Goal: Task Accomplishment & Management: Use online tool/utility

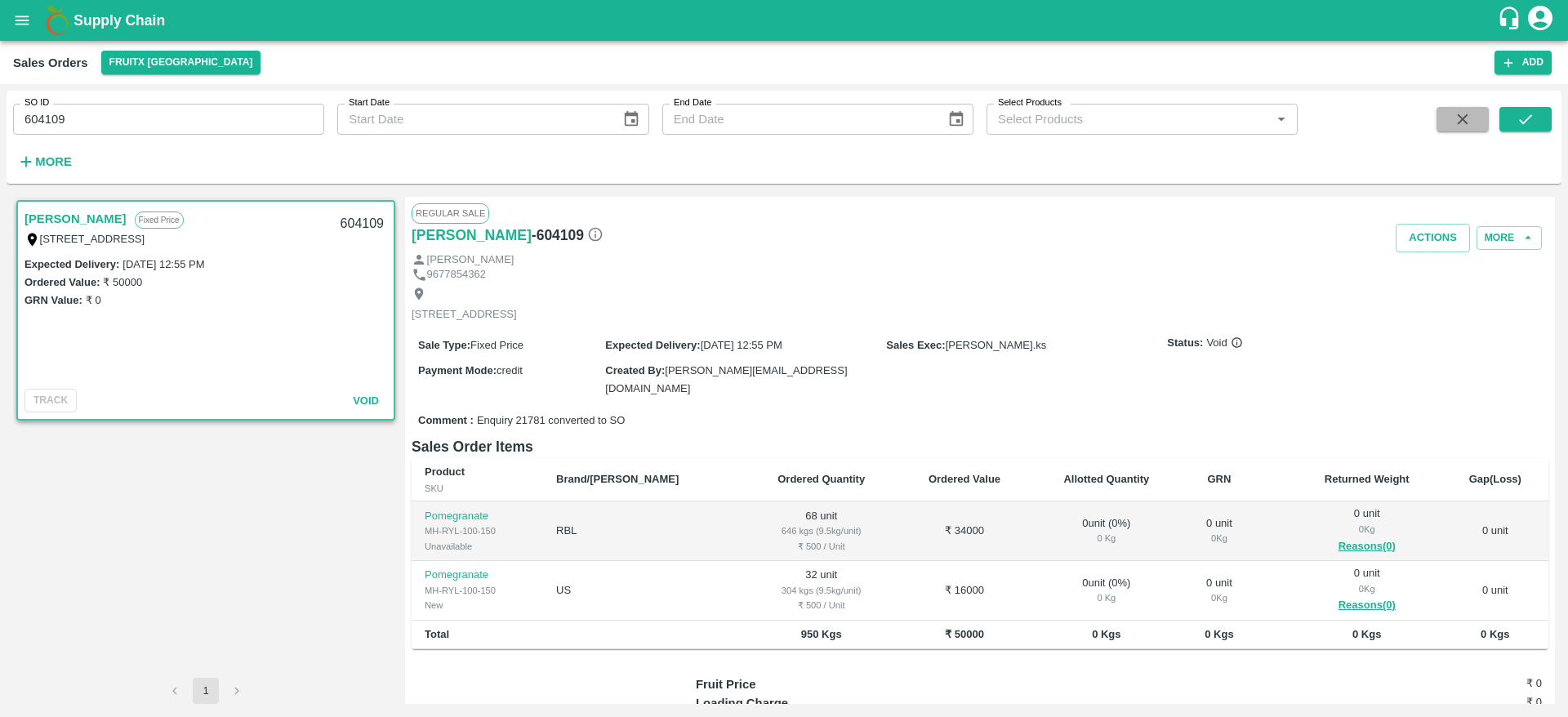
click at [1456, 119] on icon "button" at bounding box center [1462, 119] width 18 height 18
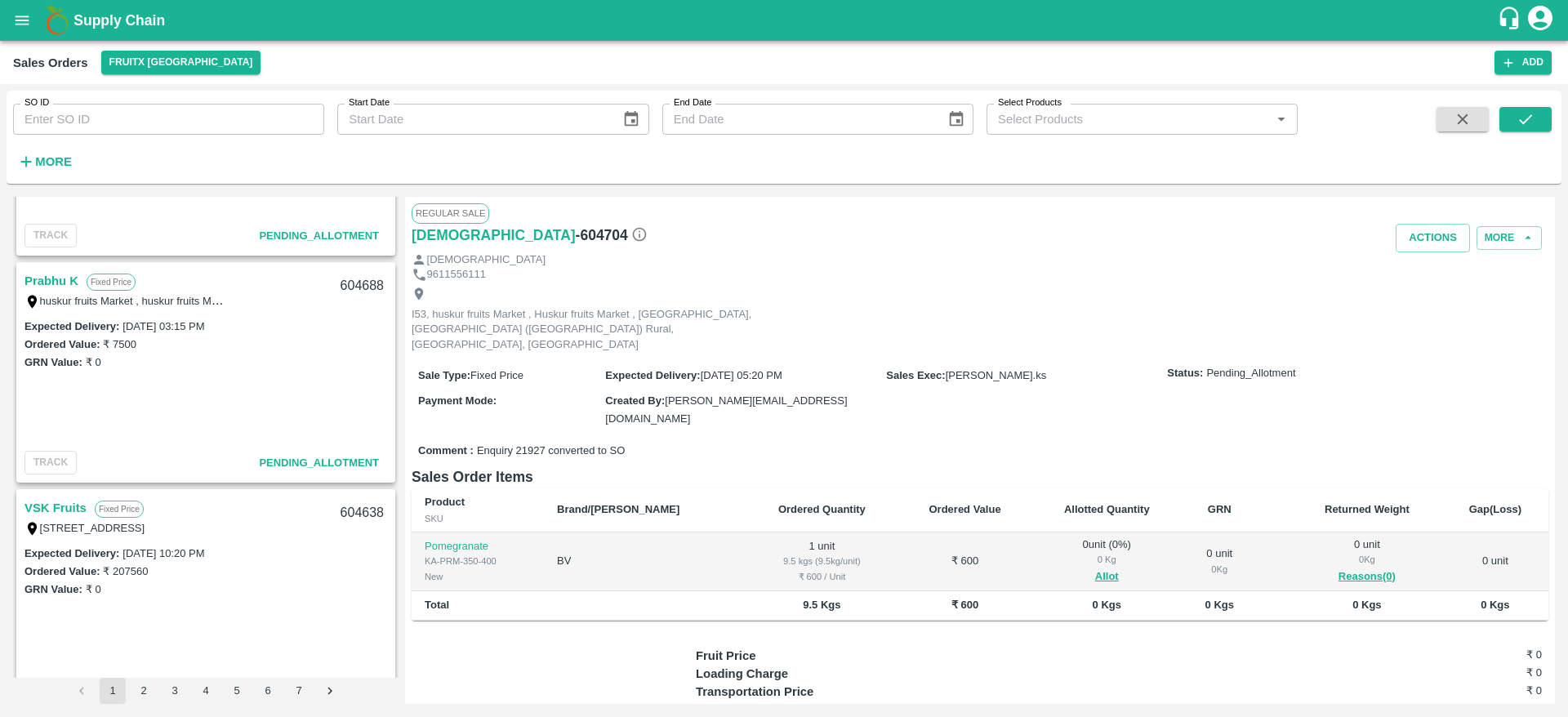
scroll to position [2601, 0]
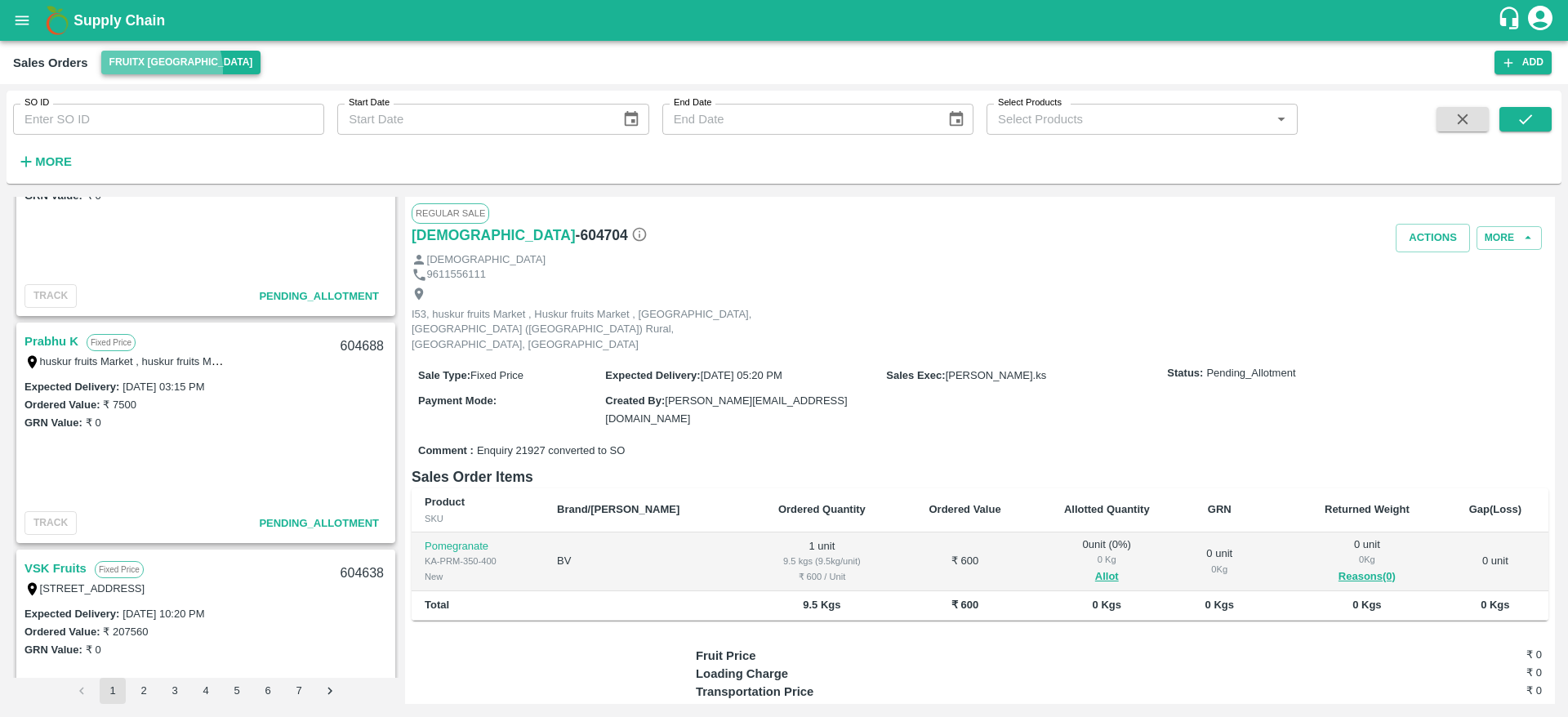
click at [150, 70] on button "FruitX [GEOGRAPHIC_DATA]" at bounding box center [180, 62] width 160 height 23
click at [173, 126] on li "Direct Customer" at bounding box center [243, 123] width 282 height 28
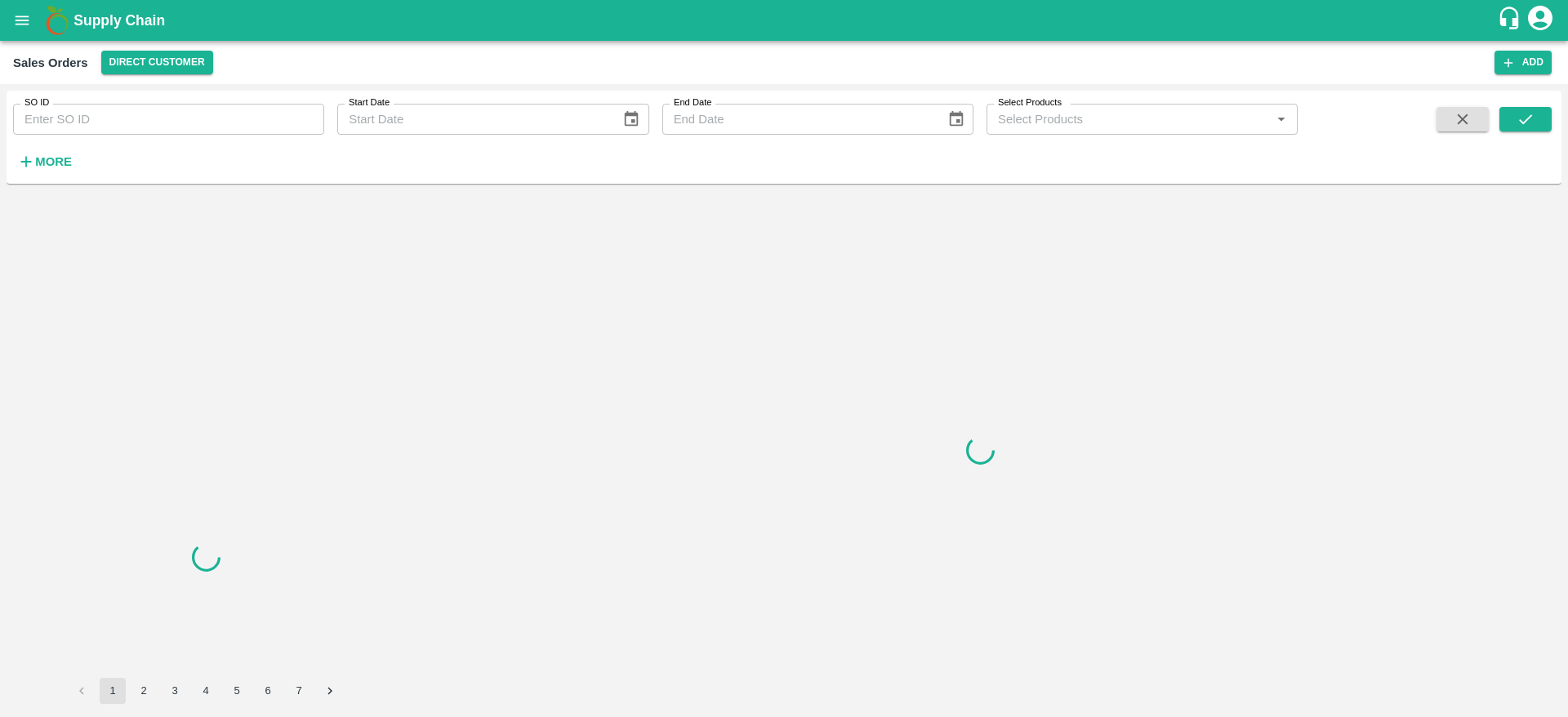
scroll to position [0, 0]
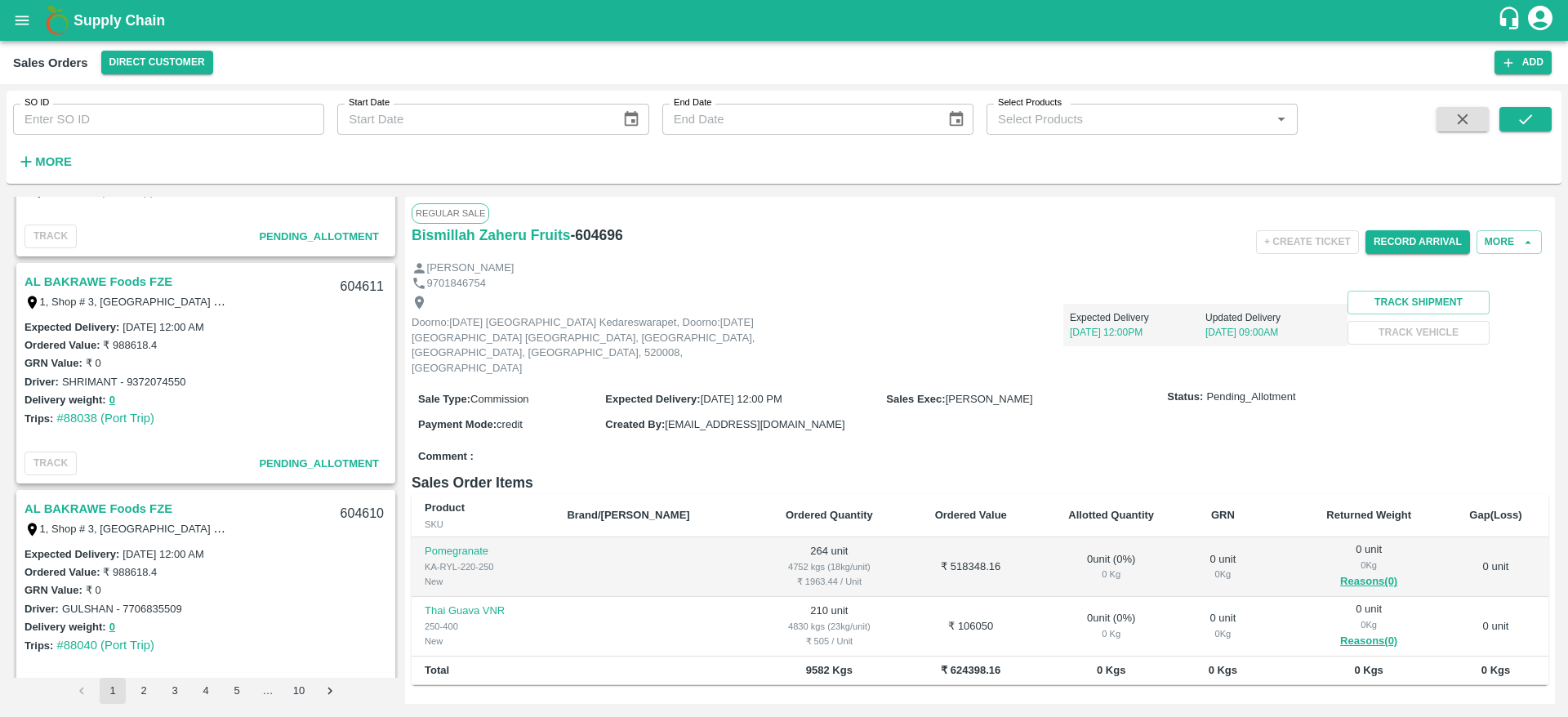
scroll to position [5194, 0]
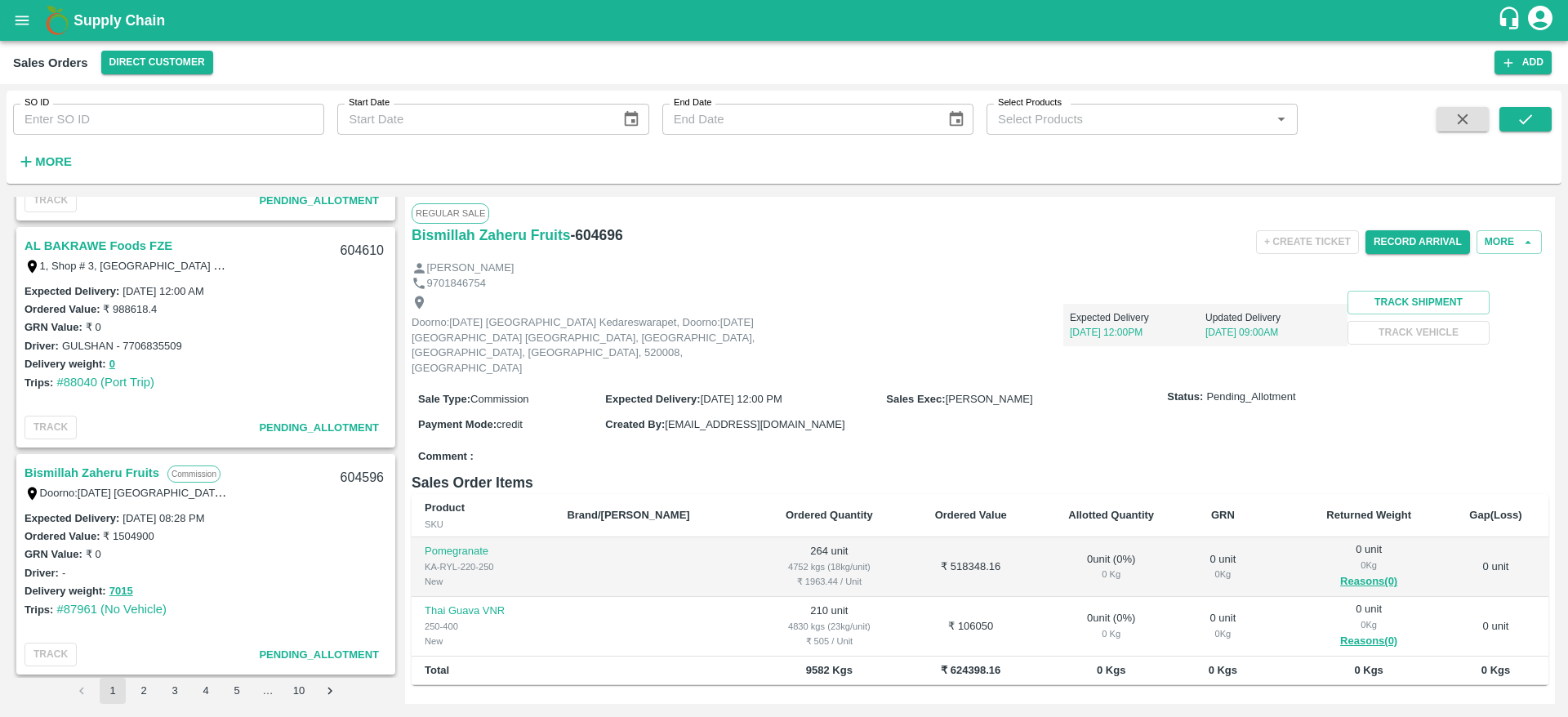
click at [94, 464] on link "Bismillah Zaheru Fruits" at bounding box center [92, 472] width 134 height 21
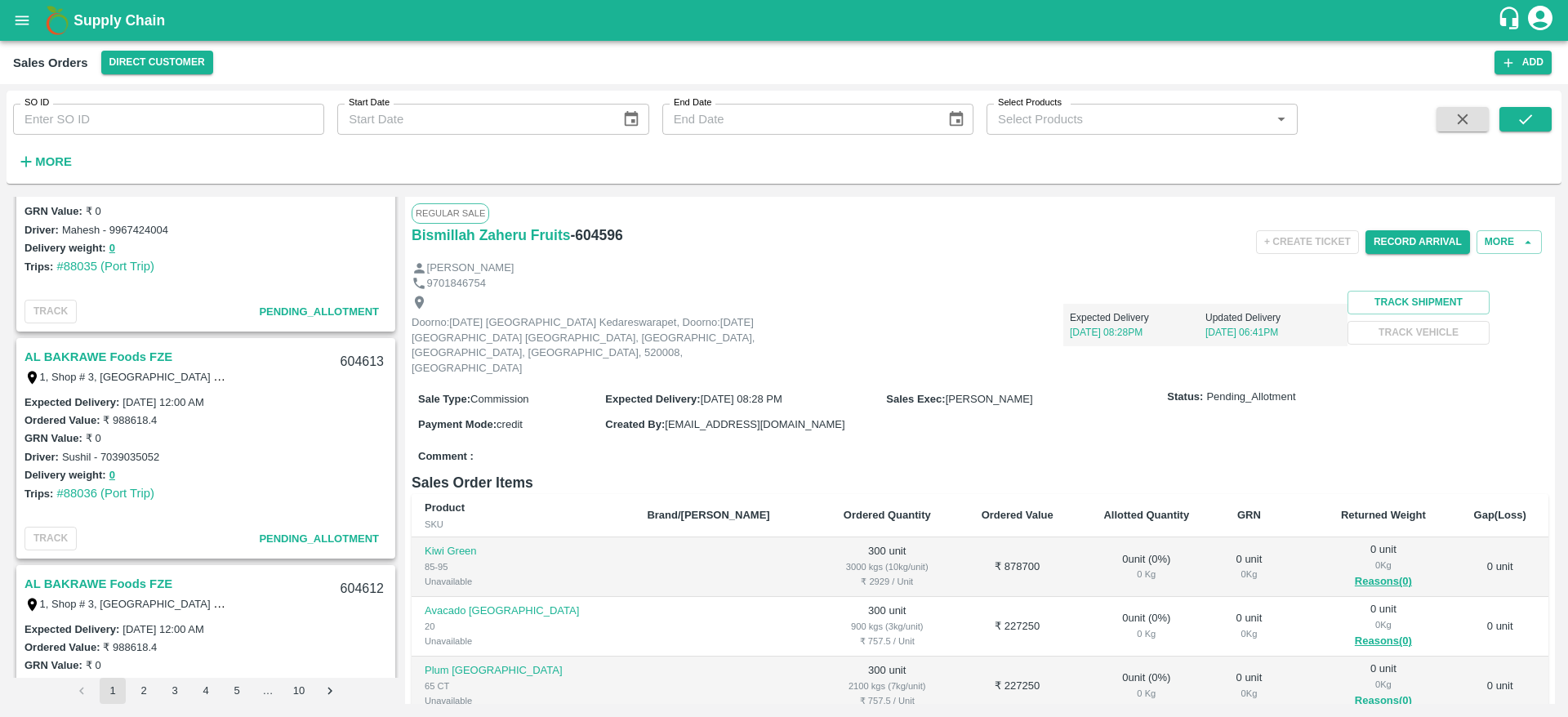
scroll to position [4355, 0]
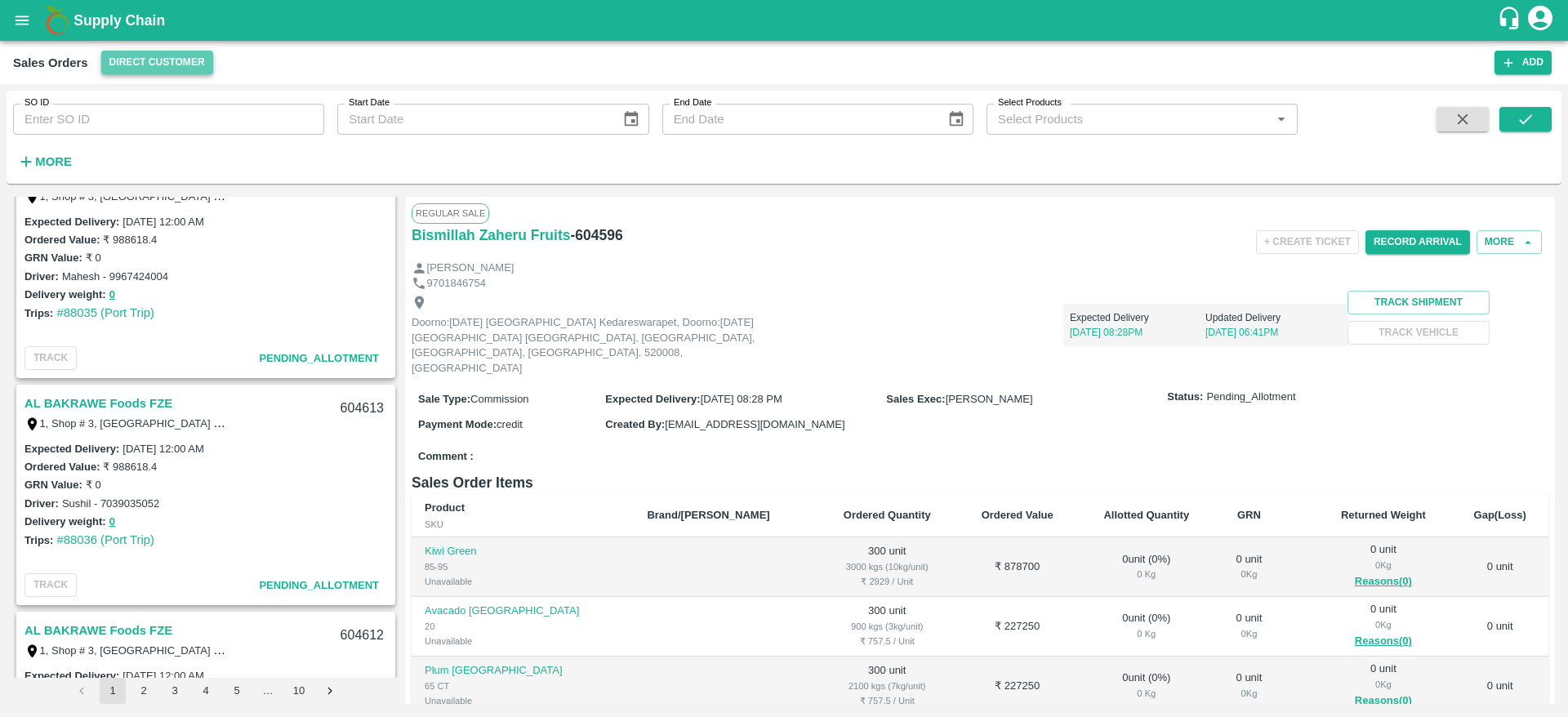
click at [191, 70] on button "Direct Customer" at bounding box center [157, 62] width 112 height 23
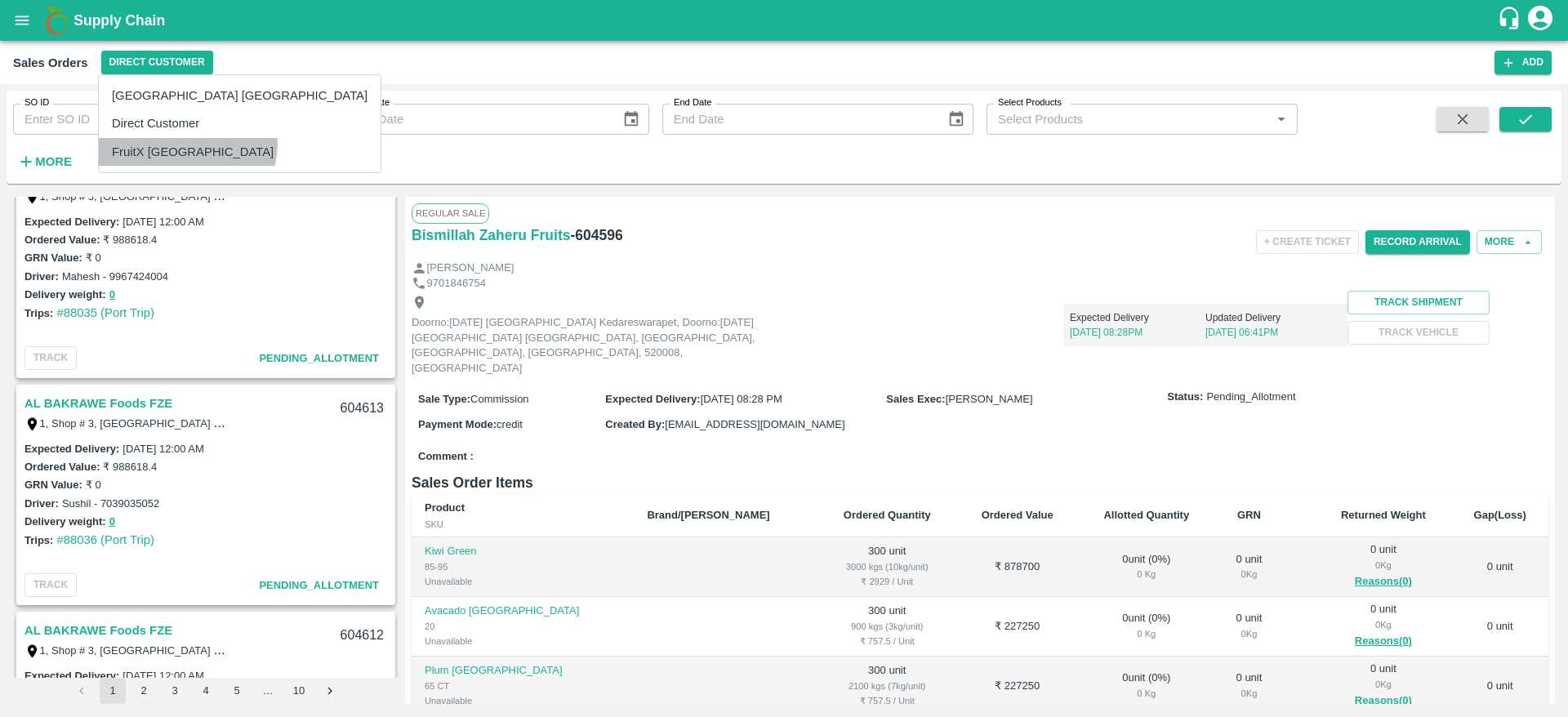
click at [186, 144] on li "FruitX [GEOGRAPHIC_DATA]" at bounding box center [240, 152] width 282 height 28
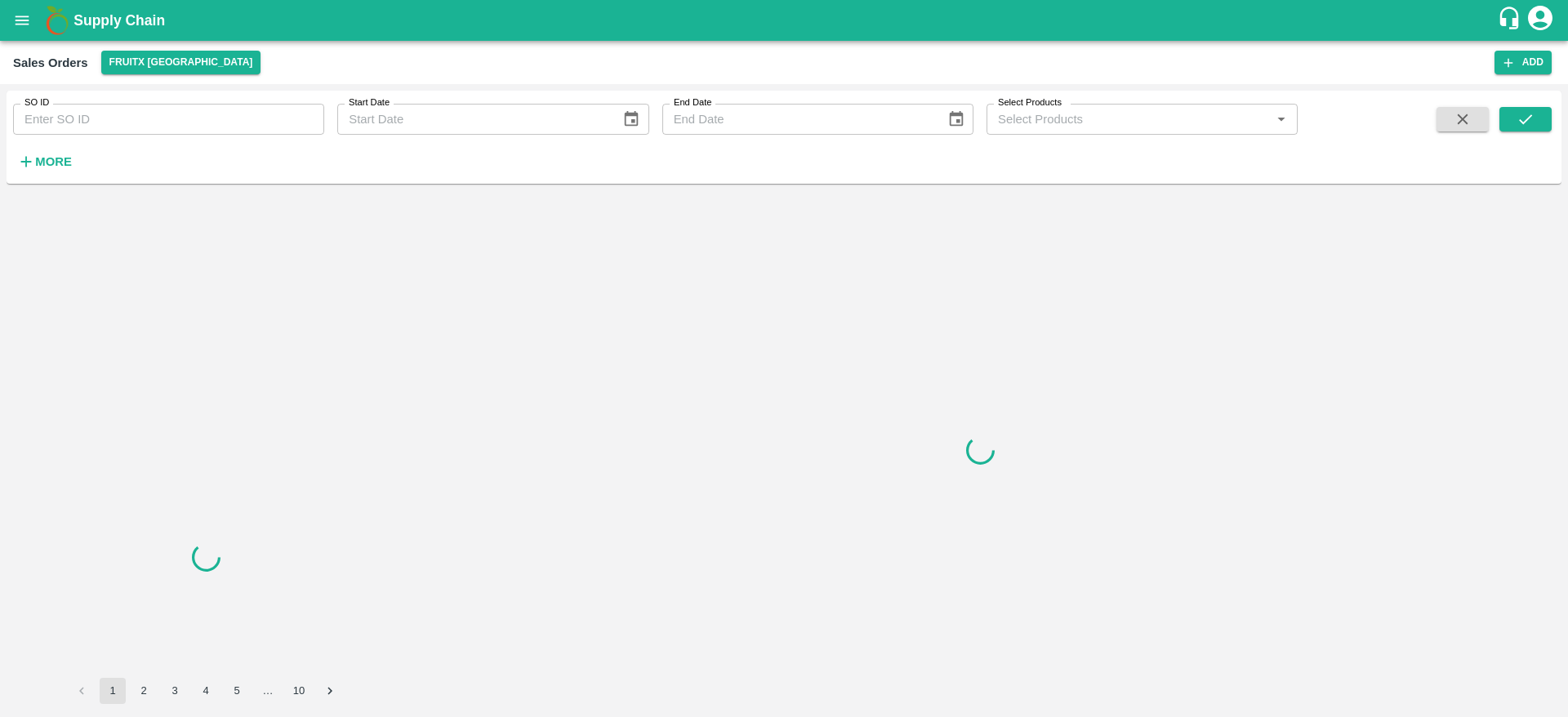
scroll to position [0, 0]
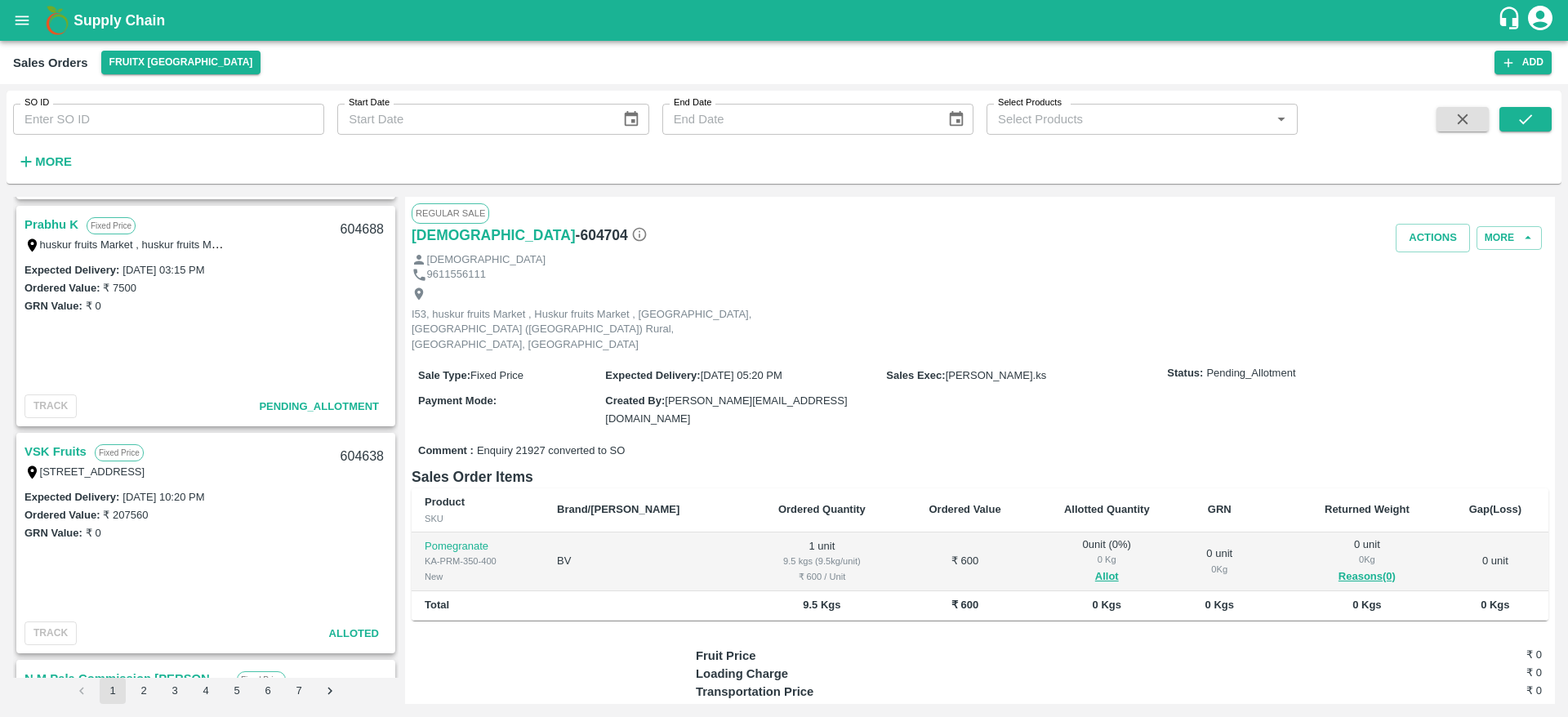
scroll to position [2717, 0]
click at [65, 229] on link "Prabhu K" at bounding box center [51, 226] width 54 height 21
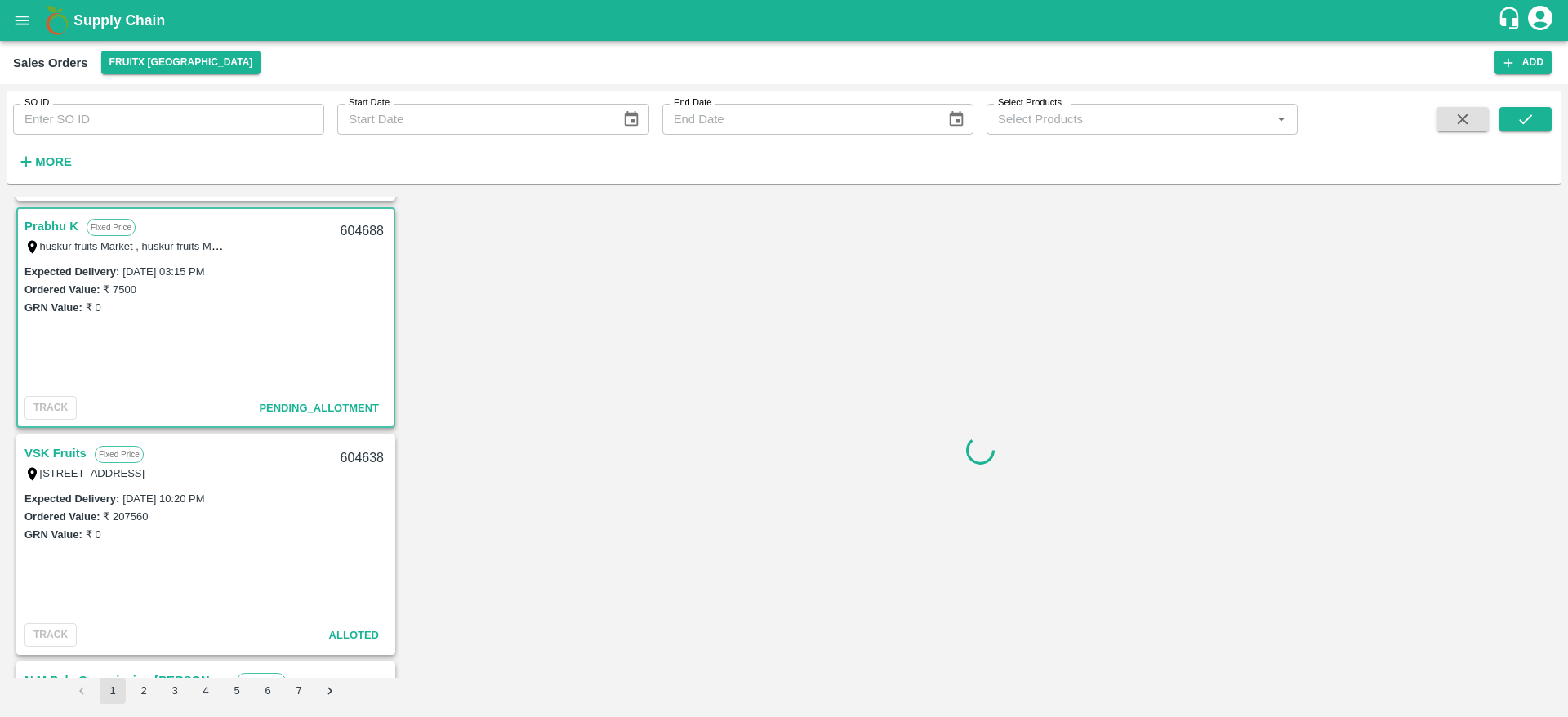
click at [359, 227] on div "604688" at bounding box center [361, 231] width 63 height 38
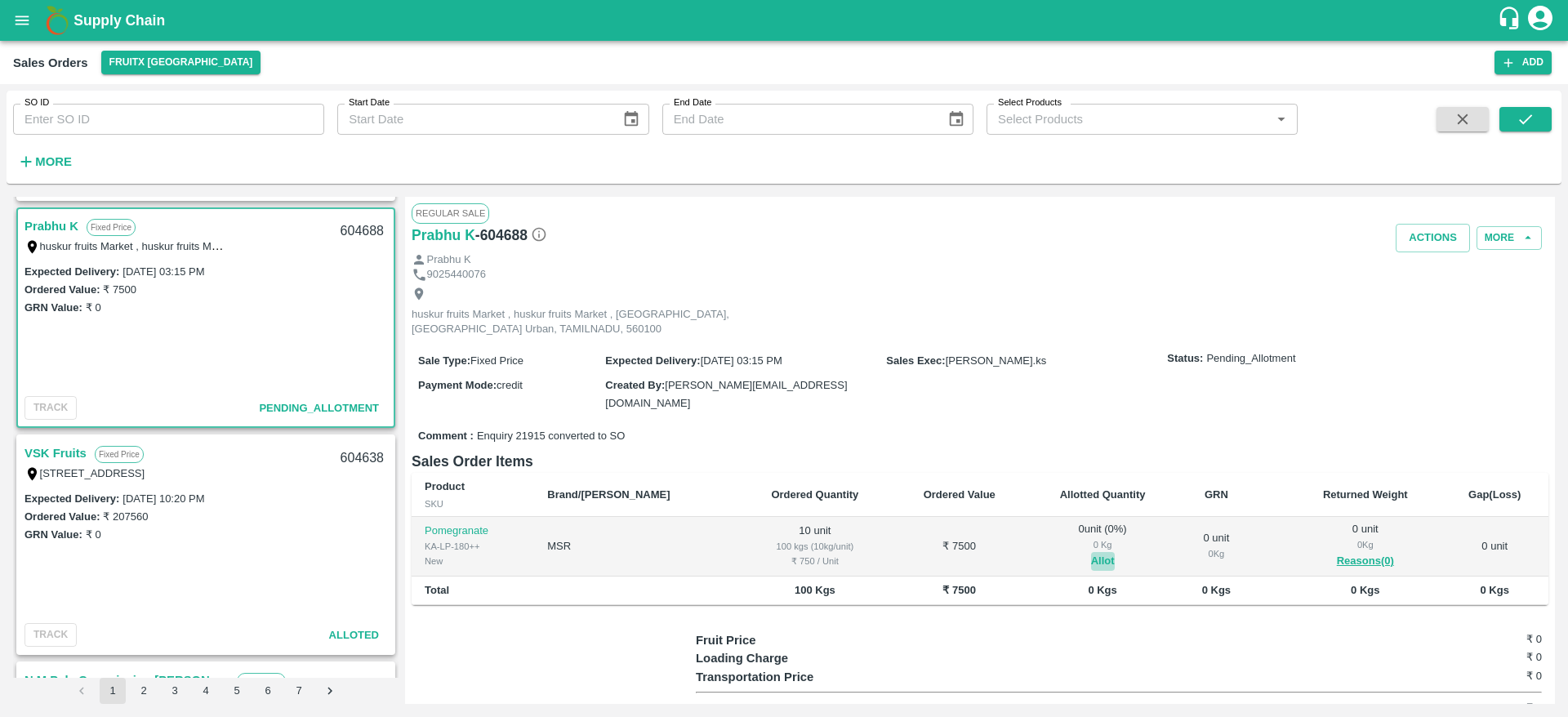
click at [1091, 552] on button "Allot" at bounding box center [1102, 561] width 23 height 19
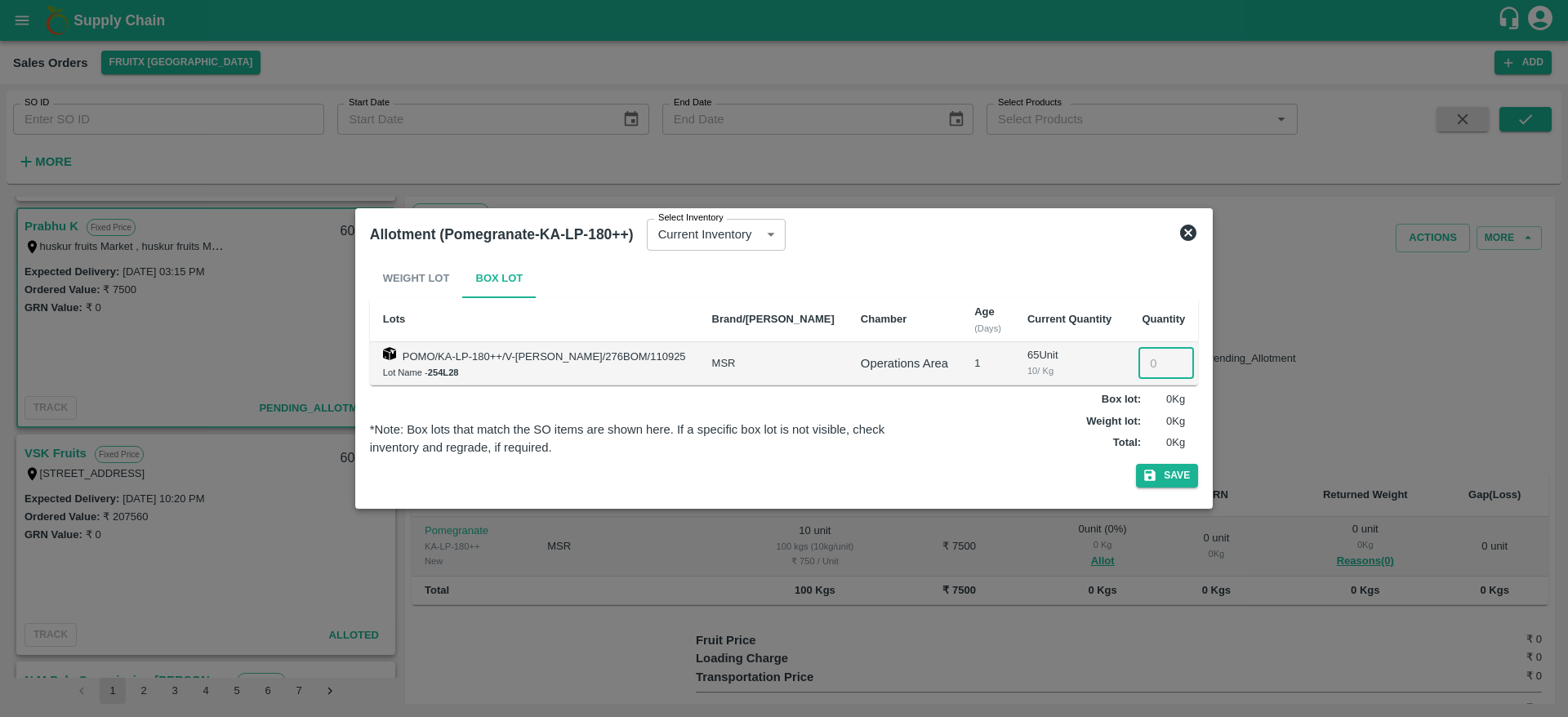
click at [1138, 375] on input "number" at bounding box center [1165, 363] width 55 height 31
type input "10"
click at [1136, 464] on button "Save" at bounding box center [1166, 475] width 62 height 23
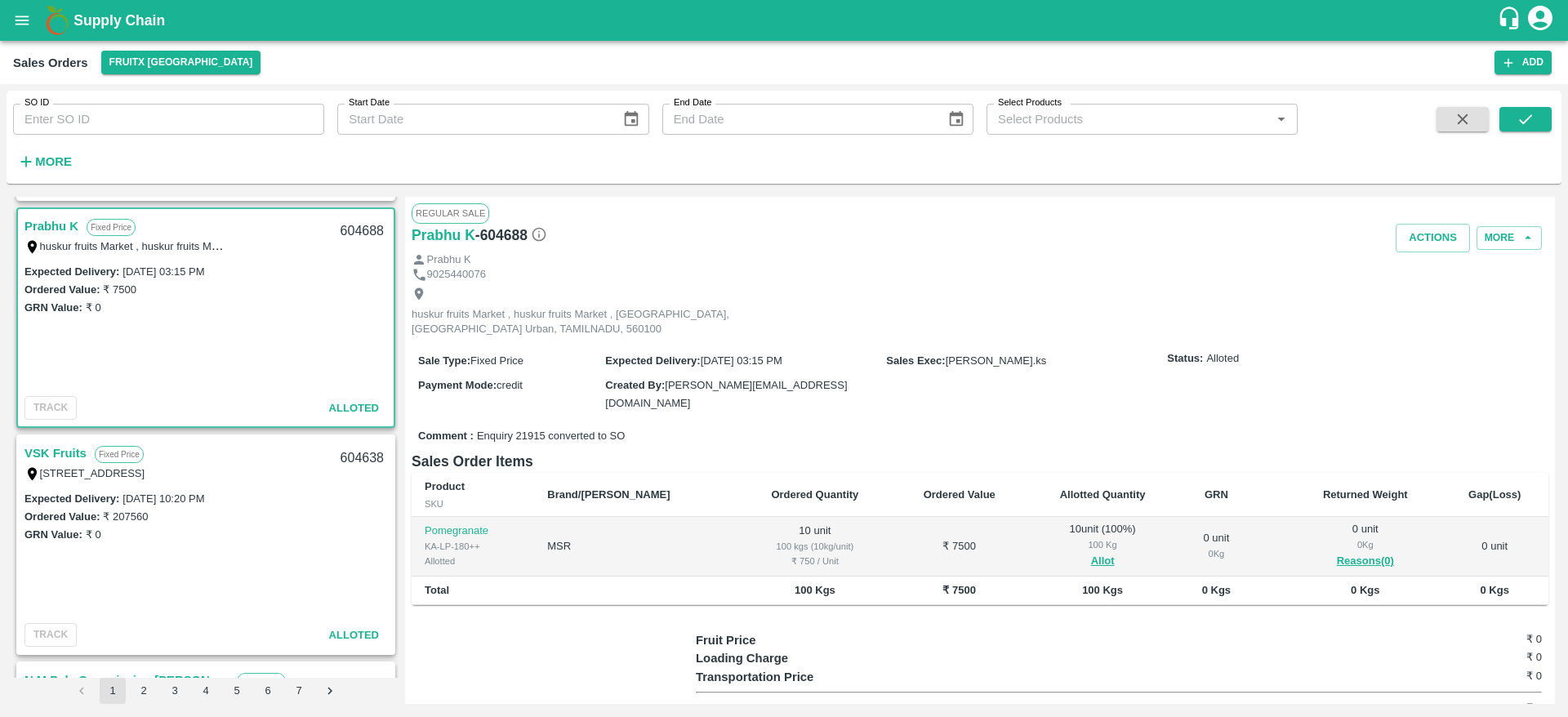
click at [349, 228] on div "604688" at bounding box center [361, 231] width 63 height 38
copy div "604688"
click at [1431, 237] on button "Actions" at bounding box center [1434, 238] width 75 height 29
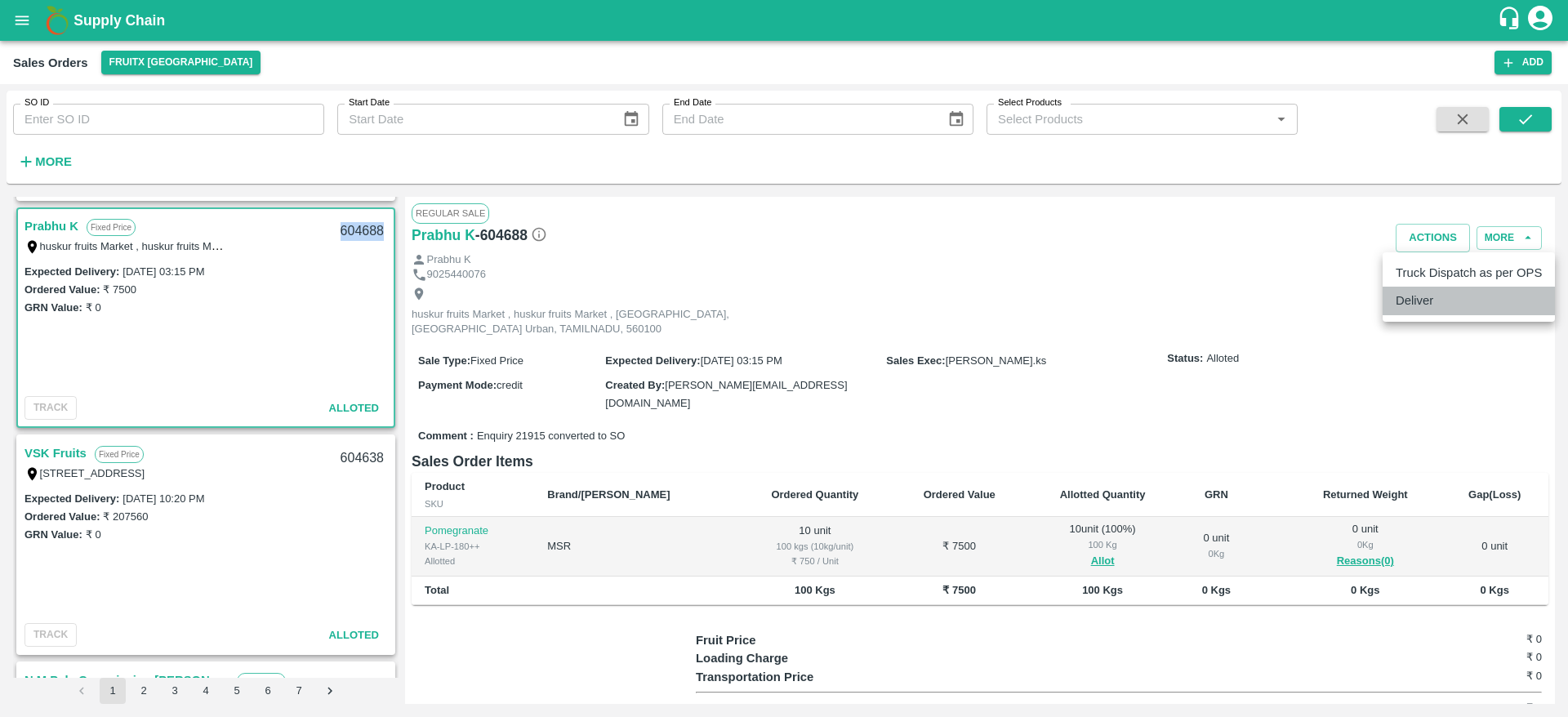
click at [1418, 298] on li "Deliver" at bounding box center [1469, 301] width 173 height 28
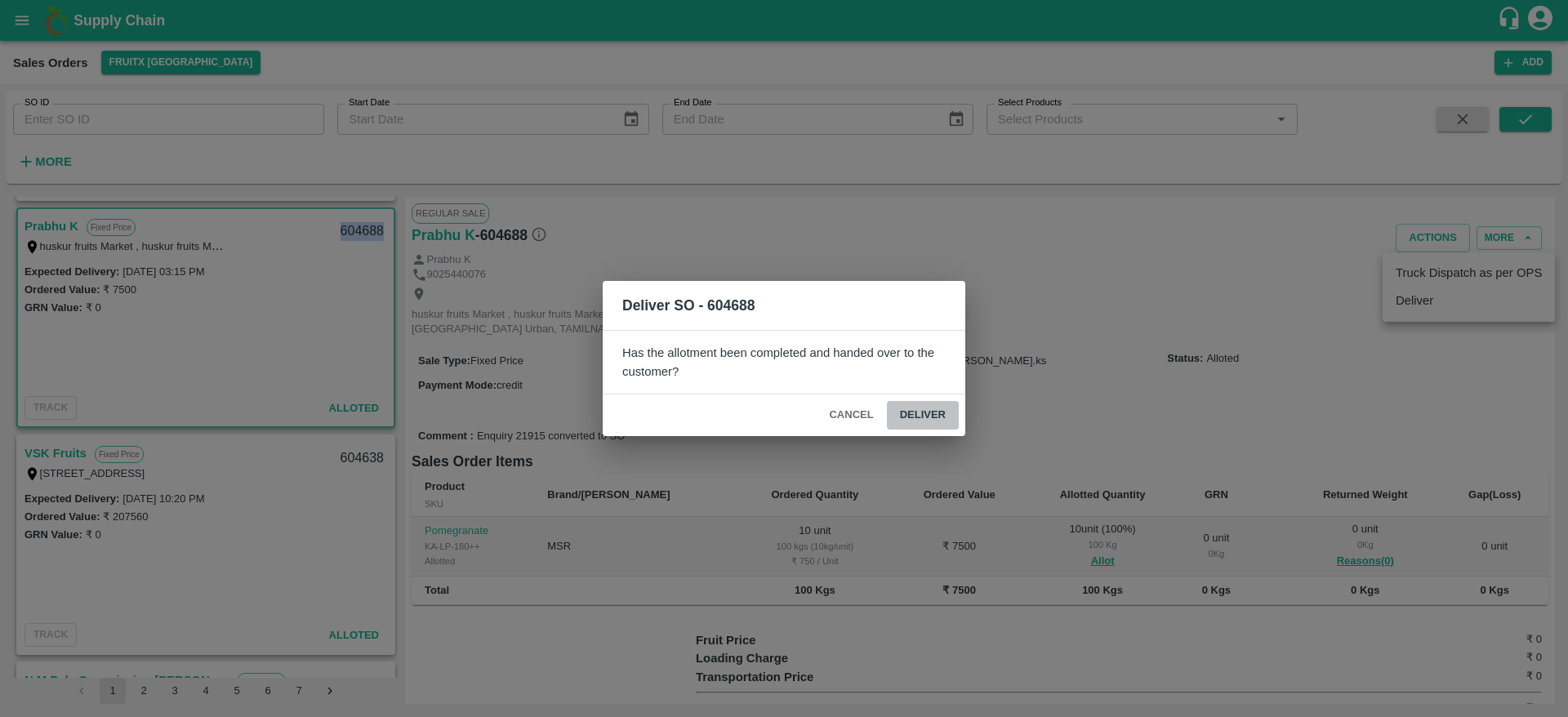
click at [922, 414] on button "Deliver" at bounding box center [923, 415] width 72 height 29
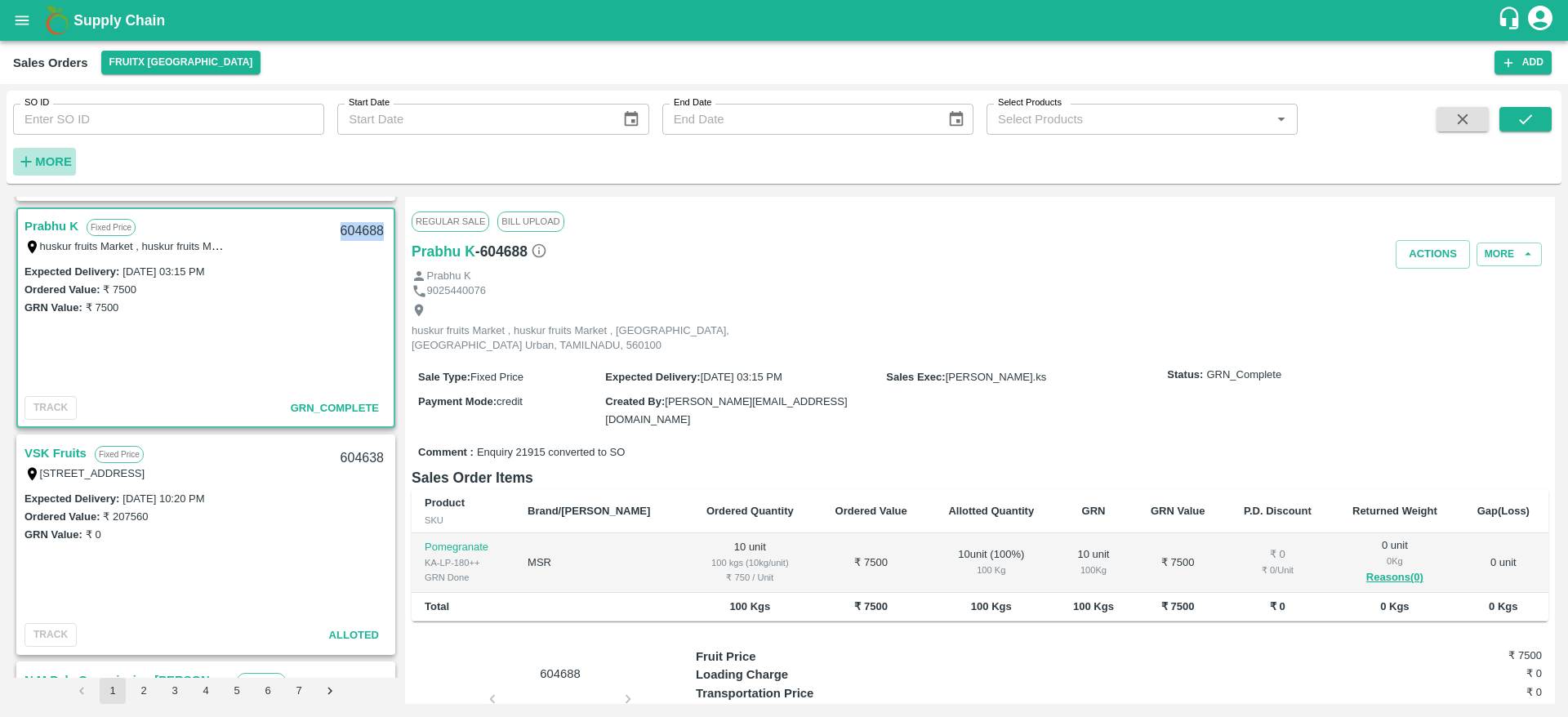
click at [53, 159] on strong "More" at bounding box center [53, 162] width 36 height 13
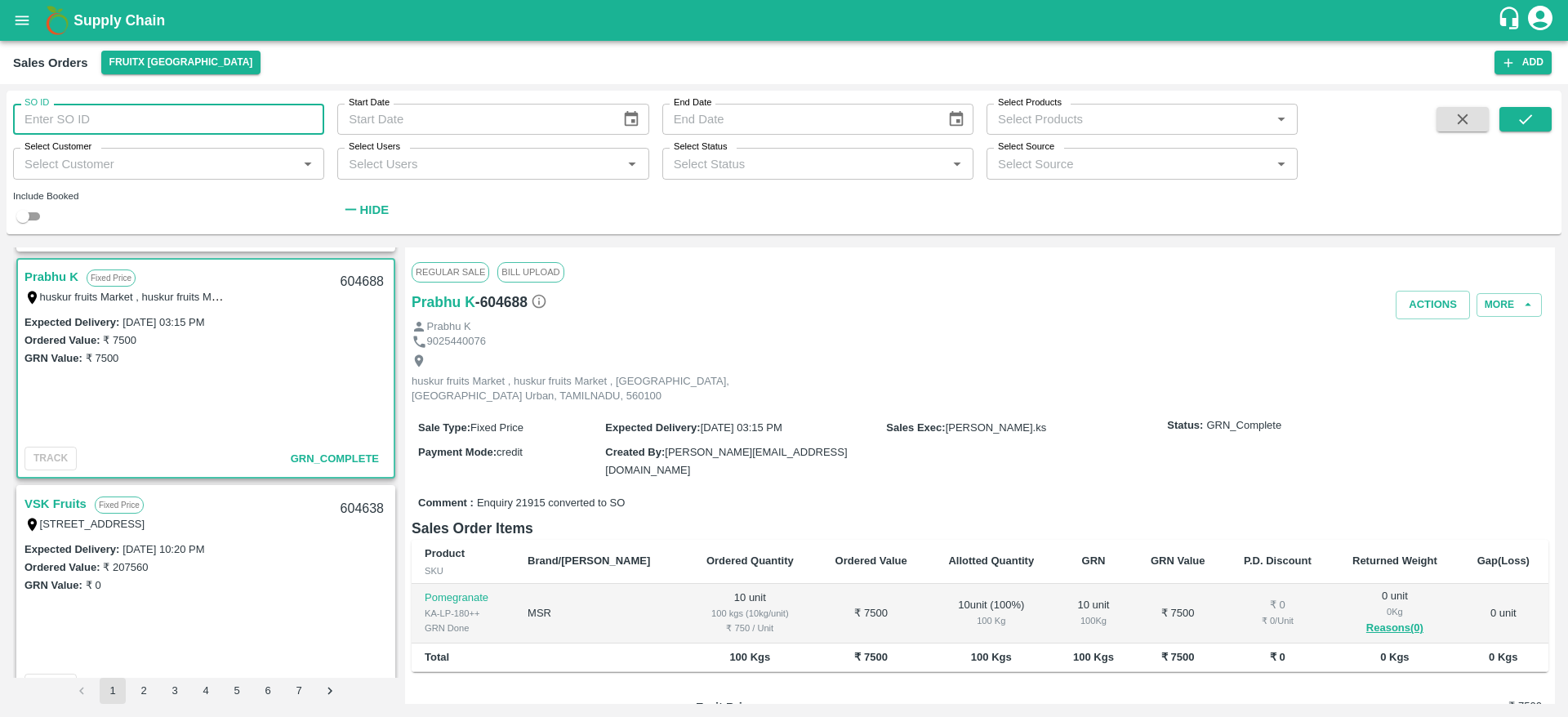
click at [161, 120] on input "SO ID" at bounding box center [168, 119] width 311 height 31
type input "604495"
click at [1527, 127] on icon "submit" at bounding box center [1525, 119] width 18 height 18
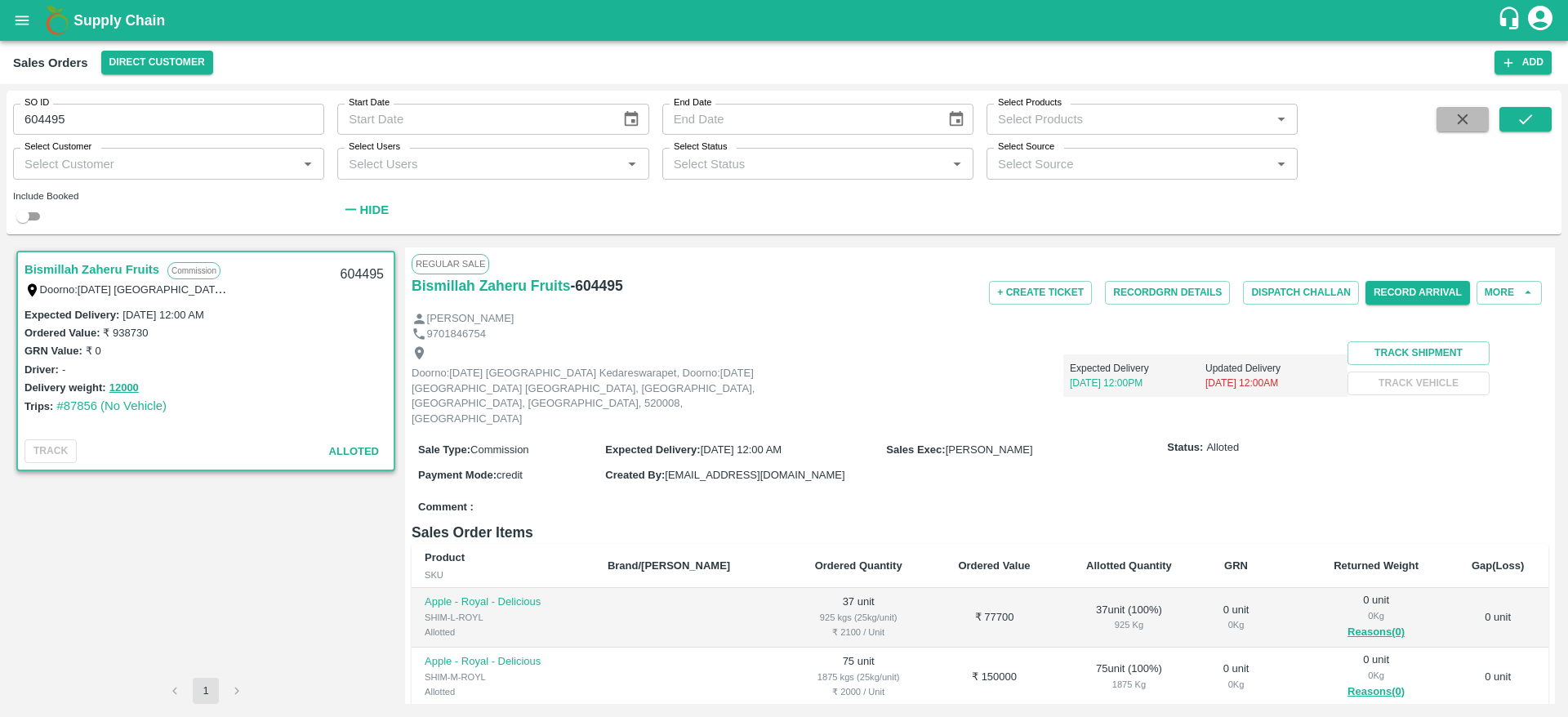
click at [1463, 126] on icon "button" at bounding box center [1462, 119] width 18 height 18
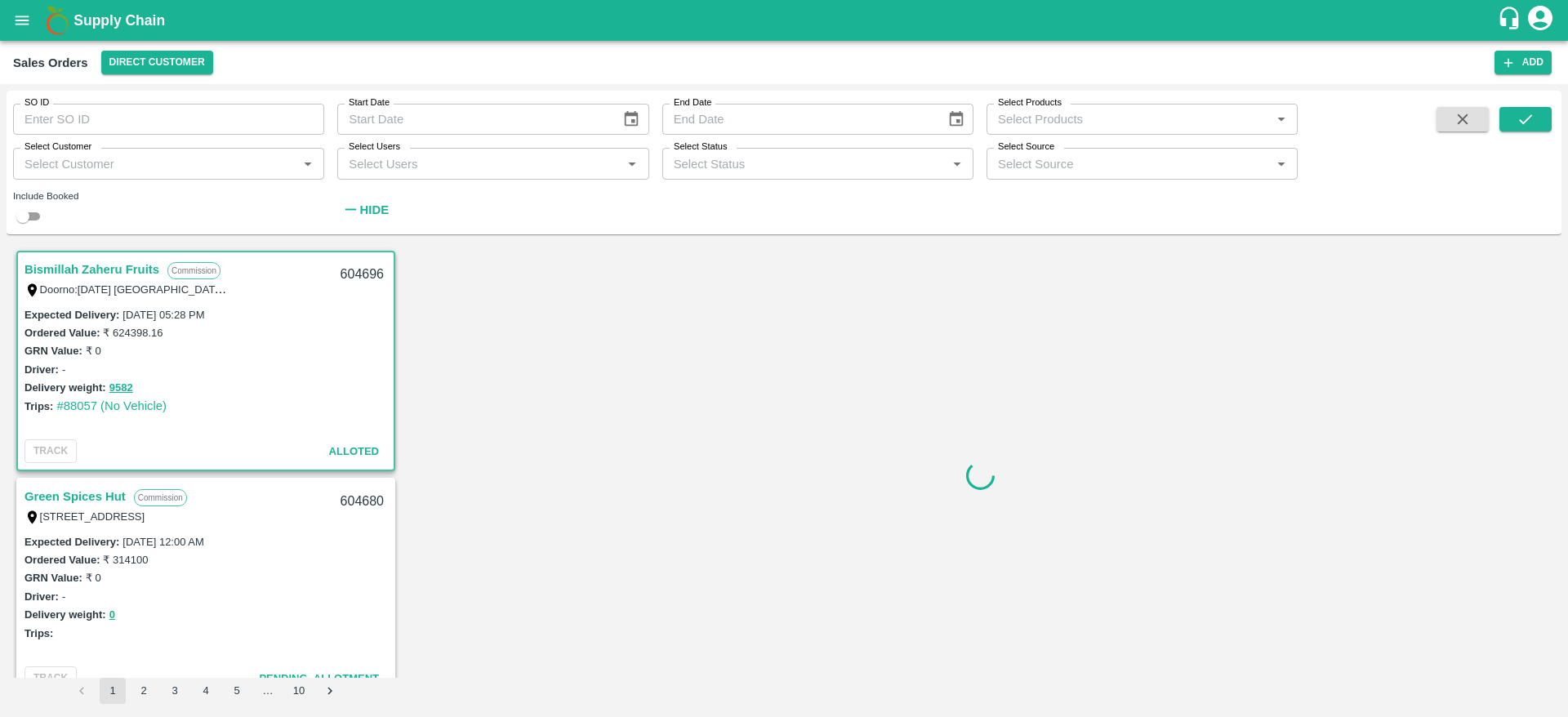
scroll to position [3, 0]
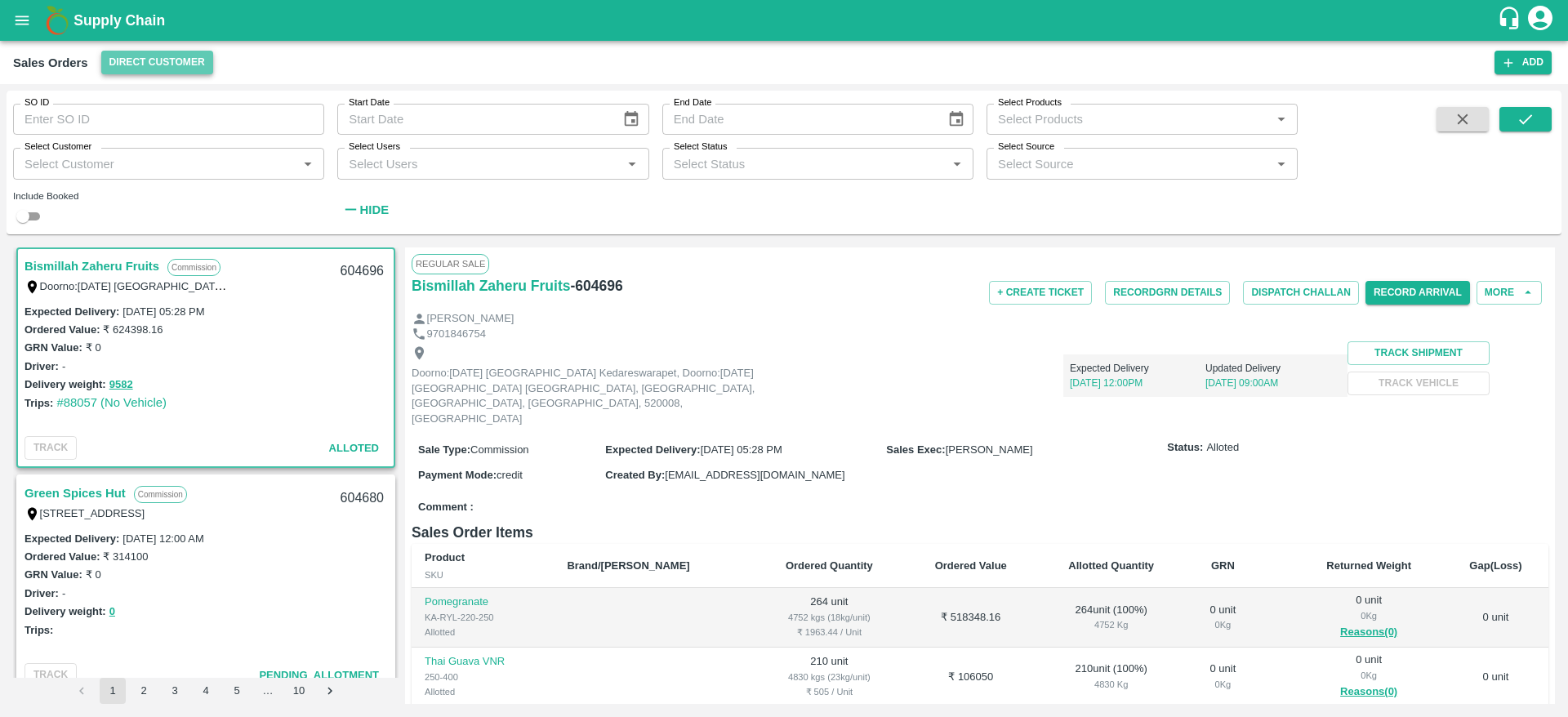
click at [147, 50] on button "Direct Customer" at bounding box center [157, 62] width 112 height 23
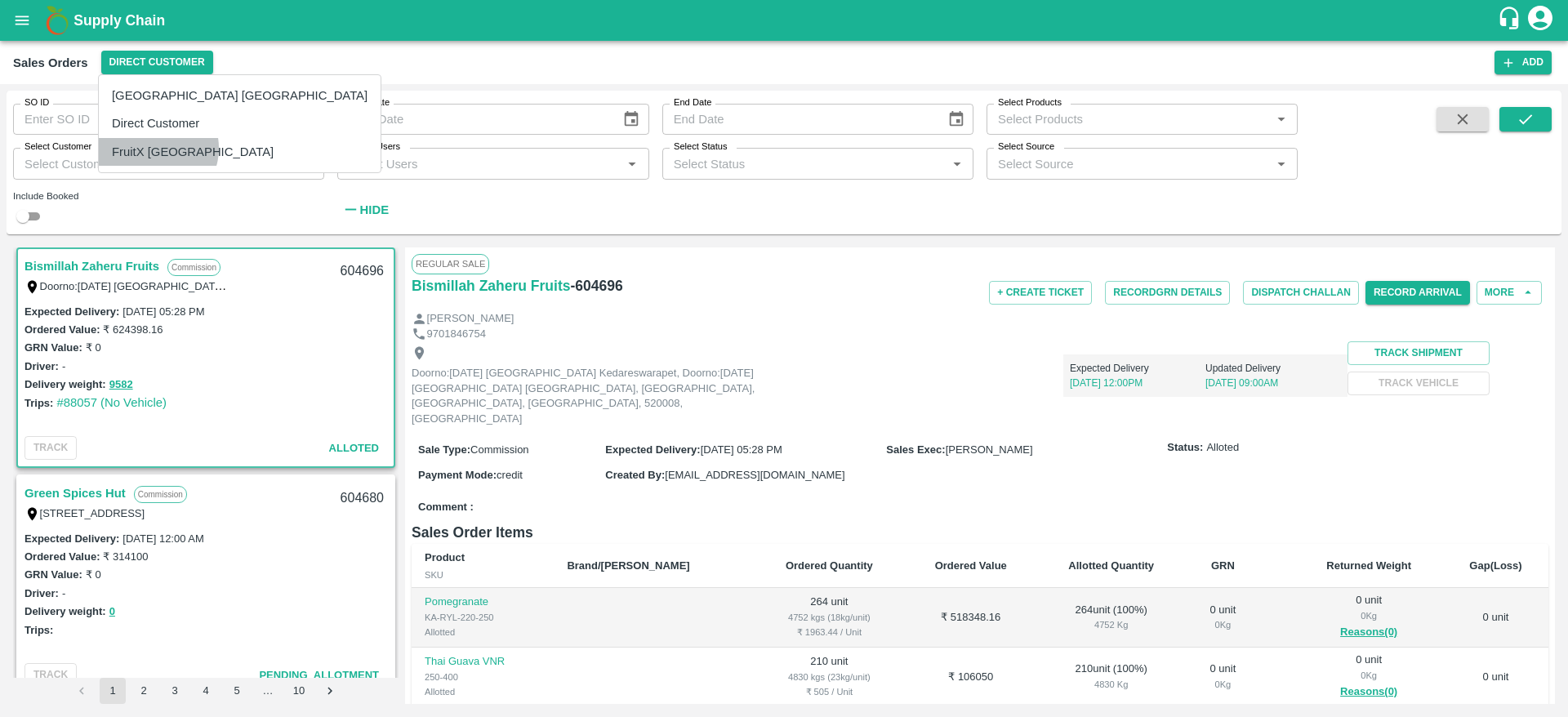
click at [156, 148] on li "FruitX [GEOGRAPHIC_DATA]" at bounding box center [240, 152] width 282 height 28
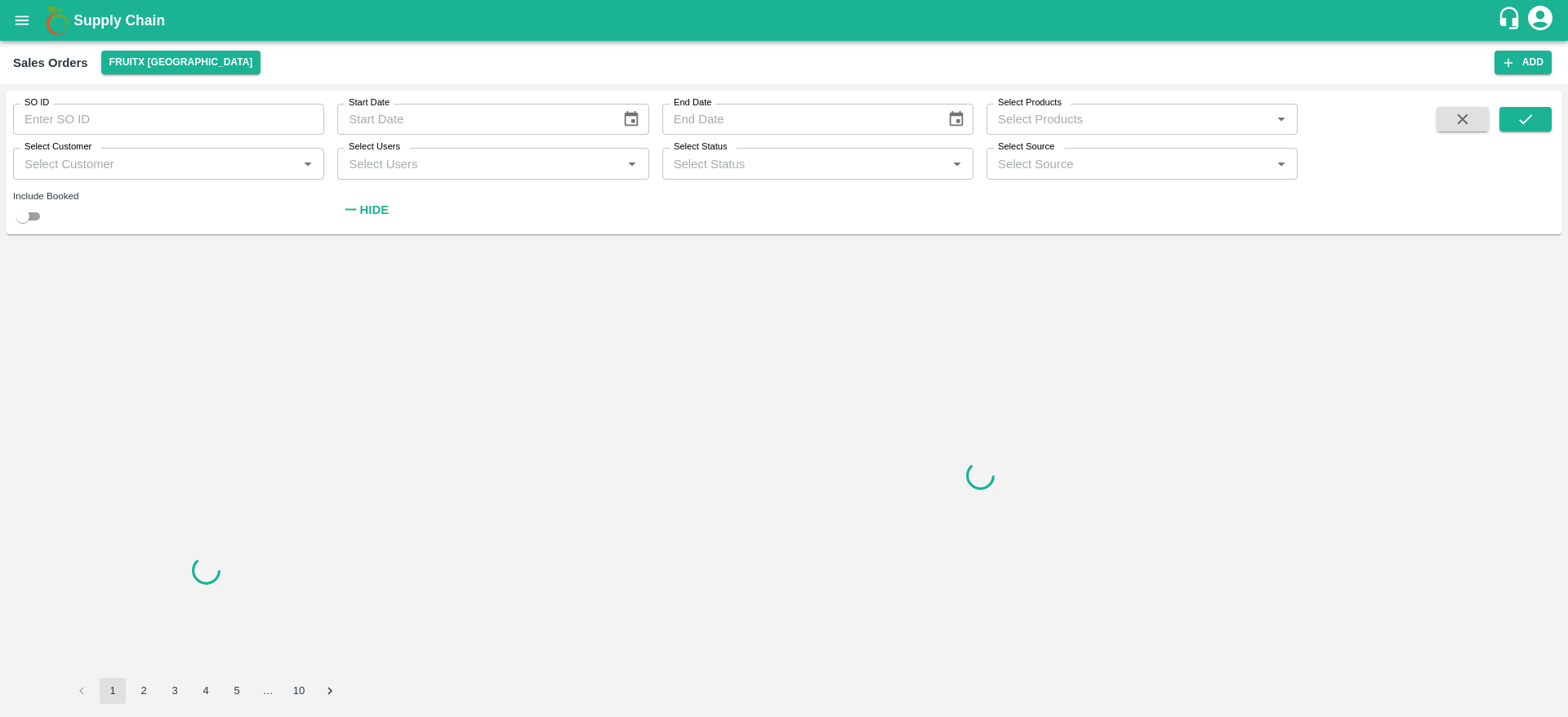
scroll to position [0, 0]
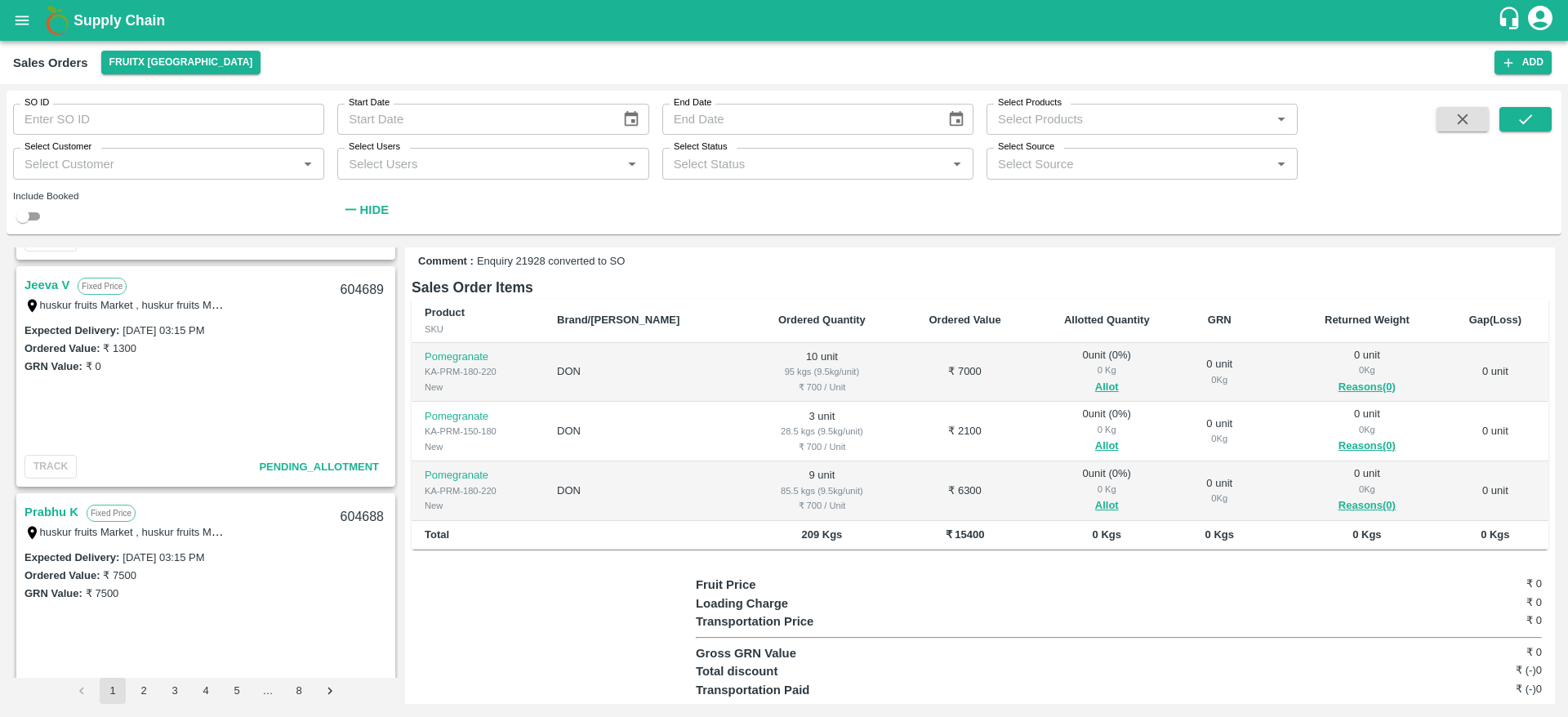
scroll to position [2594, 0]
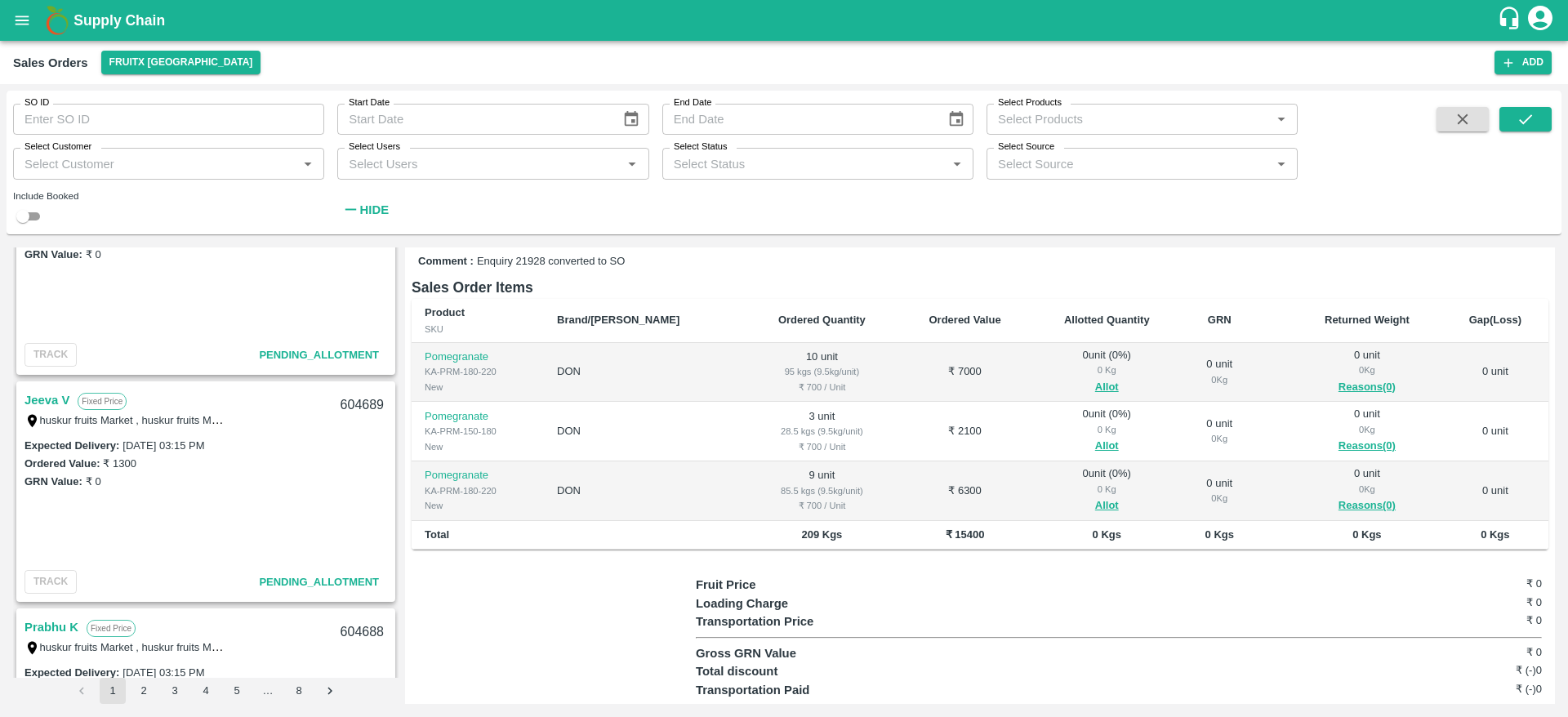
click at [44, 393] on link "Jeeva V" at bounding box center [47, 400] width 45 height 21
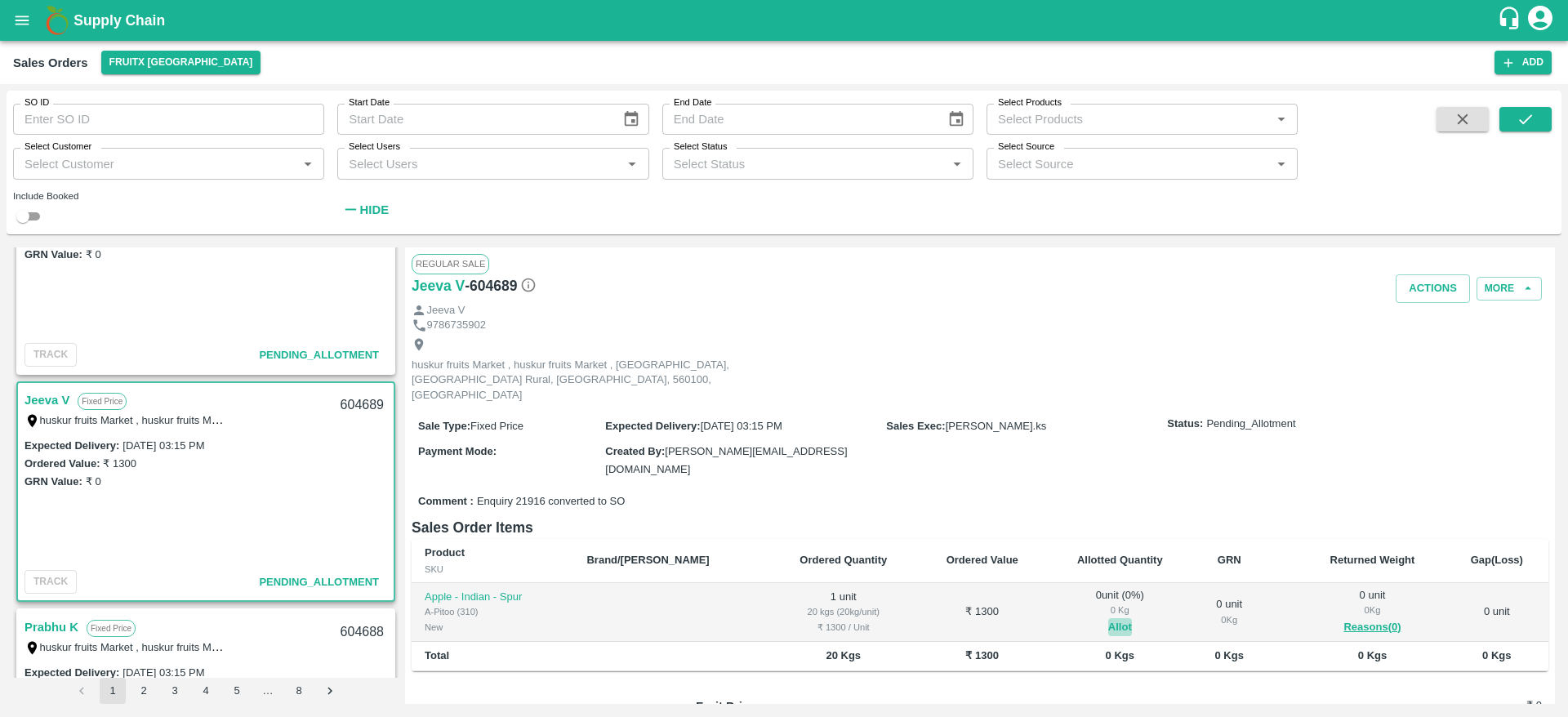
click at [1109, 618] on button "Allot" at bounding box center [1120, 627] width 23 height 19
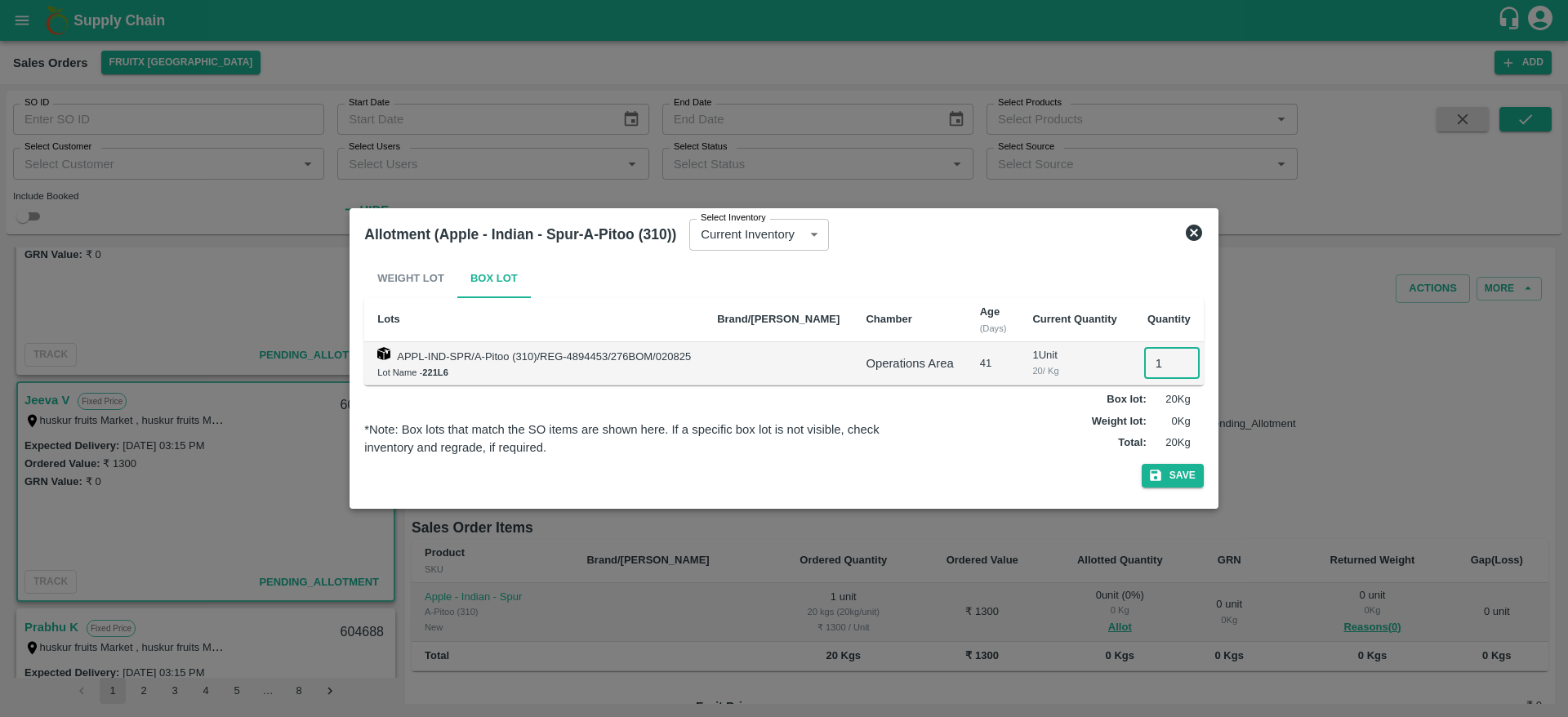
click at [1149, 366] on input "1" at bounding box center [1171, 363] width 55 height 31
type input "1"
click at [1142, 464] on button "Save" at bounding box center [1173, 475] width 62 height 23
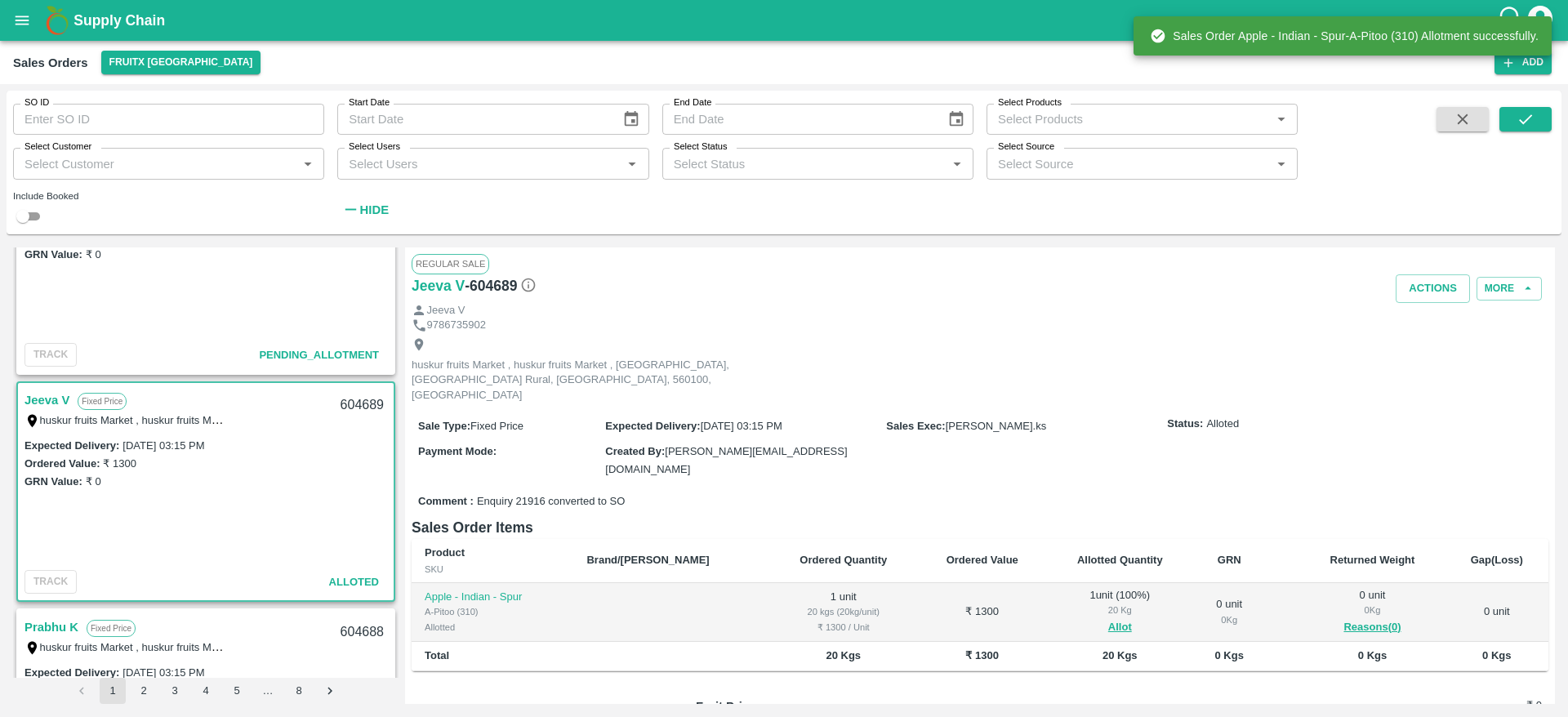
click at [360, 410] on div "604689" at bounding box center [361, 405] width 63 height 38
copy div "604689"
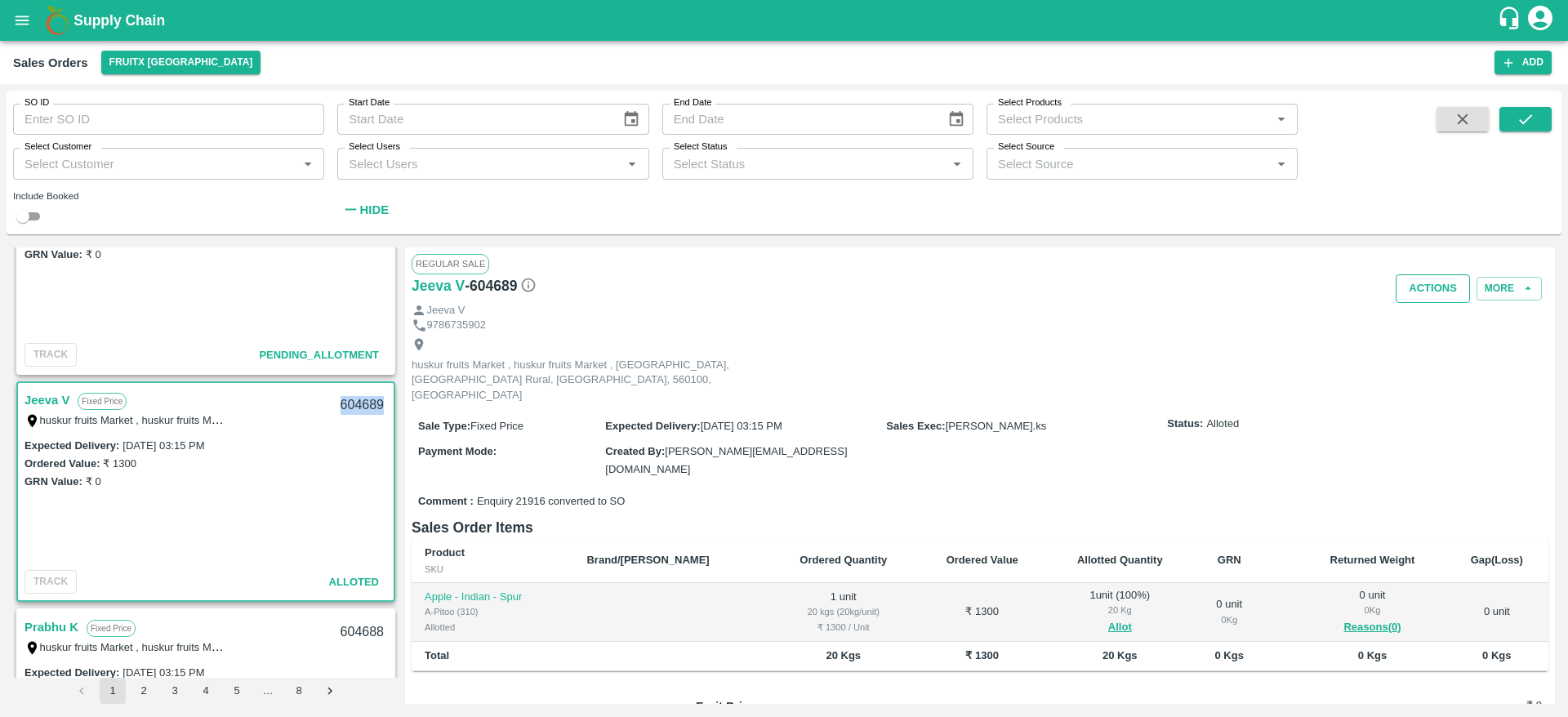
click at [1430, 286] on button "Actions" at bounding box center [1434, 288] width 75 height 29
click at [1406, 358] on li "Deliver" at bounding box center [1469, 351] width 173 height 28
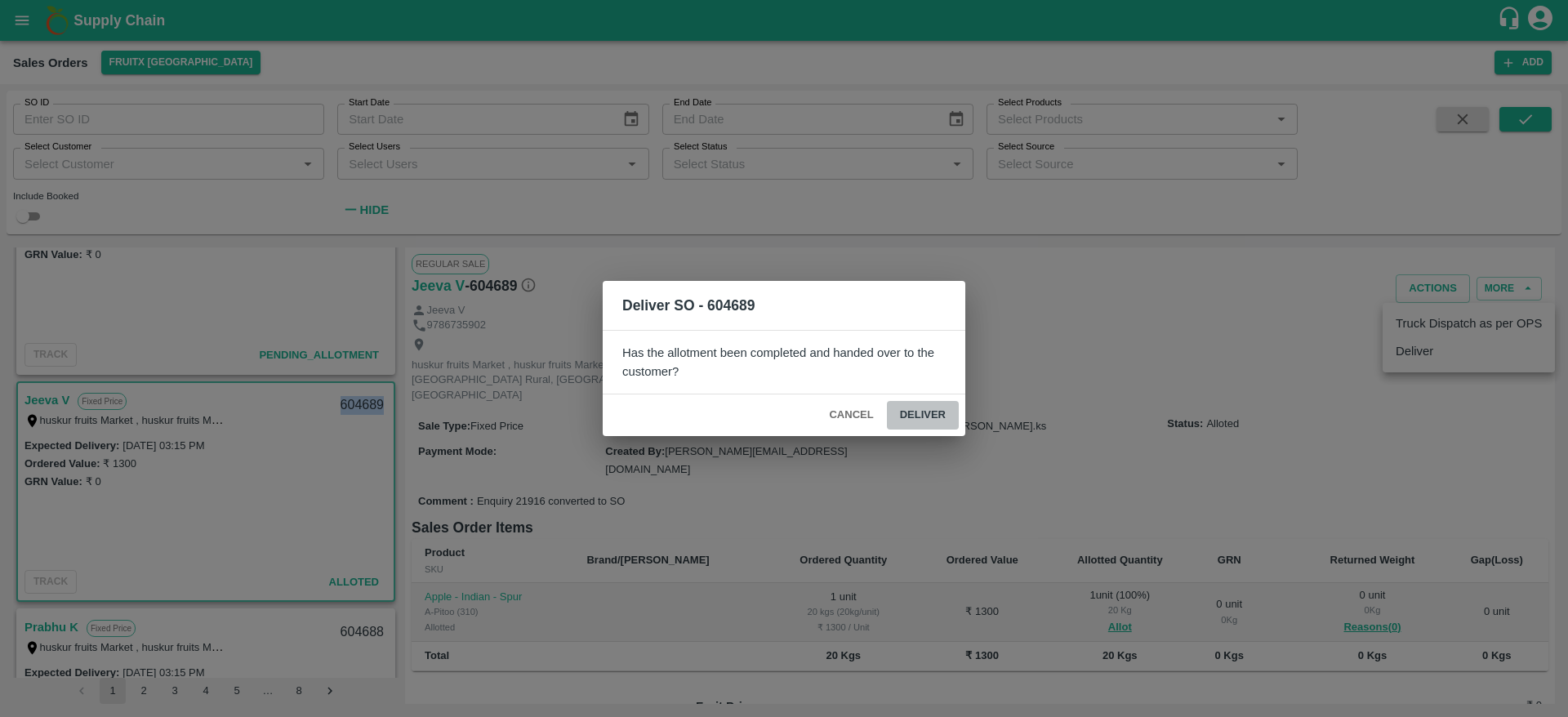
click at [915, 424] on button "Deliver" at bounding box center [923, 415] width 72 height 29
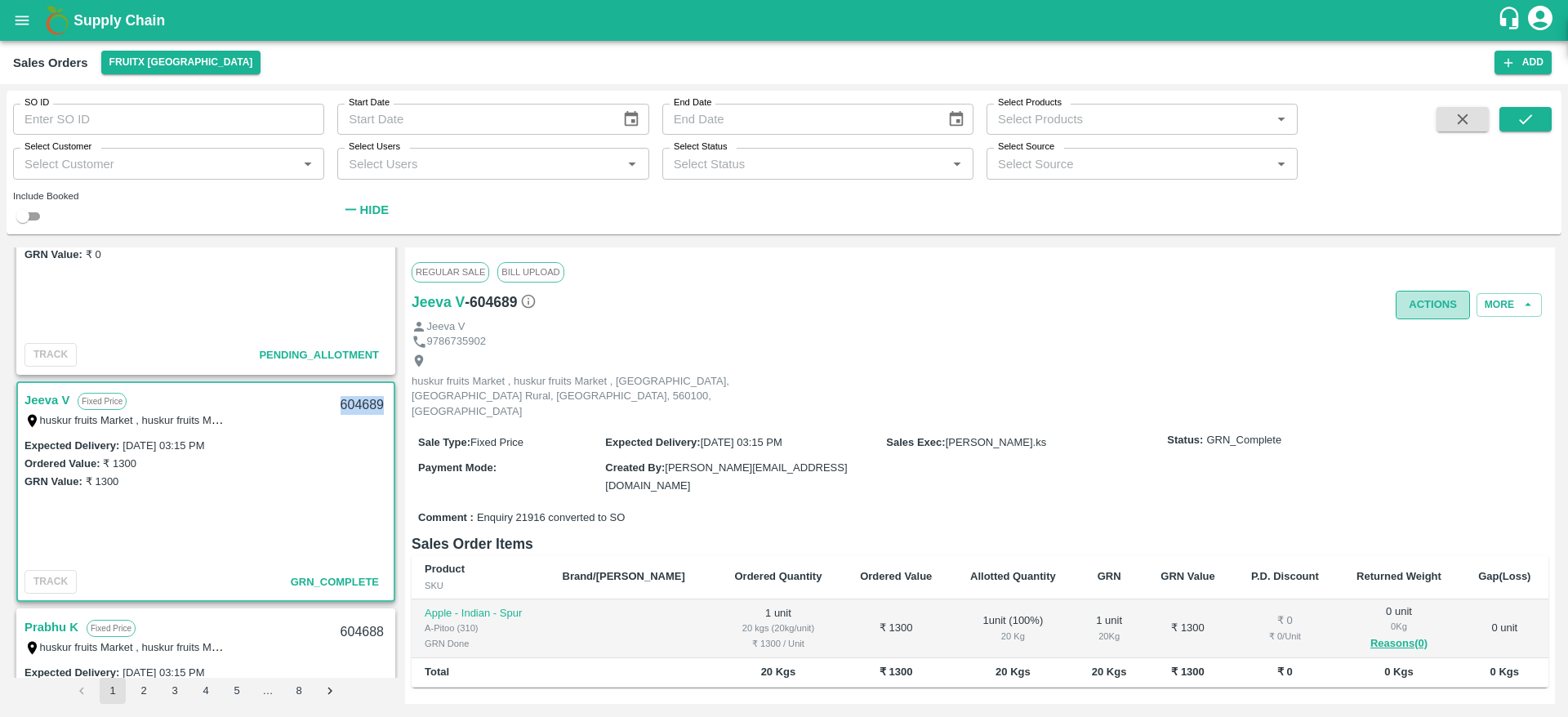
click at [1444, 310] on button "Actions" at bounding box center [1434, 304] width 75 height 29
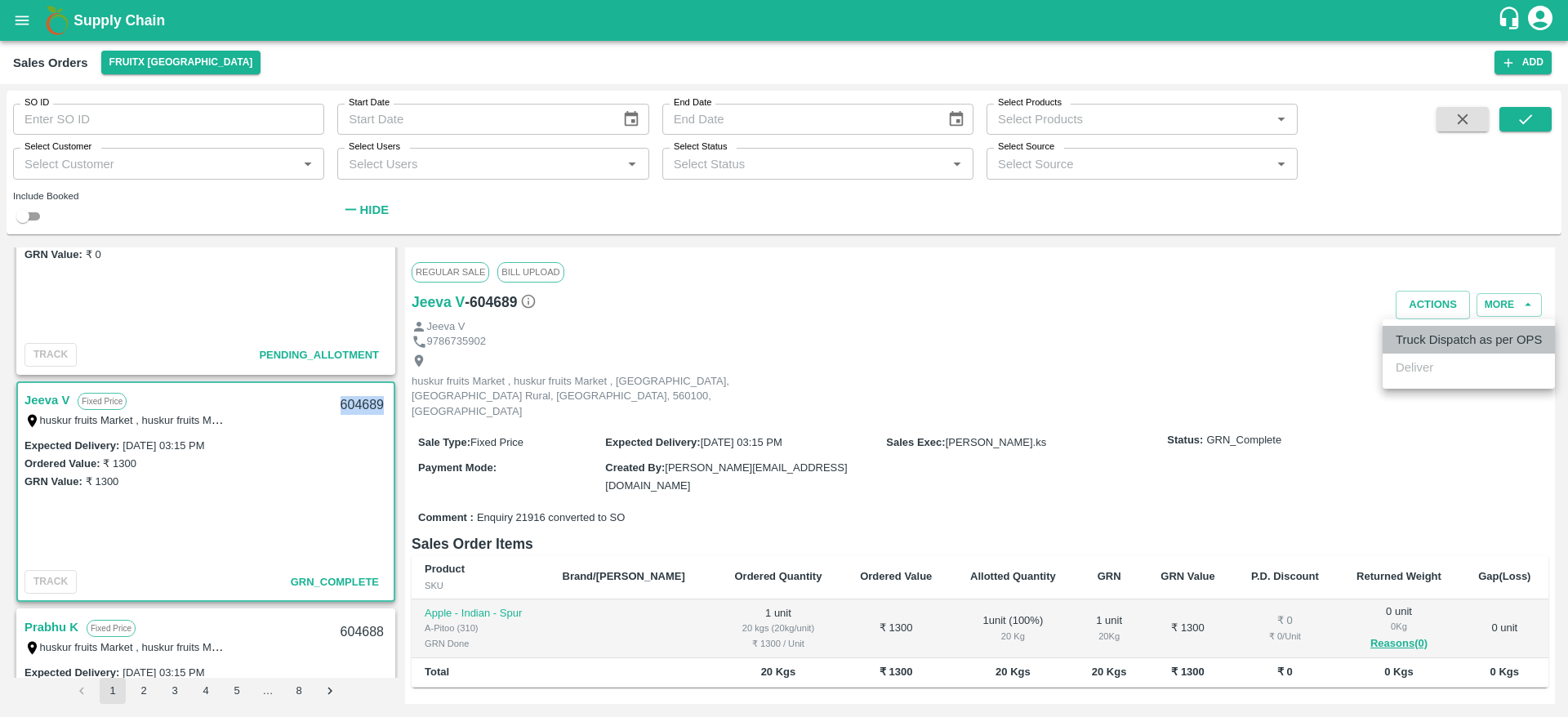
click at [1437, 348] on li "Truck Dispatch as per OPS" at bounding box center [1469, 340] width 173 height 28
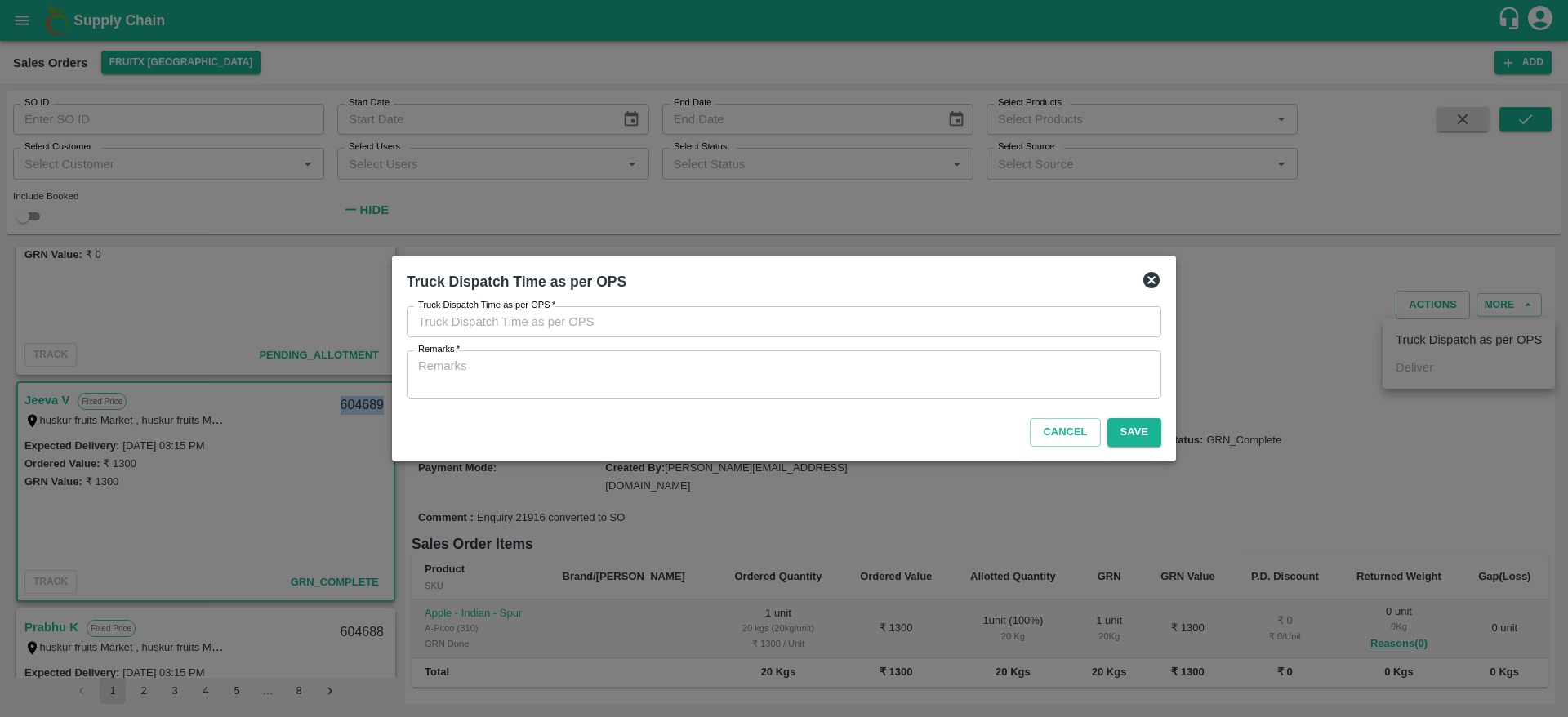
type input "12/09/2025 05:39 PM"
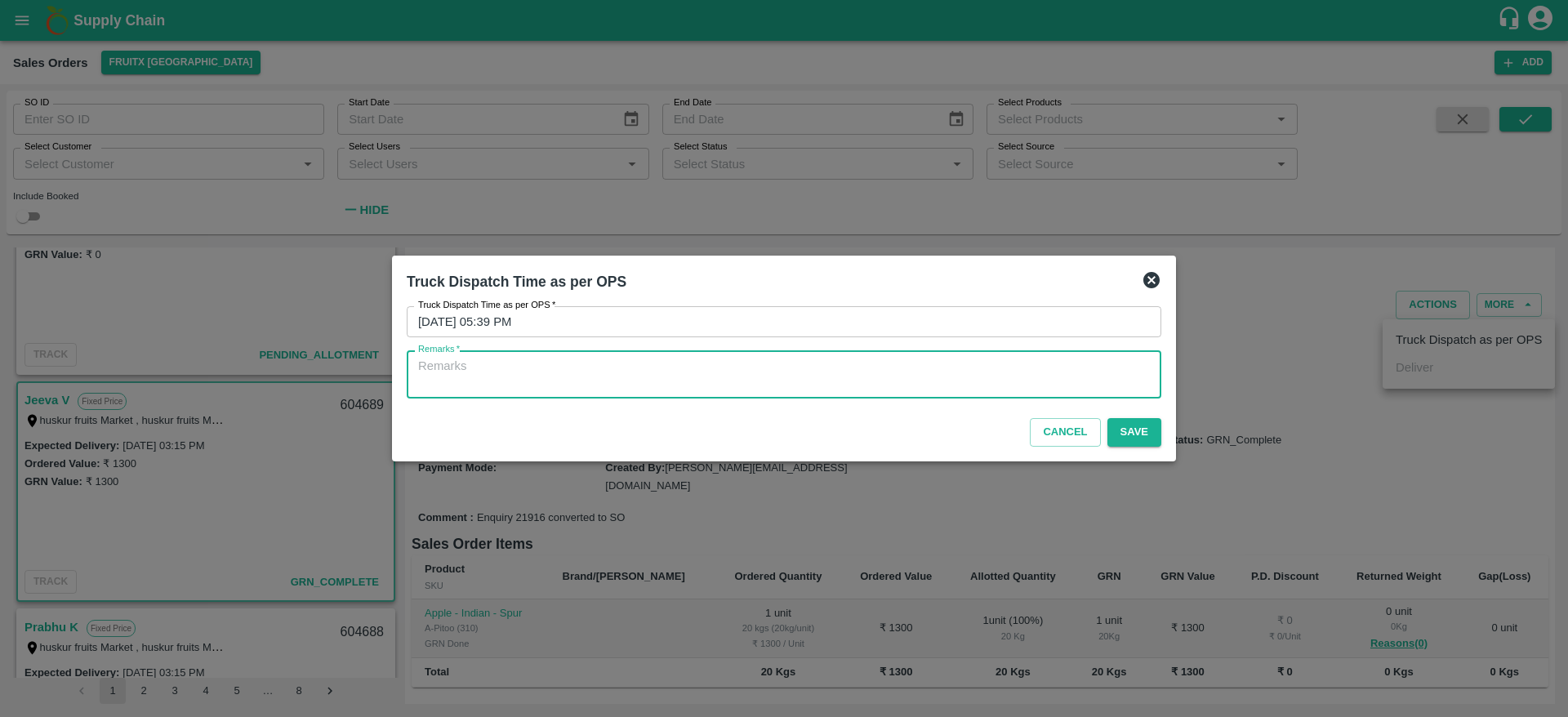
click at [1026, 371] on textarea "Remarks   *" at bounding box center [784, 374] width 732 height 35
type textarea "OTD"
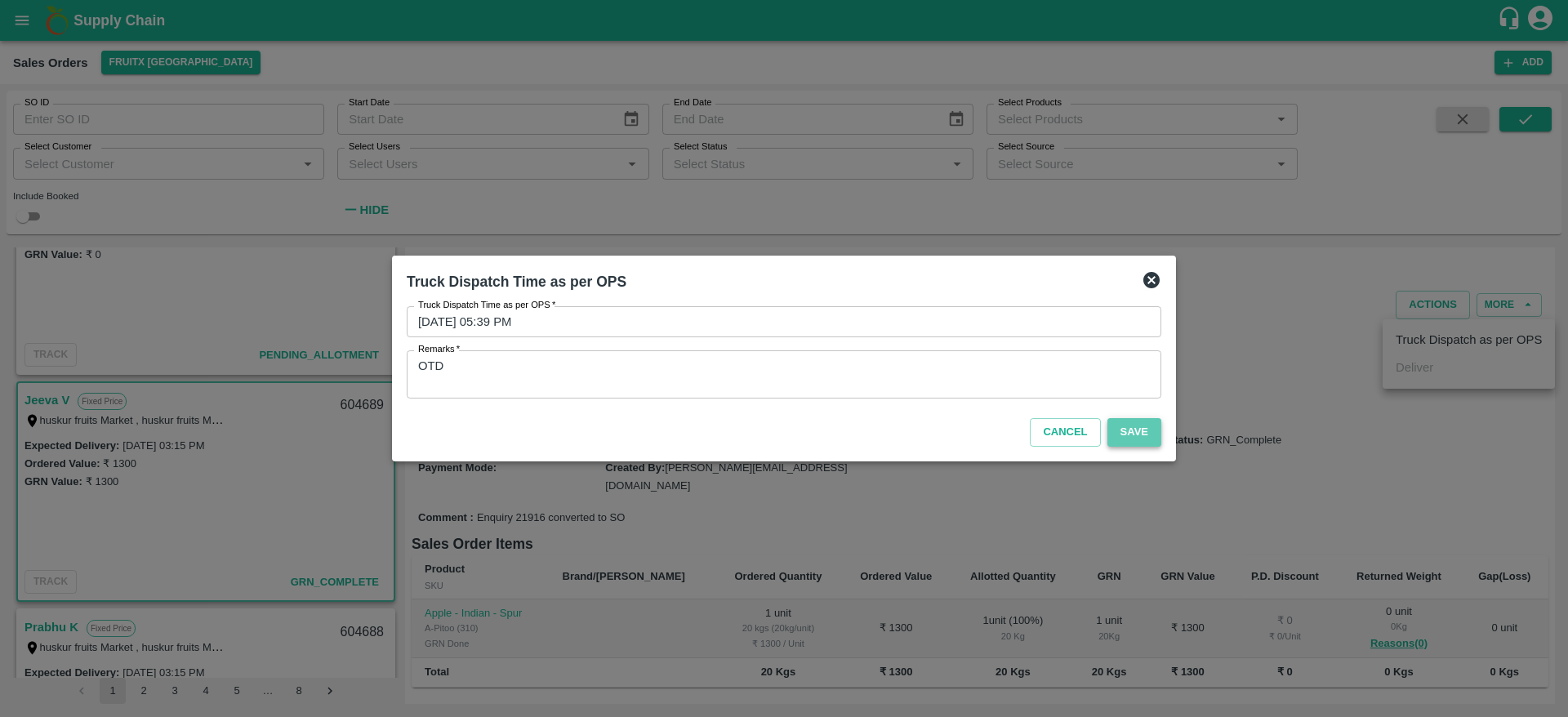
click at [1139, 432] on button "Save" at bounding box center [1135, 432] width 54 height 29
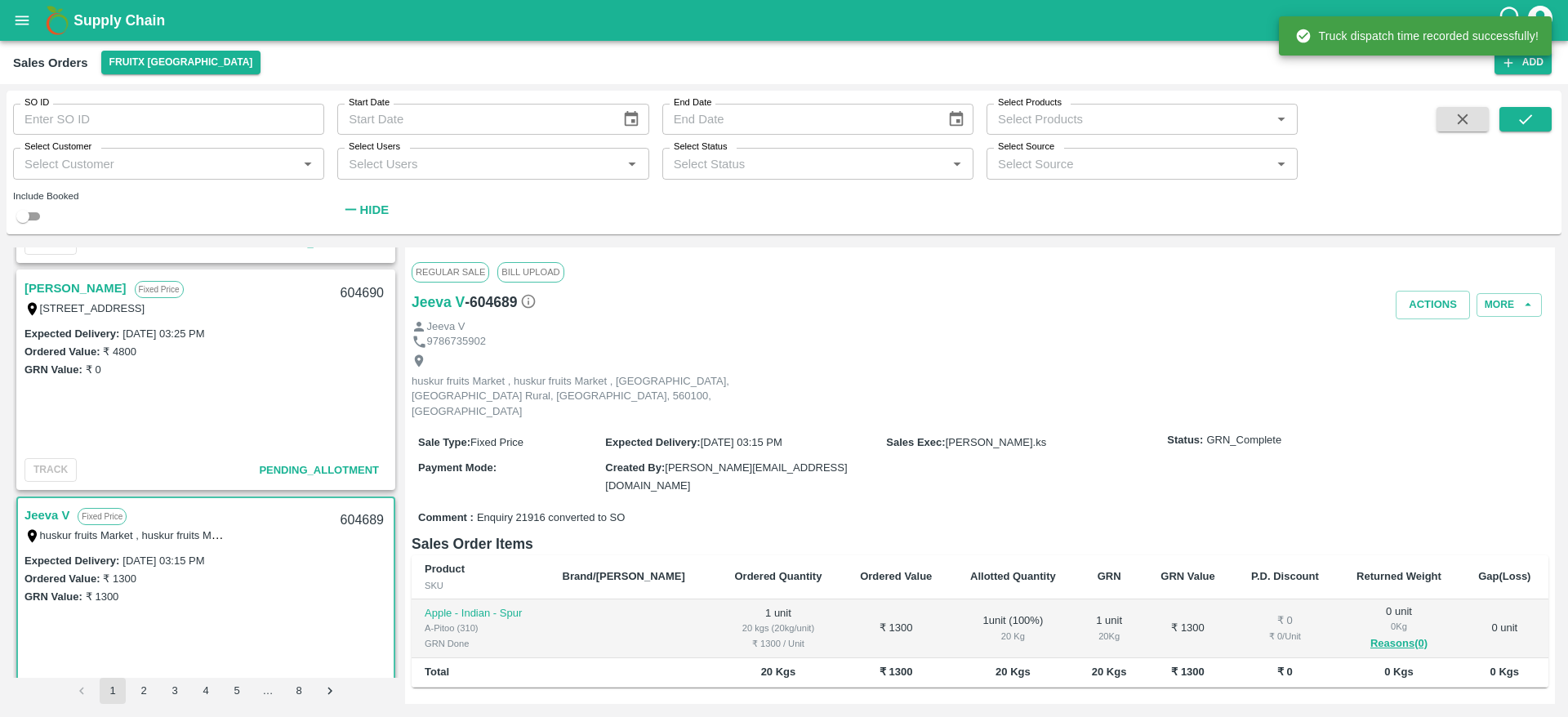
scroll to position [2476, 0]
click at [71, 290] on link "[PERSON_NAME]" at bounding box center [75, 290] width 102 height 21
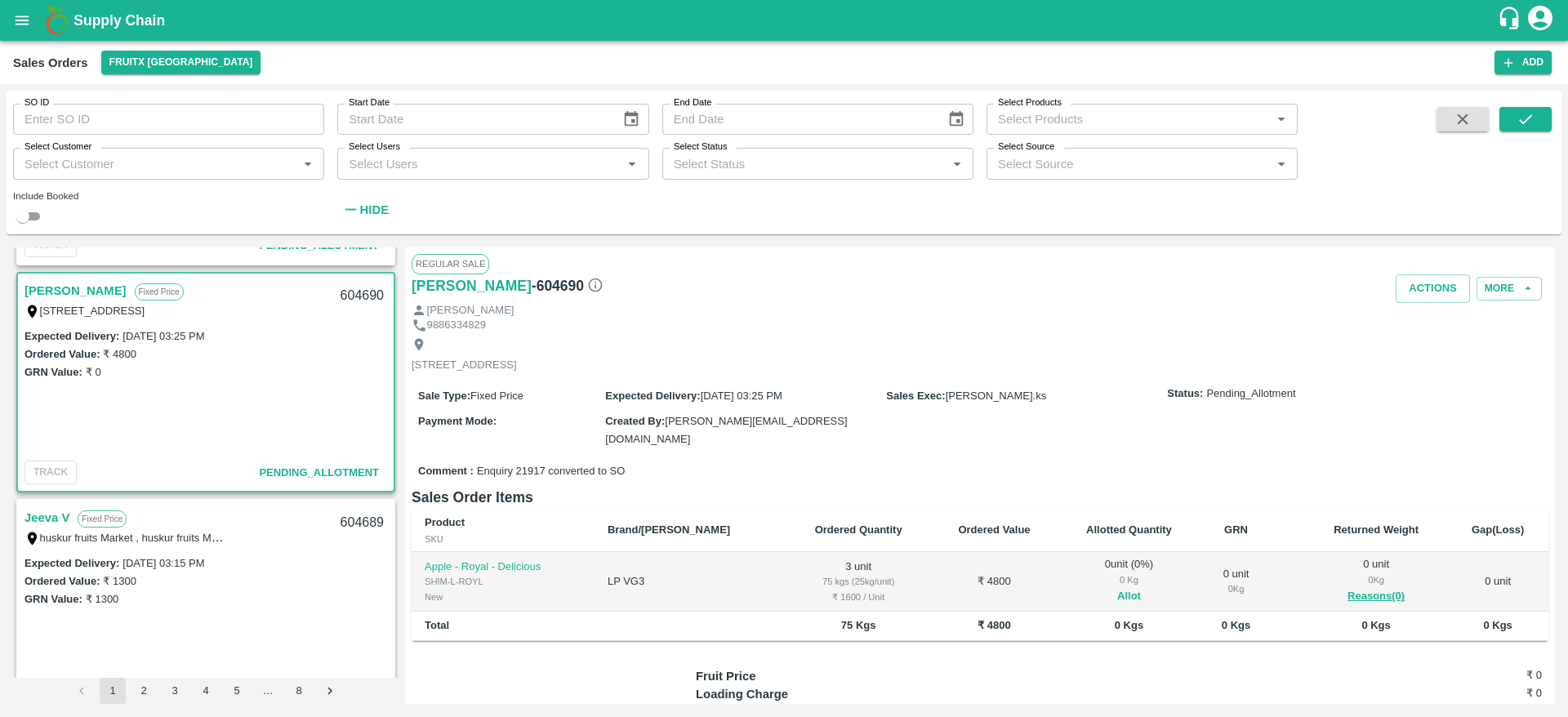
drag, startPoint x: 1116, startPoint y: 598, endPoint x: 1103, endPoint y: 598, distance: 13.0
click at [1103, 598] on span "Allot" at bounding box center [1130, 597] width 118 height 19
click at [1117, 598] on button "Allot" at bounding box center [1128, 597] width 23 height 19
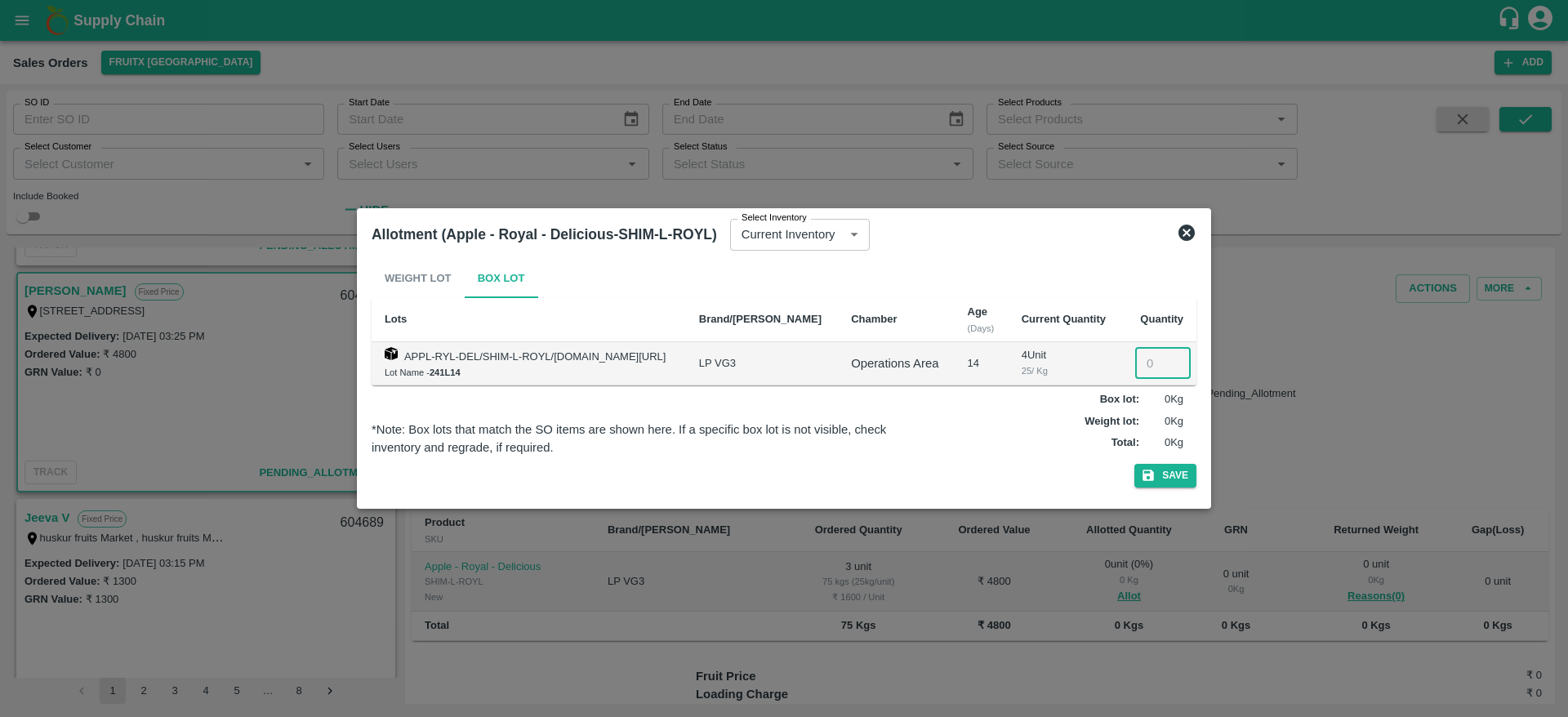
click at [1155, 360] on input "number" at bounding box center [1163, 363] width 55 height 31
type input "3"
click at [1135, 464] on button "Save" at bounding box center [1165, 475] width 62 height 23
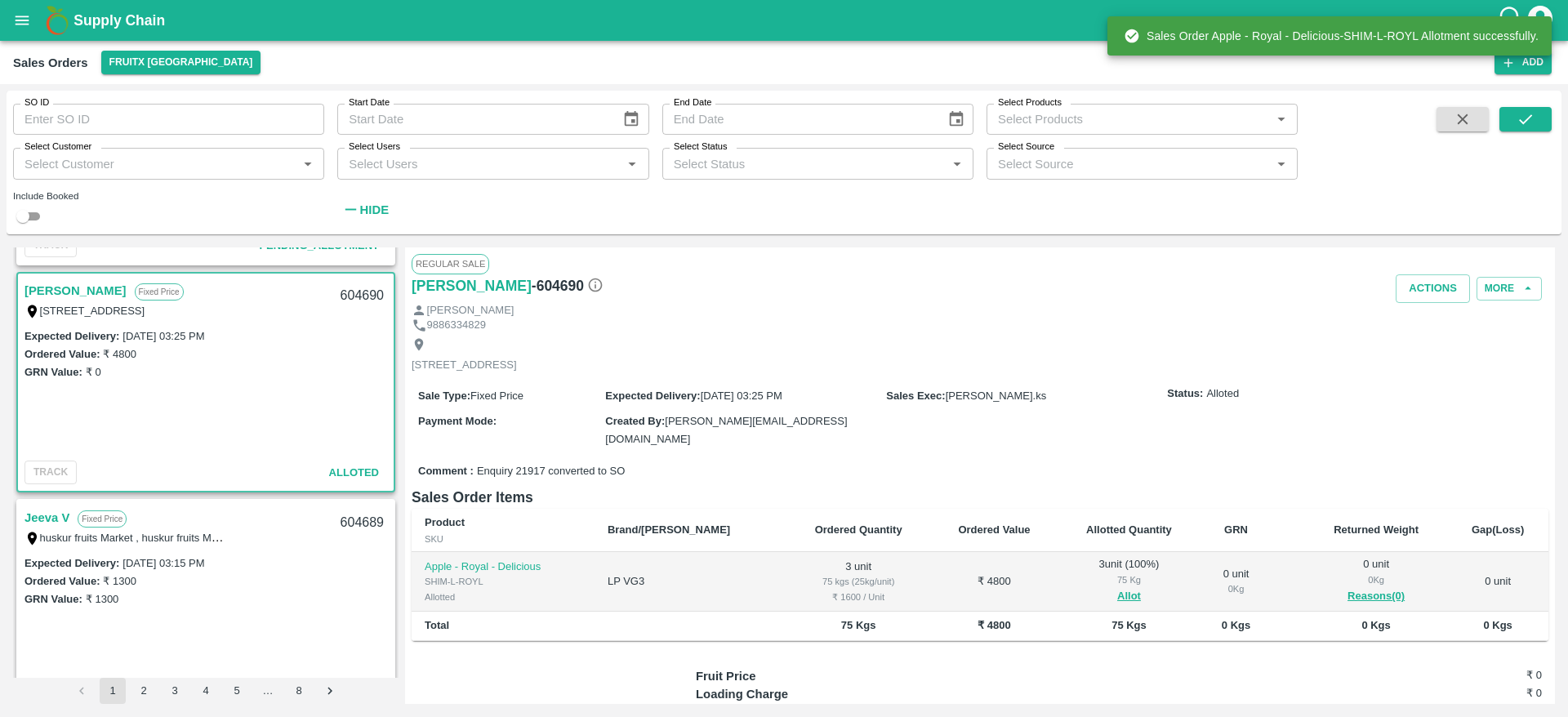
click at [355, 301] on div "604690" at bounding box center [361, 295] width 63 height 38
copy div "604690"
click at [1435, 286] on button "Actions" at bounding box center [1434, 288] width 75 height 29
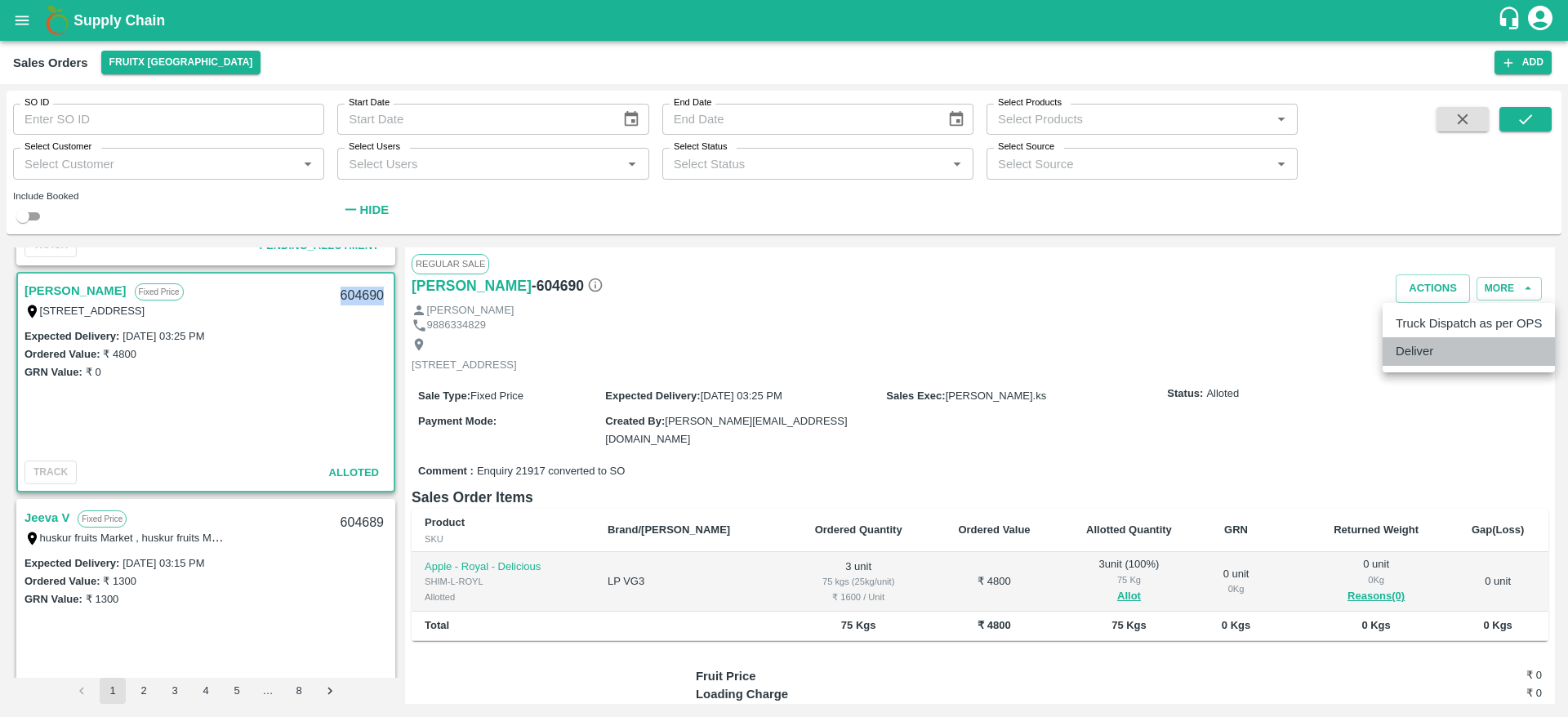
click at [1438, 344] on li "Deliver" at bounding box center [1469, 351] width 173 height 28
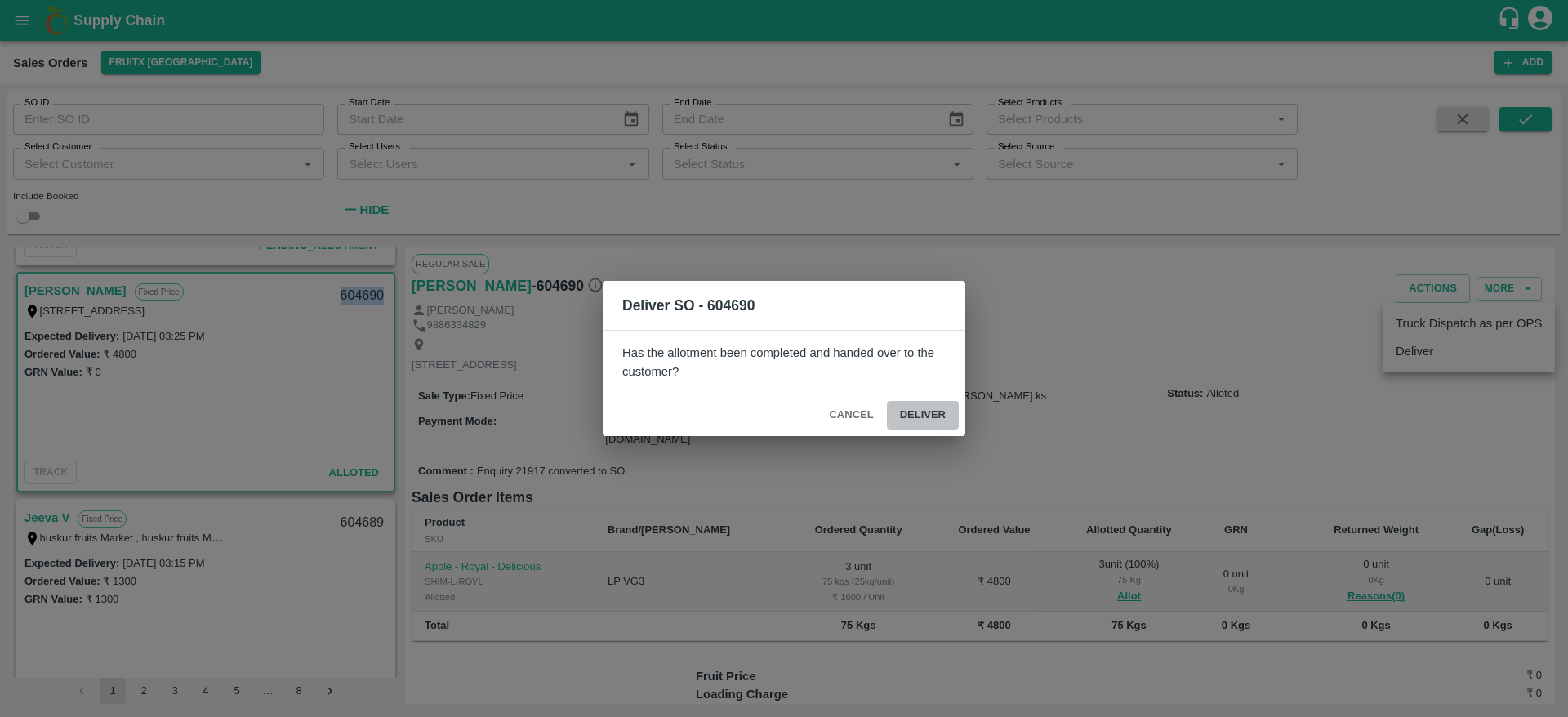
click at [925, 405] on button "Deliver" at bounding box center [923, 415] width 72 height 29
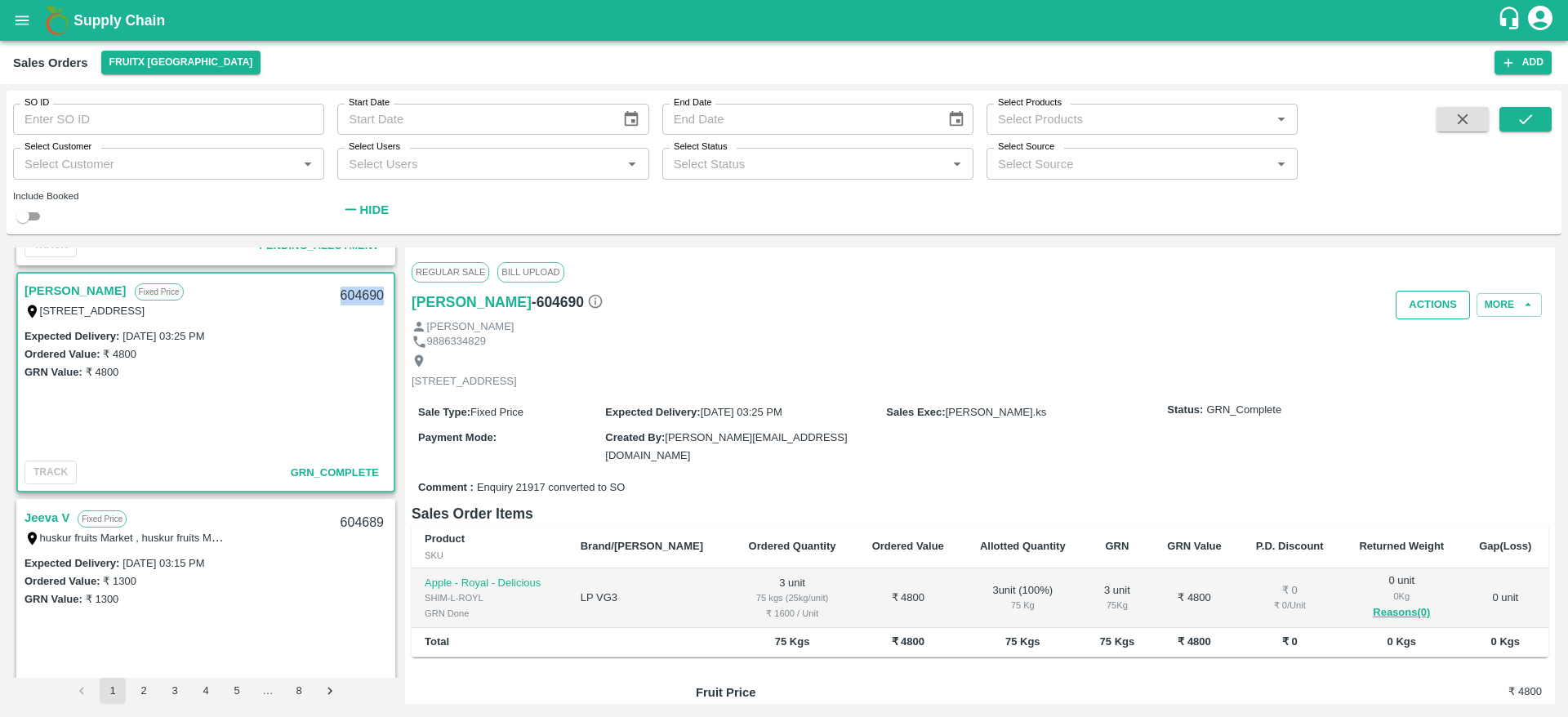
click at [1418, 307] on button "Actions" at bounding box center [1434, 304] width 75 height 29
click at [1422, 327] on li "Truck Dispatch as per OPS" at bounding box center [1469, 340] width 173 height 28
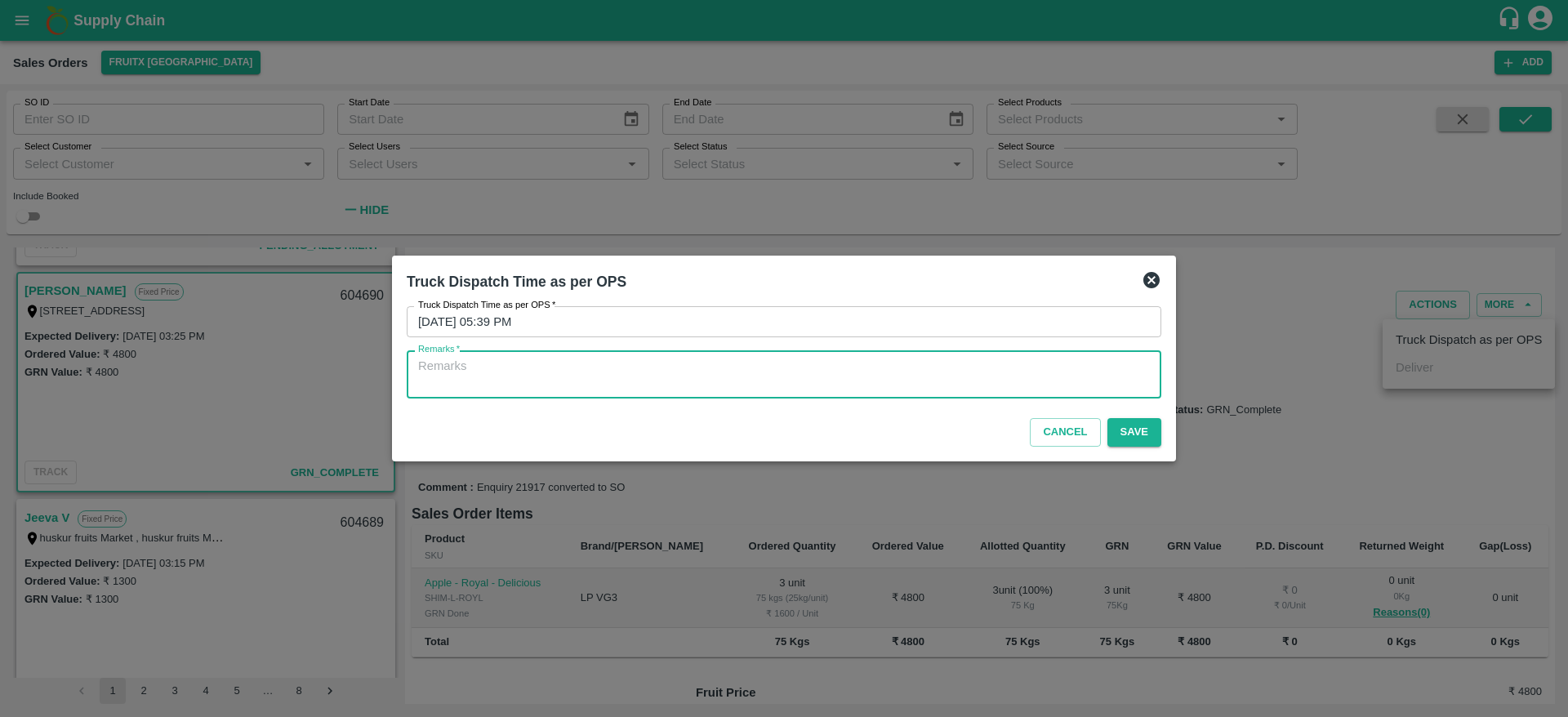
click at [971, 380] on textarea "Remarks   *" at bounding box center [784, 374] width 732 height 35
type textarea "OTD"
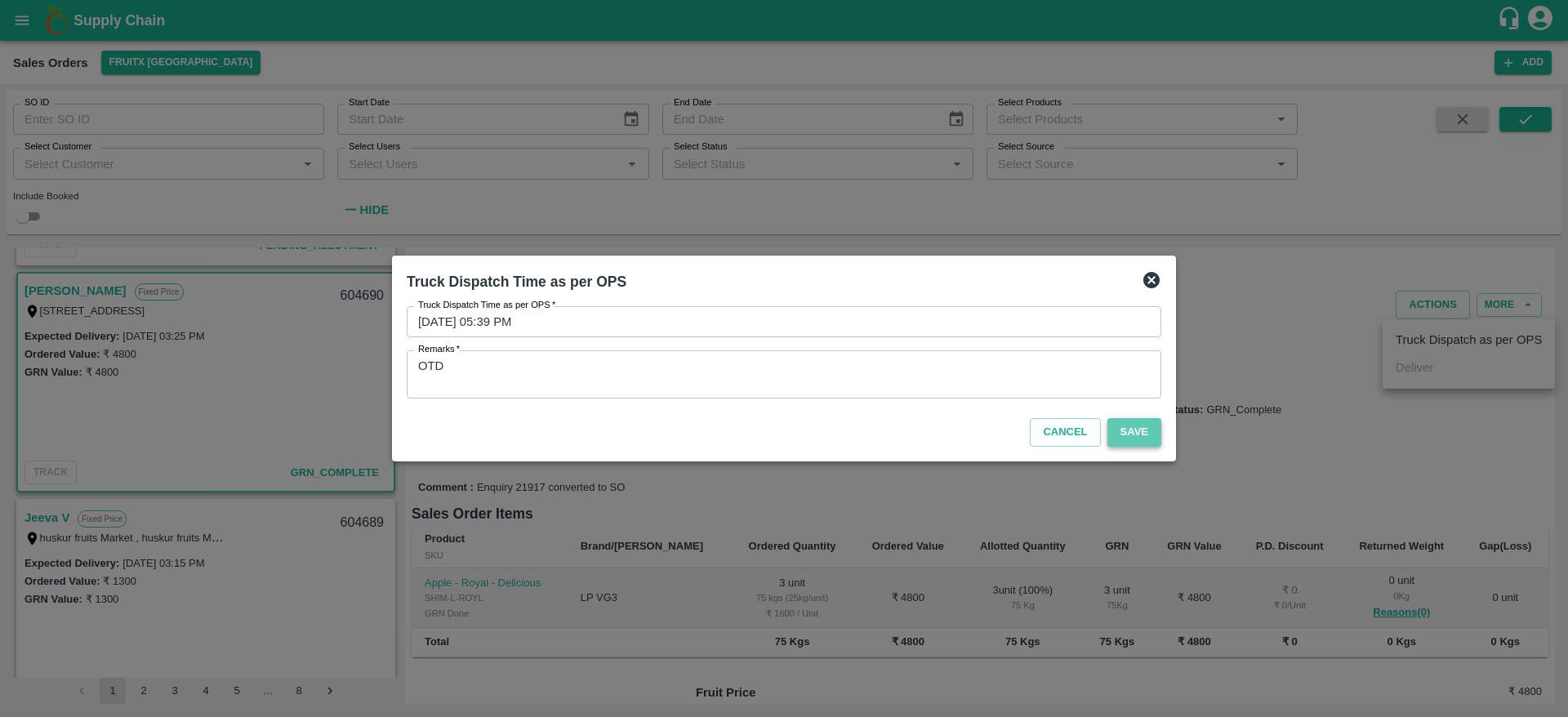
click at [1129, 429] on button "Save" at bounding box center [1135, 432] width 54 height 29
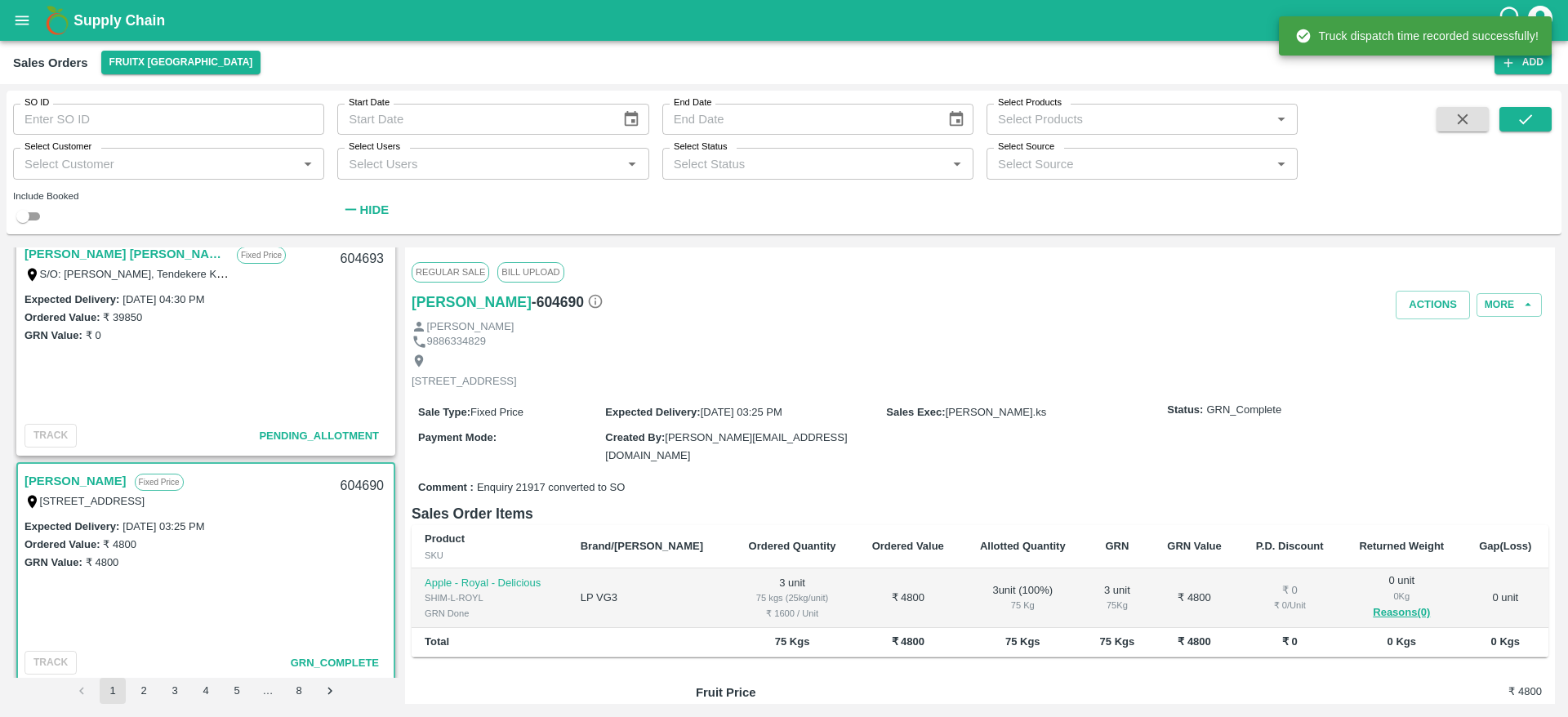
scroll to position [2285, 0]
click at [100, 260] on link "[PERSON_NAME] [PERSON_NAME]" at bounding box center [126, 254] width 205 height 21
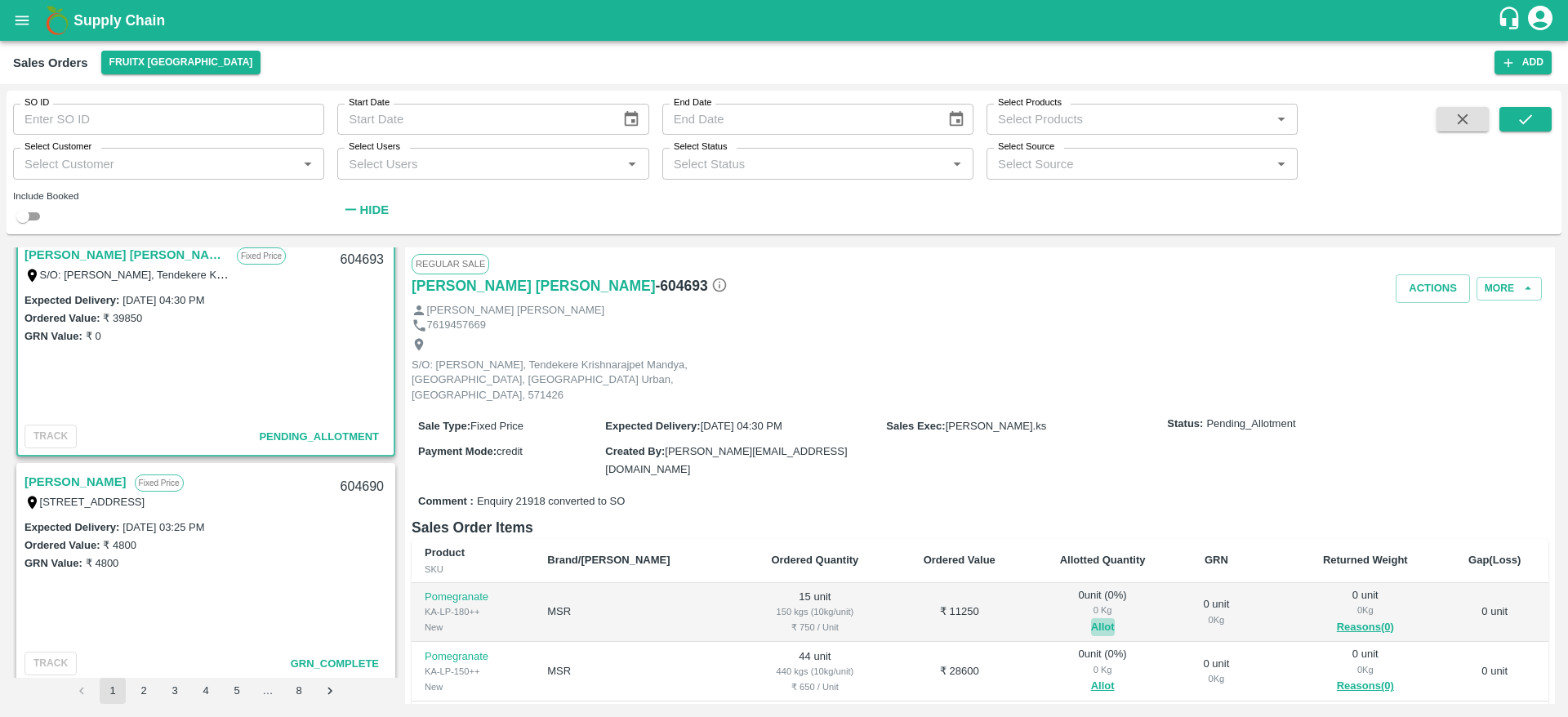
click at [1091, 618] on button "Allot" at bounding box center [1102, 627] width 23 height 19
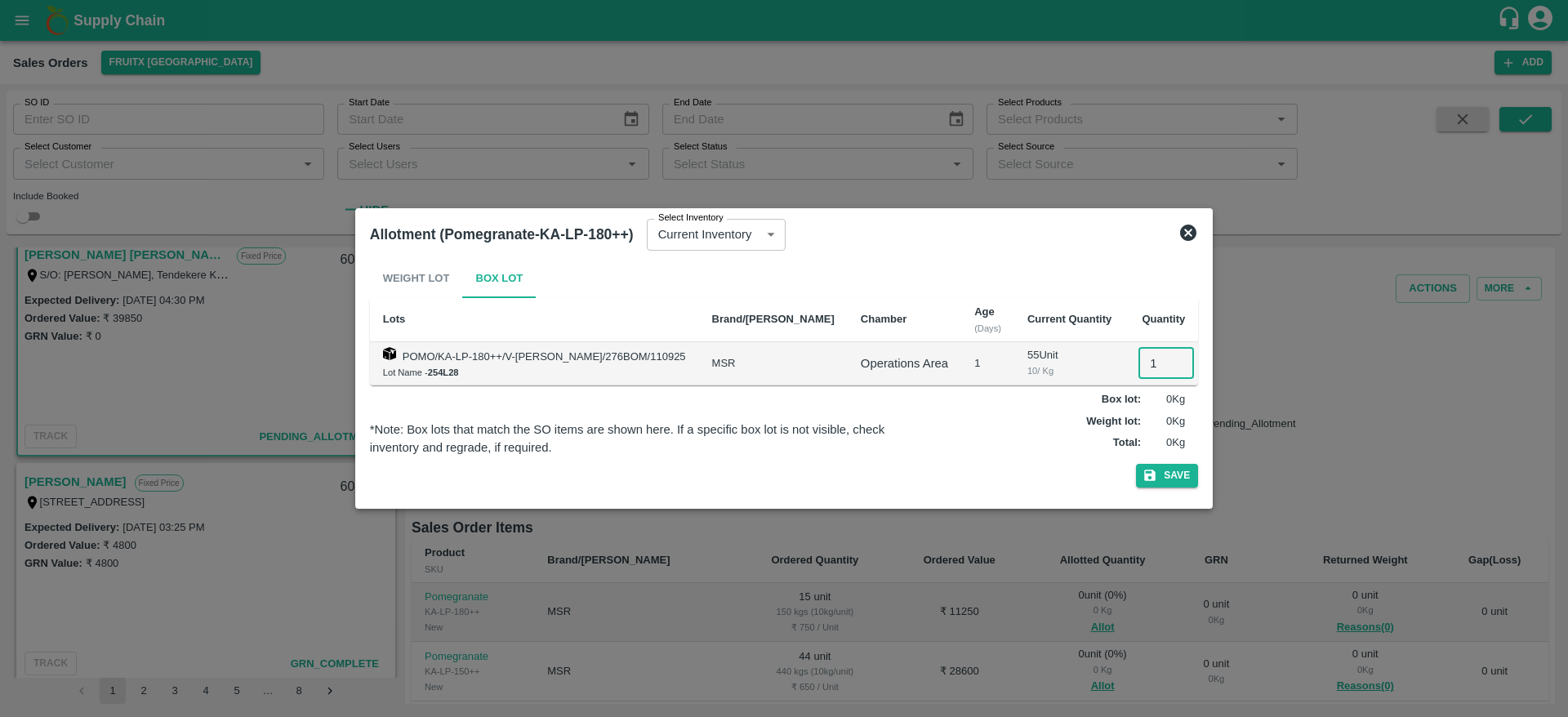
click at [1139, 371] on input "1" at bounding box center [1165, 363] width 55 height 31
type input "15"
click at [1136, 464] on button "Save" at bounding box center [1166, 475] width 62 height 23
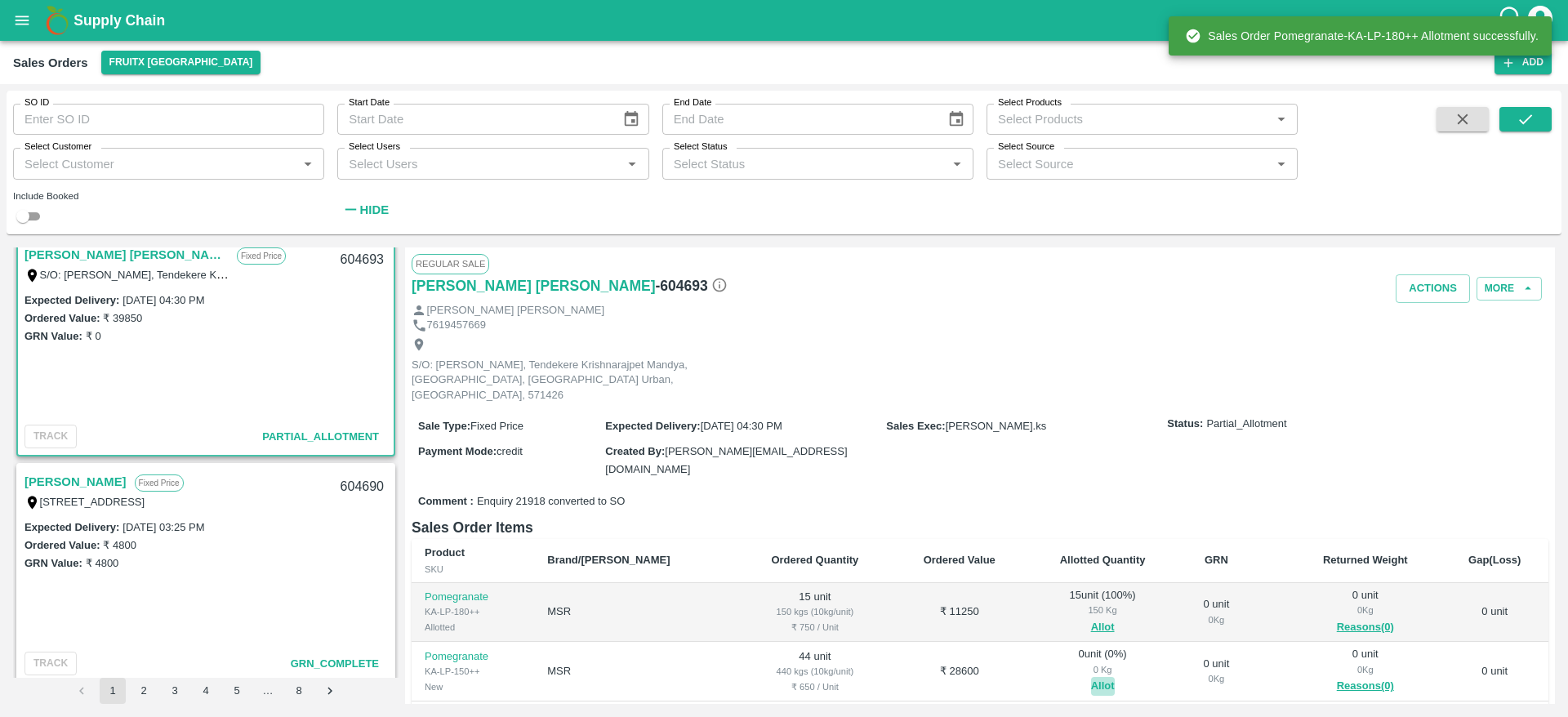
click at [1091, 677] on button "Allot" at bounding box center [1102, 686] width 23 height 19
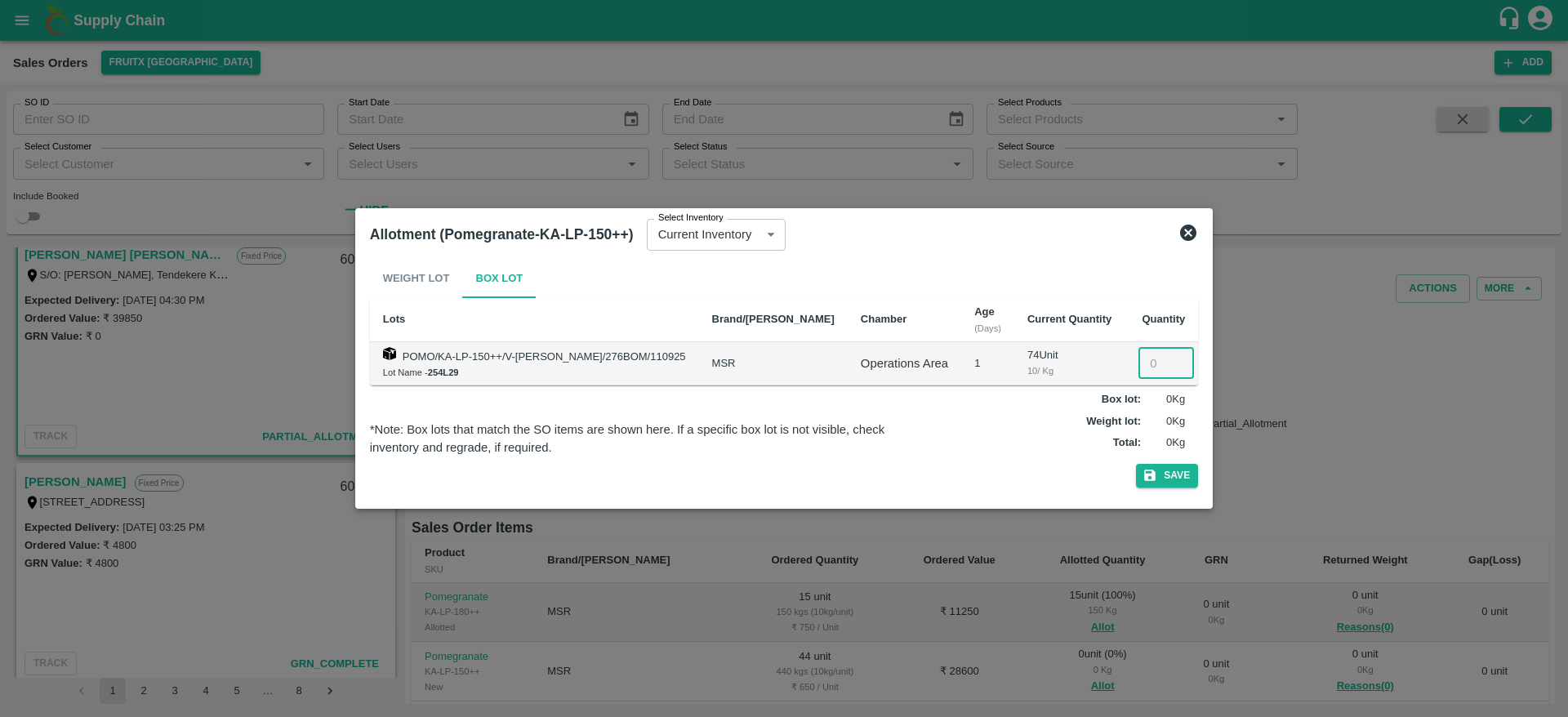
click at [1155, 358] on input "number" at bounding box center [1165, 363] width 55 height 31
type input "44"
click at [1136, 464] on button "Save" at bounding box center [1166, 475] width 62 height 23
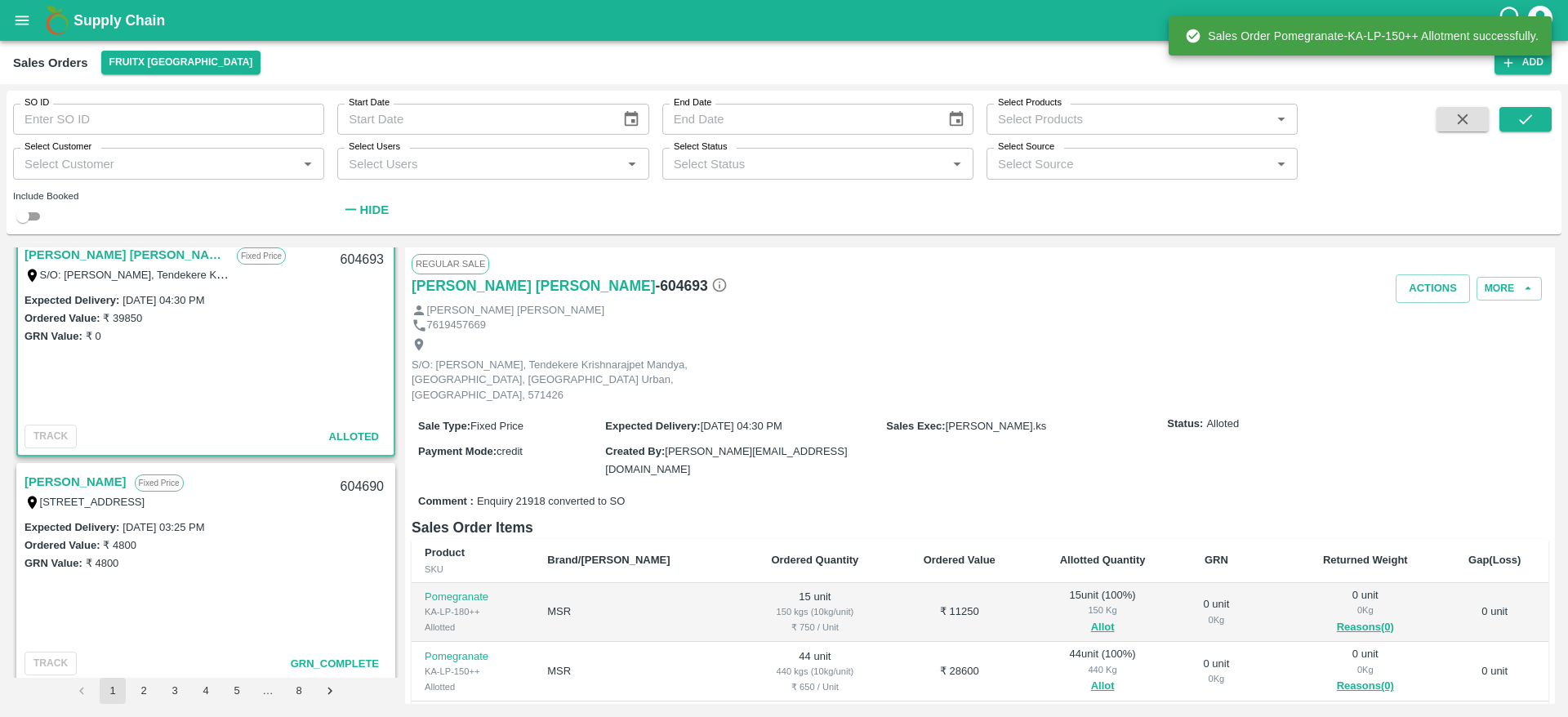
click at [342, 256] on div "604693" at bounding box center [361, 260] width 63 height 38
copy div "604693"
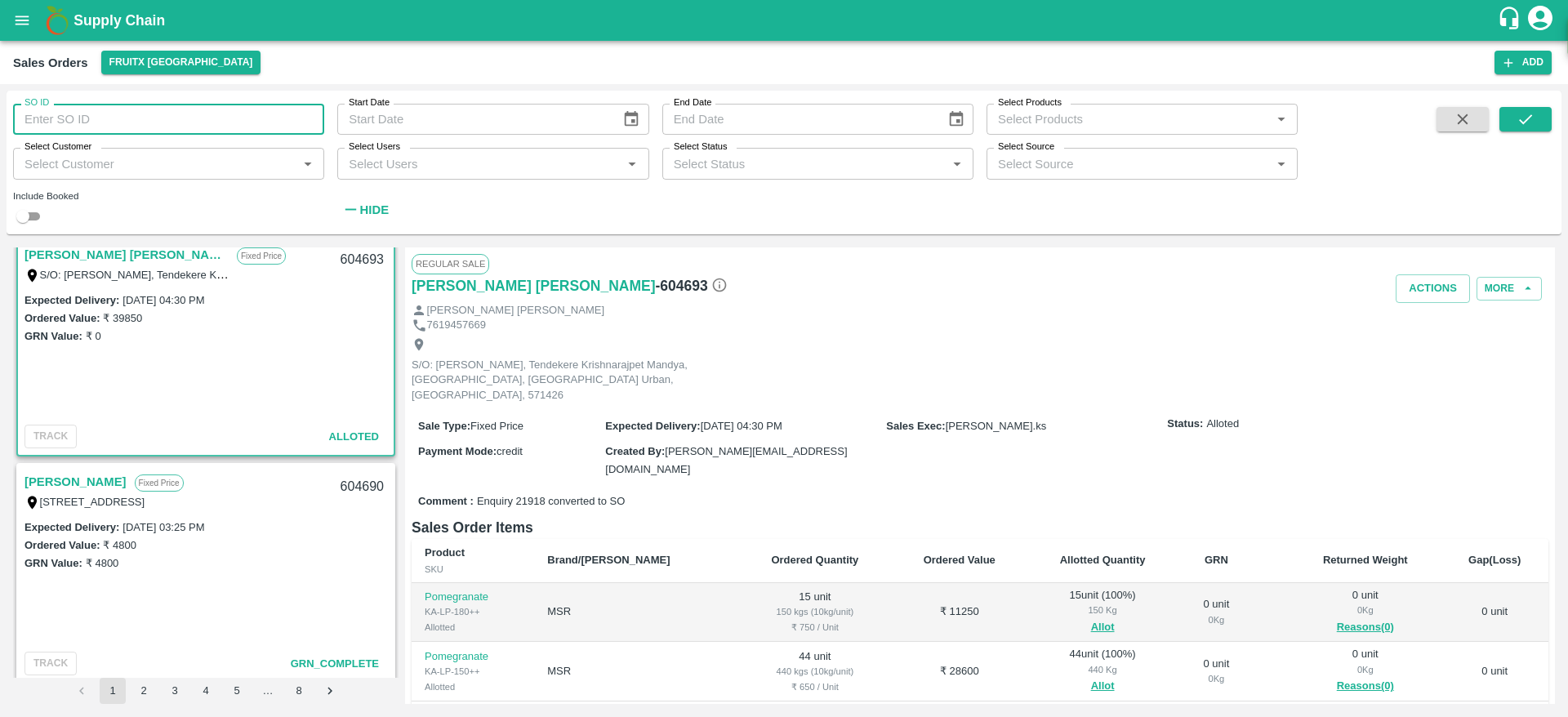
click at [211, 119] on input "SO ID" at bounding box center [168, 119] width 311 height 31
click at [1536, 122] on button "submit" at bounding box center [1526, 120] width 52 height 24
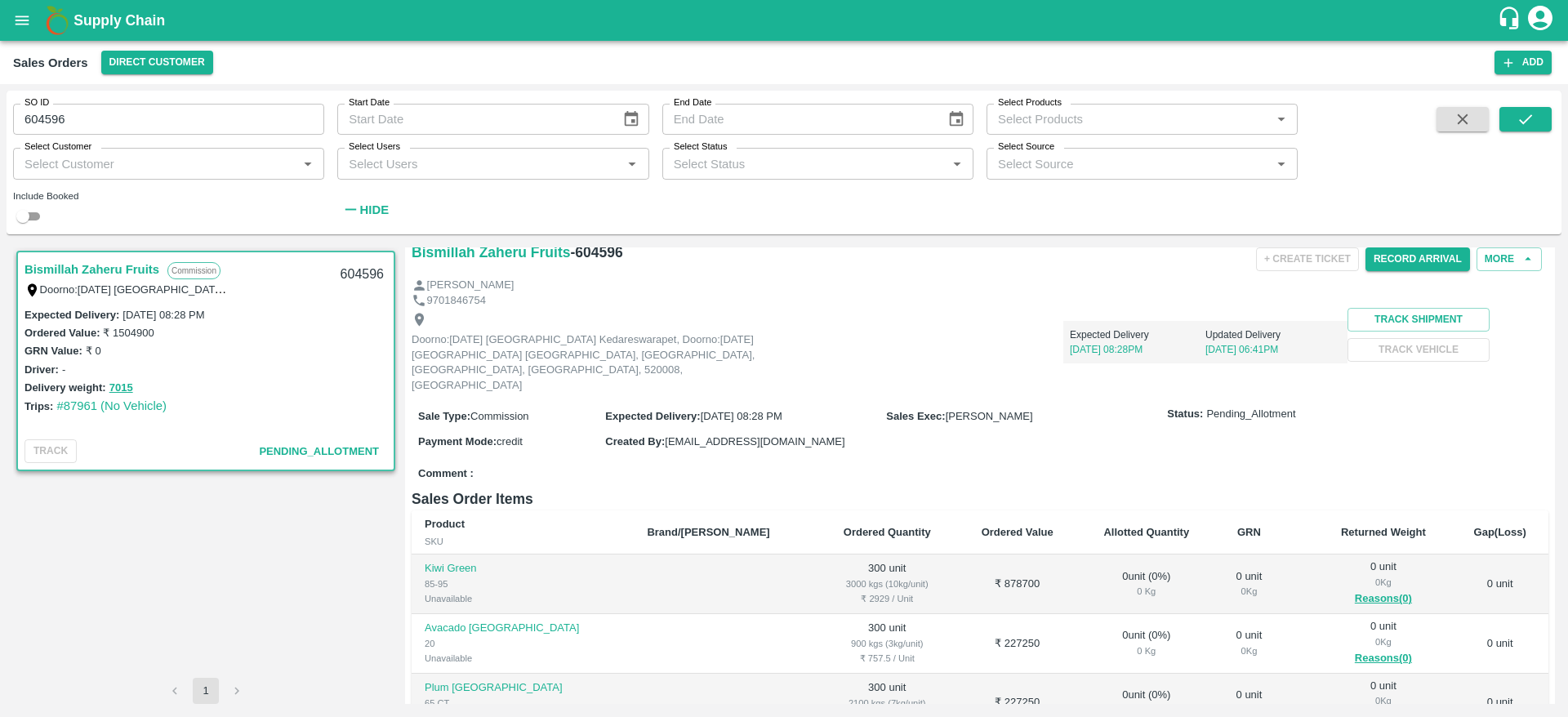
scroll to position [35, 0]
click at [263, 115] on input "604596" at bounding box center [168, 119] width 311 height 31
type input "604506"
click at [1540, 123] on button "submit" at bounding box center [1526, 120] width 52 height 24
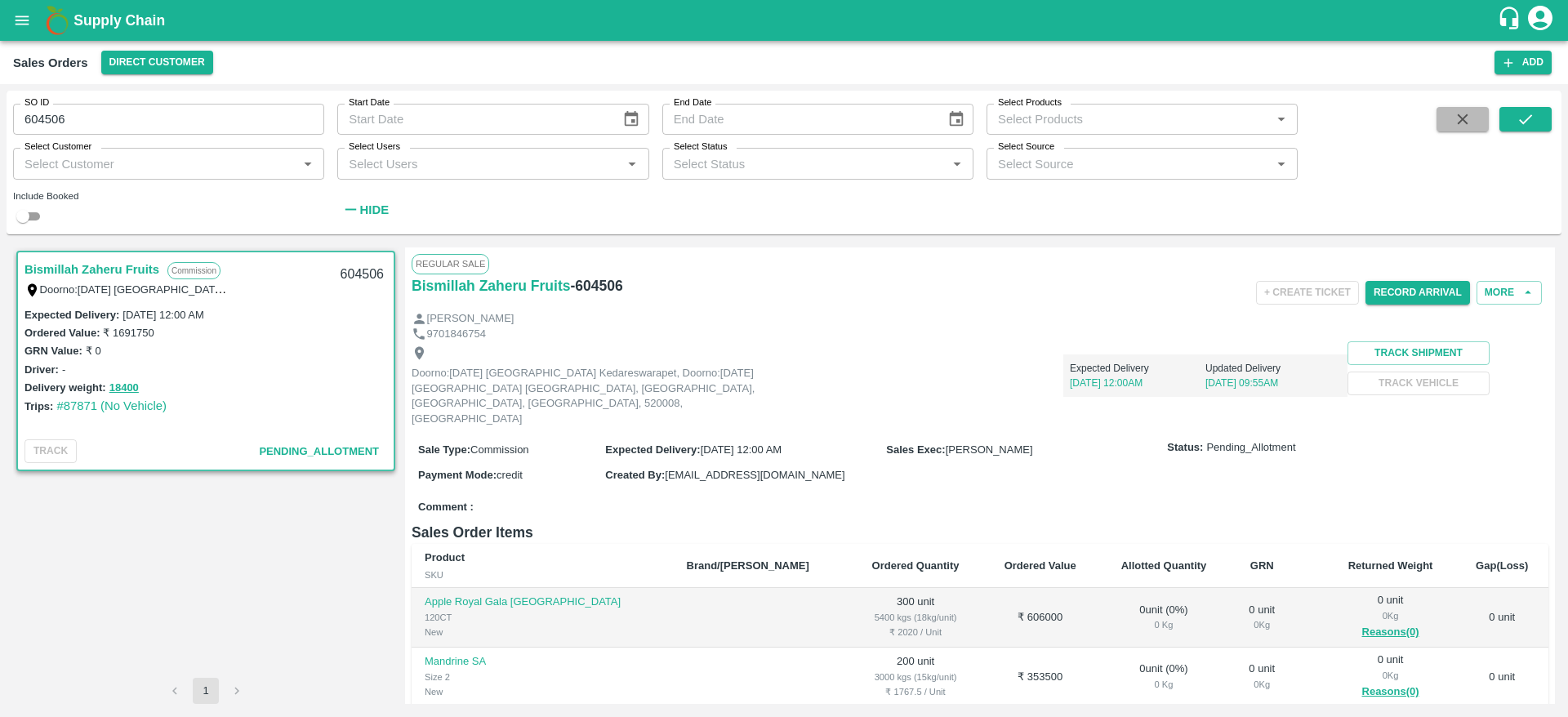
click at [1461, 118] on icon "button" at bounding box center [1462, 119] width 10 height 10
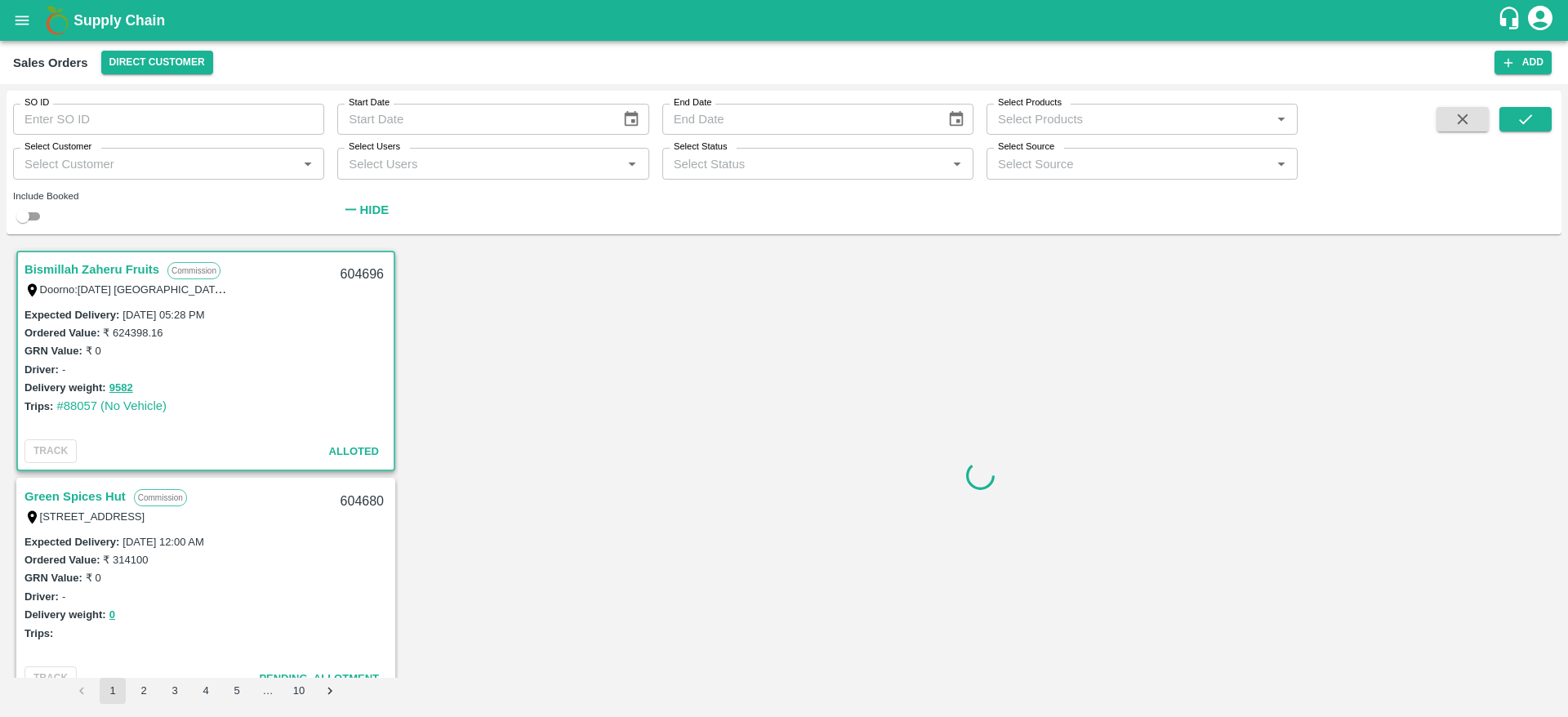
scroll to position [3, 0]
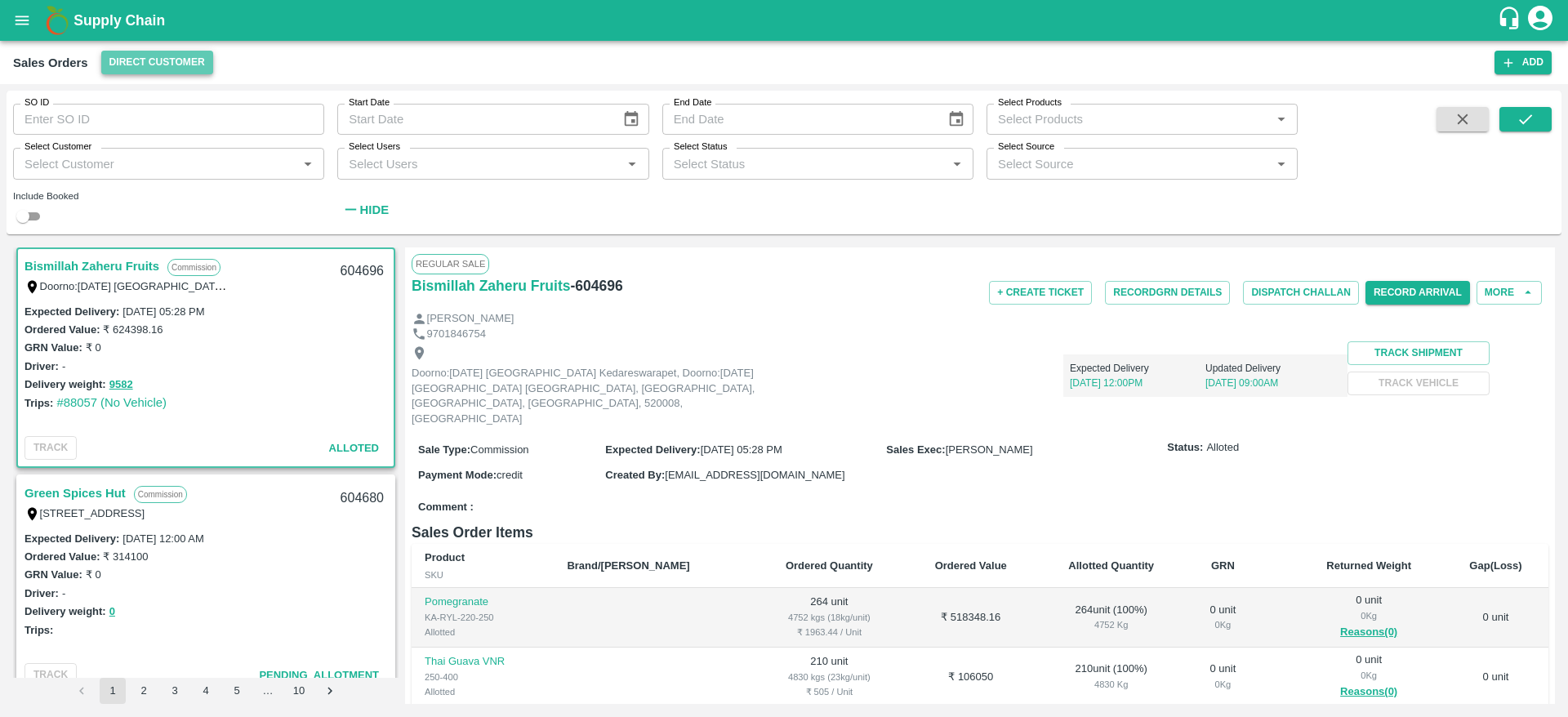
click at [173, 62] on button "Direct Customer" at bounding box center [157, 62] width 112 height 23
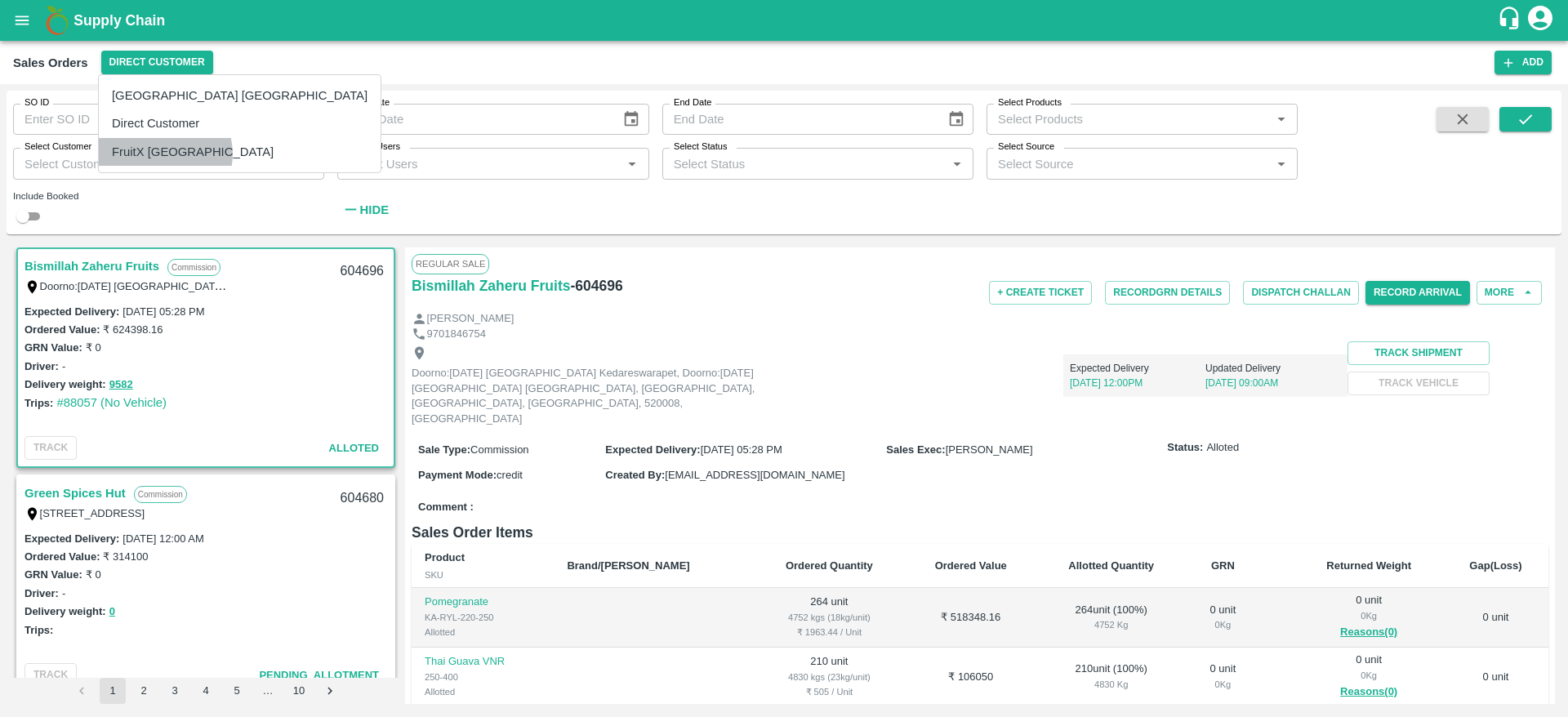
click at [164, 154] on li "FruitX [GEOGRAPHIC_DATA]" at bounding box center [240, 152] width 282 height 28
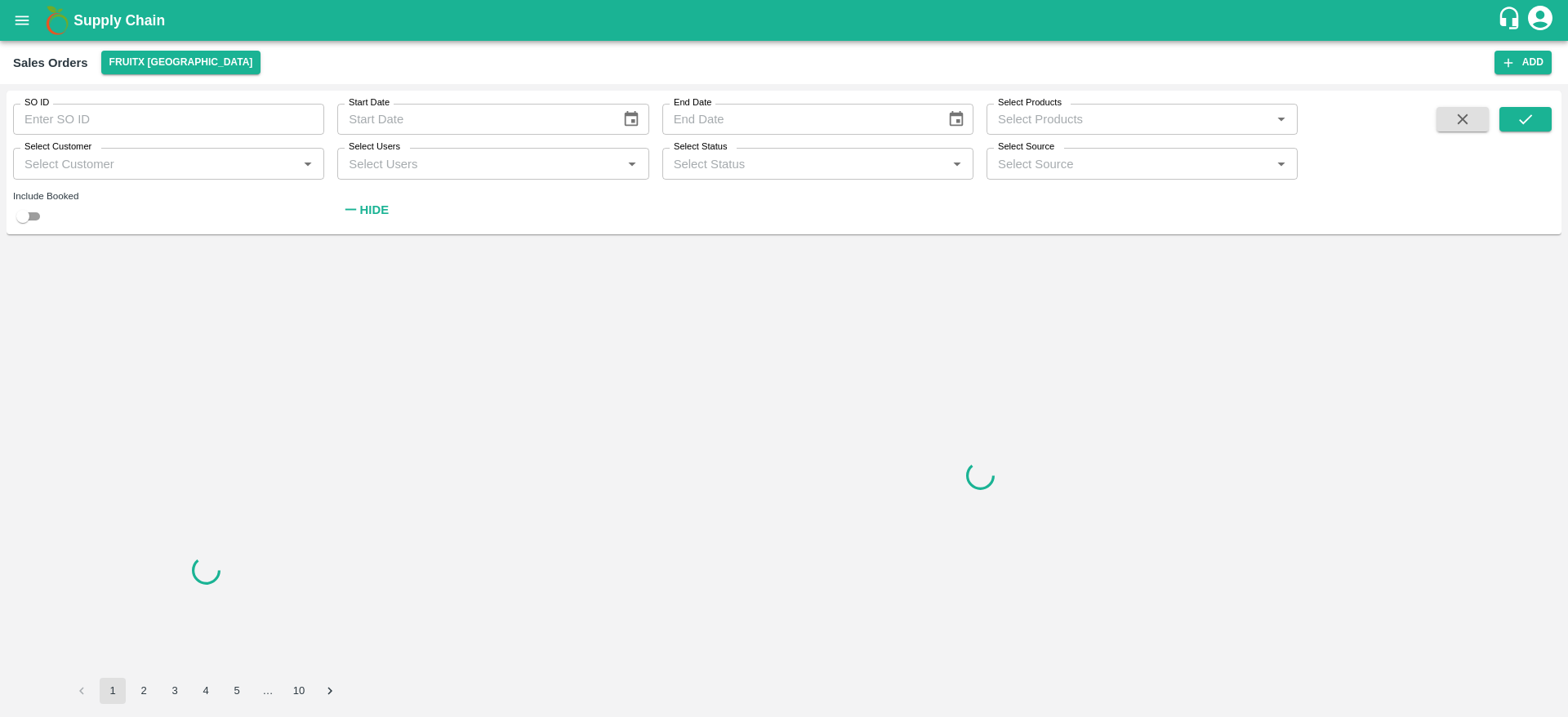
scroll to position [0, 0]
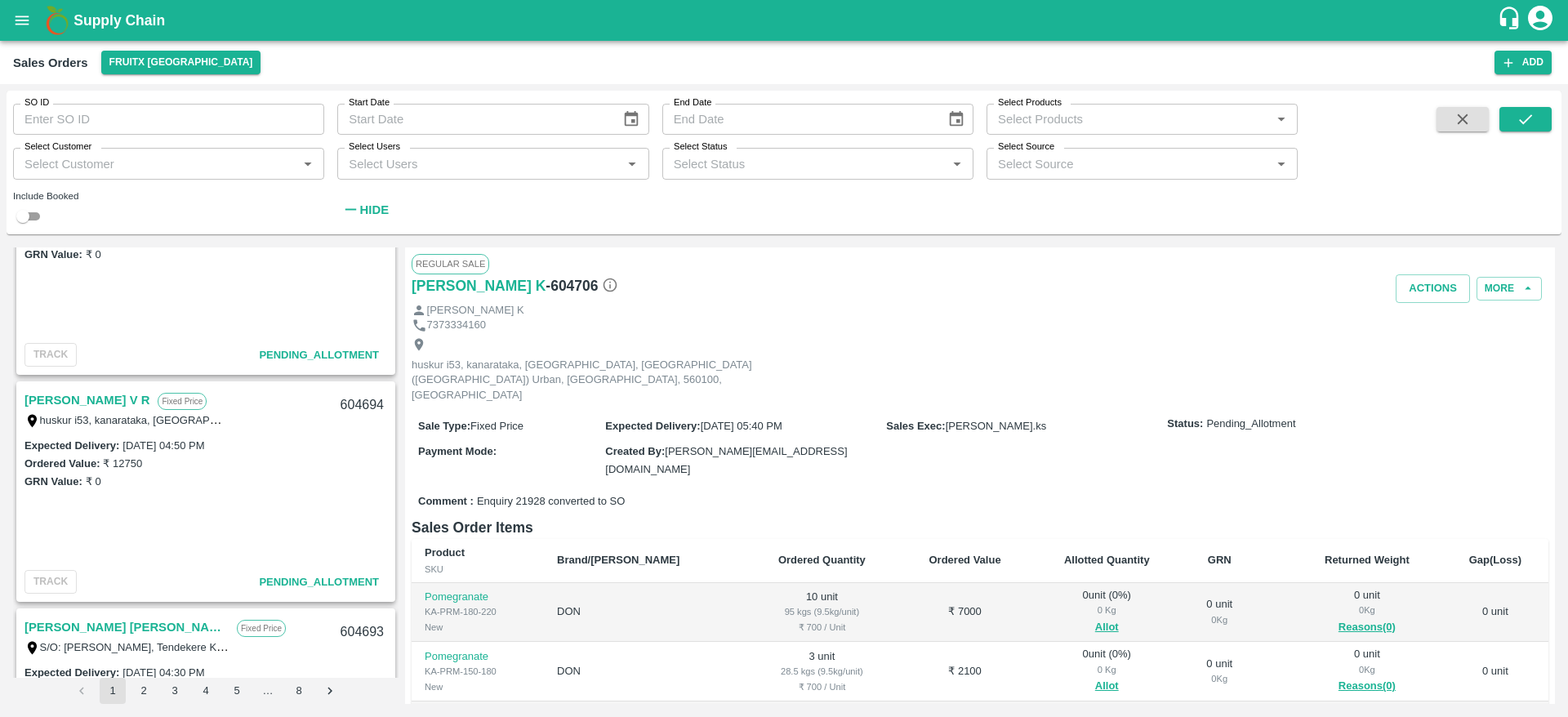
scroll to position [1904, 0]
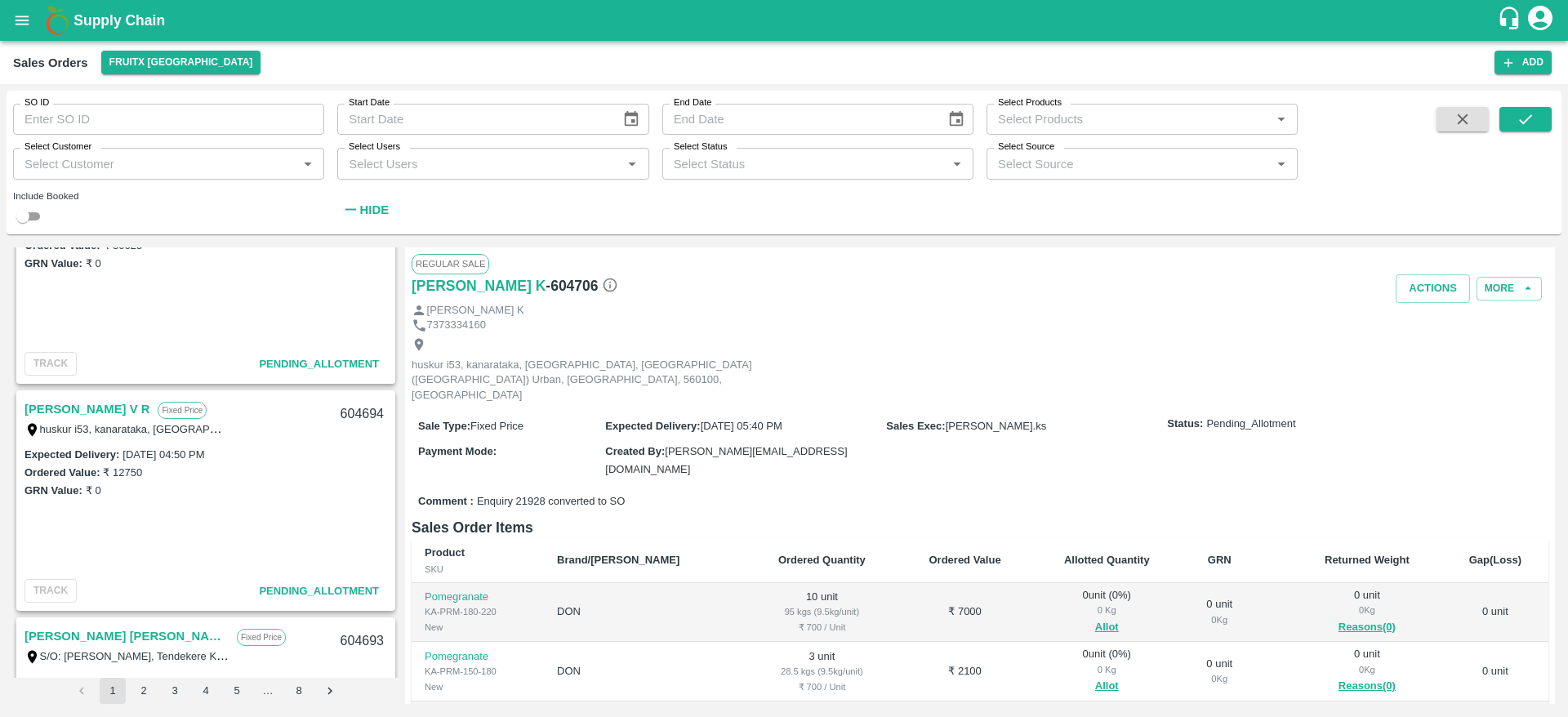
click at [68, 417] on link "[PERSON_NAME] V R" at bounding box center [87, 409] width 125 height 21
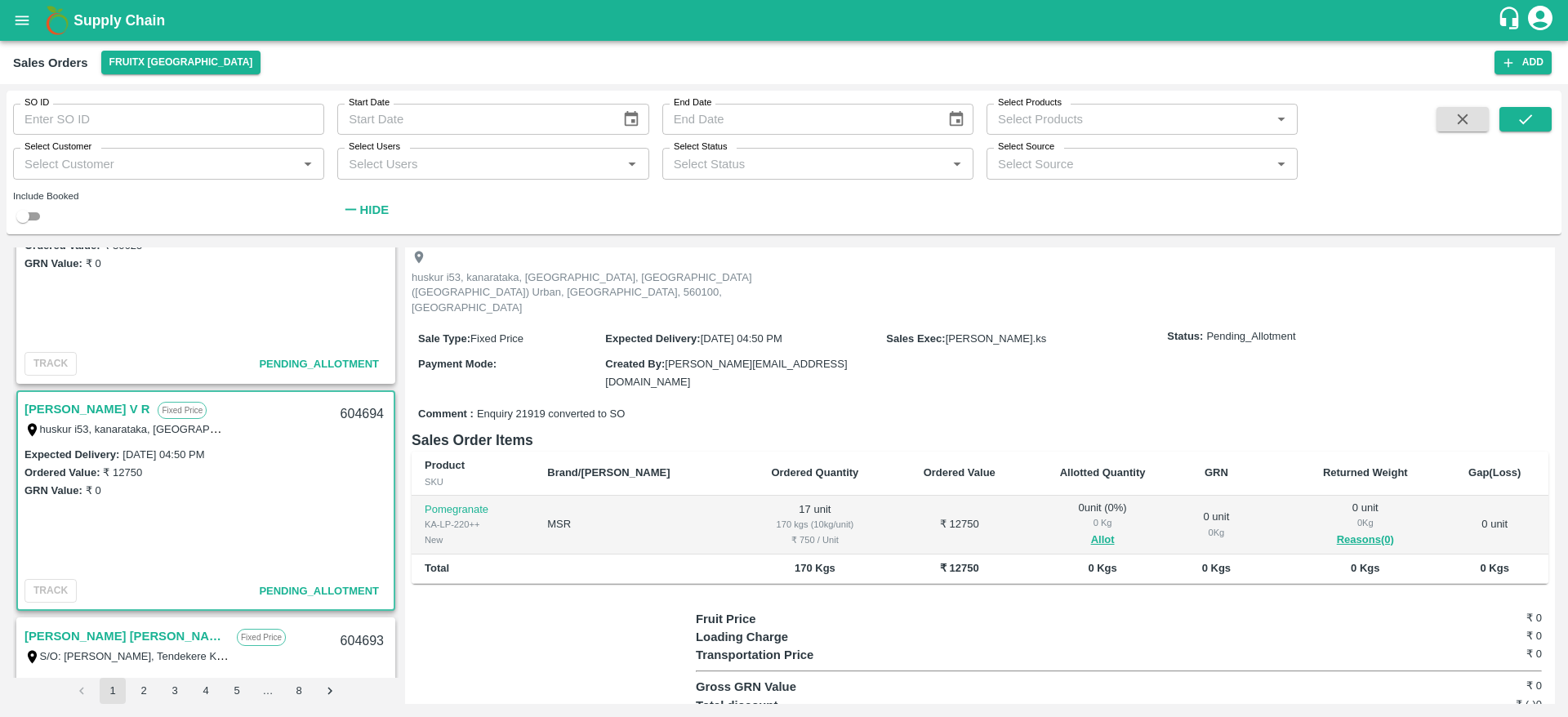
scroll to position [88, 0]
click at [1091, 530] on button "Allot" at bounding box center [1102, 540] width 23 height 19
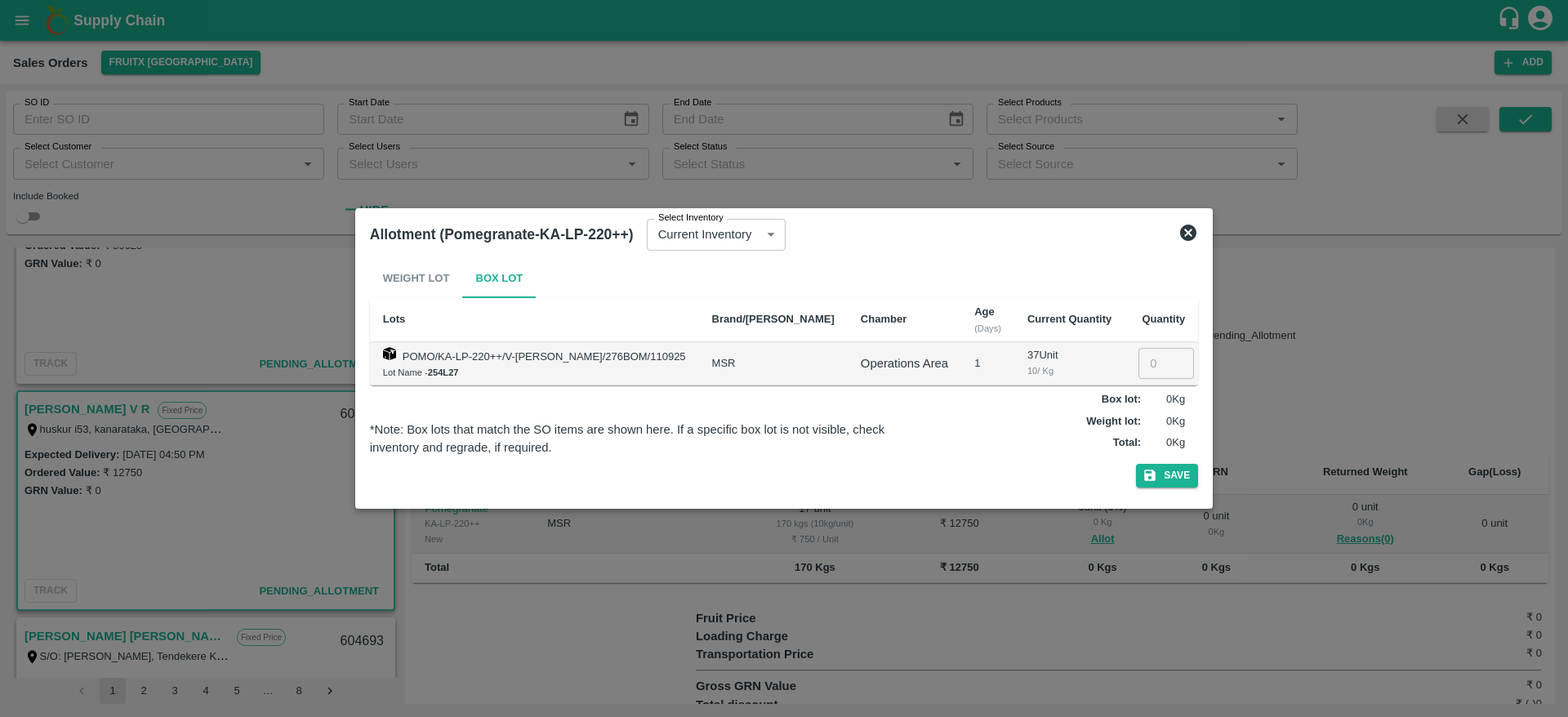
click at [1146, 371] on input "number" at bounding box center [1165, 363] width 55 height 31
click at [1185, 233] on icon at bounding box center [1188, 232] width 20 height 20
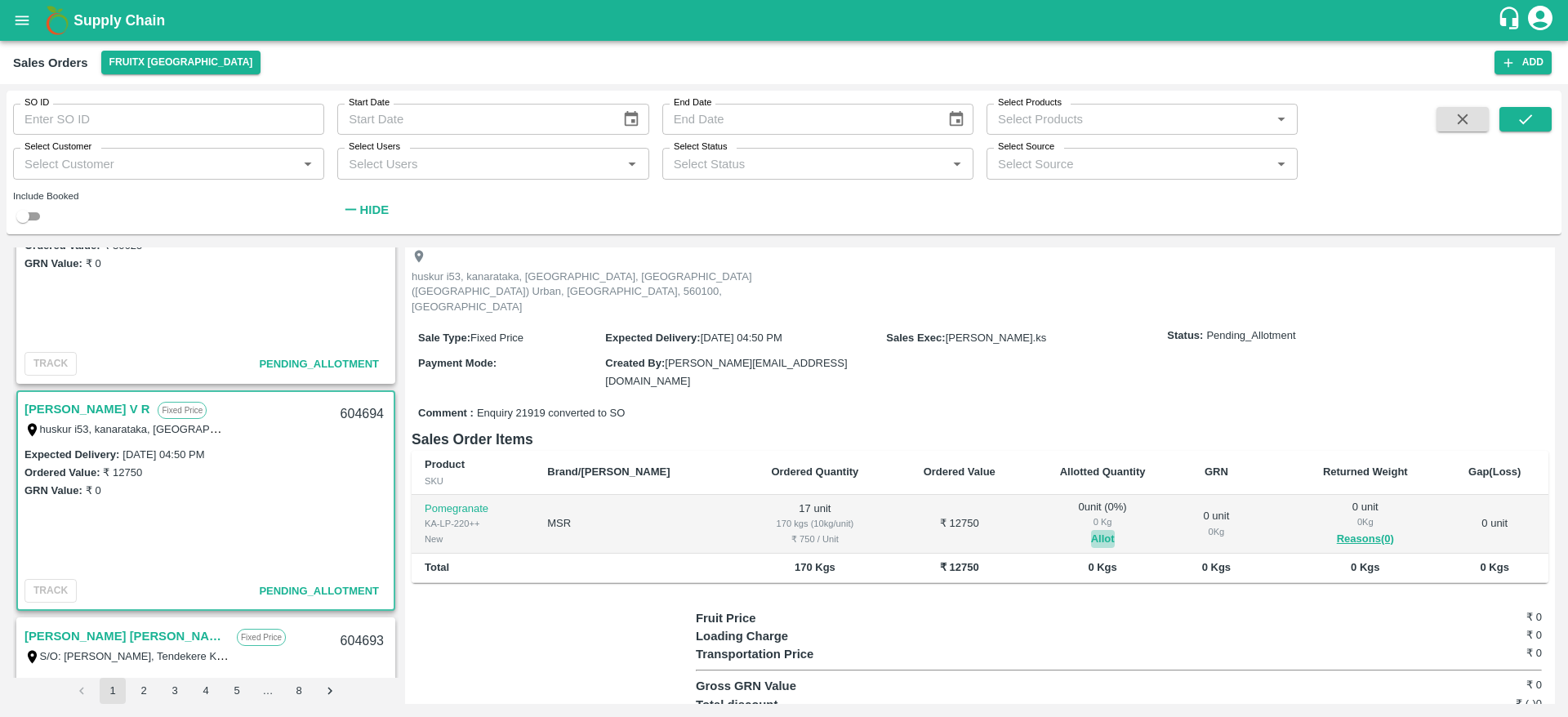
click at [1091, 530] on button "Allot" at bounding box center [1102, 540] width 23 height 19
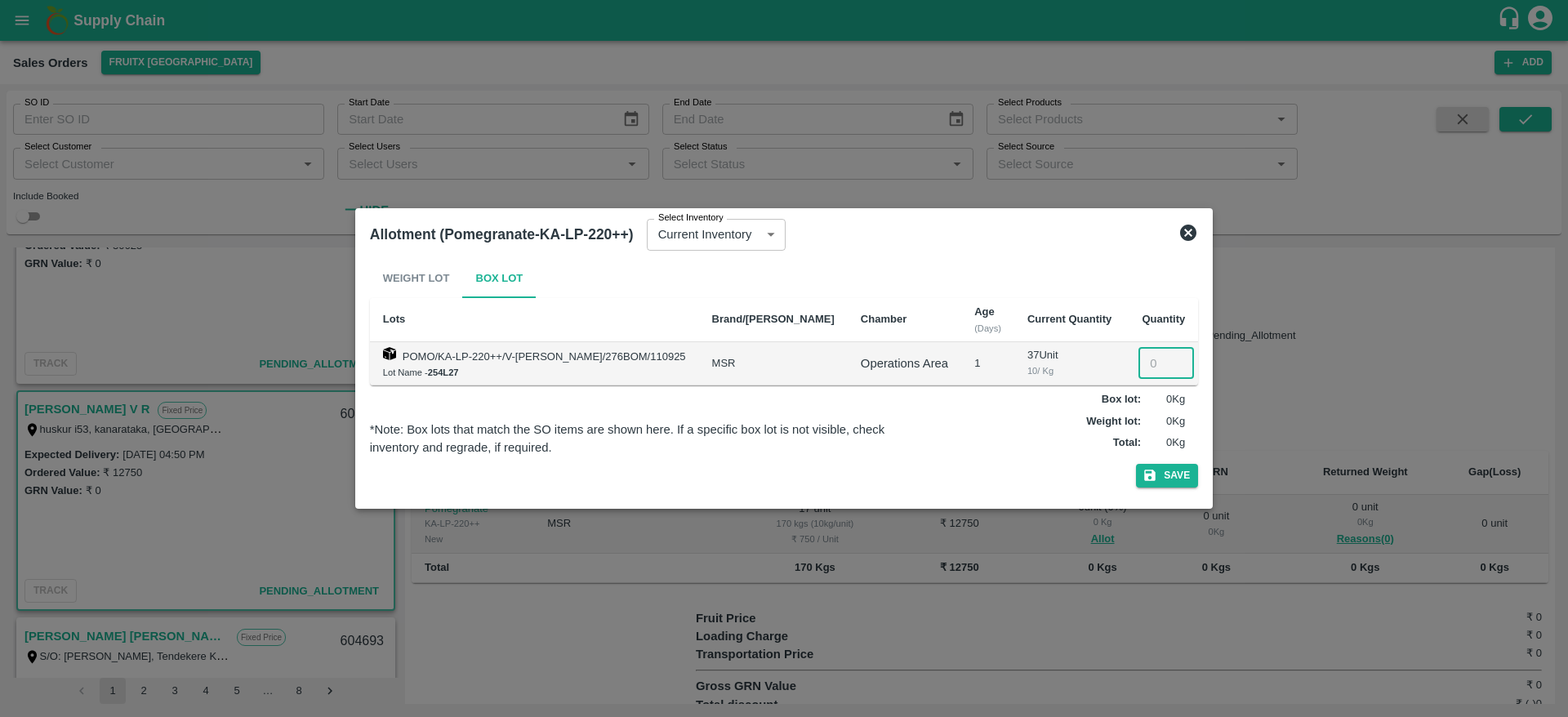
click at [1138, 358] on input "number" at bounding box center [1165, 363] width 55 height 31
type input "17"
click at [1184, 468] on button "Save" at bounding box center [1166, 475] width 62 height 23
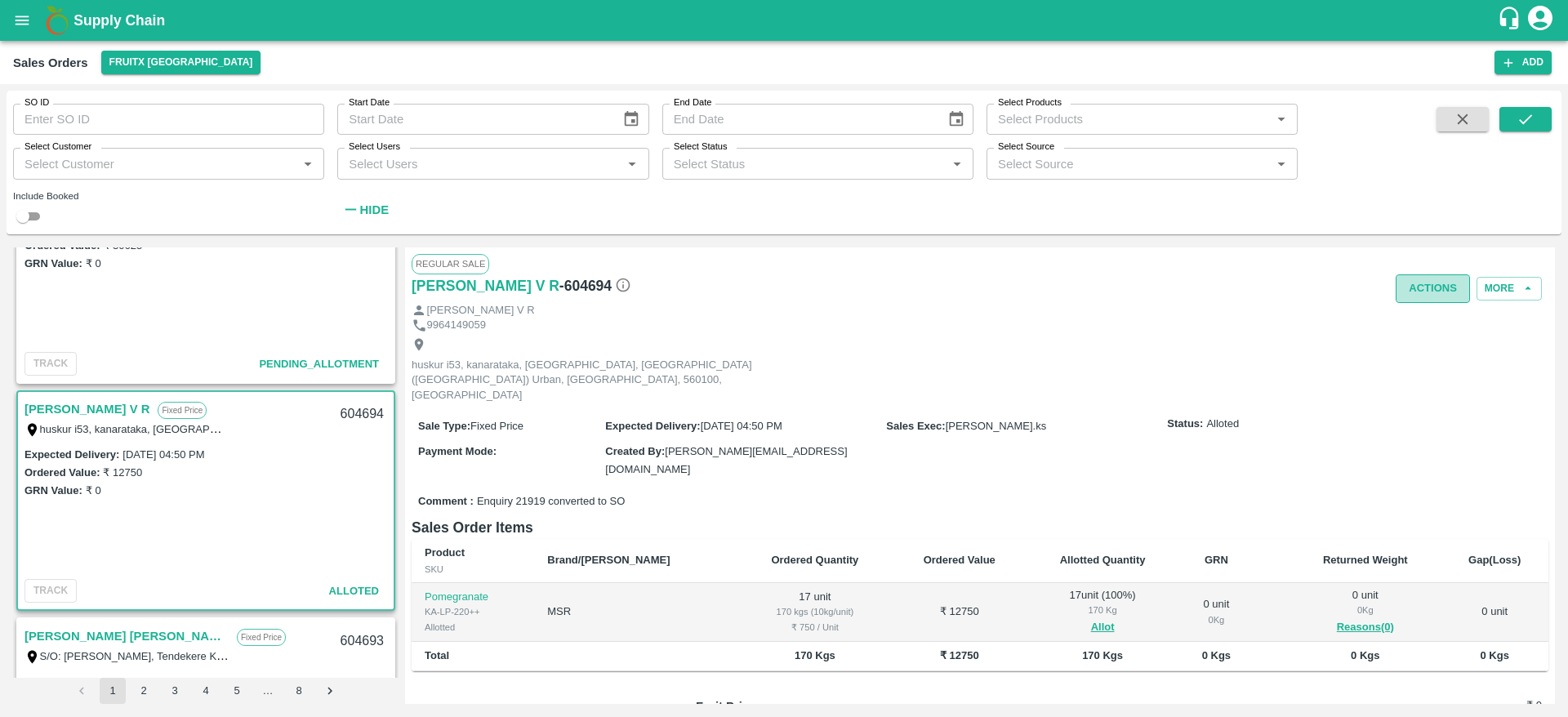
click at [1410, 289] on button "Actions" at bounding box center [1434, 288] width 75 height 29
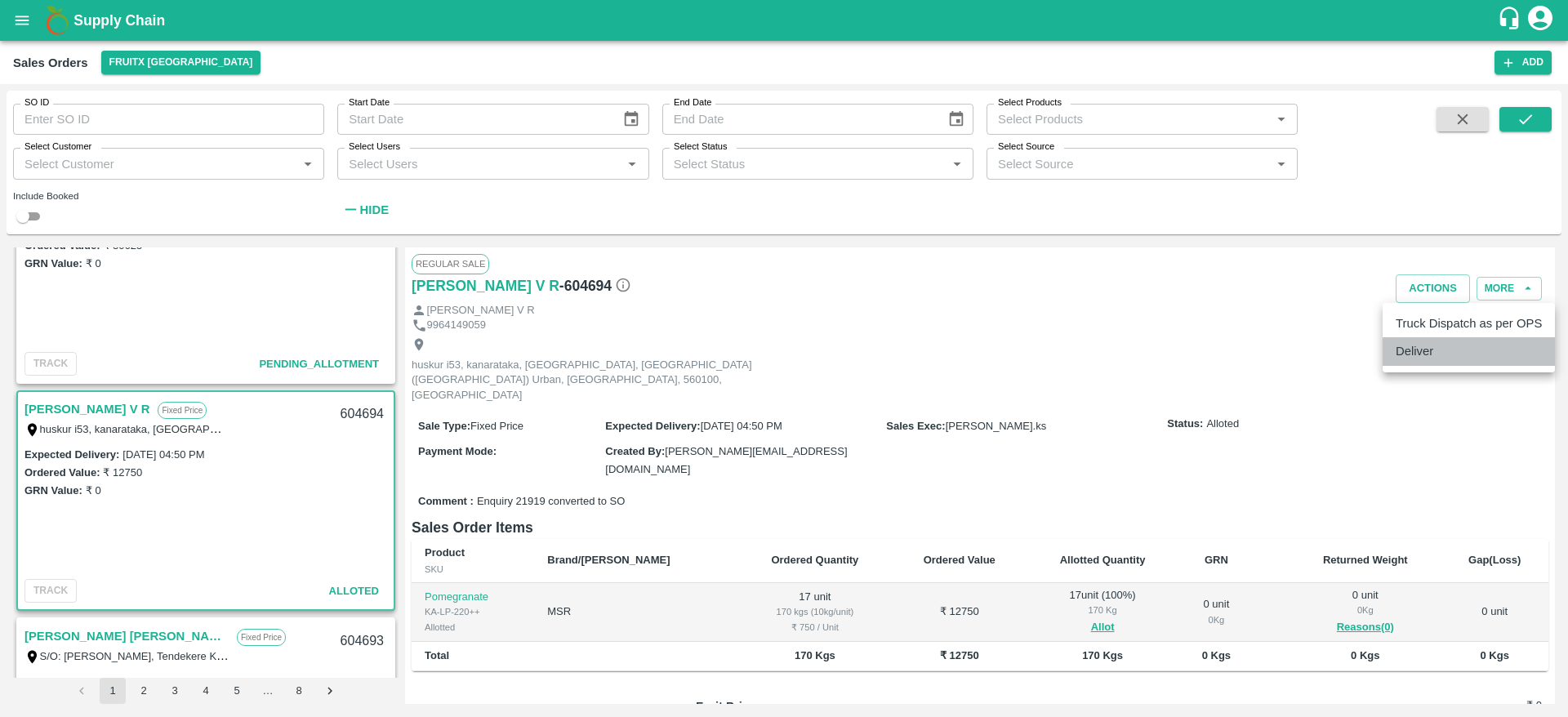
click at [1397, 354] on li "Deliver" at bounding box center [1469, 351] width 173 height 28
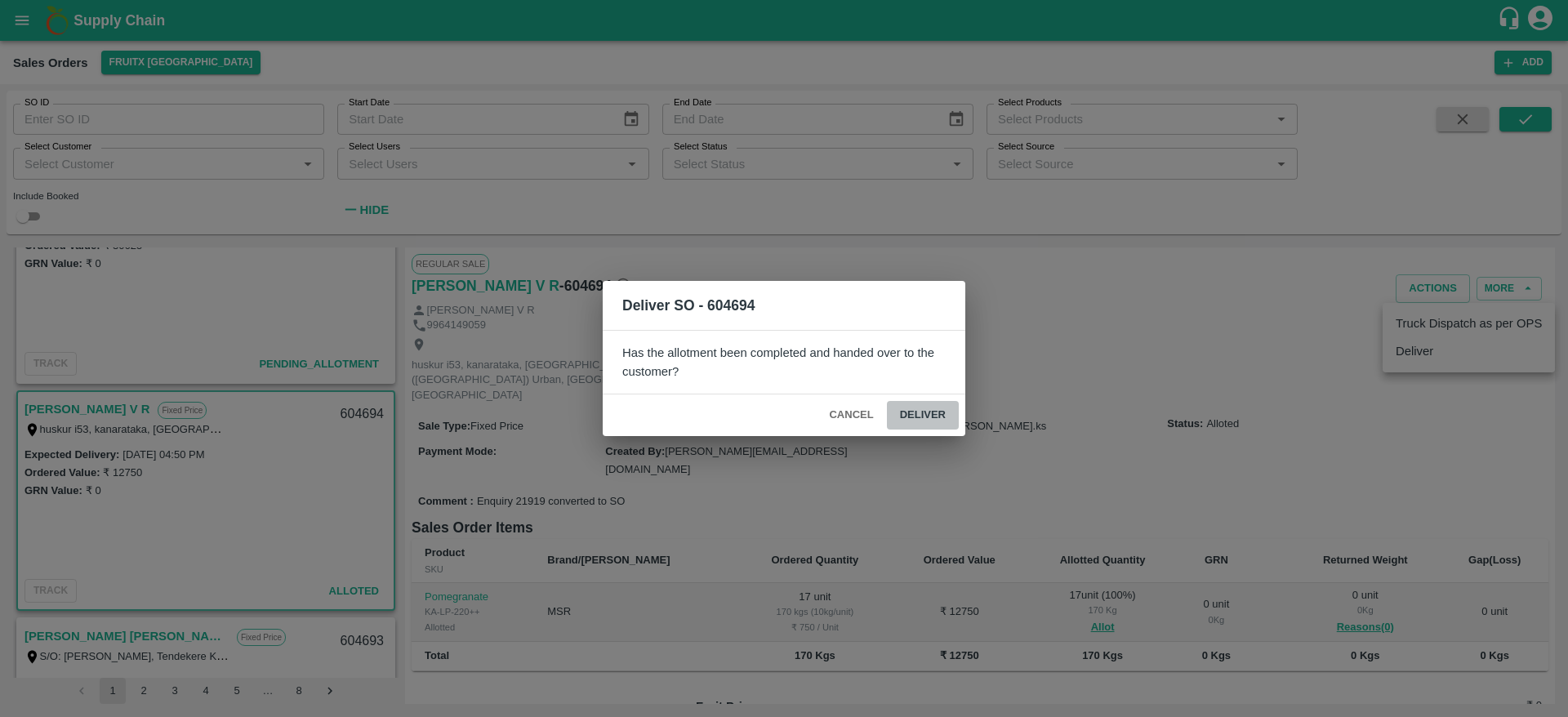
click at [934, 410] on button "Deliver" at bounding box center [923, 415] width 72 height 29
click at [357, 416] on div "Deliver SO - 604694 Has the allotment been completed and handed over to the cus…" at bounding box center [784, 358] width 1568 height 717
click at [1238, 358] on div "Deliver SO - 604694 Has the allotment been completed and handed over to the cus…" at bounding box center [784, 358] width 1568 height 717
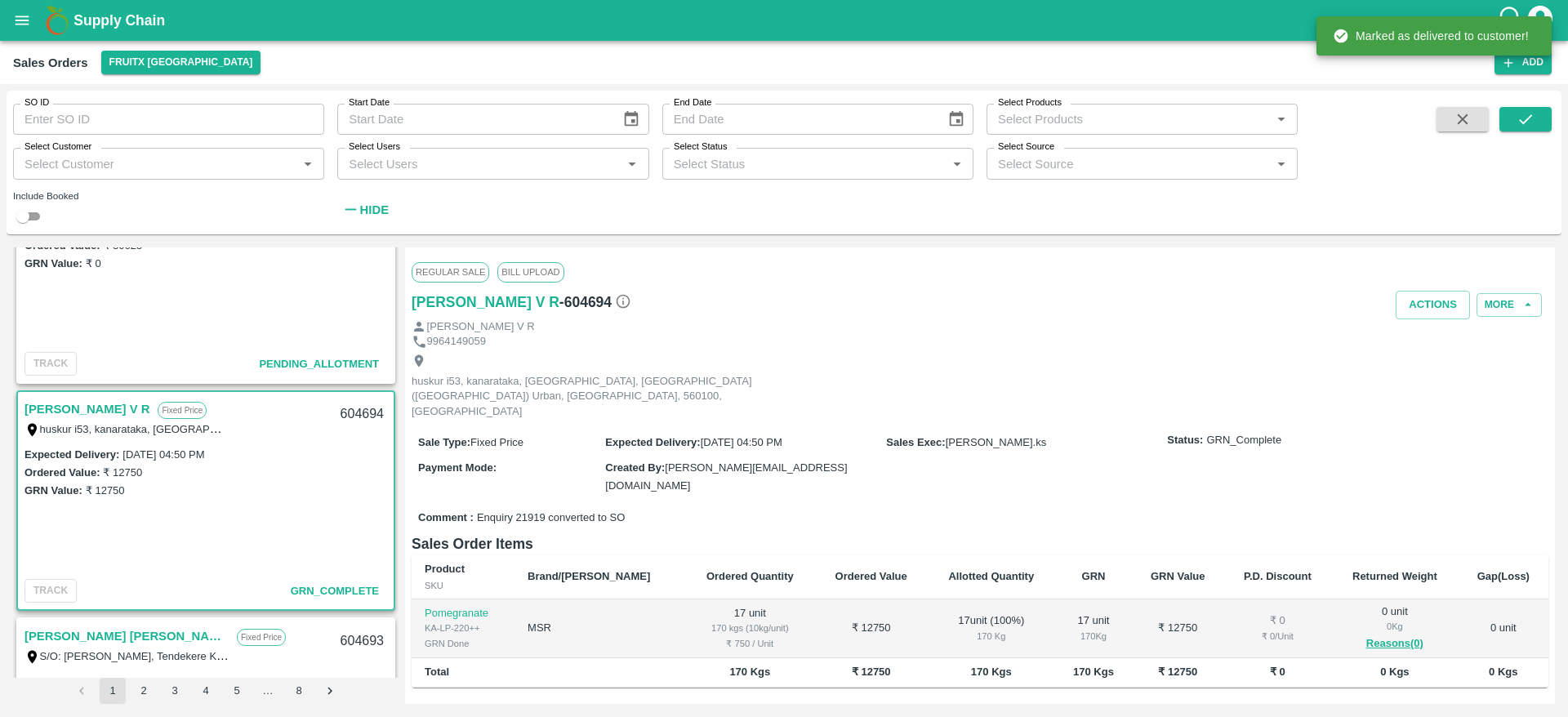
click at [357, 409] on div "604694" at bounding box center [361, 414] width 63 height 38
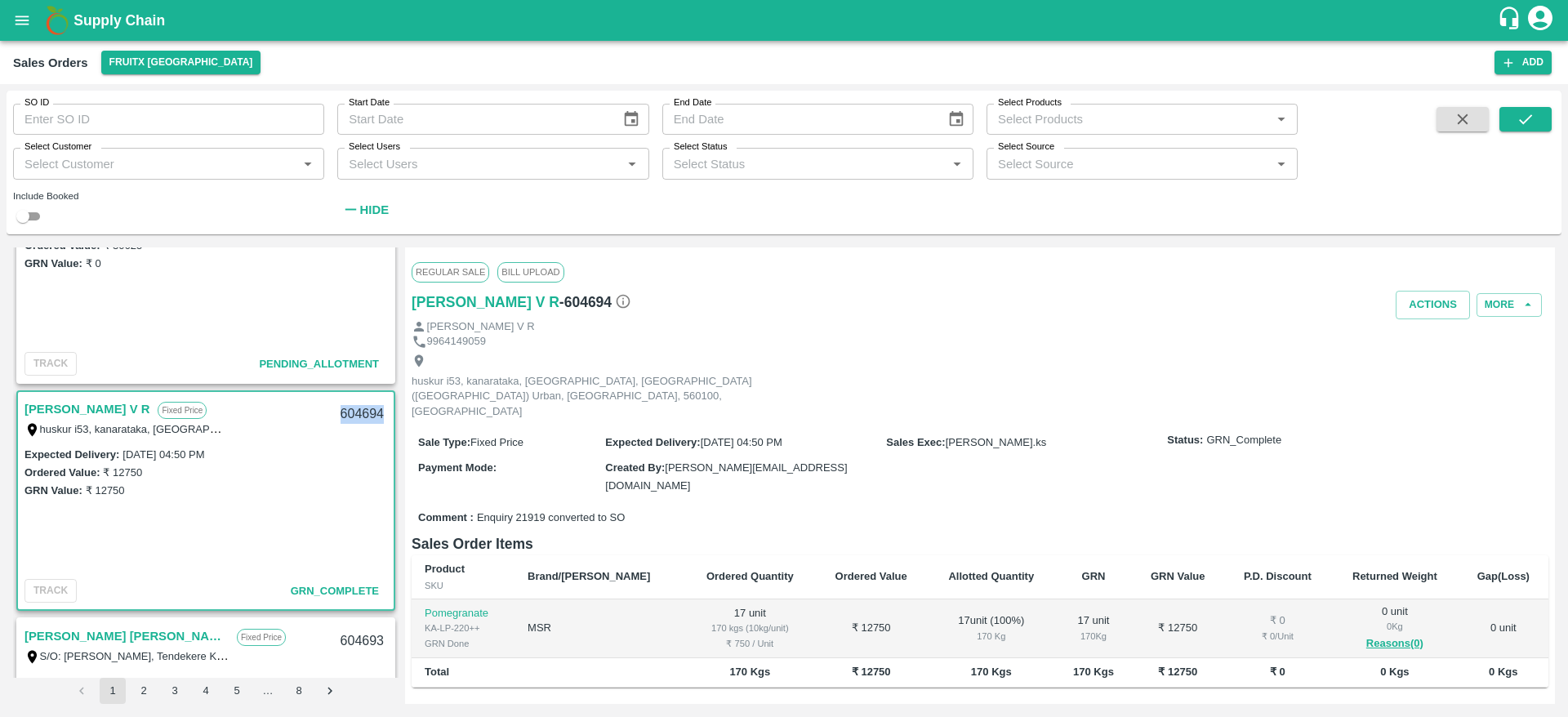
click at [357, 409] on div "604694" at bounding box center [361, 414] width 63 height 38
copy div "604694"
click at [1429, 302] on button "Actions" at bounding box center [1434, 304] width 75 height 29
click at [1458, 353] on li "Truck Dispatch as per OPS" at bounding box center [1469, 340] width 173 height 28
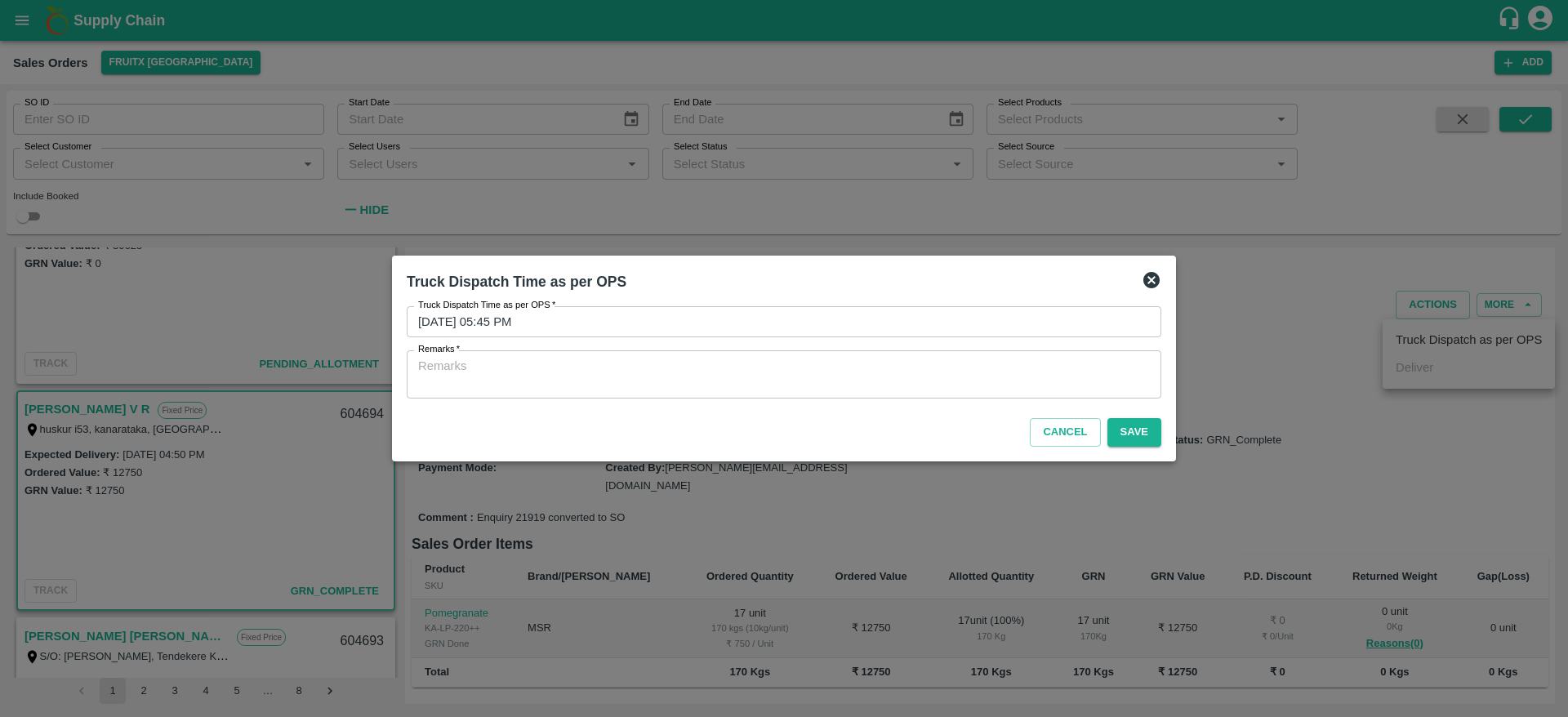
click at [1004, 387] on textarea "Remarks   *" at bounding box center [784, 374] width 732 height 35
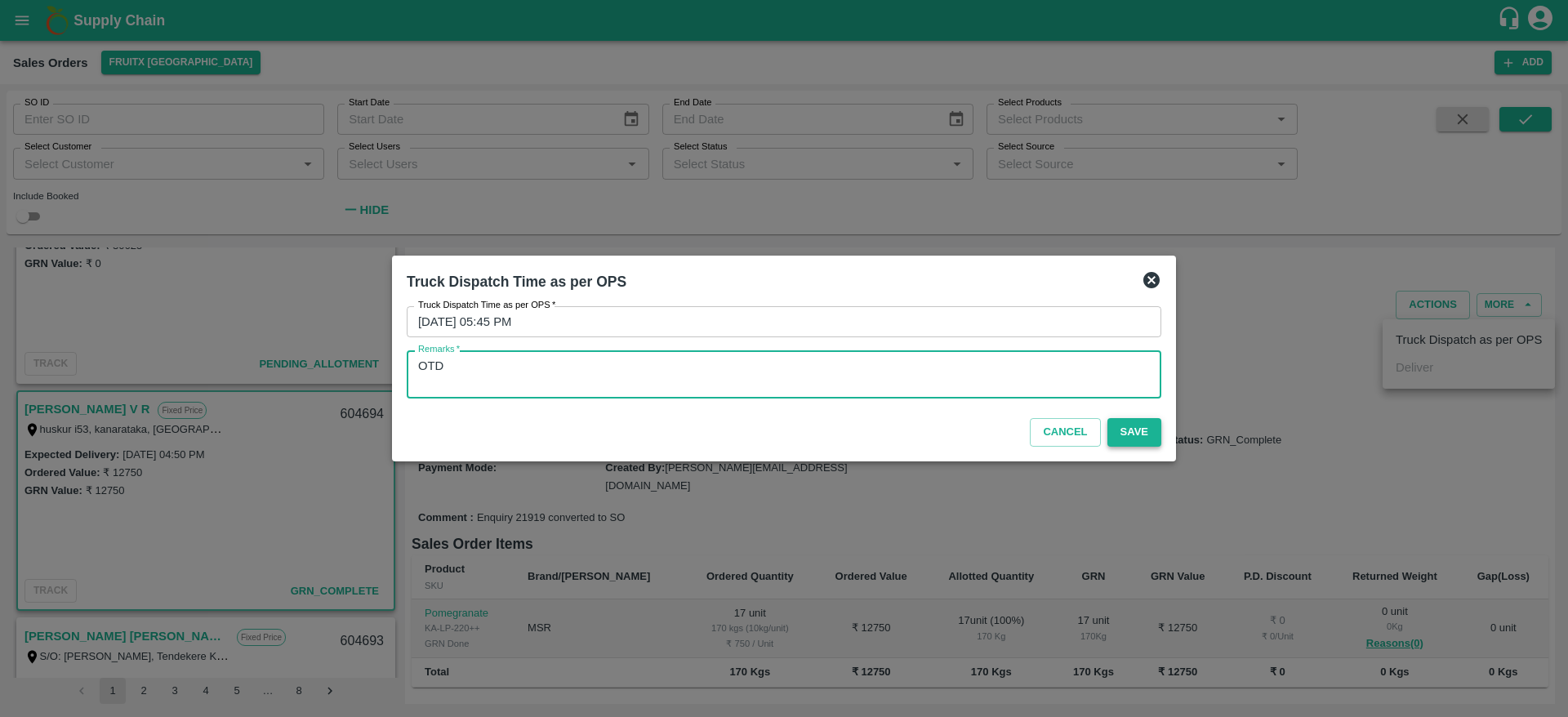
type textarea "OTD"
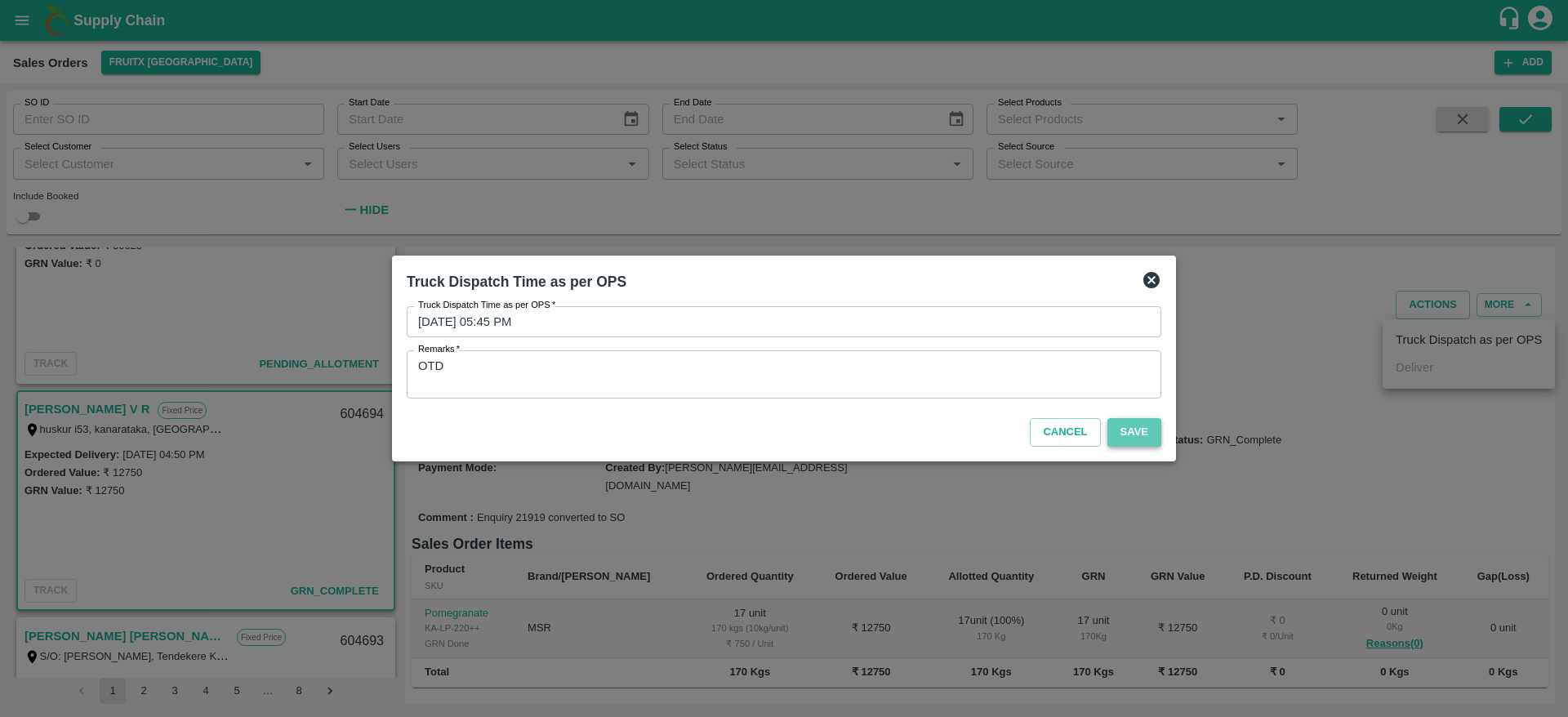
click at [1121, 421] on button "Save" at bounding box center [1135, 432] width 54 height 29
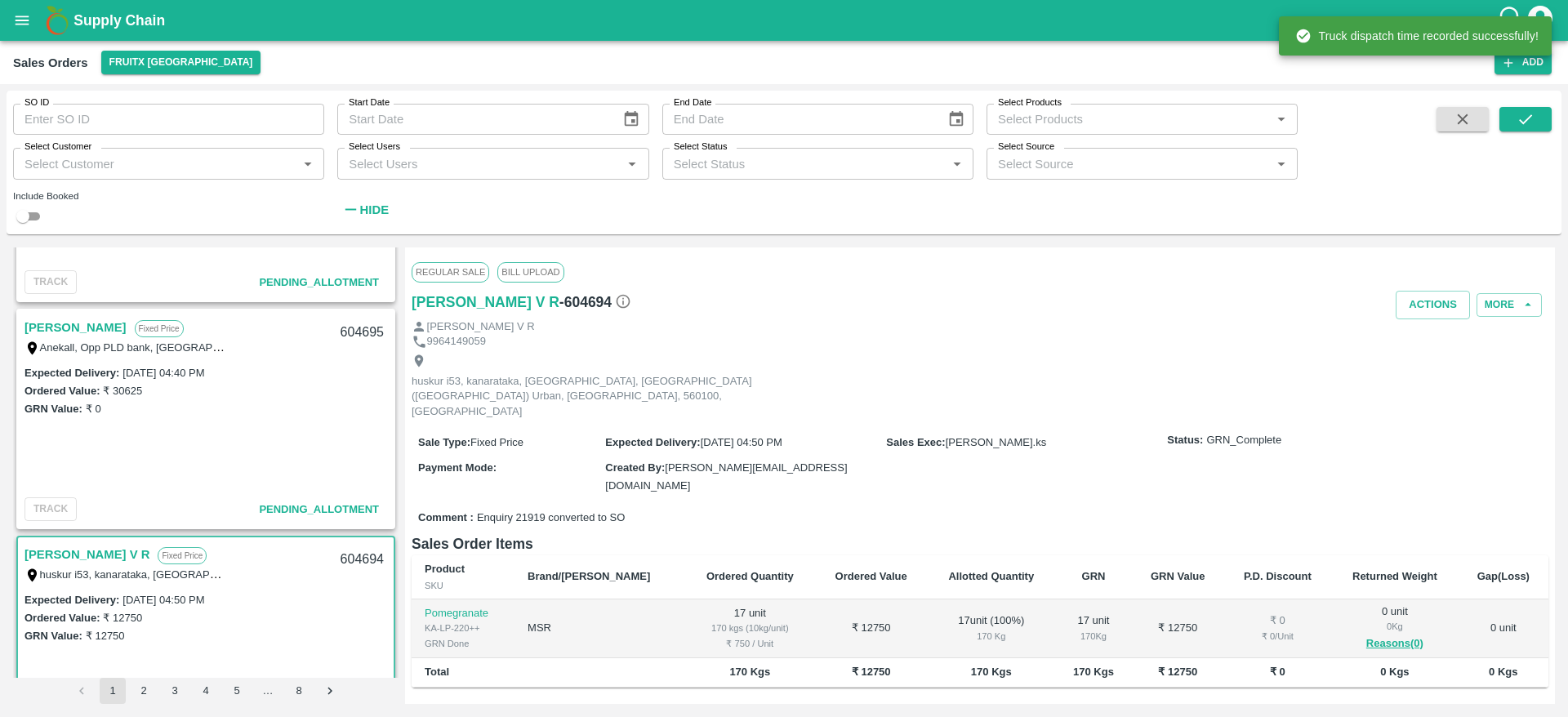
scroll to position [1756, 0]
click at [49, 333] on link "[PERSON_NAME]" at bounding box center [75, 329] width 102 height 21
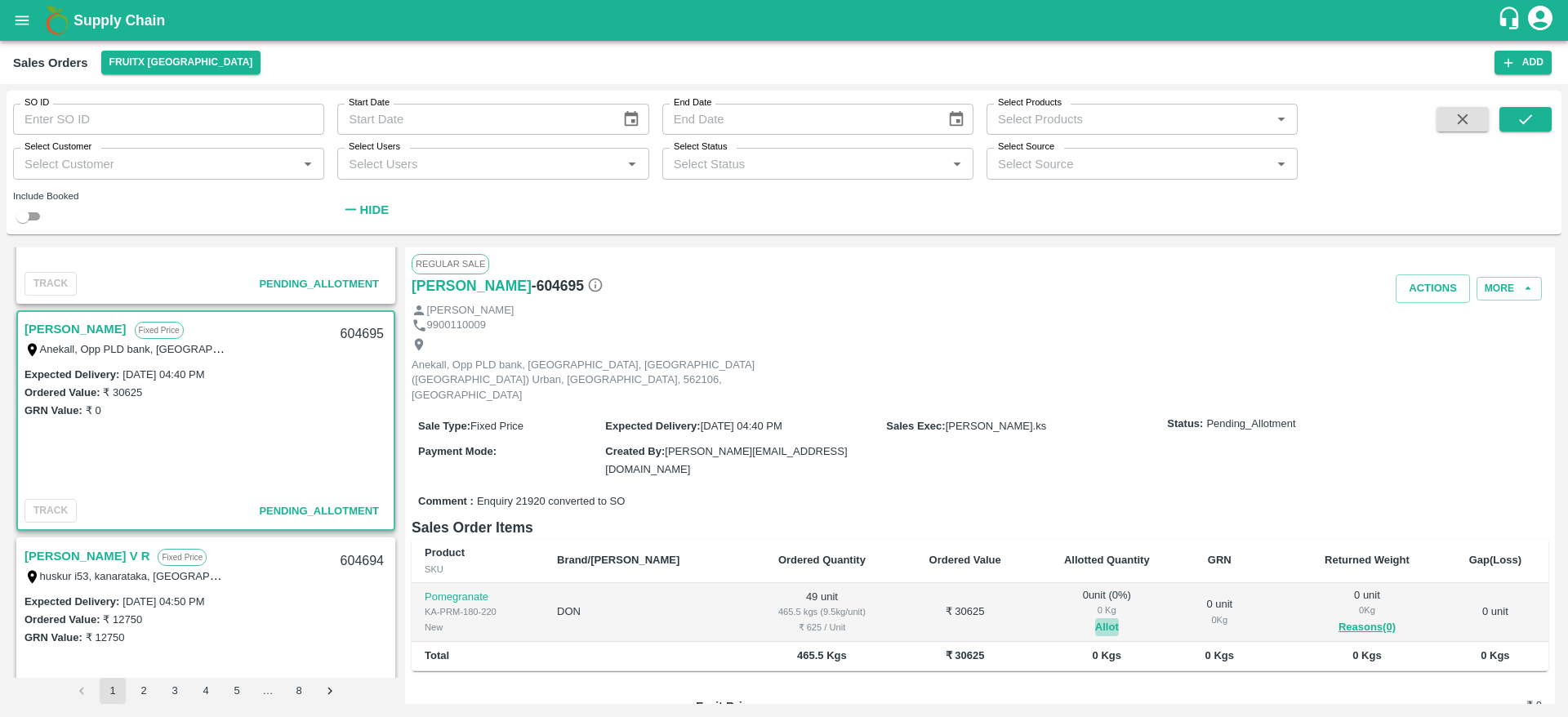
click at [1095, 618] on button "Allot" at bounding box center [1107, 627] width 23 height 19
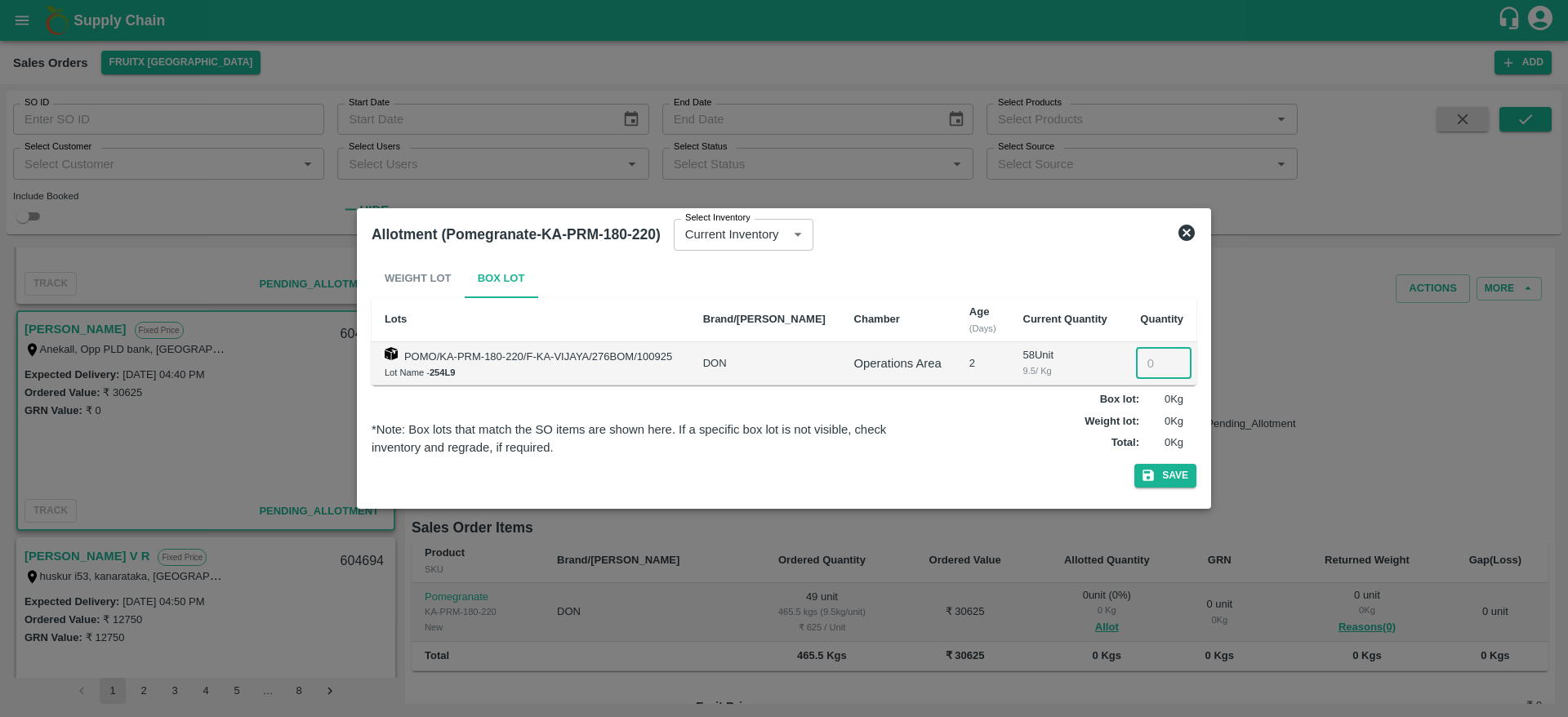
click at [1138, 374] on input "number" at bounding box center [1163, 363] width 55 height 31
type input "49"
click at [1135, 464] on button "Save" at bounding box center [1165, 475] width 62 height 23
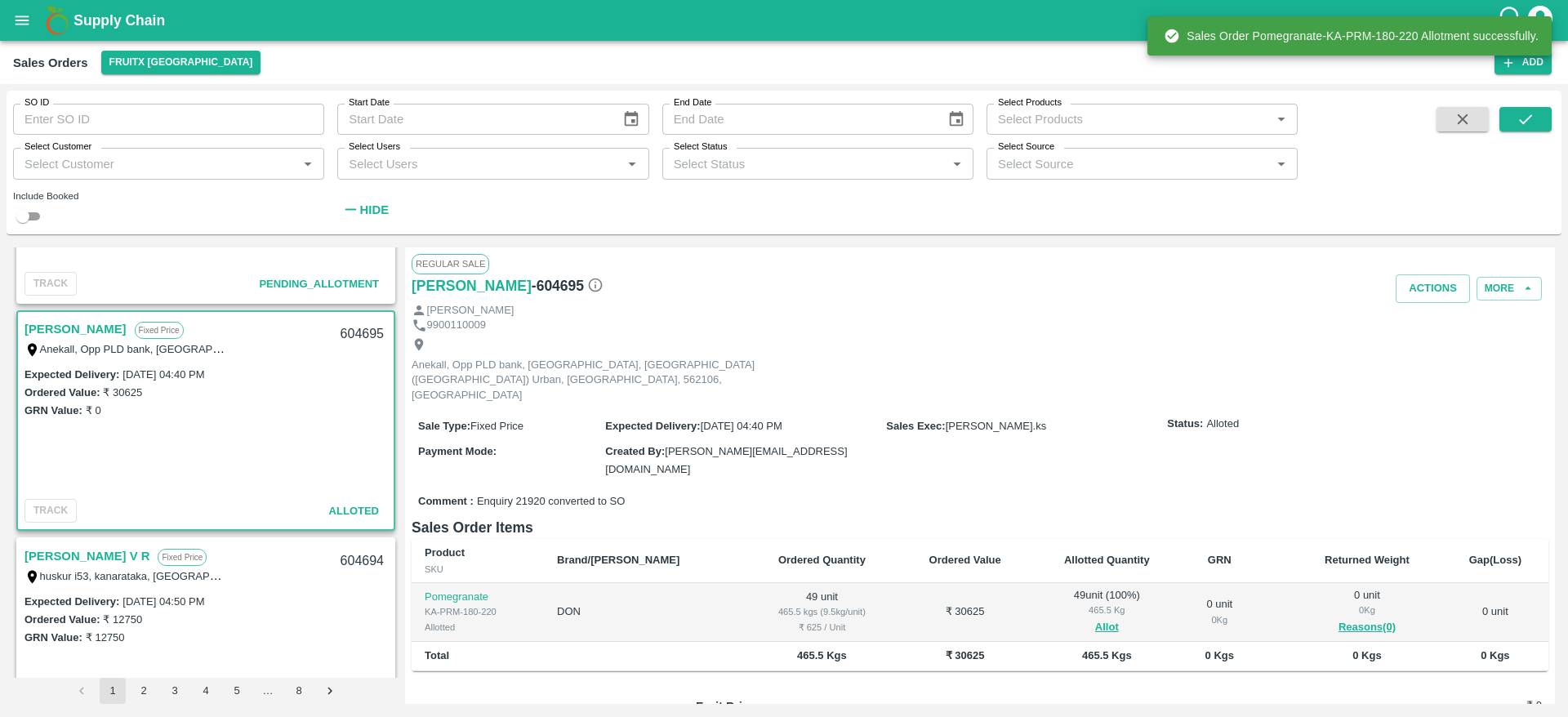
click at [345, 333] on div "604695" at bounding box center [361, 334] width 63 height 38
copy div "604695"
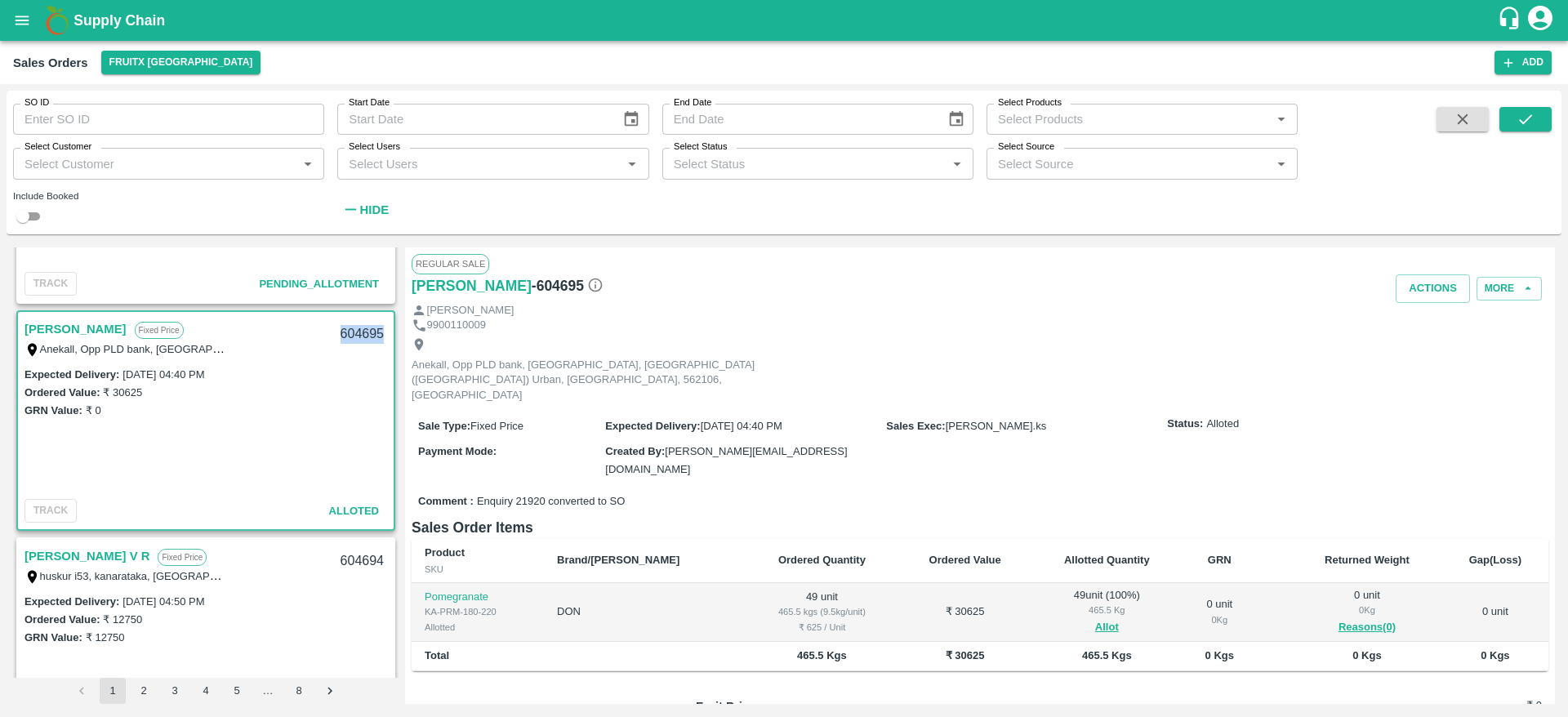
copy div "604695"
click at [1433, 283] on button "Actions" at bounding box center [1434, 288] width 75 height 29
click at [1031, 357] on div at bounding box center [784, 358] width 1568 height 717
click at [1095, 618] on button "Allot" at bounding box center [1107, 627] width 23 height 19
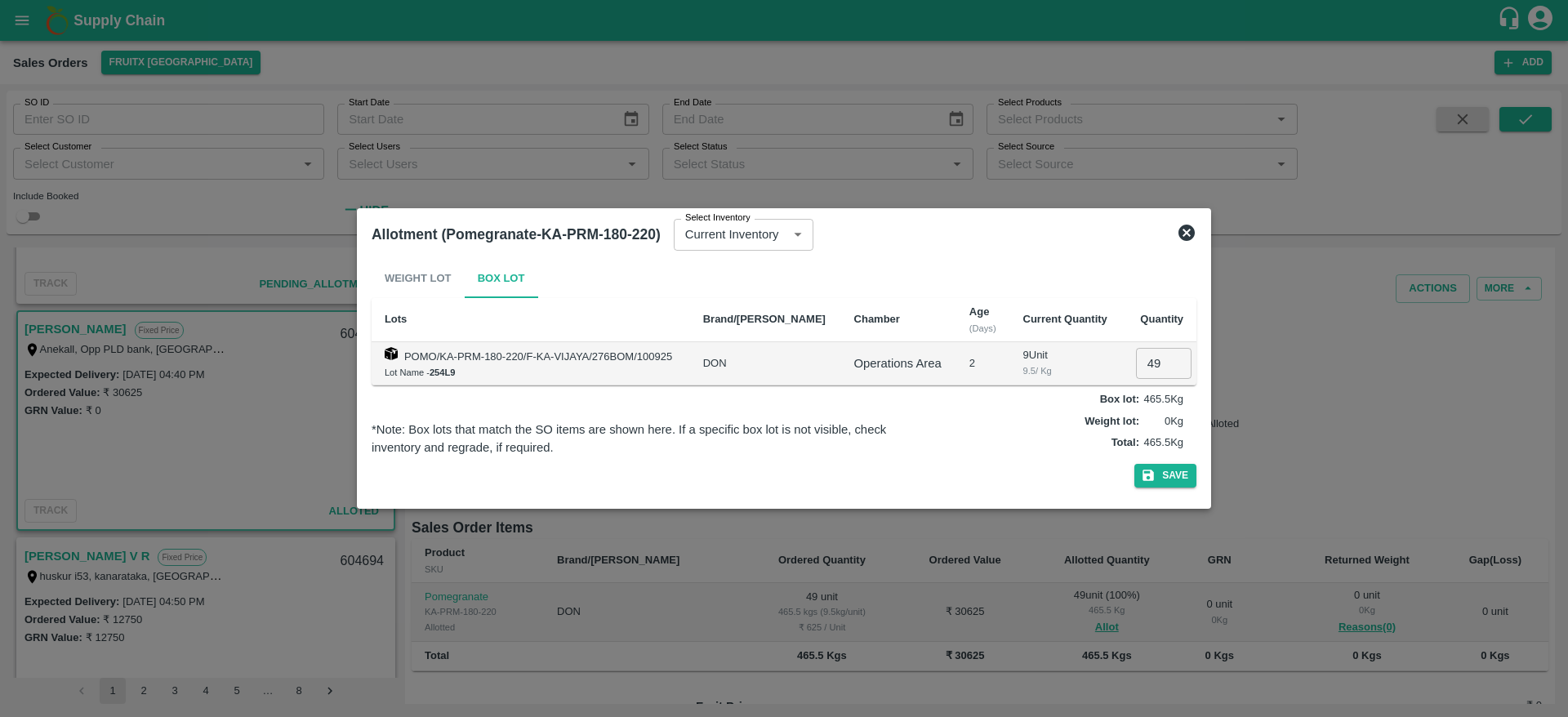
click at [1141, 364] on input "49" at bounding box center [1163, 363] width 55 height 31
type input "0"
click at [1178, 471] on button "Save" at bounding box center [1165, 475] width 62 height 23
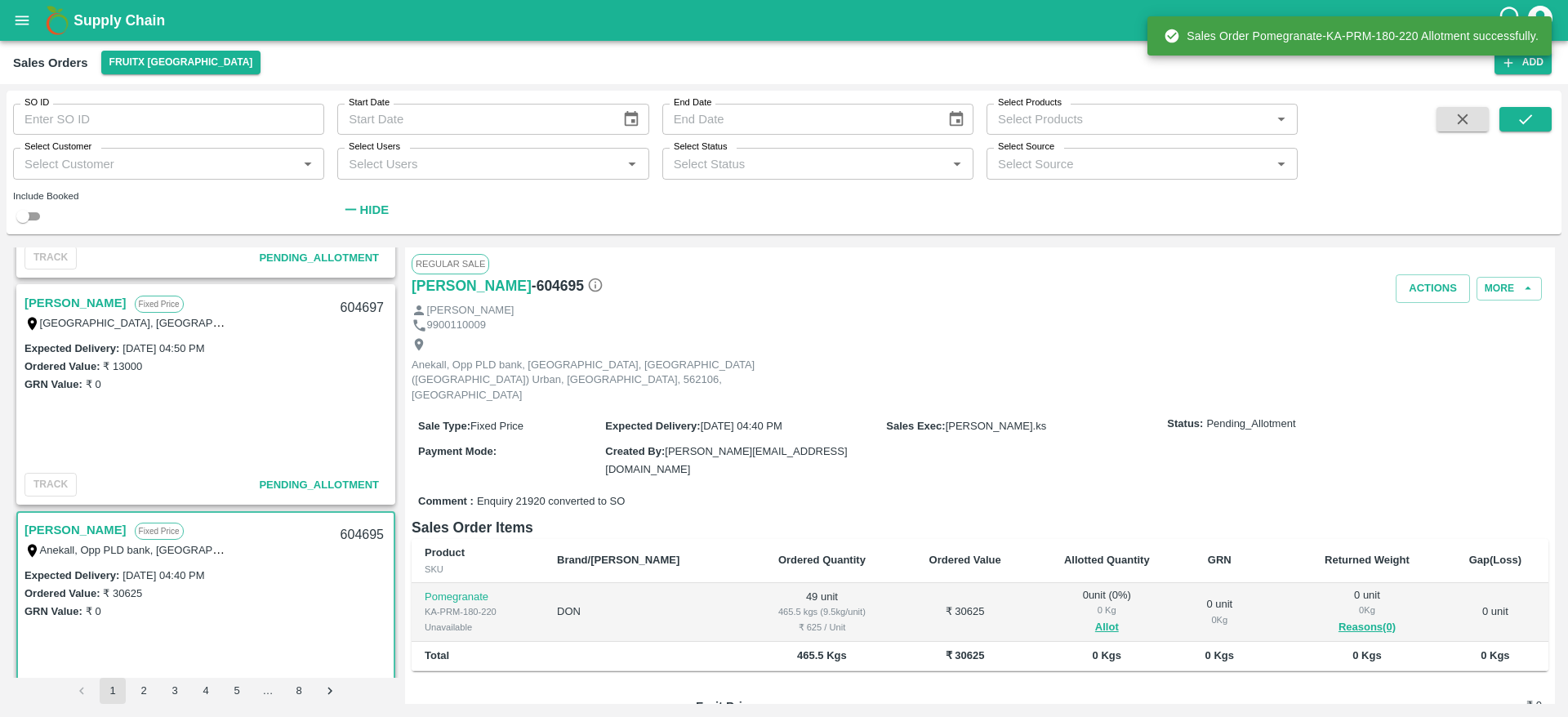
scroll to position [1553, 0]
click at [66, 314] on link "[PERSON_NAME]" at bounding box center [75, 305] width 102 height 21
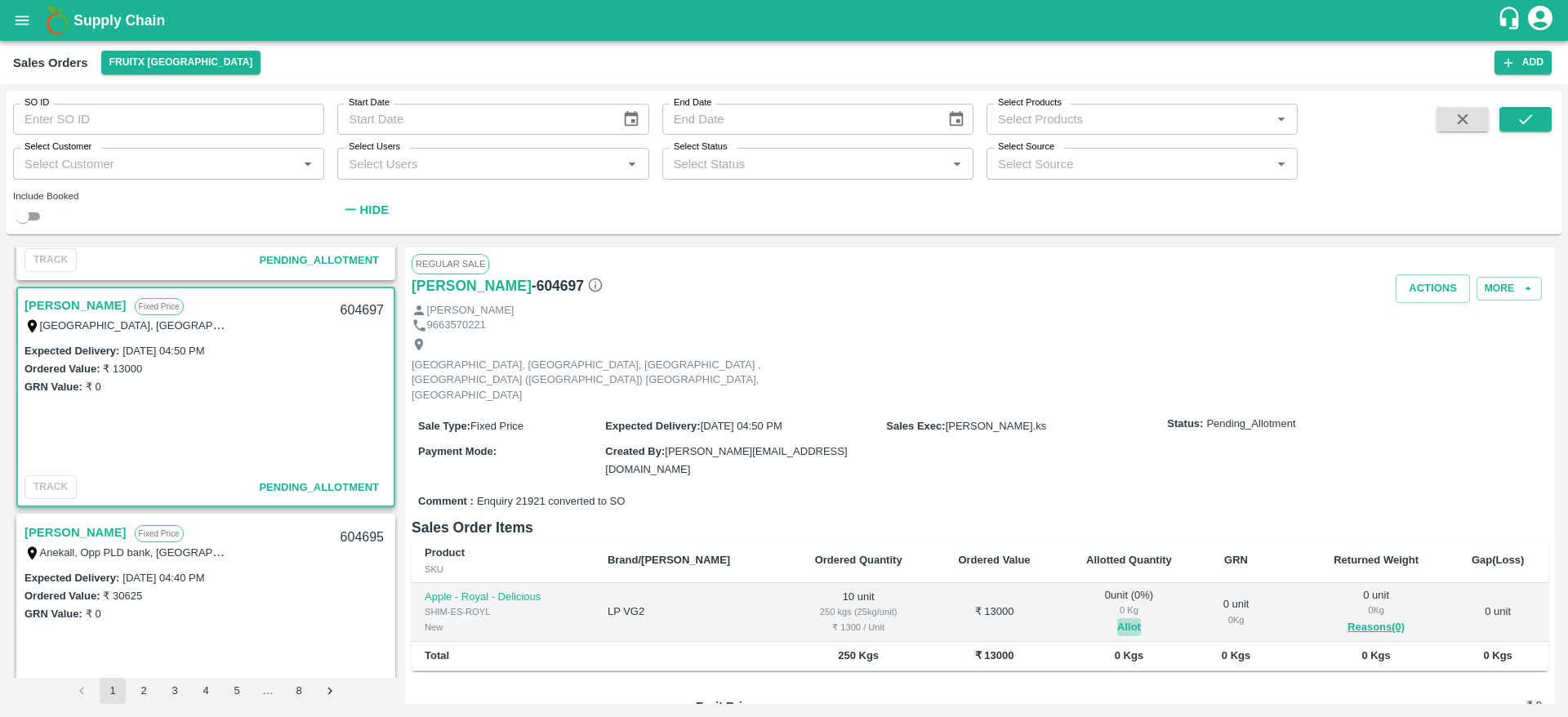
click at [1117, 618] on button "Allot" at bounding box center [1128, 627] width 23 height 19
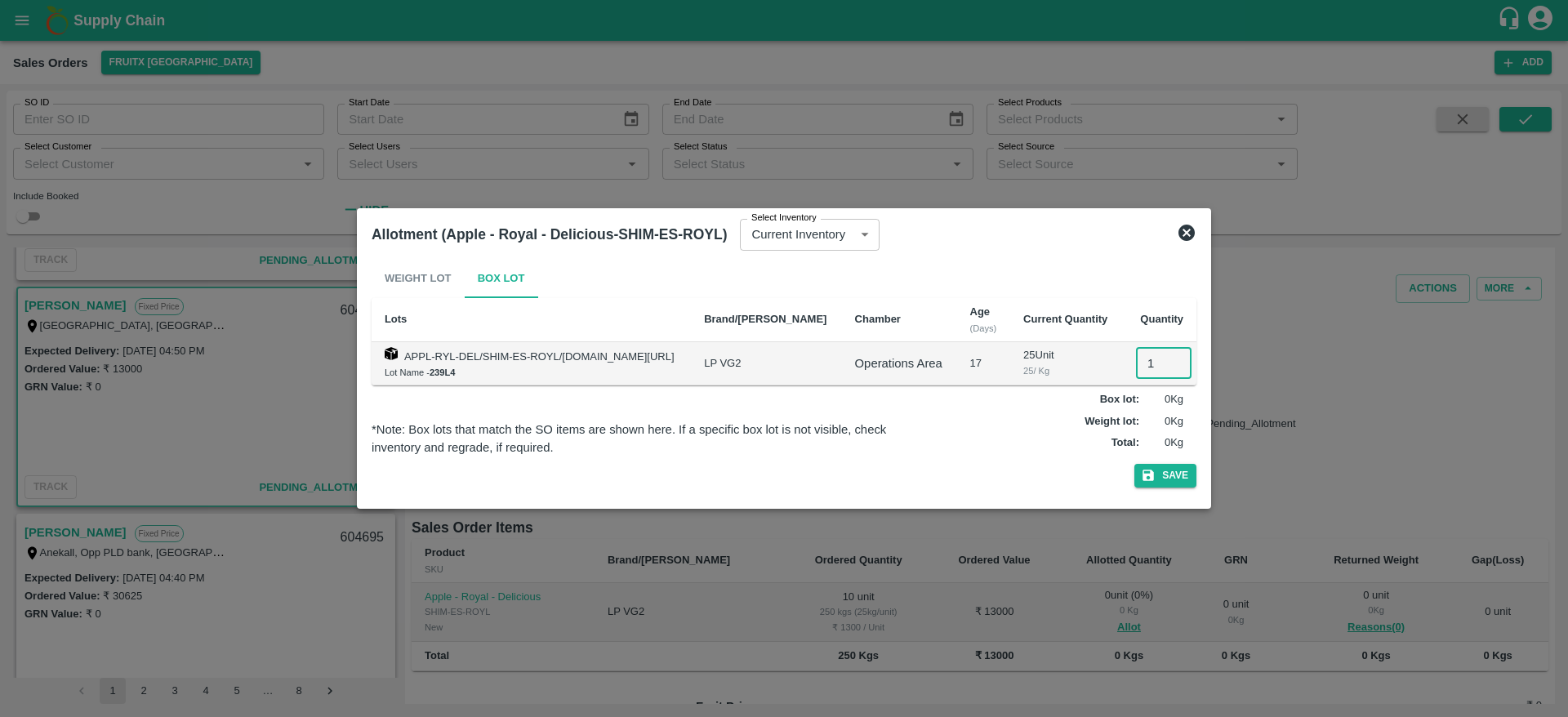
click at [1156, 351] on input "1" at bounding box center [1163, 363] width 55 height 31
type input "10"
click at [1135, 464] on button "Save" at bounding box center [1165, 475] width 62 height 23
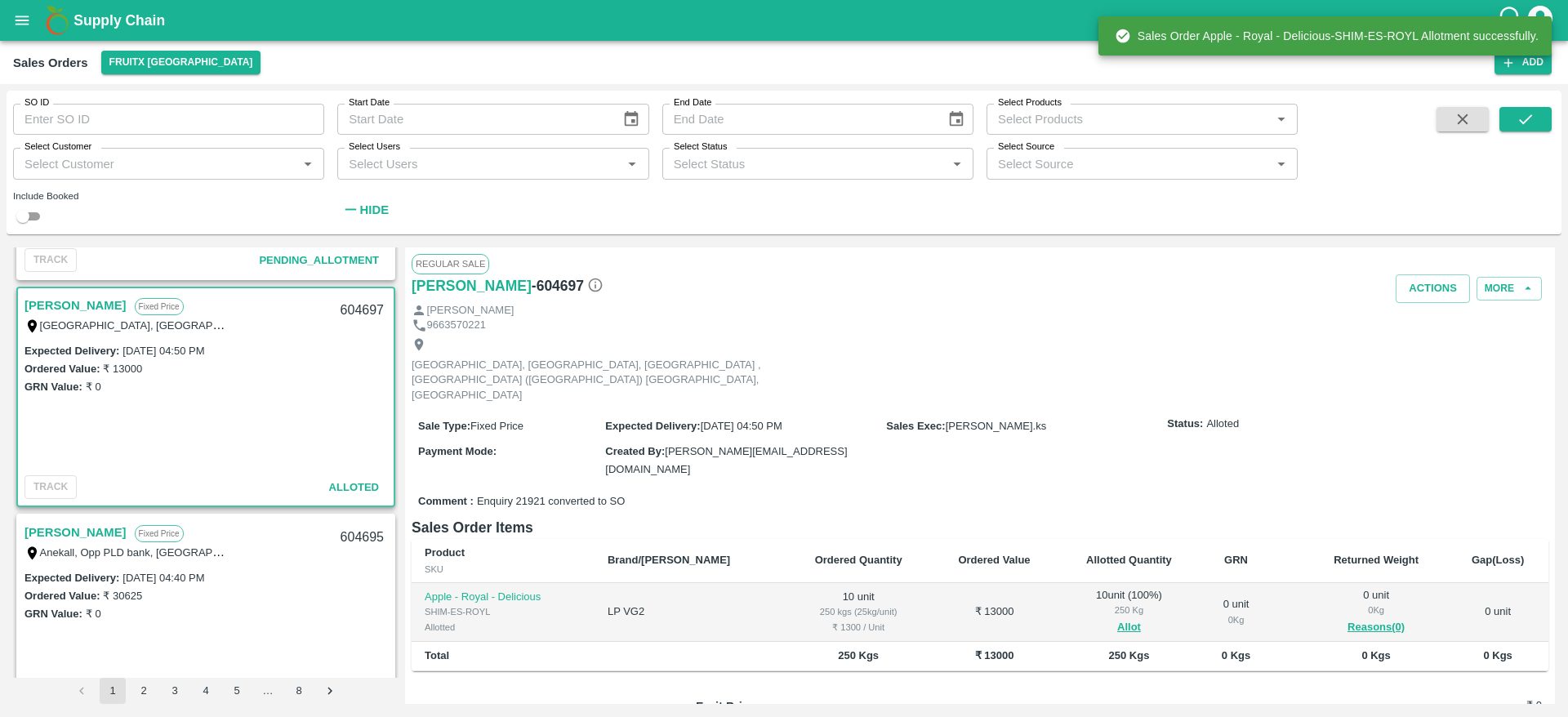
click at [358, 310] on div "604697" at bounding box center [361, 310] width 63 height 38
copy div "604697"
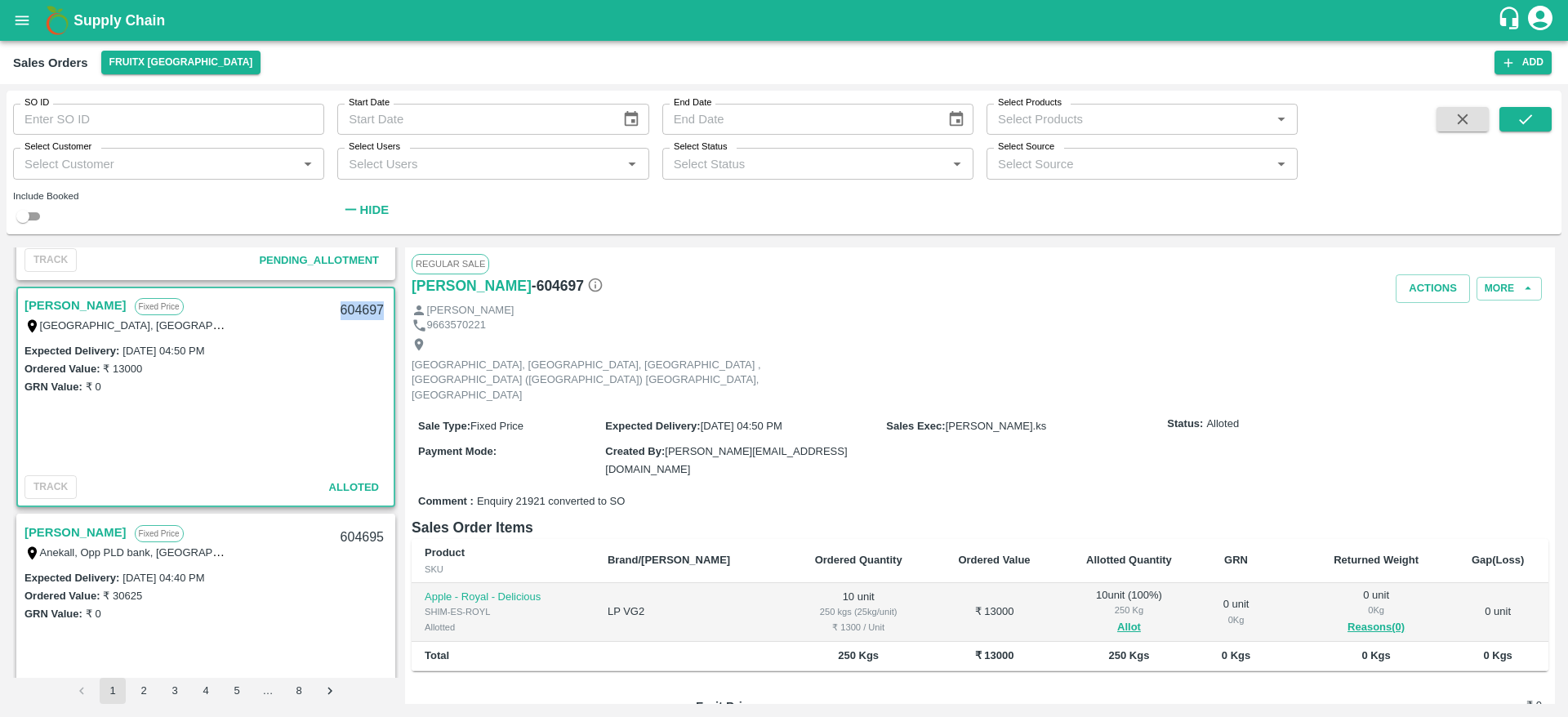
copy div "604697"
click at [1420, 298] on button "Actions" at bounding box center [1434, 288] width 75 height 29
click at [1423, 348] on li "Deliver" at bounding box center [1469, 351] width 173 height 28
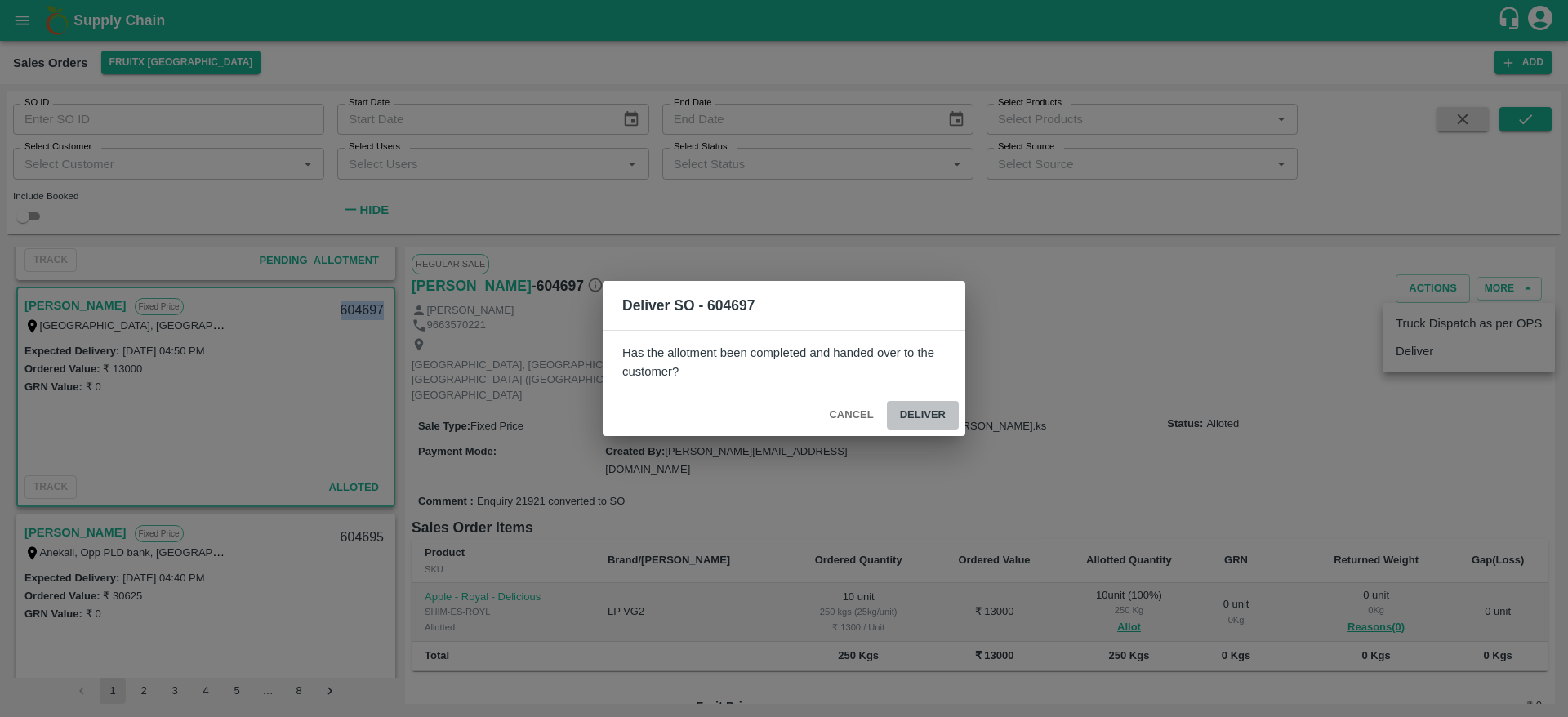
click at [921, 415] on button "Deliver" at bounding box center [923, 415] width 72 height 29
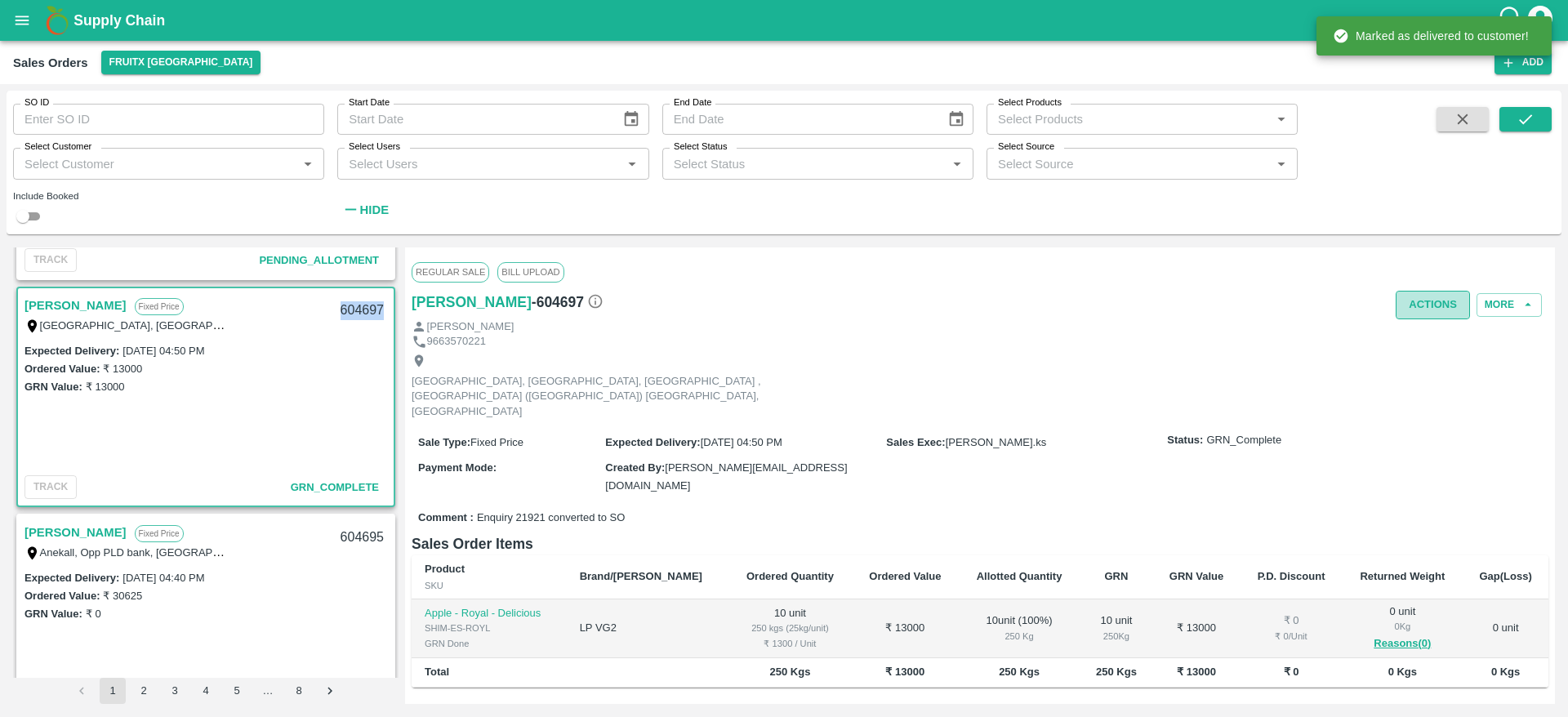
click at [1427, 304] on button "Actions" at bounding box center [1434, 304] width 75 height 29
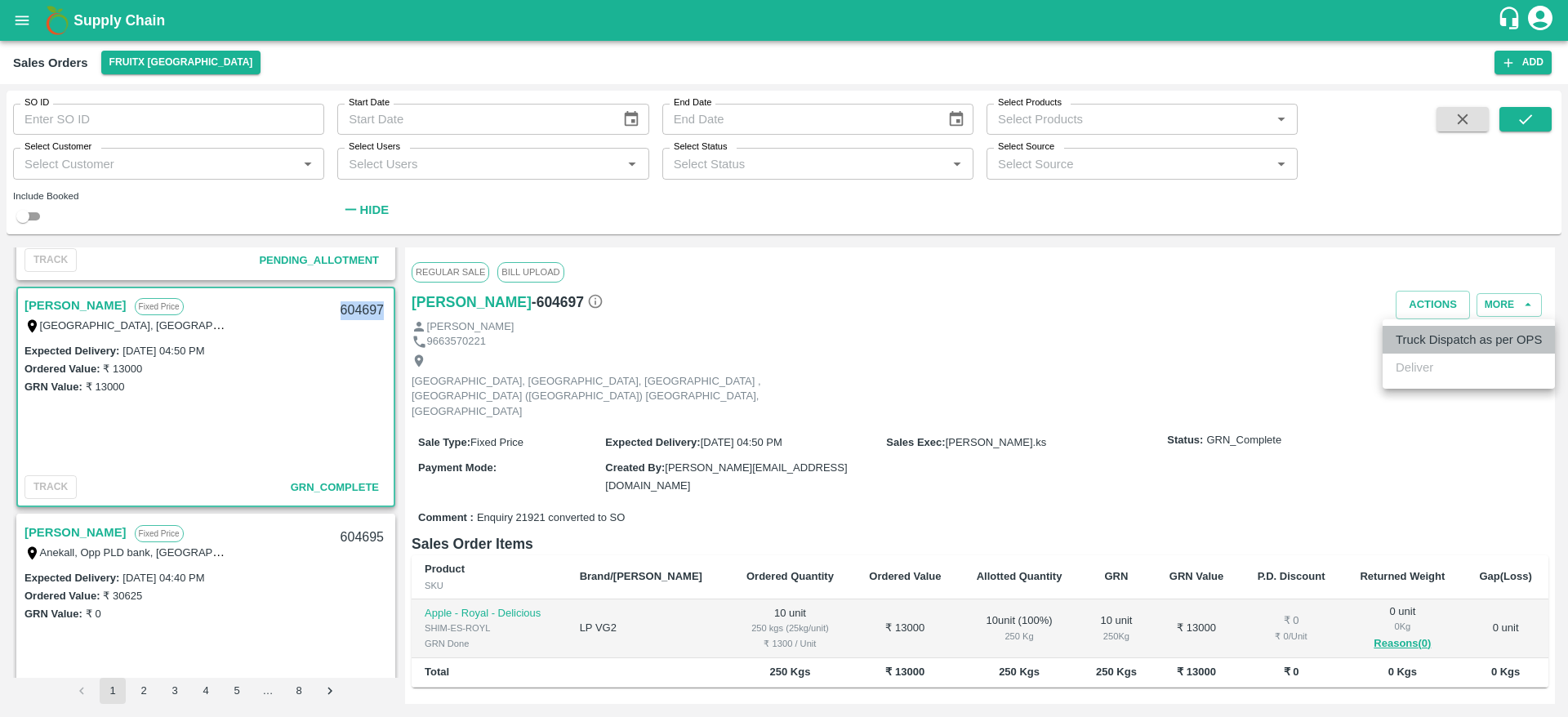
click at [1418, 353] on li "Truck Dispatch as per OPS" at bounding box center [1469, 340] width 173 height 28
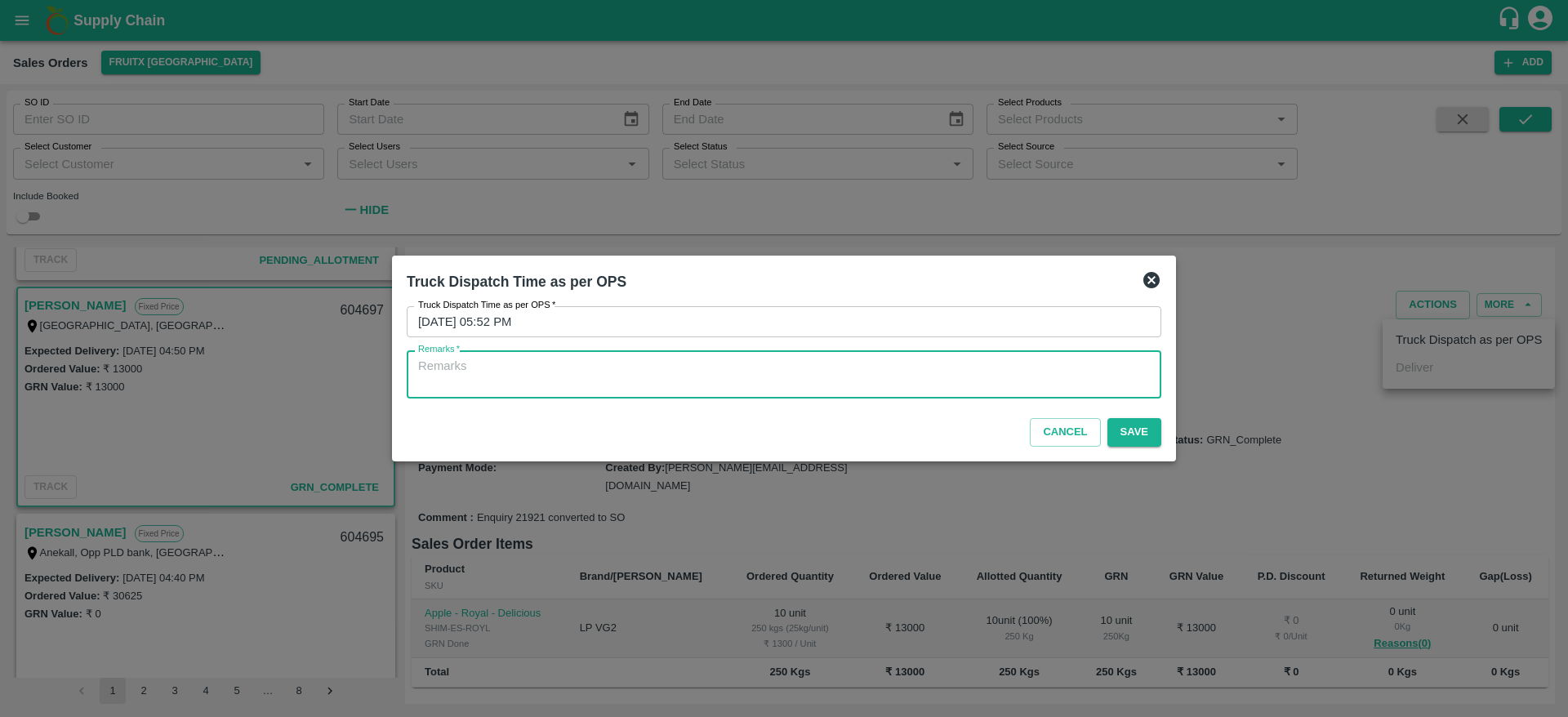
click at [1015, 380] on textarea "Remarks   *" at bounding box center [784, 374] width 732 height 35
type textarea "OTD"
click at [1126, 436] on button "Save" at bounding box center [1135, 432] width 54 height 29
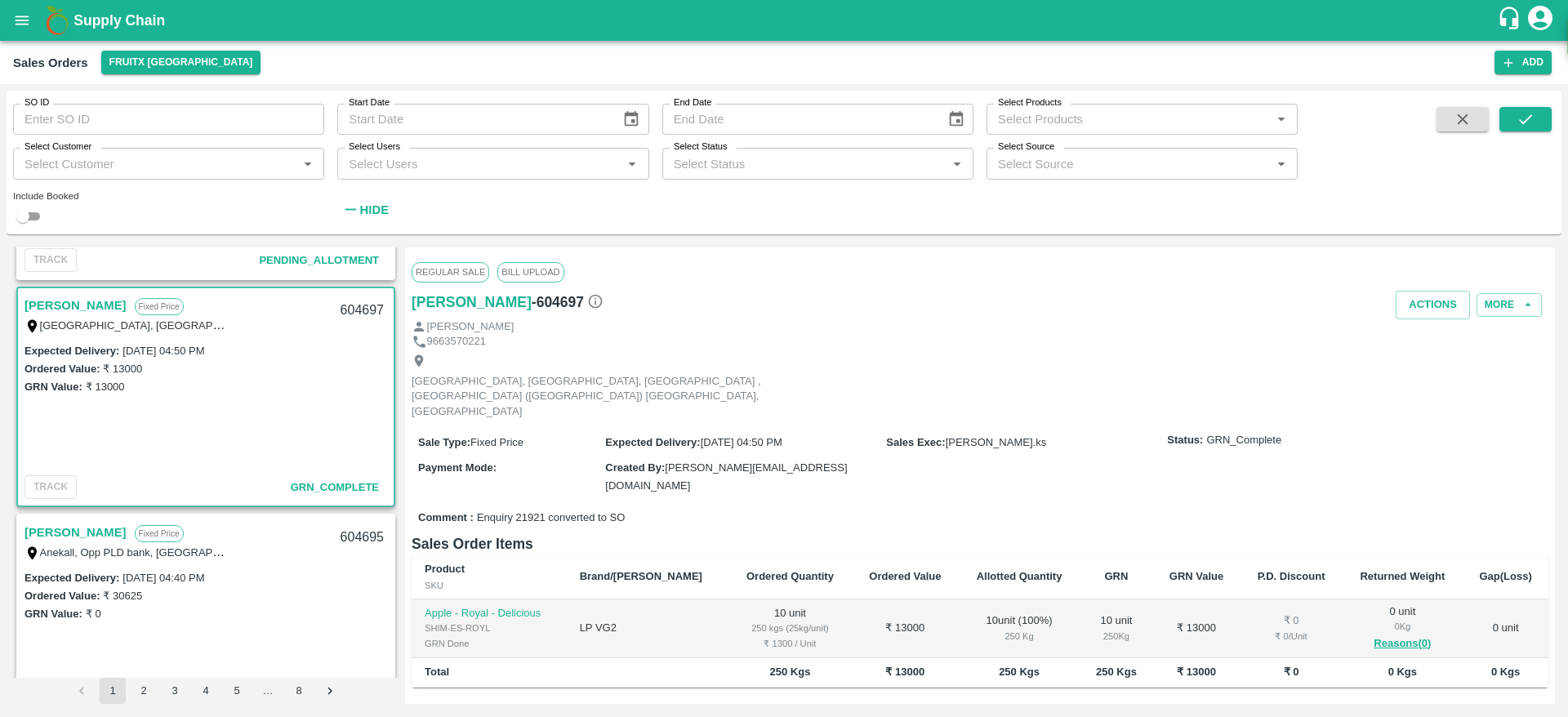
click at [346, 311] on div "604697" at bounding box center [361, 310] width 63 height 38
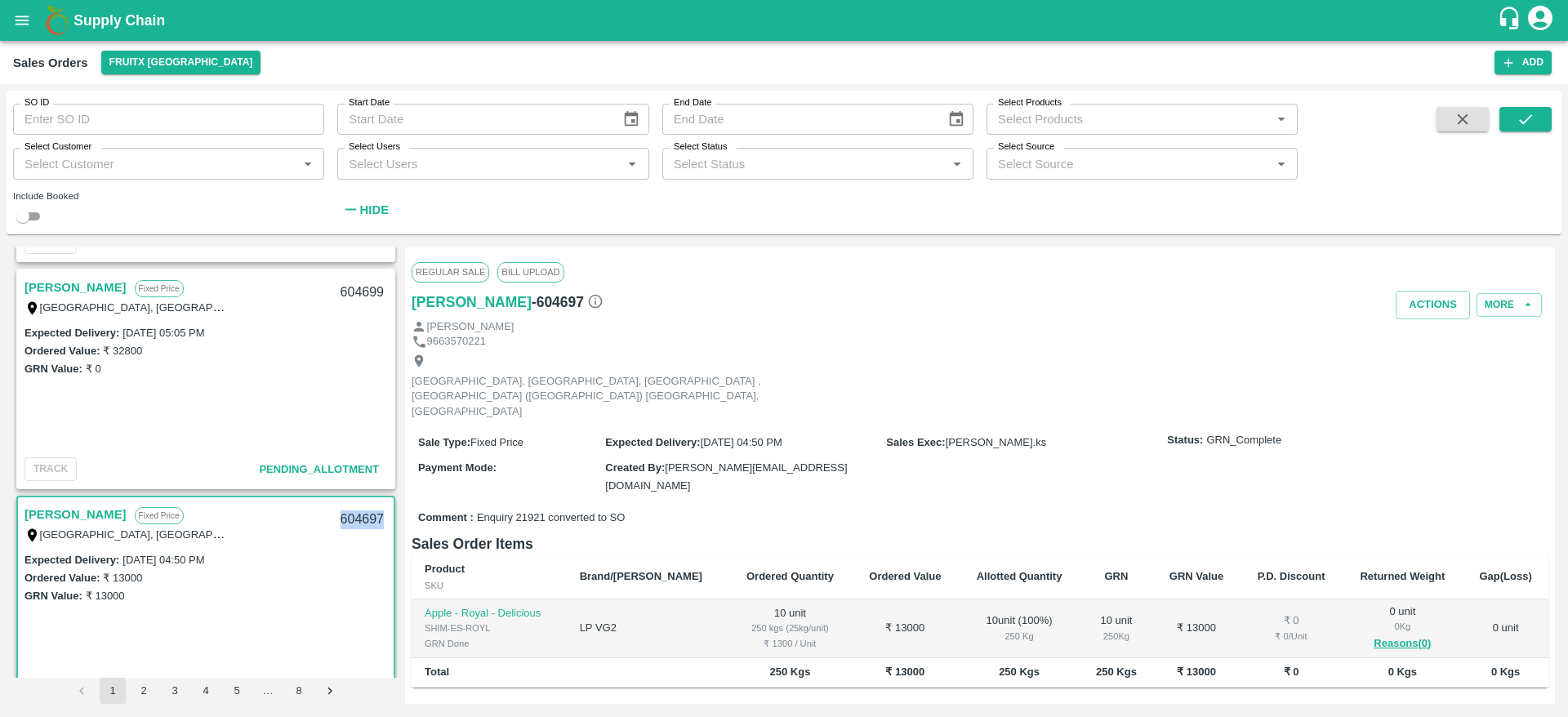
scroll to position [1343, 0]
click at [68, 291] on link "[PERSON_NAME]" at bounding box center [75, 288] width 102 height 21
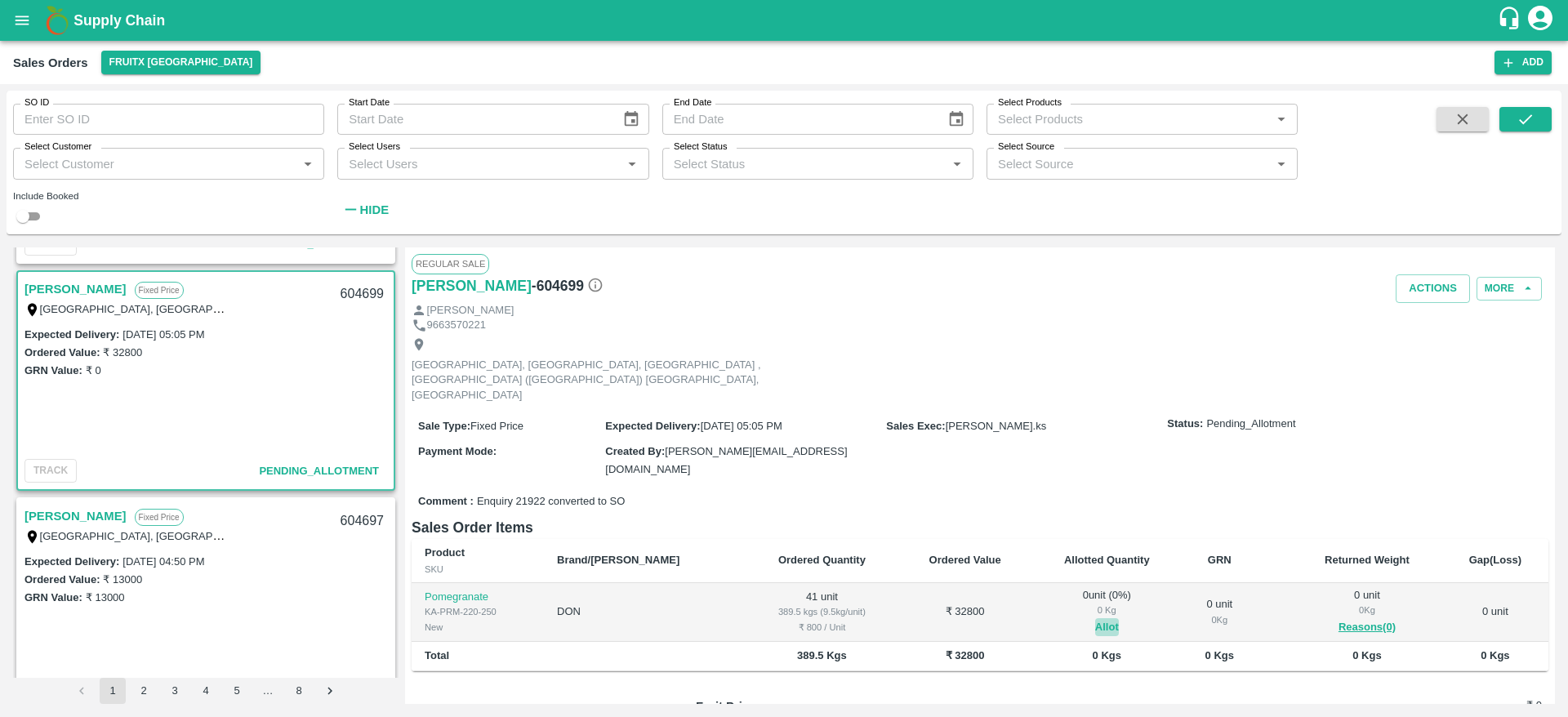
click at [1095, 618] on button "Allot" at bounding box center [1107, 627] width 23 height 19
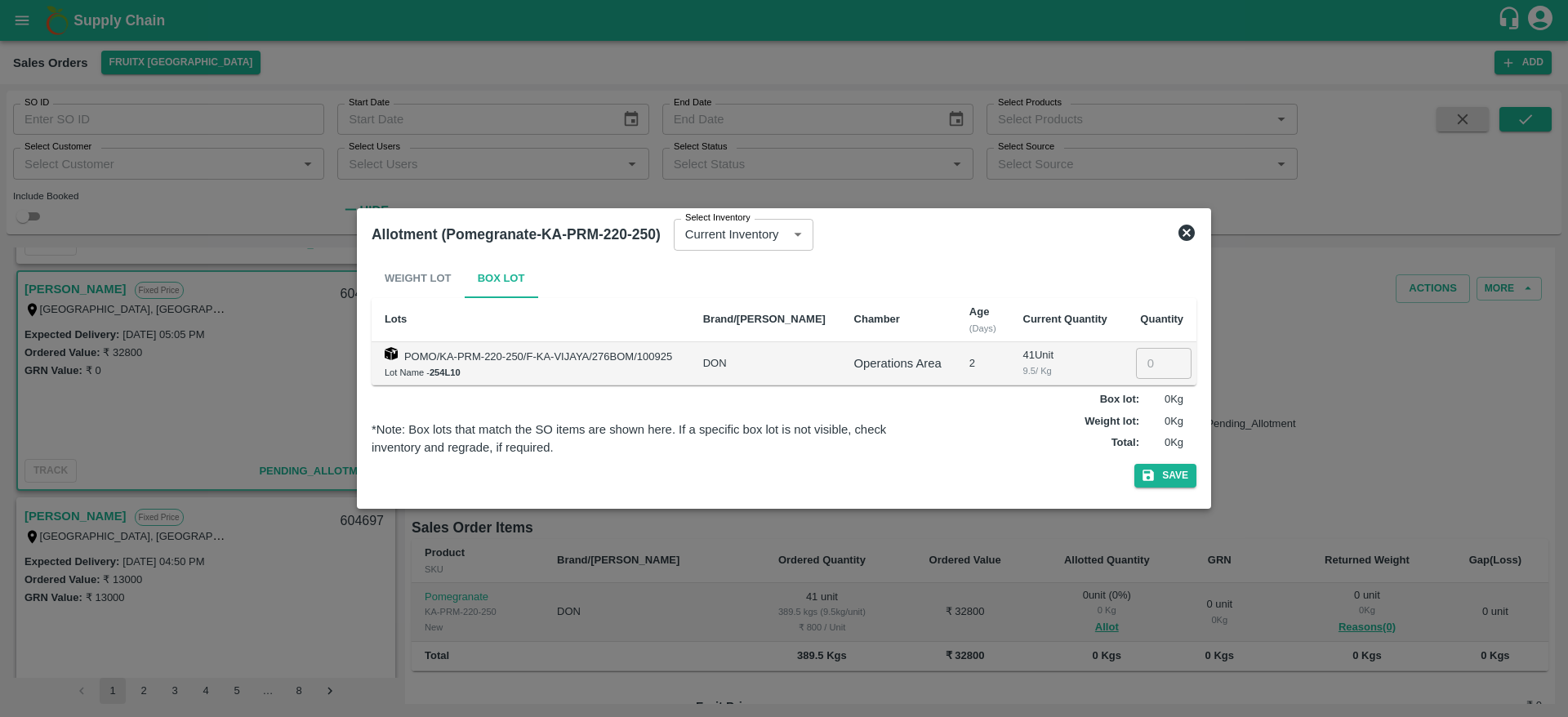
click at [1146, 359] on input "number" at bounding box center [1163, 363] width 55 height 31
type input "41"
click at [1135, 464] on button "Save" at bounding box center [1165, 475] width 62 height 23
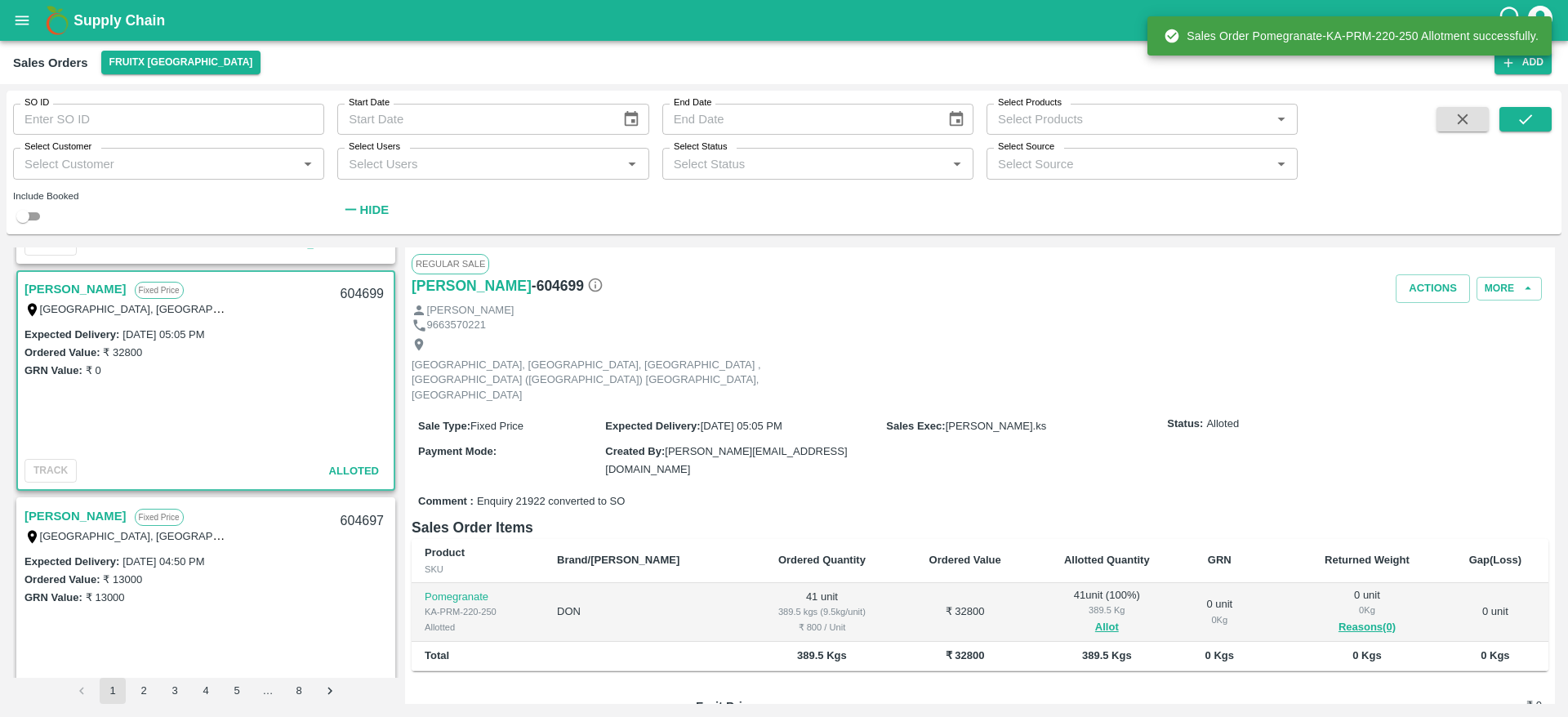
click at [348, 291] on div "604699" at bounding box center [361, 294] width 63 height 38
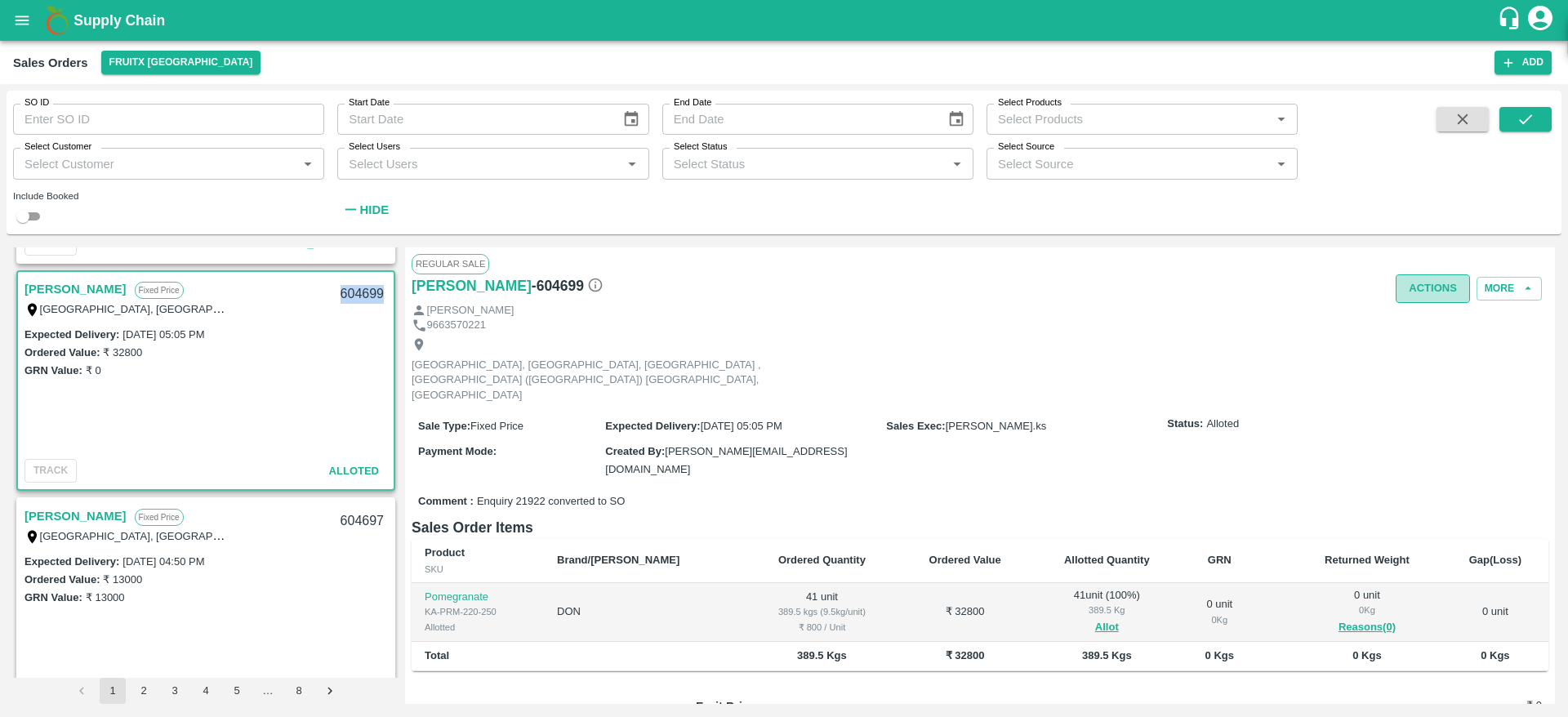
click at [1445, 285] on button "Actions" at bounding box center [1434, 288] width 75 height 29
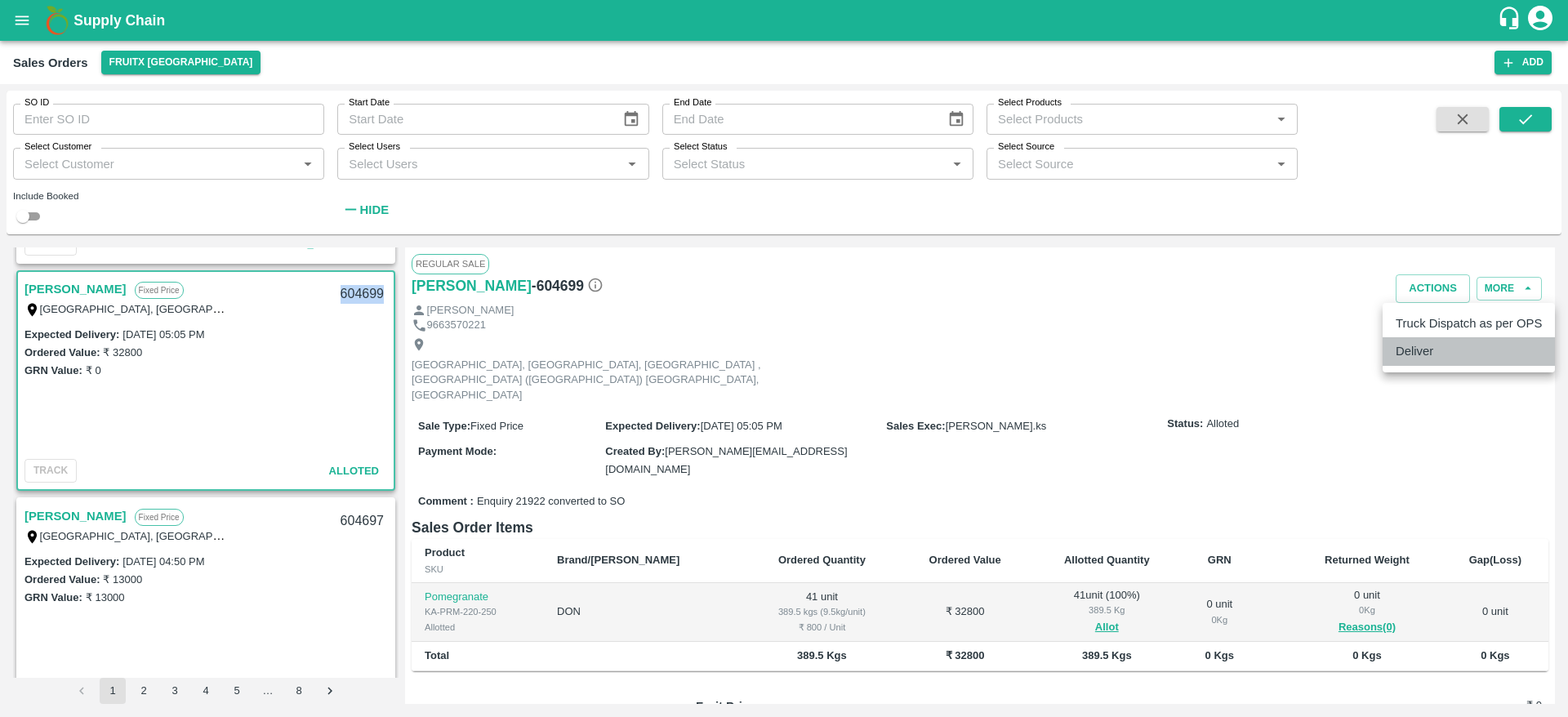
click at [1412, 360] on li "Deliver" at bounding box center [1469, 351] width 173 height 28
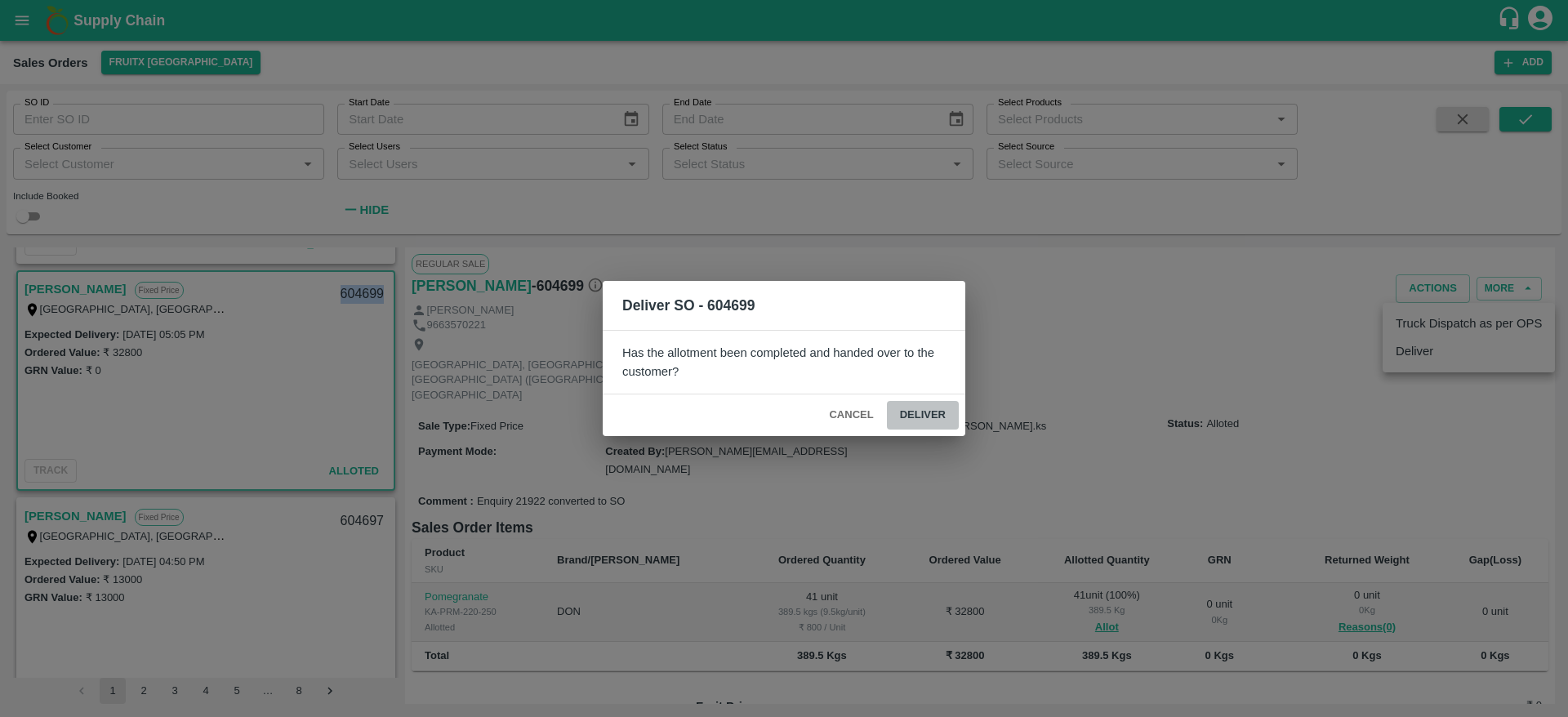
click at [917, 408] on button "Deliver" at bounding box center [923, 415] width 72 height 29
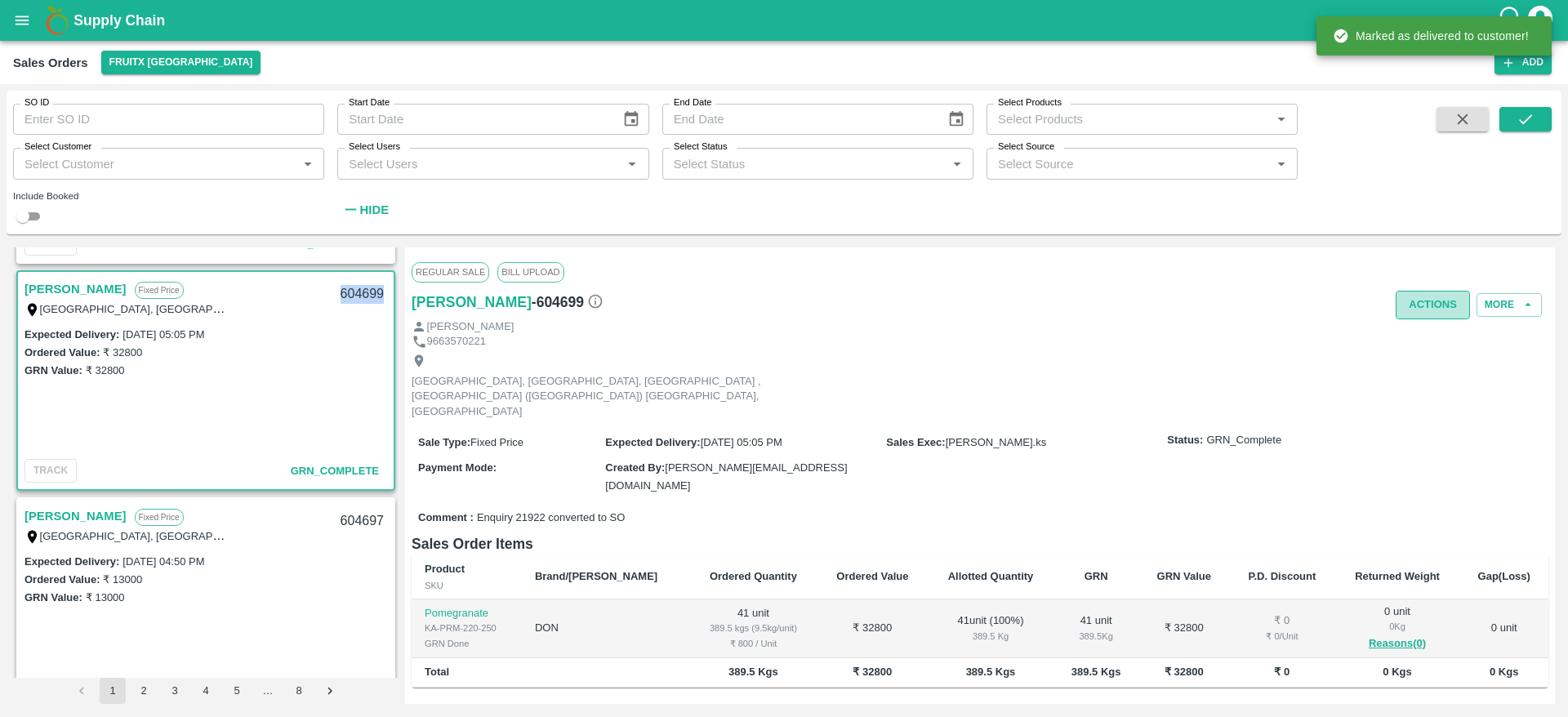
click at [1420, 294] on button "Actions" at bounding box center [1434, 304] width 75 height 29
click at [1439, 332] on li "Truck Dispatch as per OPS" at bounding box center [1469, 340] width 173 height 28
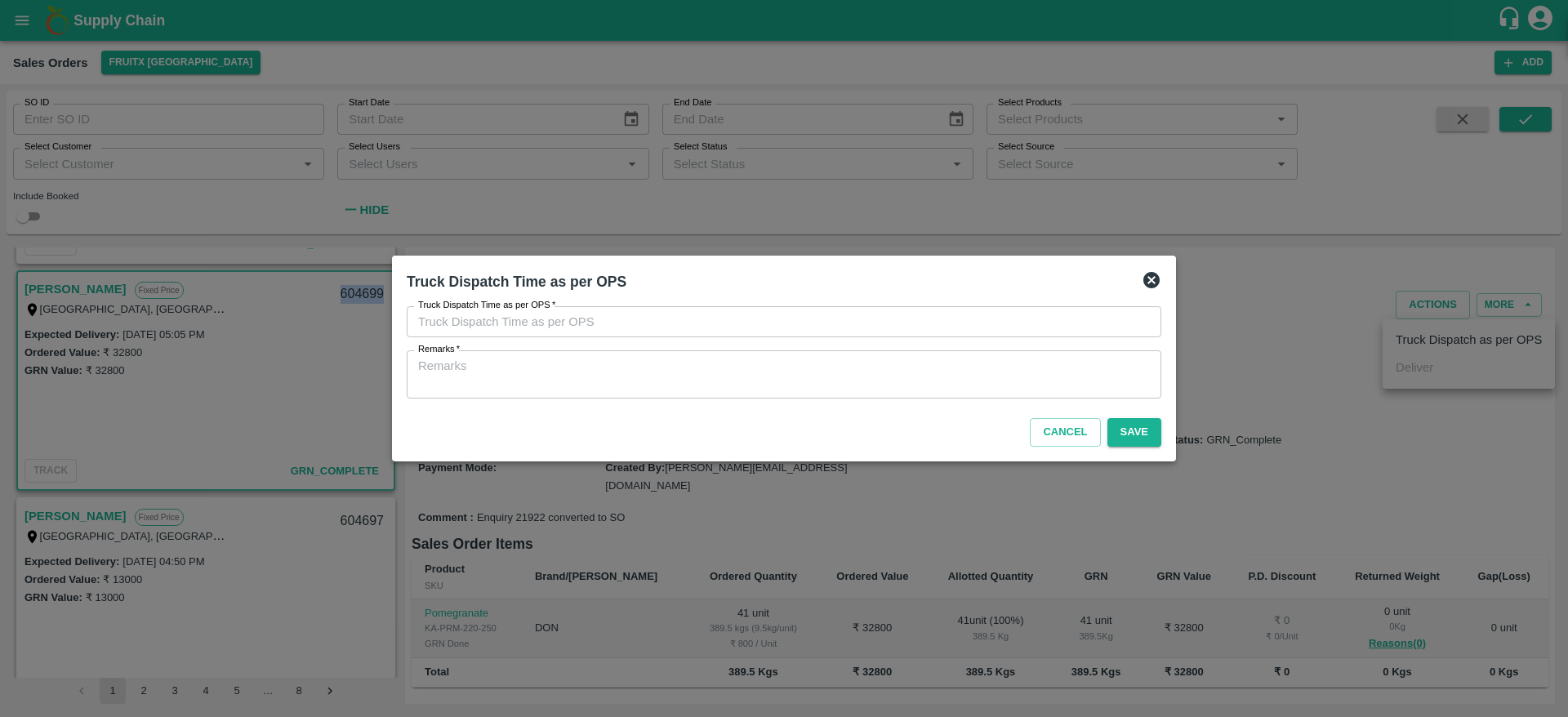
type input "12/09/2025 05:53 PM"
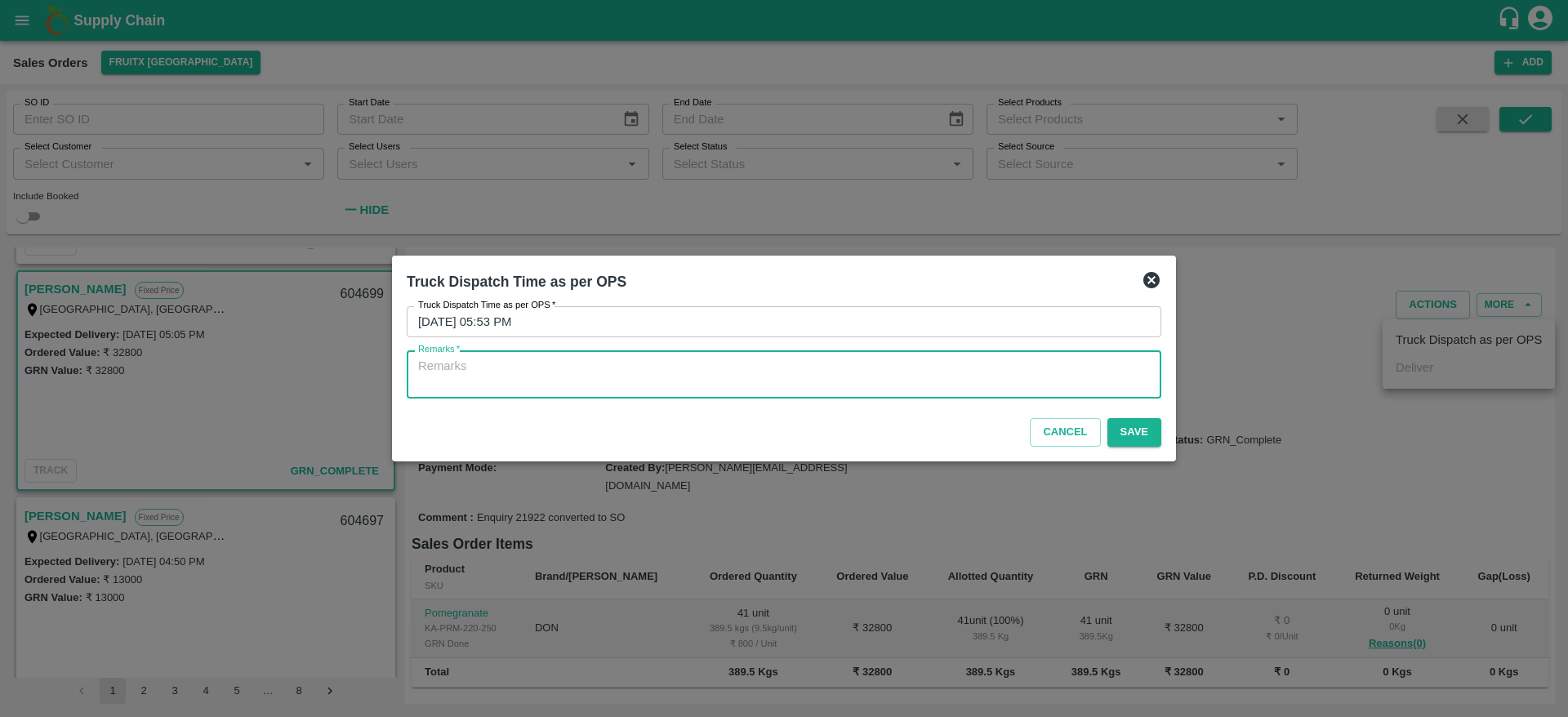
click at [1085, 365] on textarea "Remarks   *" at bounding box center [784, 374] width 732 height 35
type textarea "OTD"
click at [1129, 440] on button "Save" at bounding box center [1135, 432] width 54 height 29
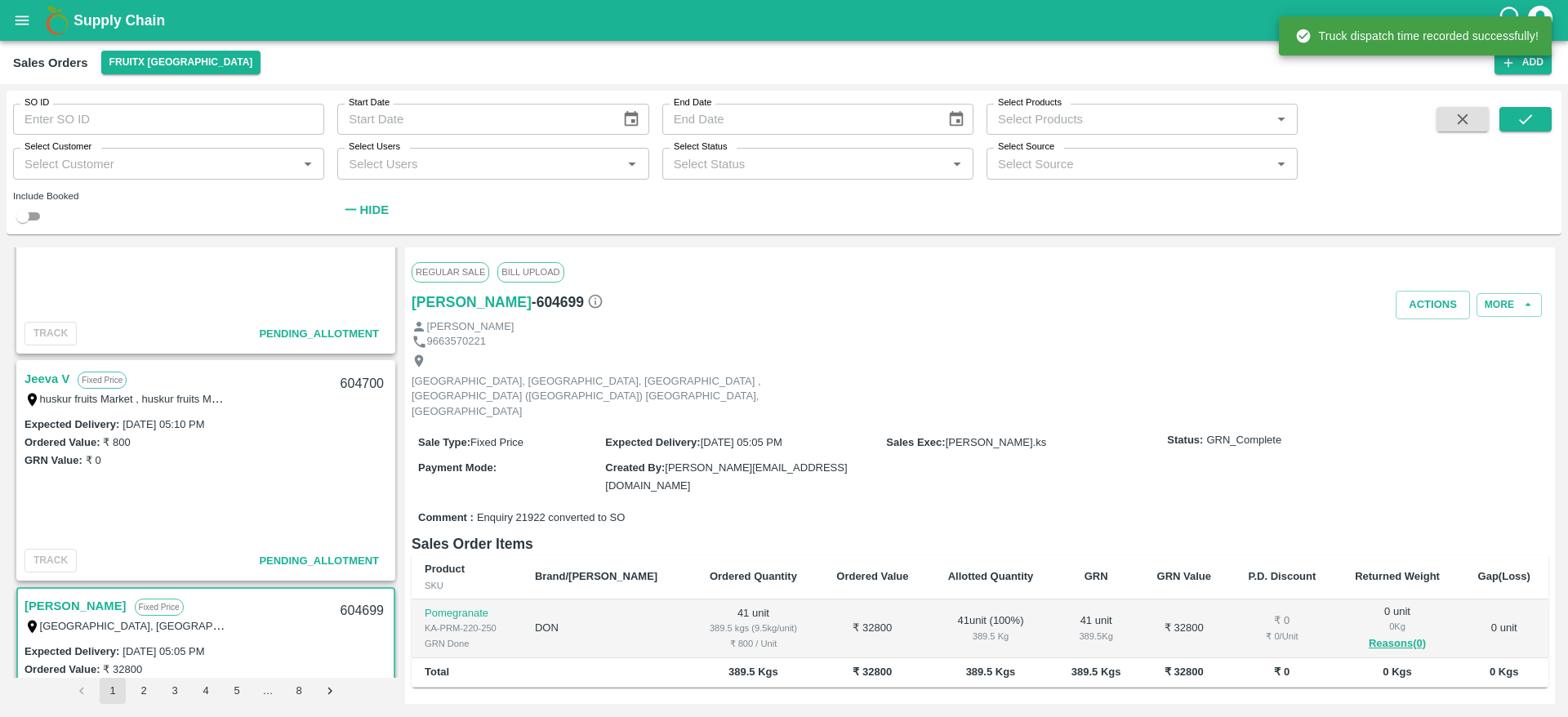
scroll to position [1024, 0]
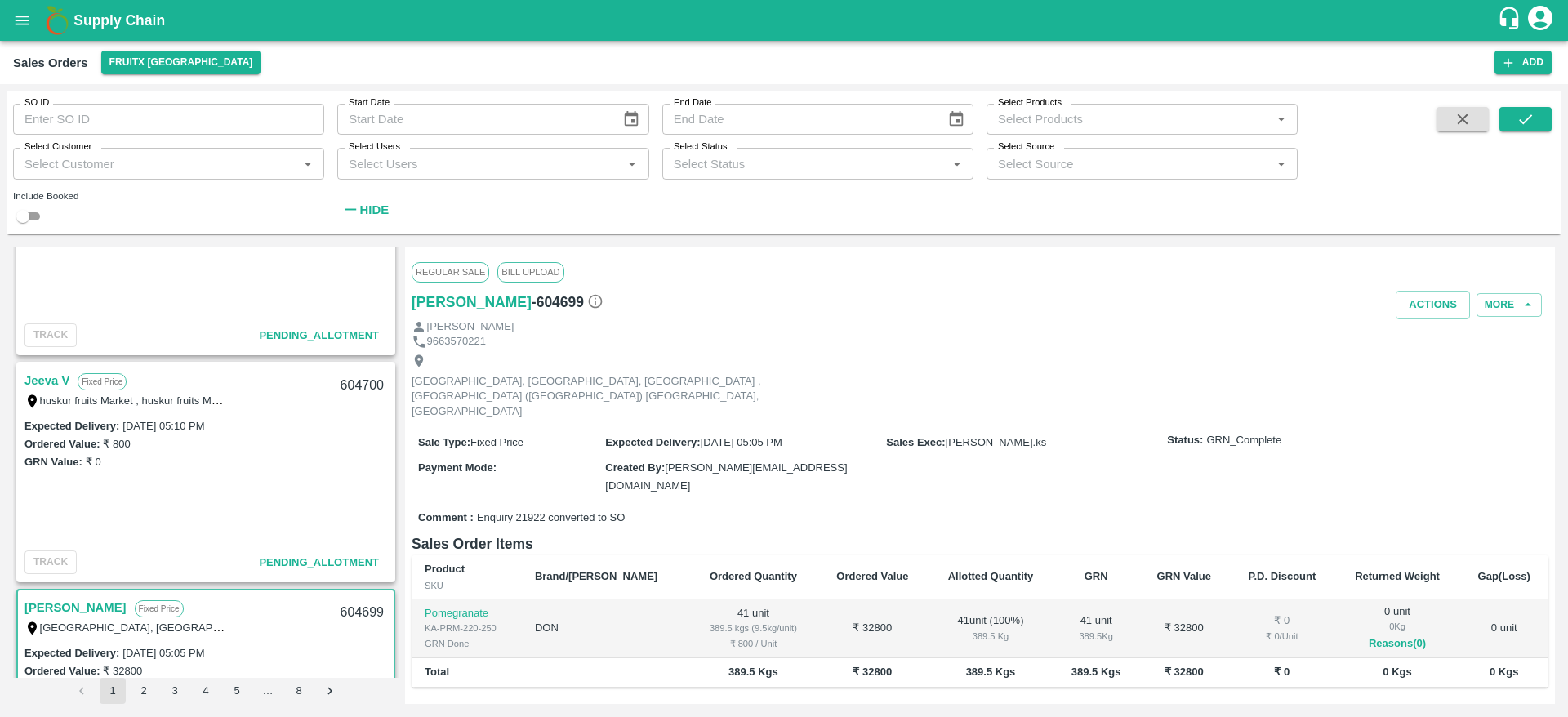
click at [40, 385] on link "Jeeva V" at bounding box center [47, 380] width 45 height 21
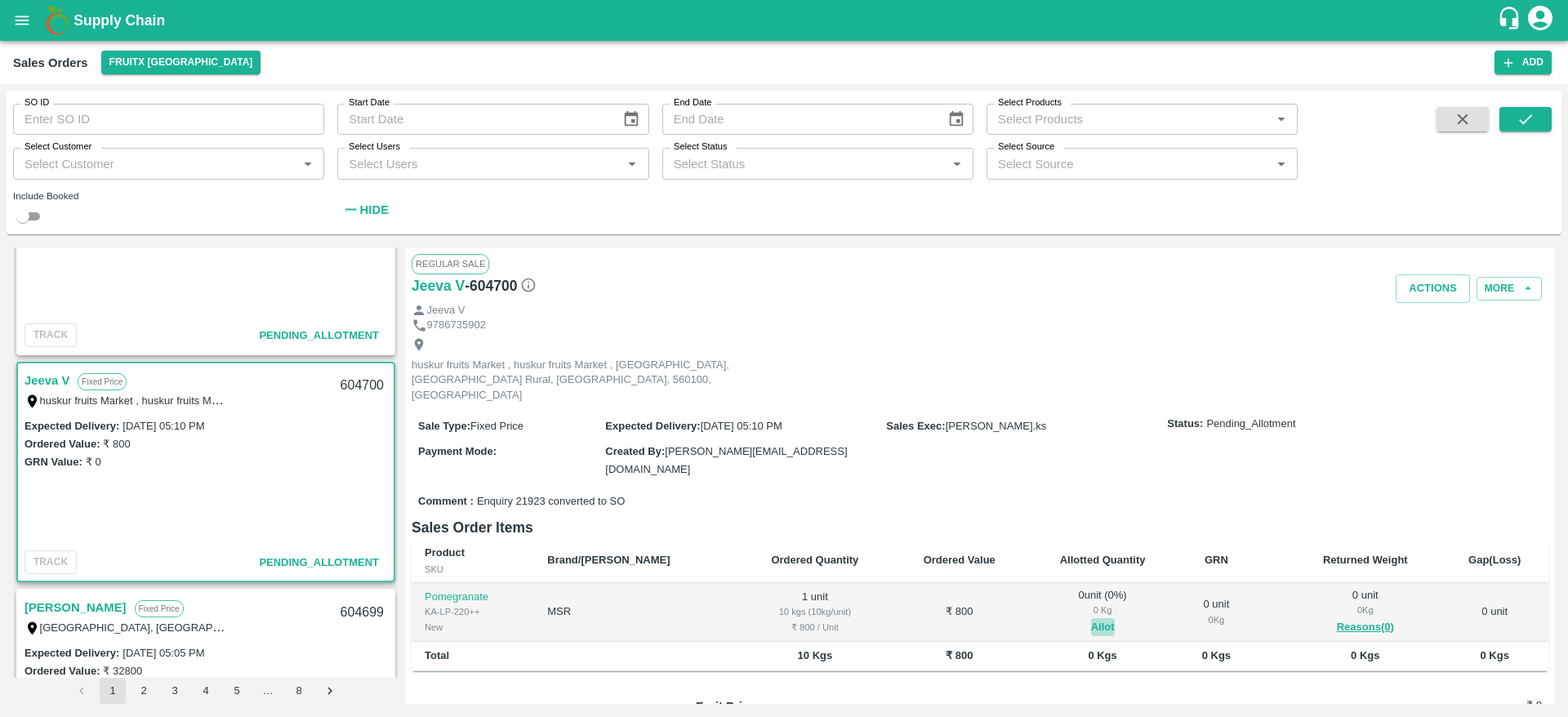
click at [1091, 618] on button "Allot" at bounding box center [1102, 627] width 23 height 19
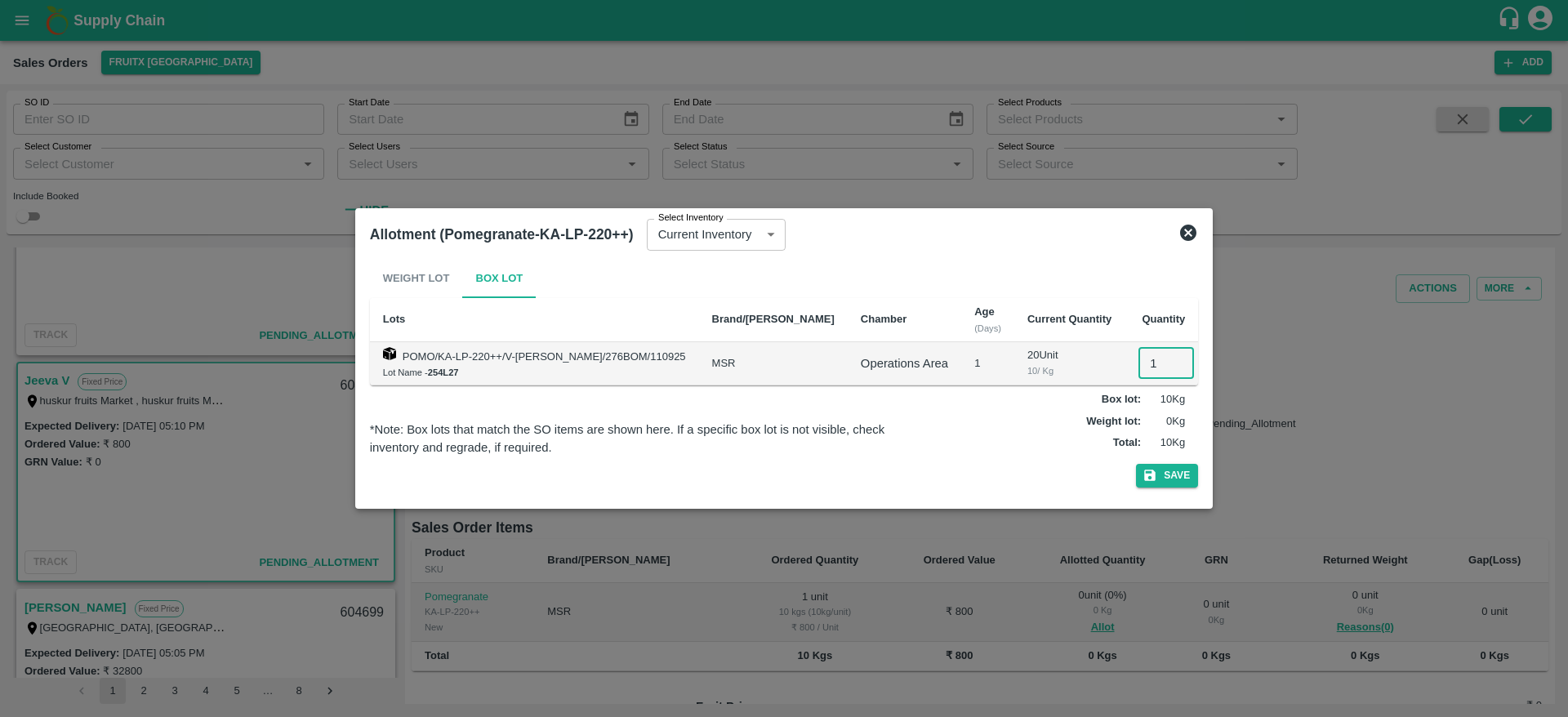
click at [1138, 368] on input "1" at bounding box center [1165, 363] width 55 height 31
type input "1"
click at [1136, 464] on button "Save" at bounding box center [1166, 475] width 62 height 23
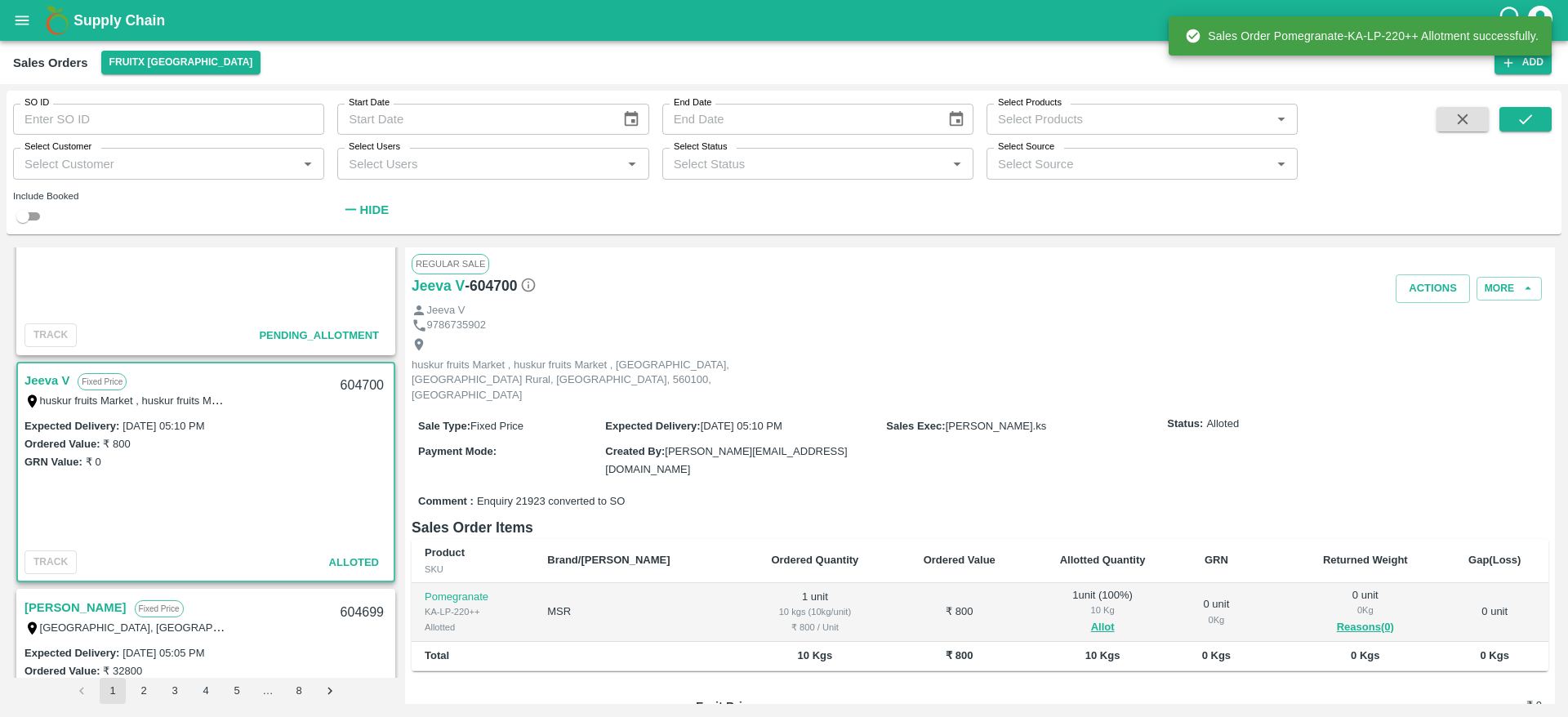
click at [344, 375] on div "604700" at bounding box center [361, 386] width 63 height 38
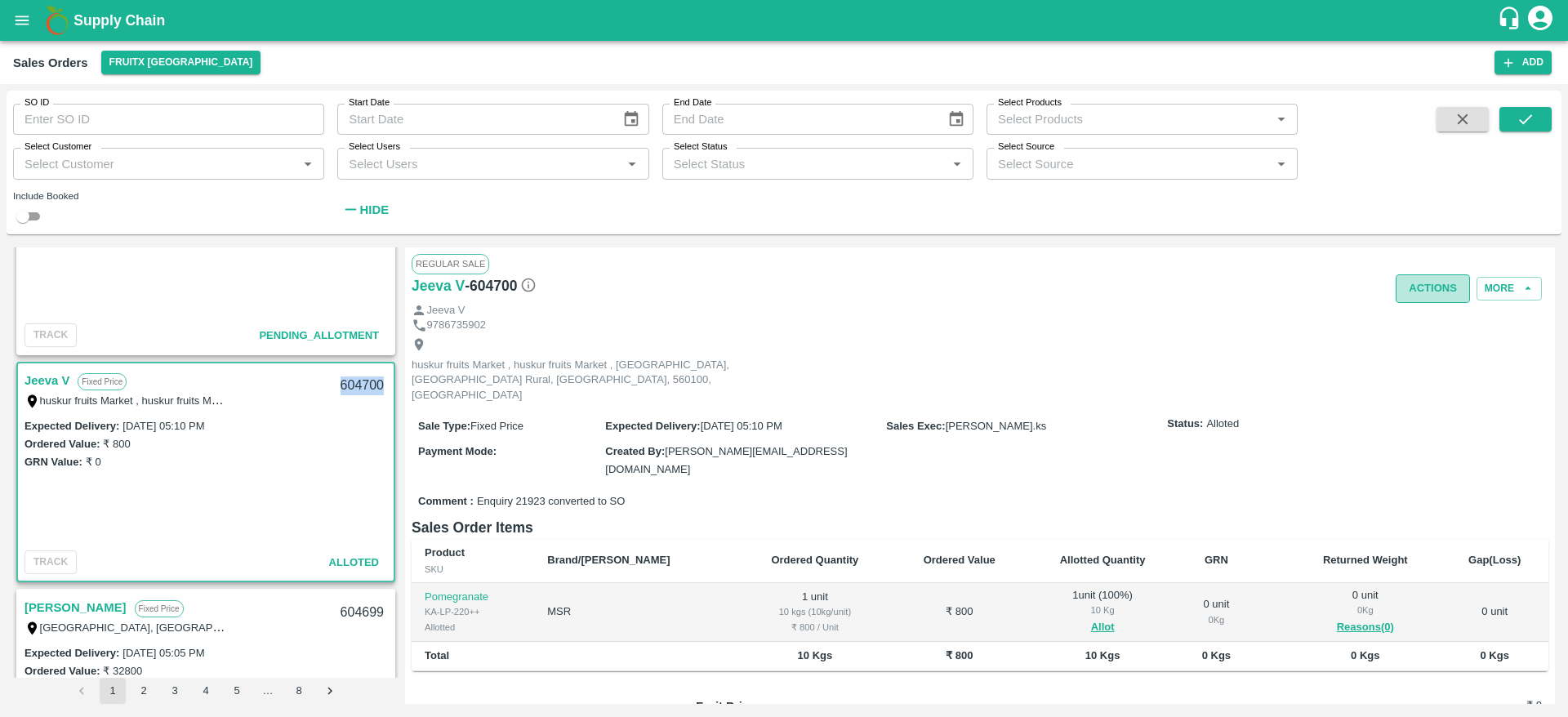
click at [1429, 289] on button "Actions" at bounding box center [1434, 288] width 75 height 29
click at [1420, 348] on li "Deliver" at bounding box center [1469, 351] width 173 height 28
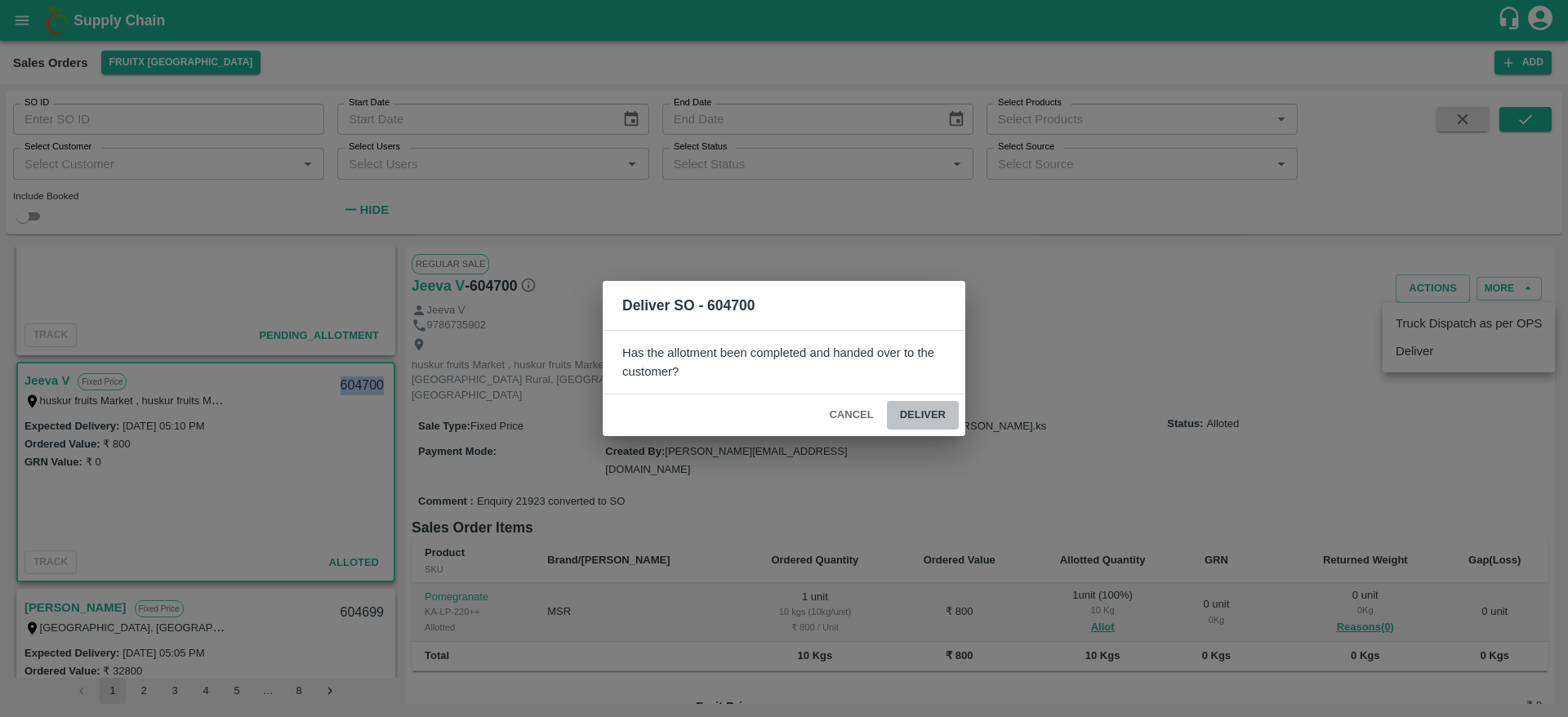
click at [948, 412] on button "Deliver" at bounding box center [923, 415] width 72 height 29
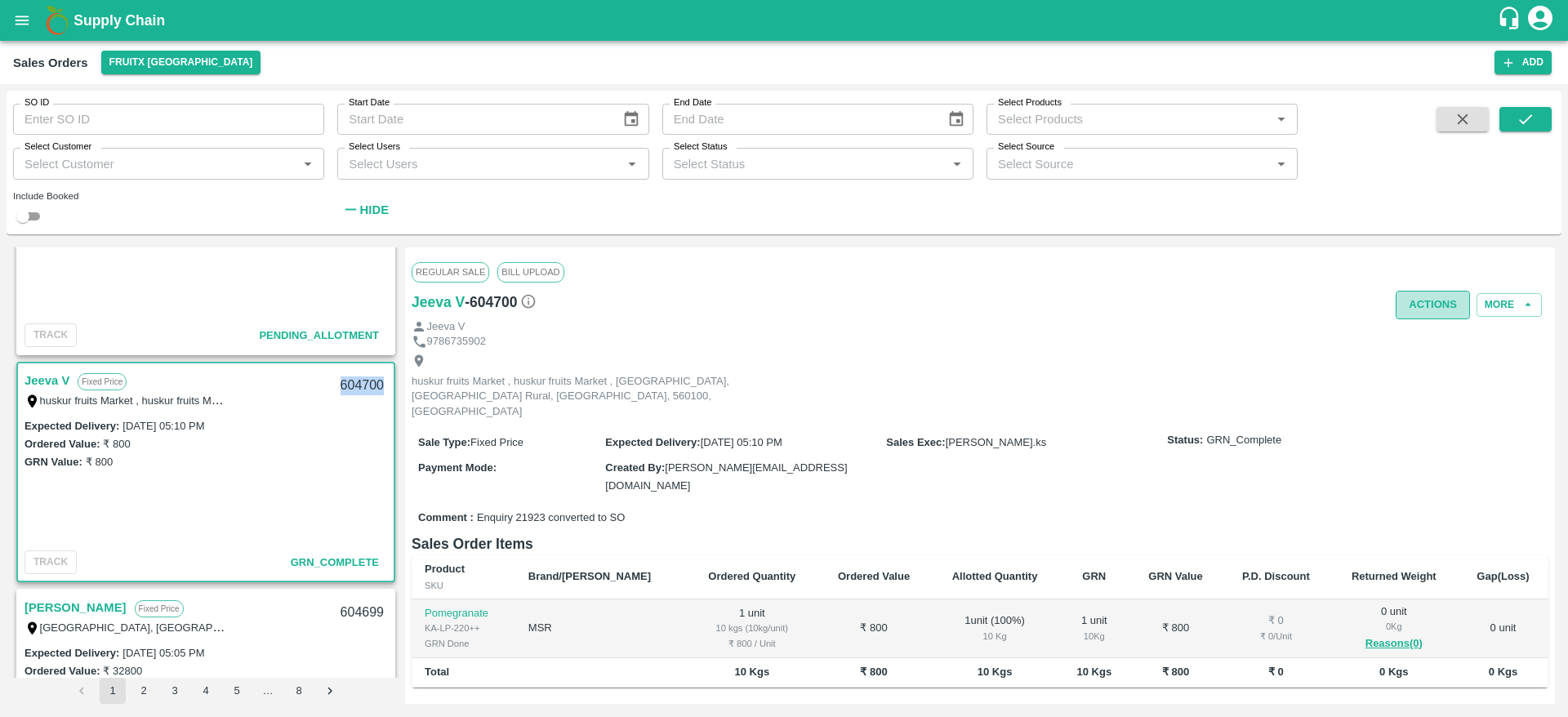
click at [1415, 296] on button "Actions" at bounding box center [1434, 304] width 75 height 29
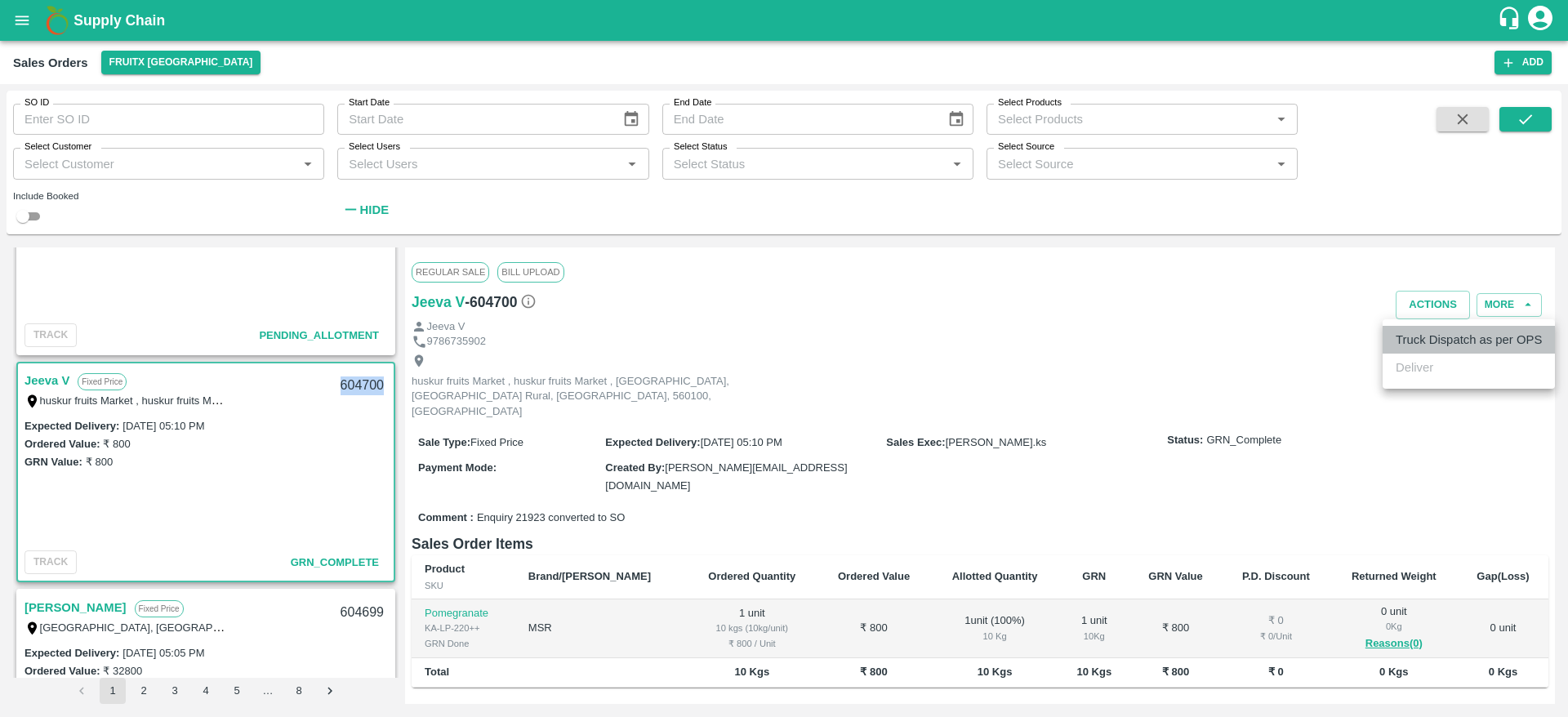
click at [1428, 342] on li "Truck Dispatch as per OPS" at bounding box center [1469, 340] width 173 height 28
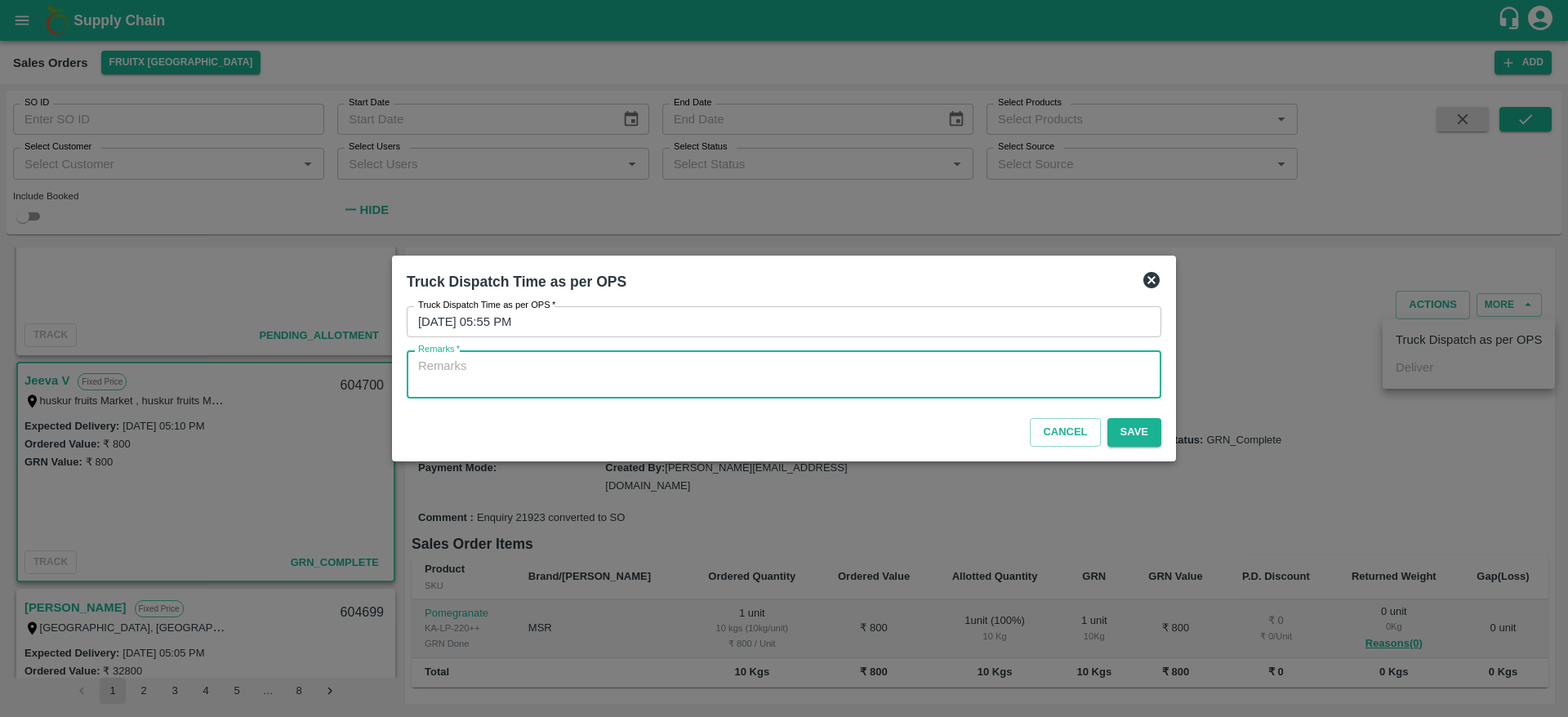
click at [969, 387] on textarea "Remarks   *" at bounding box center [784, 374] width 732 height 35
type textarea "P"
type textarea "OTD"
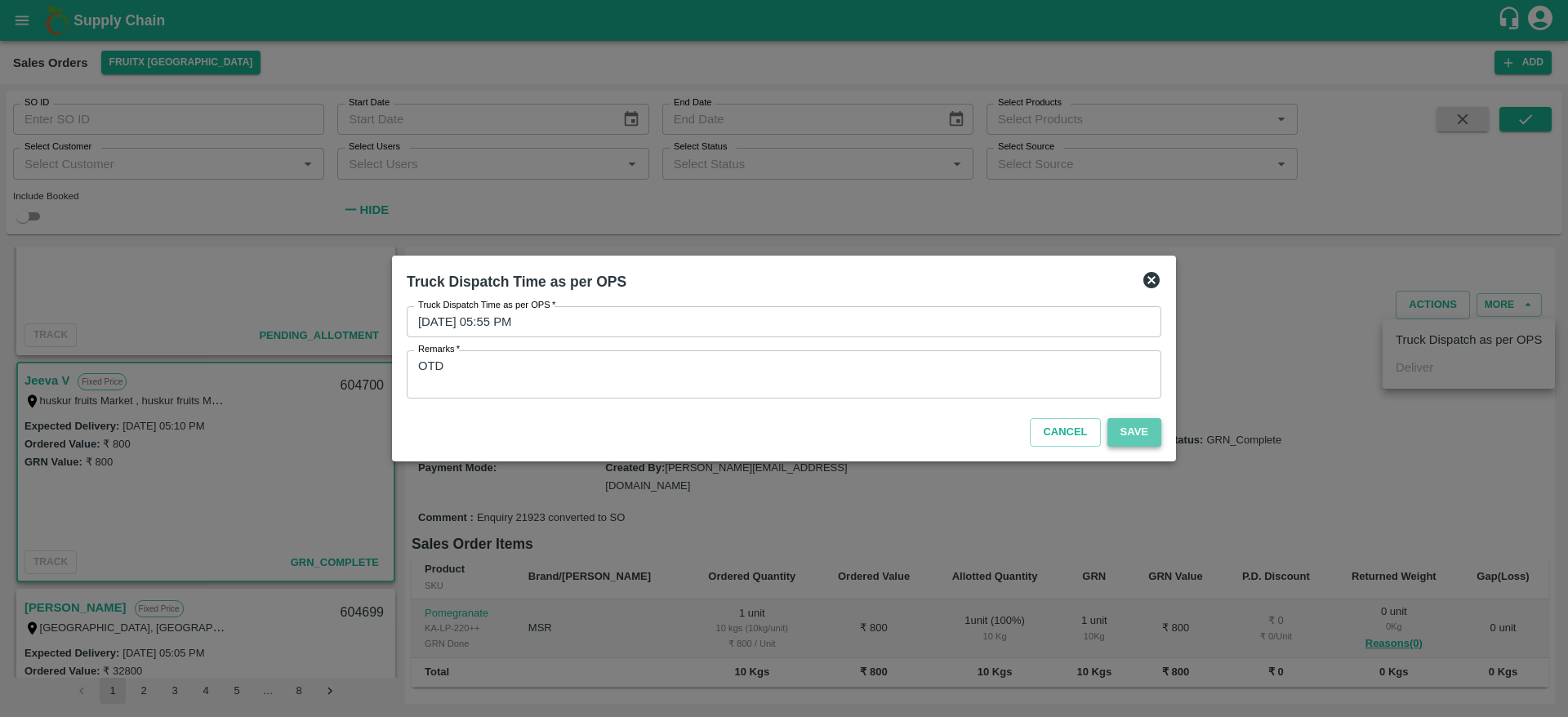
click at [1151, 429] on button "Save" at bounding box center [1135, 432] width 54 height 29
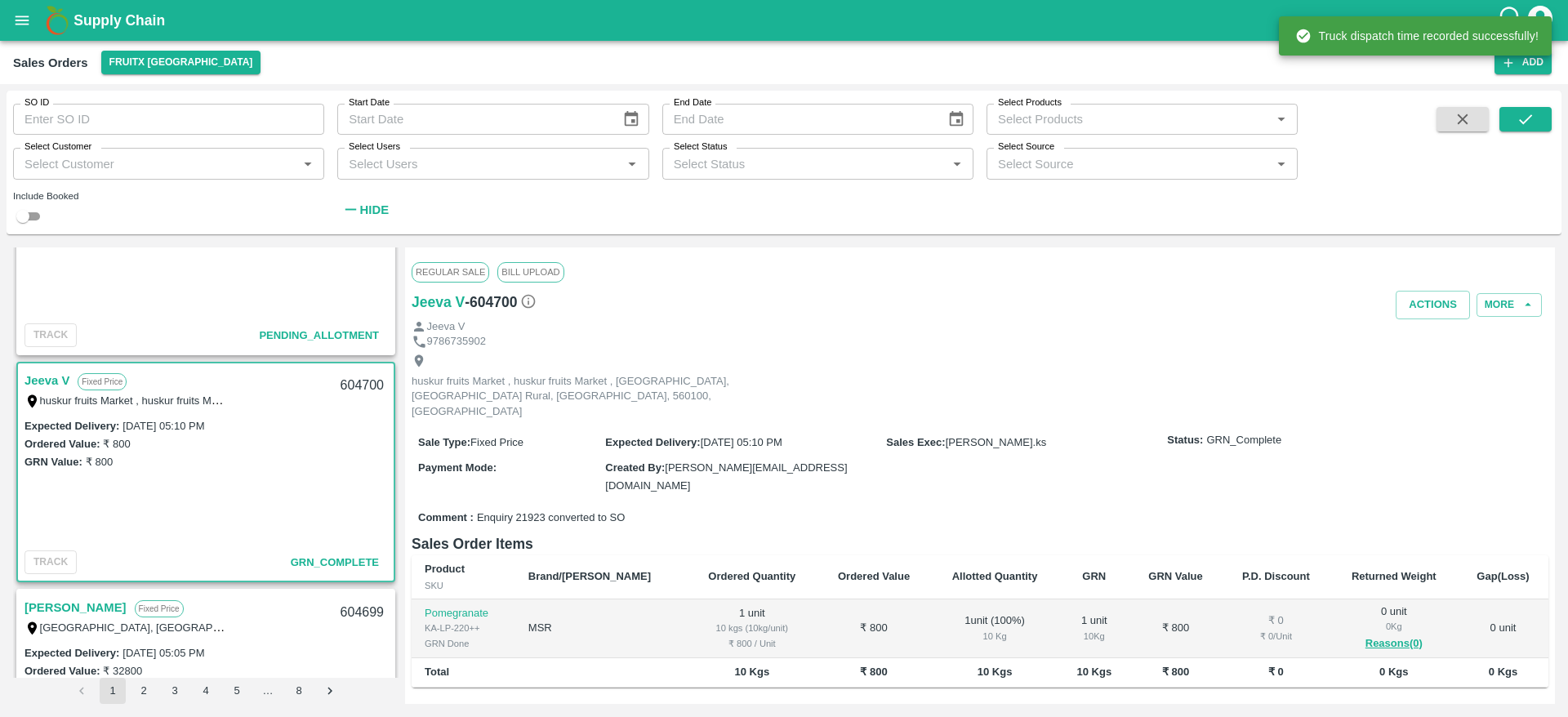
click at [350, 387] on div "604700" at bounding box center [361, 386] width 63 height 38
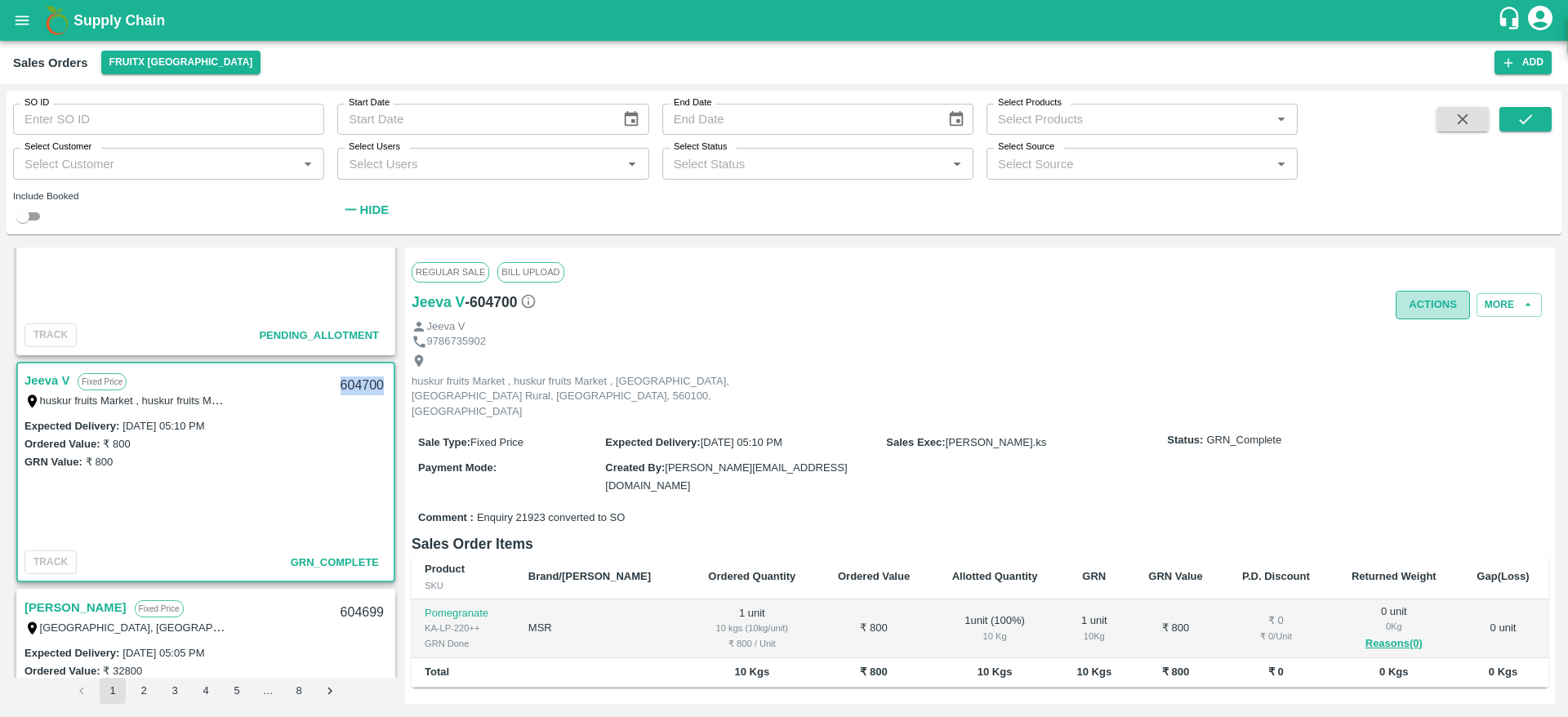
click at [1425, 302] on button "Actions" at bounding box center [1434, 304] width 75 height 29
click at [1106, 345] on div at bounding box center [784, 358] width 1568 height 717
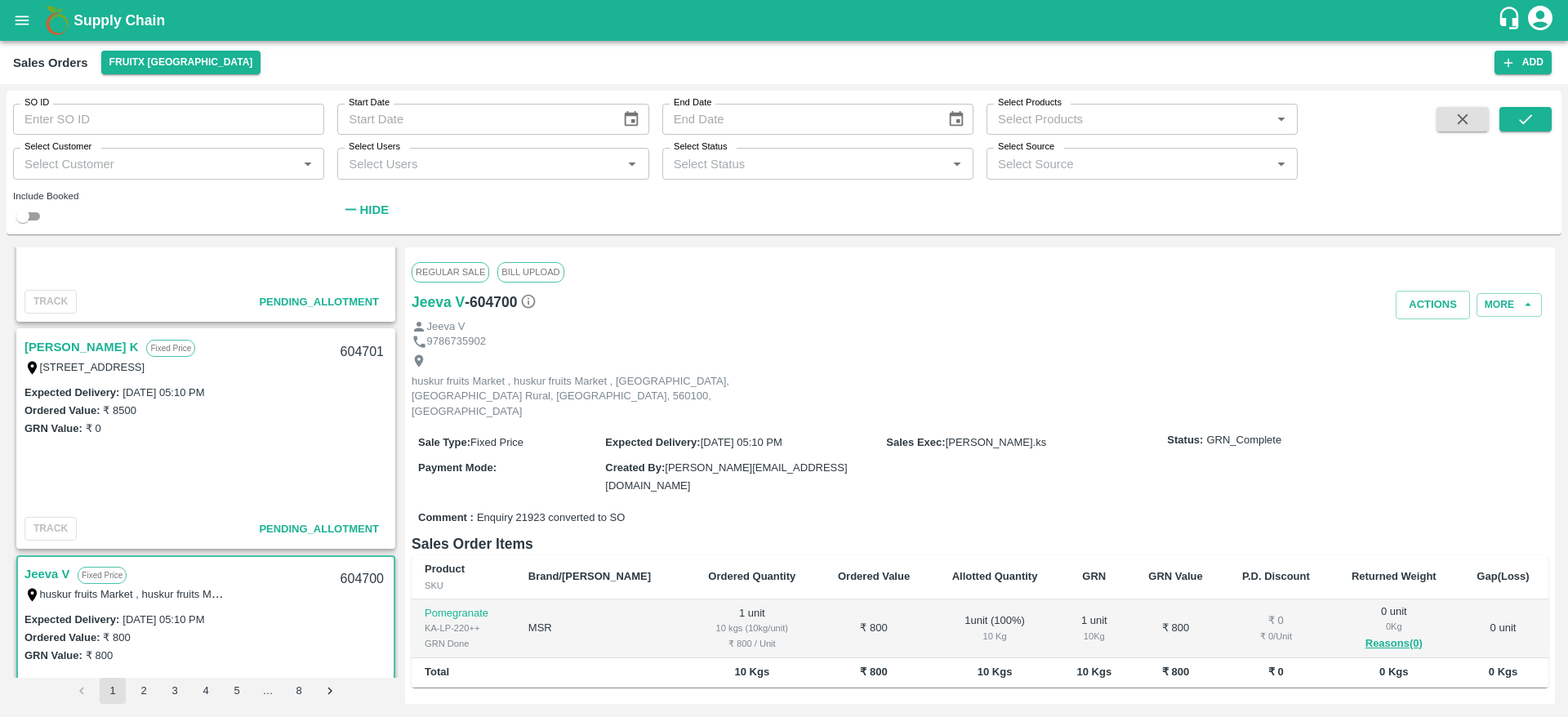
scroll to position [830, 0]
click at [68, 346] on link "[PERSON_NAME] K" at bounding box center [81, 347] width 114 height 21
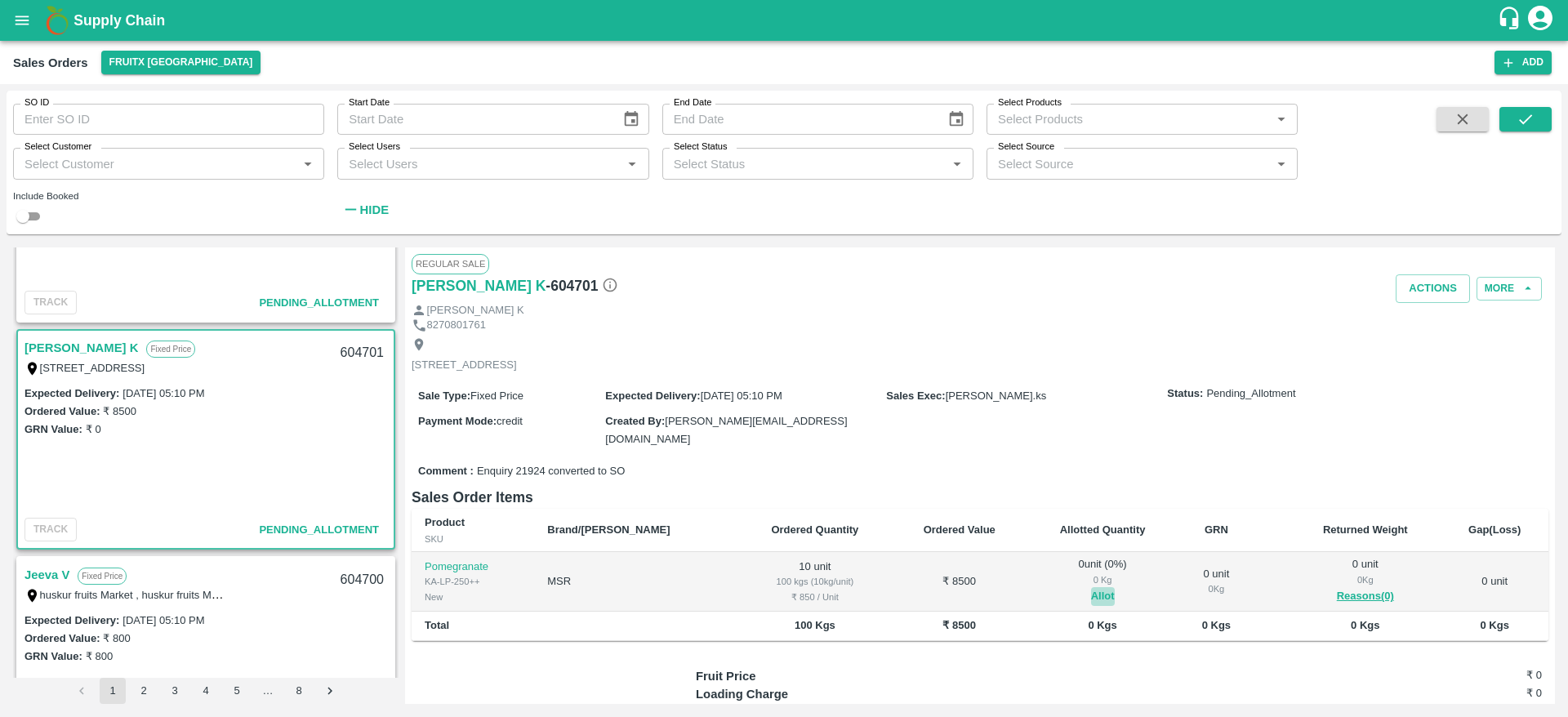
click at [1091, 596] on button "Allot" at bounding box center [1102, 597] width 23 height 19
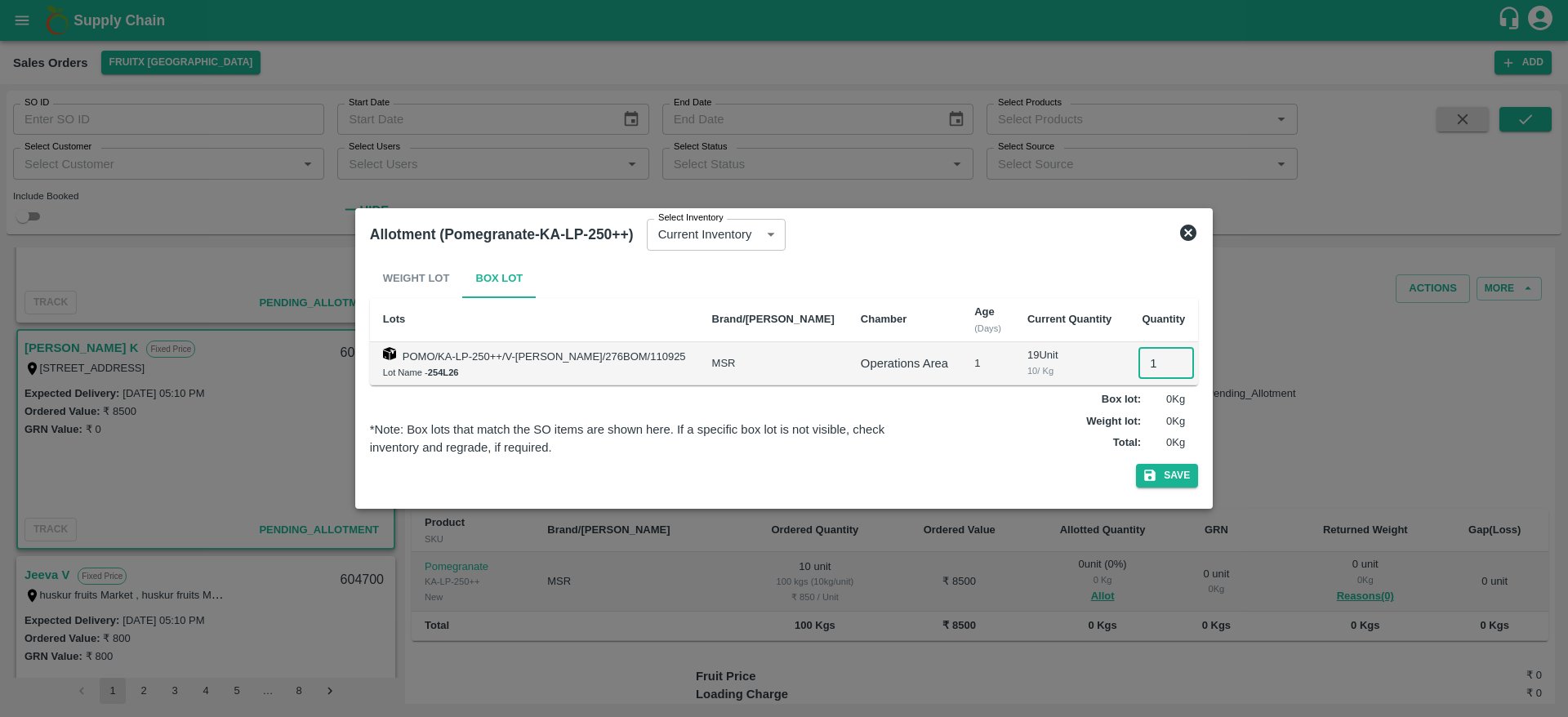
click at [1138, 361] on input "1" at bounding box center [1165, 363] width 55 height 31
type input "10"
click at [1136, 464] on button "Save" at bounding box center [1166, 475] width 62 height 23
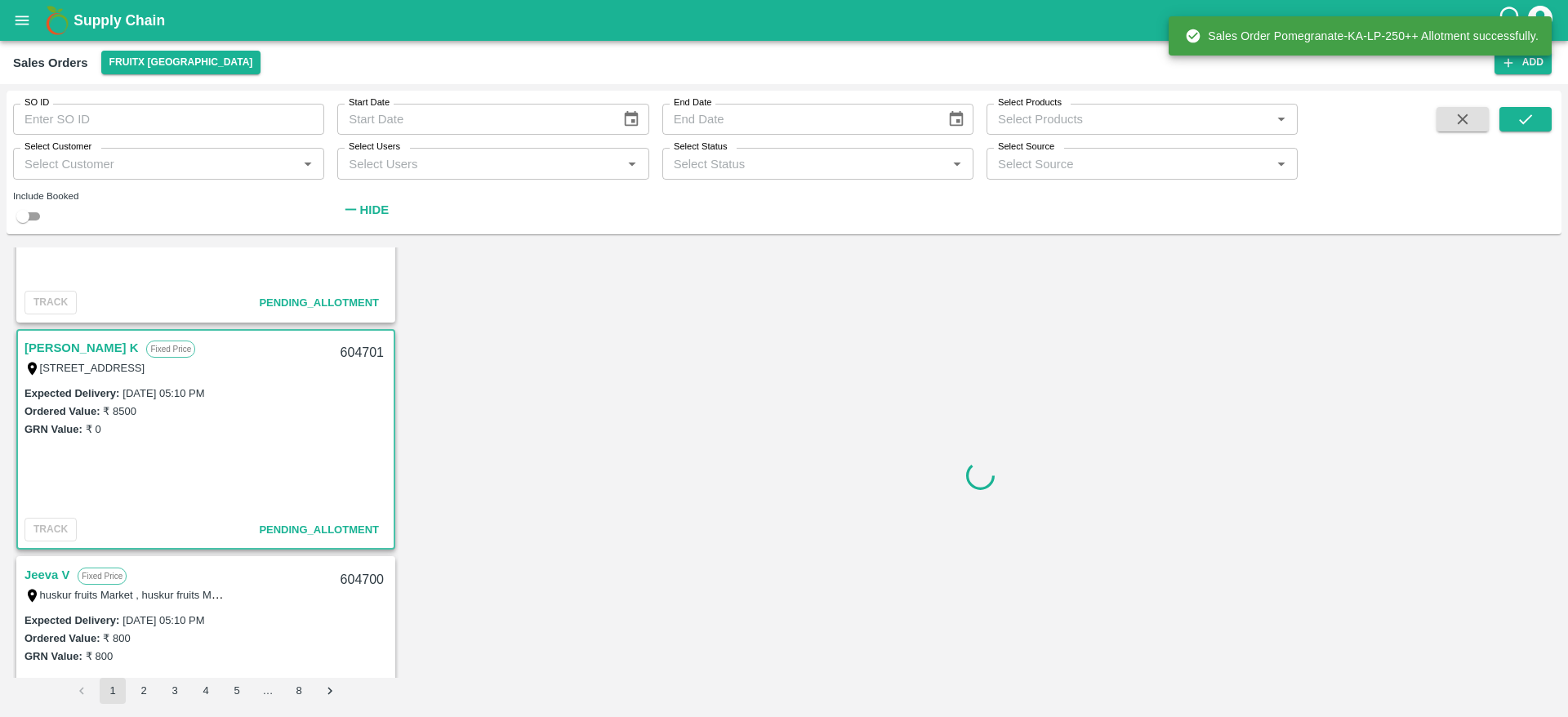
click at [350, 353] on div "604701" at bounding box center [361, 353] width 63 height 38
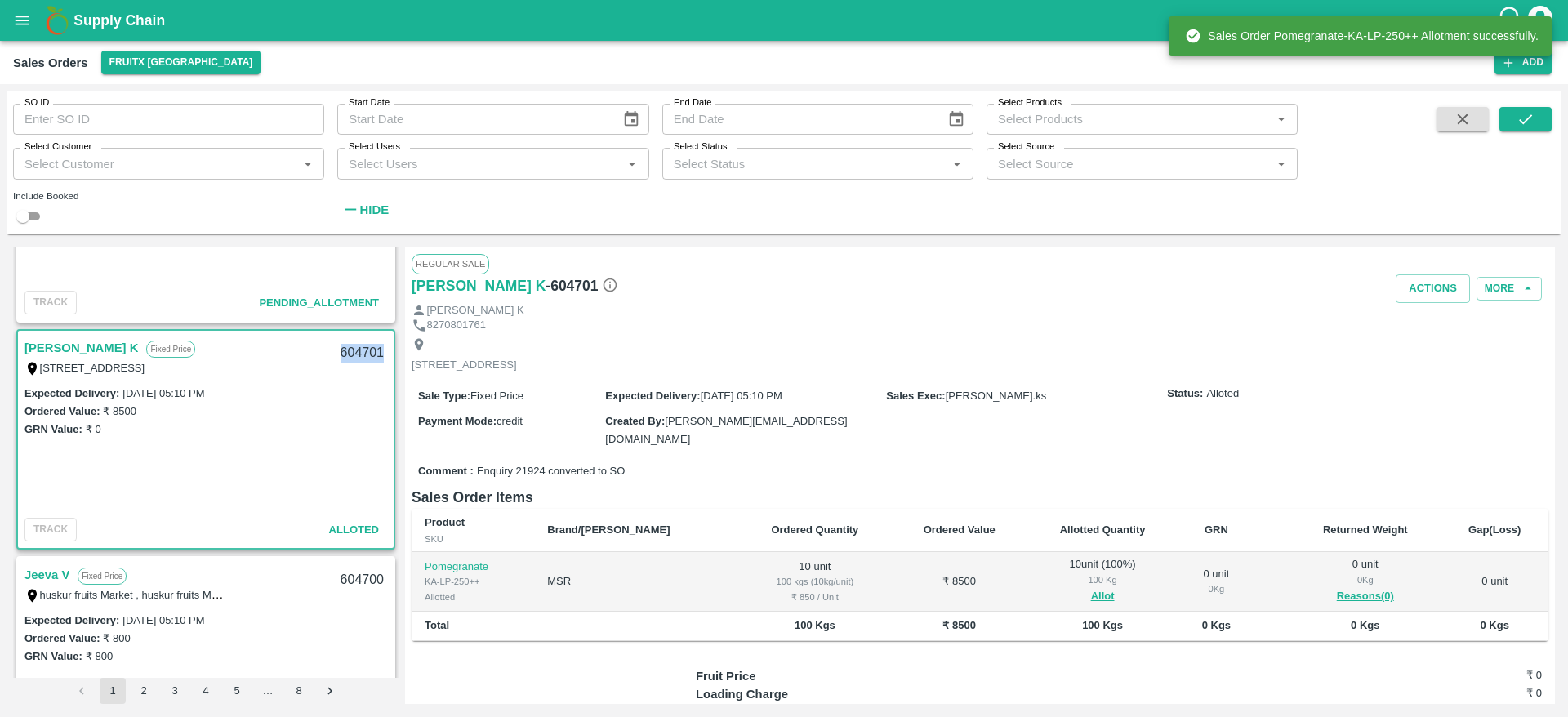
click at [350, 353] on div "604701" at bounding box center [361, 353] width 63 height 38
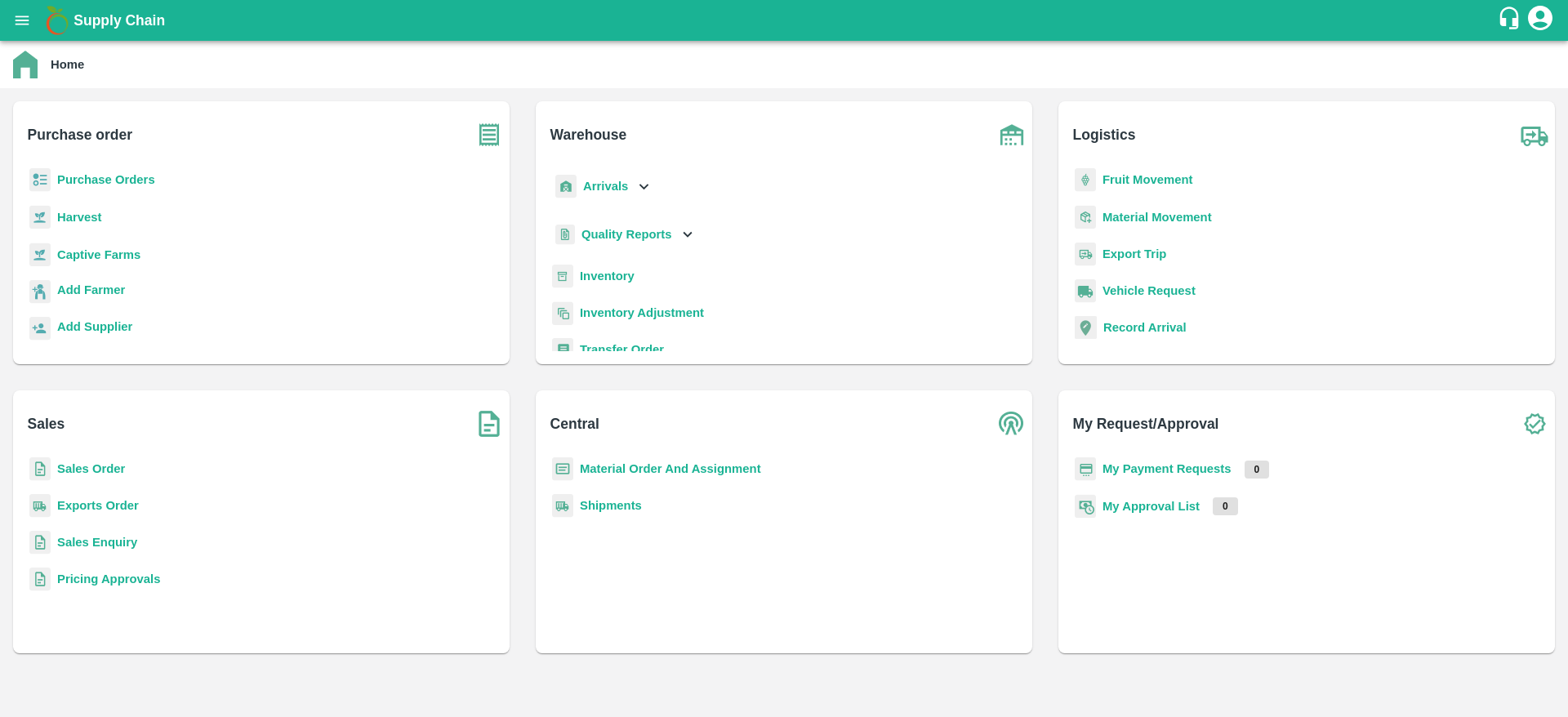
click at [133, 178] on b "Purchase Orders" at bounding box center [106, 179] width 98 height 13
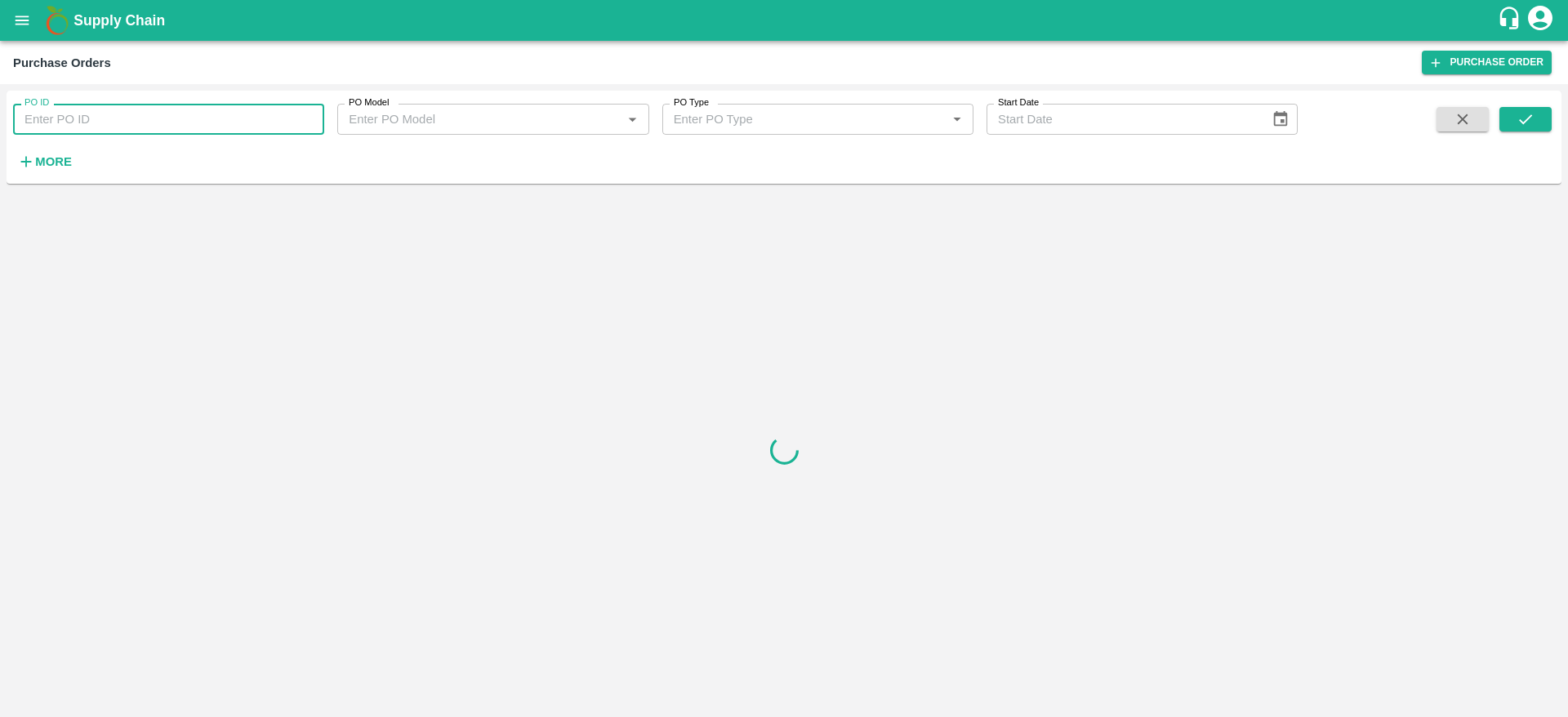
click at [57, 127] on input "PO ID" at bounding box center [168, 119] width 311 height 31
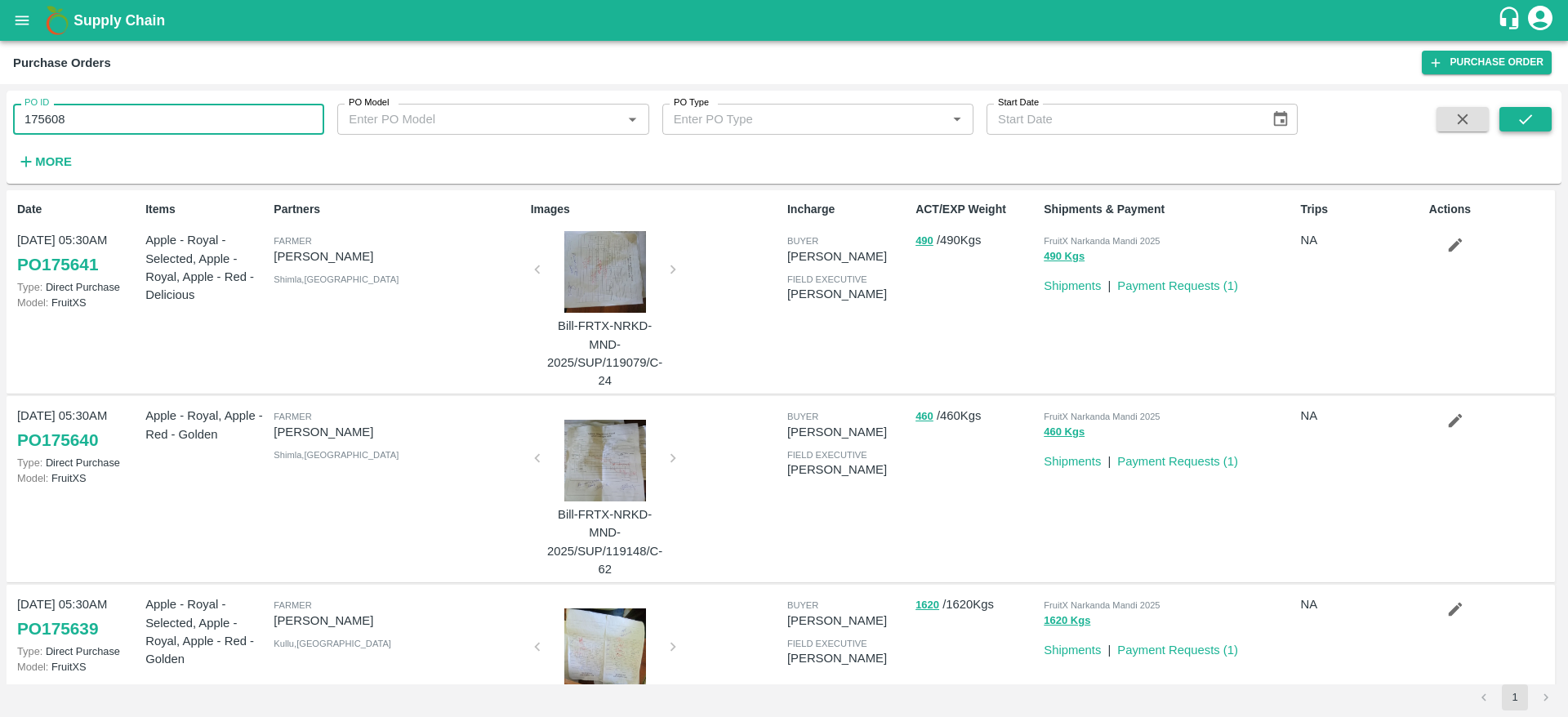
type input "175608"
click at [1517, 123] on icon "submit" at bounding box center [1525, 119] width 18 height 18
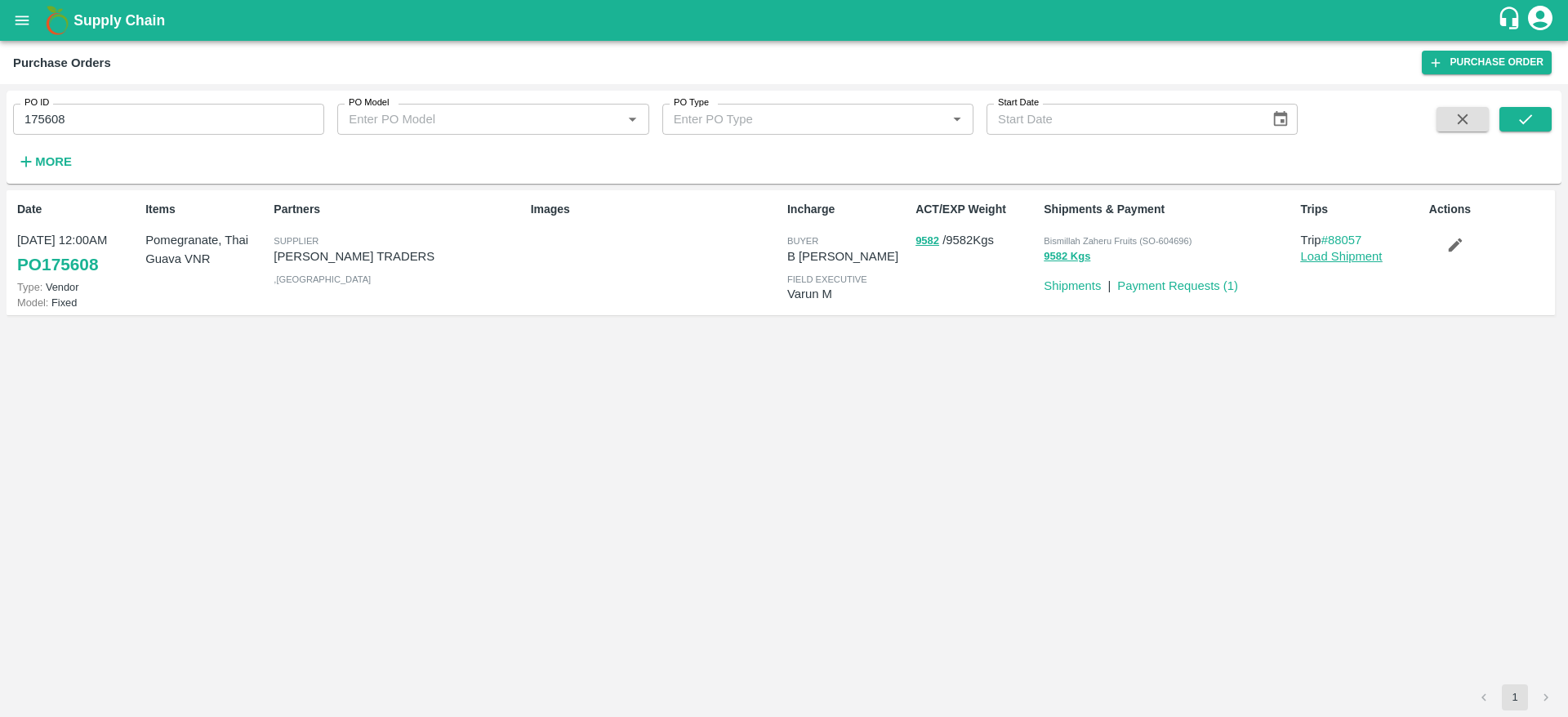
click at [1364, 260] on link "Load Shipment" at bounding box center [1341, 257] width 81 height 13
click at [1351, 240] on link "#88057" at bounding box center [1342, 240] width 41 height 13
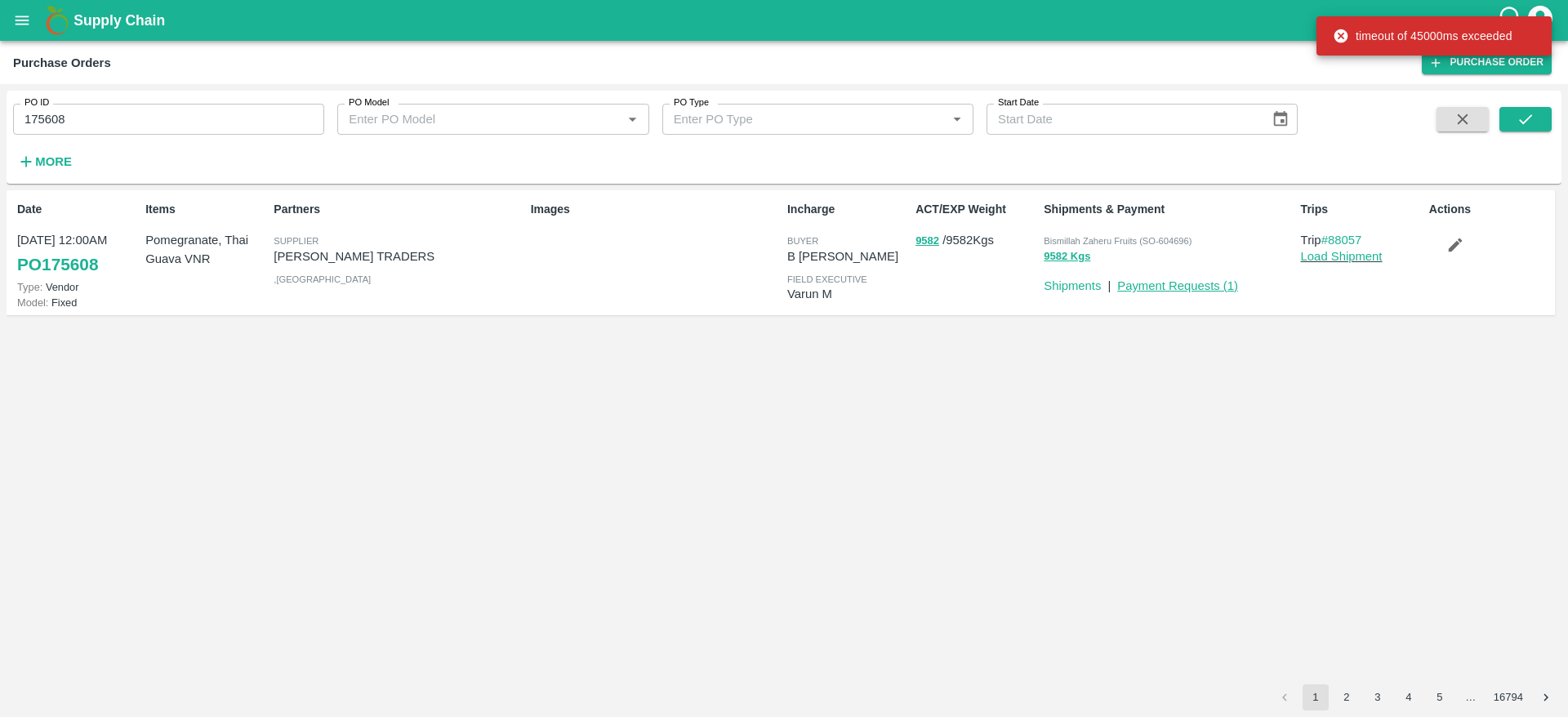
click at [1162, 288] on link "Payment Requests ( 1 )" at bounding box center [1177, 286] width 120 height 13
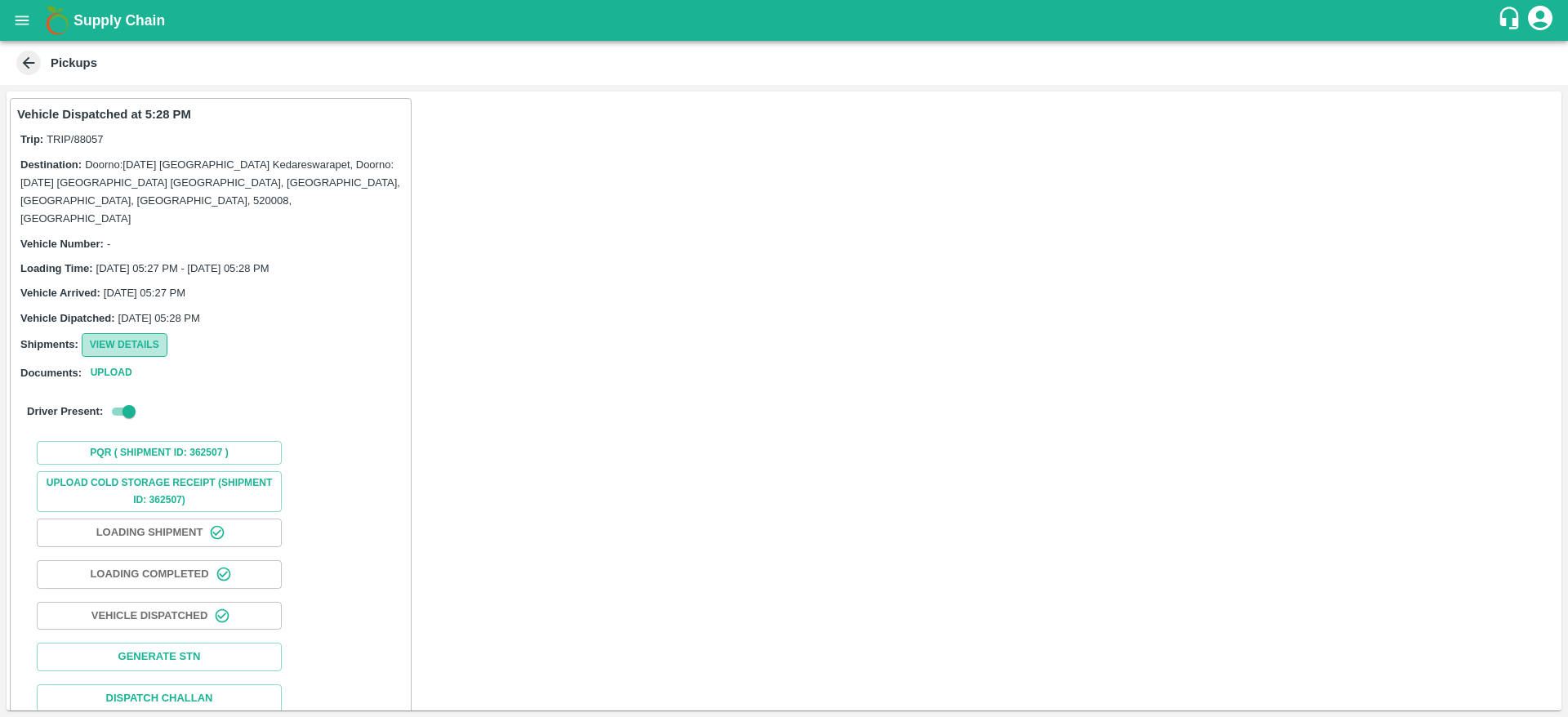
click at [123, 333] on button "View Details" at bounding box center [124, 344] width 86 height 23
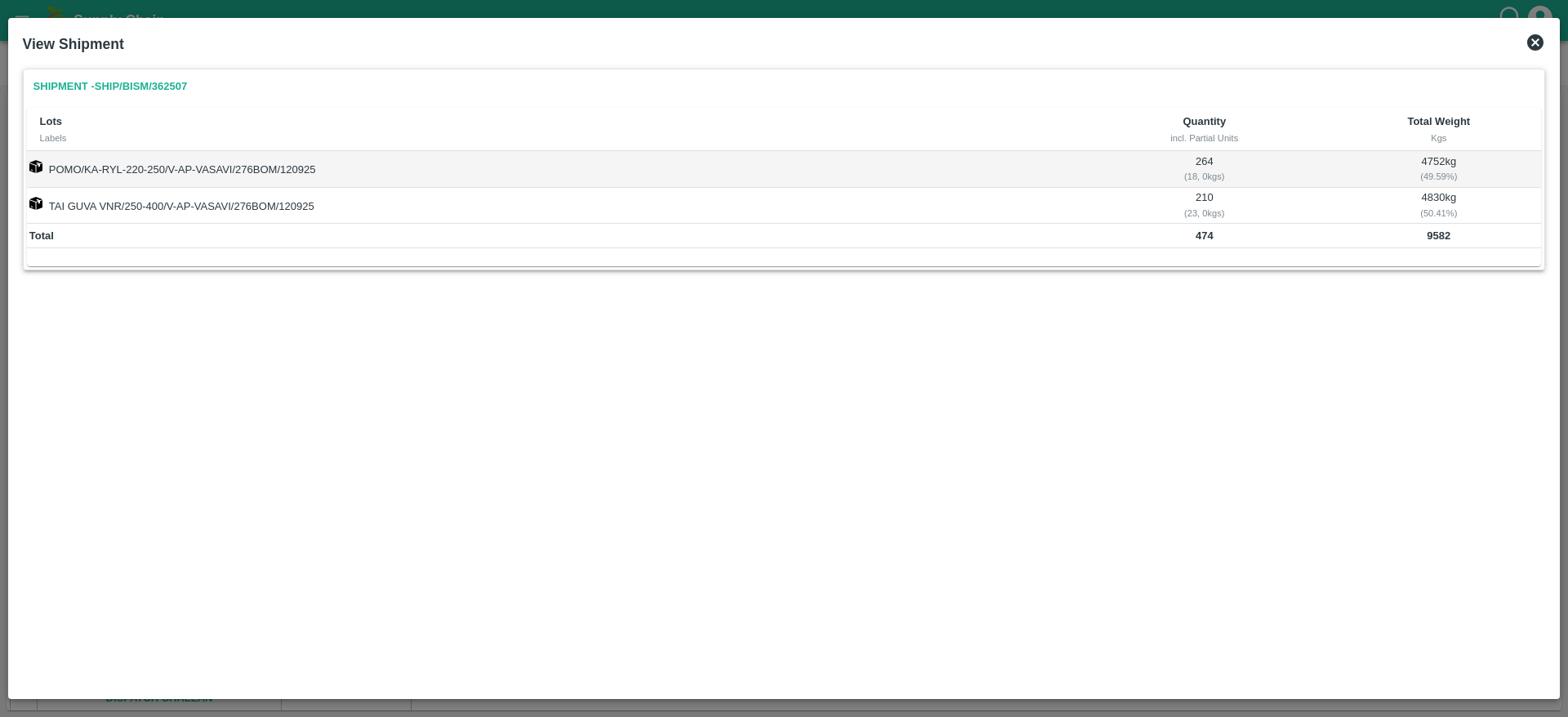
click at [1527, 40] on icon at bounding box center [1535, 42] width 20 height 20
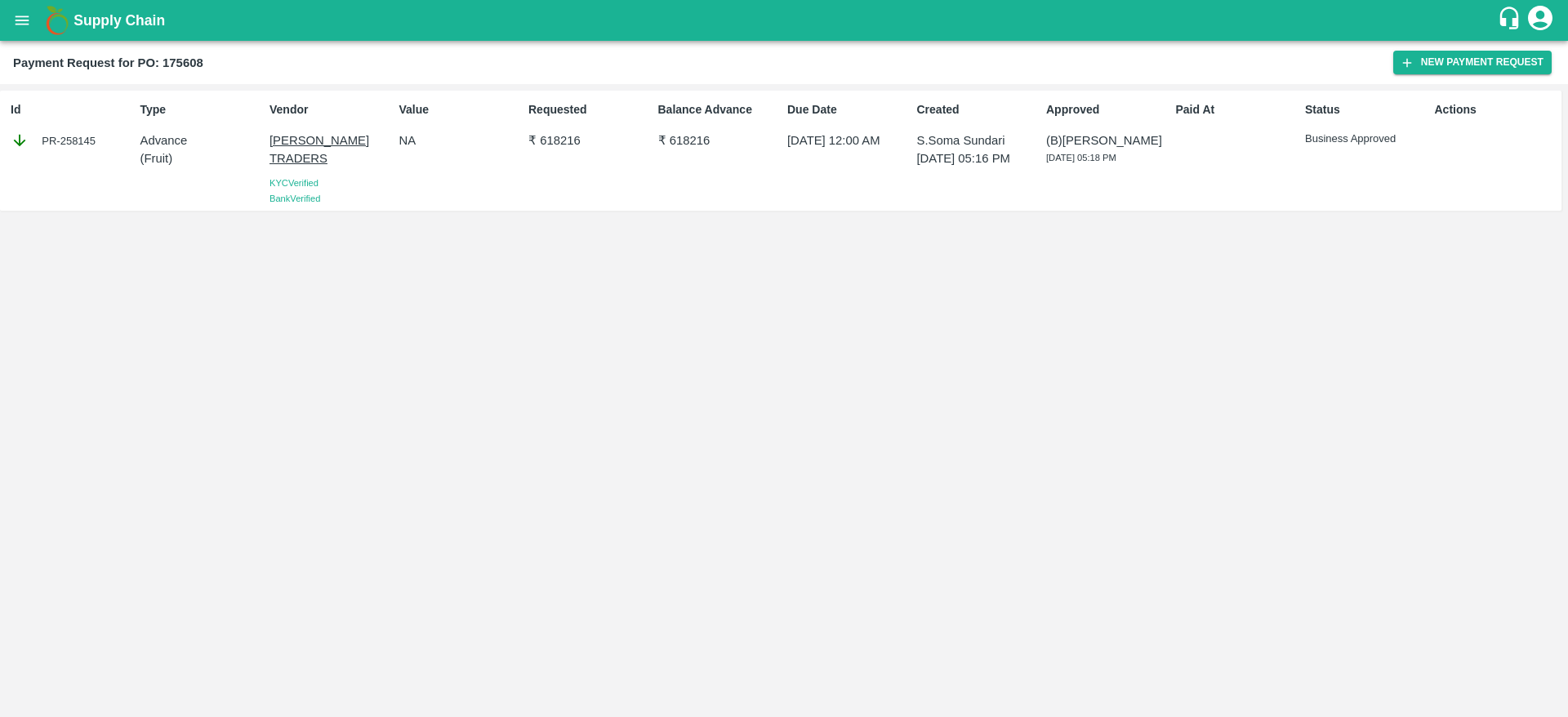
click at [290, 139] on p "[PERSON_NAME] TRADERS" at bounding box center [331, 149] width 122 height 36
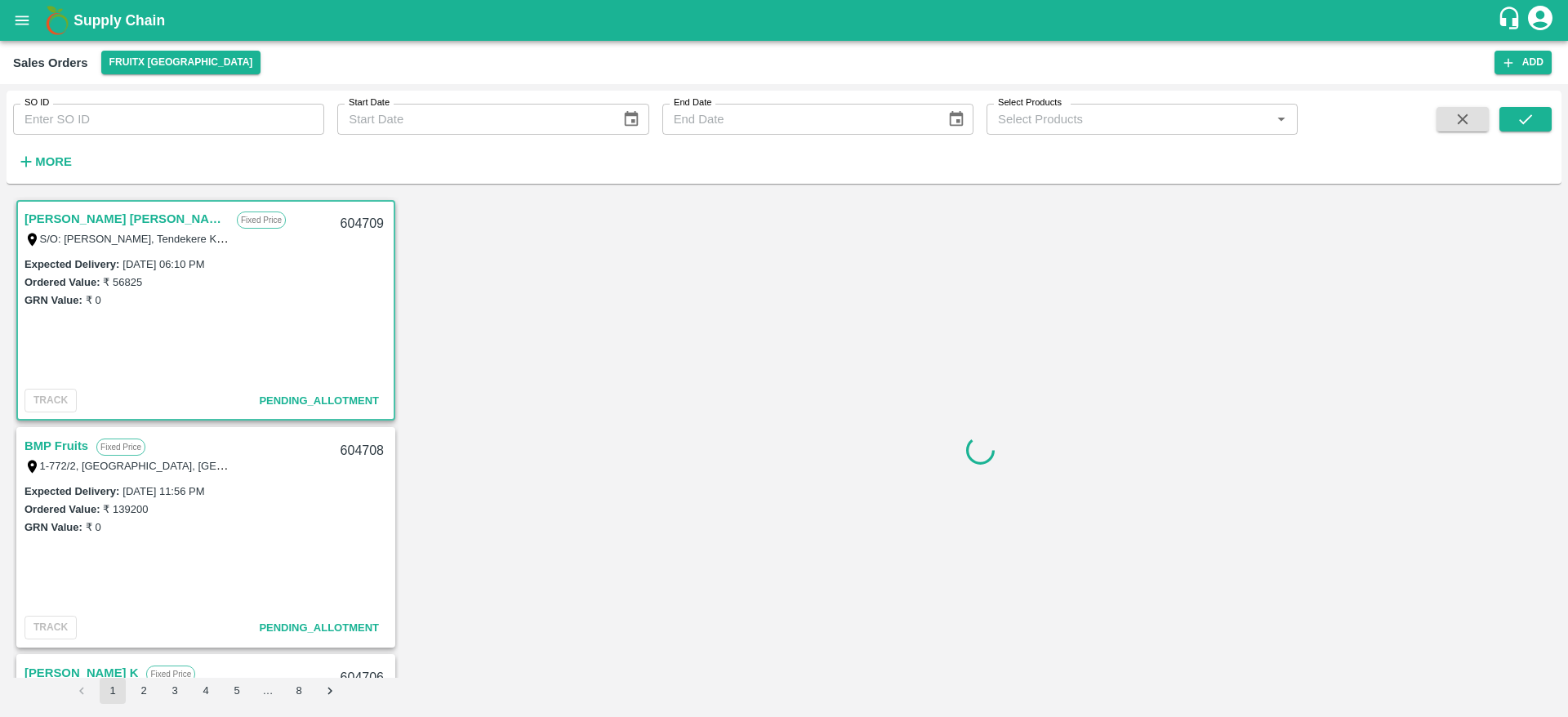
click at [95, 220] on link "[PERSON_NAME] [PERSON_NAME]" at bounding box center [126, 218] width 205 height 21
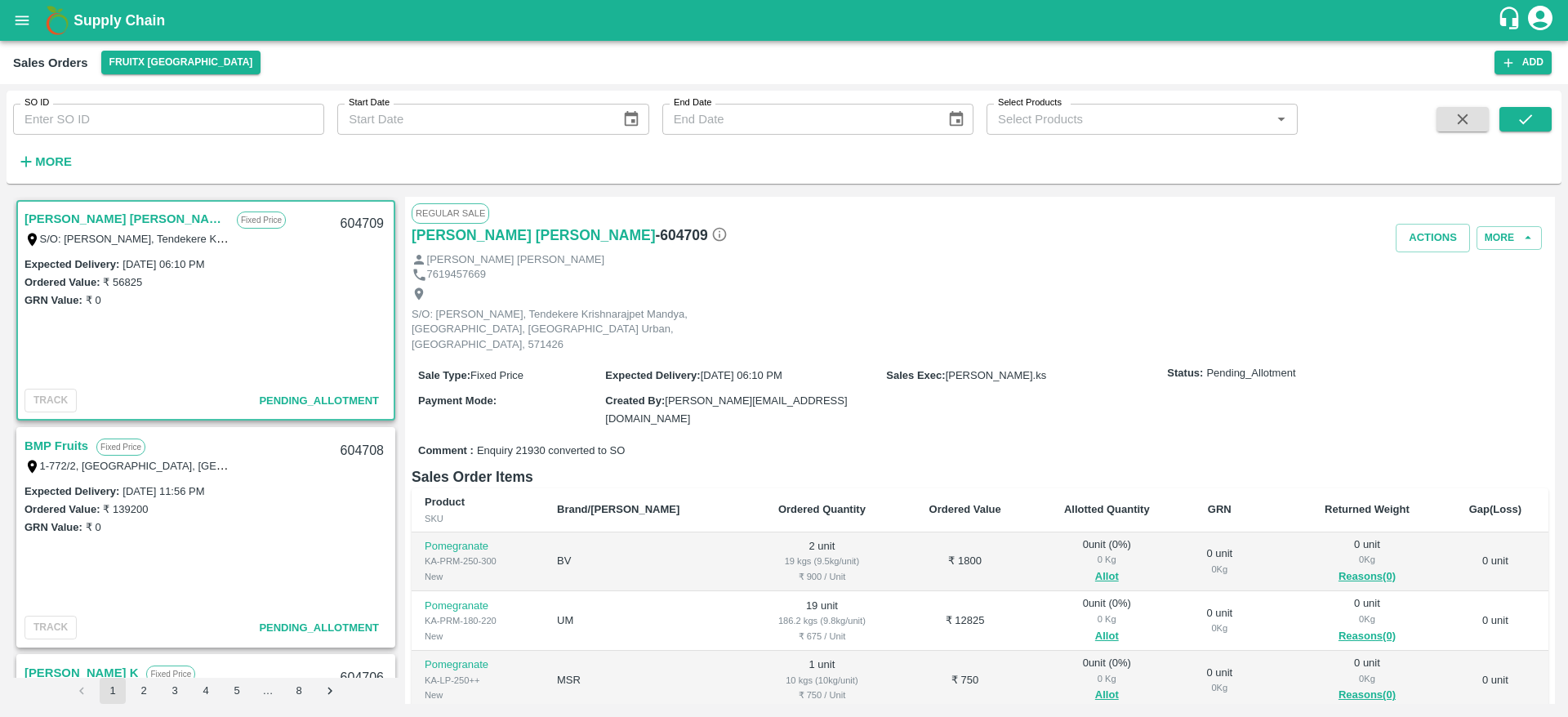
click at [65, 442] on link "BMP Fruits" at bounding box center [56, 445] width 64 height 21
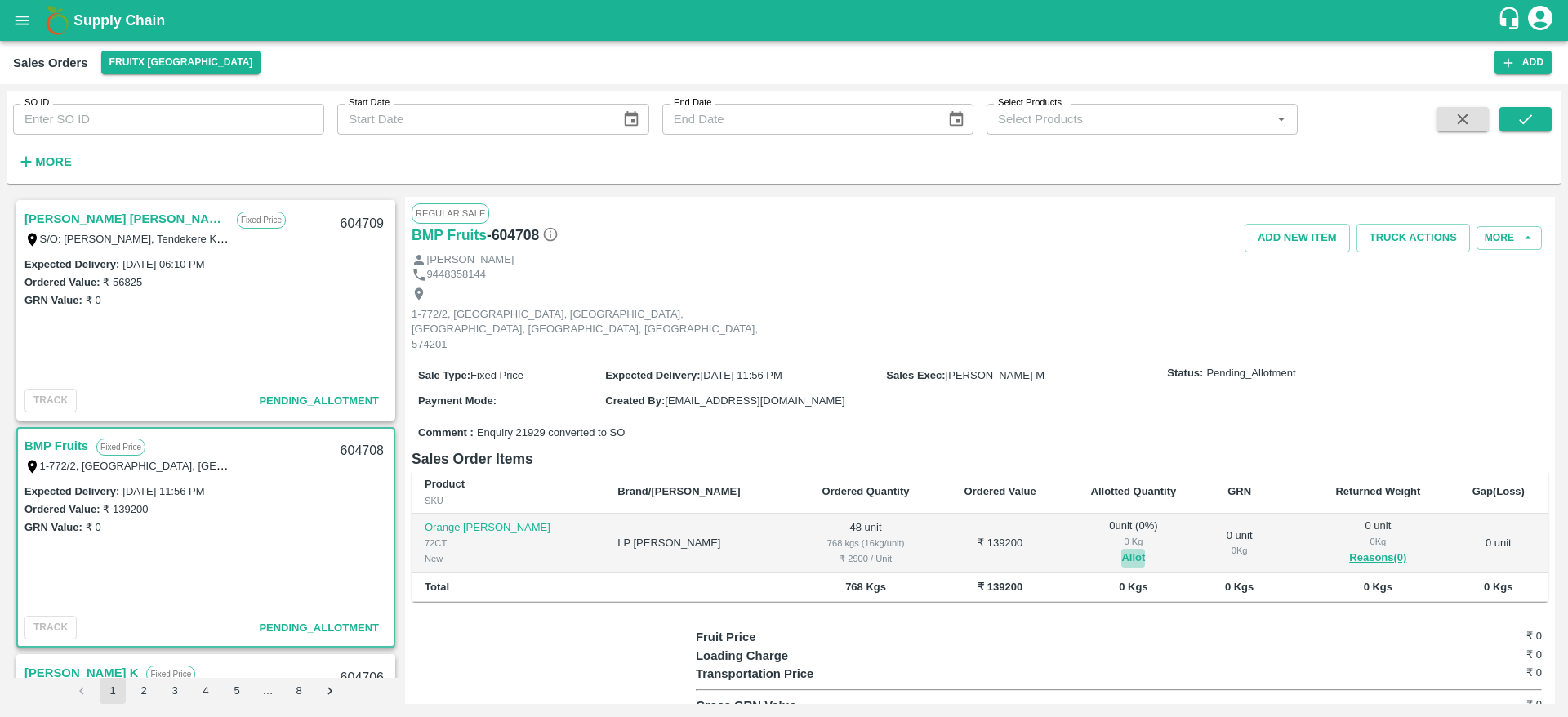
click at [1122, 551] on button "Allot" at bounding box center [1133, 558] width 23 height 19
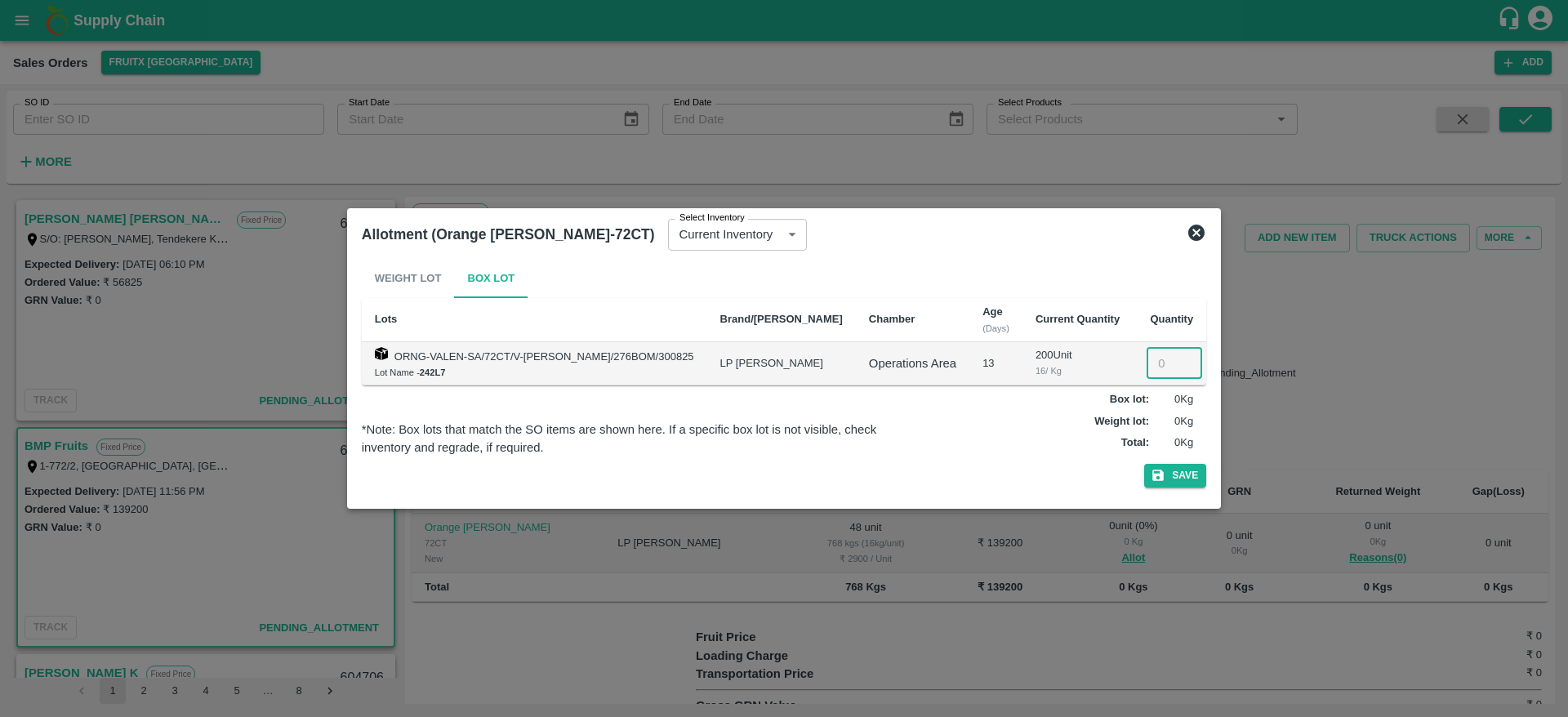
click at [1147, 353] on input "number" at bounding box center [1174, 363] width 55 height 31
type input "48"
click at [1144, 464] on button "Save" at bounding box center [1175, 475] width 62 height 23
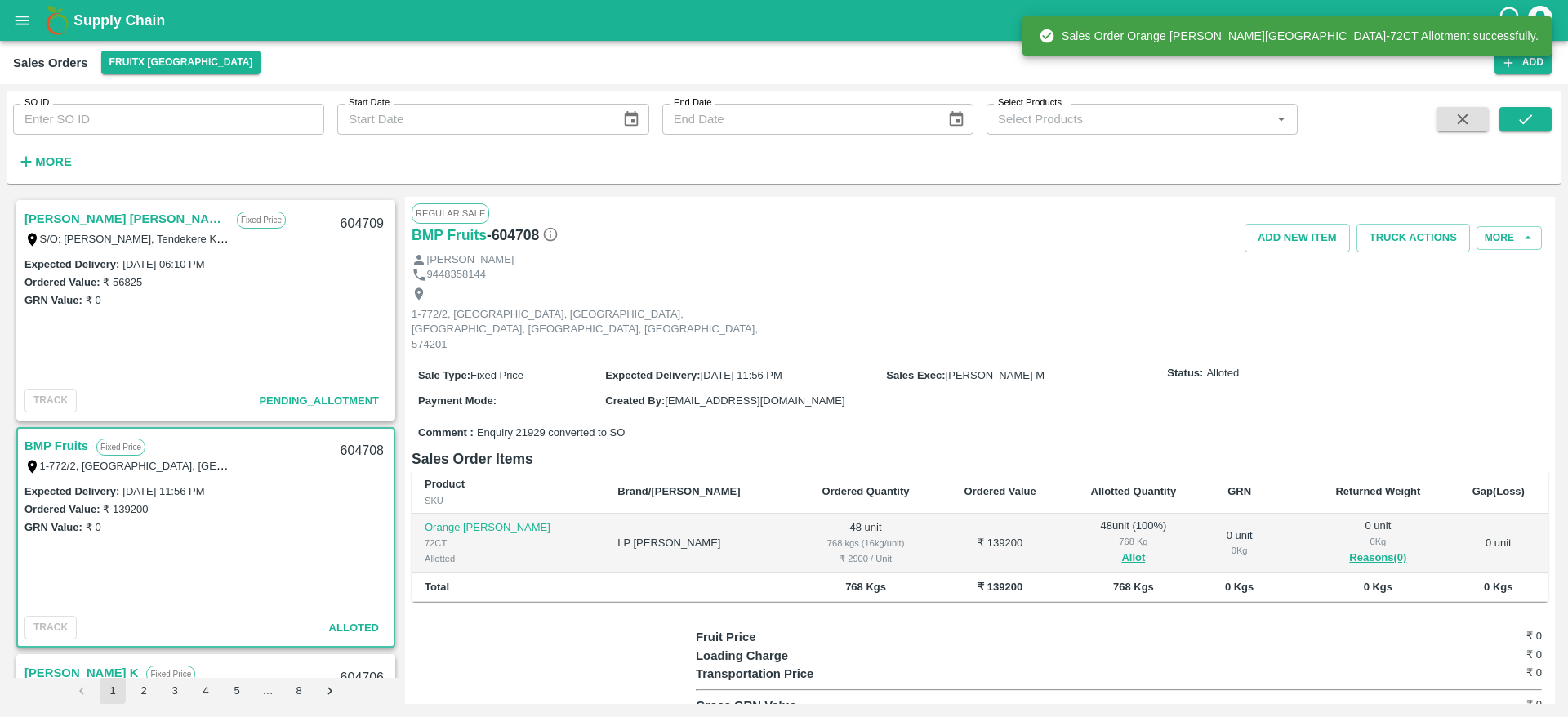
click at [357, 450] on div "604708" at bounding box center [361, 451] width 63 height 38
copy div "604708"
click at [1413, 240] on button "Truck Actions" at bounding box center [1414, 238] width 114 height 29
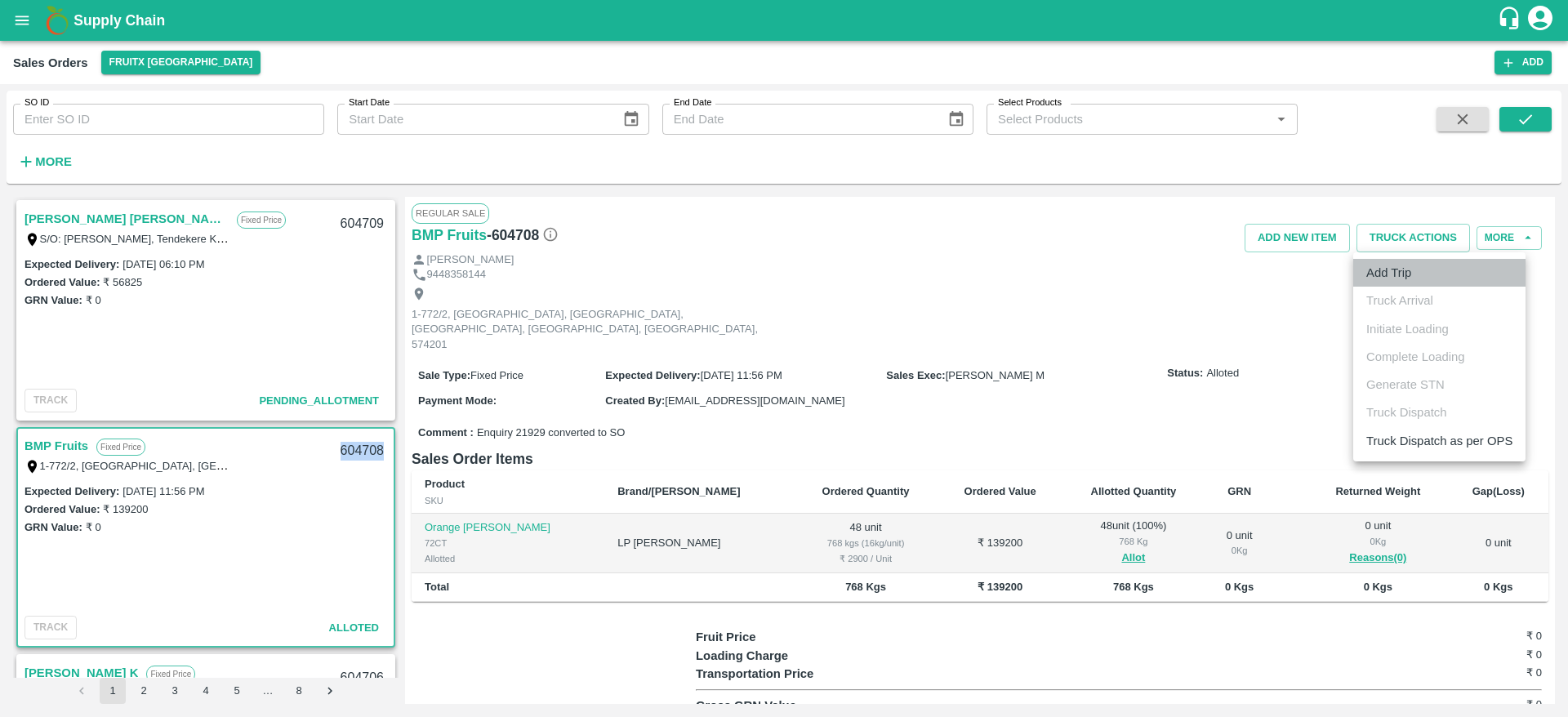
click at [1403, 272] on li "Add Trip" at bounding box center [1439, 273] width 173 height 28
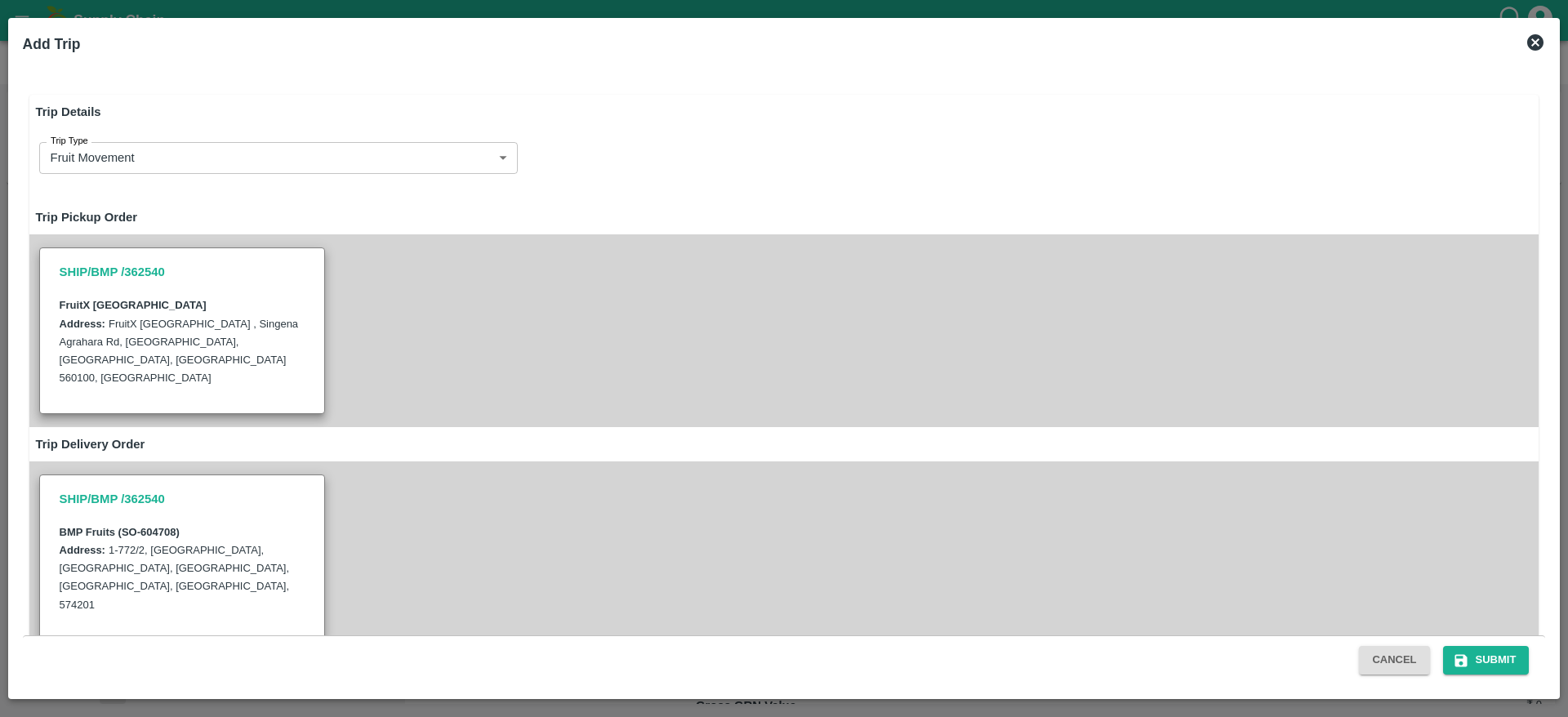
radio input "true"
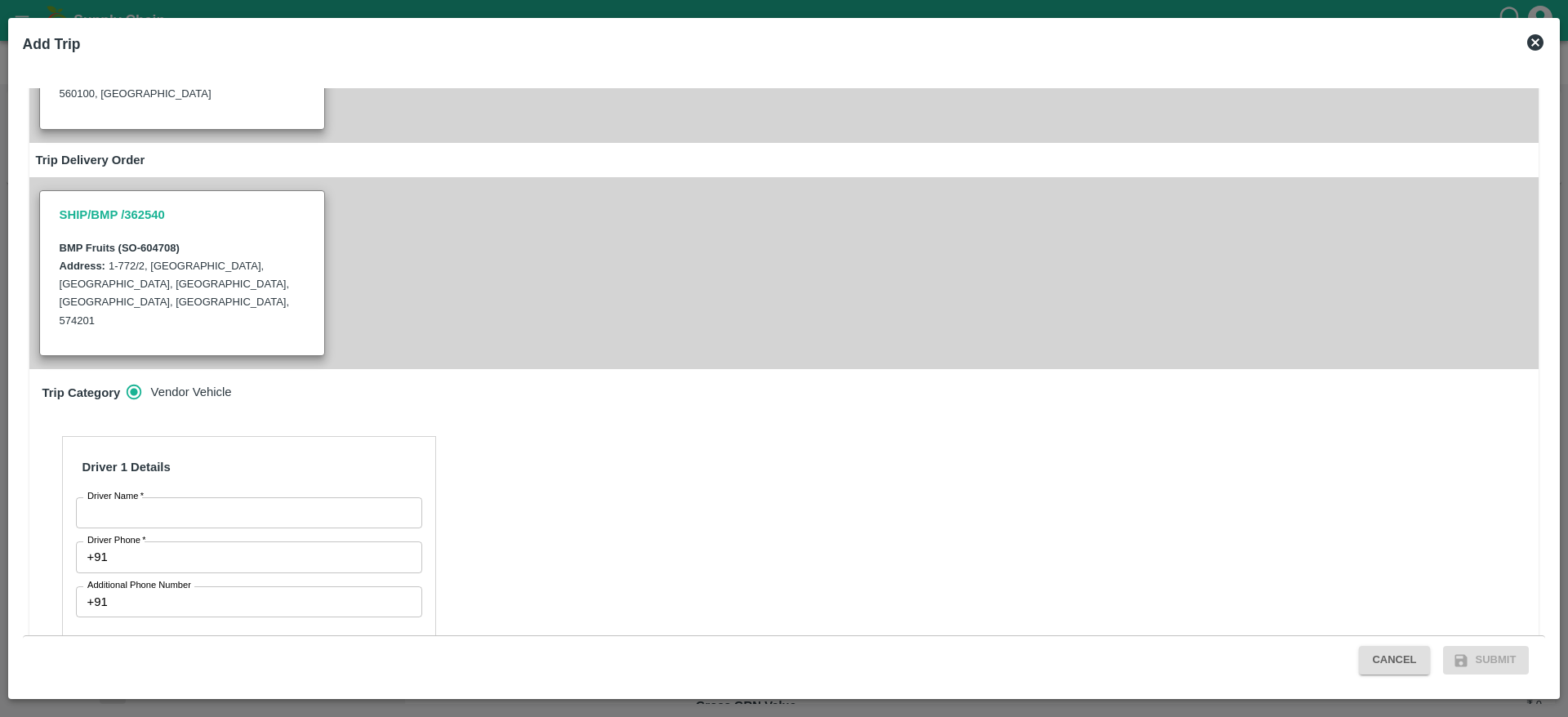
scroll to position [298, 0]
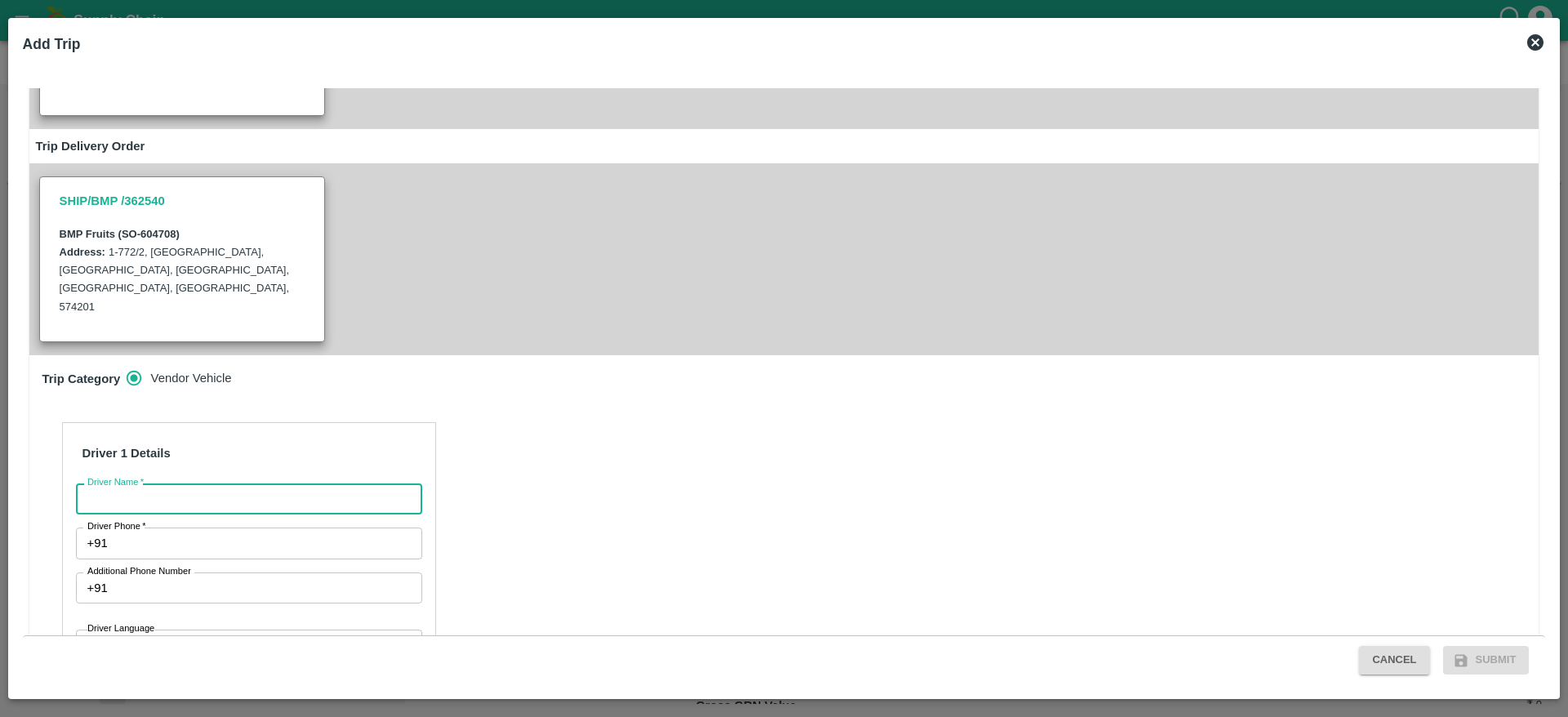
click at [319, 484] on input "Driver Name   *" at bounding box center [248, 499] width 346 height 31
type input "BMP"
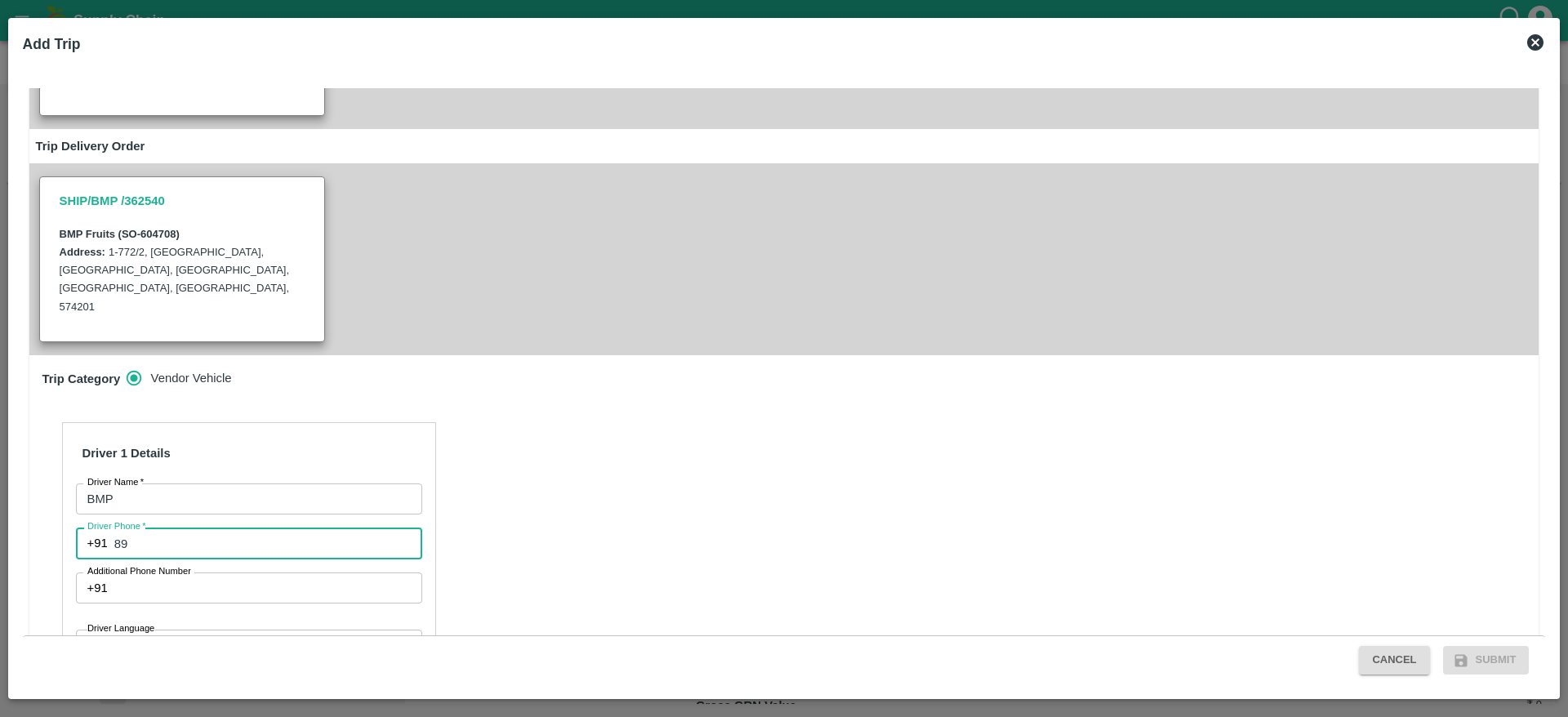
type input "8971481252"
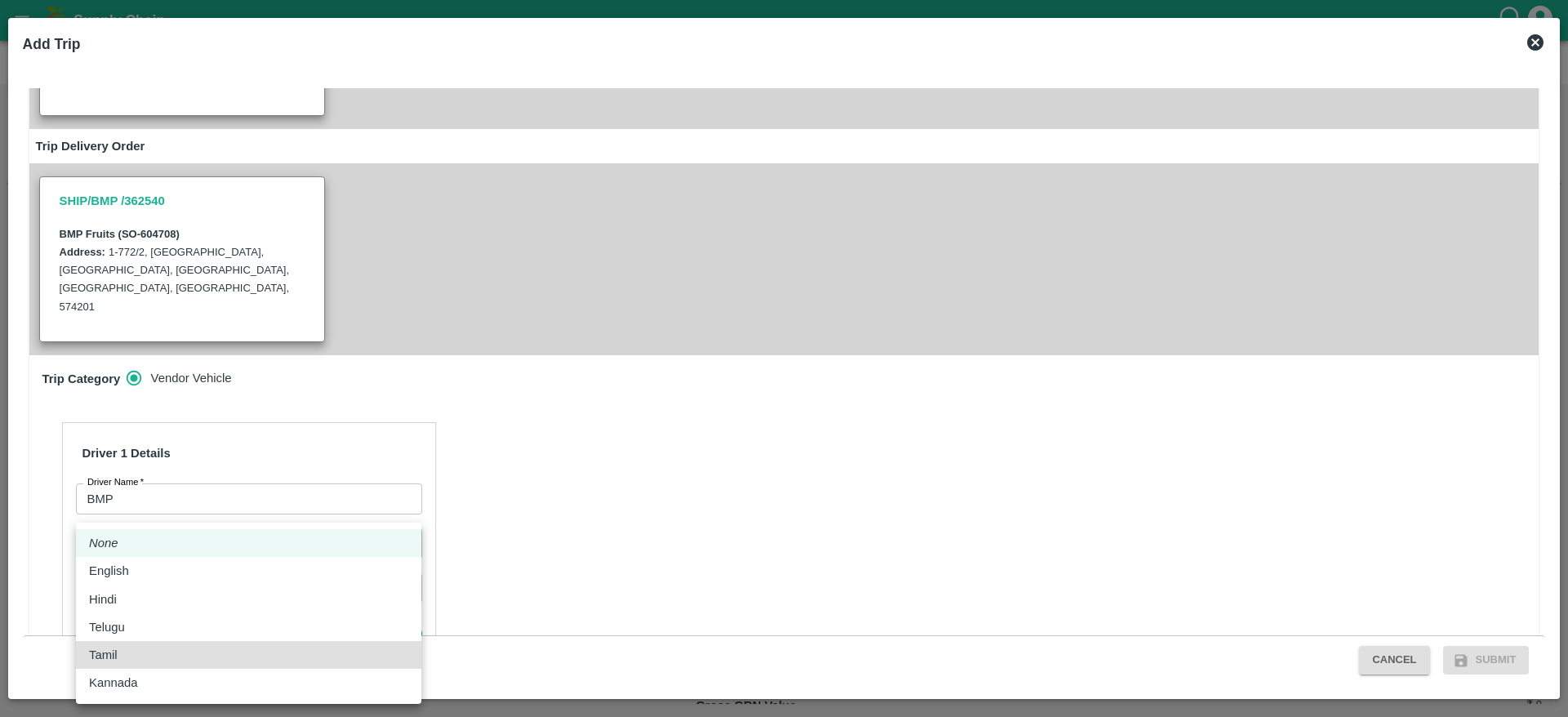
type input "ta"
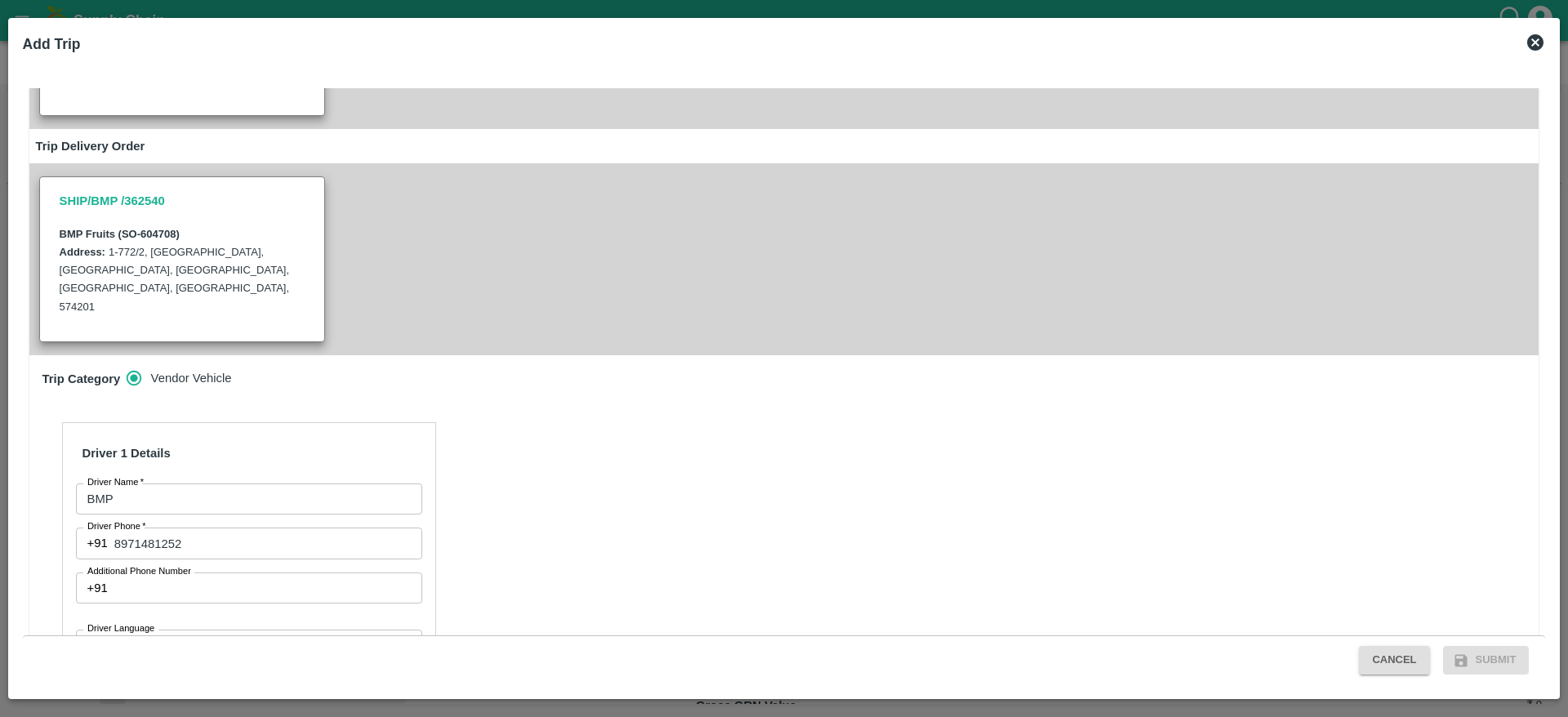
scroll to position [489, 0]
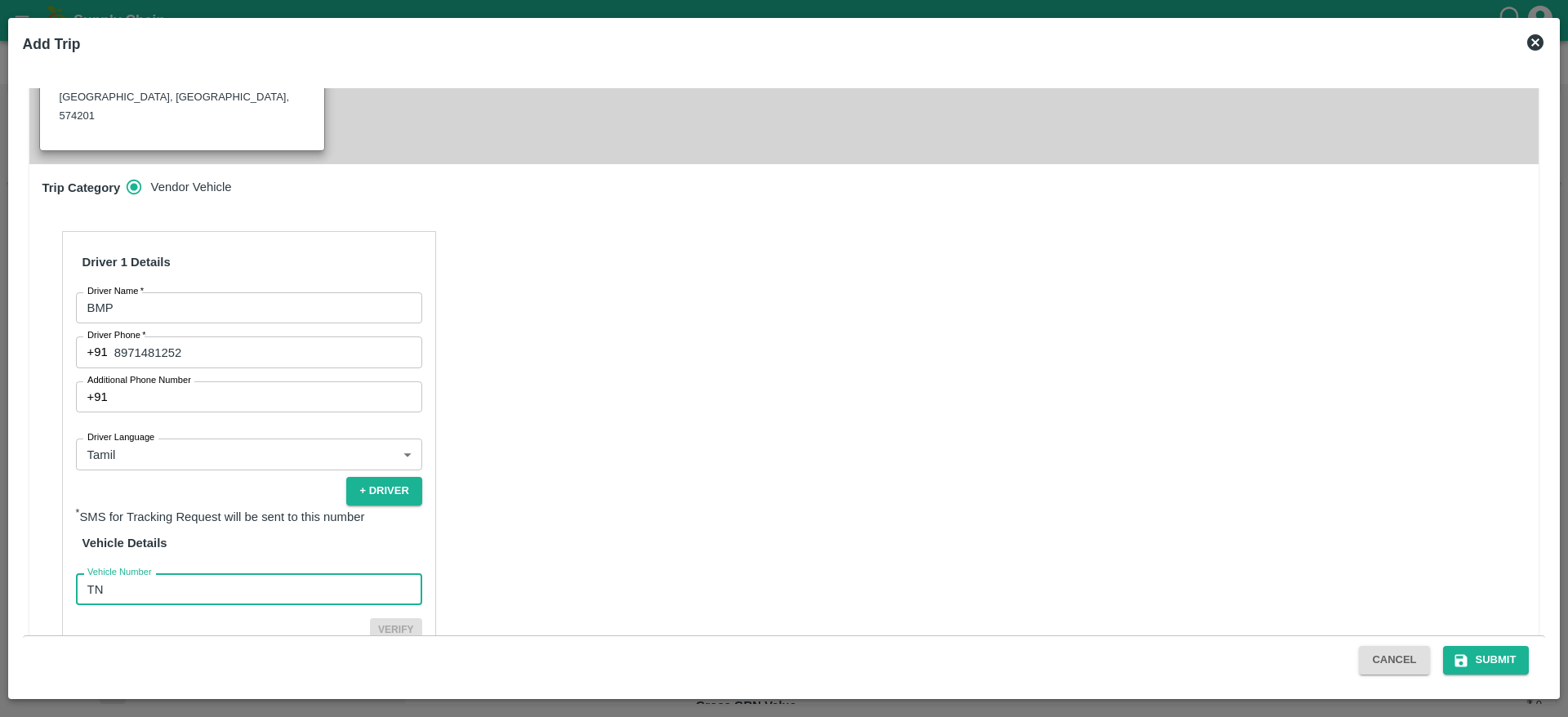
type input "TN88AZ3720"
click at [370, 618] on button "Verify" at bounding box center [396, 629] width 52 height 23
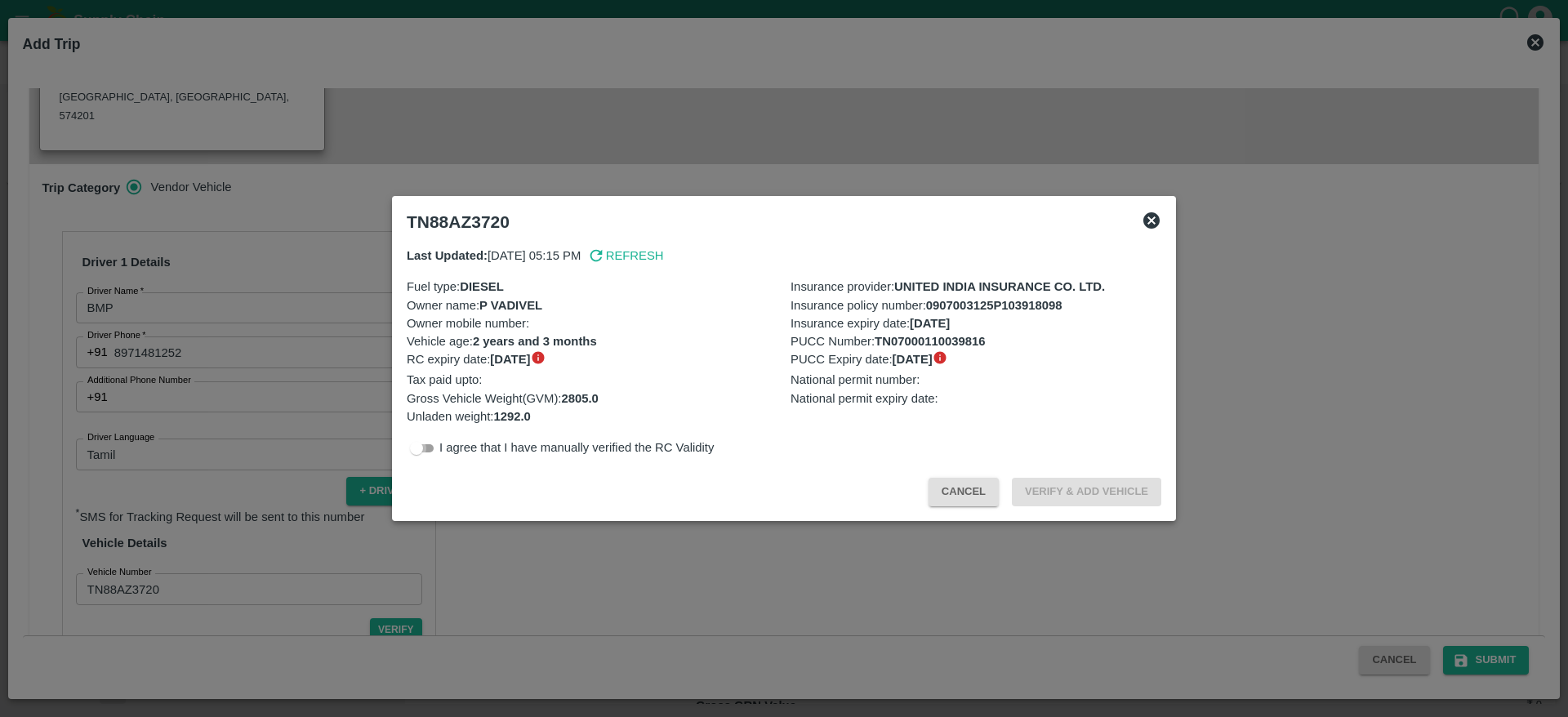
click at [427, 451] on input "checkbox" at bounding box center [417, 448] width 59 height 20
checkbox input "true"
click at [1113, 496] on button "Verify & Add Vehicle" at bounding box center [1087, 492] width 149 height 29
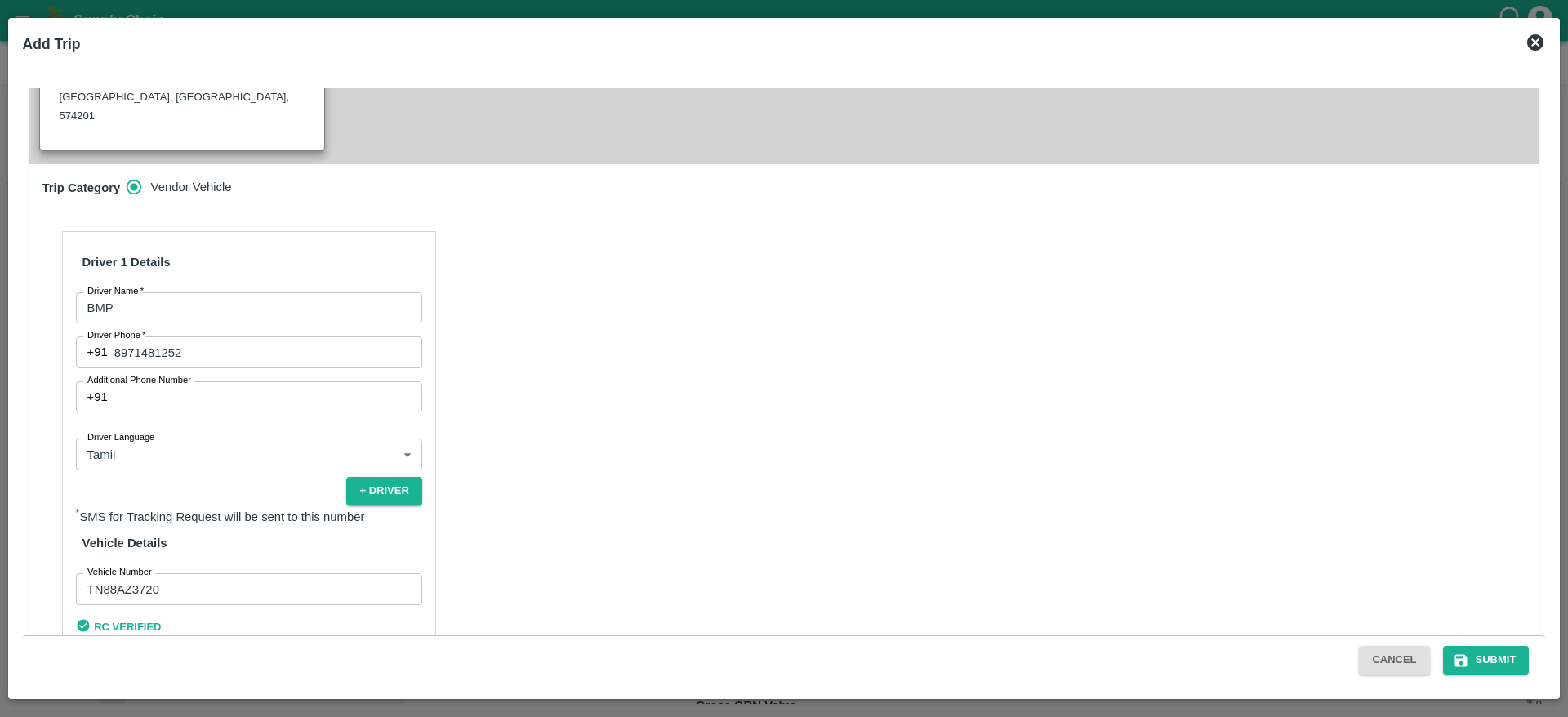
scroll to position [484, 0]
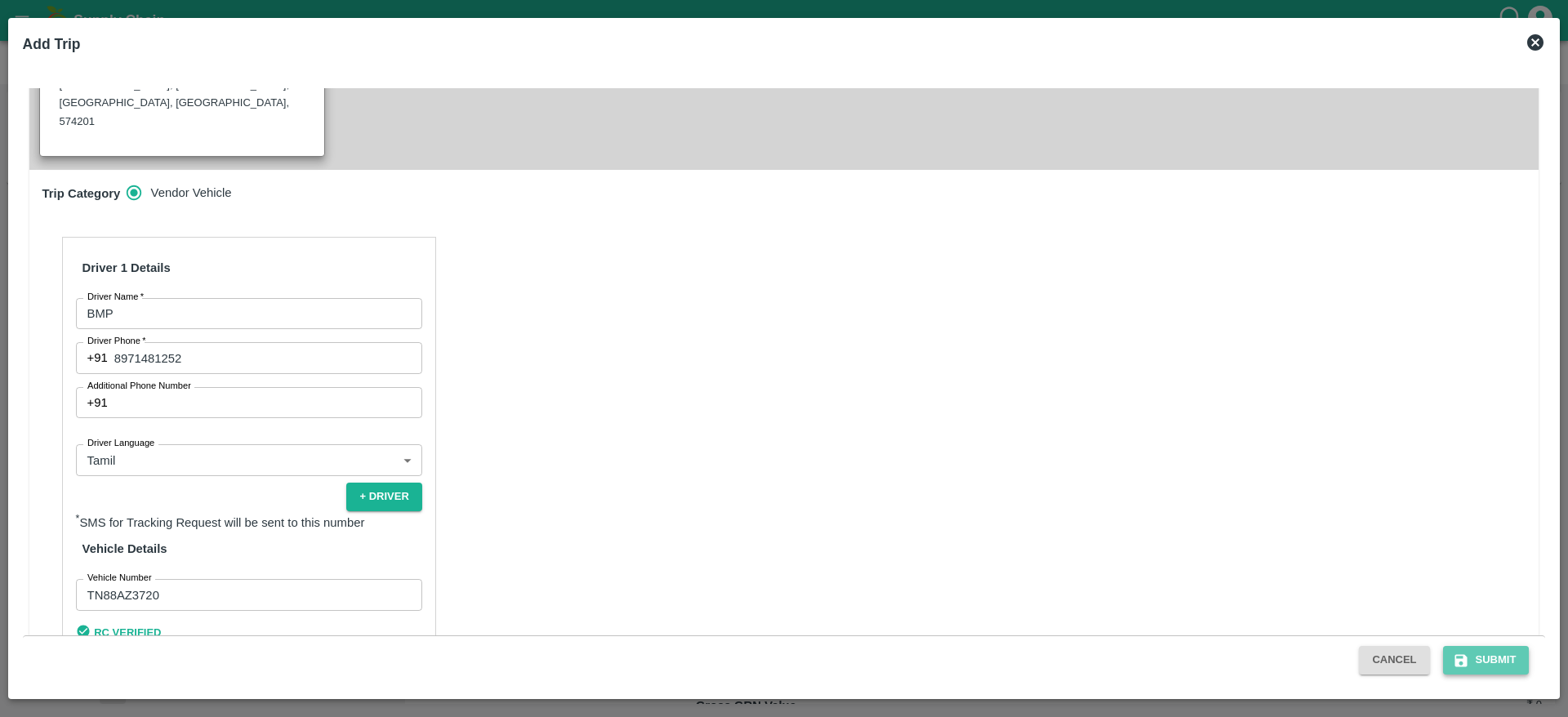
click at [1502, 654] on button "Submit" at bounding box center [1486, 660] width 87 height 29
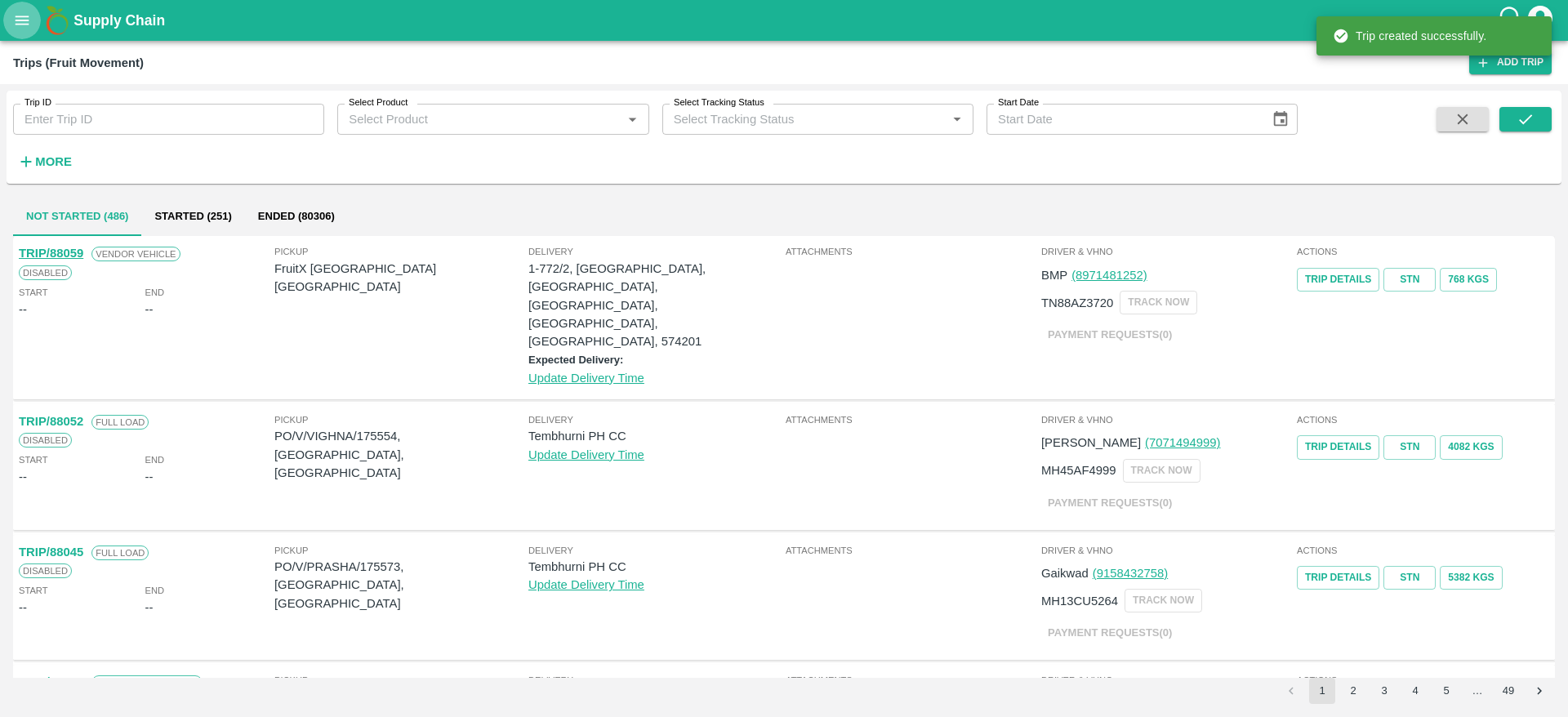
click at [13, 17] on icon "open drawer" at bounding box center [21, 20] width 18 height 18
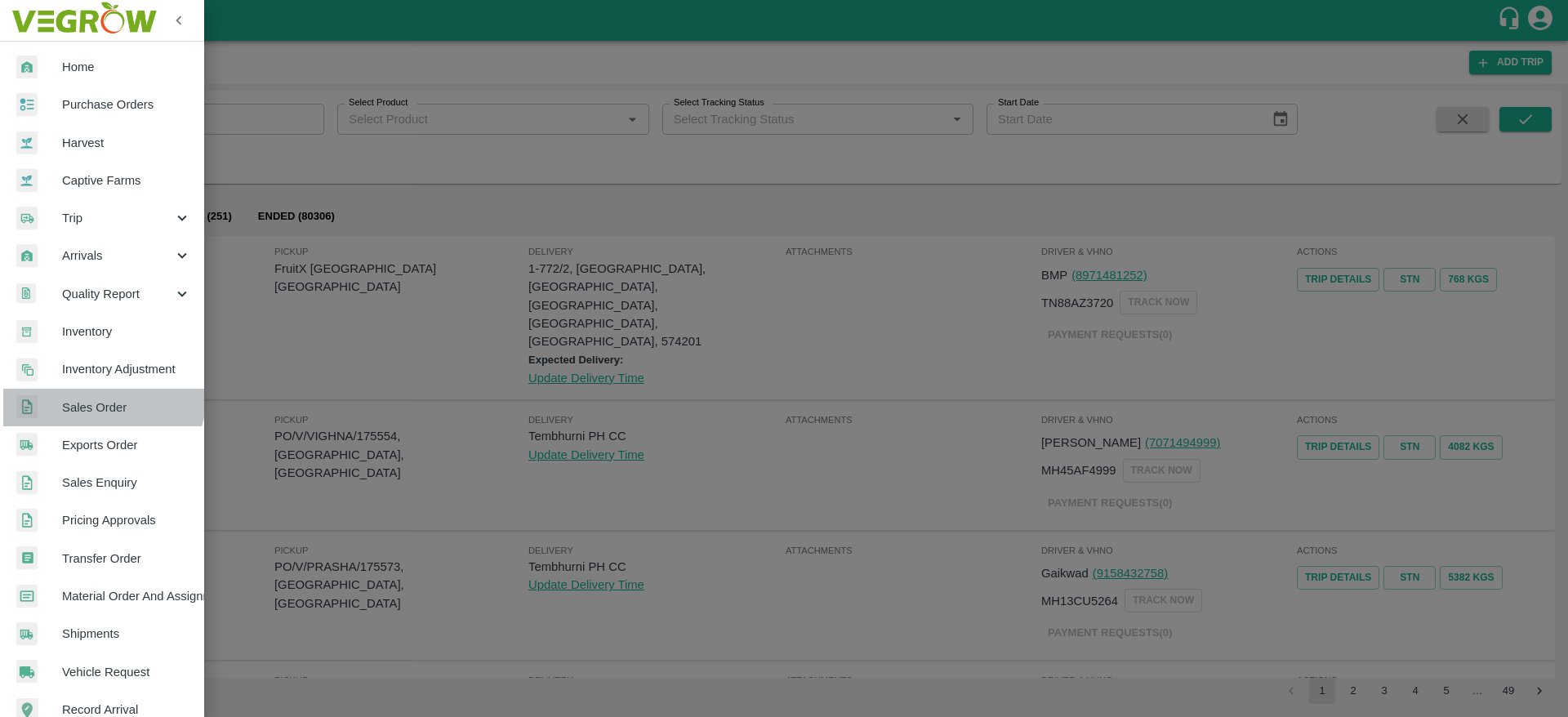
click at [88, 393] on link "Sales Order" at bounding box center [102, 407] width 205 height 37
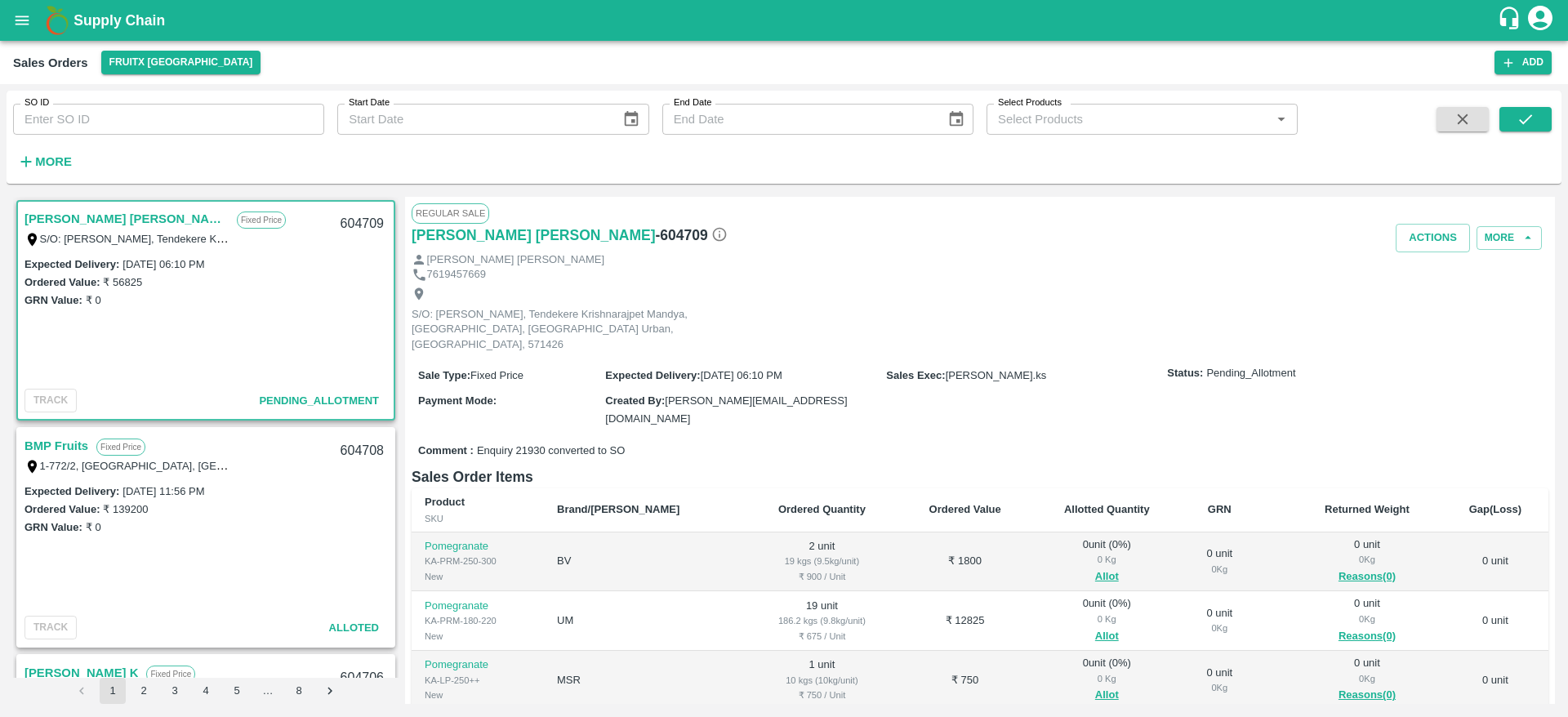
click at [59, 436] on link "BMP Fruits" at bounding box center [56, 445] width 64 height 21
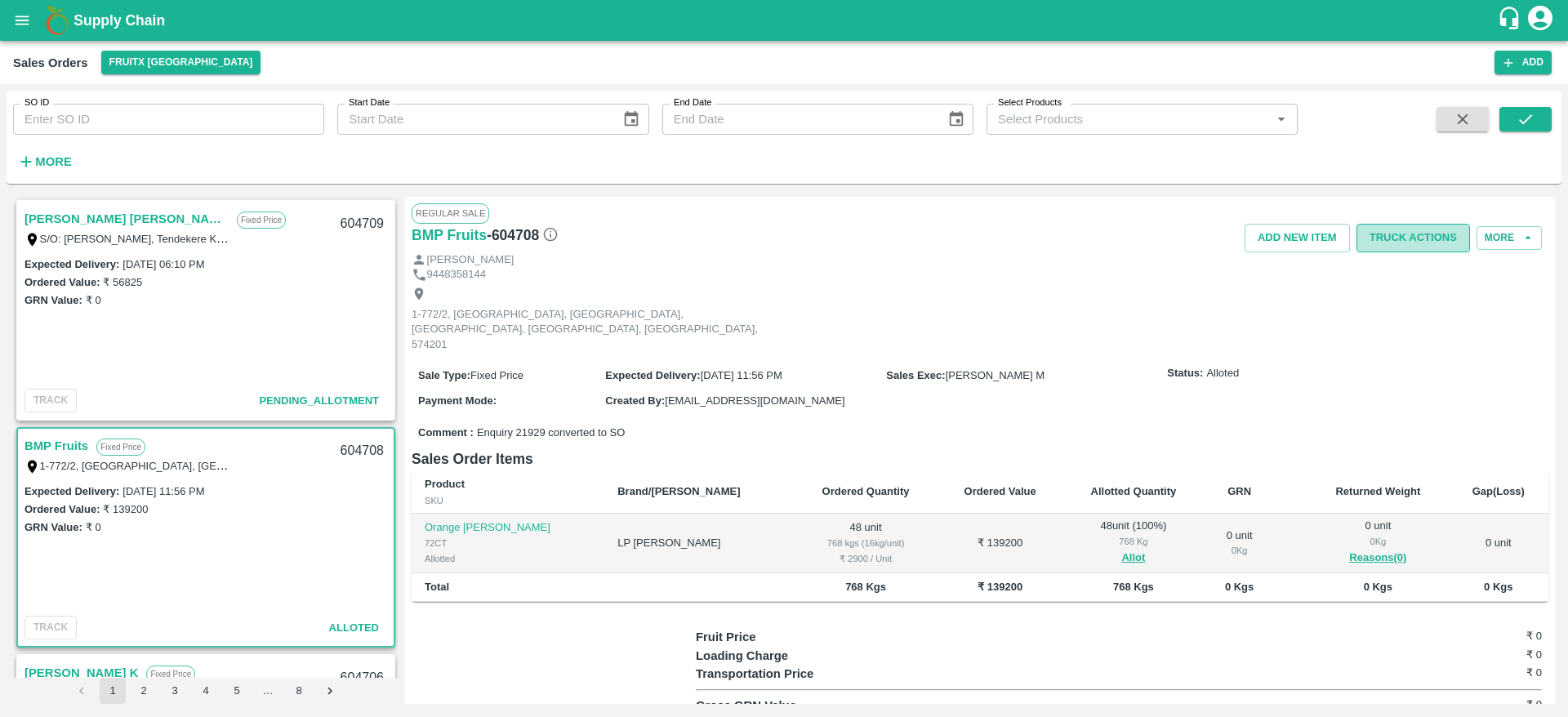
click at [1396, 246] on button "Truck Actions" at bounding box center [1414, 238] width 114 height 29
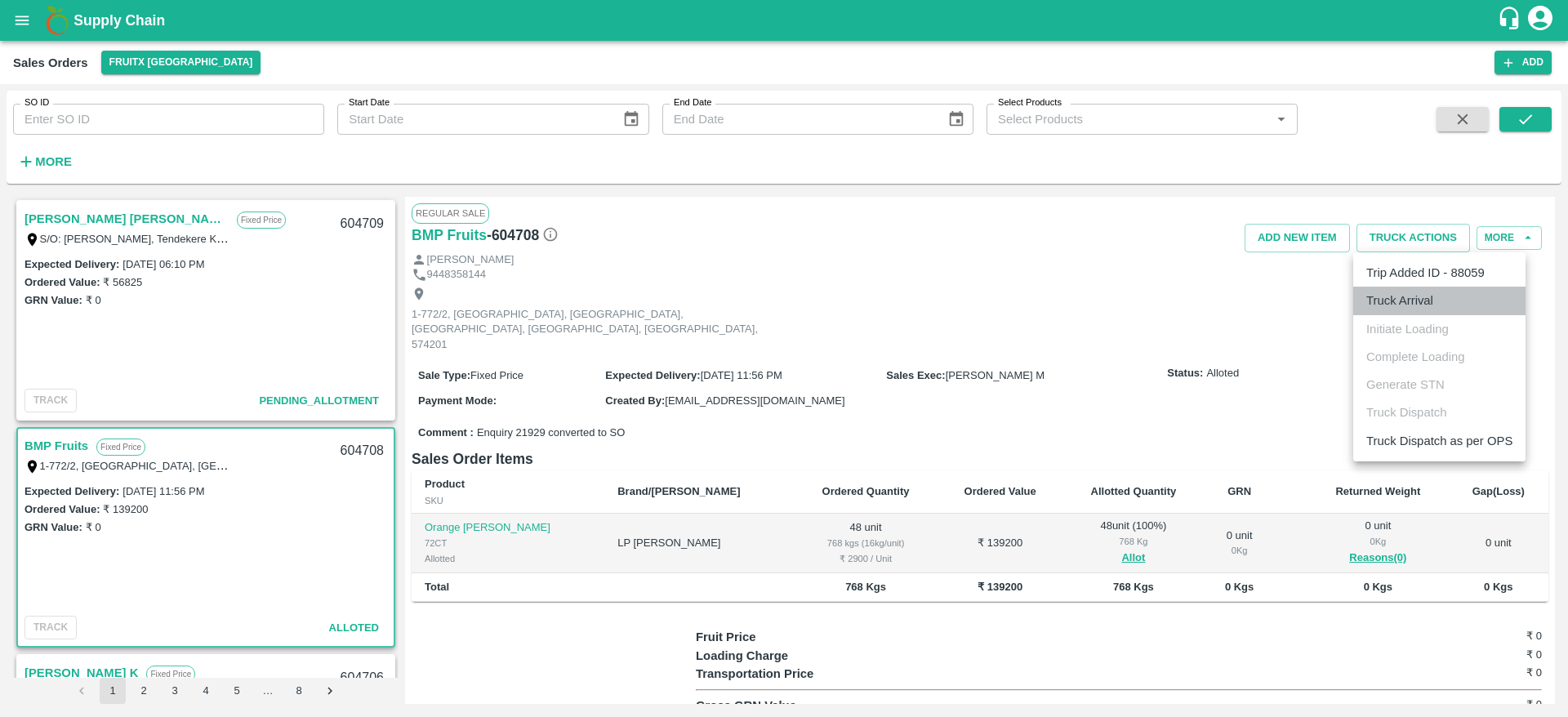
click at [1414, 289] on li "Truck Arrival" at bounding box center [1439, 301] width 173 height 28
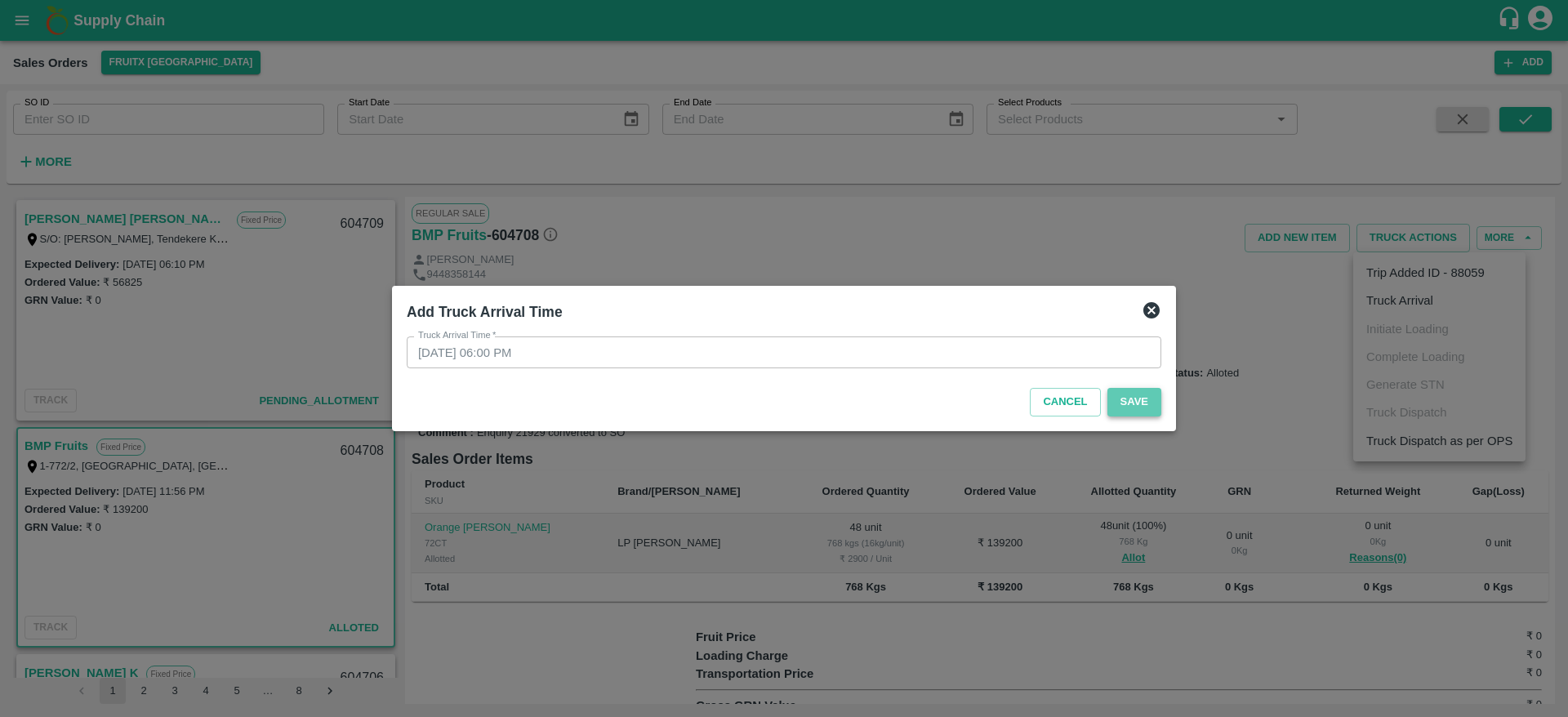
click at [1151, 398] on button "Save" at bounding box center [1135, 401] width 54 height 29
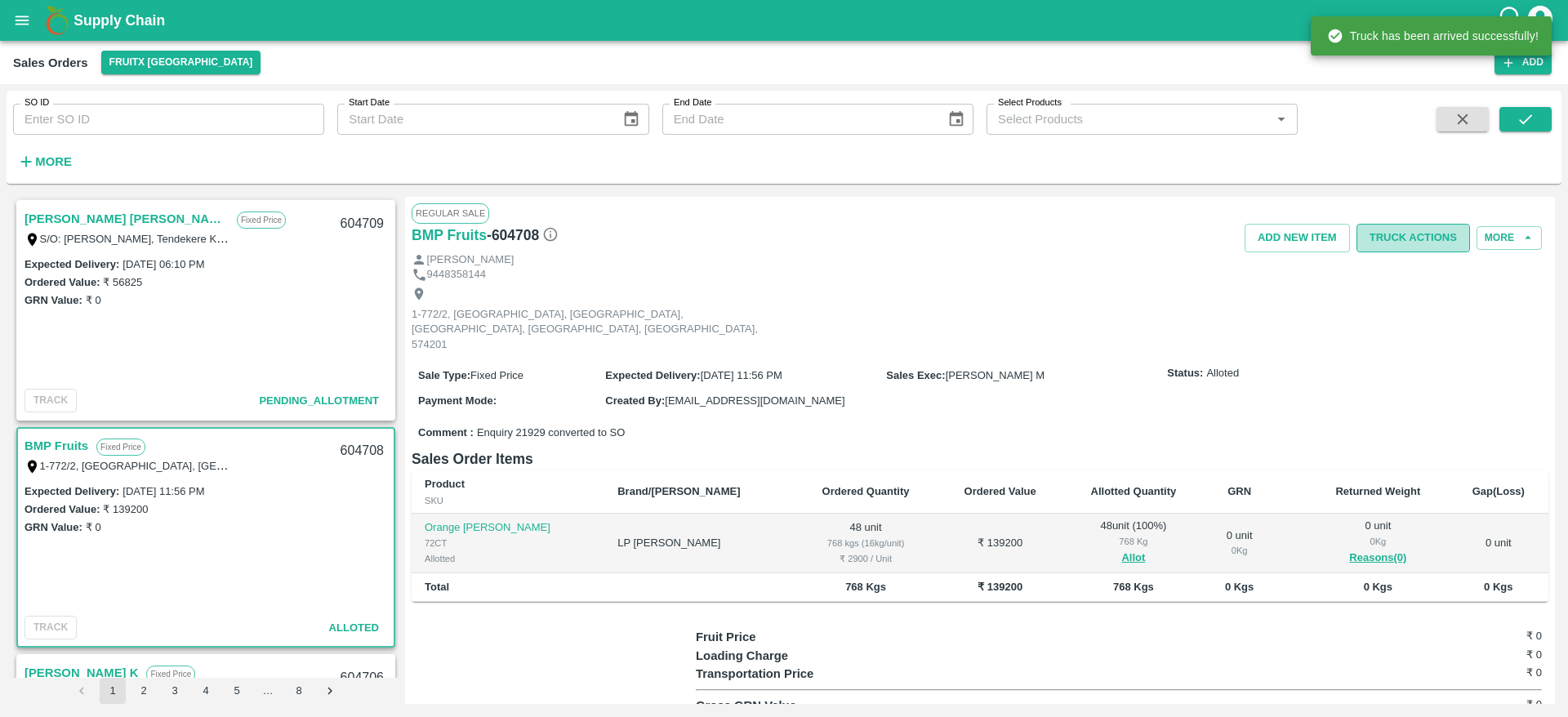
click at [1421, 245] on button "Truck Actions" at bounding box center [1414, 238] width 114 height 29
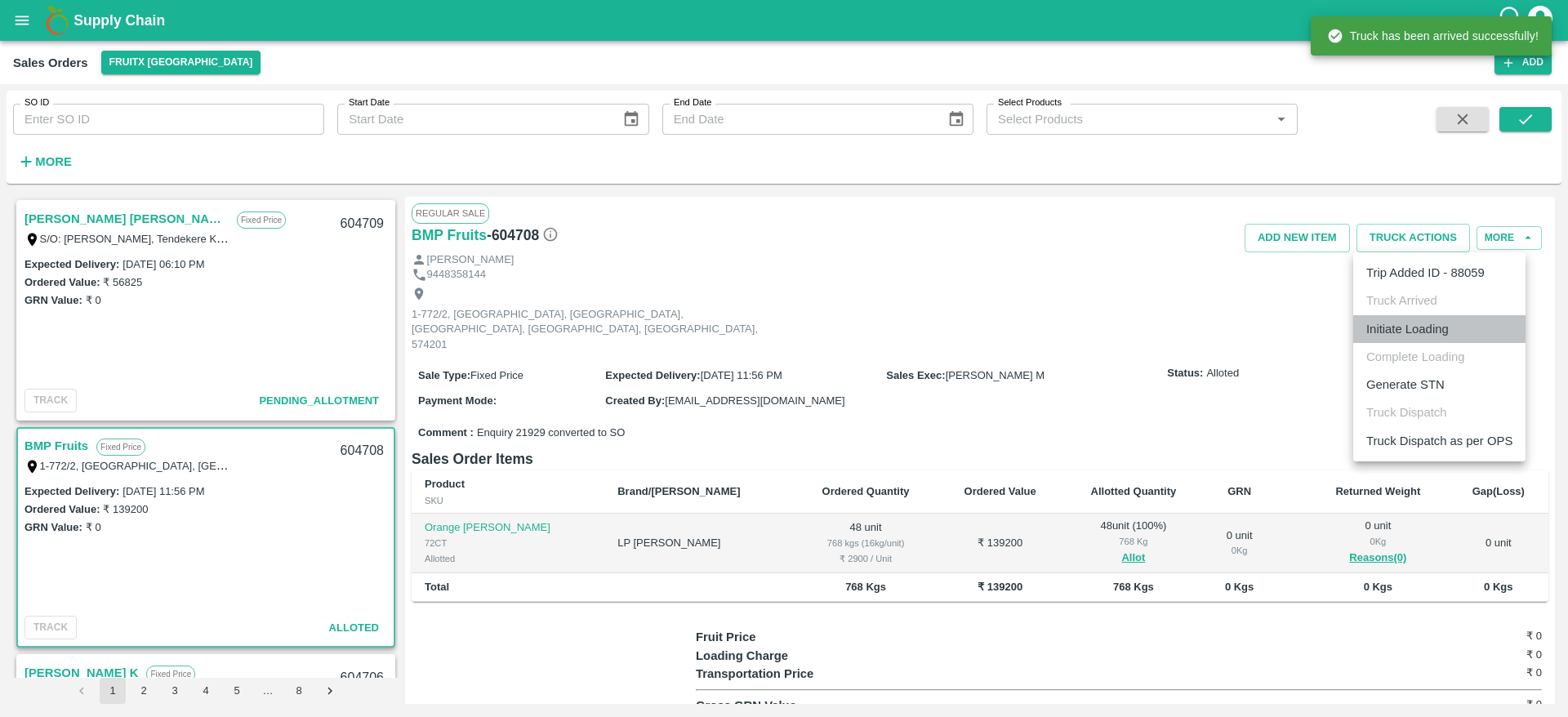
click at [1436, 326] on li "Initiate Loading" at bounding box center [1439, 330] width 173 height 28
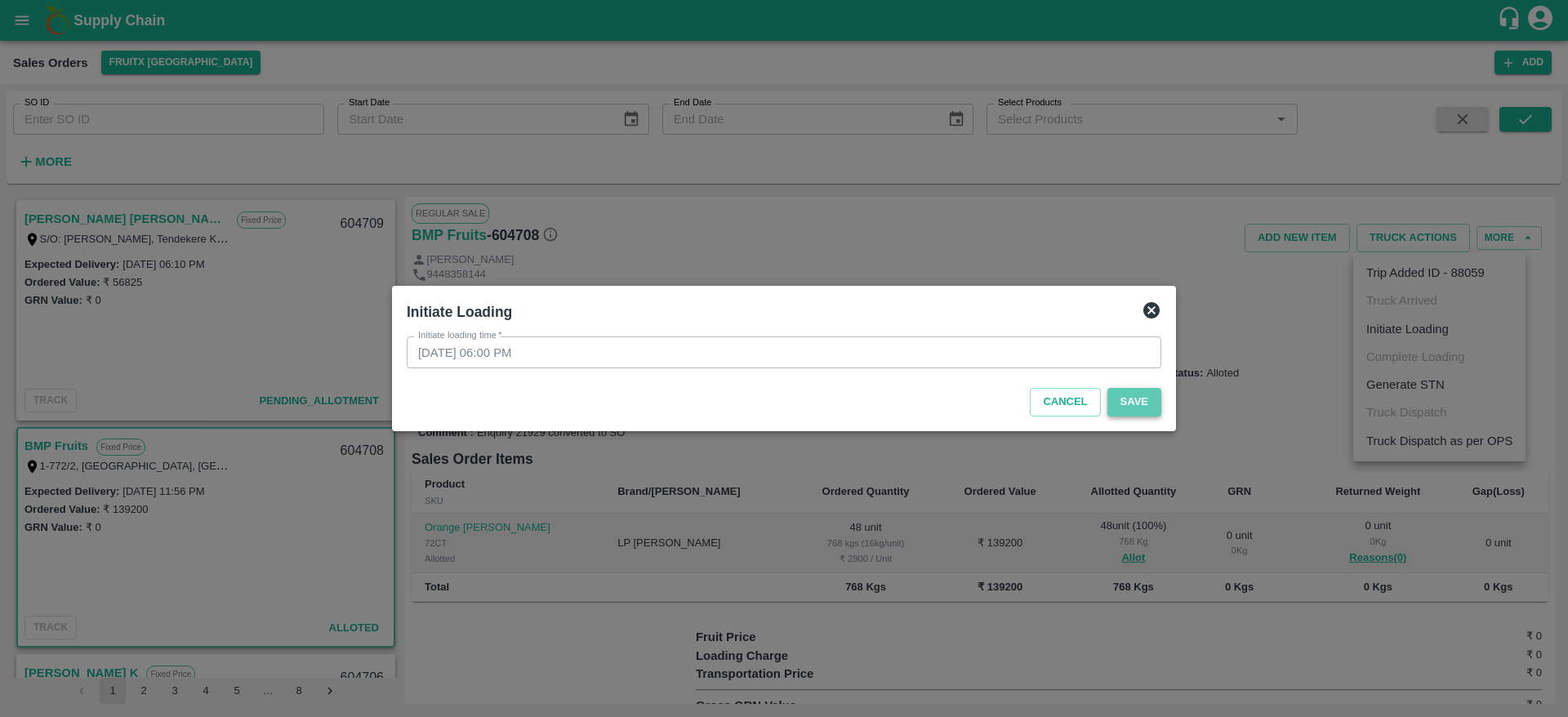
click at [1148, 401] on button "Save" at bounding box center [1135, 401] width 54 height 29
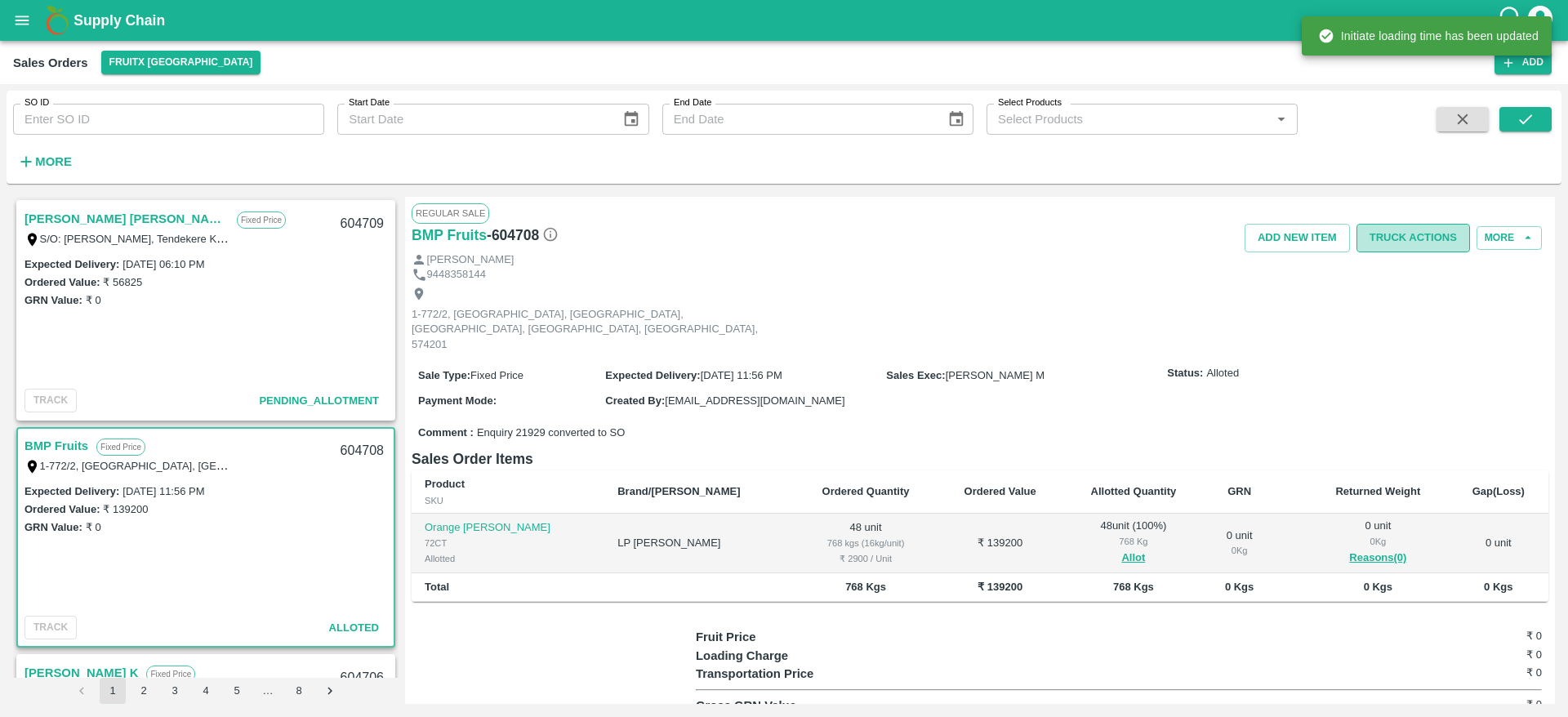
click at [1415, 245] on button "Truck Actions" at bounding box center [1414, 238] width 114 height 29
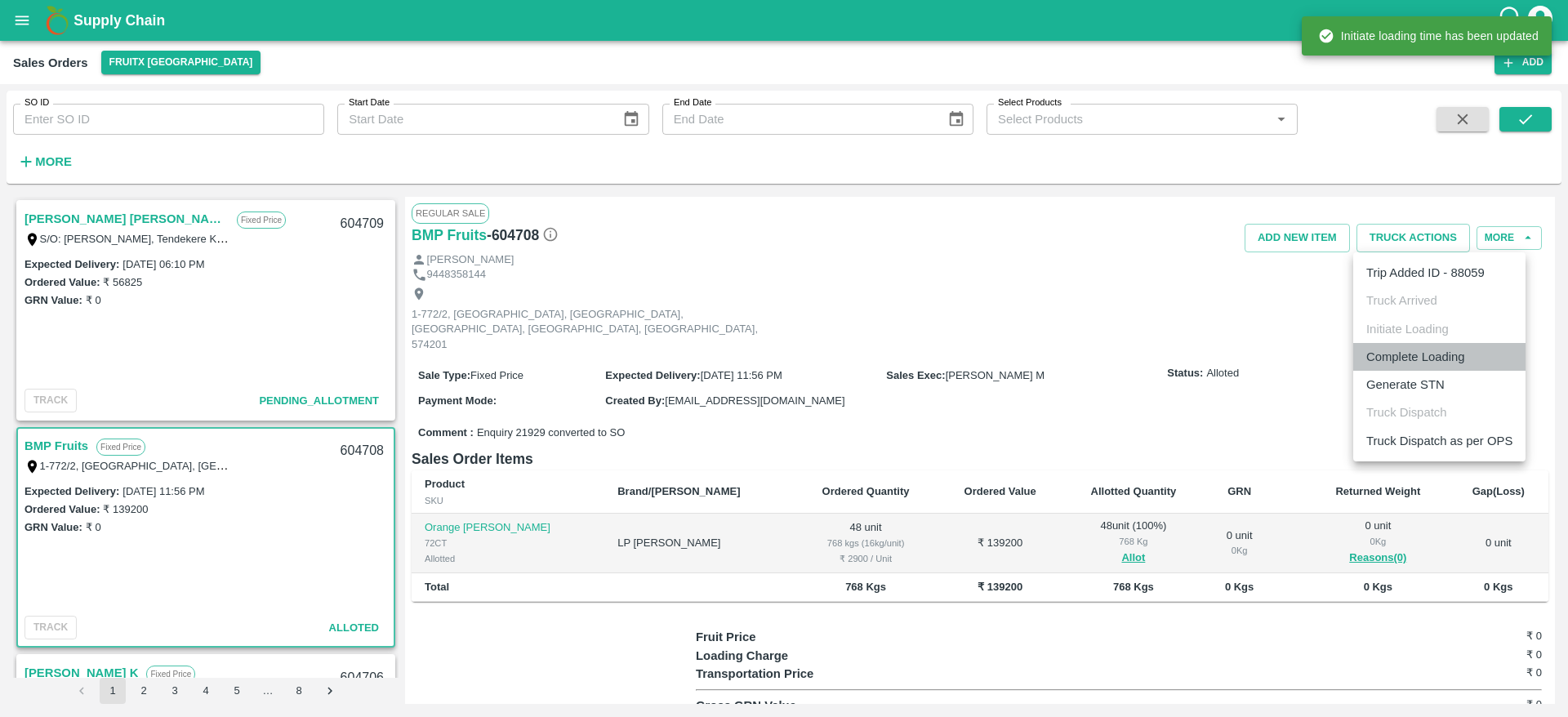
click at [1450, 368] on li "Complete Loading" at bounding box center [1439, 357] width 173 height 28
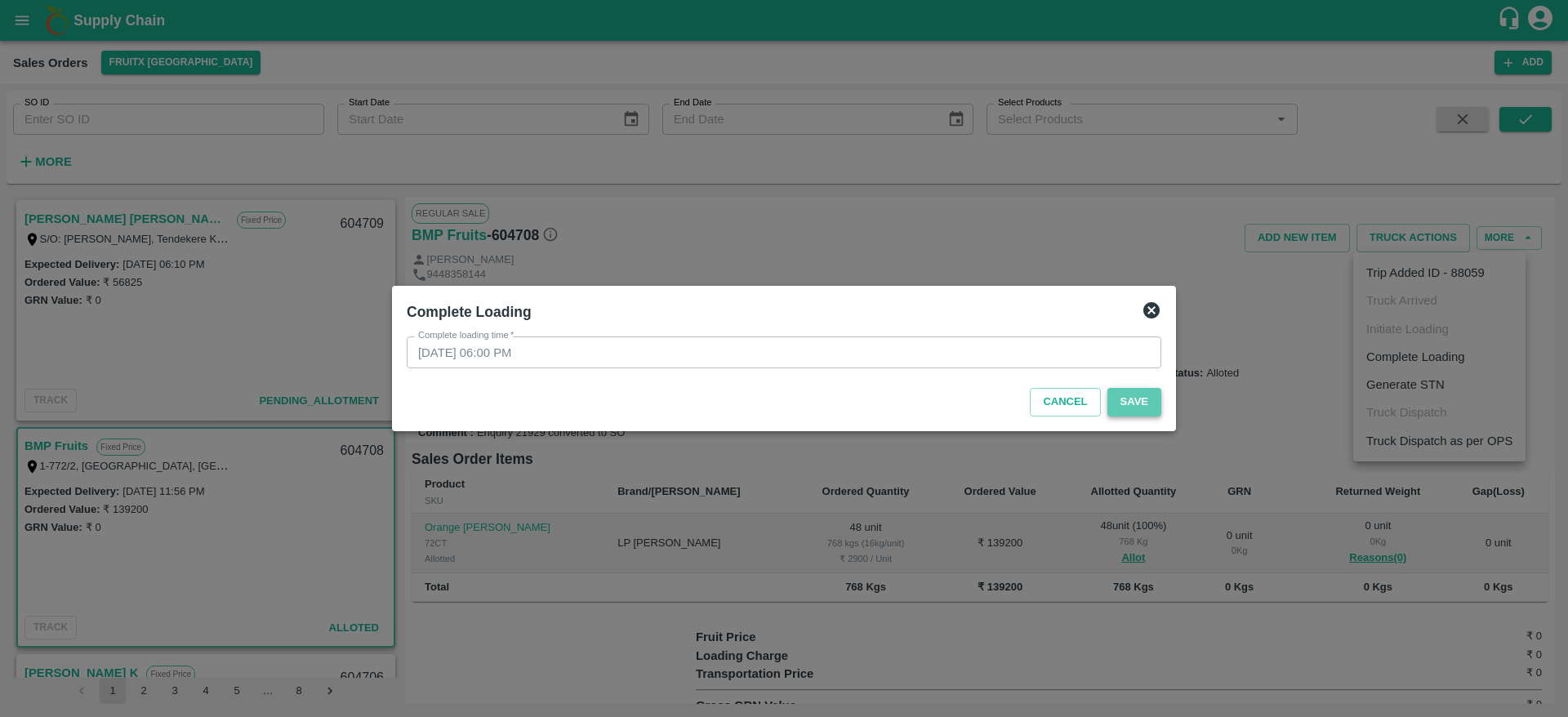
click at [1153, 399] on button "Save" at bounding box center [1135, 401] width 54 height 29
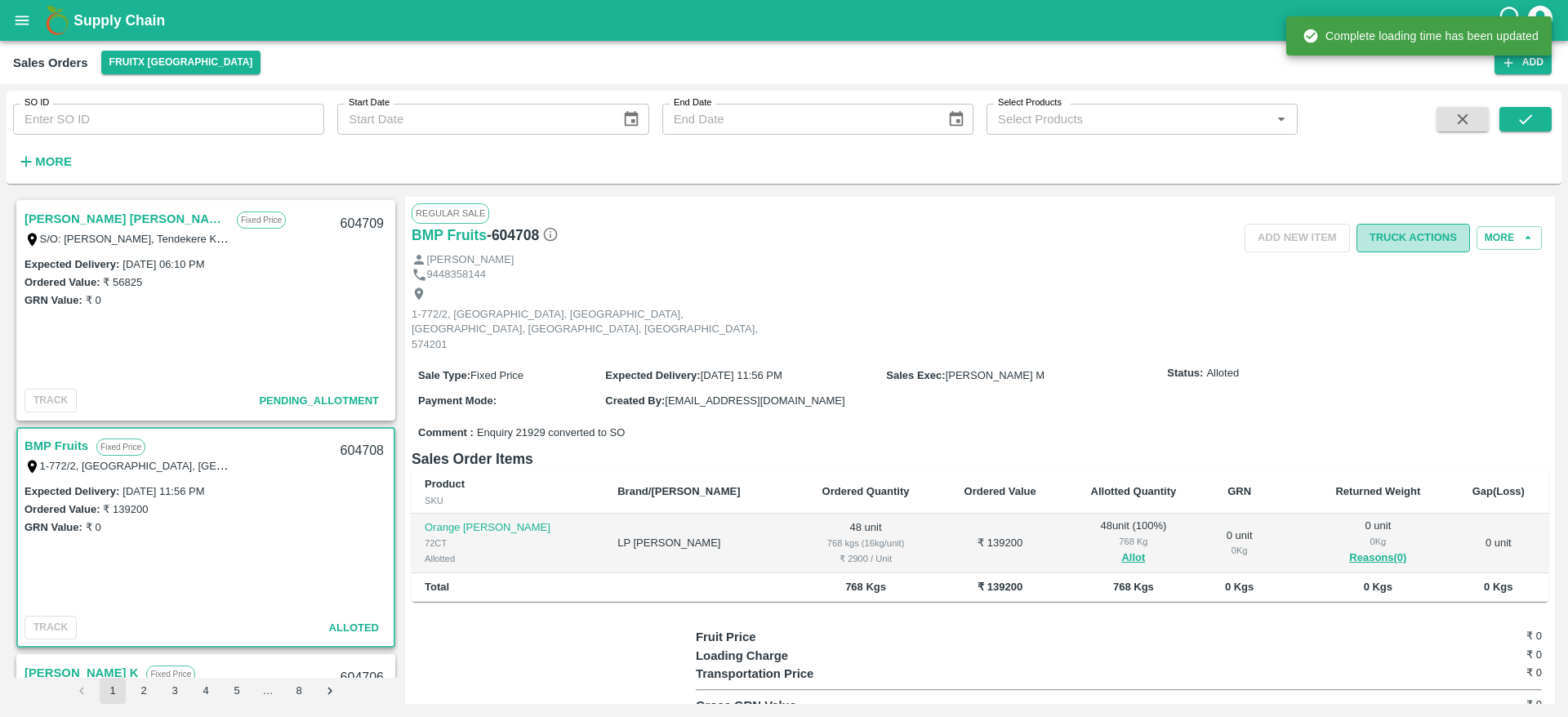
click at [1432, 233] on button "Truck Actions" at bounding box center [1414, 238] width 114 height 29
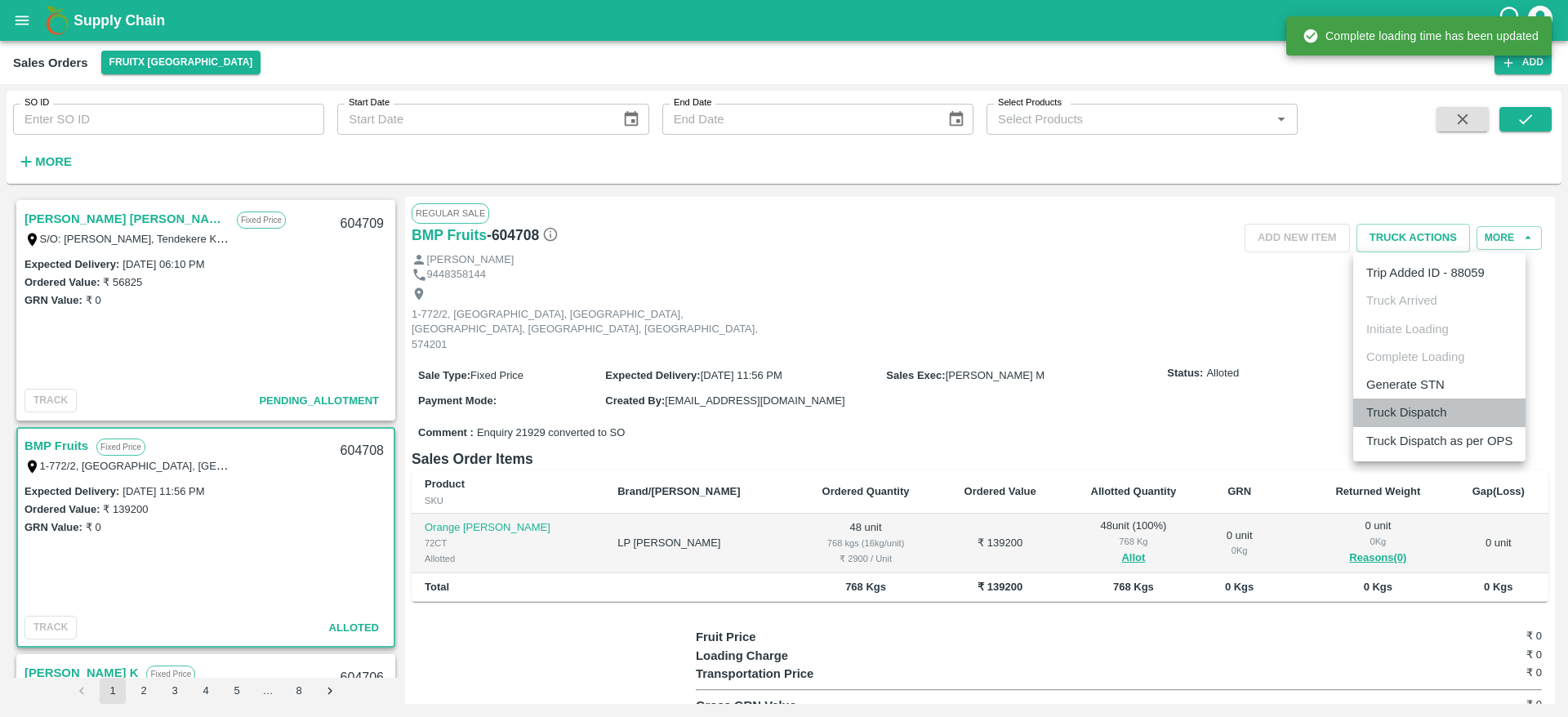
click at [1436, 415] on li "Truck Dispatch" at bounding box center [1439, 413] width 173 height 28
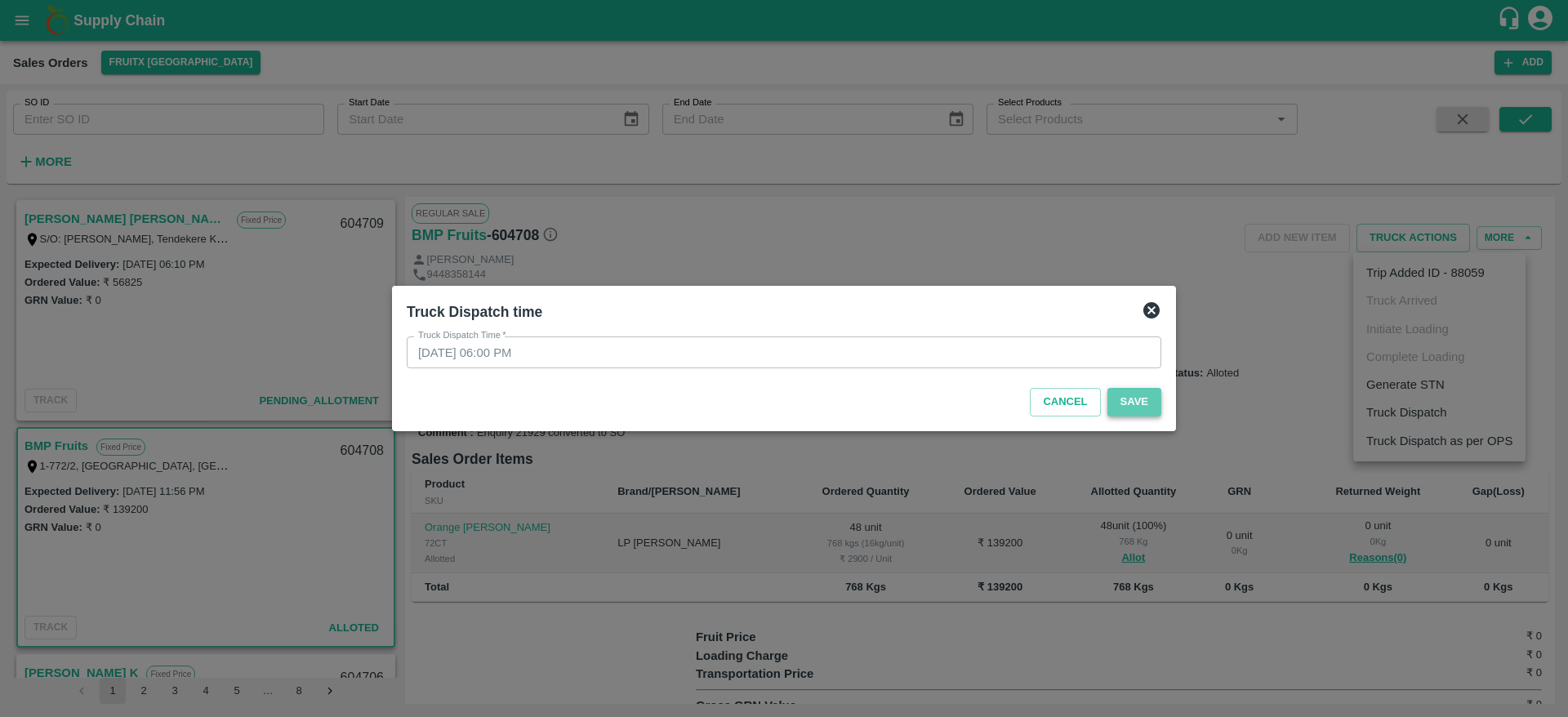
click at [1135, 401] on button "Save" at bounding box center [1135, 401] width 54 height 29
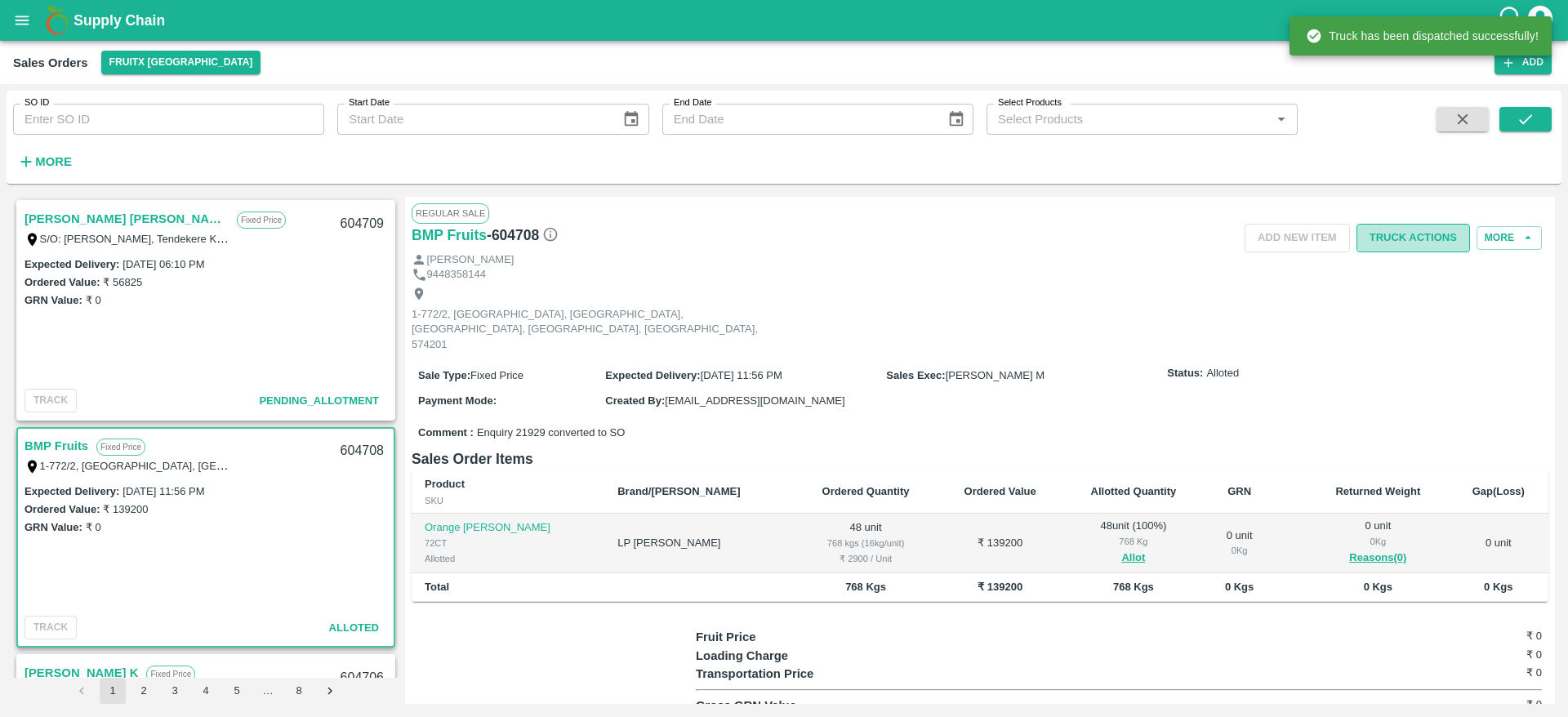
click at [1435, 234] on button "Truck Actions" at bounding box center [1414, 238] width 114 height 29
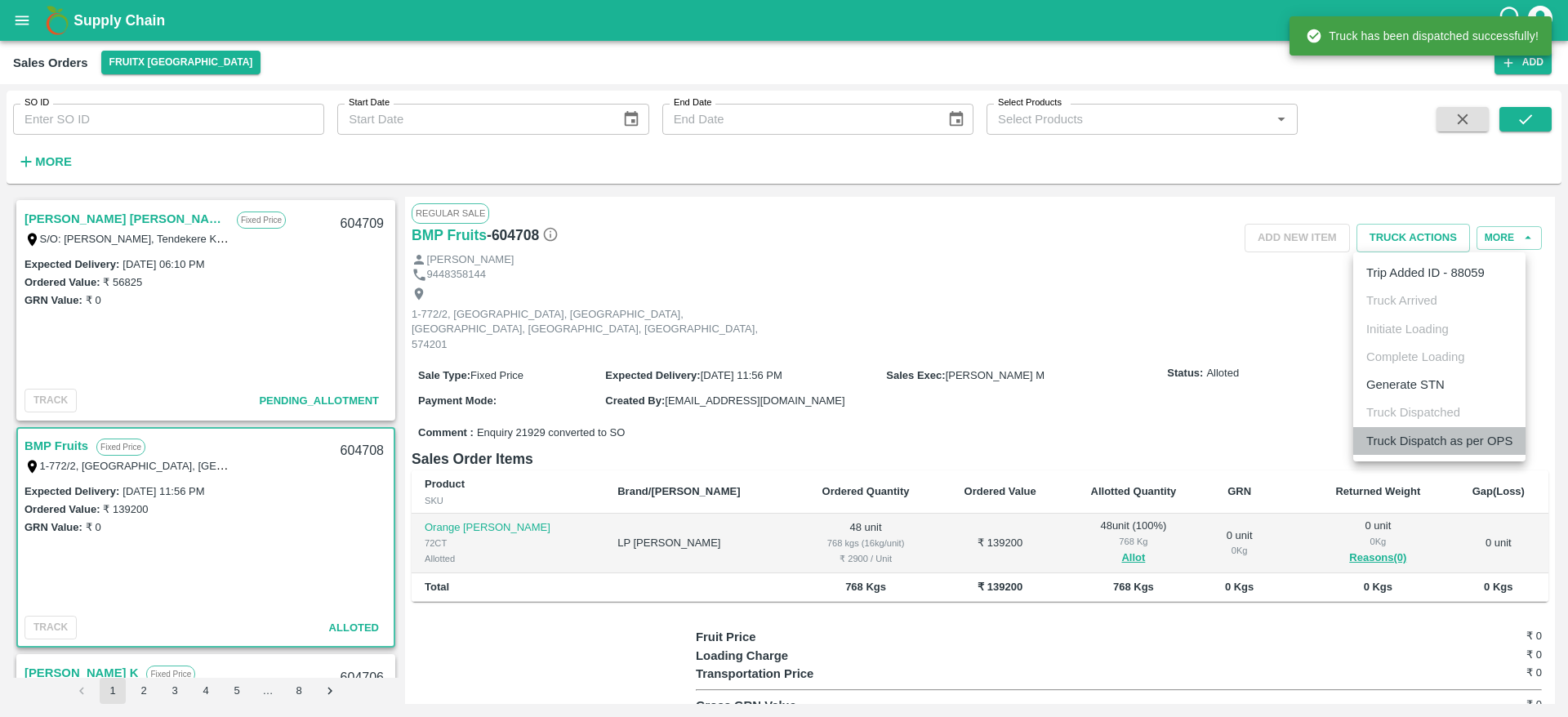
click at [1439, 435] on li "Truck Dispatch as per OPS" at bounding box center [1439, 441] width 173 height 28
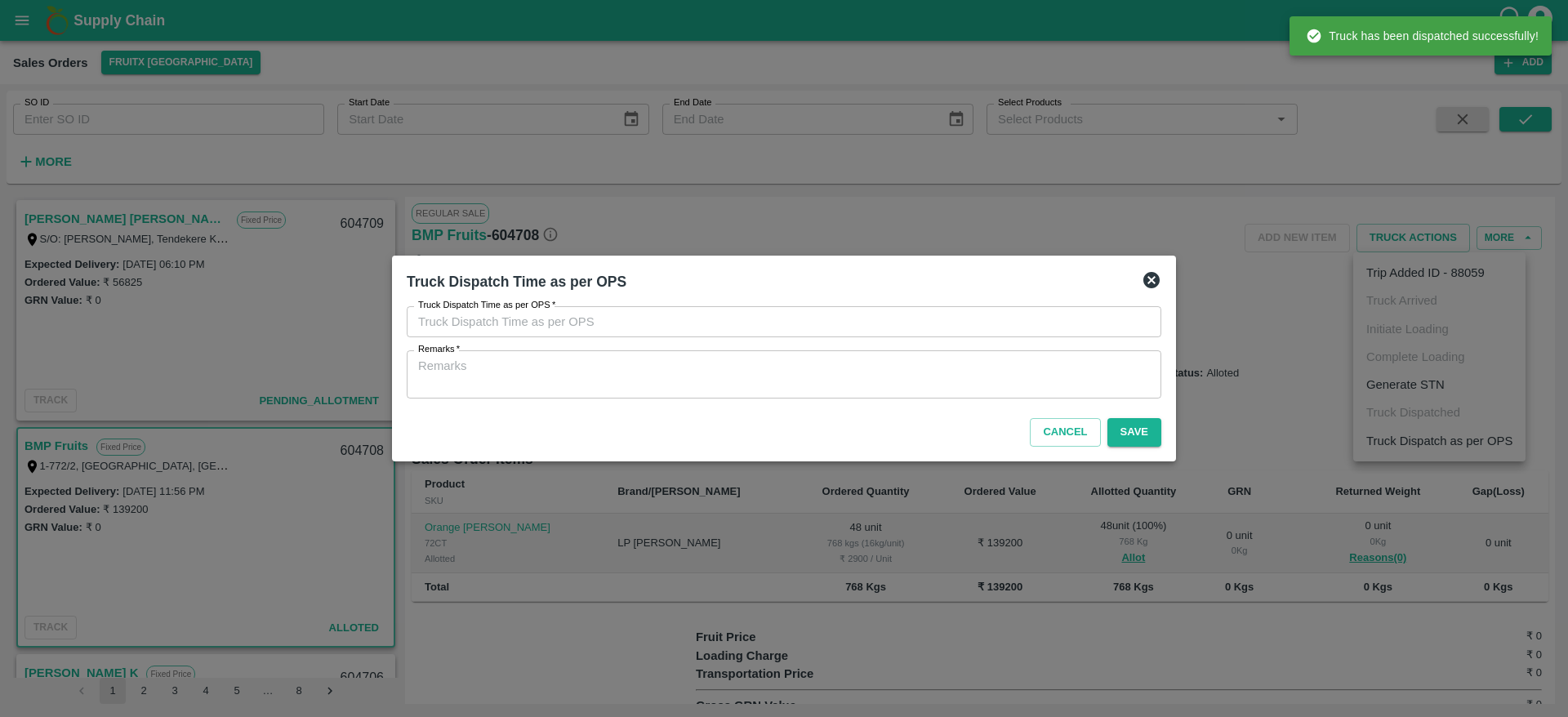
type input "12/09/2025 06:00 PM"
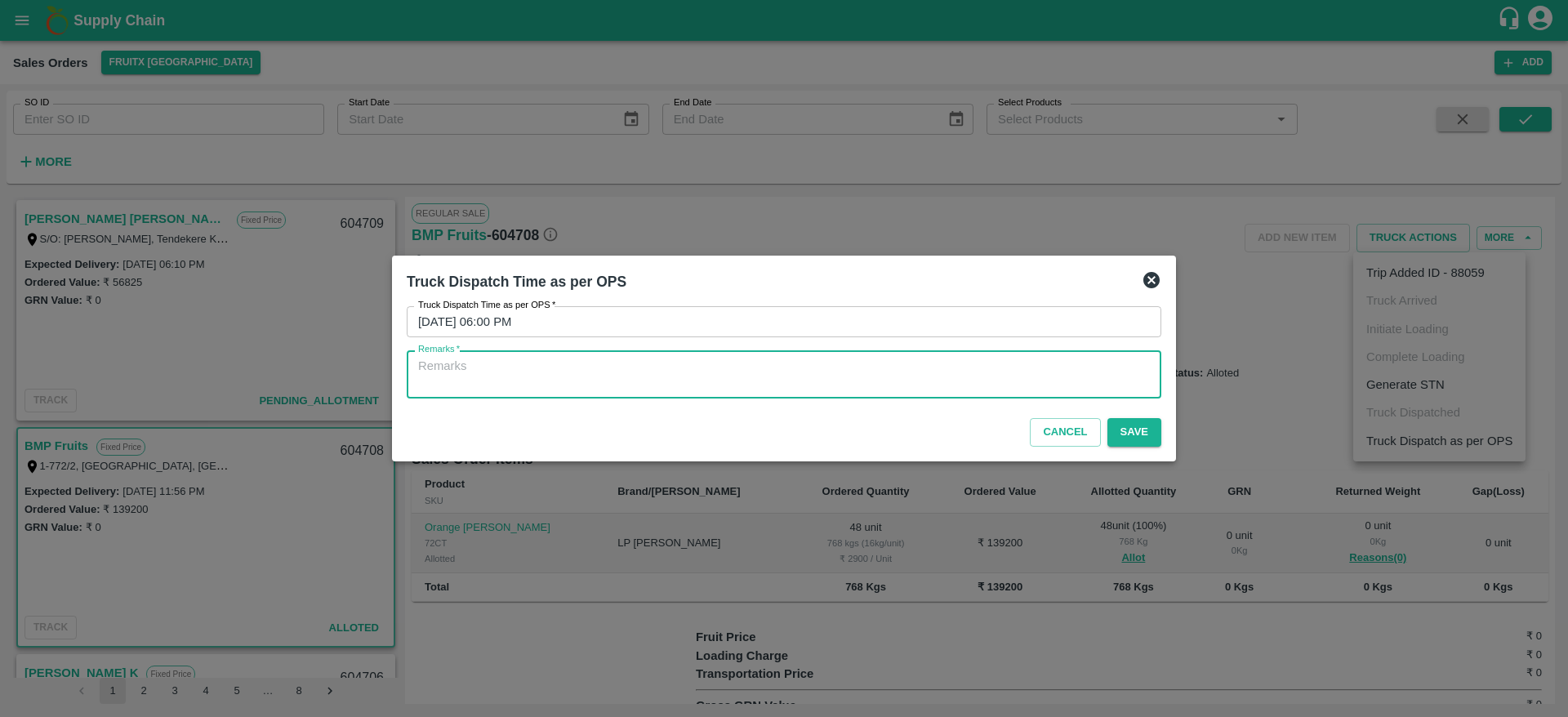
click at [938, 390] on textarea "Remarks   *" at bounding box center [784, 374] width 732 height 35
type textarea "OTD"
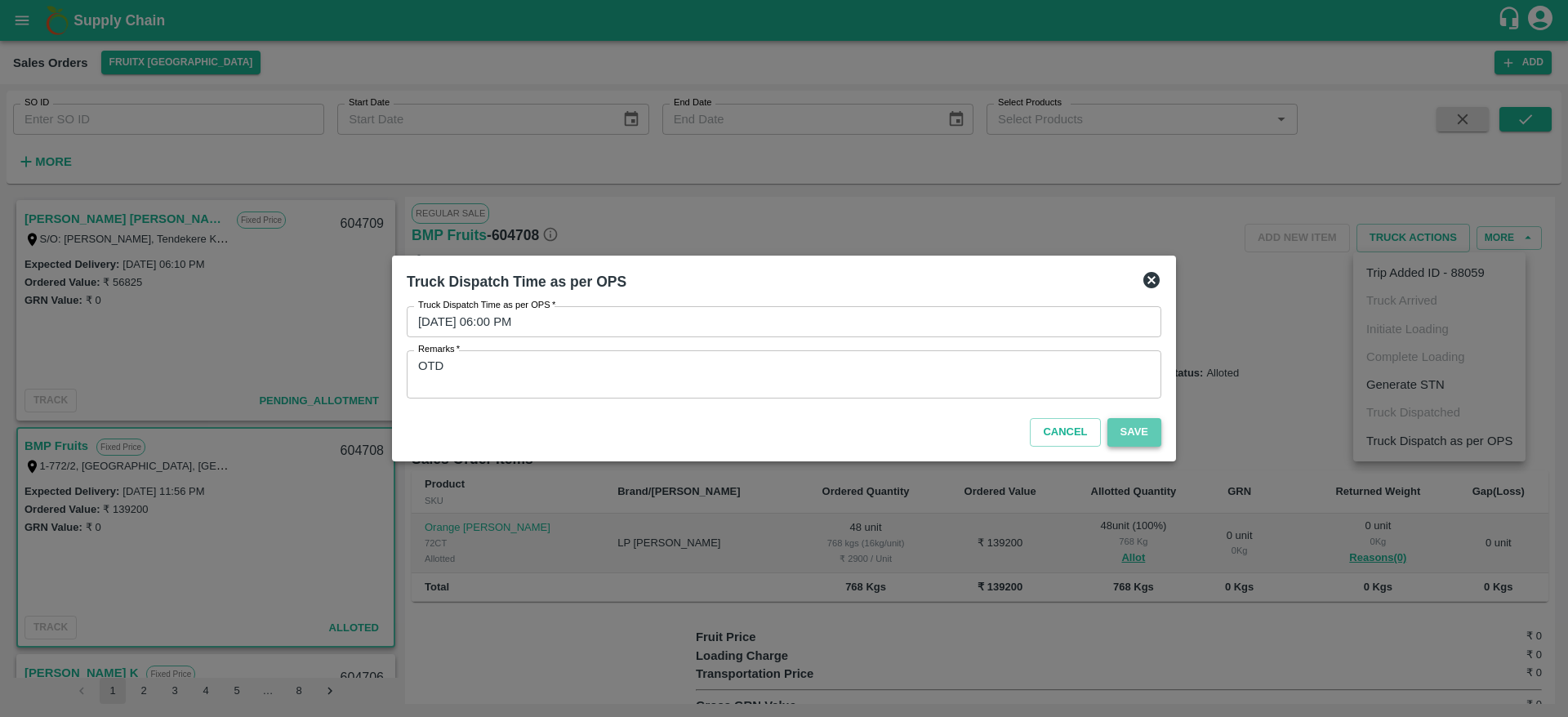
click at [1136, 421] on button "Save" at bounding box center [1135, 432] width 54 height 29
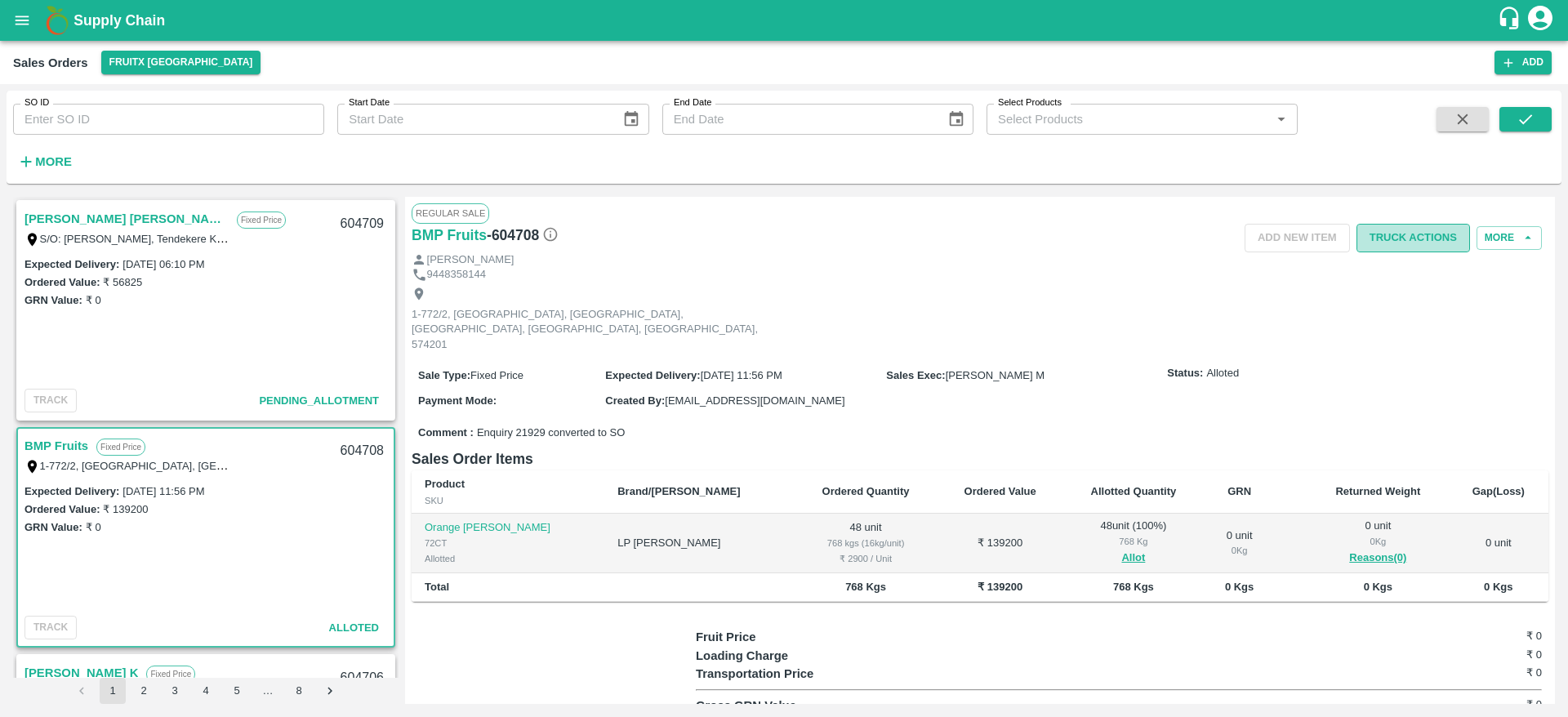
click at [1391, 244] on button "Truck Actions" at bounding box center [1414, 238] width 114 height 29
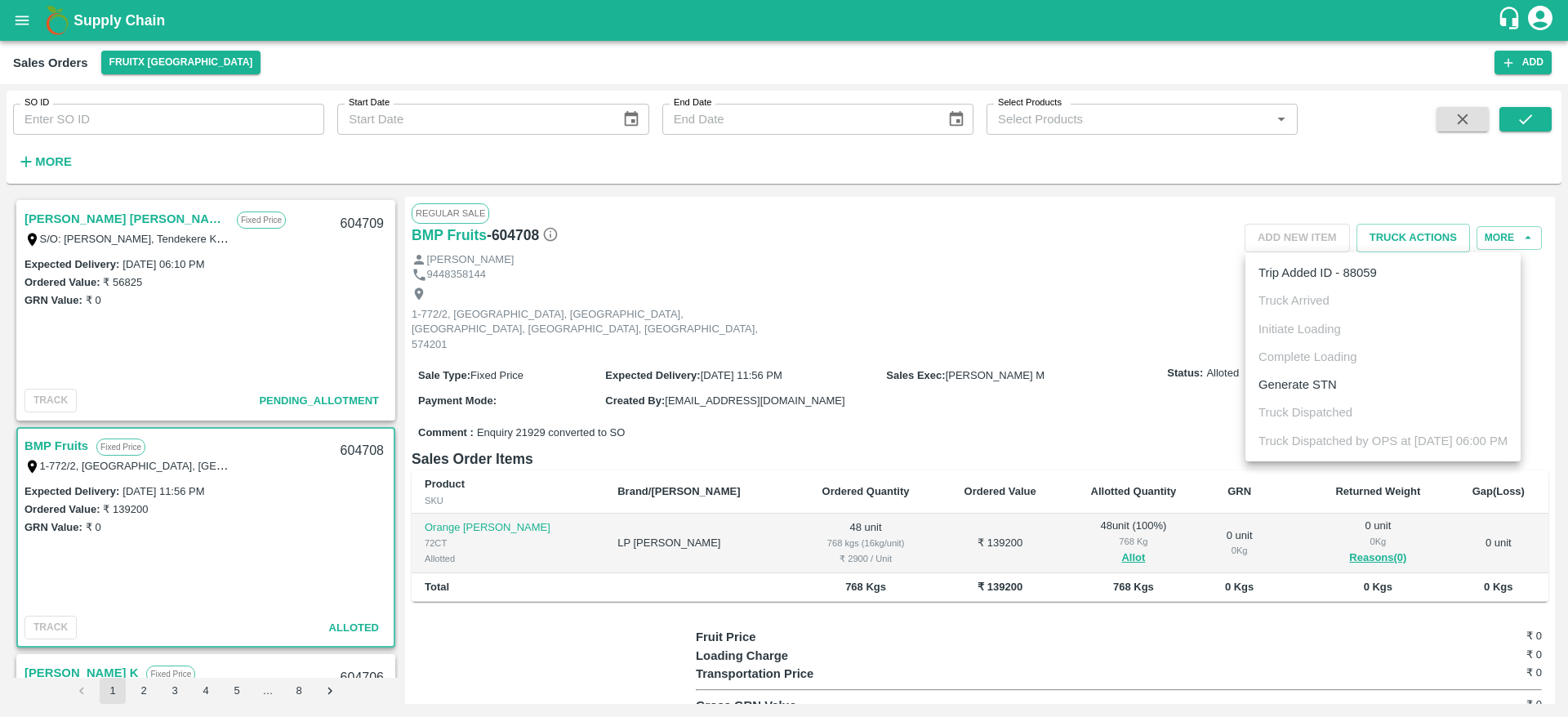
click at [359, 445] on div at bounding box center [784, 358] width 1568 height 717
click at [359, 445] on div "Trip Added ID - 88059 Truck Arrived Initiate Loading Complete Loading Generate …" at bounding box center [784, 358] width 1568 height 717
click at [359, 445] on div "604708" at bounding box center [361, 451] width 63 height 38
copy div "604708"
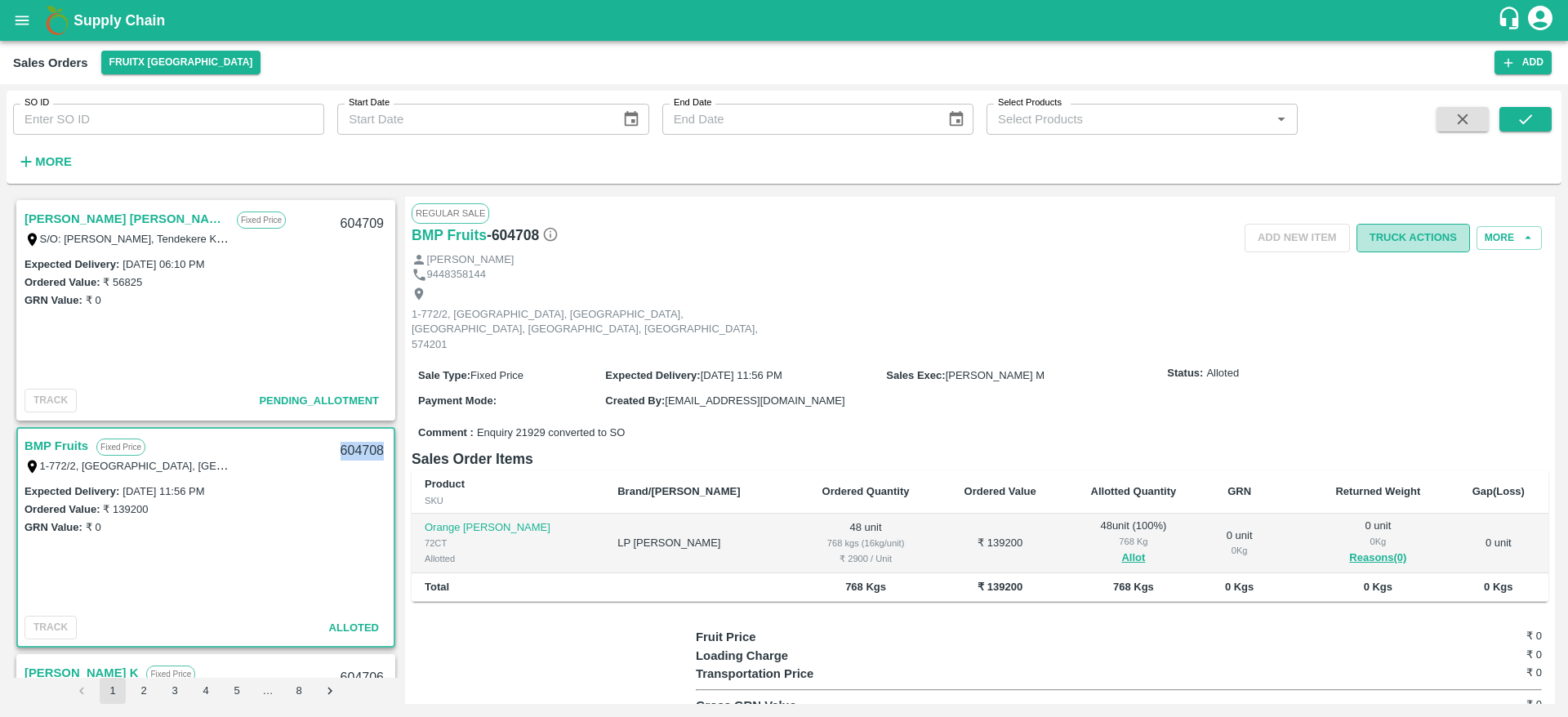
click at [1416, 240] on button "Truck Actions" at bounding box center [1414, 238] width 114 height 29
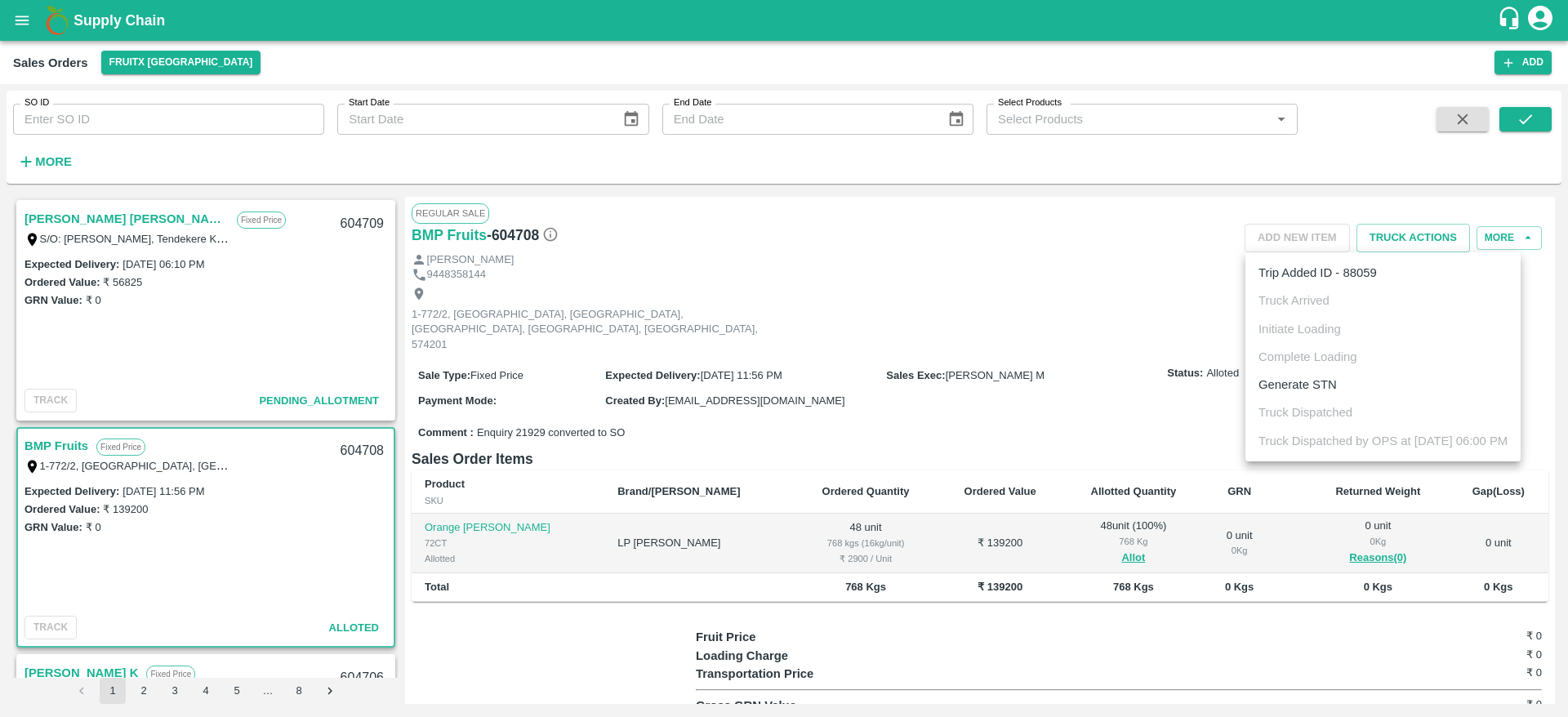
click at [936, 335] on div at bounding box center [784, 358] width 1568 height 717
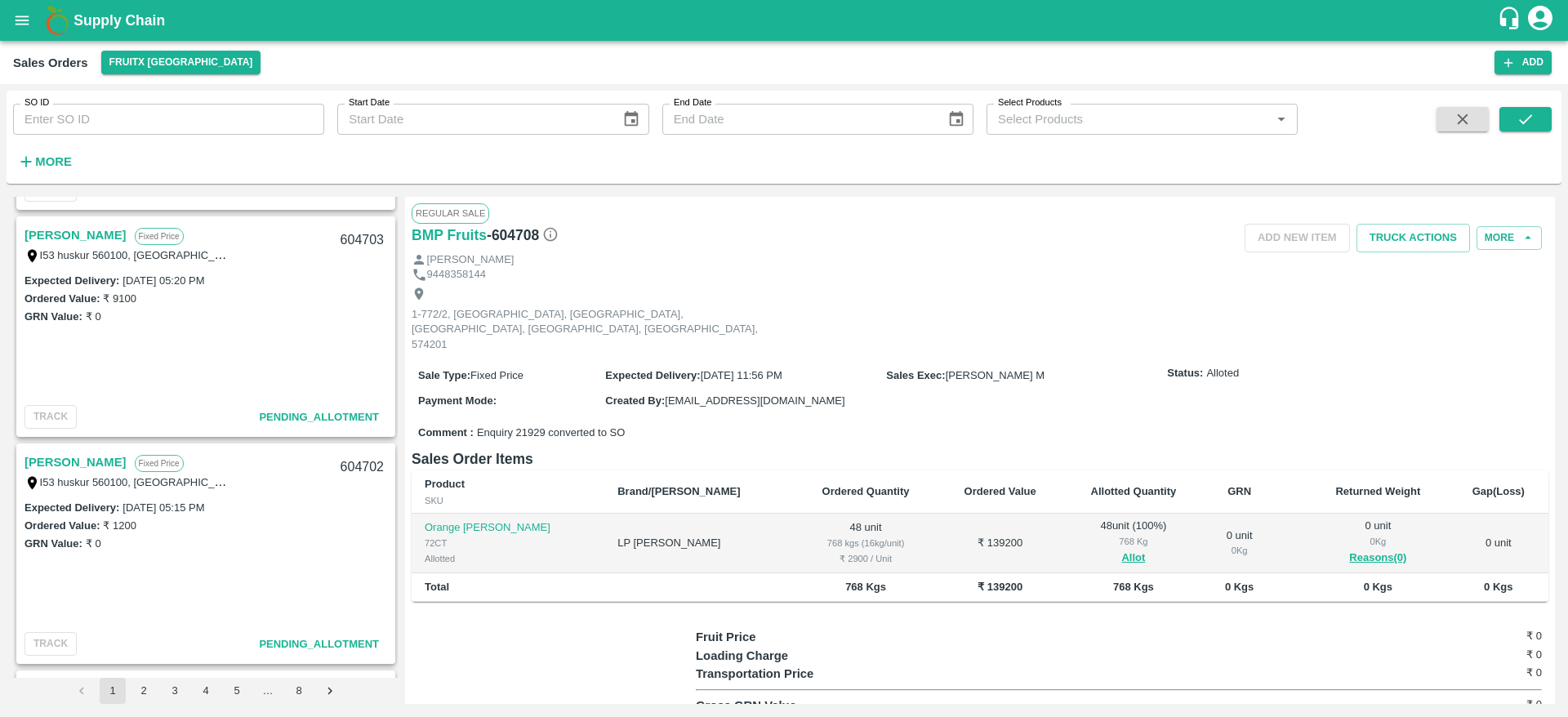
scroll to position [888, 0]
click at [65, 464] on div "NAYAZ Fixed Price" at bounding box center [177, 465] width 306 height 21
click at [50, 462] on link "[PERSON_NAME]" at bounding box center [75, 465] width 102 height 21
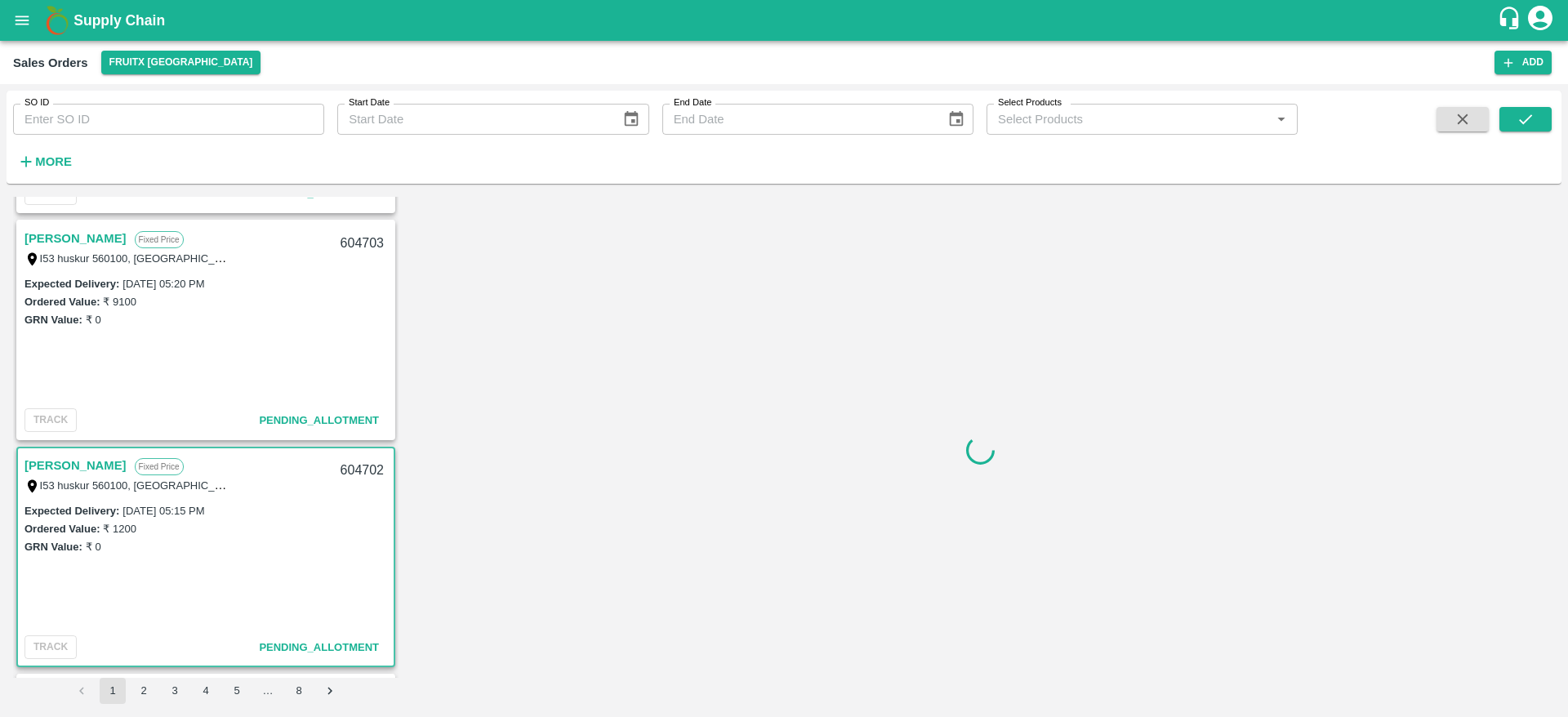
scroll to position [1131, 0]
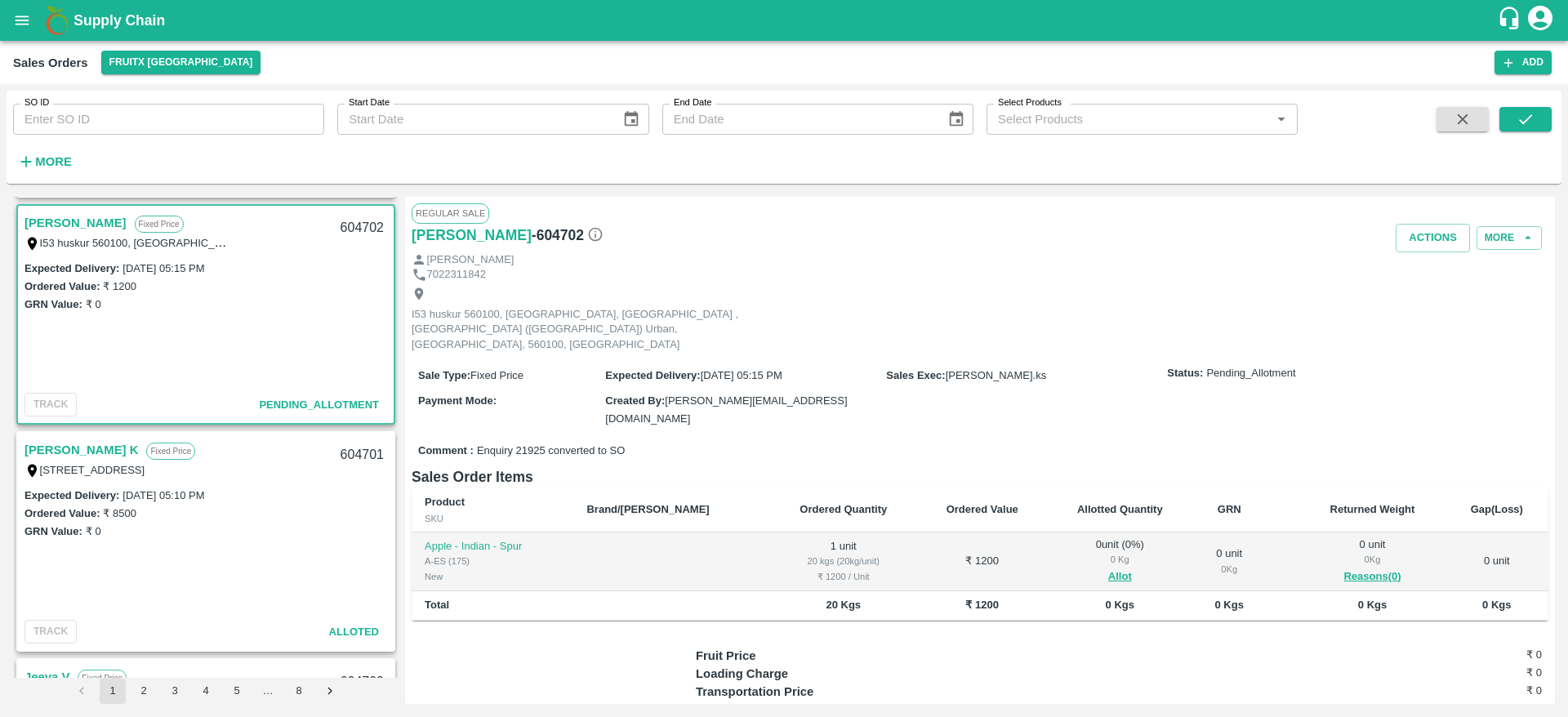
click at [44, 457] on link "[PERSON_NAME] K" at bounding box center [81, 450] width 114 height 21
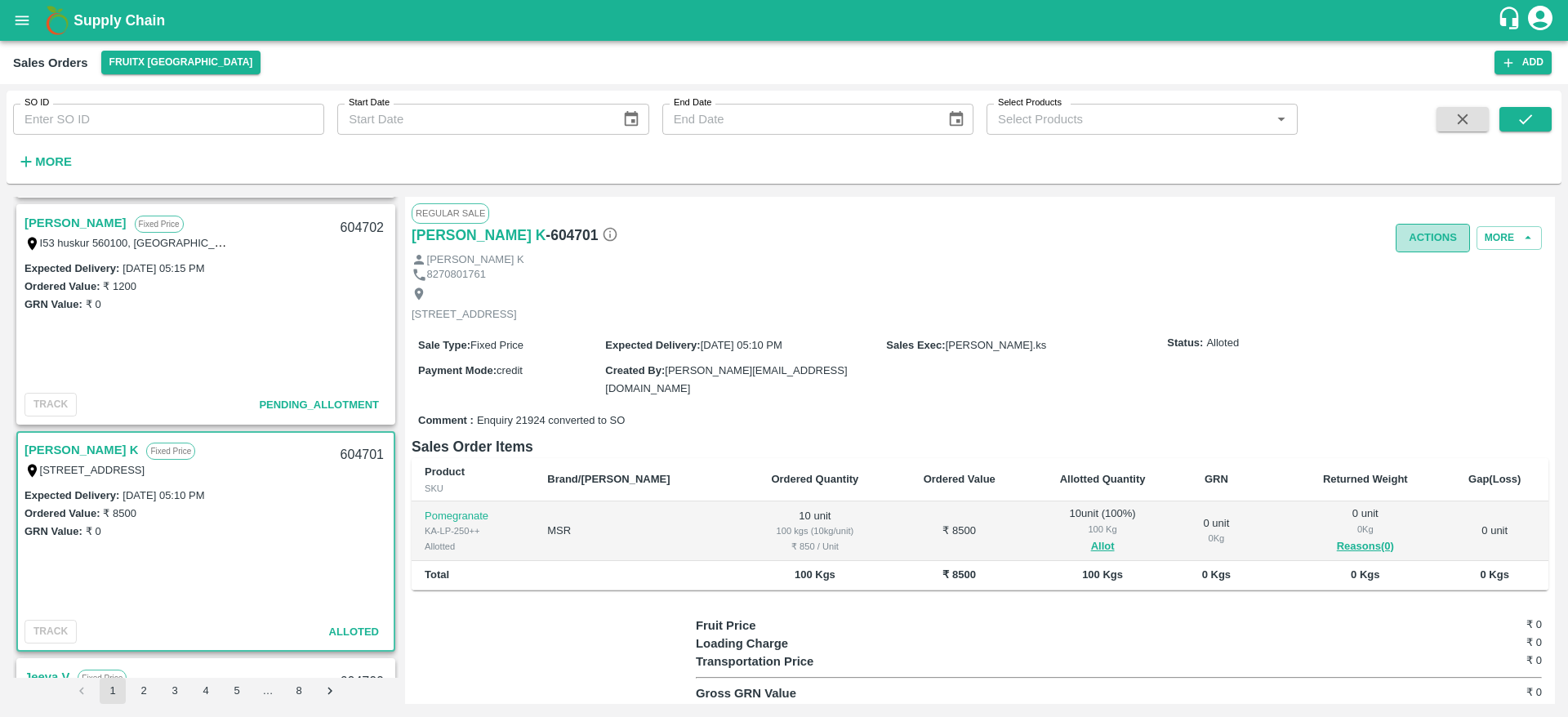
click at [1423, 248] on button "Actions" at bounding box center [1434, 238] width 75 height 29
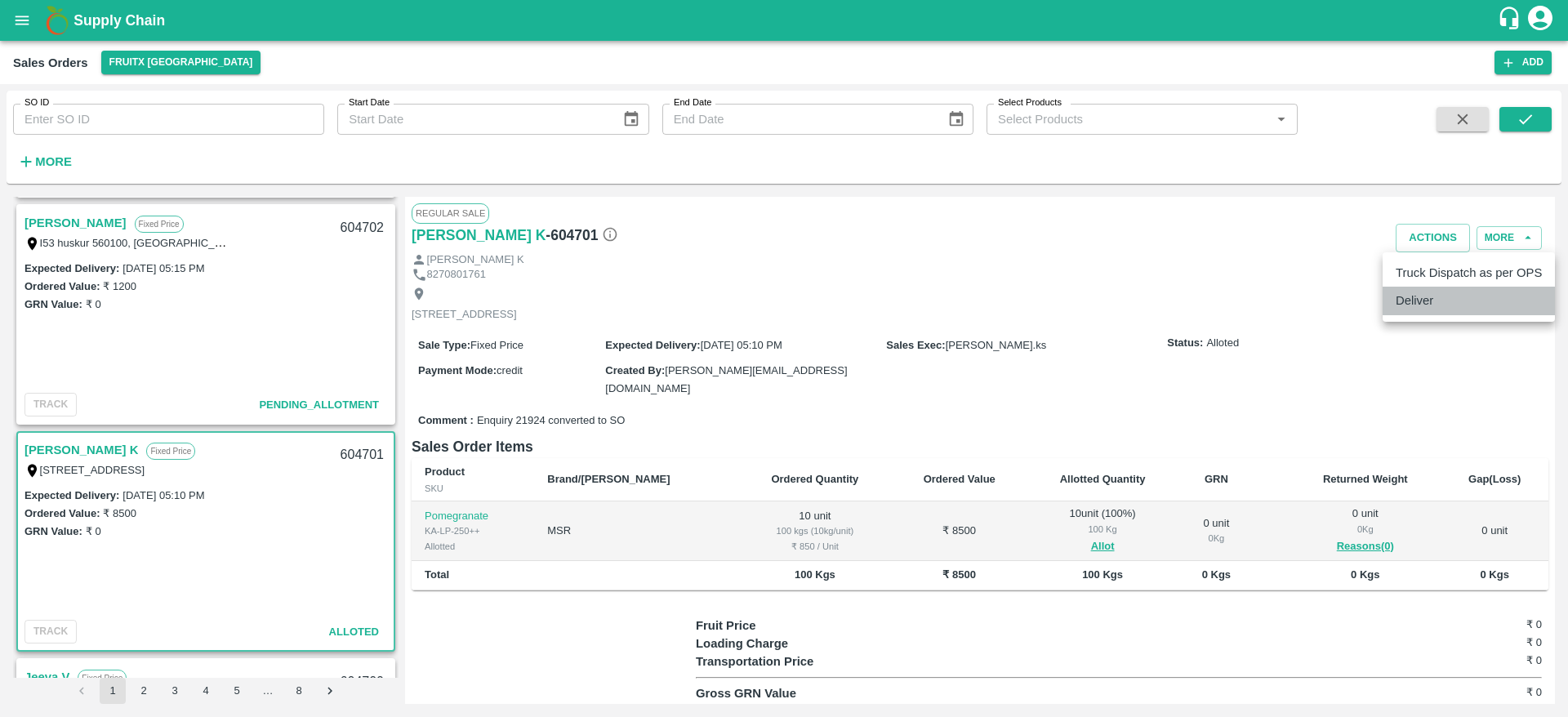
click at [1412, 312] on li "Deliver" at bounding box center [1469, 301] width 173 height 28
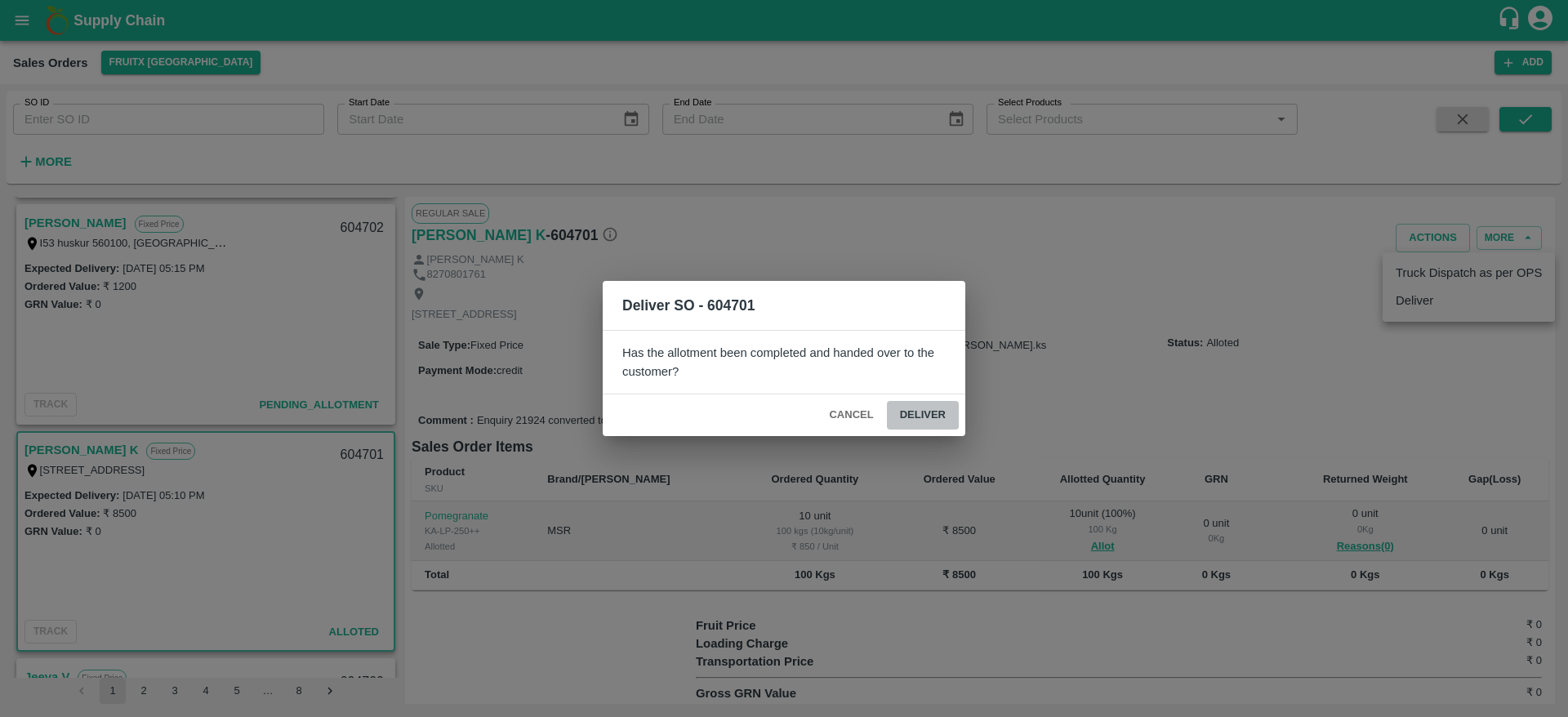
click at [925, 415] on button "Deliver" at bounding box center [923, 415] width 72 height 29
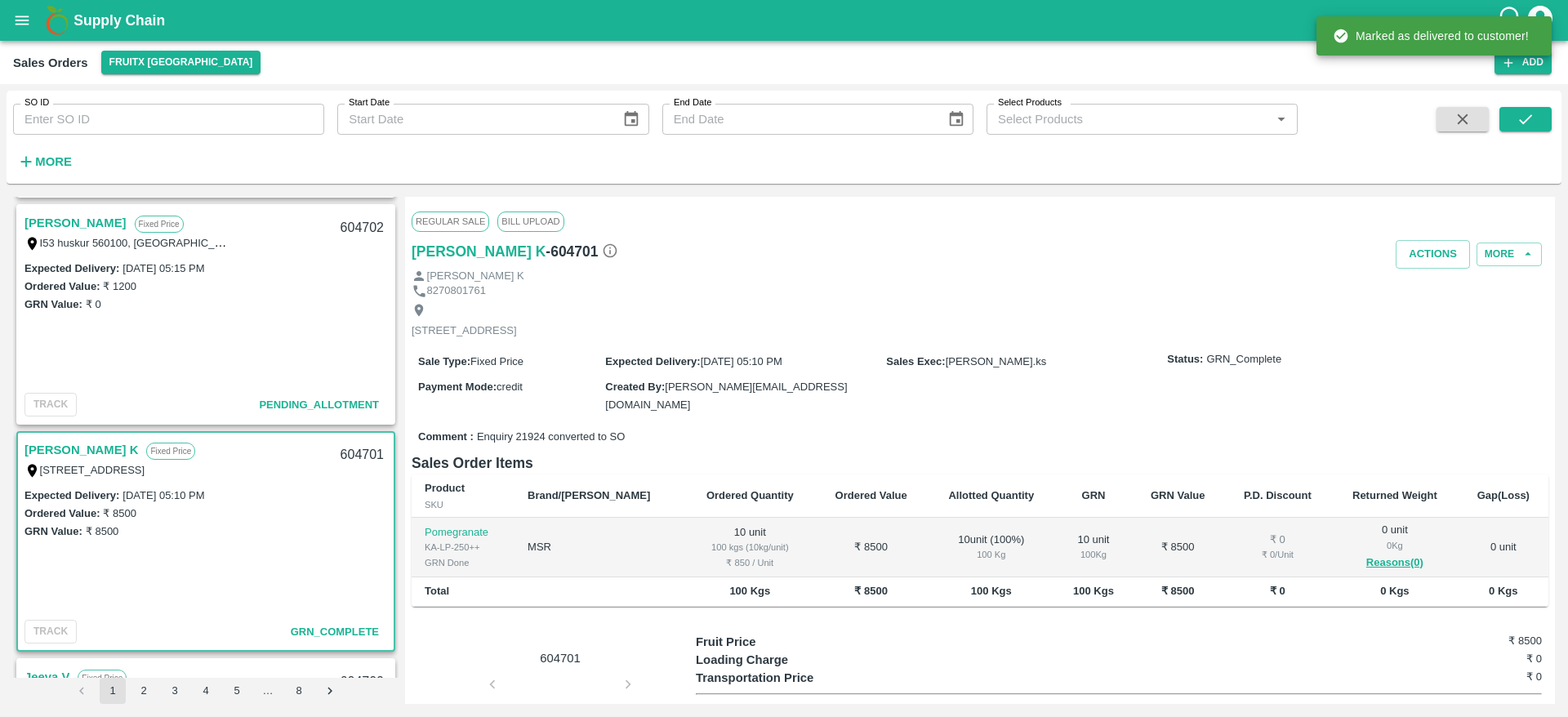
click at [349, 449] on div "604701" at bounding box center [361, 455] width 63 height 38
copy div "604701"
click at [1440, 251] on button "Actions" at bounding box center [1434, 254] width 75 height 29
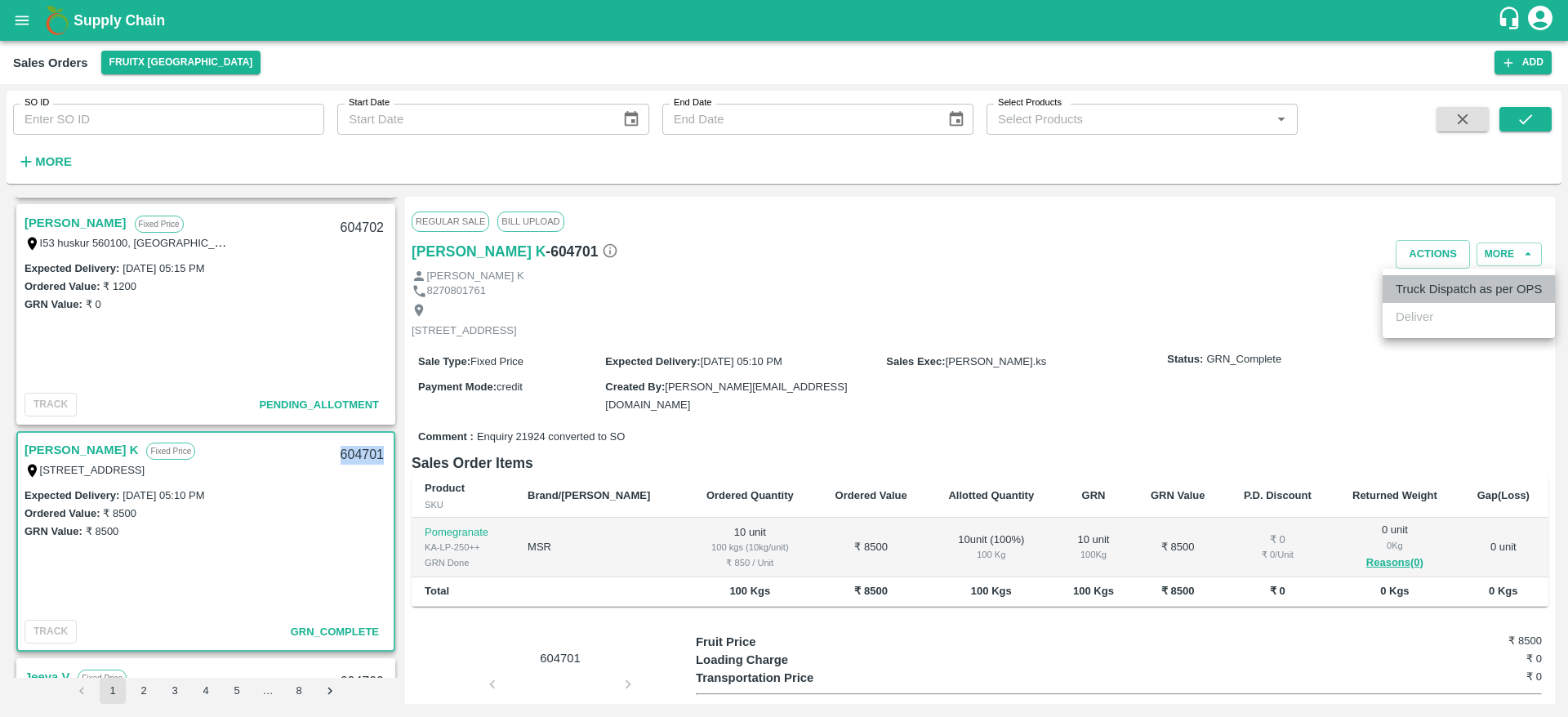
click at [1427, 289] on li "Truck Dispatch as per OPS" at bounding box center [1469, 289] width 173 height 28
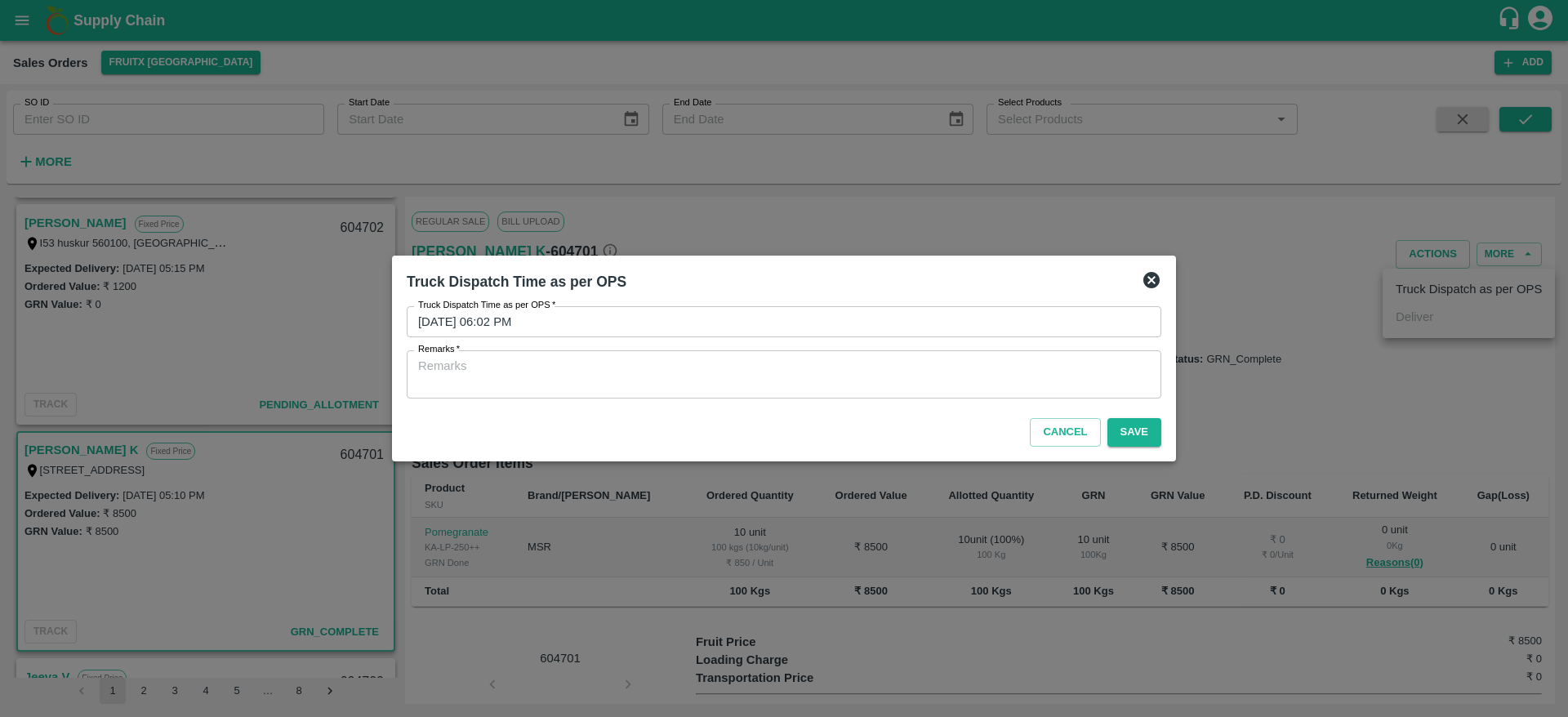
click at [919, 358] on textarea "Remarks   *" at bounding box center [784, 374] width 732 height 35
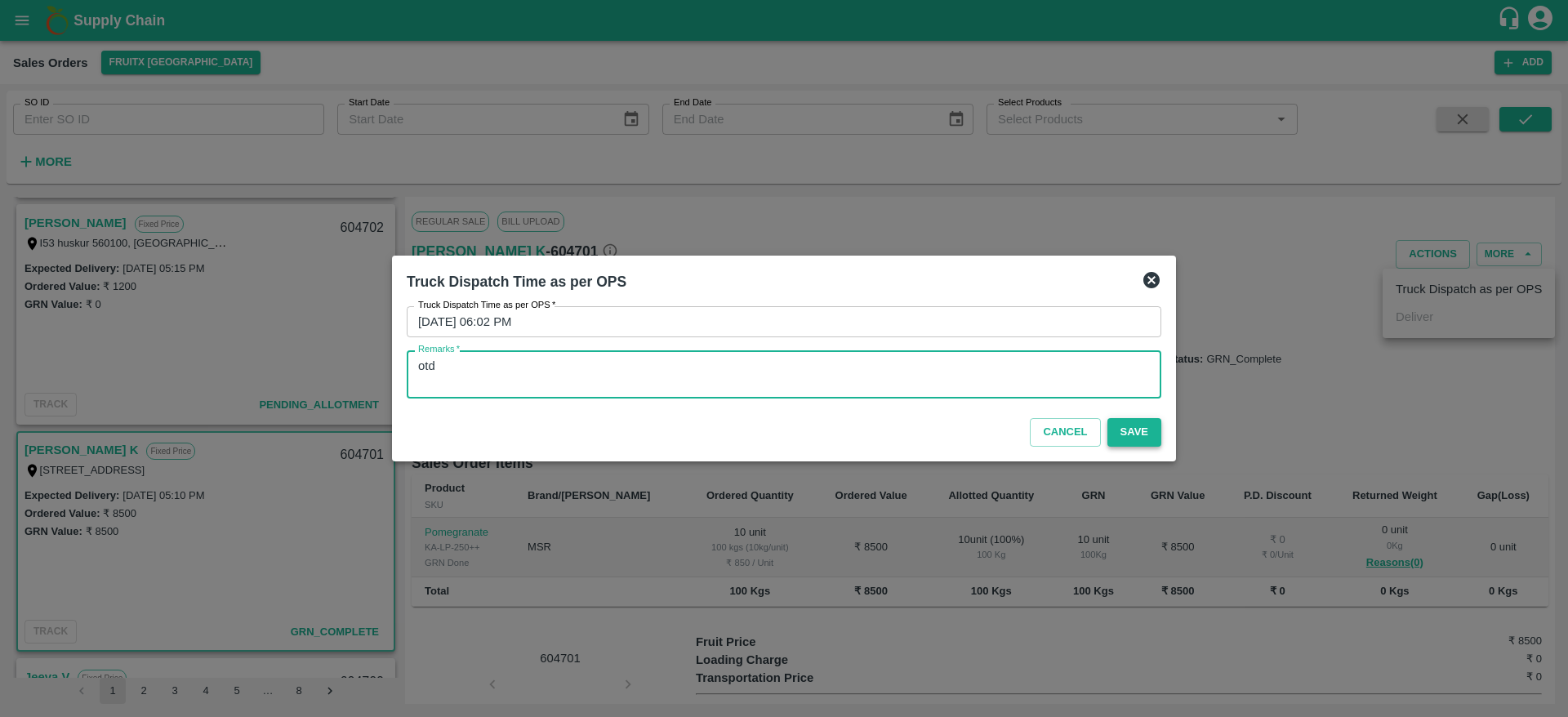
type textarea "otd"
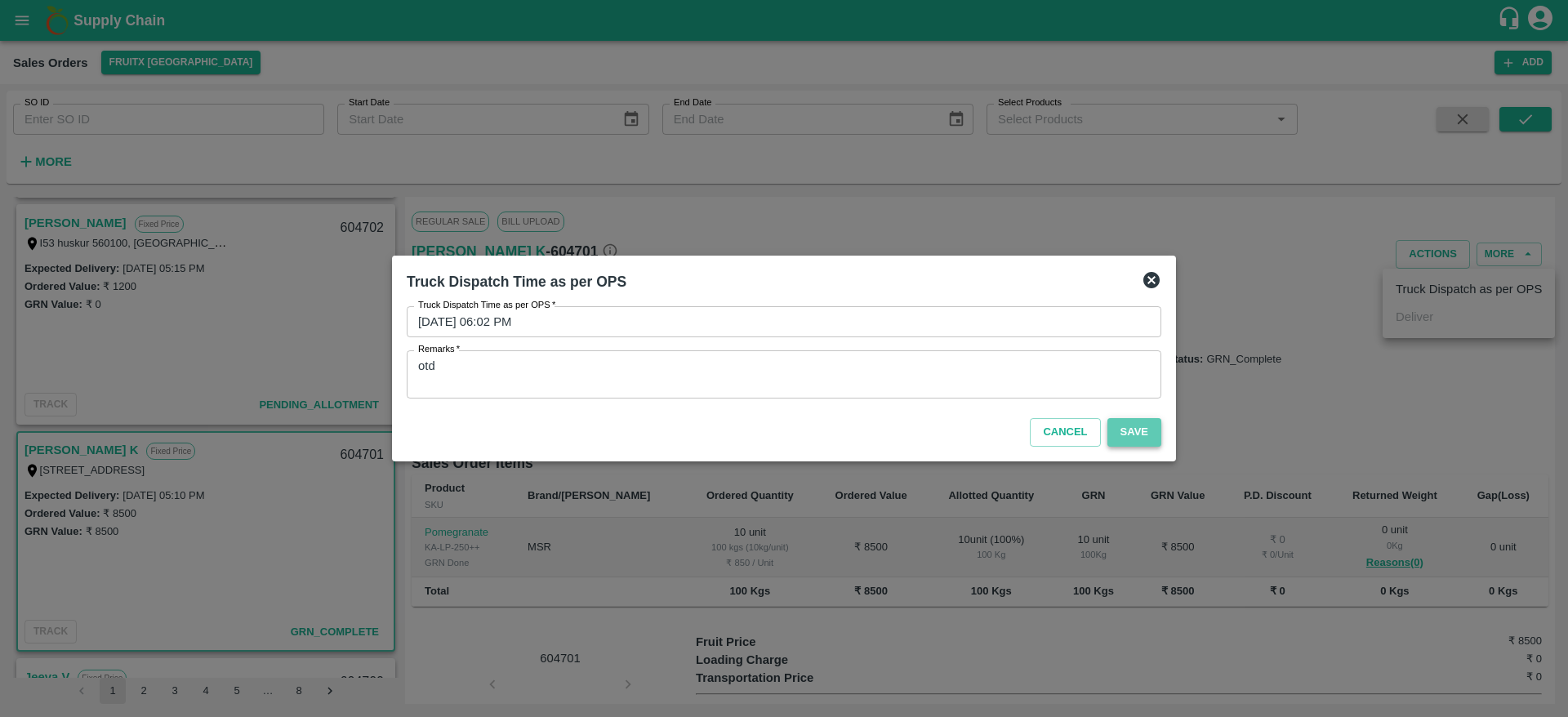
click at [1150, 441] on button "Save" at bounding box center [1135, 432] width 54 height 29
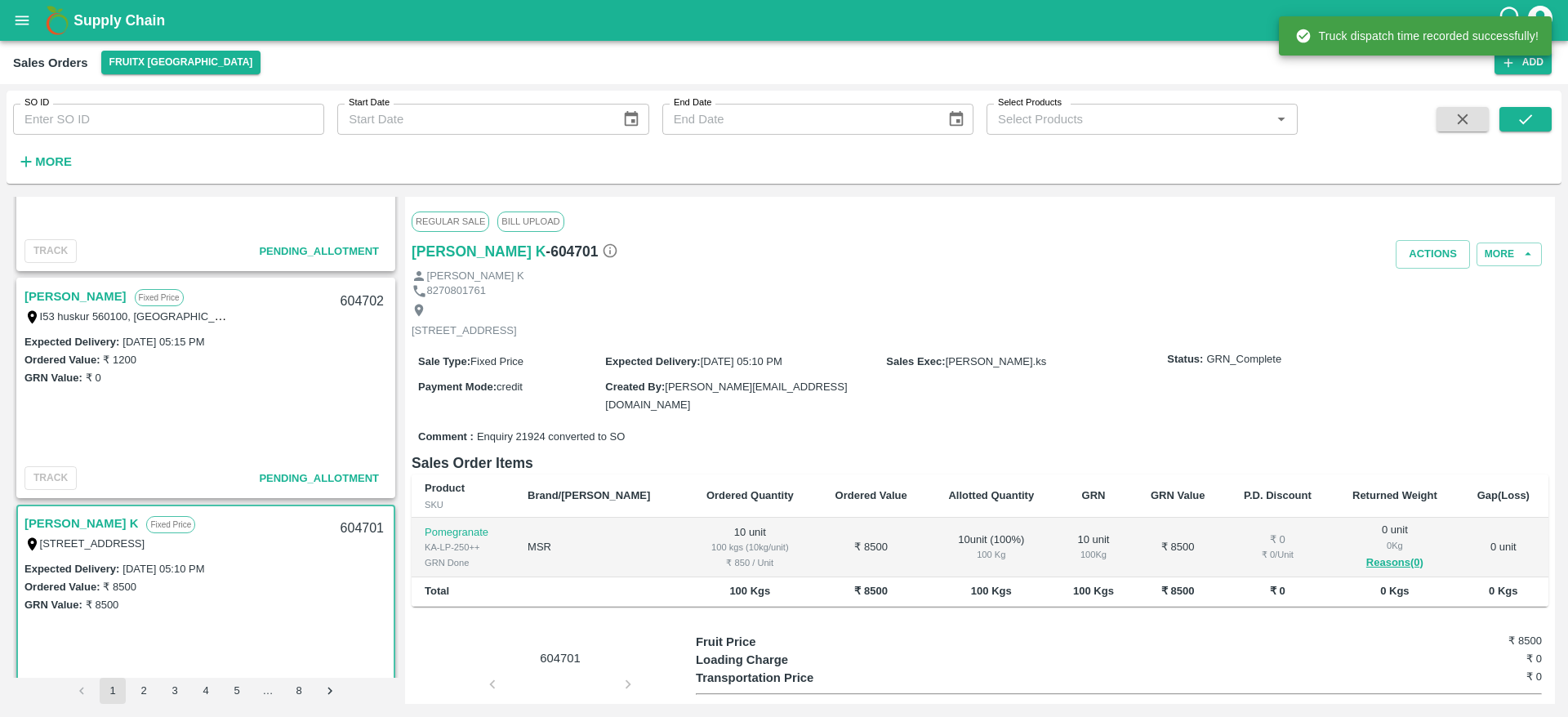
scroll to position [1056, 0]
click at [61, 292] on link "[PERSON_NAME]" at bounding box center [75, 298] width 102 height 21
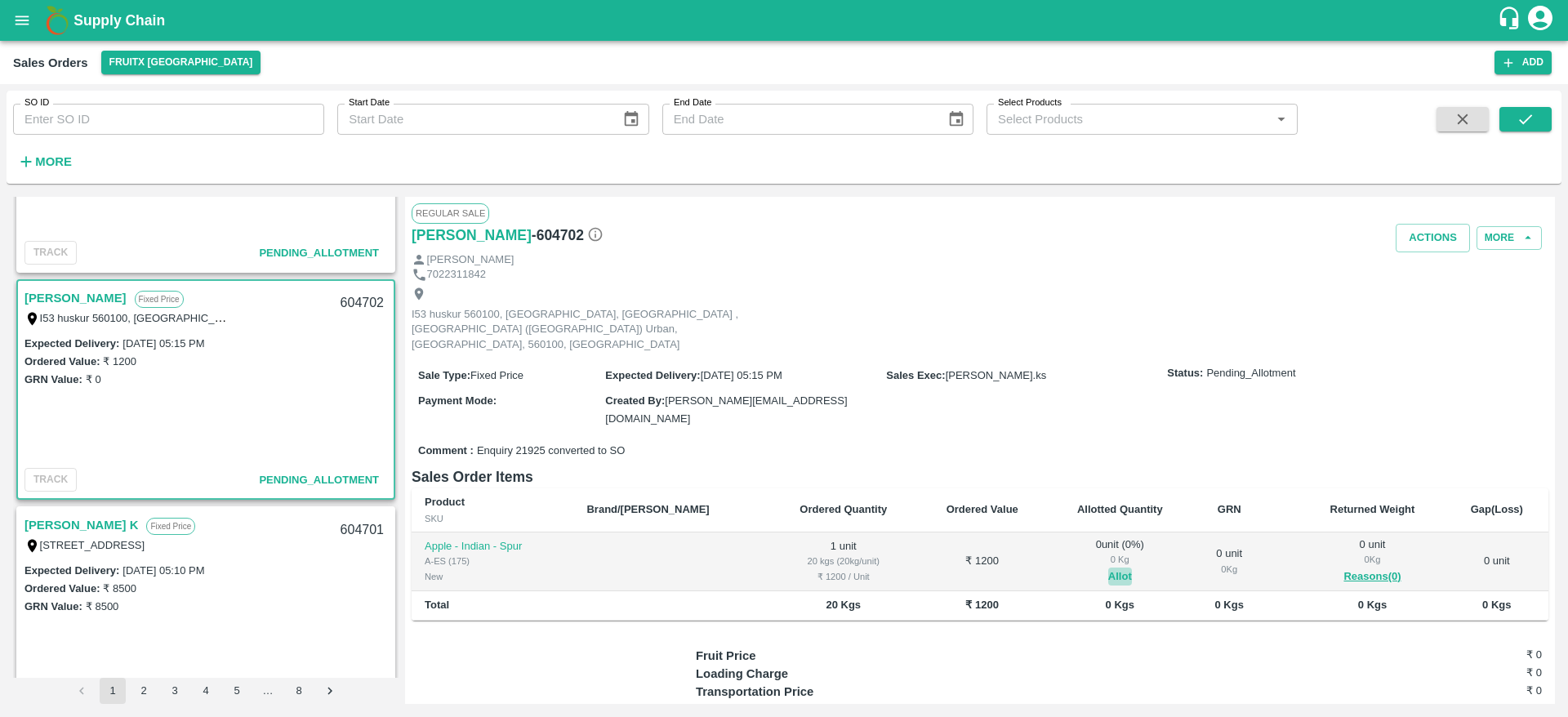
click at [1109, 568] on button "Allot" at bounding box center [1120, 577] width 23 height 19
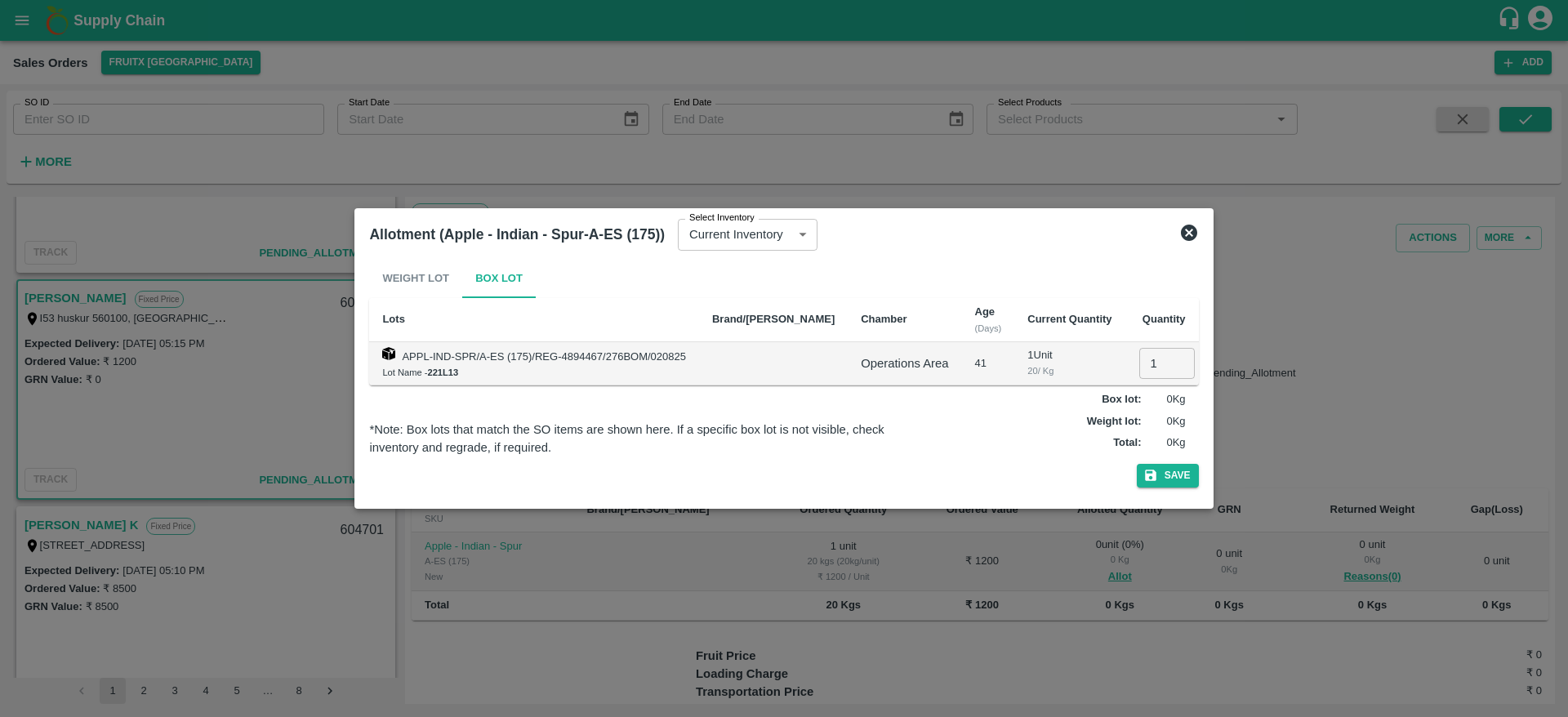
click at [1139, 364] on input "1" at bounding box center [1166, 363] width 55 height 31
type input "1"
click at [1137, 464] on button "Save" at bounding box center [1167, 475] width 62 height 23
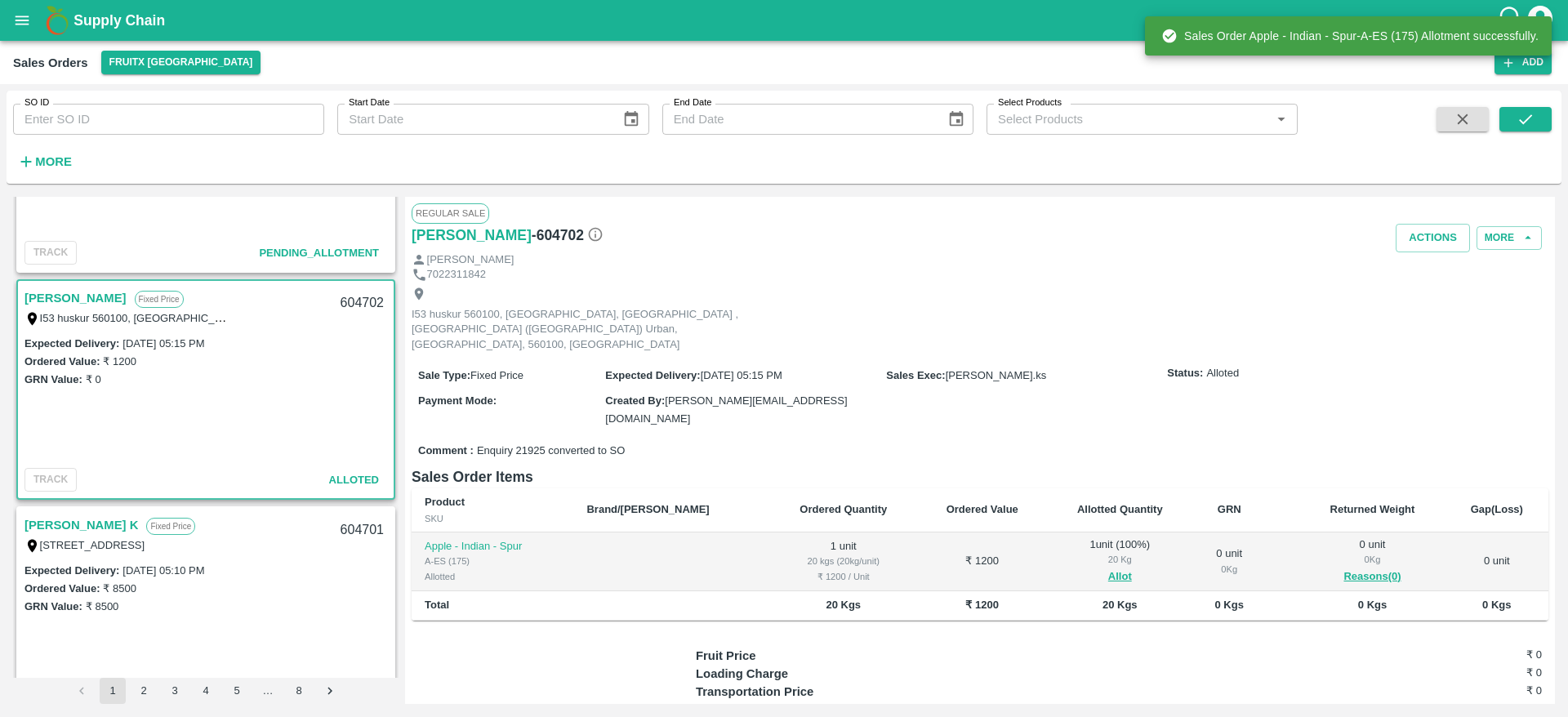
click at [360, 305] on div "604702" at bounding box center [361, 302] width 63 height 38
copy div "604702"
click at [1429, 241] on button "Actions" at bounding box center [1434, 238] width 75 height 29
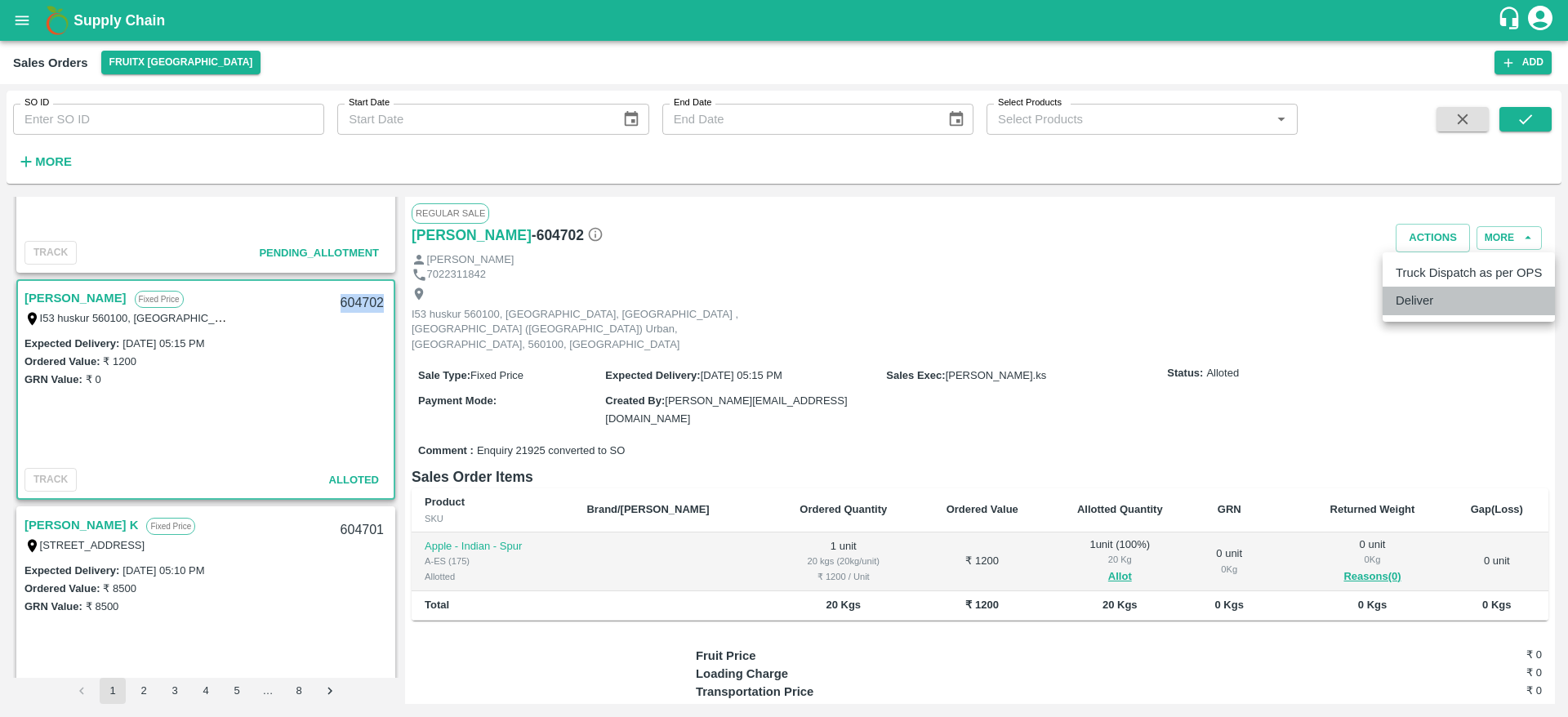
click at [1434, 309] on li "Deliver" at bounding box center [1469, 301] width 173 height 28
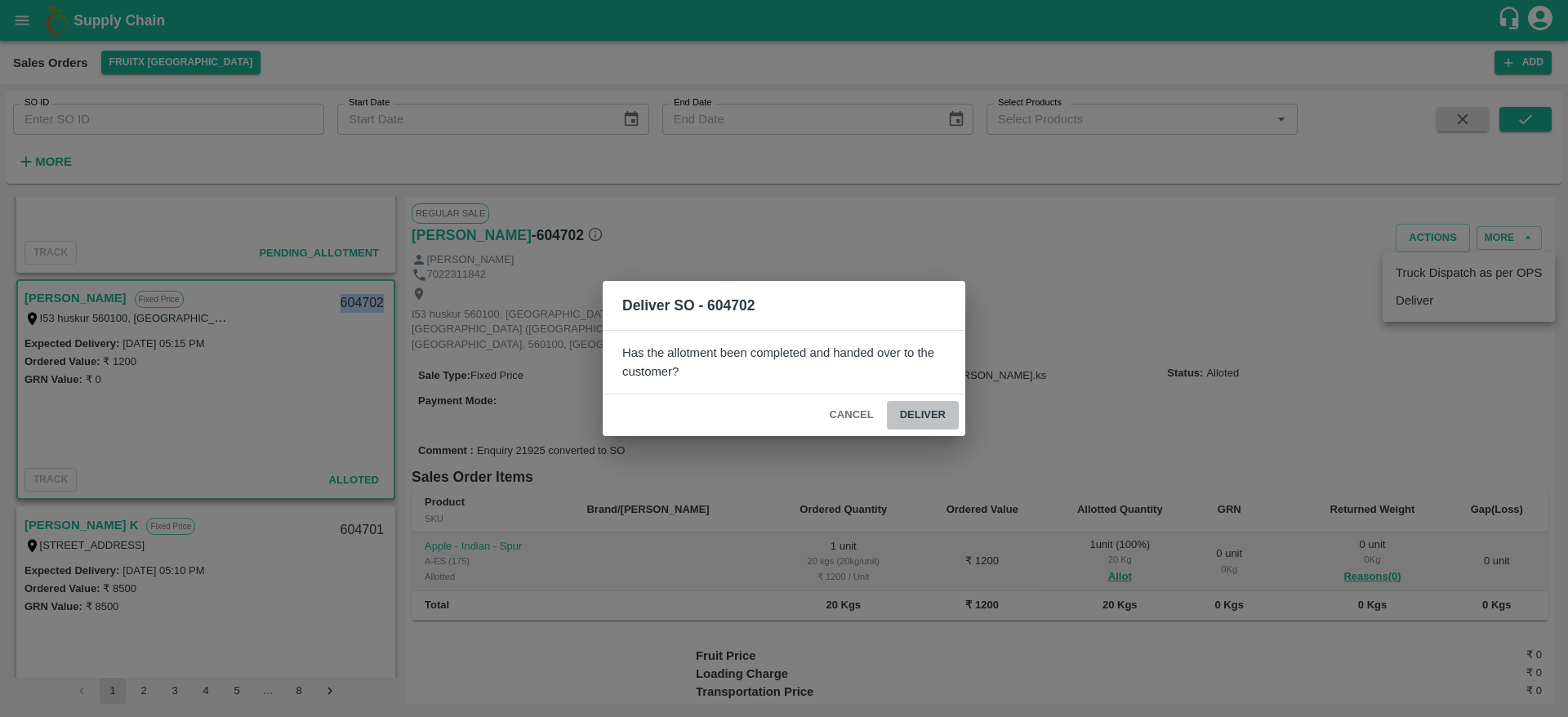
click at [920, 417] on button "Deliver" at bounding box center [923, 415] width 72 height 29
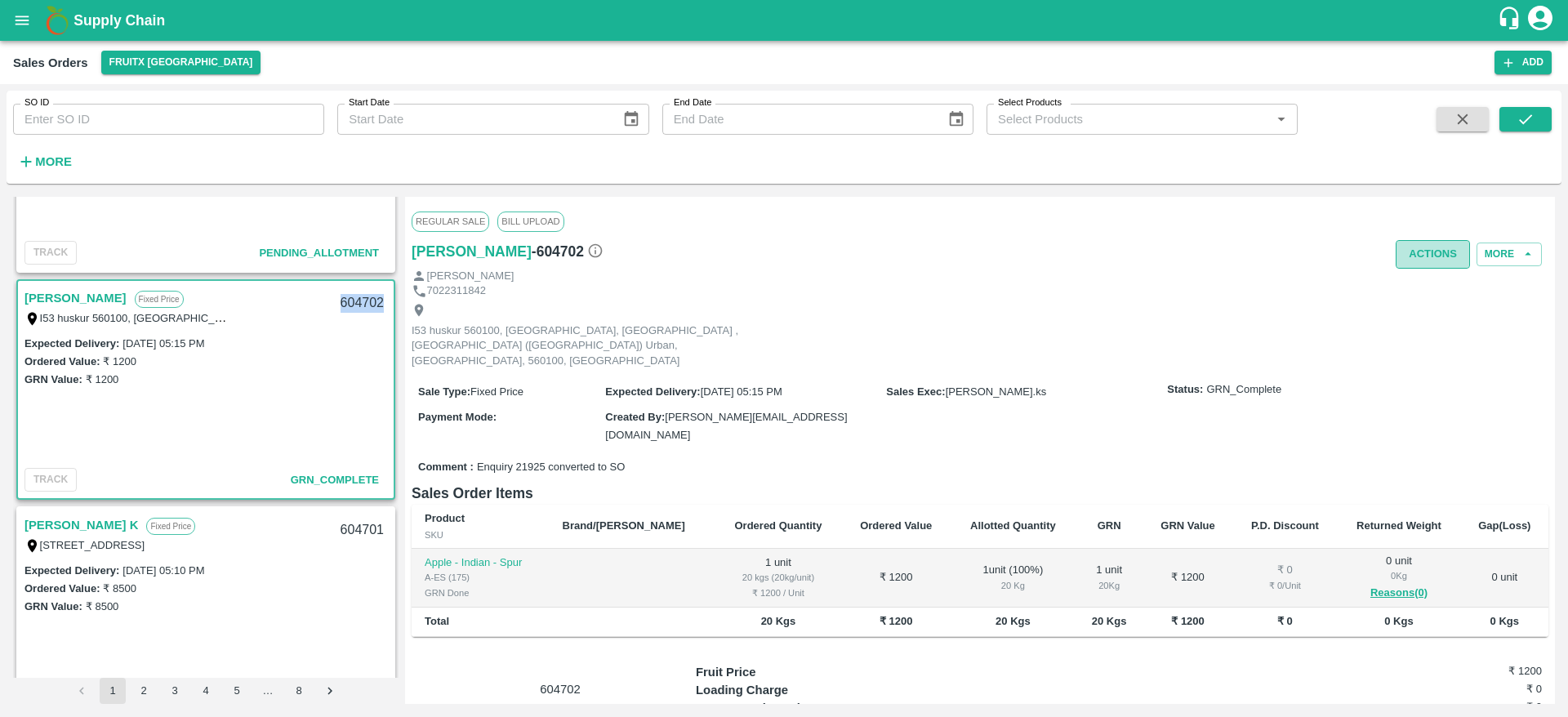
click at [1427, 245] on button "Actions" at bounding box center [1434, 254] width 75 height 29
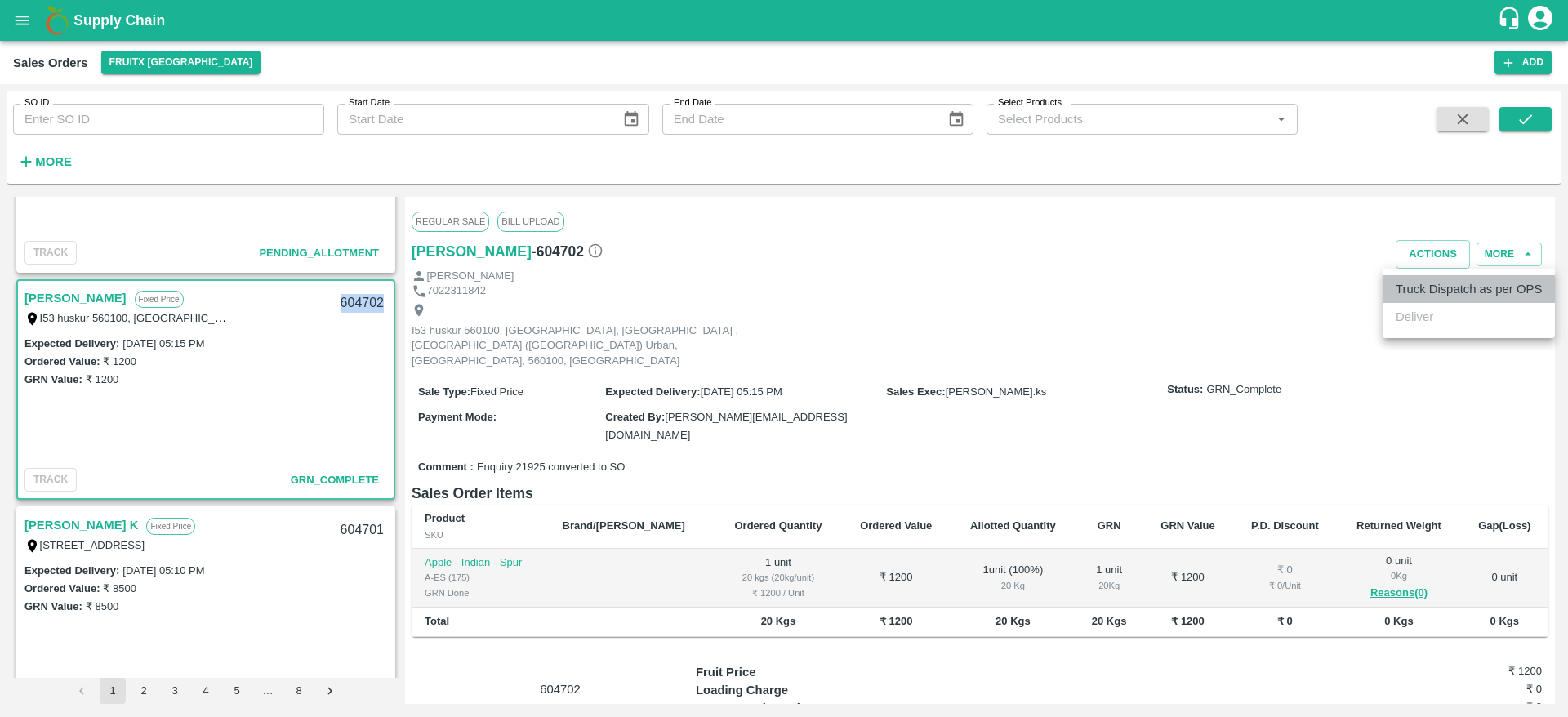
click at [1419, 292] on li "Truck Dispatch as per OPS" at bounding box center [1469, 289] width 173 height 28
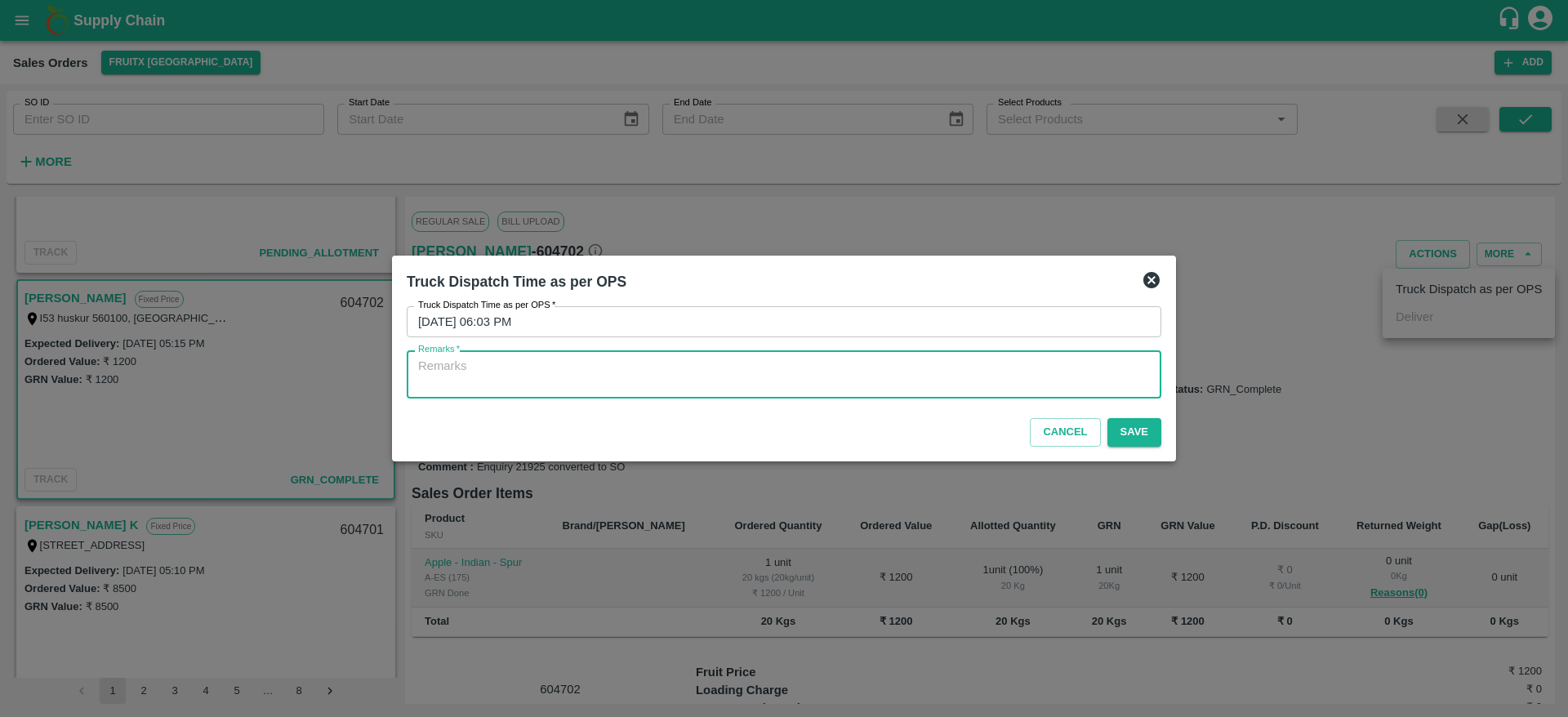
click at [999, 360] on textarea "Remarks   *" at bounding box center [784, 374] width 732 height 35
type textarea "OTD"
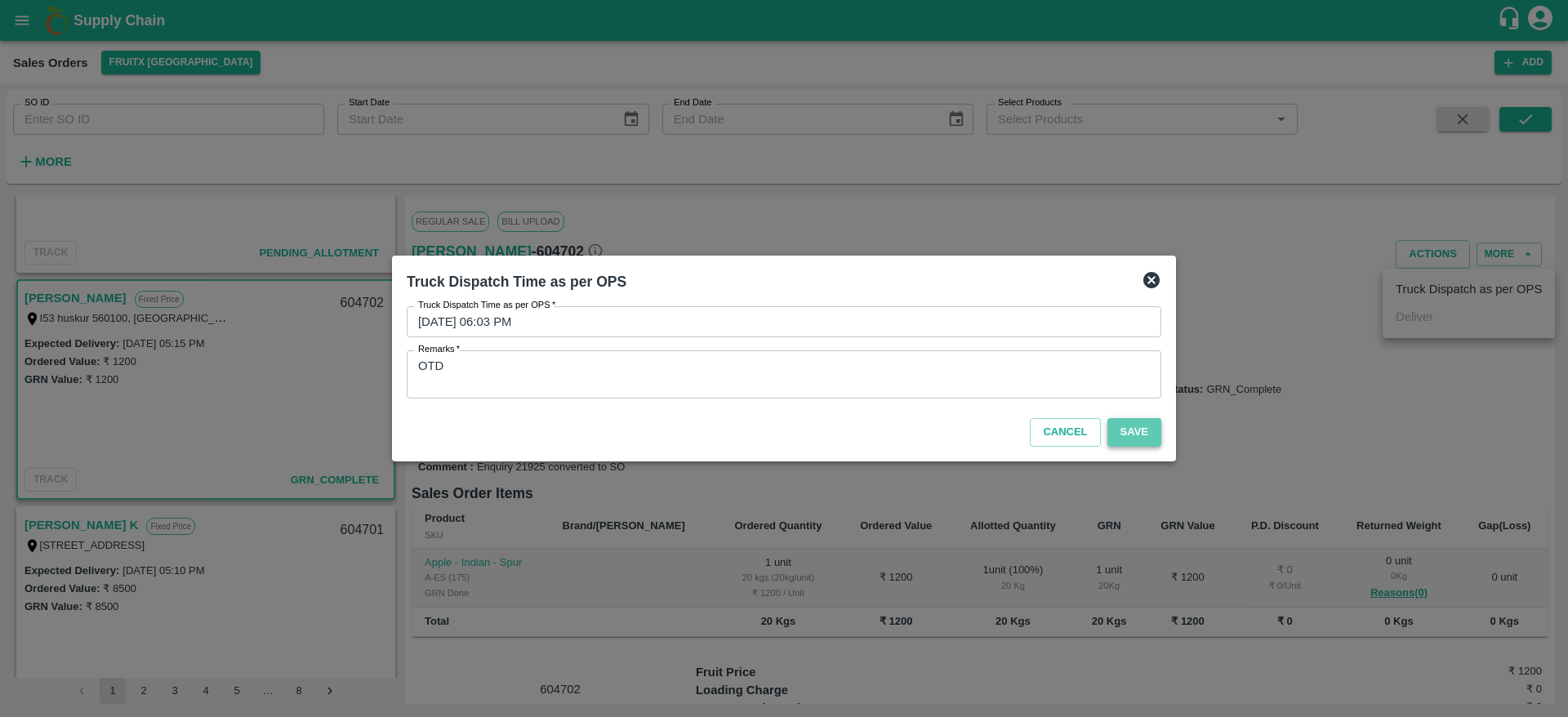
click at [1132, 430] on button "Save" at bounding box center [1135, 432] width 54 height 29
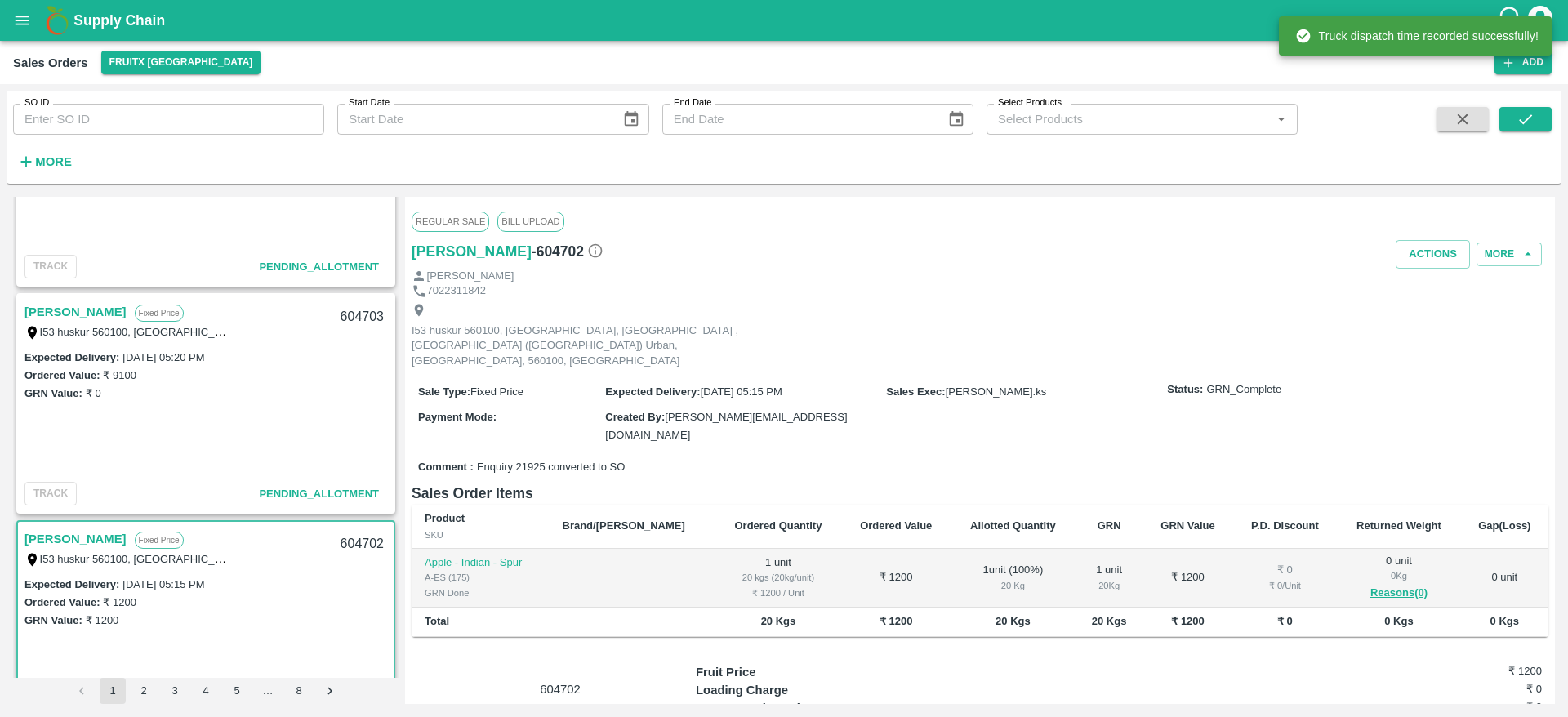
scroll to position [813, 0]
click at [50, 302] on div "NAYAZ Fixed Price I53 huskur 560100, Huskur, Bangalore , Bengaluru (Bangalore) …" at bounding box center [205, 322] width 375 height 52
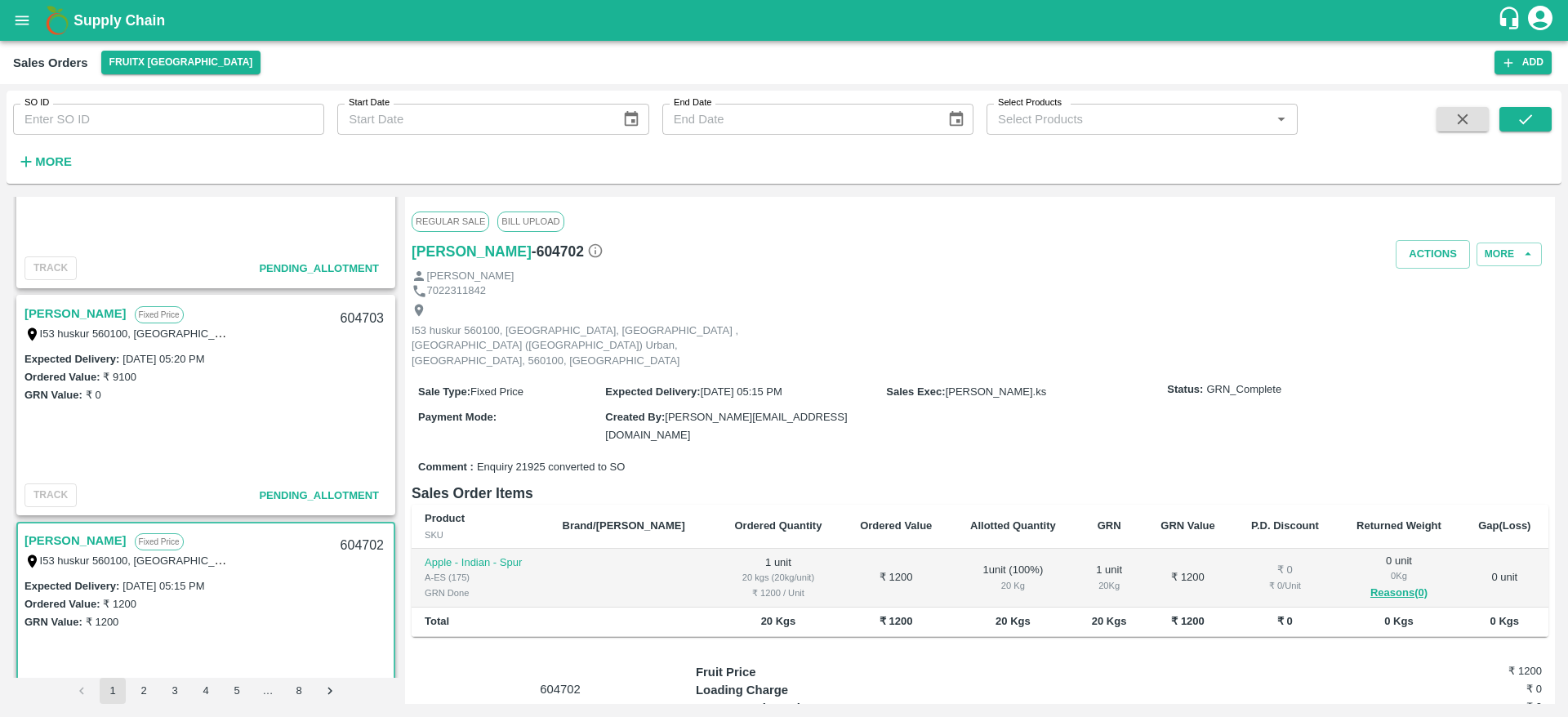
click at [50, 304] on link "[PERSON_NAME]" at bounding box center [75, 313] width 102 height 21
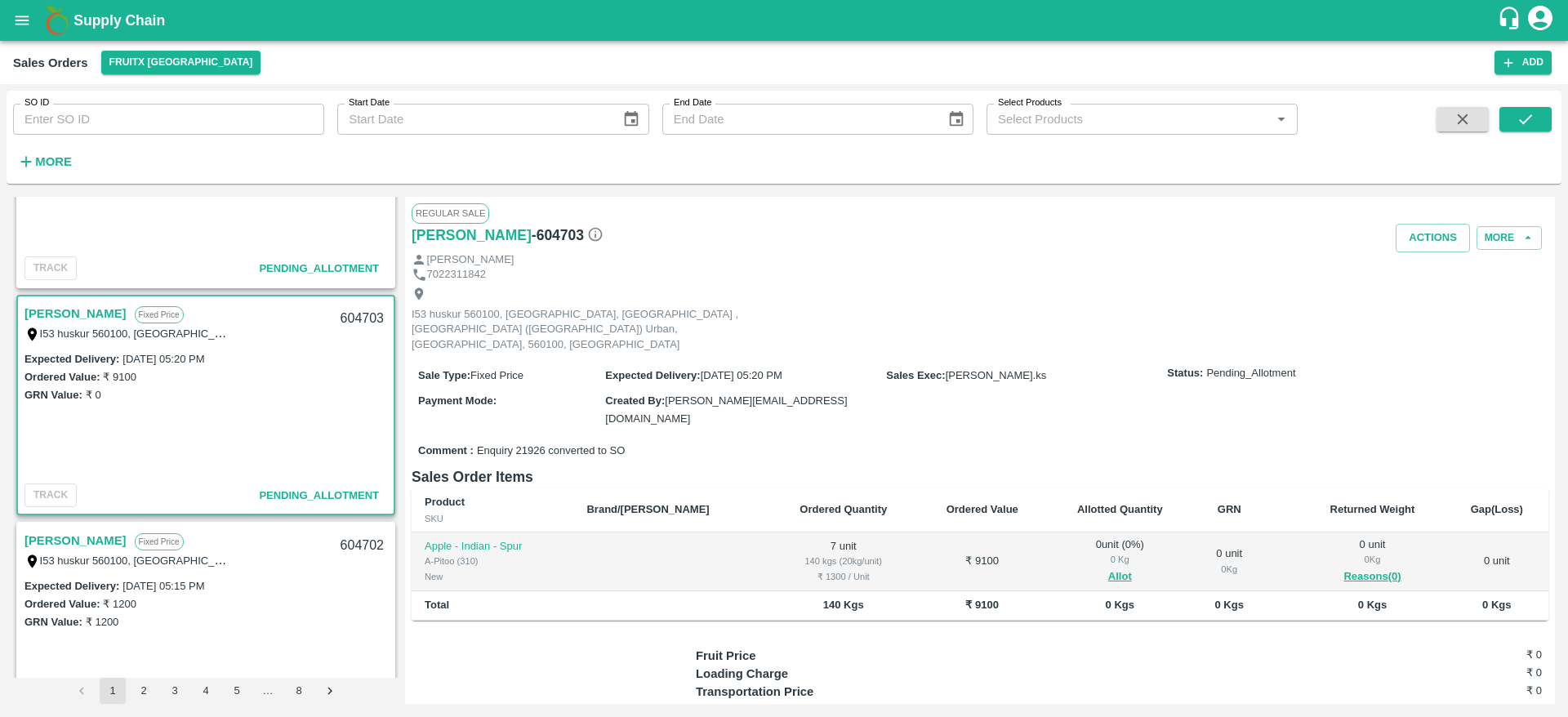
click at [357, 316] on div "604703" at bounding box center [361, 318] width 63 height 38
copy div "604703"
click at [1109, 568] on button "Allot" at bounding box center [1120, 577] width 23 height 19
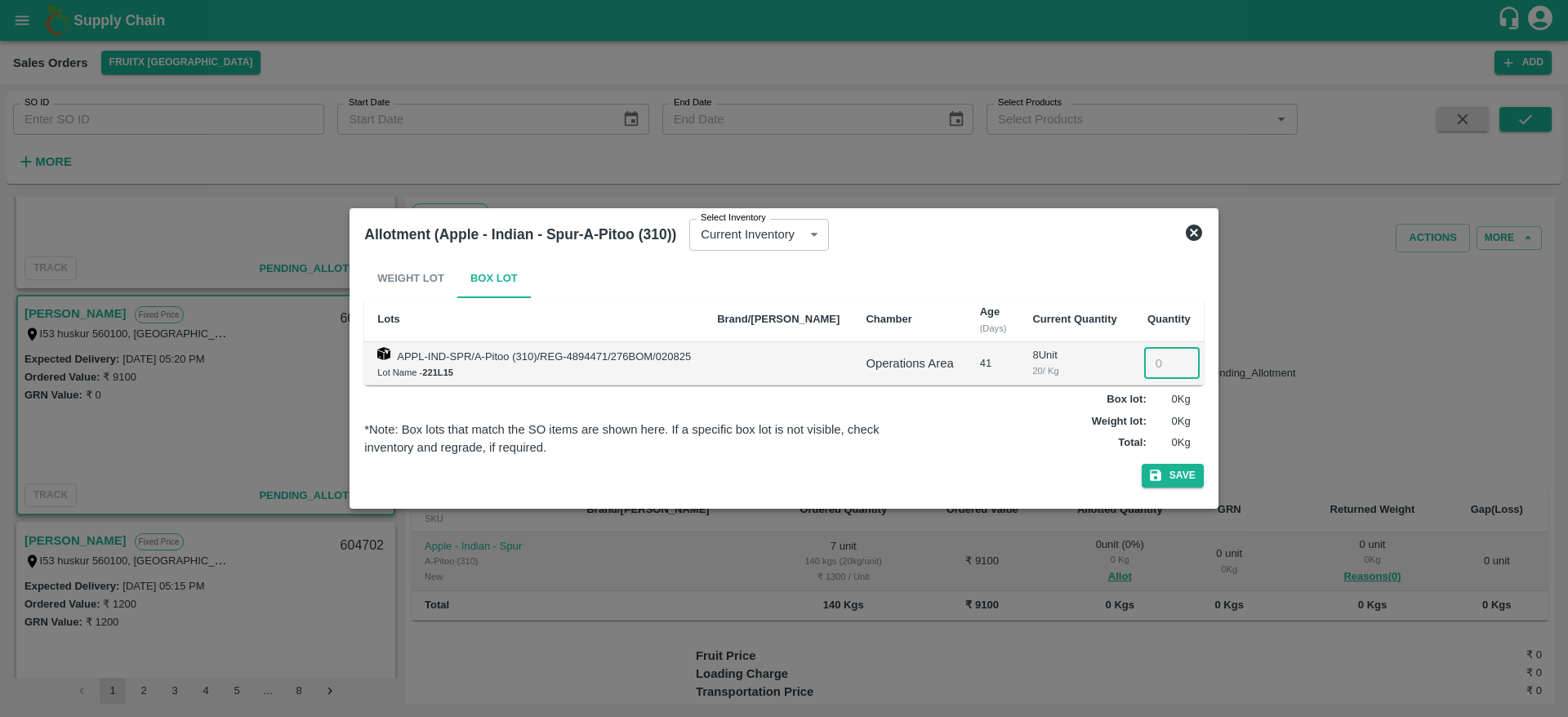
click at [1144, 373] on input "number" at bounding box center [1171, 363] width 55 height 31
type input "7"
click at [1142, 464] on button "Save" at bounding box center [1173, 475] width 62 height 23
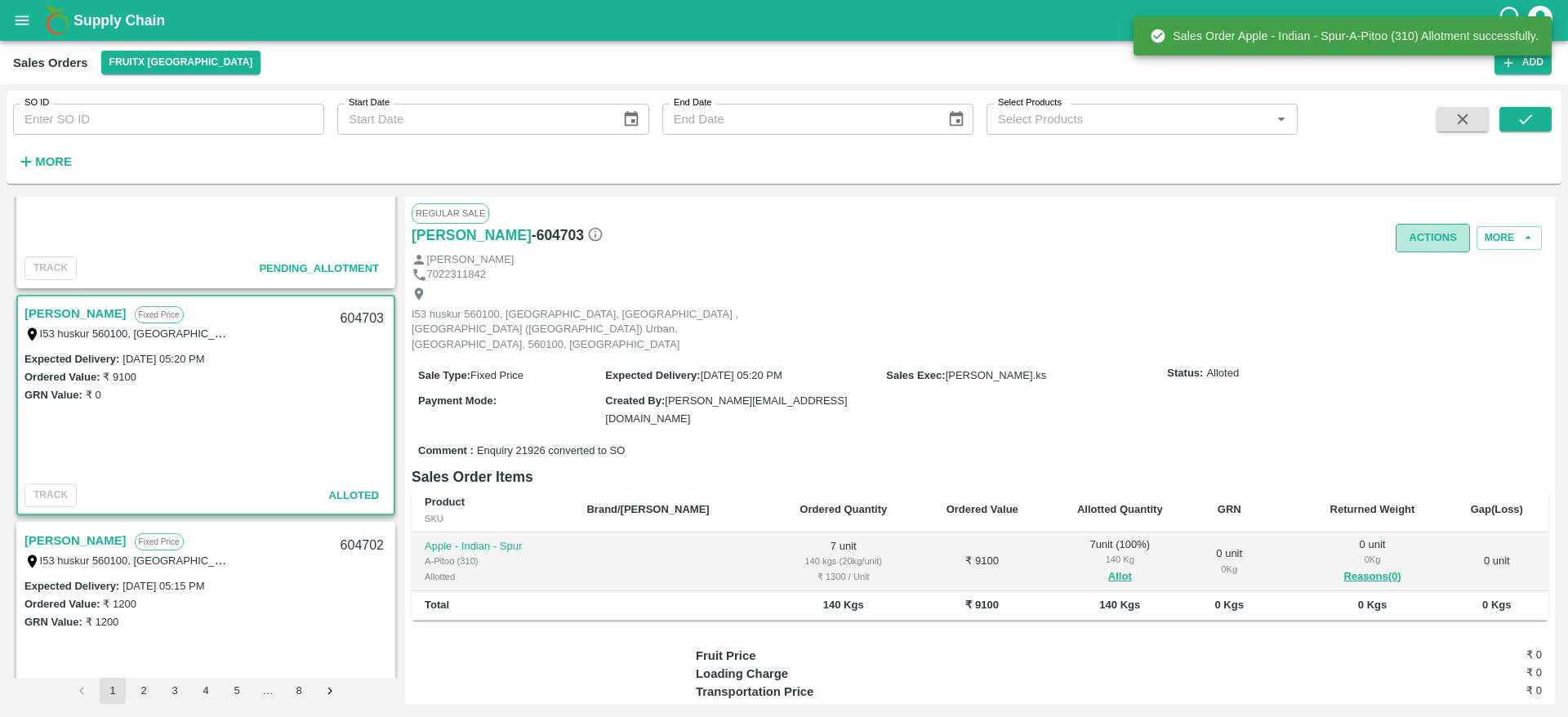
click at [1412, 241] on button "Actions" at bounding box center [1434, 238] width 75 height 29
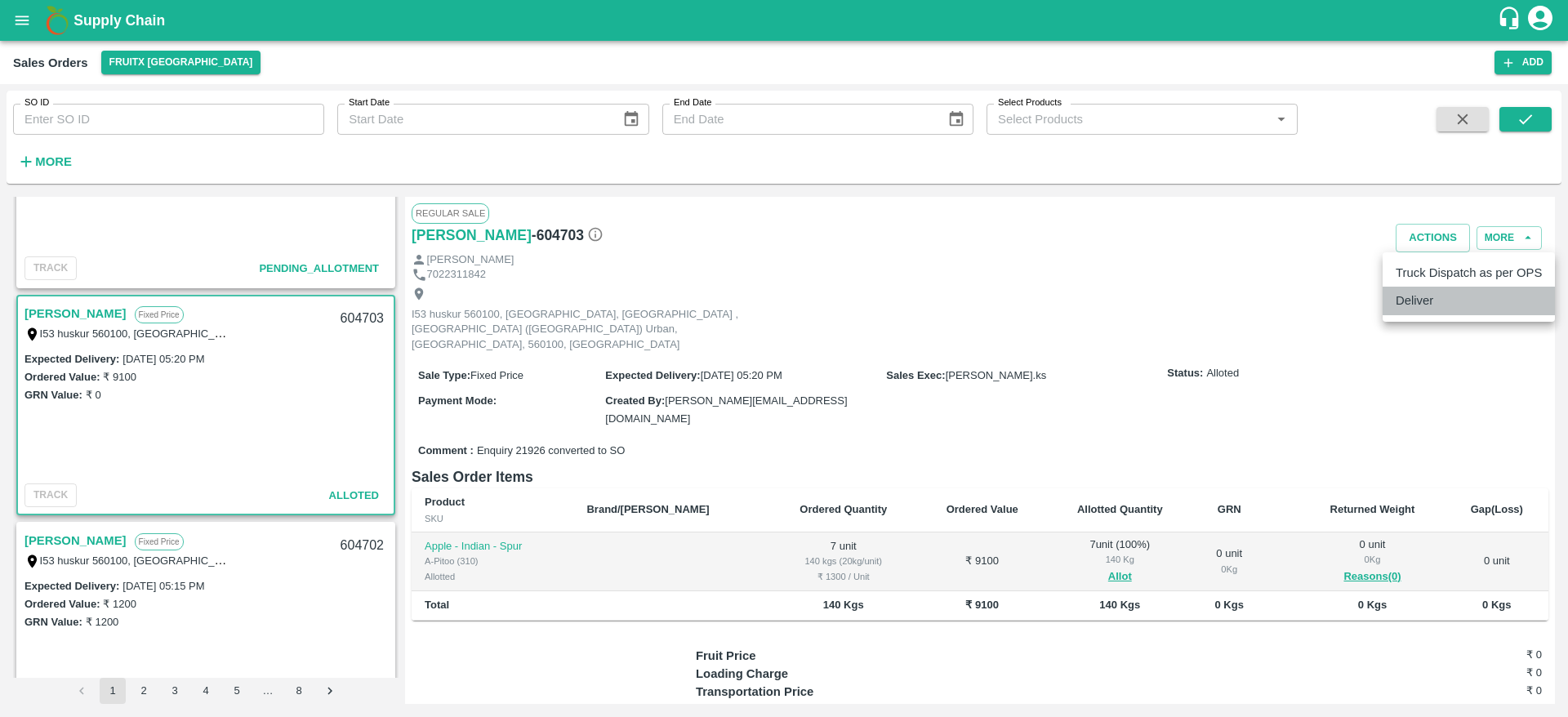
click at [1466, 299] on li "Deliver" at bounding box center [1469, 301] width 173 height 28
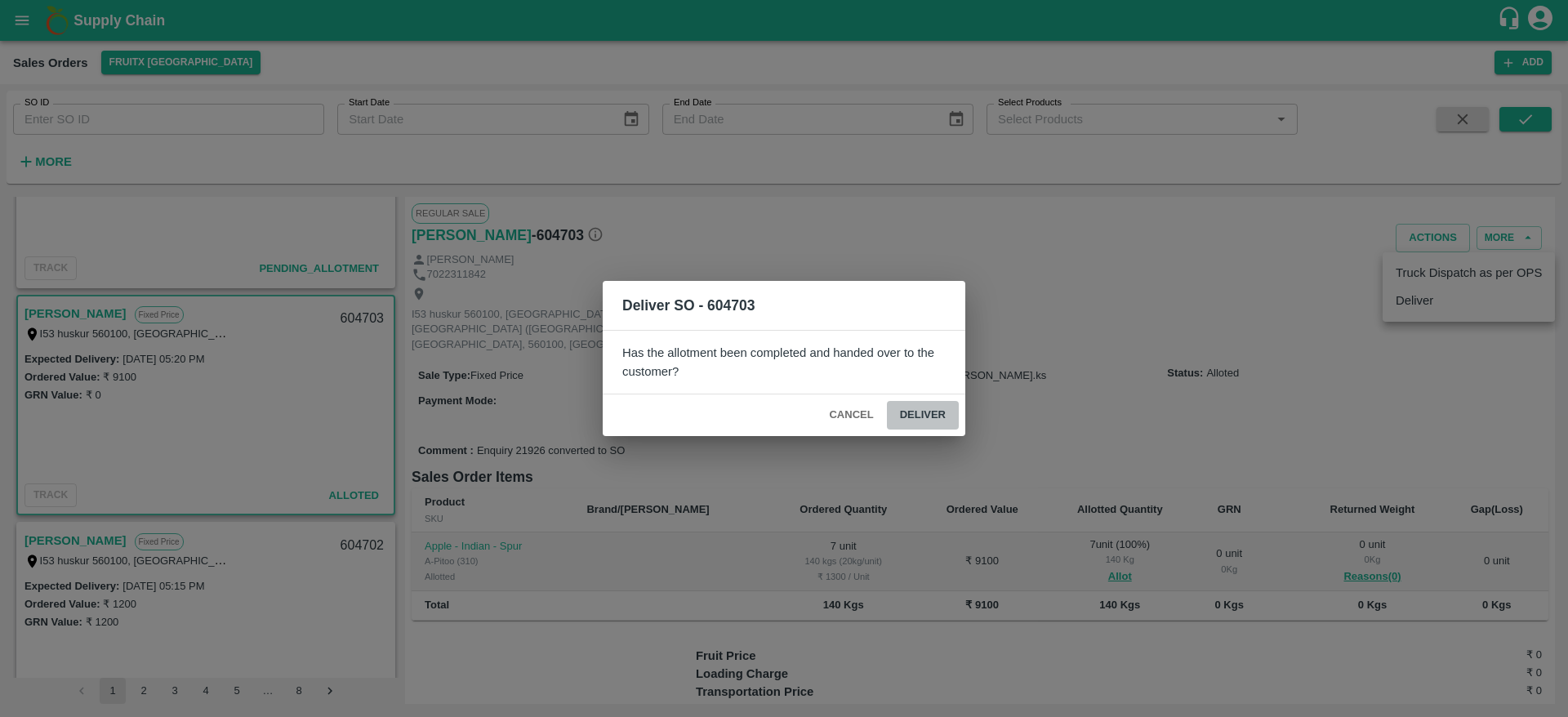
click at [920, 420] on button "Deliver" at bounding box center [923, 415] width 72 height 29
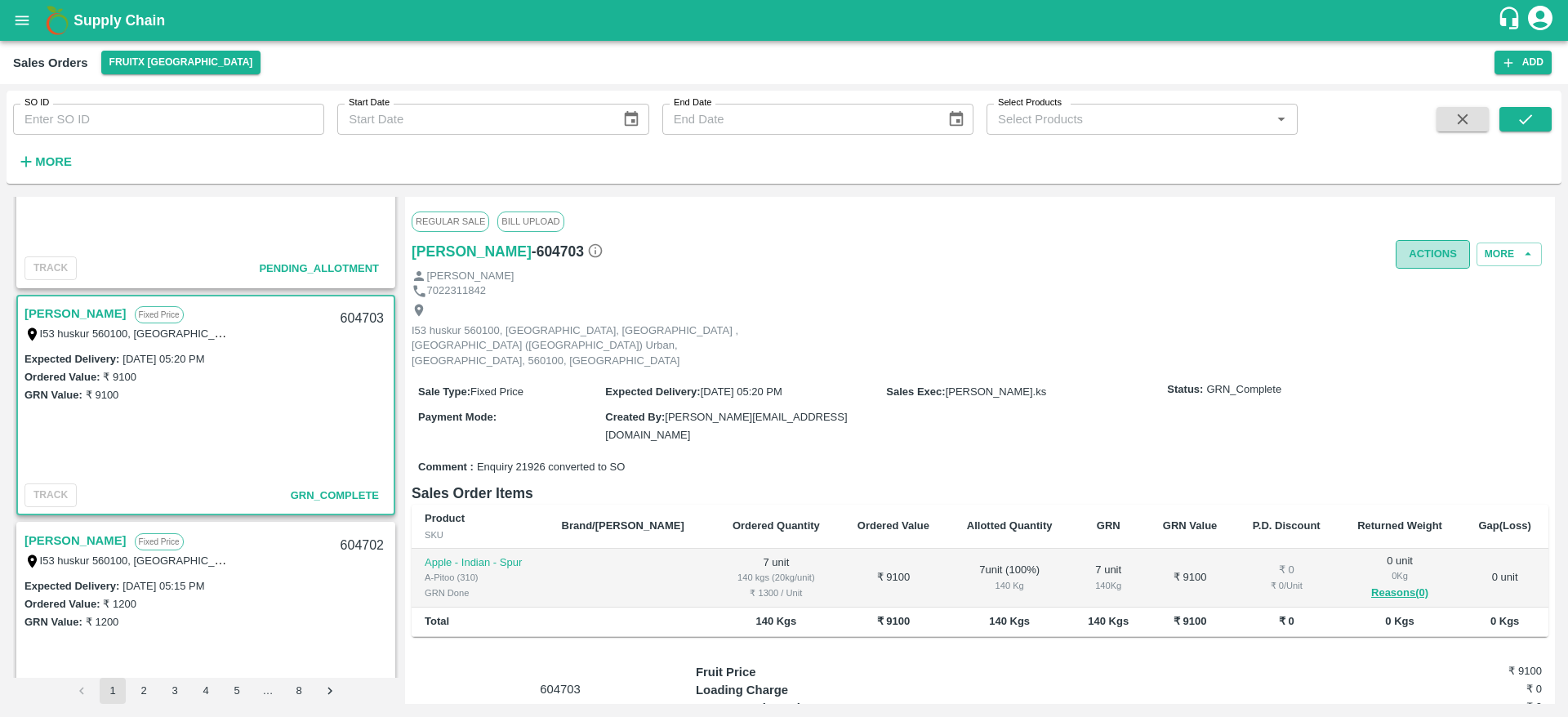
click at [1434, 259] on button "Actions" at bounding box center [1434, 254] width 75 height 29
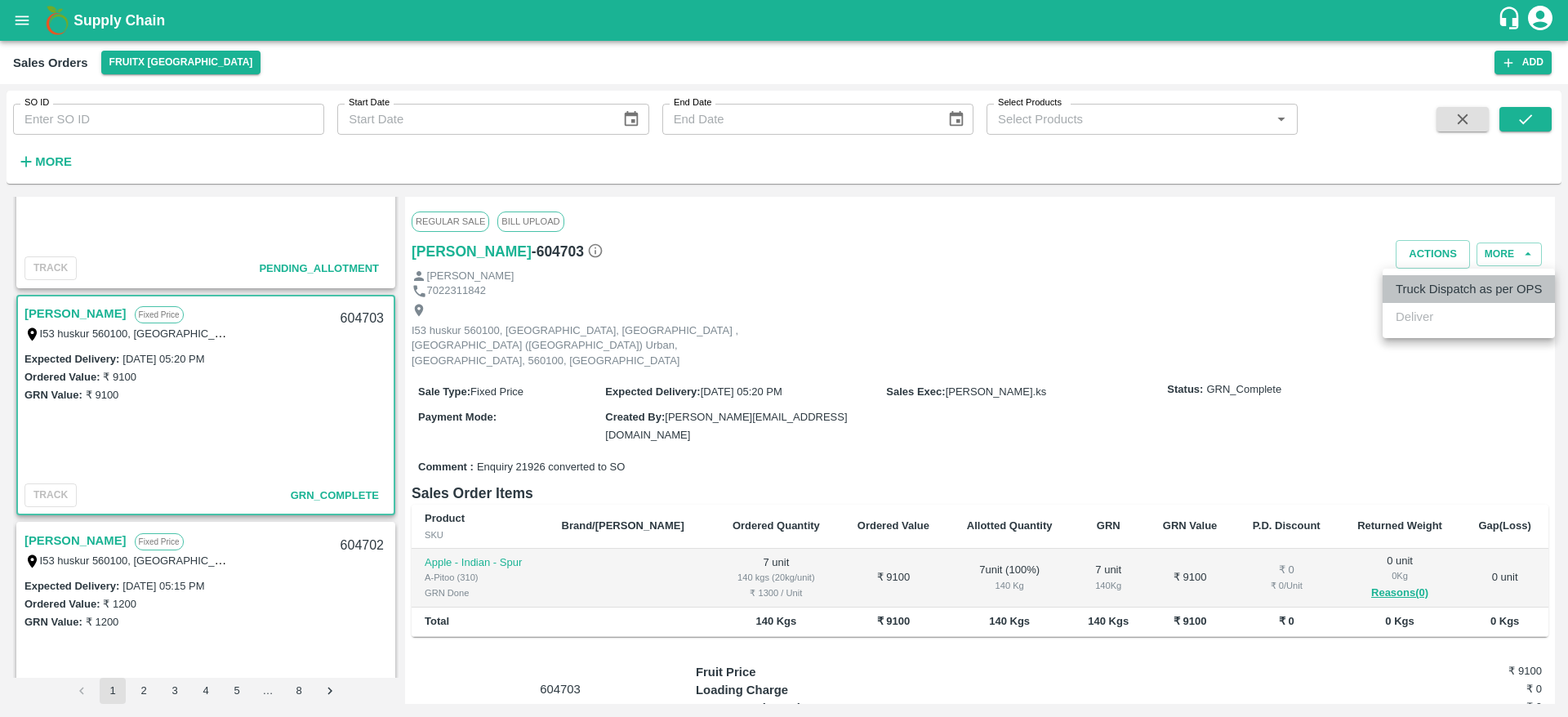
click at [1425, 285] on li "Truck Dispatch as per OPS" at bounding box center [1469, 289] width 173 height 28
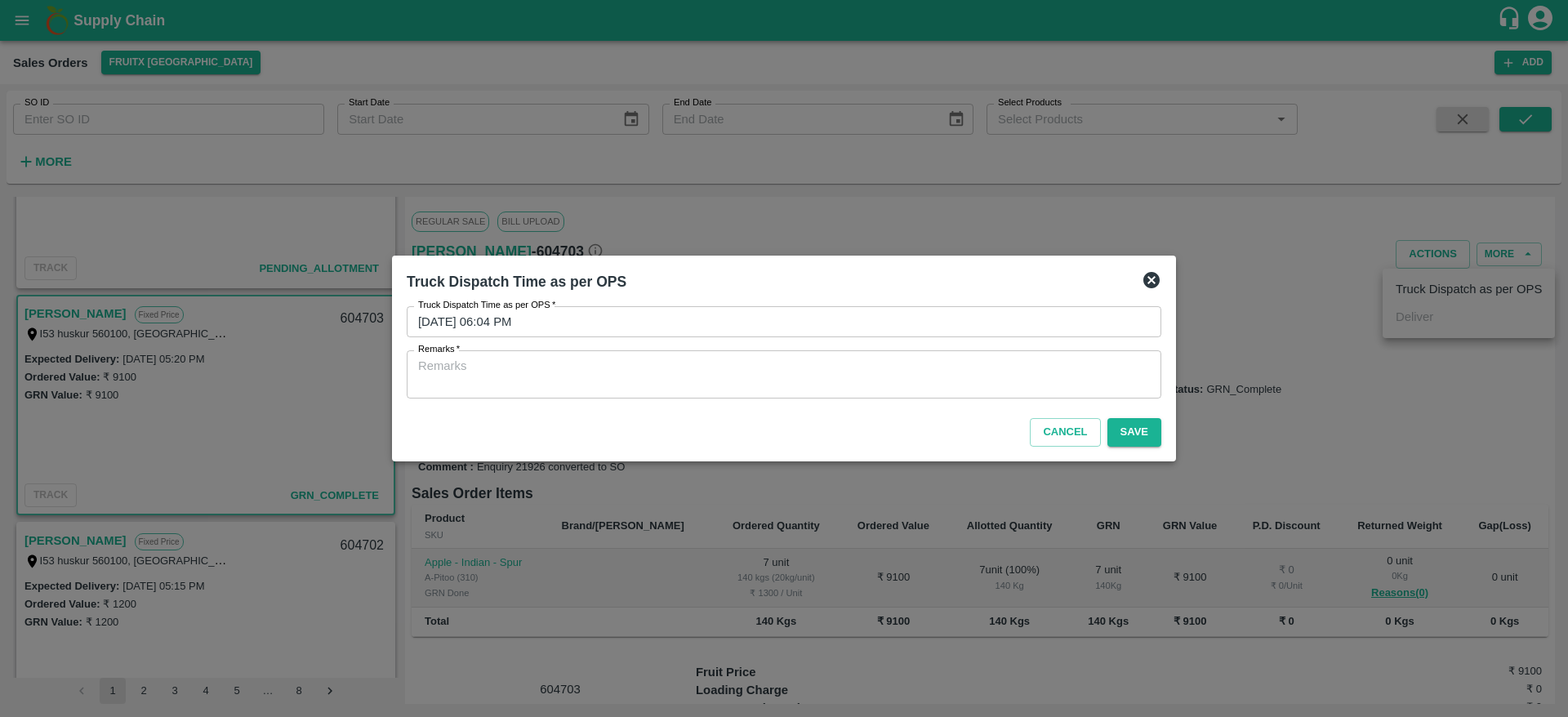
click at [982, 395] on div "x Remarks" at bounding box center [784, 374] width 755 height 49
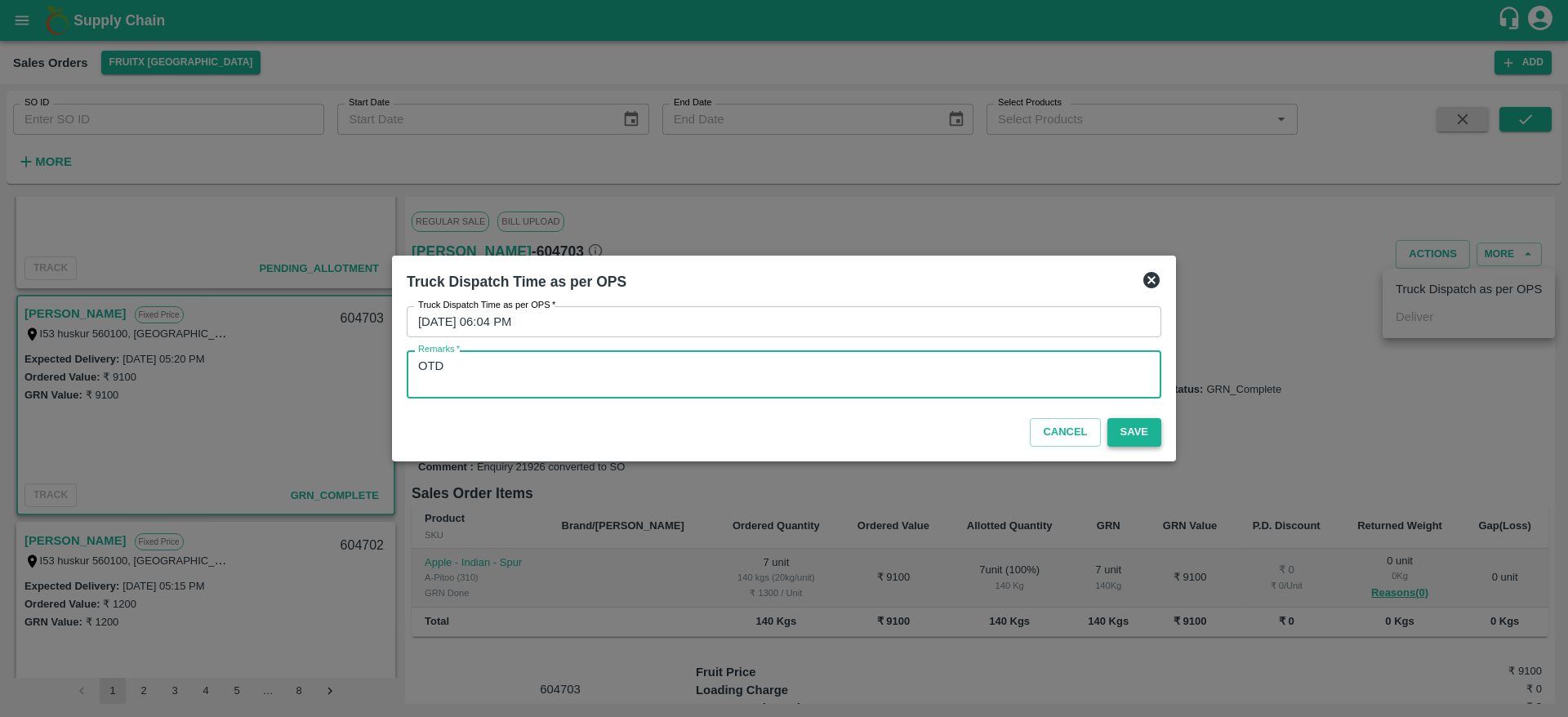
type textarea "OTD"
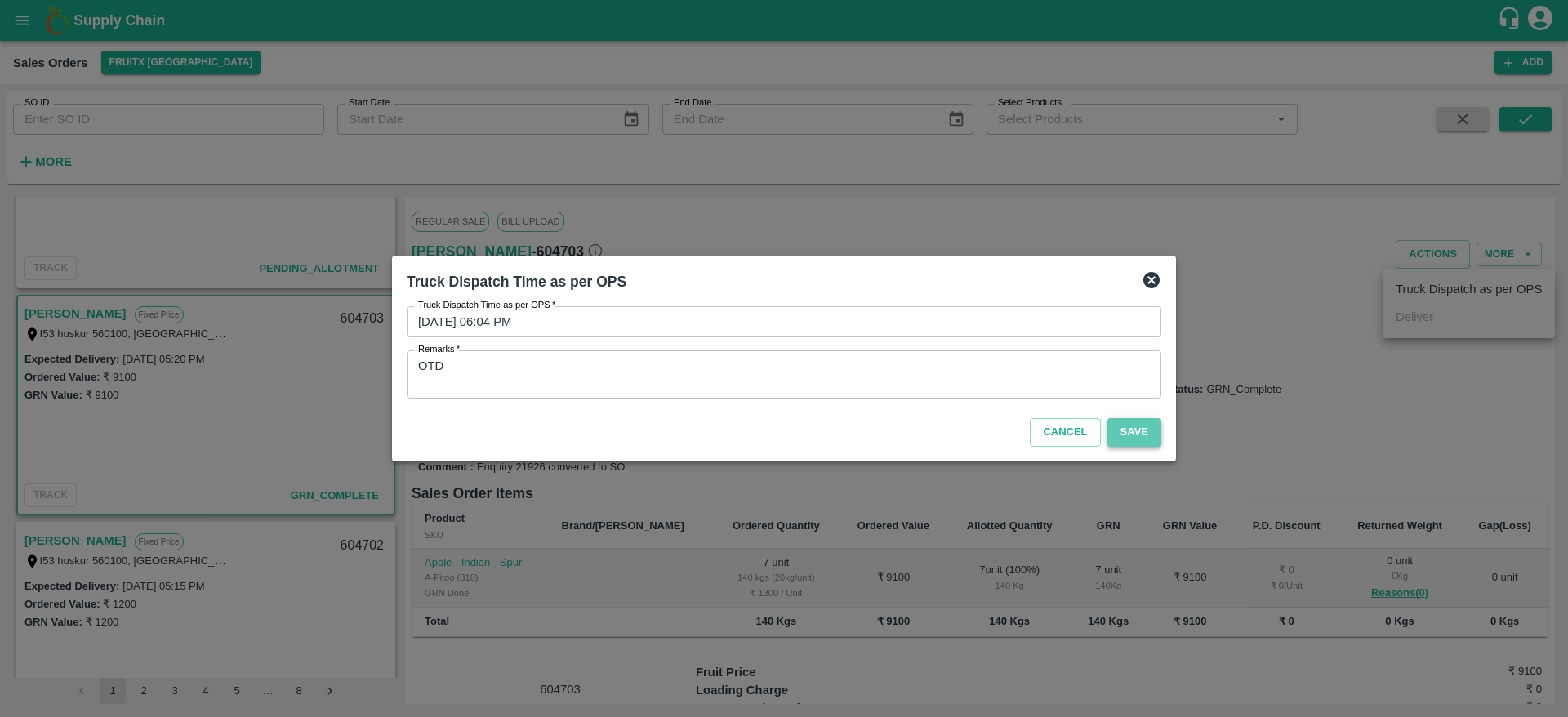
click at [1144, 433] on button "Save" at bounding box center [1135, 432] width 54 height 29
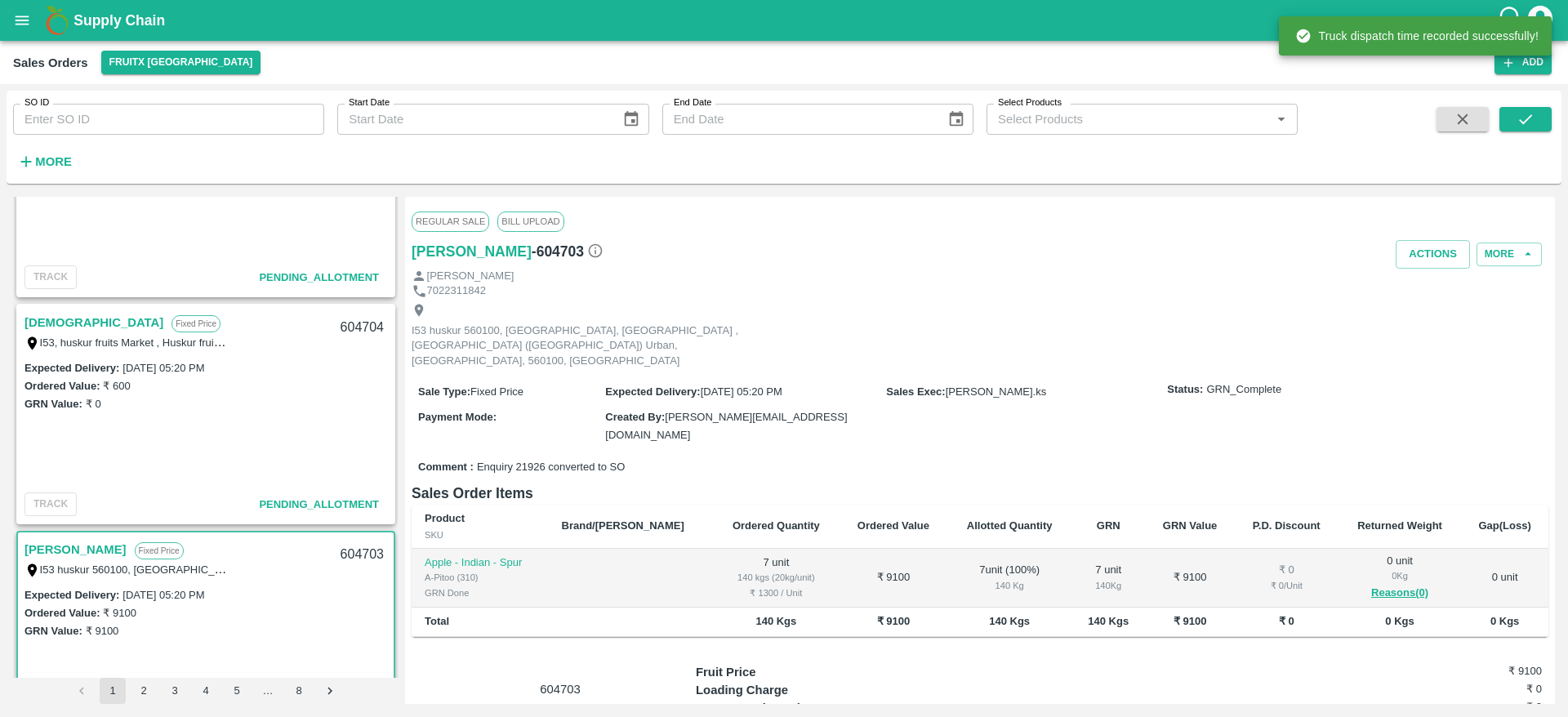
scroll to position [576, 0]
click at [55, 329] on link "[DEMOGRAPHIC_DATA]" at bounding box center [93, 324] width 139 height 21
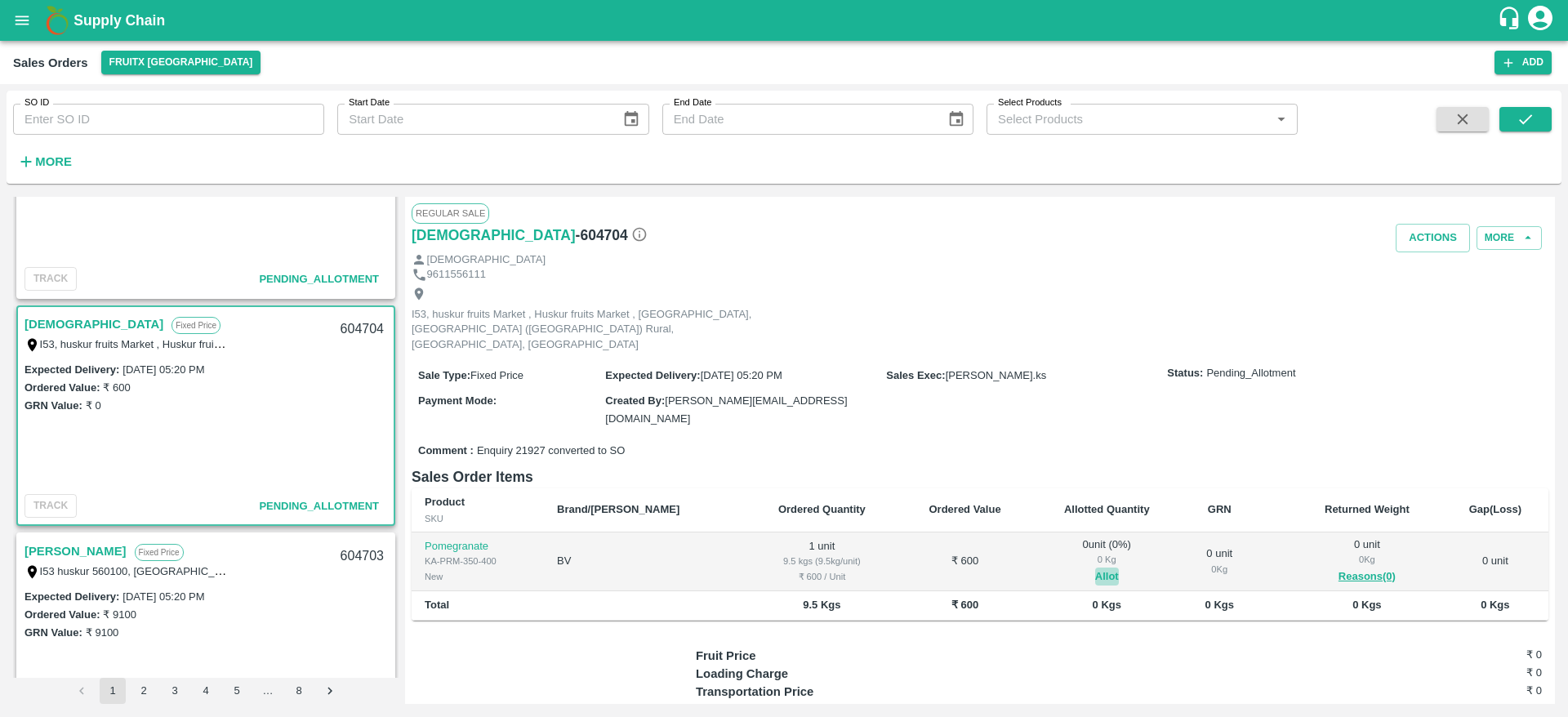
click at [1095, 568] on button "Allot" at bounding box center [1107, 577] width 23 height 19
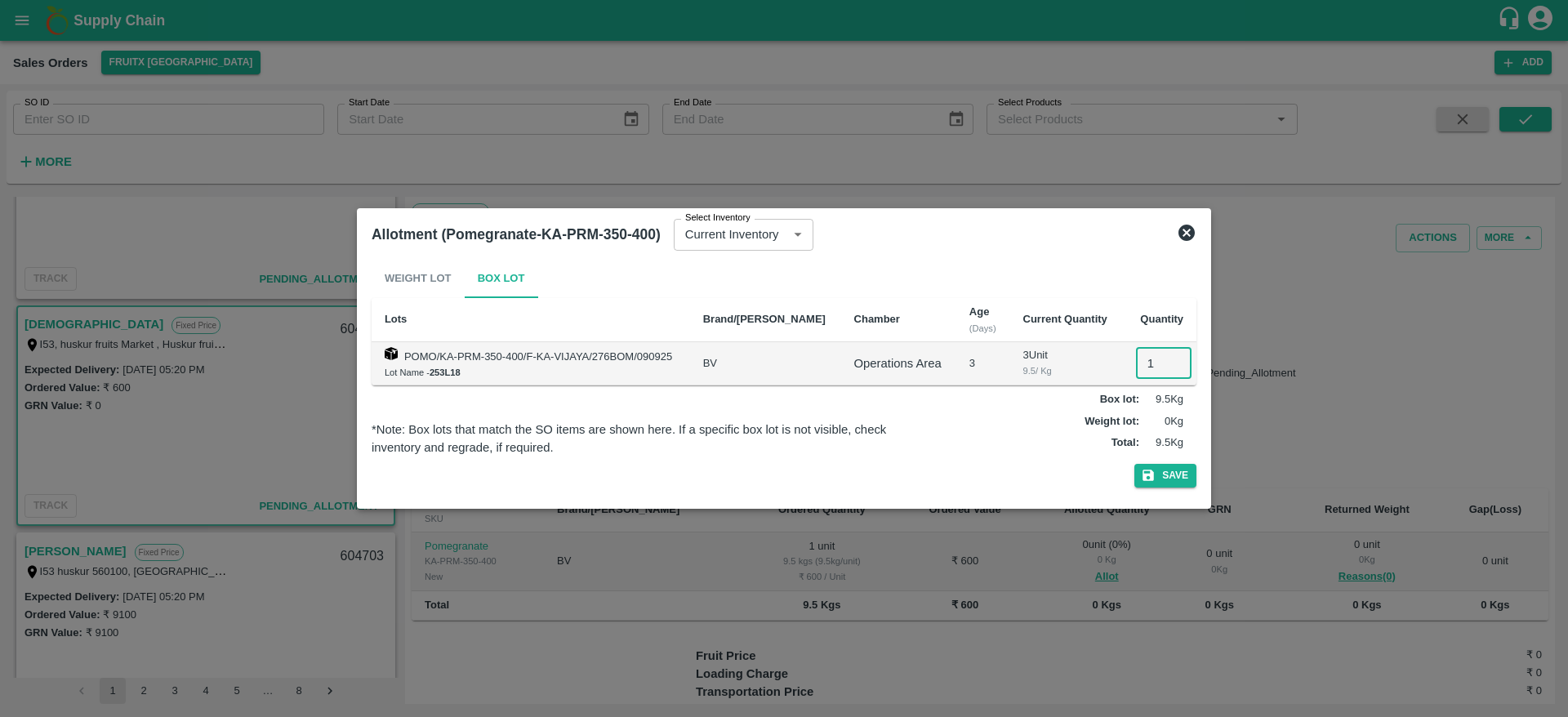
click at [1148, 366] on input "1" at bounding box center [1163, 363] width 55 height 31
type input "1"
click at [1135, 464] on button "Save" at bounding box center [1165, 475] width 62 height 23
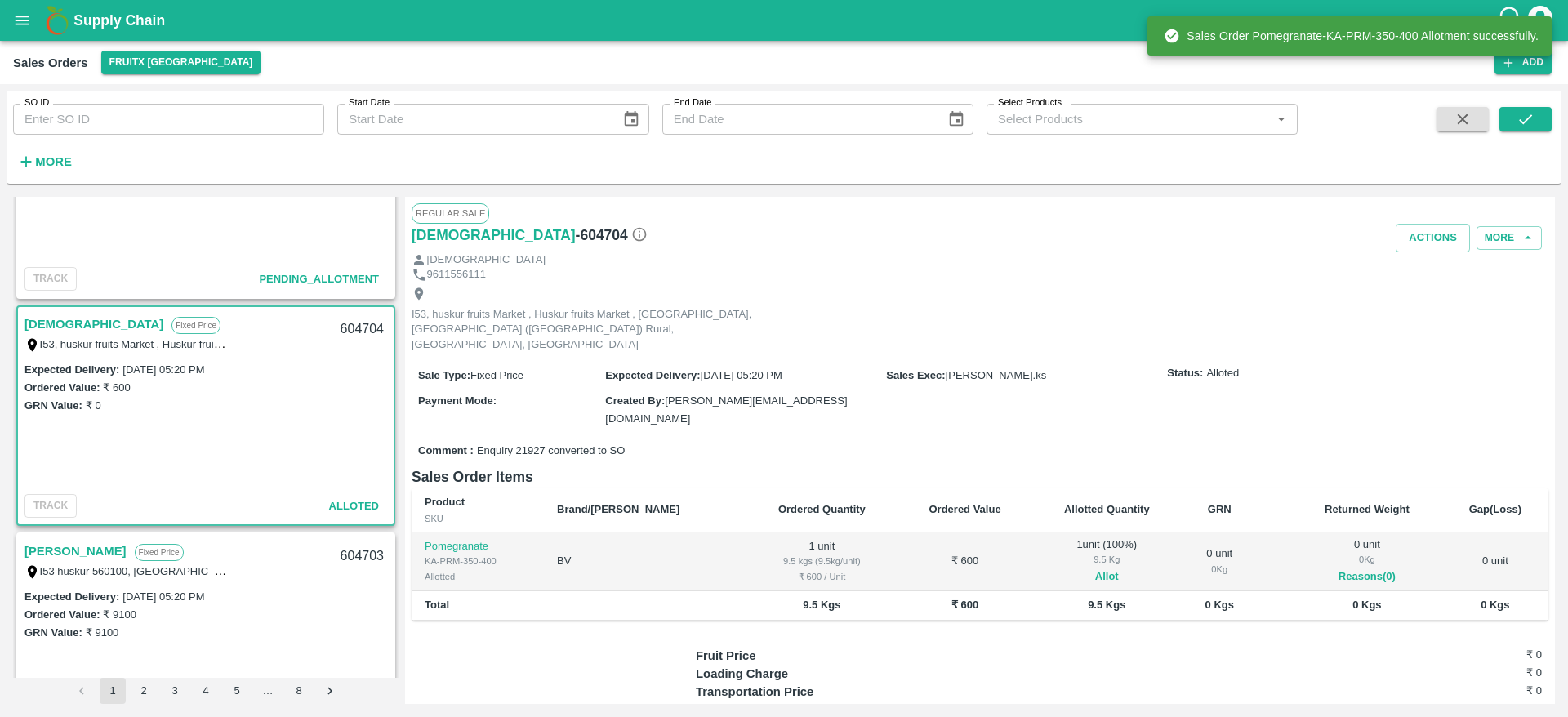
click at [342, 324] on div "604704" at bounding box center [361, 329] width 63 height 38
copy div "604704"
click at [1448, 229] on button "Actions" at bounding box center [1434, 238] width 75 height 29
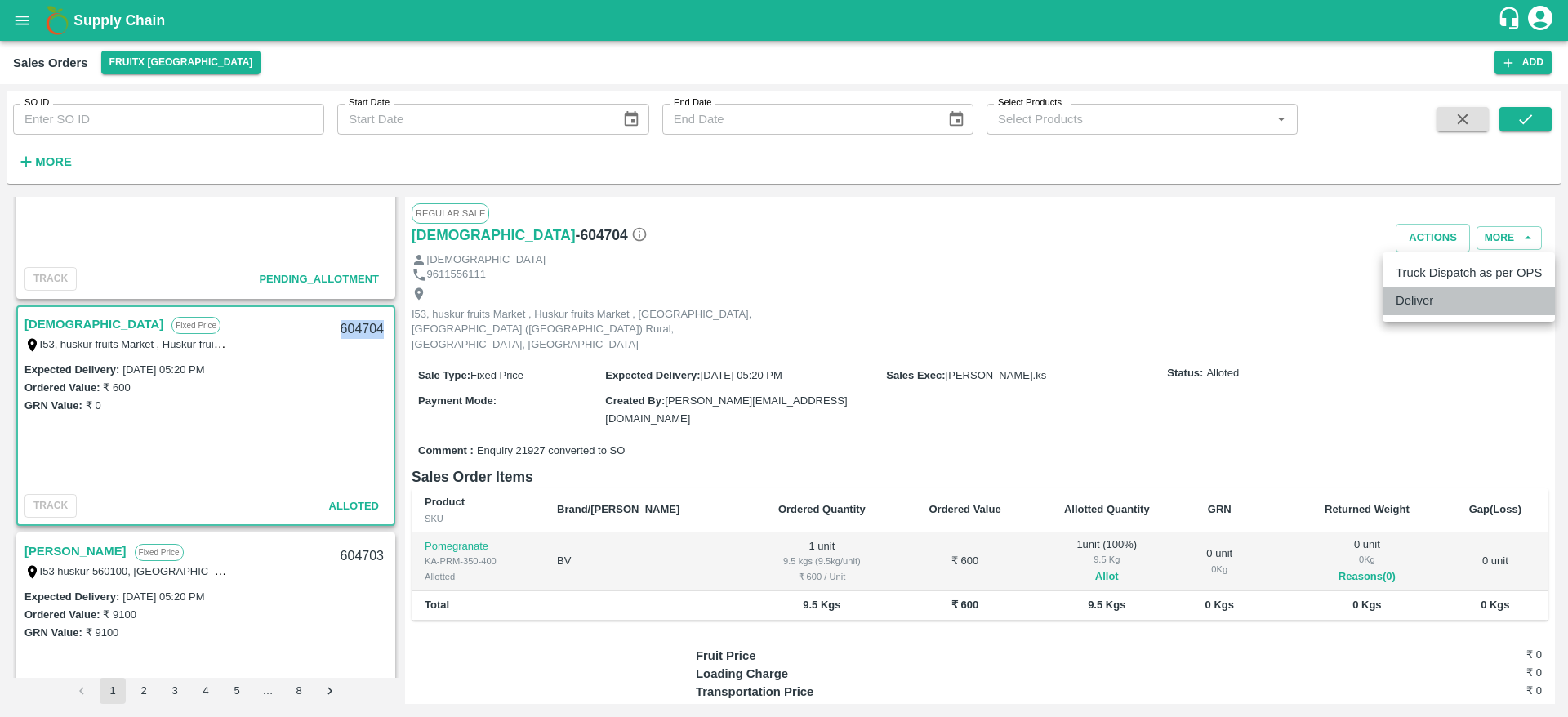
click at [1429, 301] on li "Deliver" at bounding box center [1469, 301] width 173 height 28
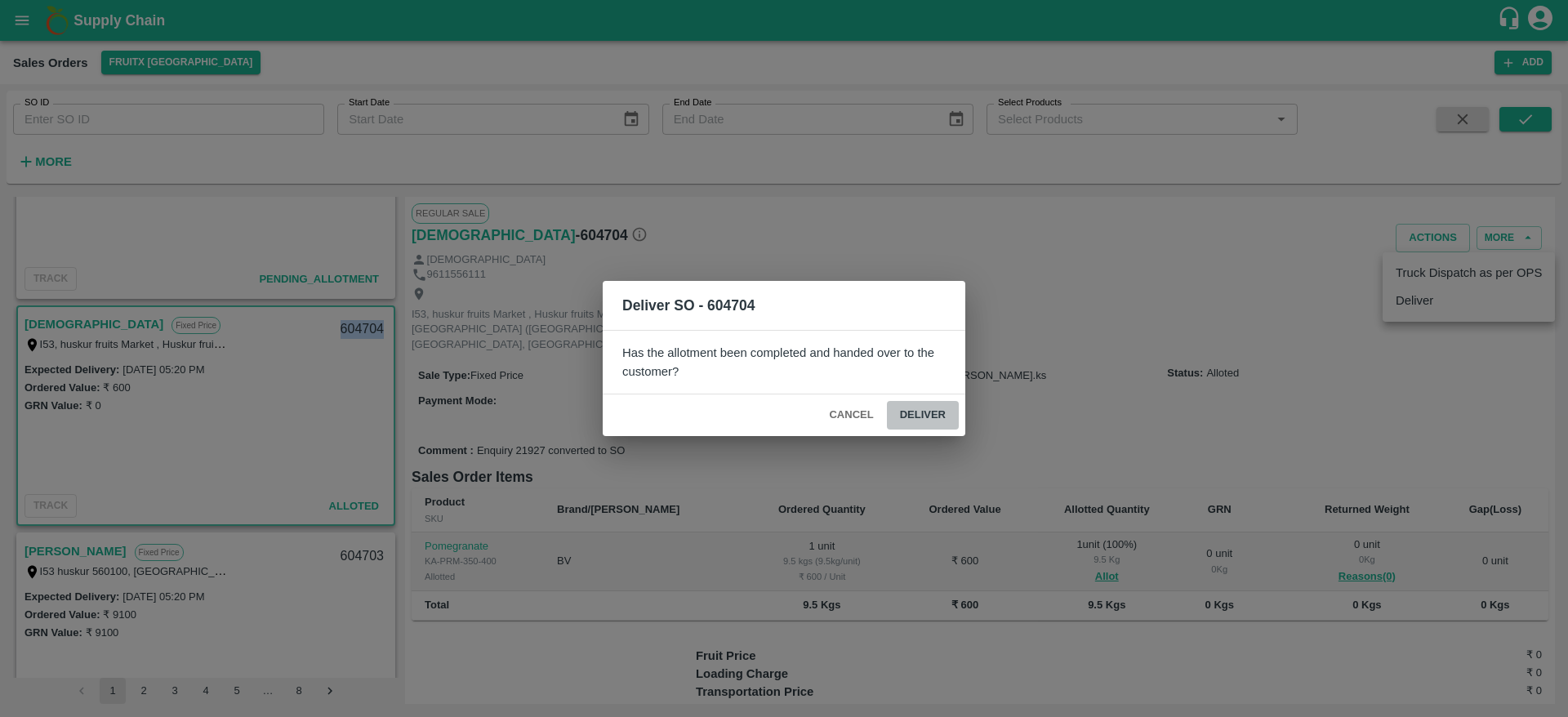
click at [920, 416] on button "Deliver" at bounding box center [923, 415] width 72 height 29
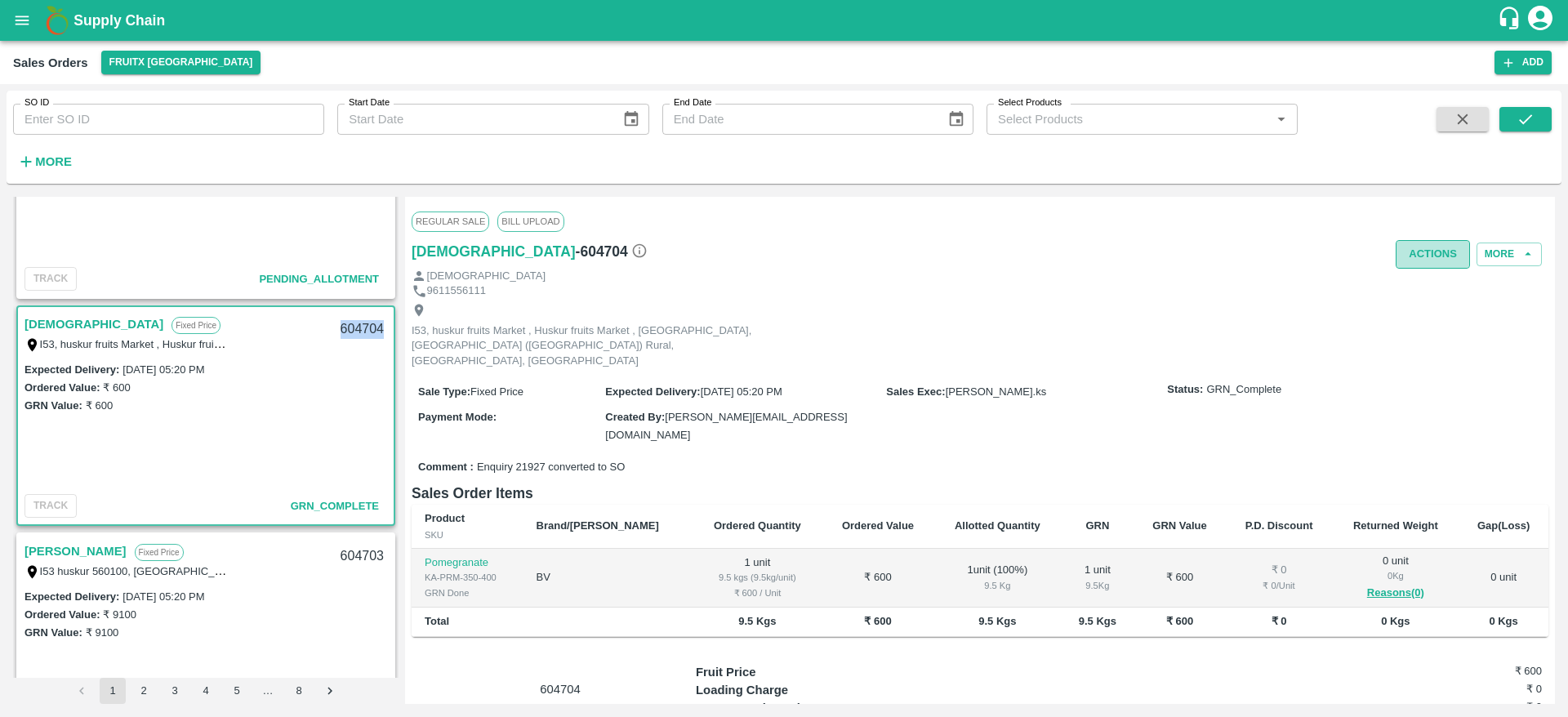
click at [1443, 245] on button "Actions" at bounding box center [1434, 254] width 75 height 29
click at [1431, 286] on li "Truck Dispatch as per OPS" at bounding box center [1469, 289] width 173 height 28
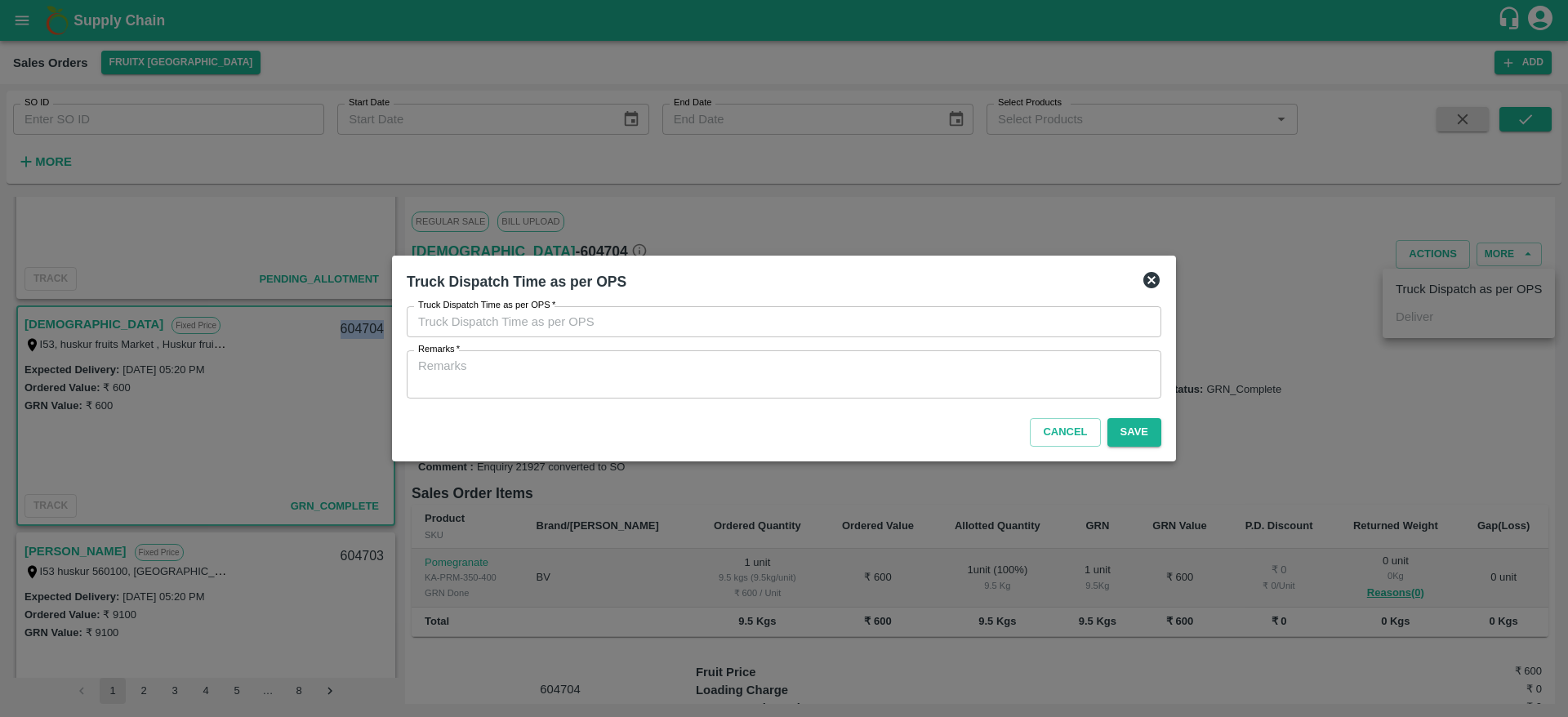
type input "12/09/2025 06:05 PM"
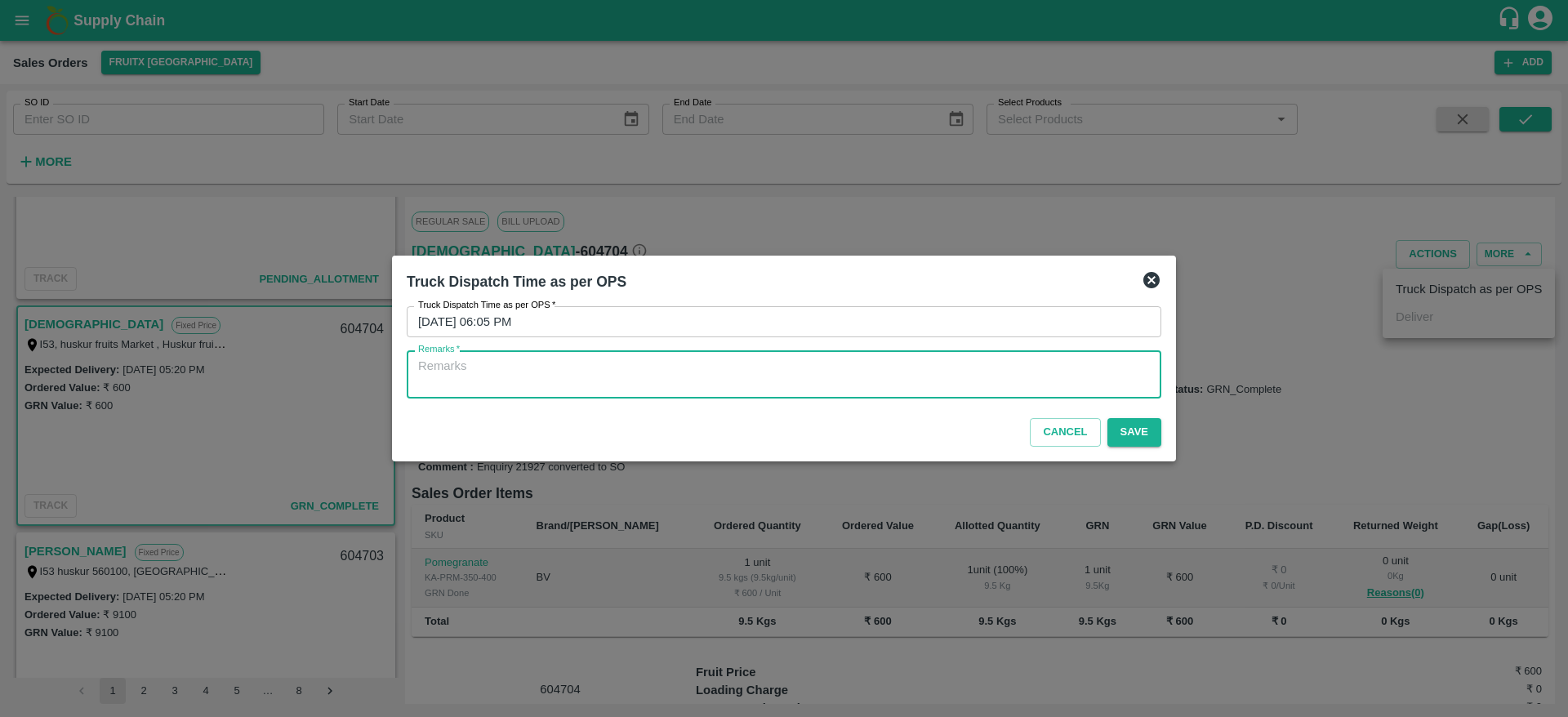
click at [988, 378] on textarea "Remarks   *" at bounding box center [784, 374] width 732 height 35
type textarea "OTD"
click at [1135, 428] on button "Save" at bounding box center [1135, 432] width 54 height 29
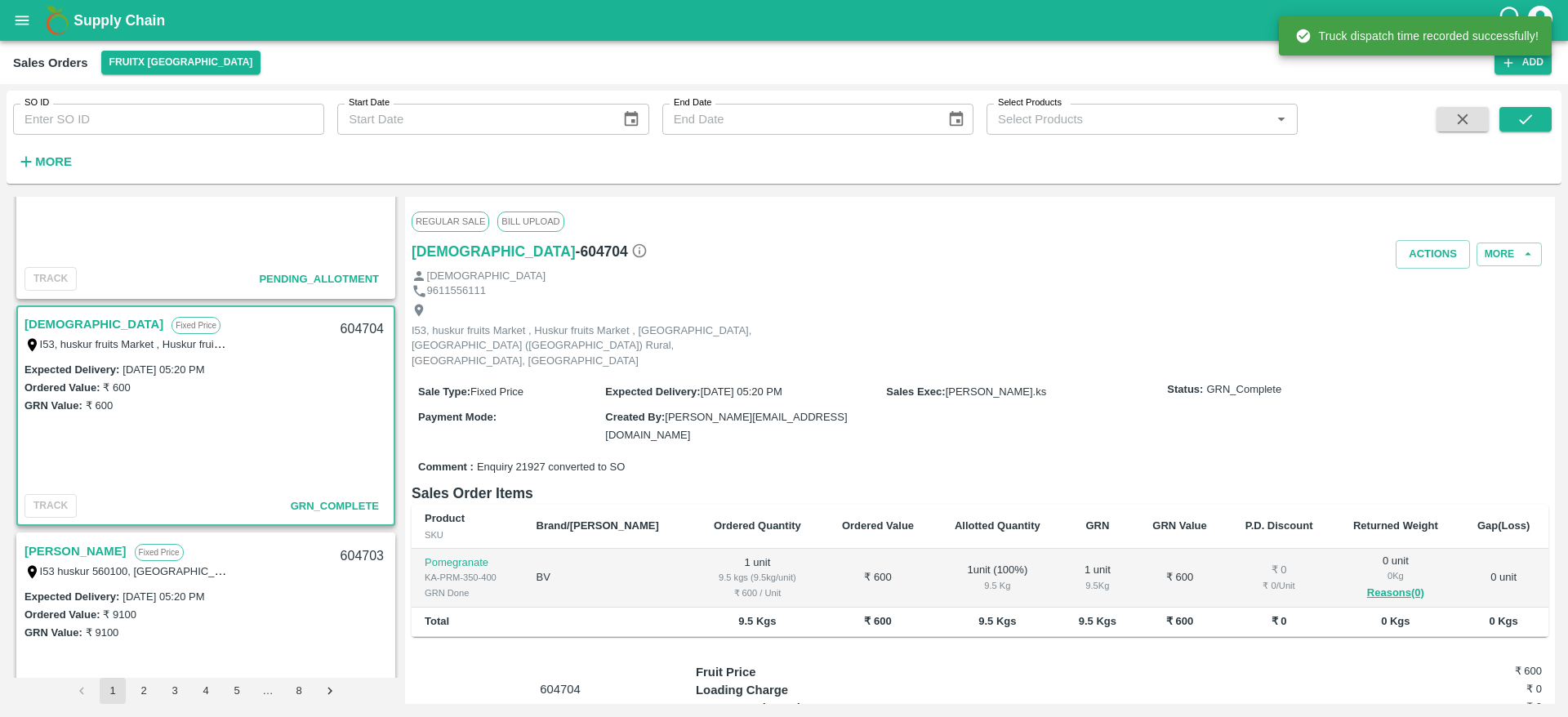
scroll to position [462, 0]
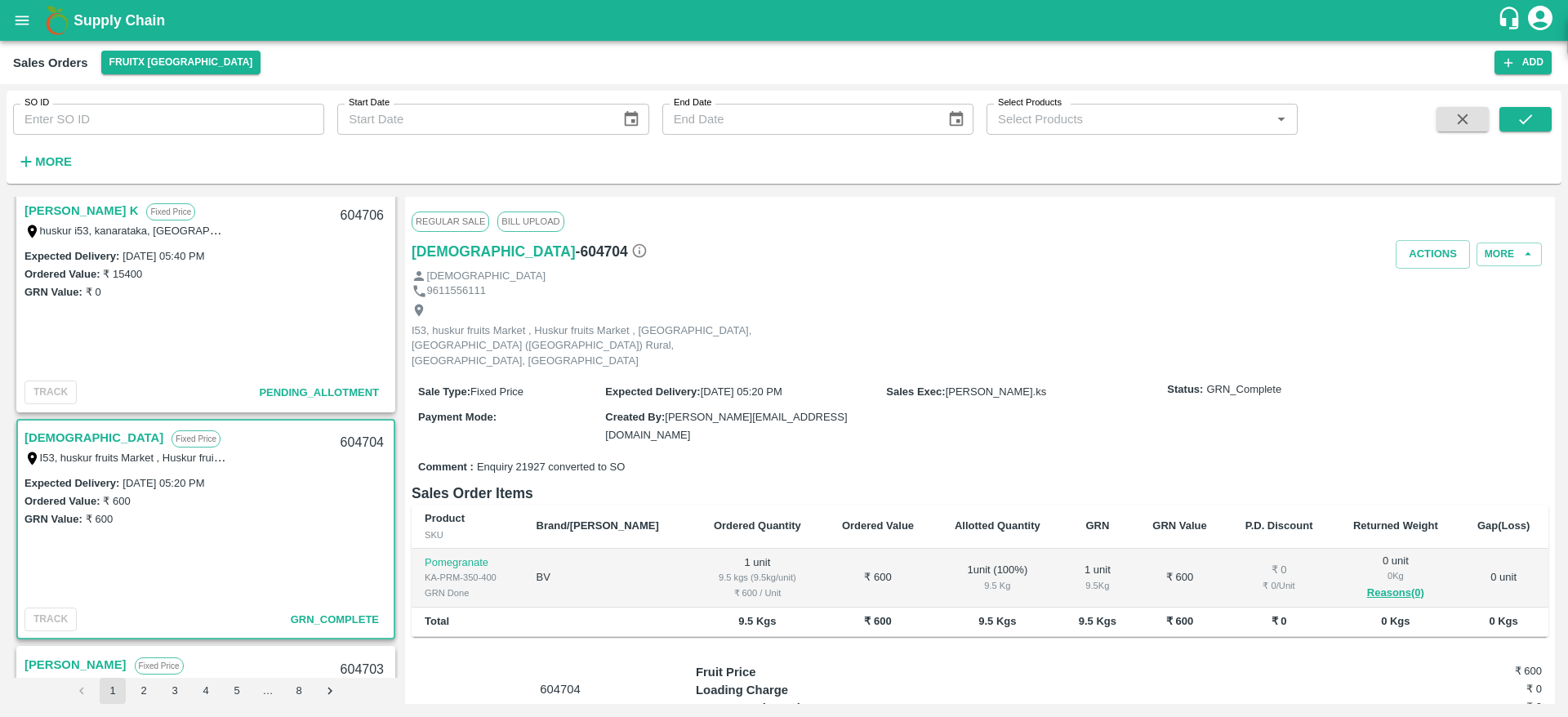
click at [350, 441] on div "604704" at bounding box center [361, 443] width 63 height 38
copy div "604704"
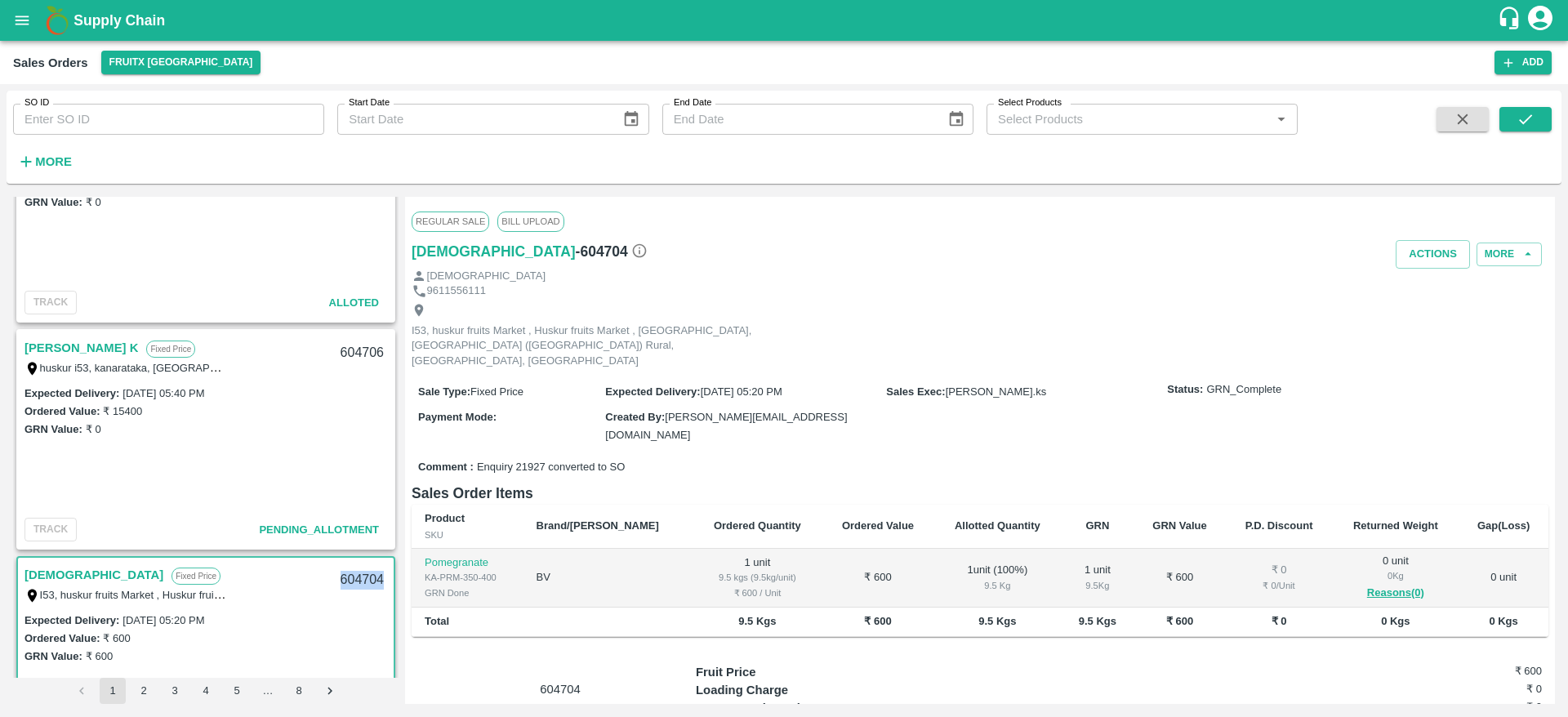
scroll to position [323, 0]
click at [49, 342] on link "[PERSON_NAME] K" at bounding box center [81, 349] width 114 height 21
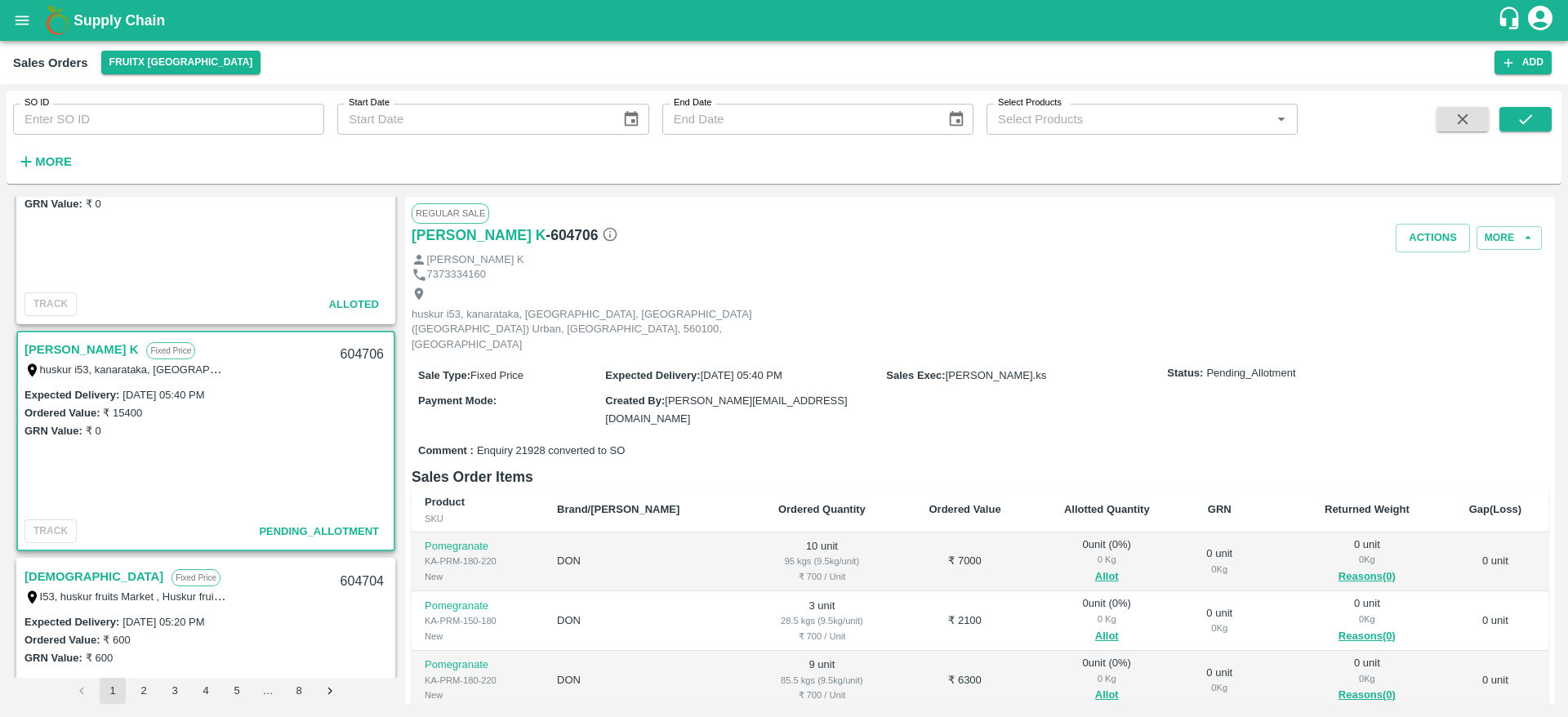
scroll to position [43, 0]
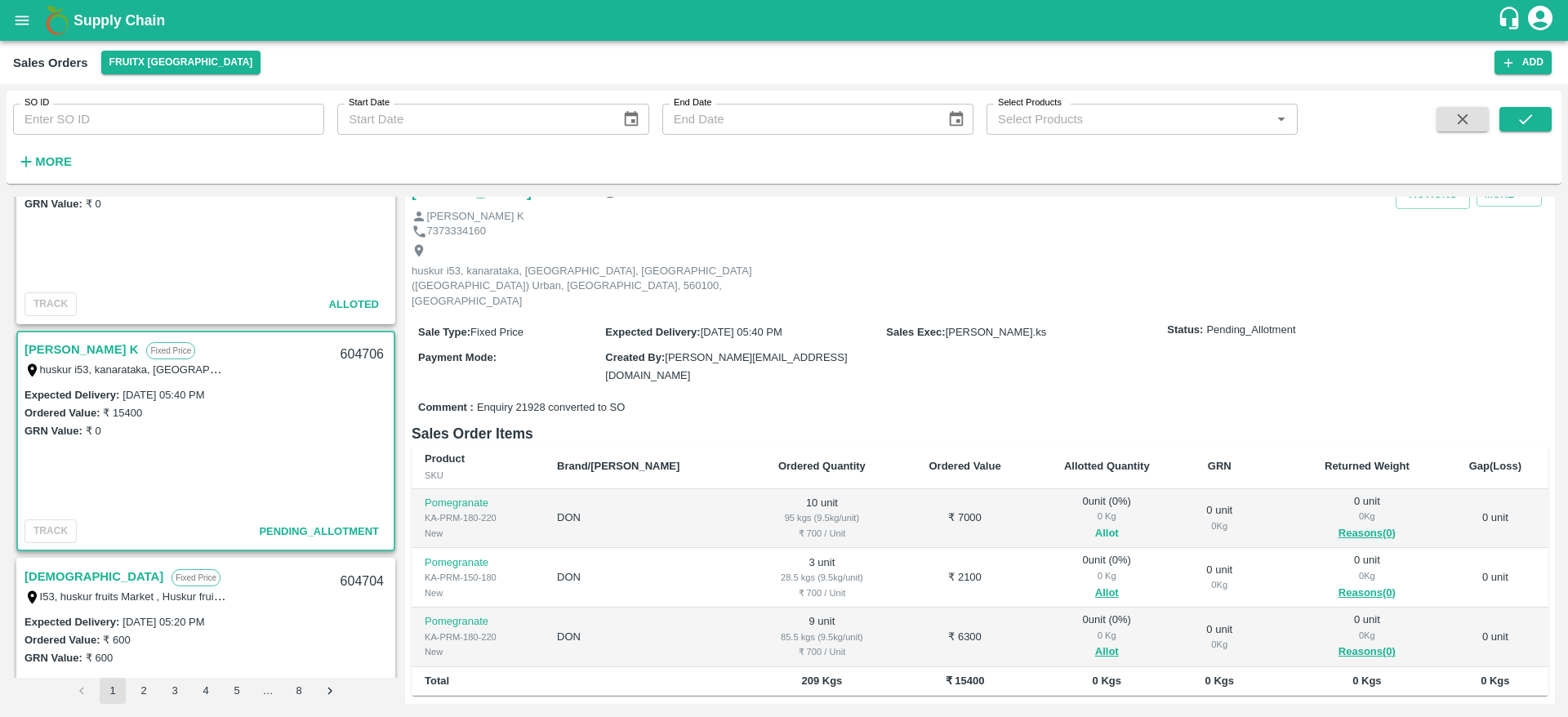
click at [1095, 524] on button "Allot" at bounding box center [1107, 533] width 23 height 19
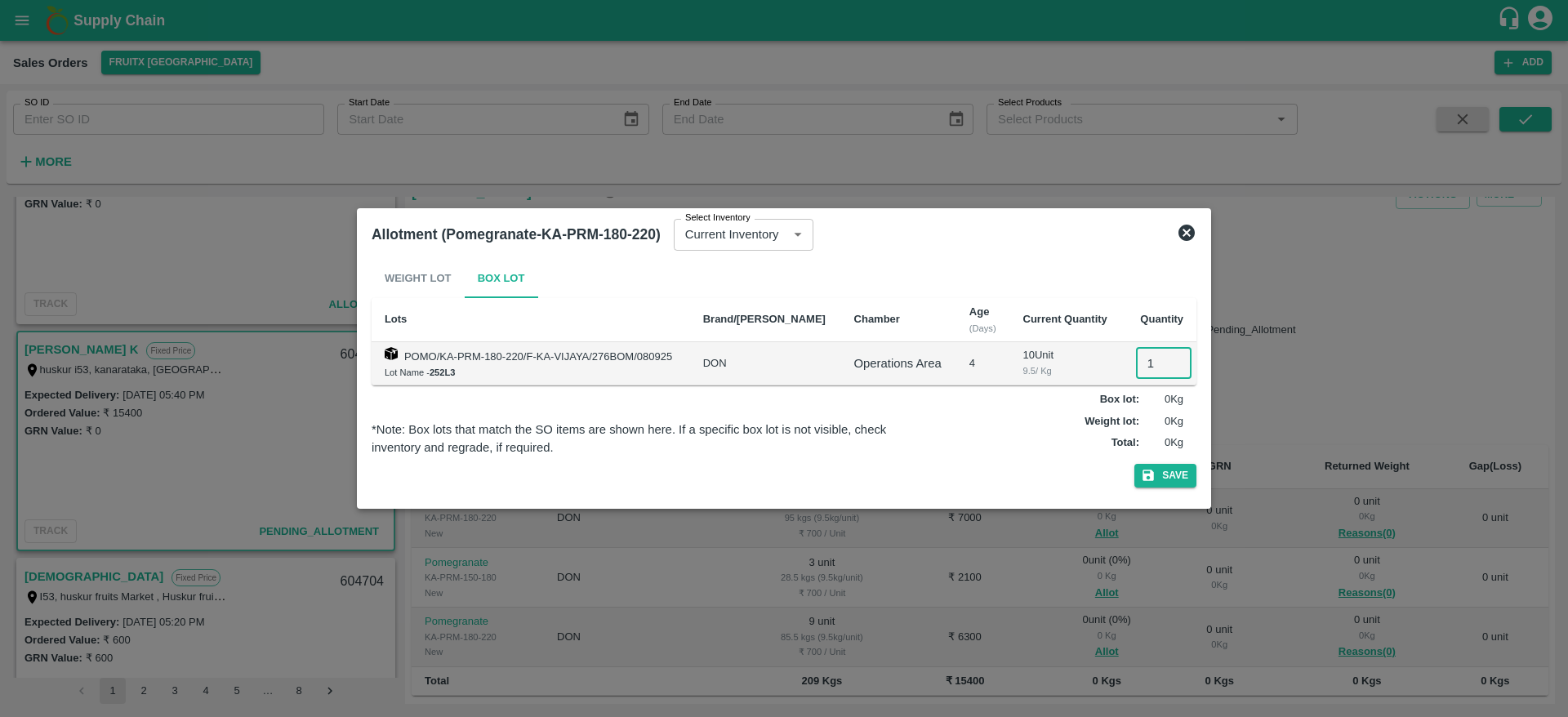
click at [1146, 361] on input "1" at bounding box center [1163, 363] width 55 height 31
type input "10"
click at [1135, 464] on button "Save" at bounding box center [1165, 475] width 62 height 23
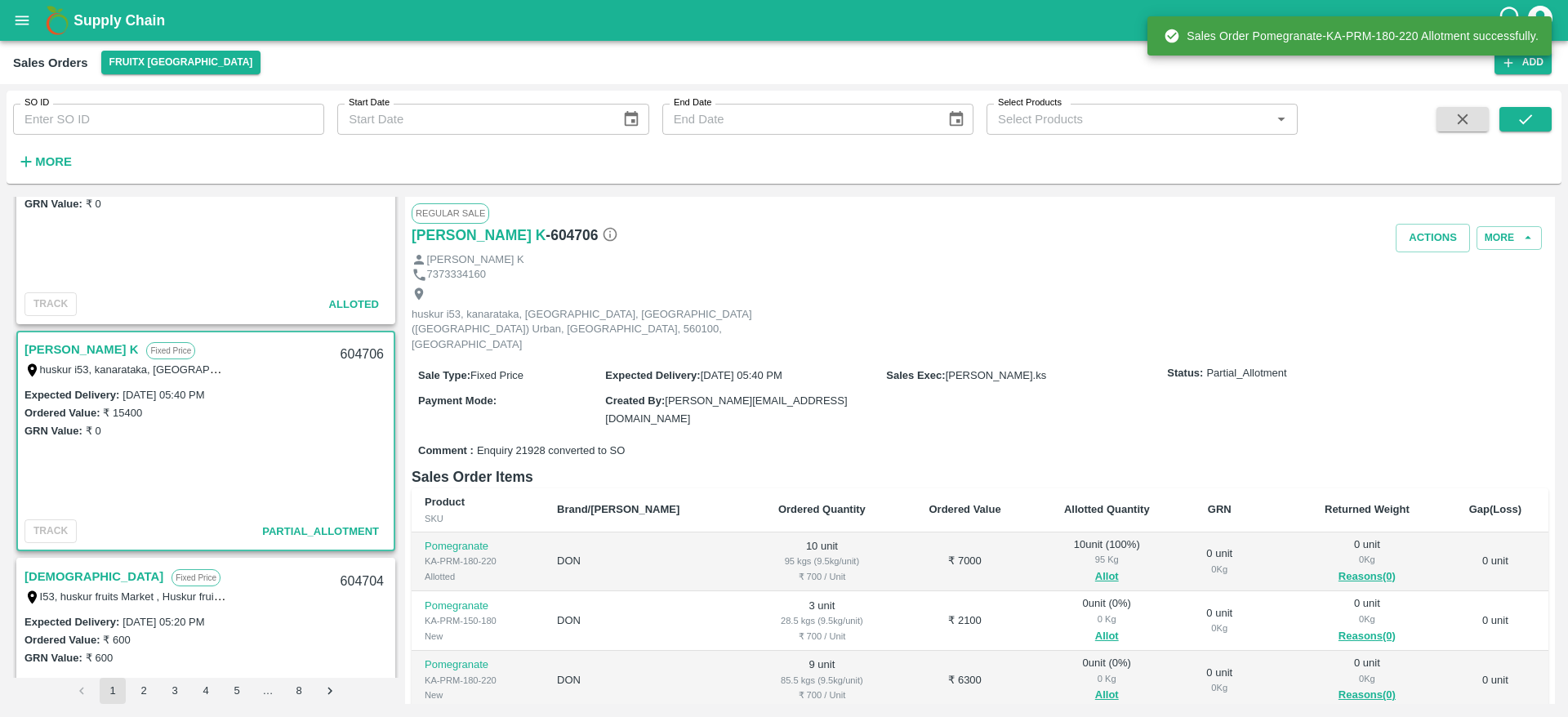
click at [359, 356] on div "604706" at bounding box center [361, 354] width 63 height 38
copy div "604706"
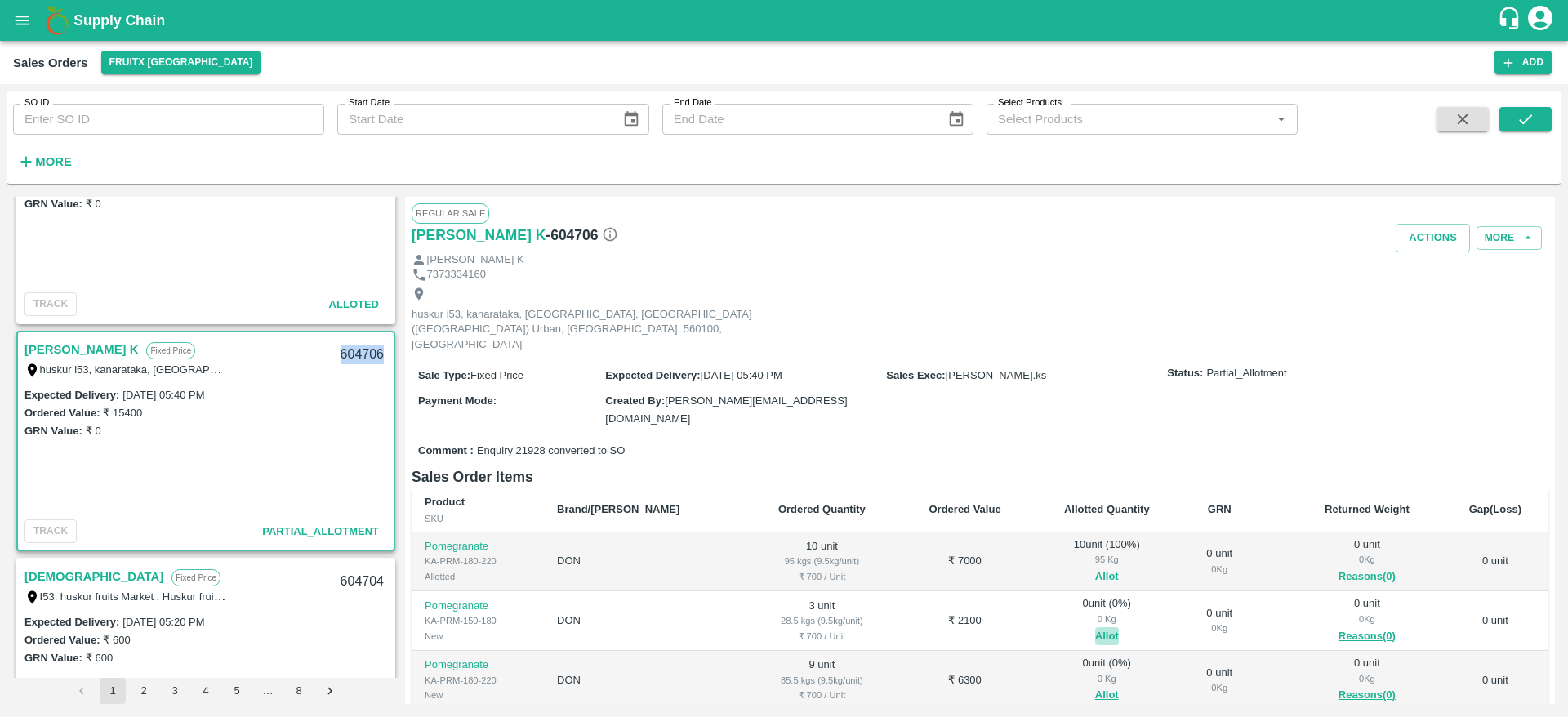
click at [1095, 627] on button "Allot" at bounding box center [1107, 637] width 23 height 19
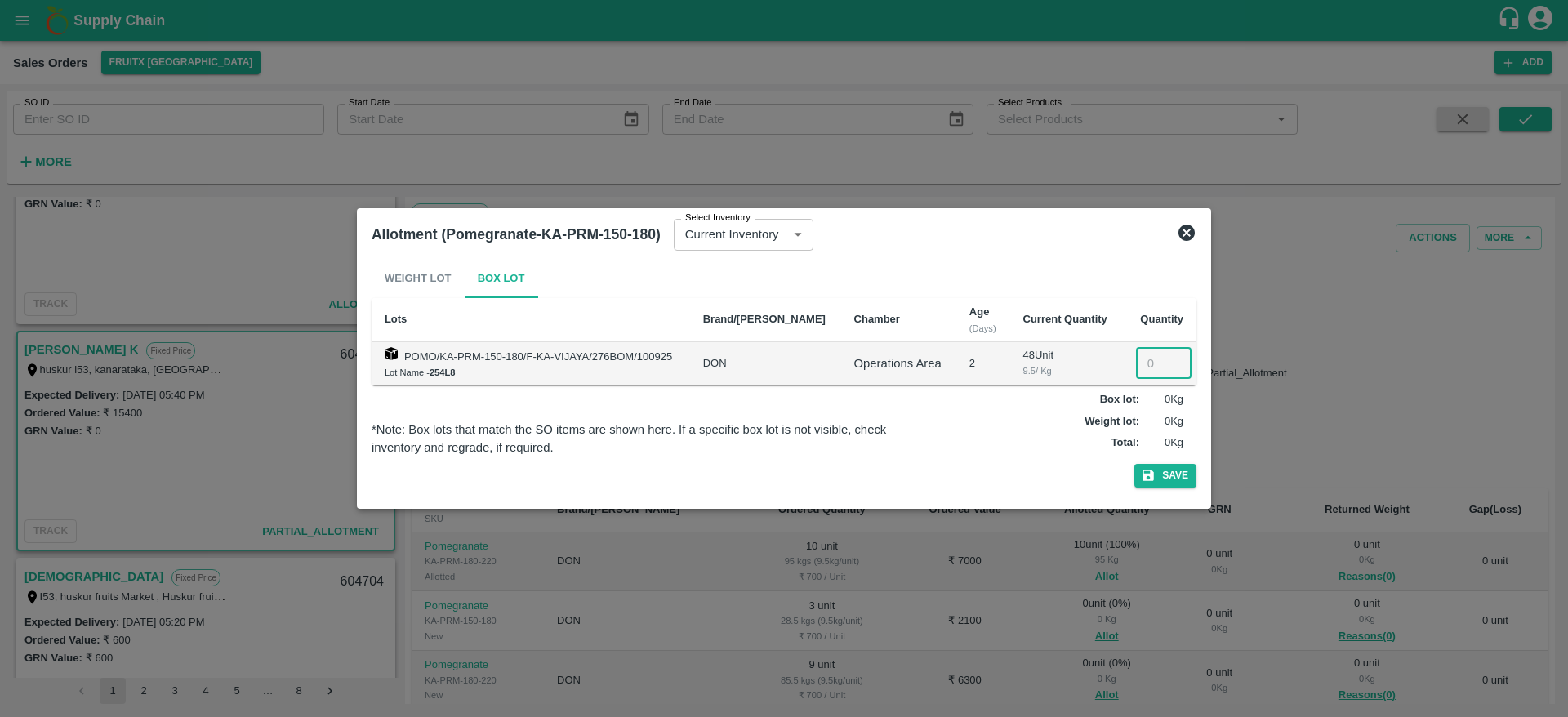
click at [1137, 363] on input "number" at bounding box center [1163, 363] width 55 height 31
type input "3"
click at [1135, 464] on button "Save" at bounding box center [1165, 475] width 62 height 23
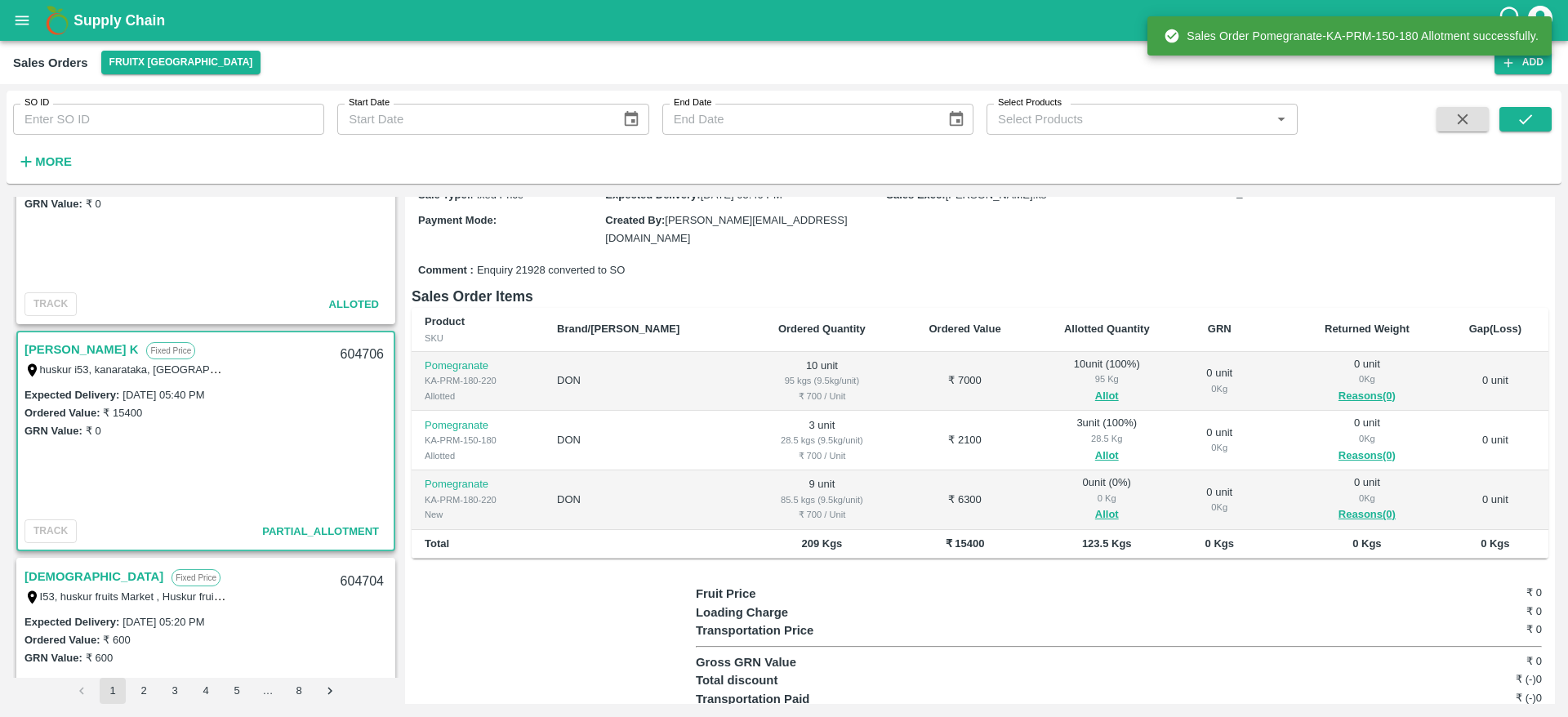
scroll to position [190, 0]
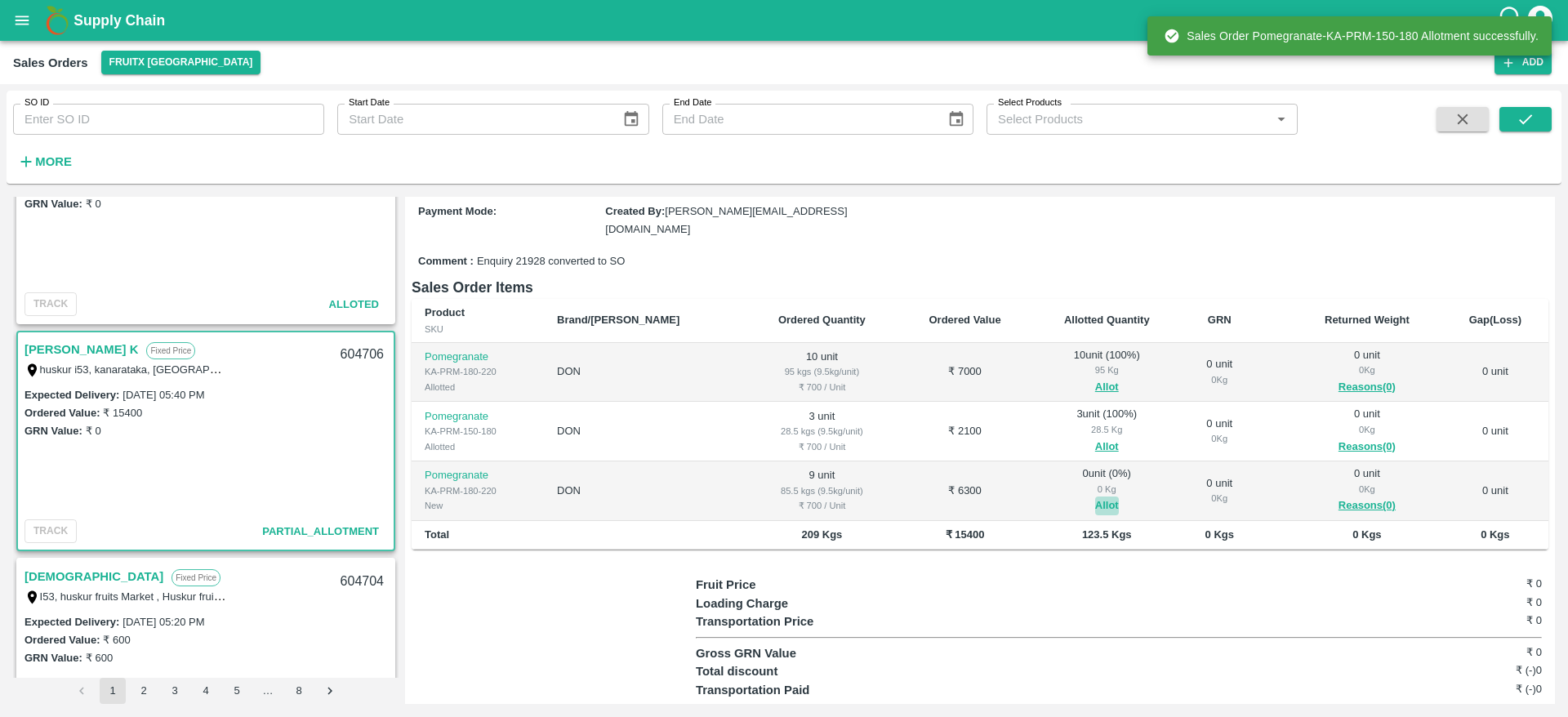
click at [1095, 497] on button "Allot" at bounding box center [1107, 506] width 23 height 19
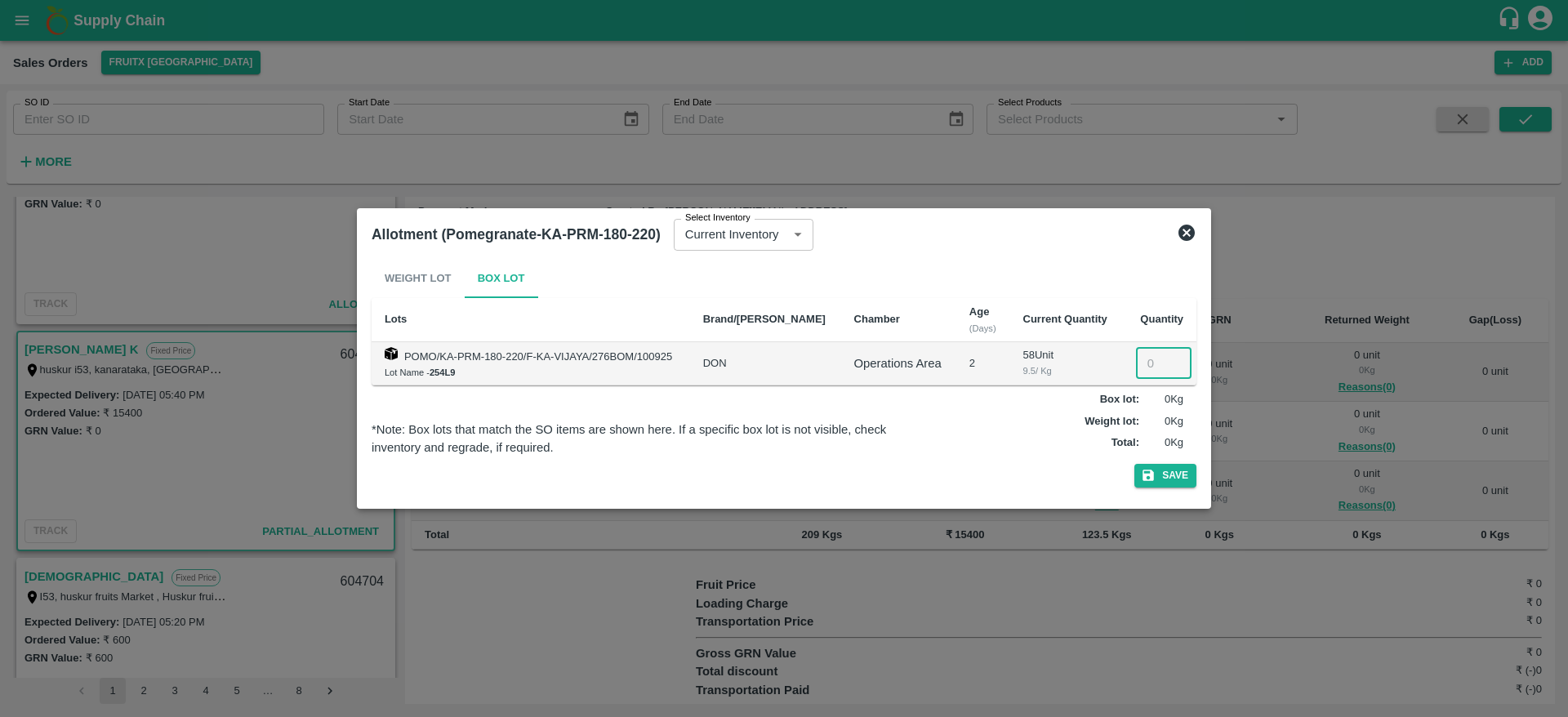
click at [1140, 374] on input "number" at bounding box center [1163, 363] width 55 height 31
type input "9"
click at [1135, 464] on button "Save" at bounding box center [1165, 475] width 62 height 23
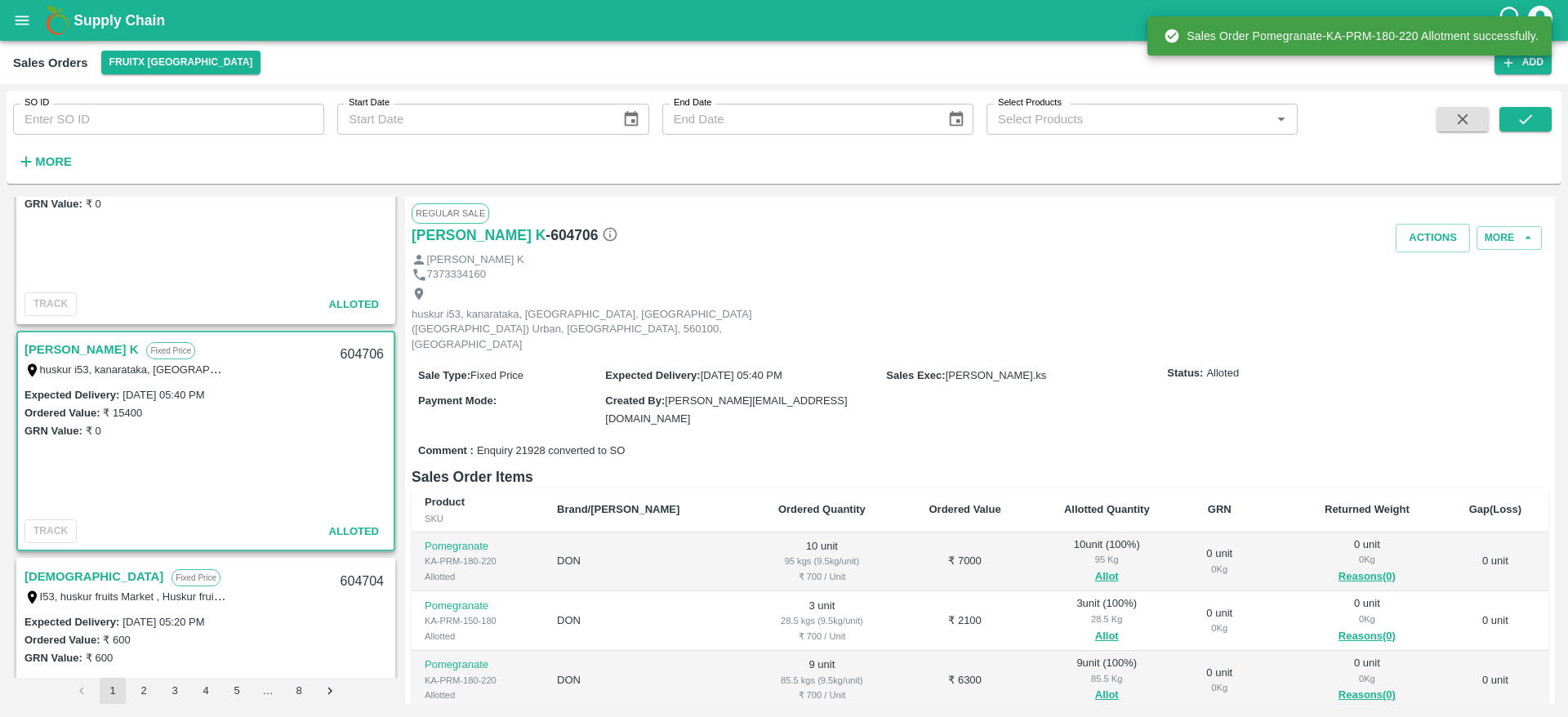
click at [357, 348] on div "604706" at bounding box center [361, 354] width 63 height 38
copy div "604706"
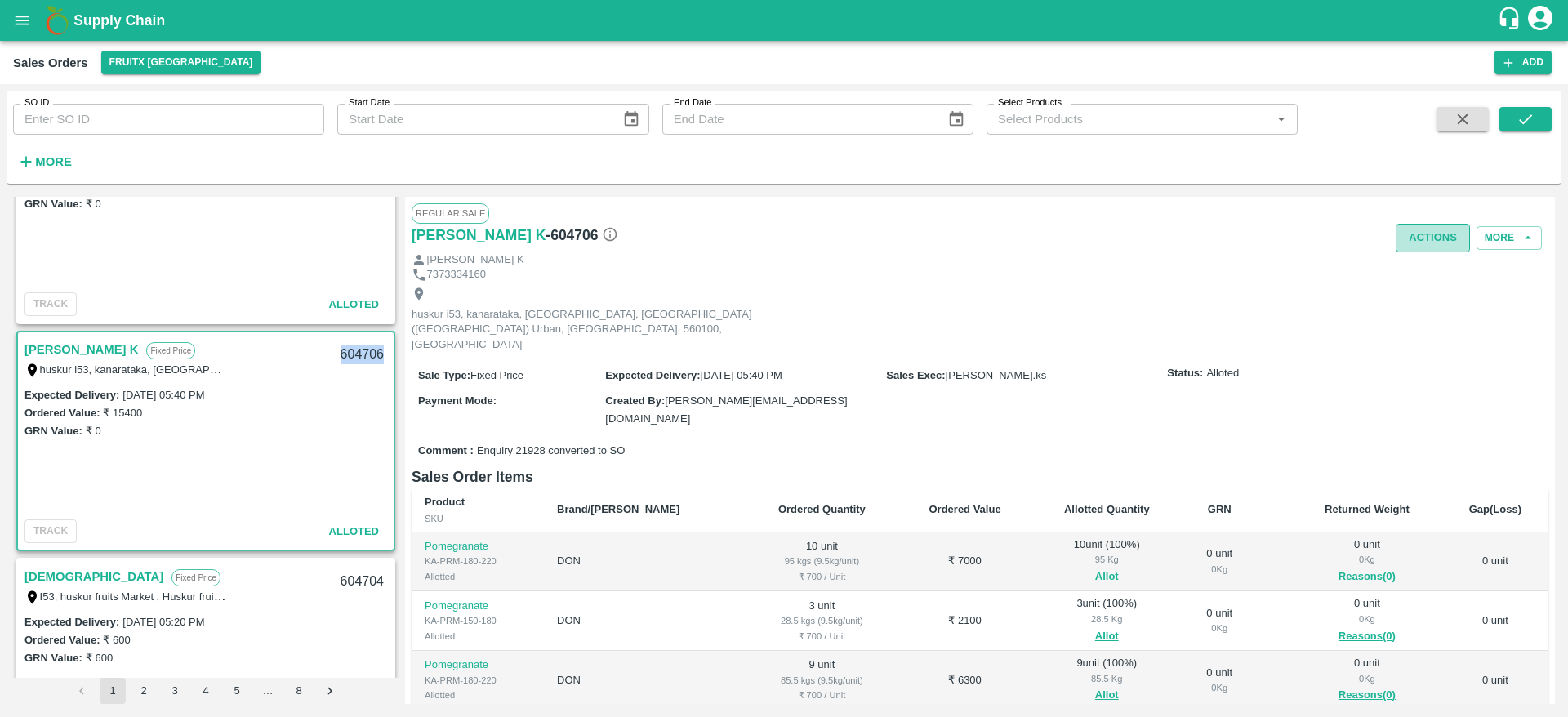
click at [1417, 240] on button "Actions" at bounding box center [1434, 238] width 75 height 29
click at [1089, 346] on div at bounding box center [784, 358] width 1568 height 717
click at [1428, 237] on button "Actions" at bounding box center [1434, 238] width 75 height 29
click at [1435, 302] on li "Deliver" at bounding box center [1469, 301] width 173 height 28
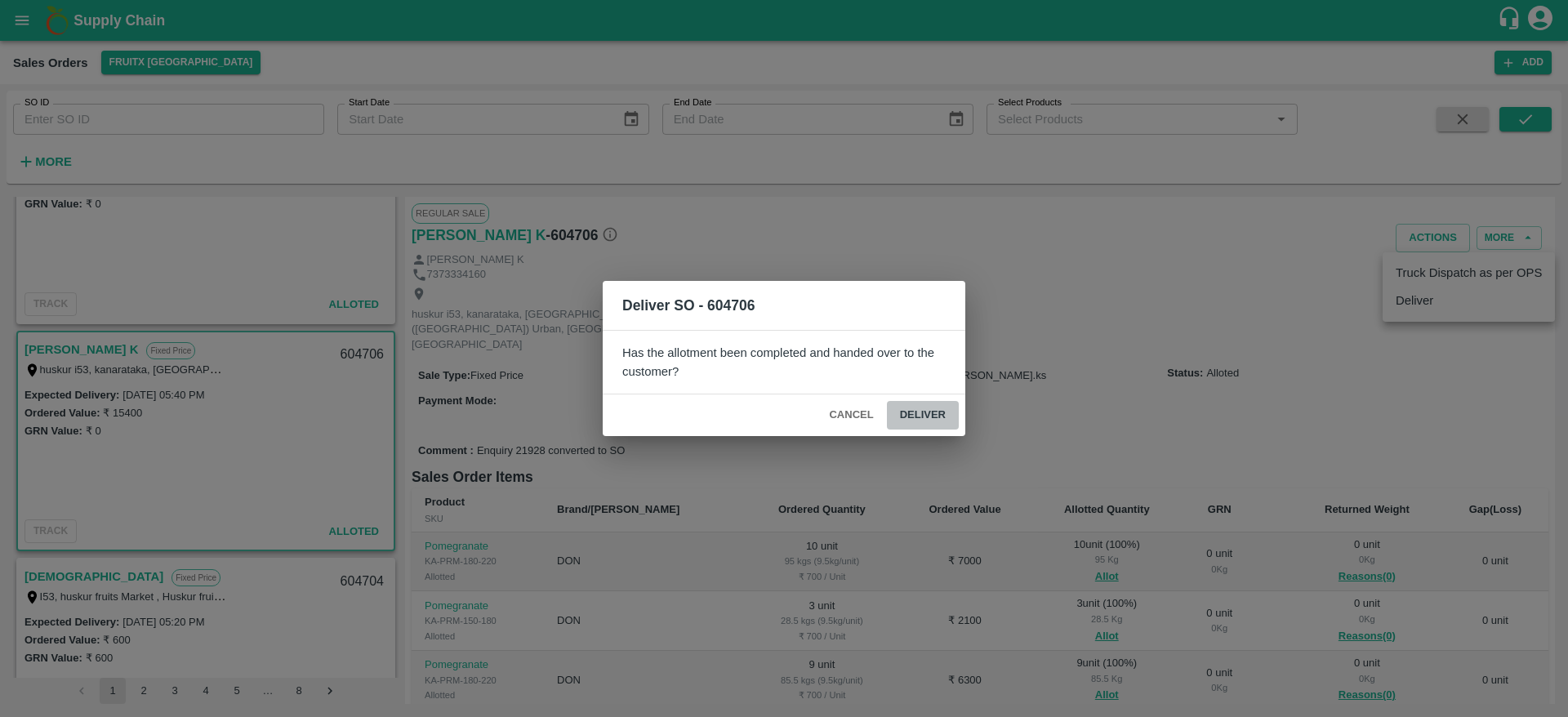
click at [921, 406] on button "Deliver" at bounding box center [923, 415] width 72 height 29
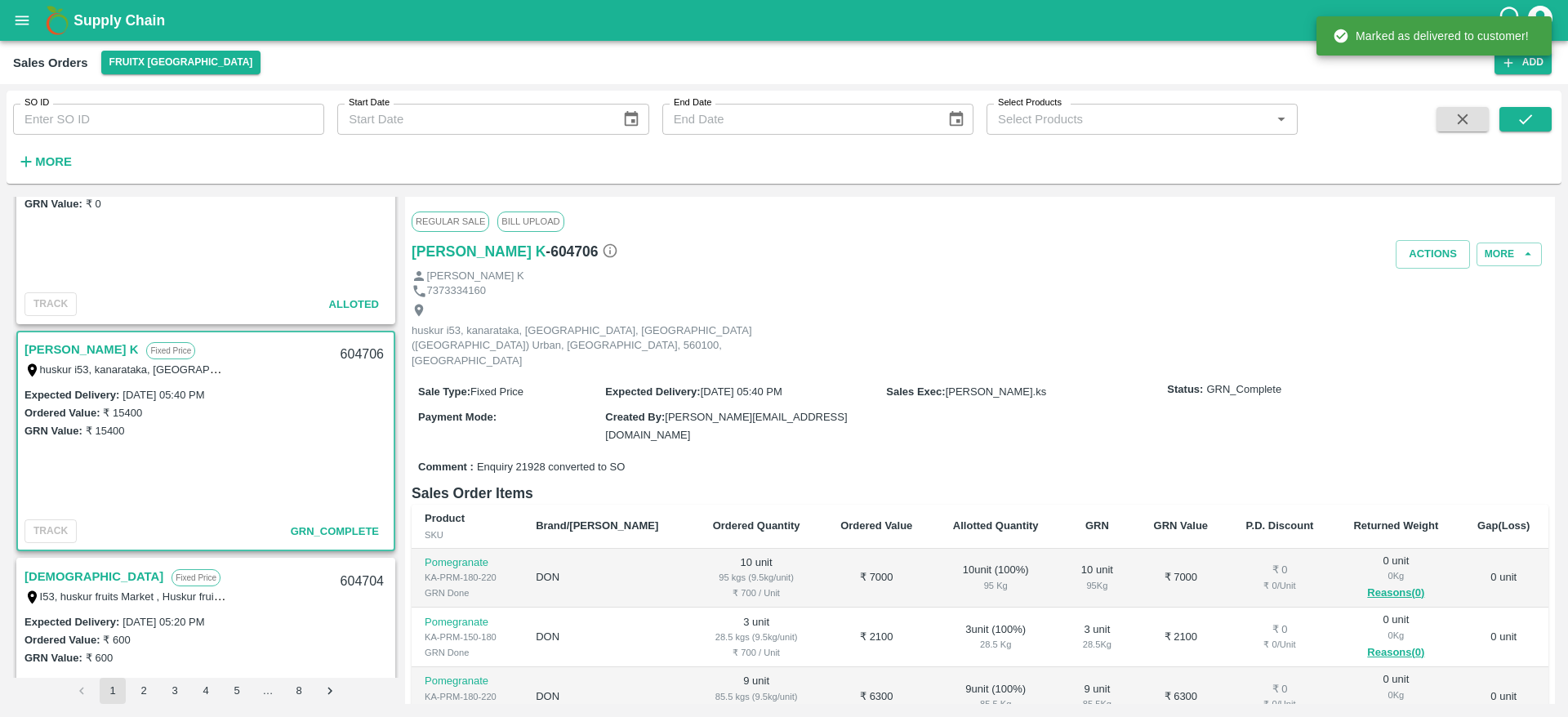
click at [350, 346] on div "604706" at bounding box center [361, 354] width 63 height 38
copy div "604706"
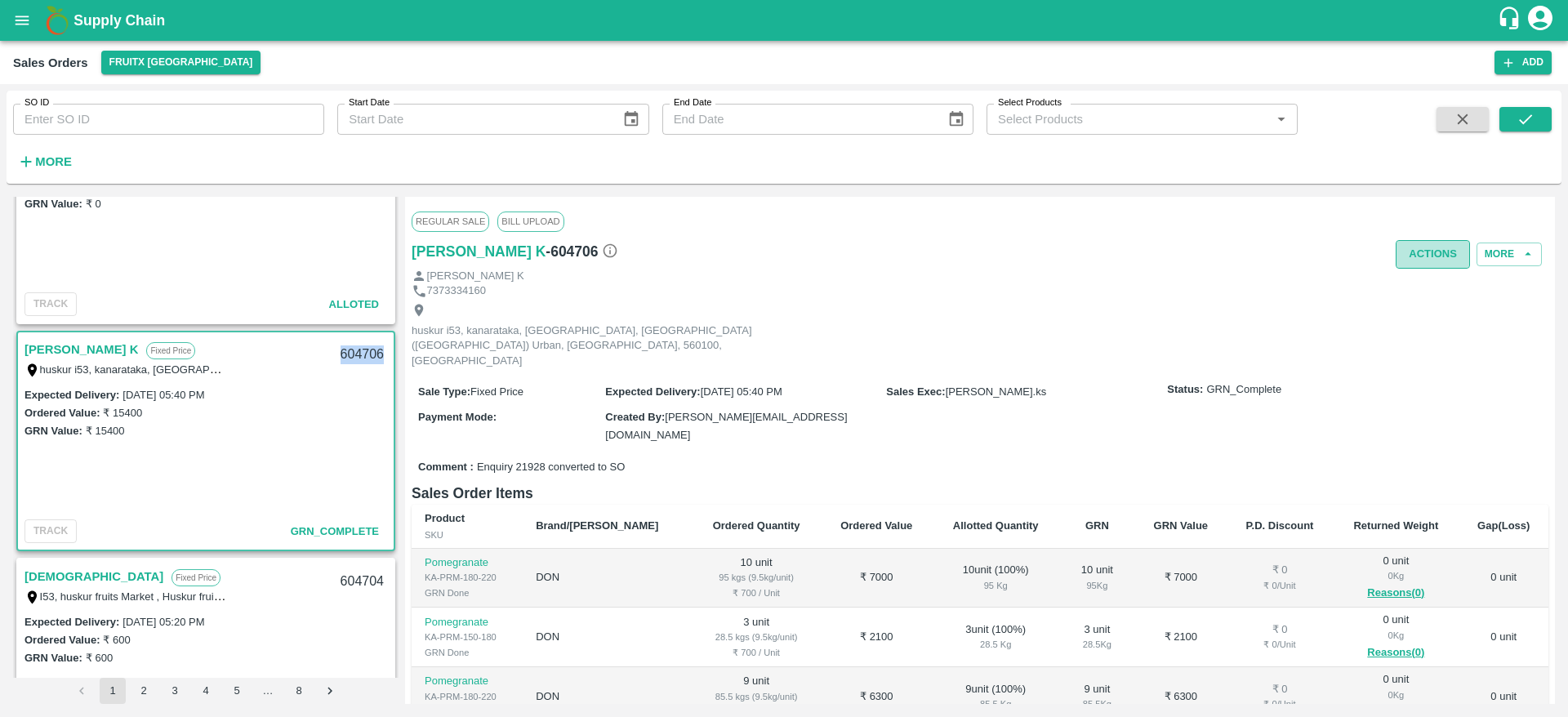
click at [1427, 251] on button "Actions" at bounding box center [1434, 254] width 75 height 29
click at [1427, 251] on div at bounding box center [784, 358] width 1568 height 717
click at [1413, 246] on button "Actions" at bounding box center [1434, 254] width 75 height 29
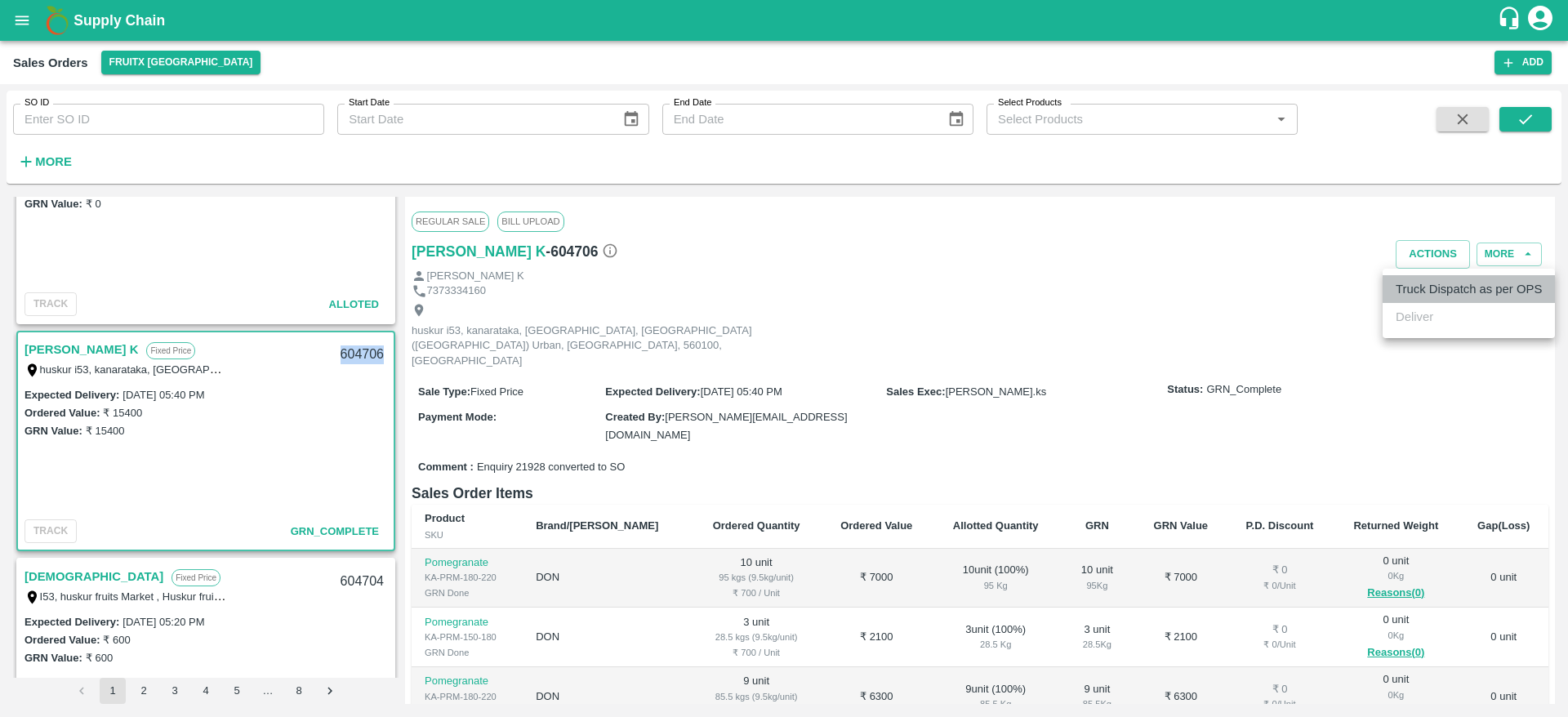
click at [1428, 283] on li "Truck Dispatch as per OPS" at bounding box center [1469, 289] width 173 height 28
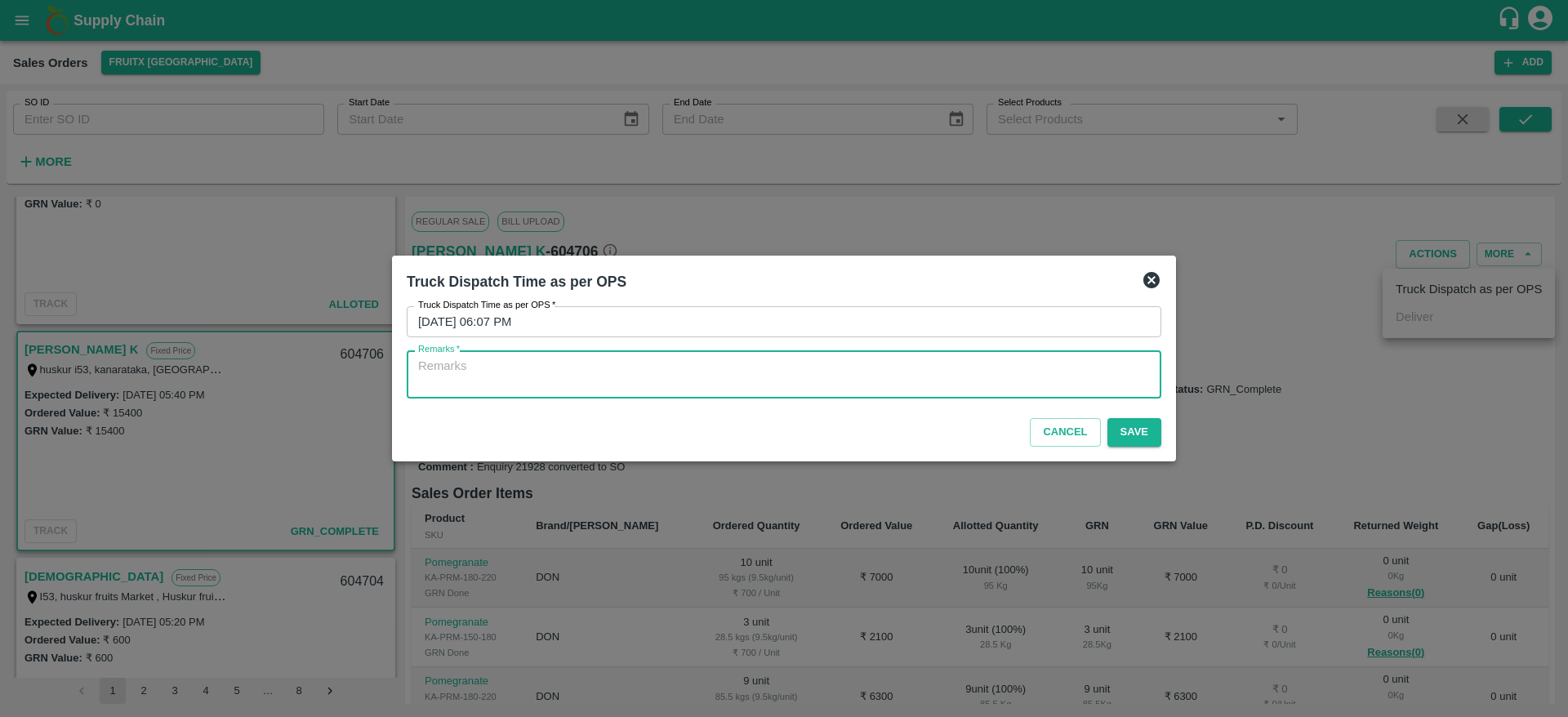
click at [983, 387] on textarea "Remarks   *" at bounding box center [784, 374] width 732 height 35
type textarea "o"
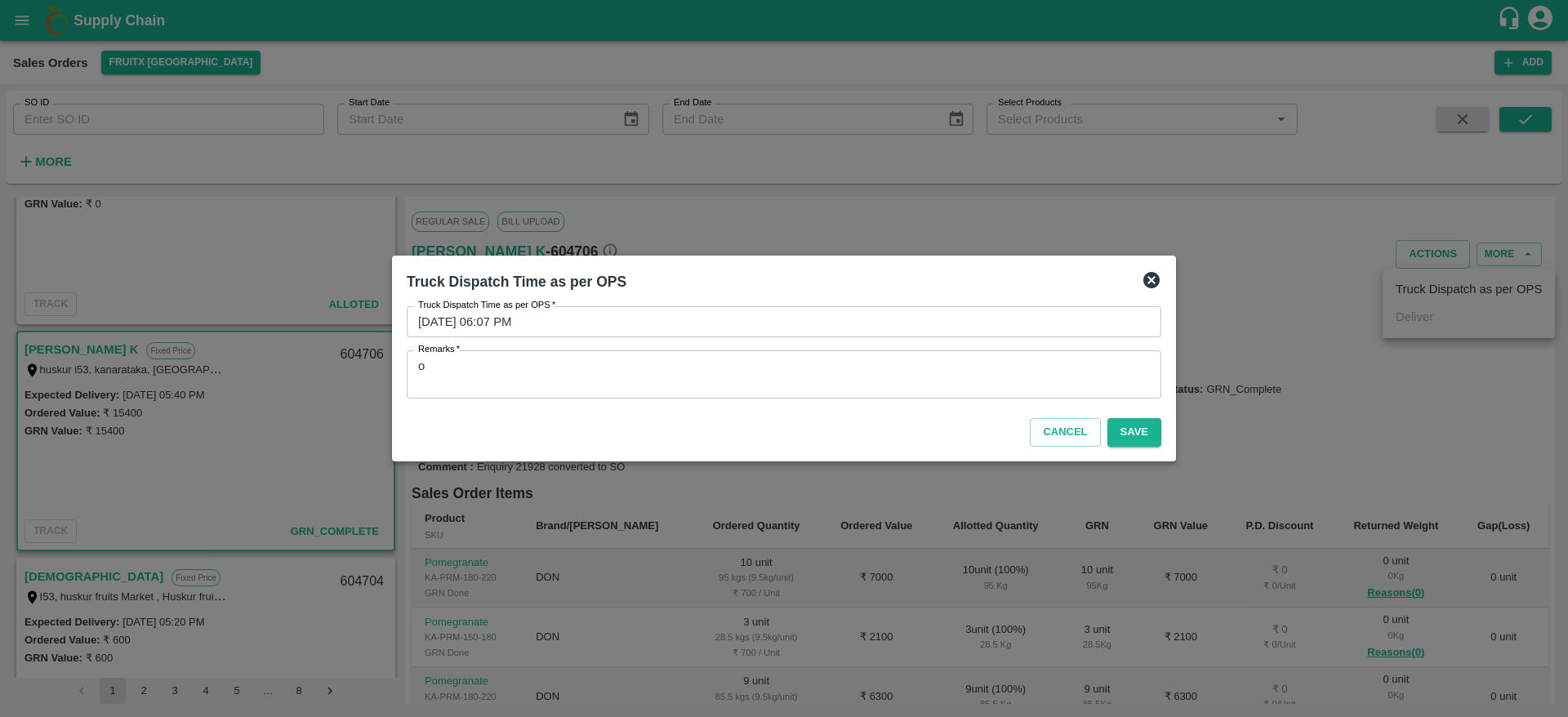
click at [960, 379] on textarea "o" at bounding box center [784, 374] width 732 height 35
click at [1120, 435] on button "Save" at bounding box center [1135, 432] width 54 height 29
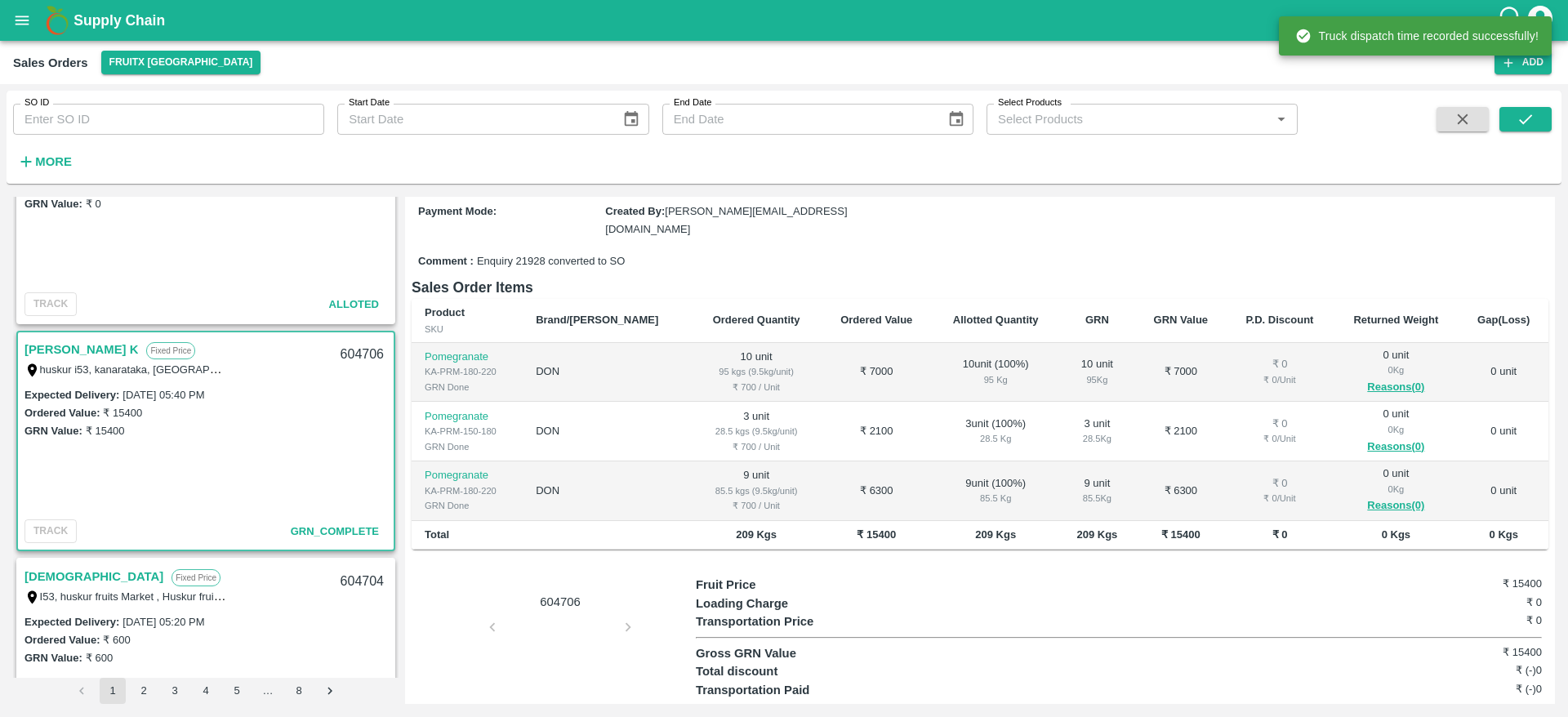
scroll to position [0, 0]
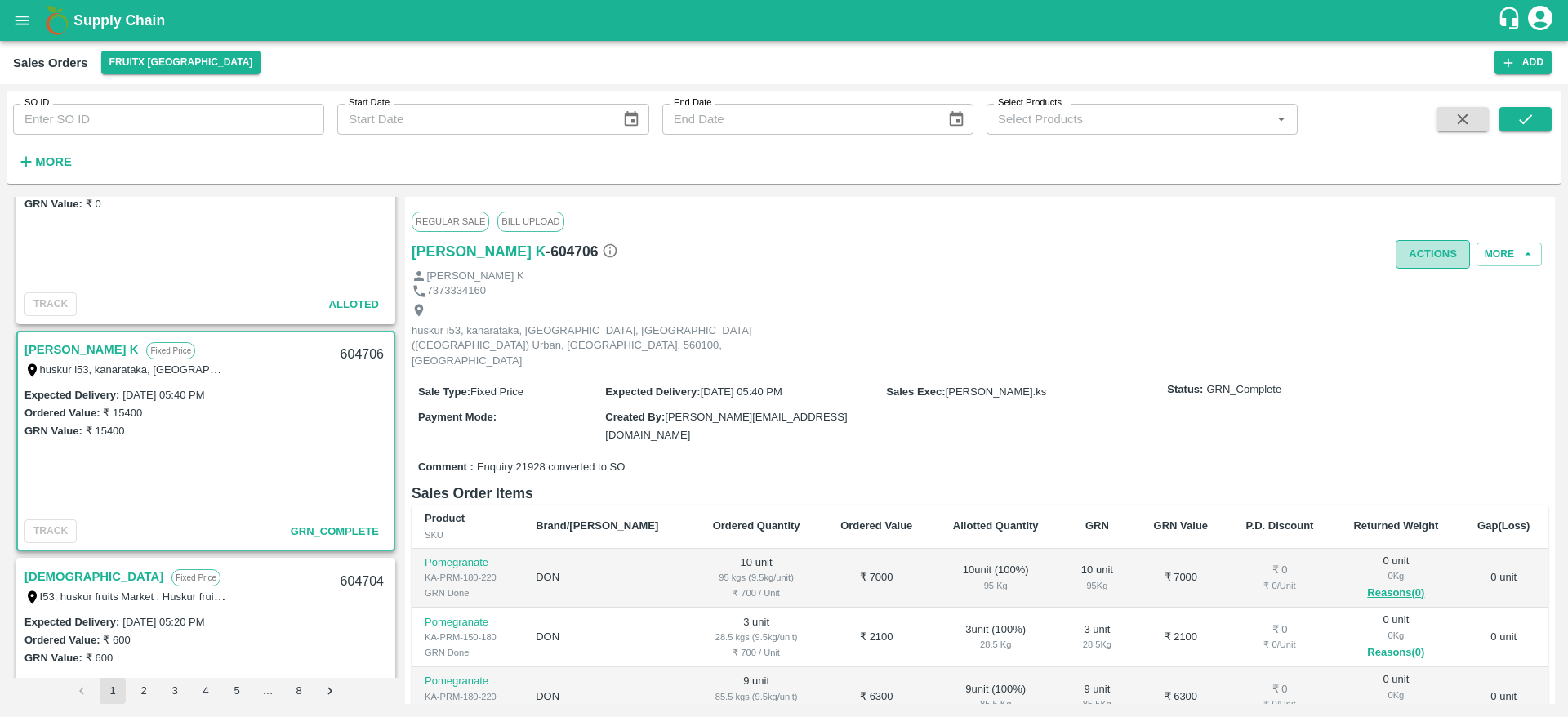
click at [1431, 251] on button "Actions" at bounding box center [1434, 254] width 75 height 29
click at [1051, 348] on div at bounding box center [784, 358] width 1568 height 717
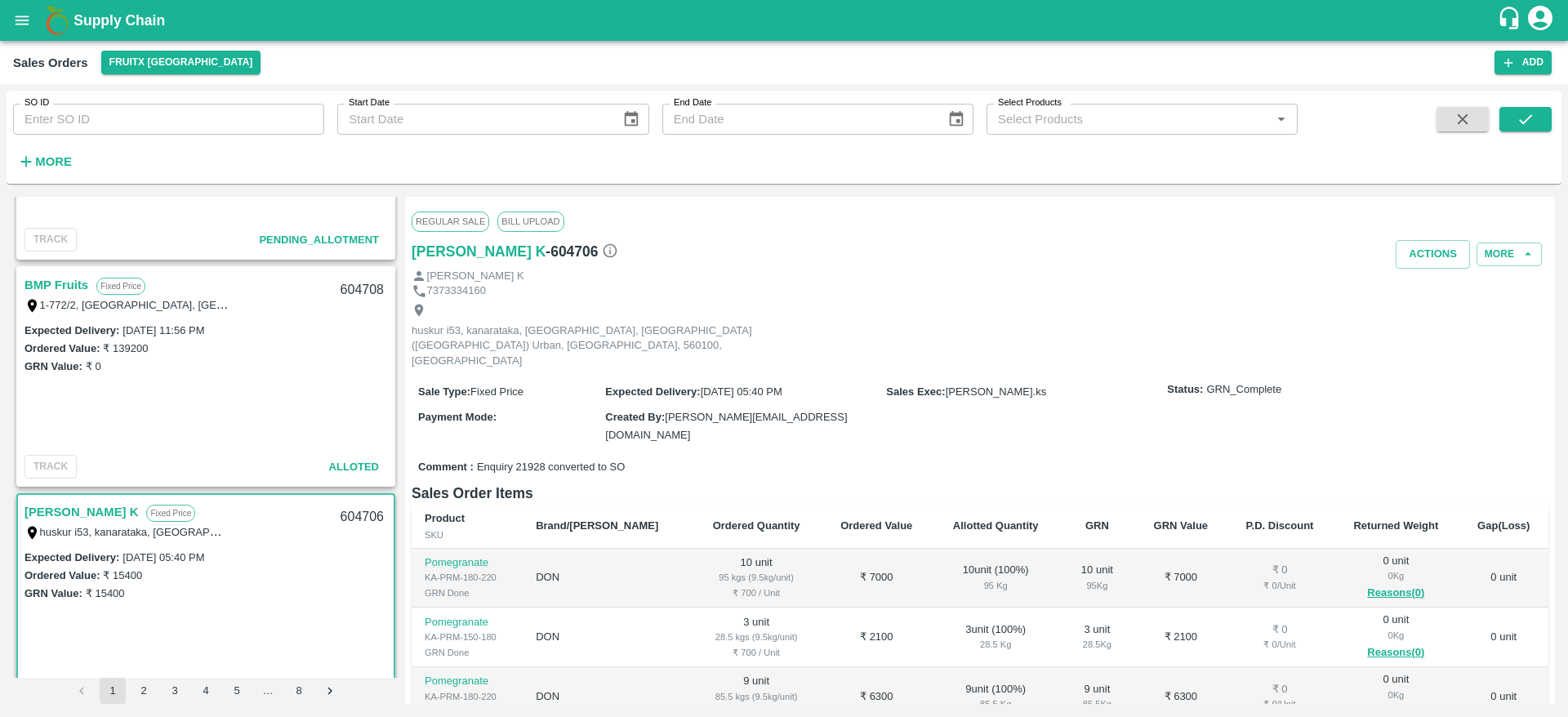
scroll to position [160, 0]
click at [55, 283] on link "BMP Fruits" at bounding box center [56, 287] width 64 height 21
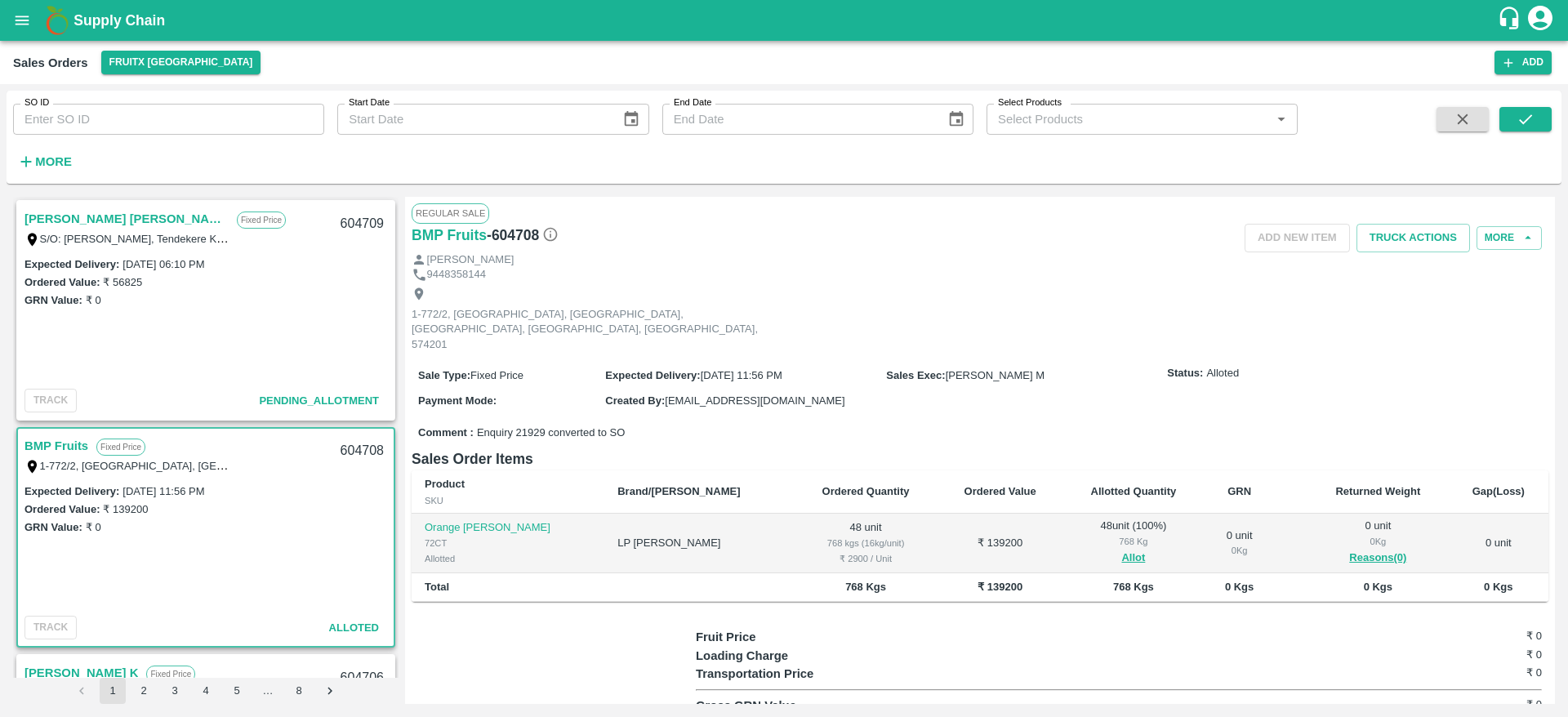
click at [102, 205] on div "Sharath Kumar H M Fixed Price S/O: Manjegowda Hadanur, Tendekere Krishnarajpet …" at bounding box center [205, 228] width 375 height 52
click at [103, 218] on link "[PERSON_NAME] [PERSON_NAME]" at bounding box center [126, 218] width 205 height 21
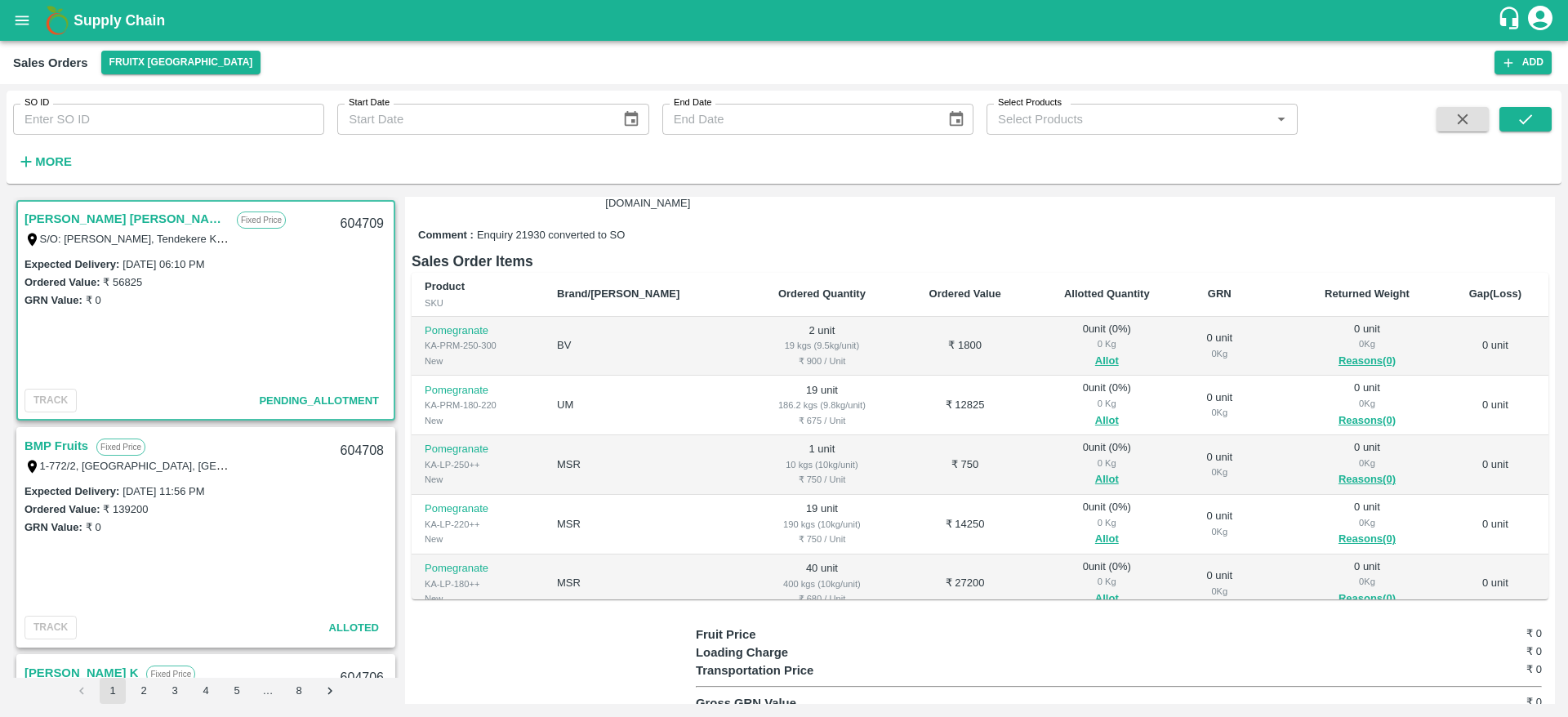
scroll to position [214, 0]
click at [1095, 531] on button "Allot" at bounding box center [1107, 541] width 23 height 19
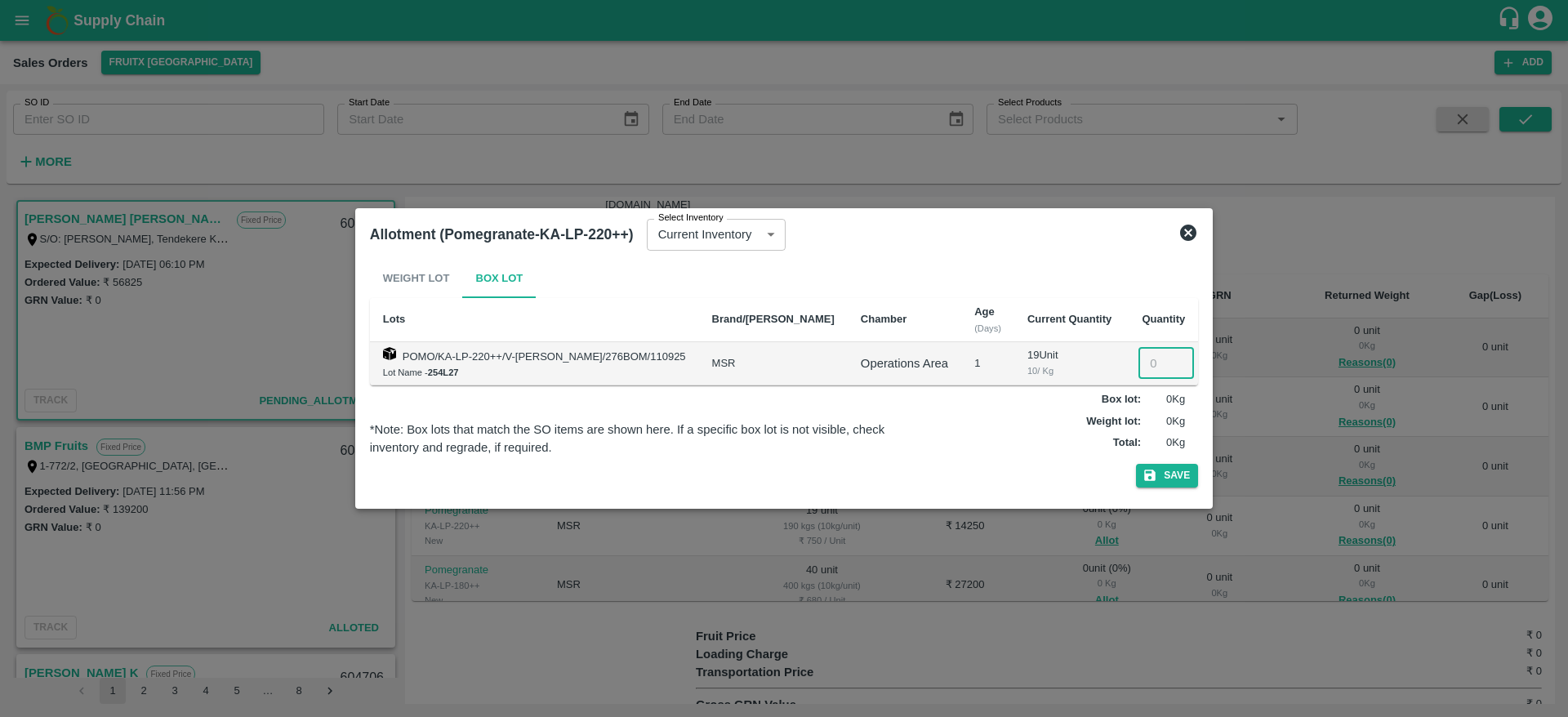
click at [1157, 358] on input "number" at bounding box center [1165, 363] width 55 height 31
type input "19"
click at [1136, 464] on button "Save" at bounding box center [1166, 475] width 62 height 23
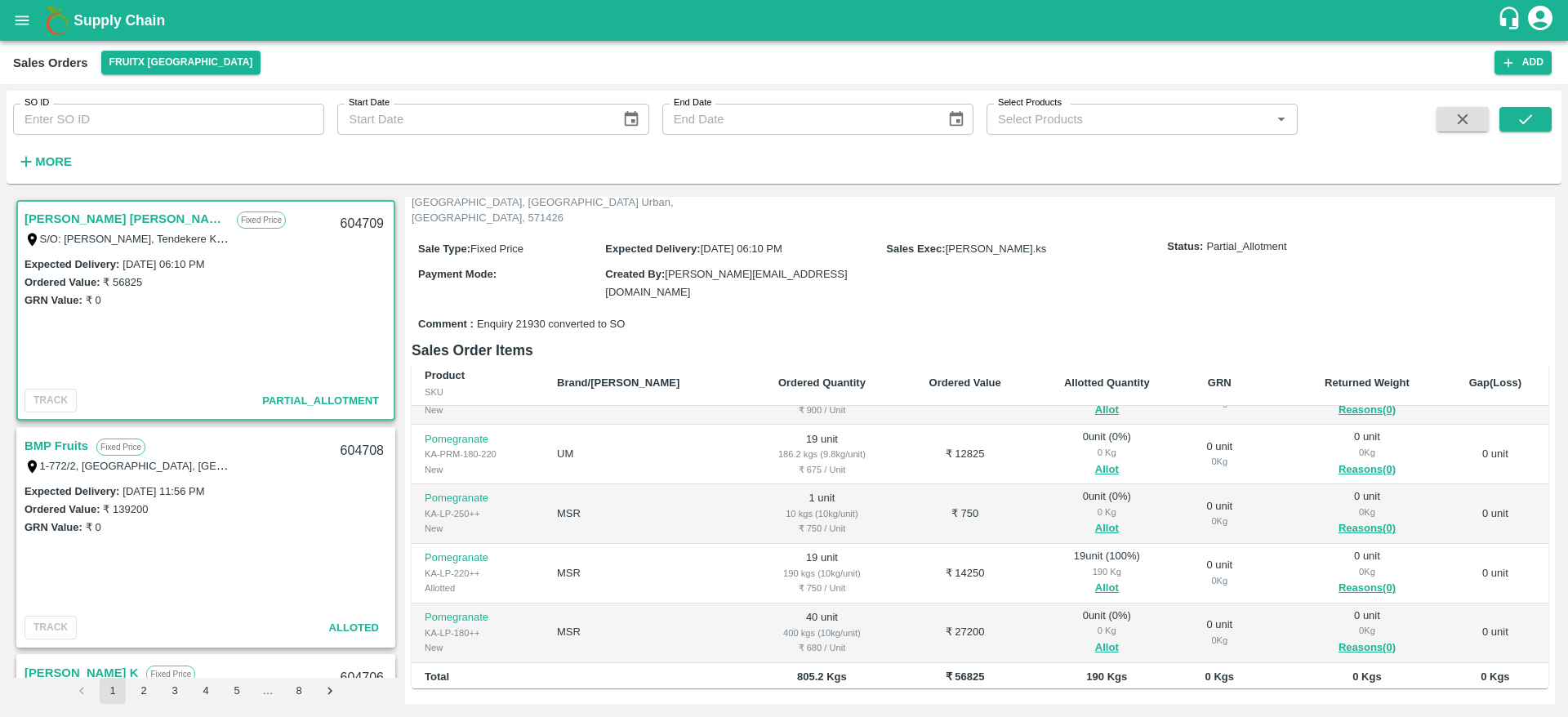
scroll to position [41, 0]
click at [346, 217] on div "604709" at bounding box center [361, 224] width 63 height 38
click at [1095, 459] on button "Allot" at bounding box center [1107, 469] width 23 height 19
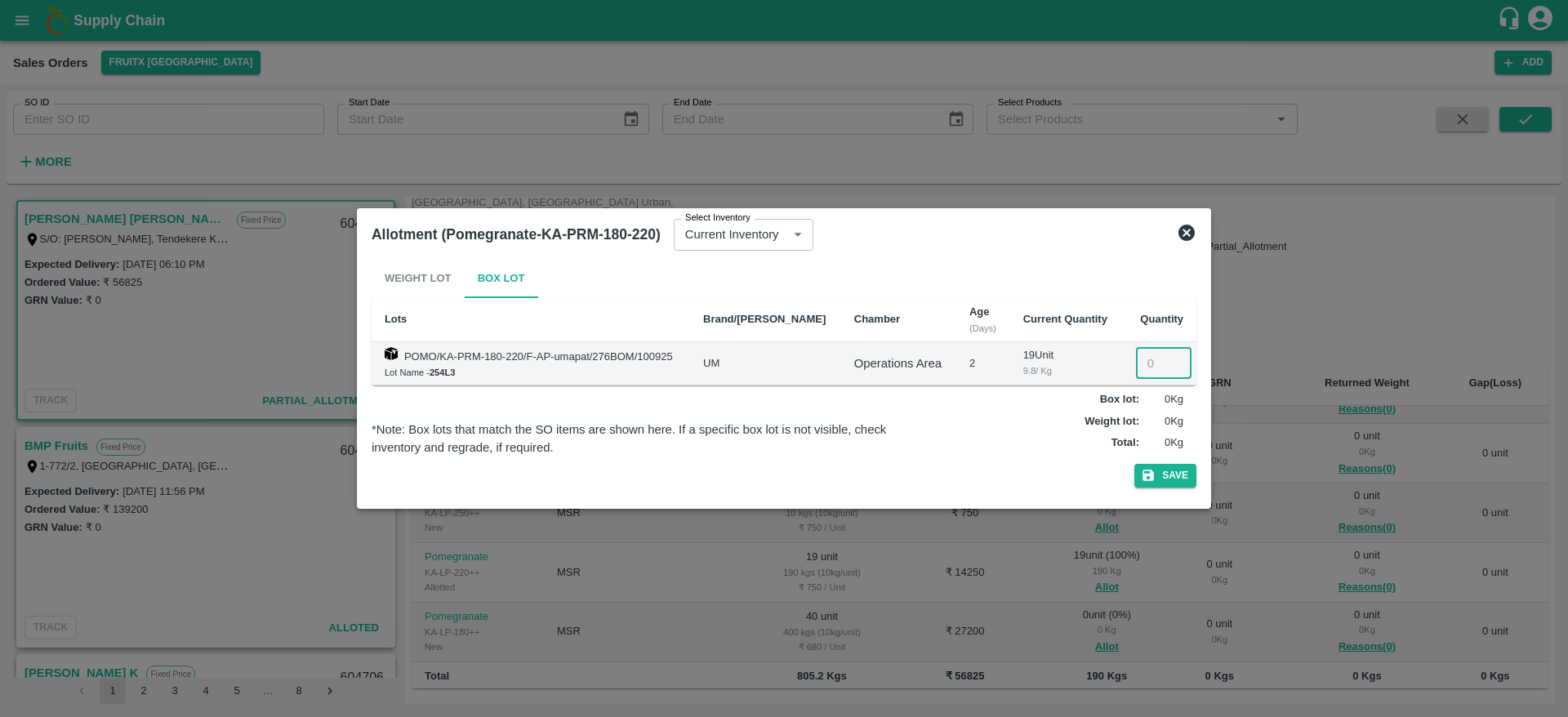
click at [1155, 356] on input "number" at bounding box center [1163, 363] width 55 height 31
type input "019"
click at [1135, 464] on button "Save" at bounding box center [1165, 475] width 62 height 23
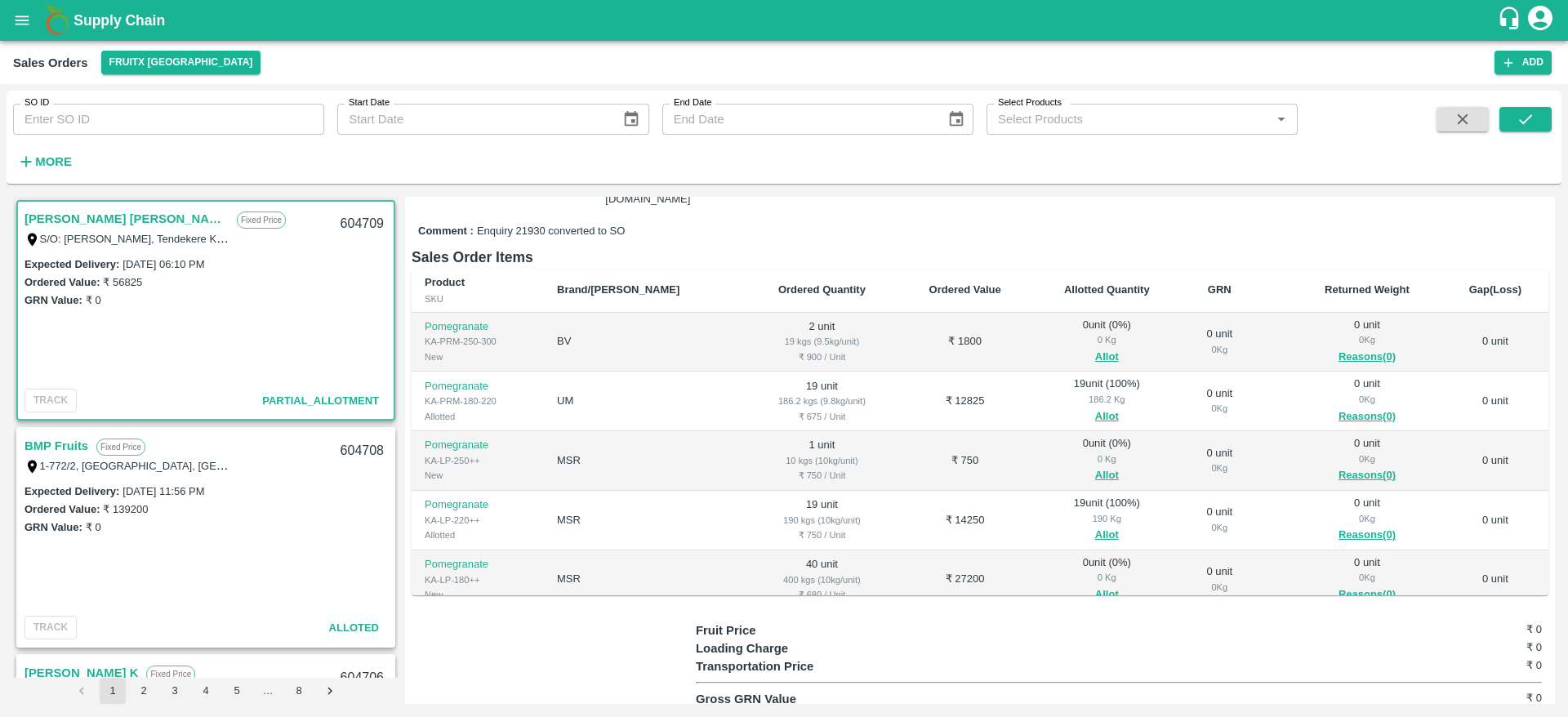
scroll to position [43, 0]
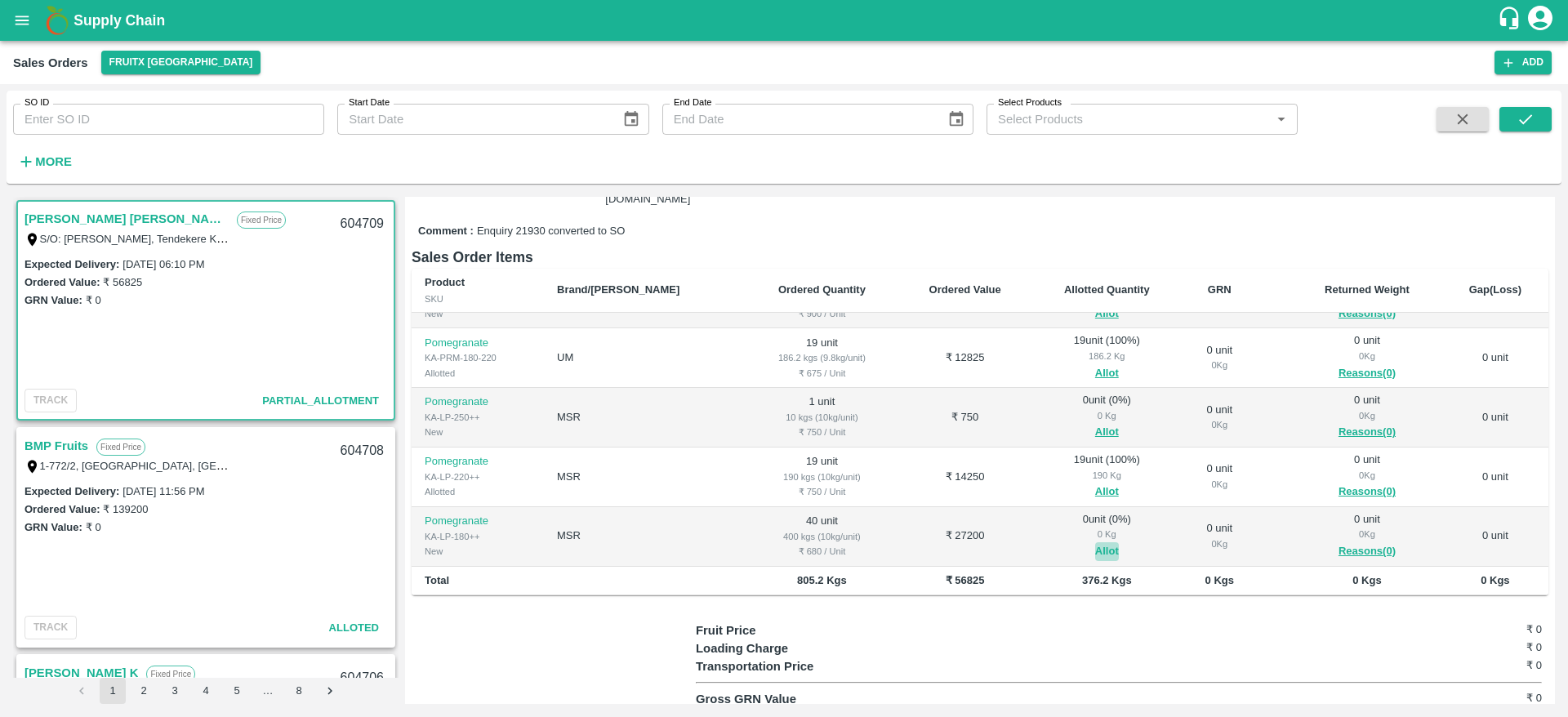
click at [1095, 542] on button "Allot" at bounding box center [1107, 552] width 23 height 19
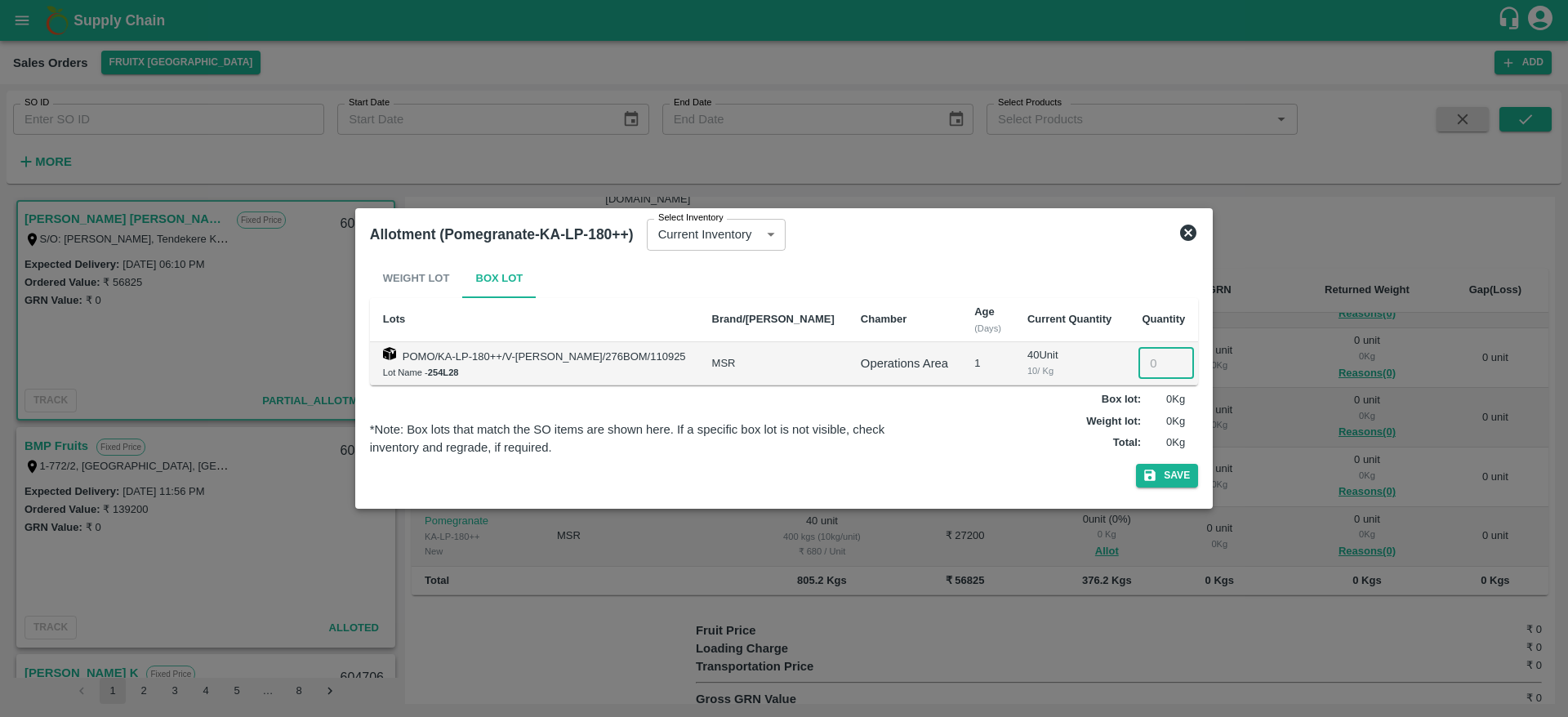
click at [1138, 370] on input "number" at bounding box center [1165, 363] width 55 height 31
type input "40"
click at [1136, 464] on button "Save" at bounding box center [1166, 475] width 62 height 23
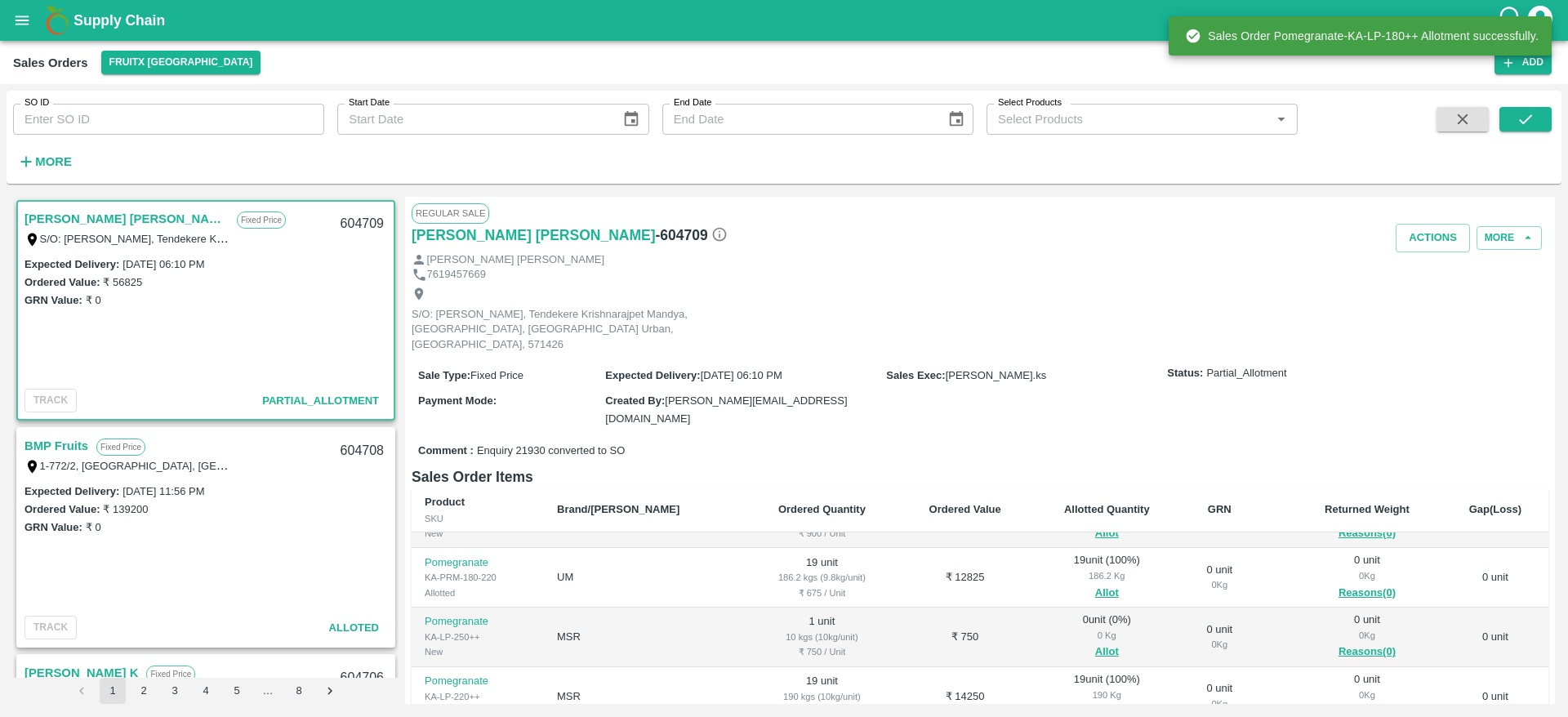
scroll to position [264, 0]
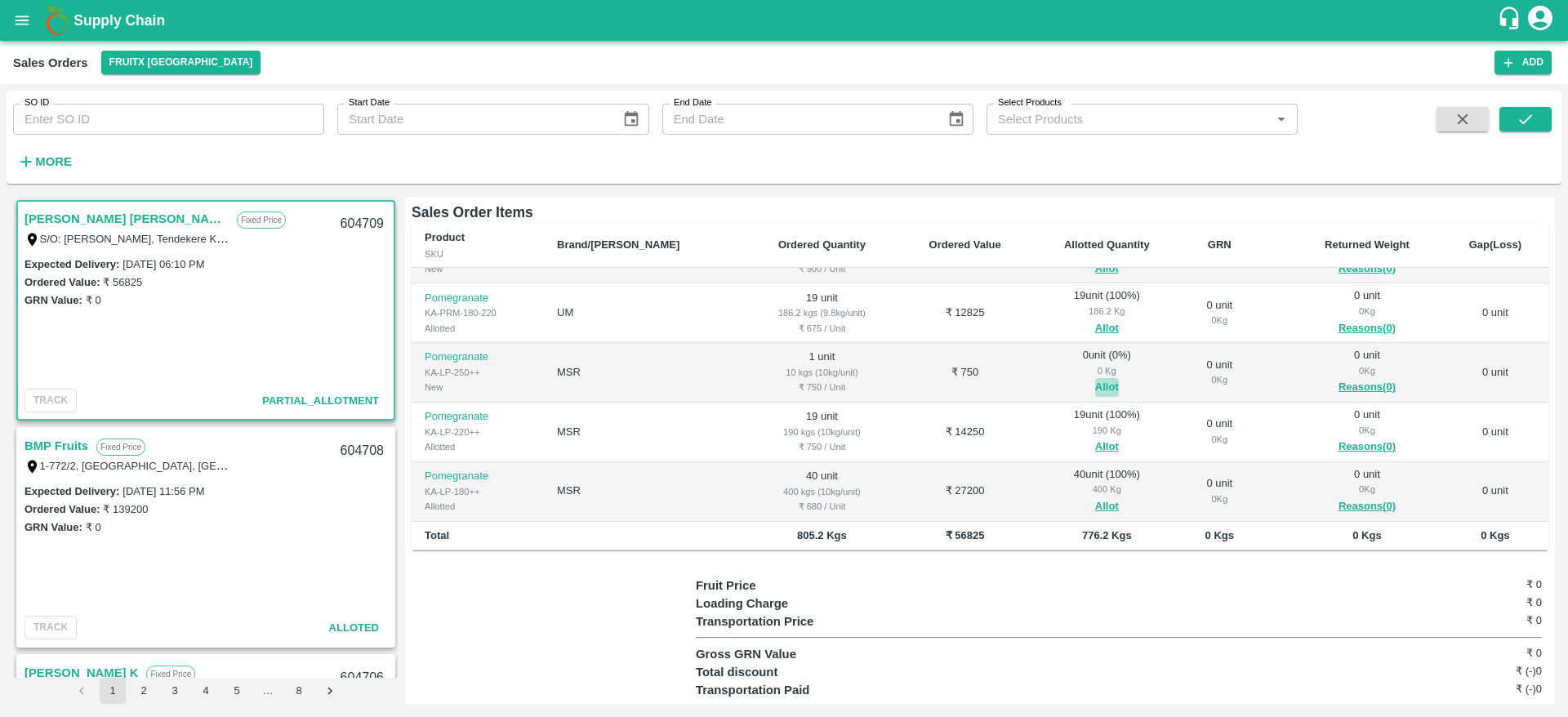
click at [1095, 378] on button "Allot" at bounding box center [1107, 387] width 23 height 19
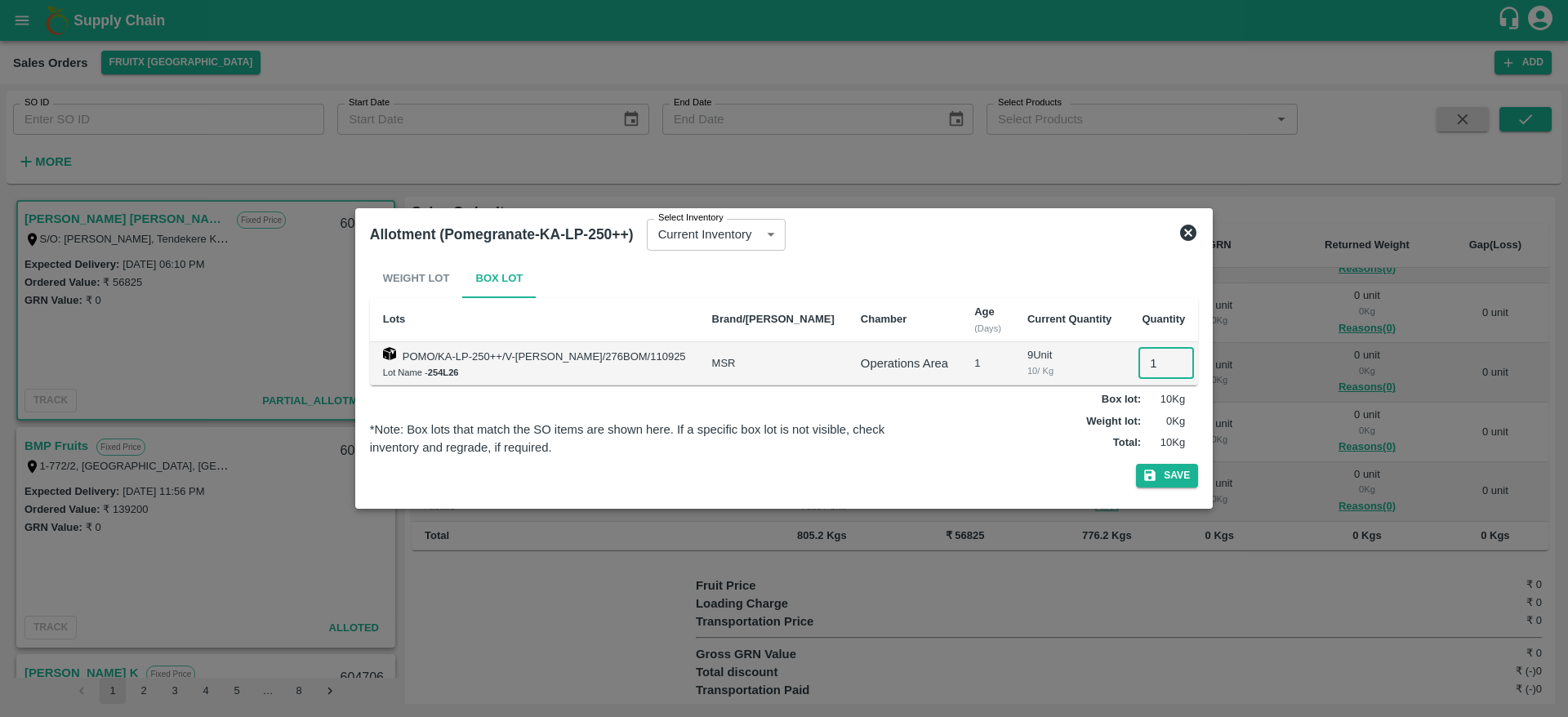
click at [1138, 374] on input "1" at bounding box center [1165, 363] width 55 height 31
type input "1"
click at [1136, 464] on button "Save" at bounding box center [1166, 475] width 62 height 23
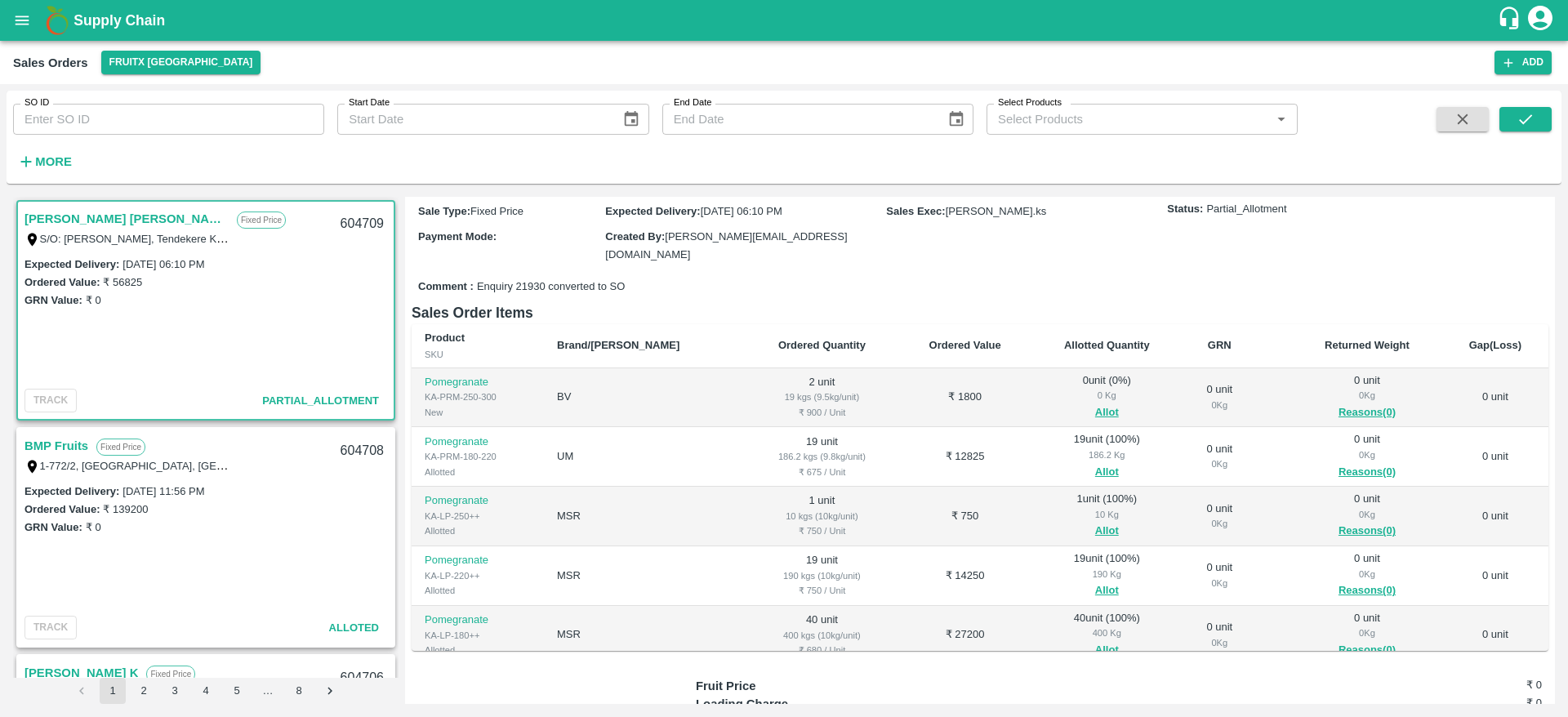
scroll to position [157, 0]
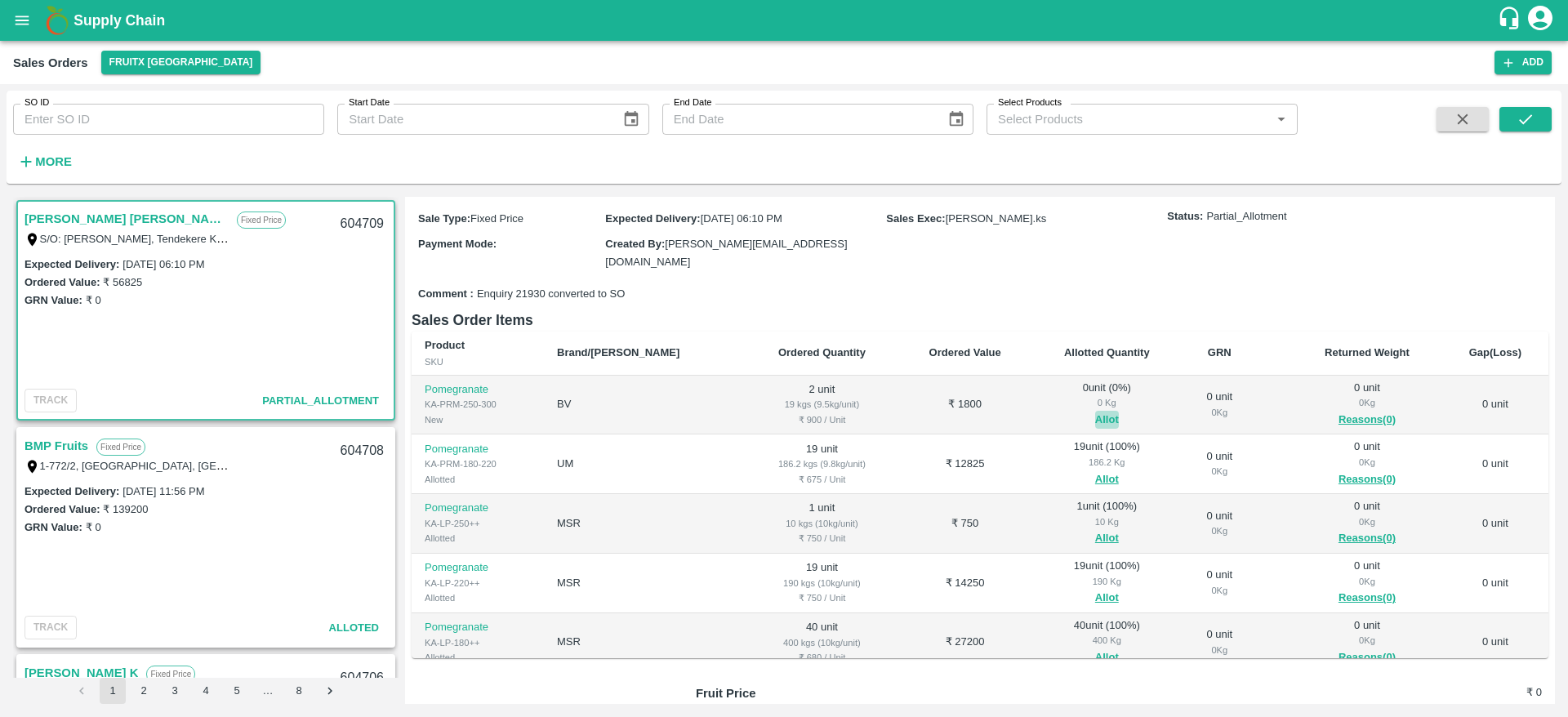
click at [1095, 411] on button "Allot" at bounding box center [1107, 420] width 23 height 19
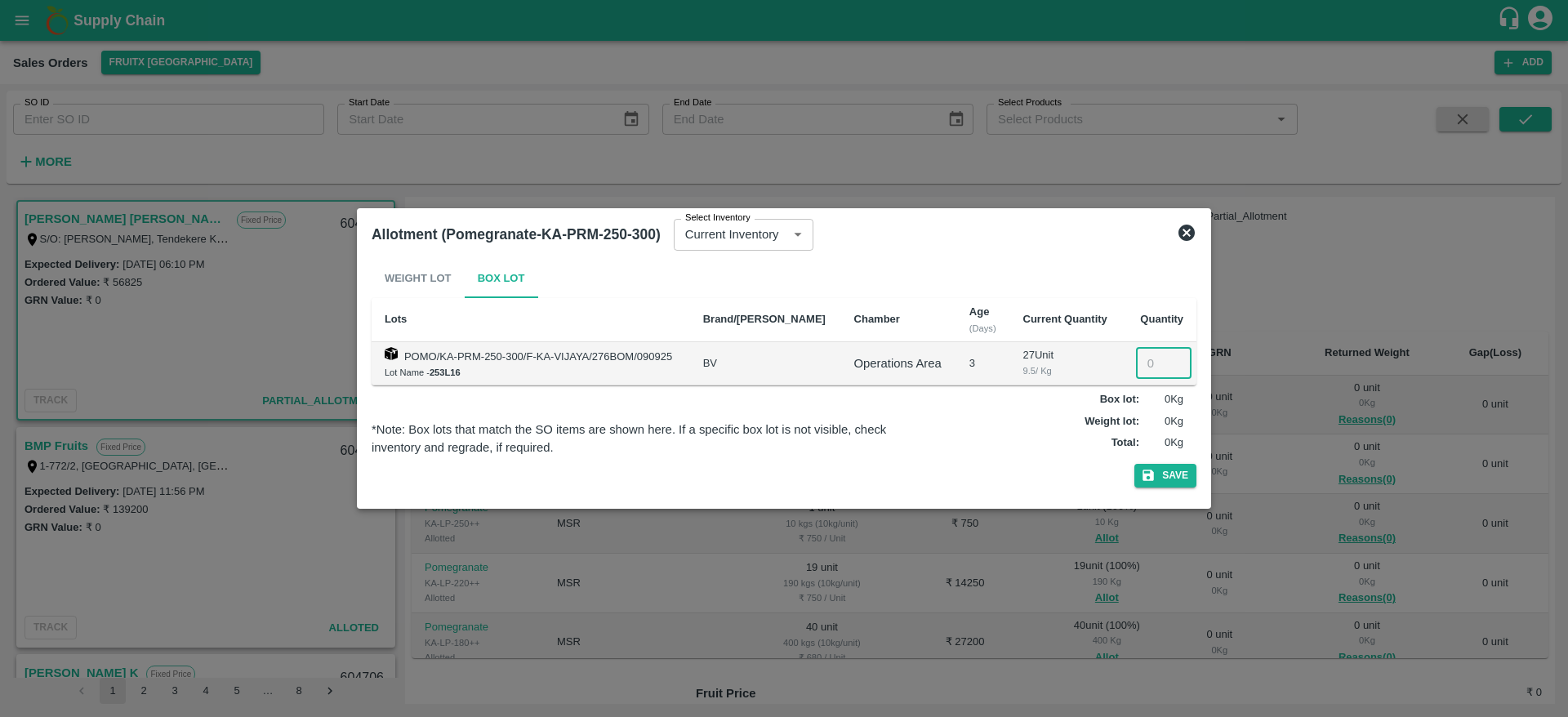
click at [1144, 365] on input "number" at bounding box center [1163, 363] width 55 height 31
type input "2"
click at [1135, 464] on button "Save" at bounding box center [1165, 475] width 62 height 23
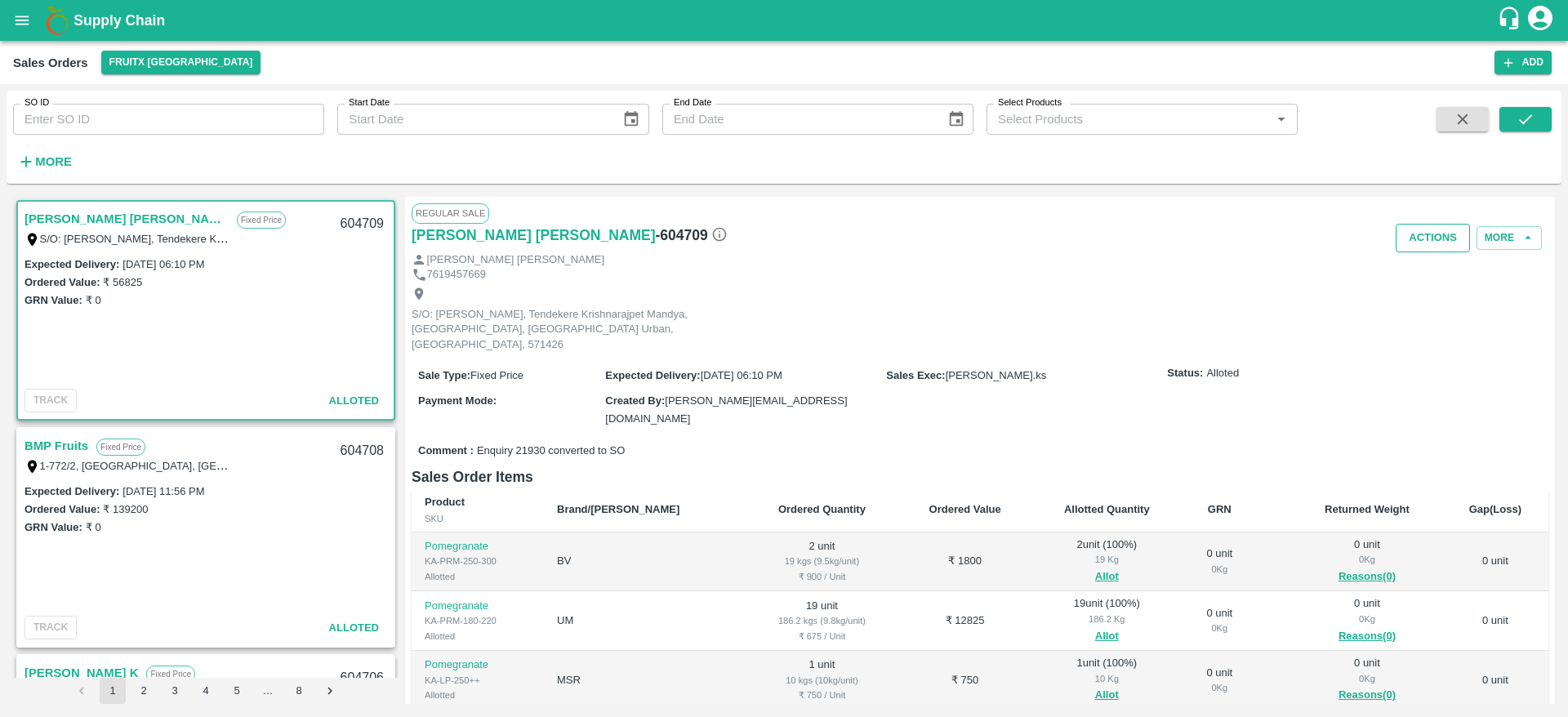
click at [1428, 226] on button "Actions" at bounding box center [1434, 238] width 75 height 29
click at [1424, 309] on li "Deliver" at bounding box center [1469, 301] width 173 height 28
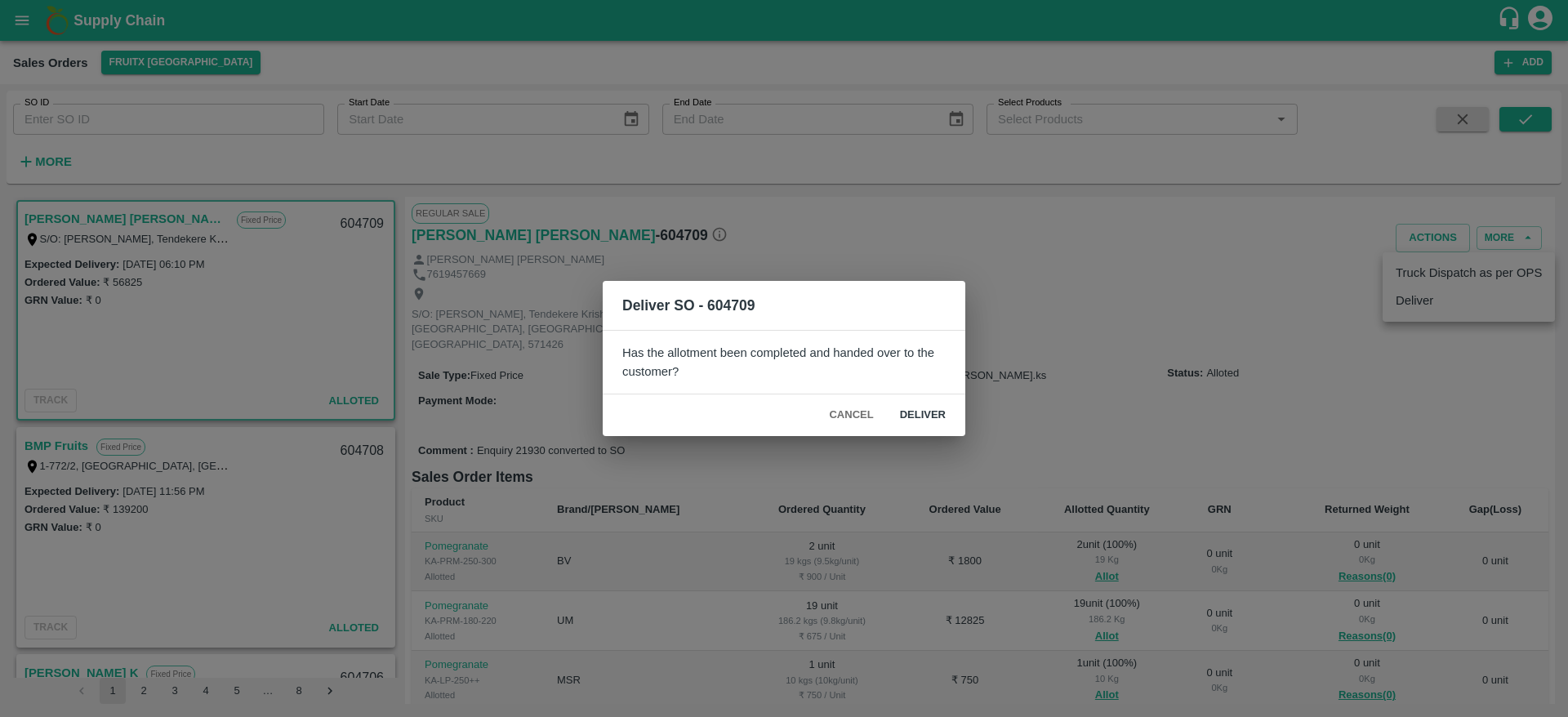
click at [910, 407] on button "Deliver" at bounding box center [923, 415] width 72 height 29
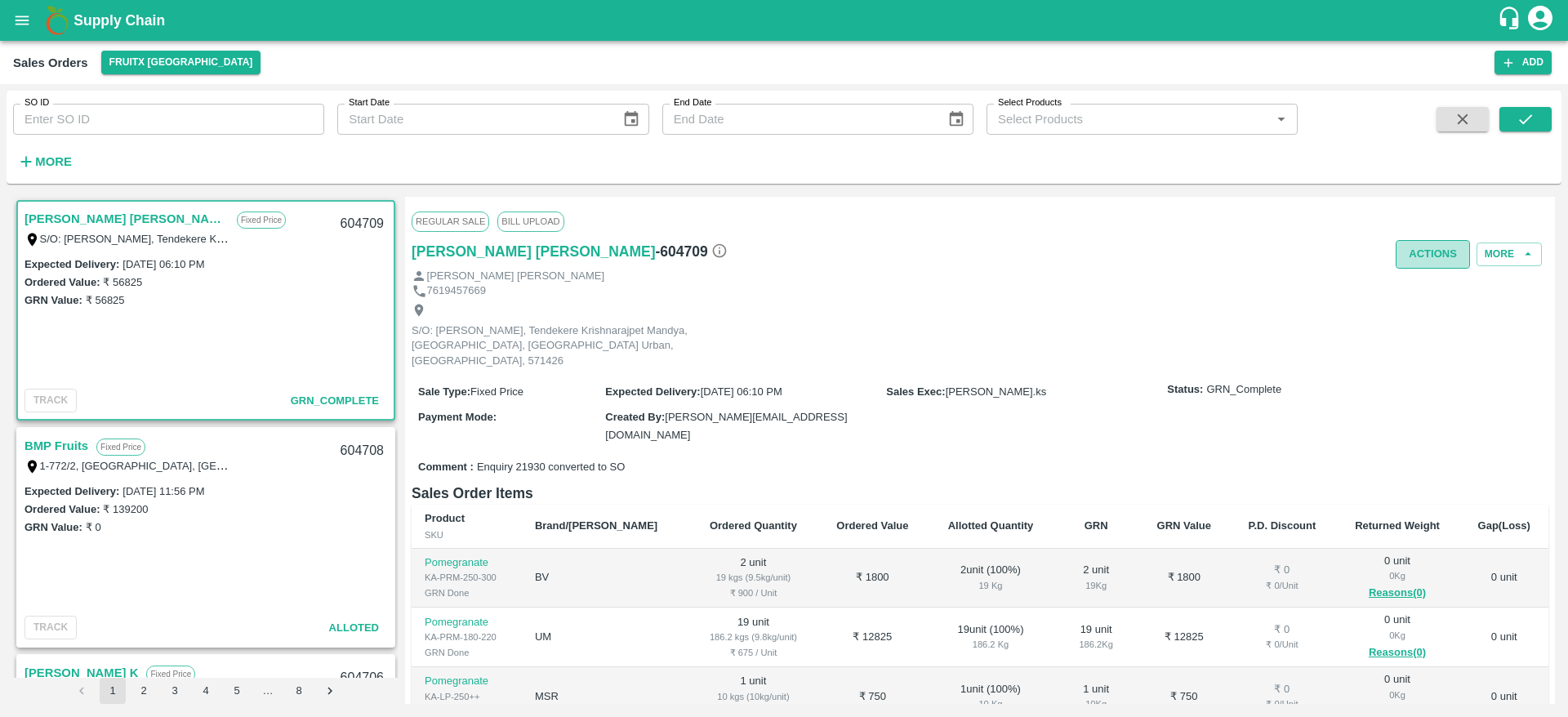
click at [1420, 249] on button "Actions" at bounding box center [1434, 254] width 75 height 29
click at [1432, 284] on li "Truck Dispatch as per OPS" at bounding box center [1469, 289] width 173 height 28
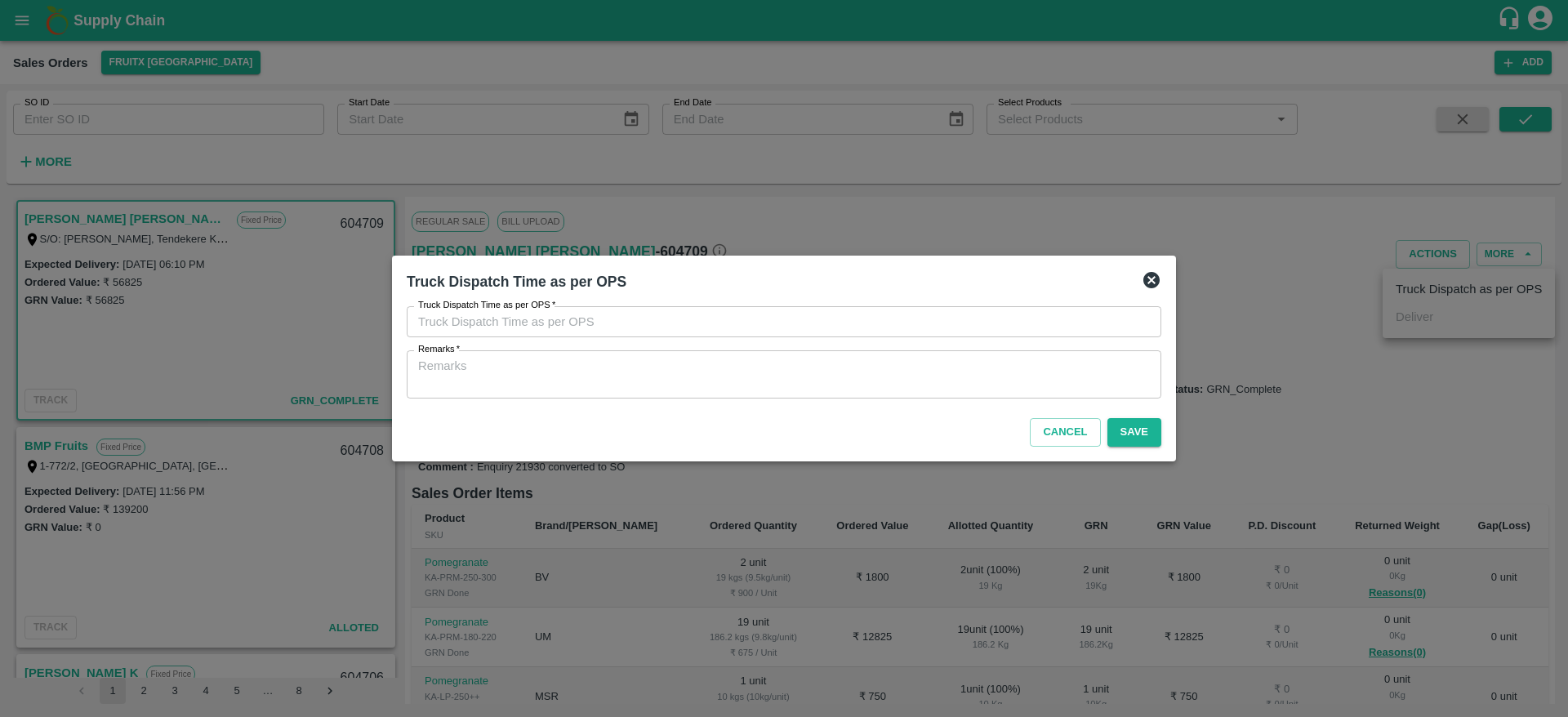
type input "12/09/2025 06:10 PM"
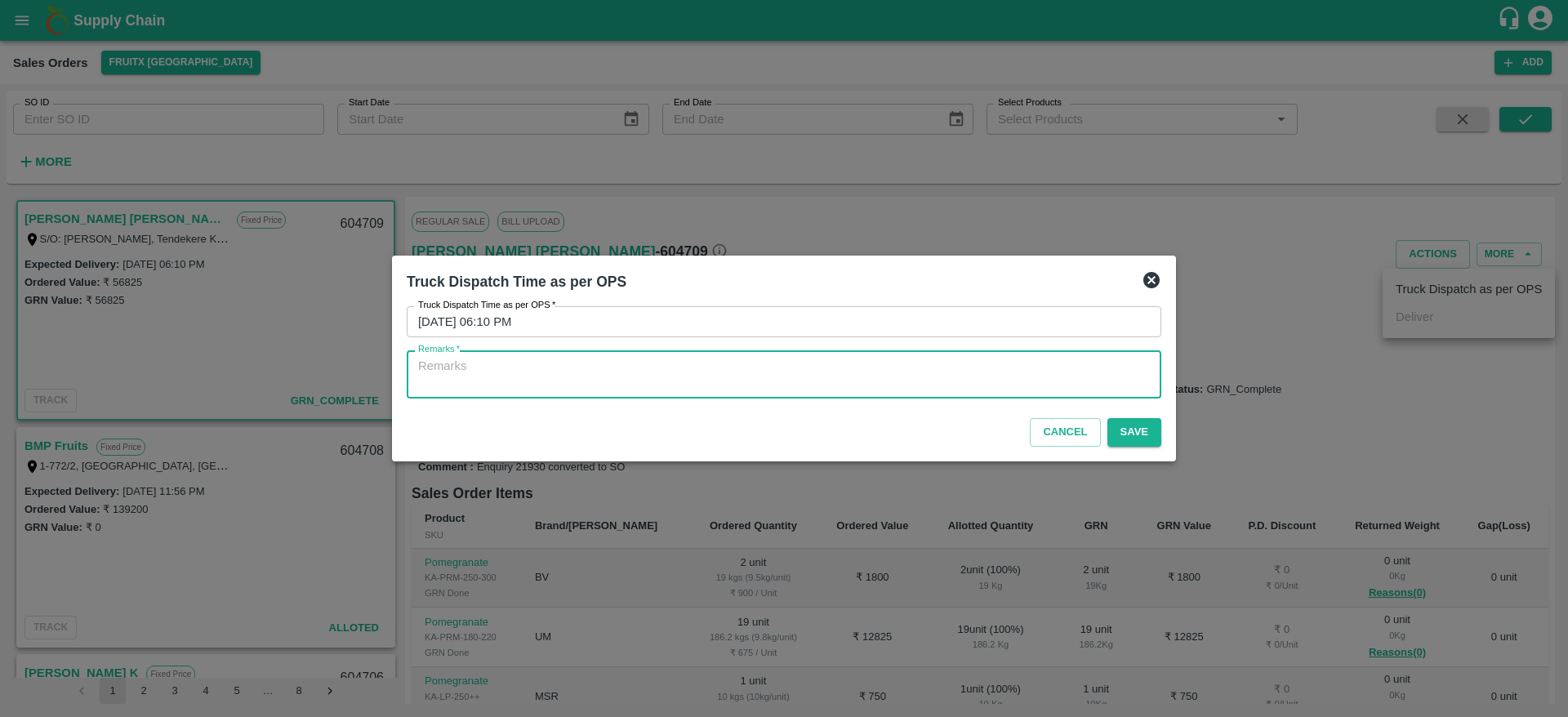
click at [1035, 376] on textarea "Remarks   *" at bounding box center [784, 374] width 732 height 35
type textarea "OTD"
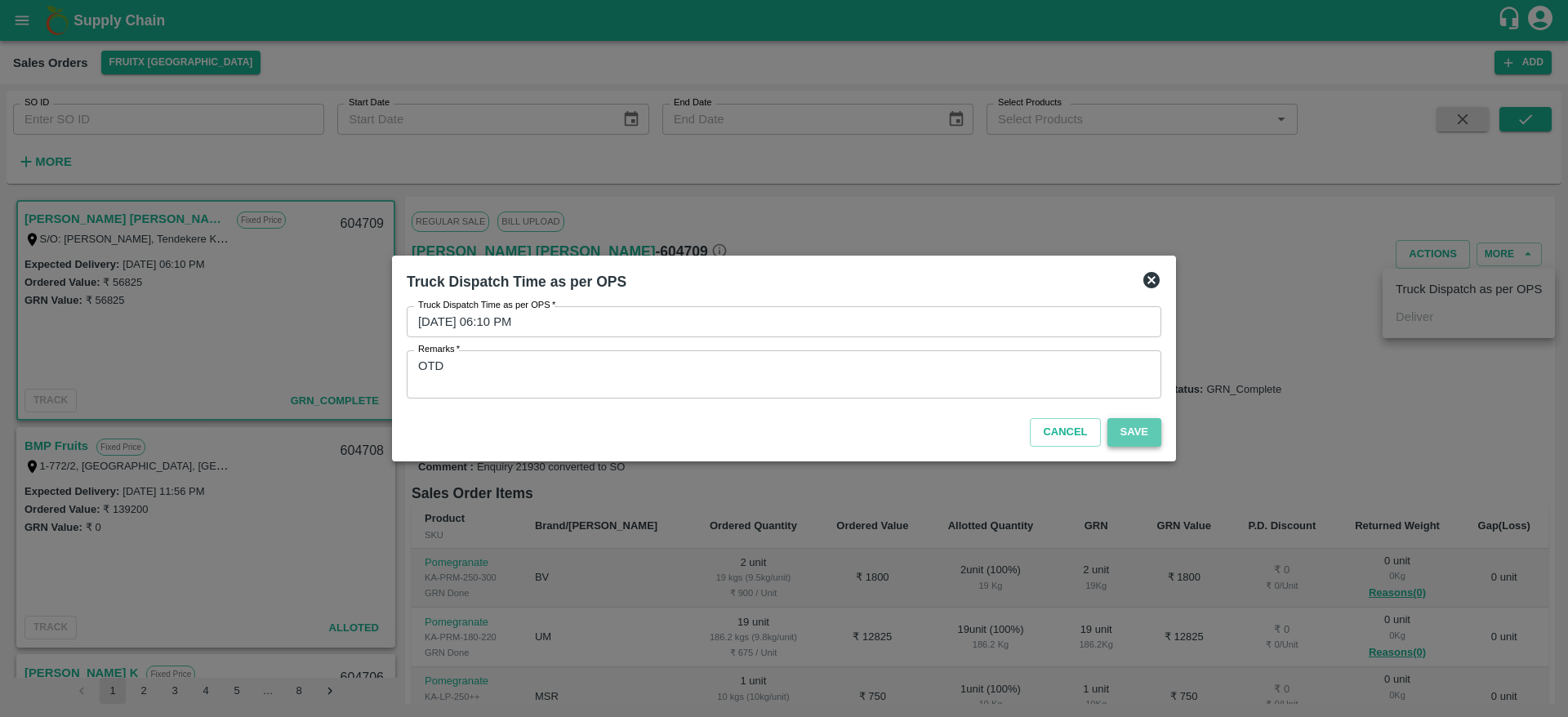
click at [1141, 428] on button "Save" at bounding box center [1135, 432] width 54 height 29
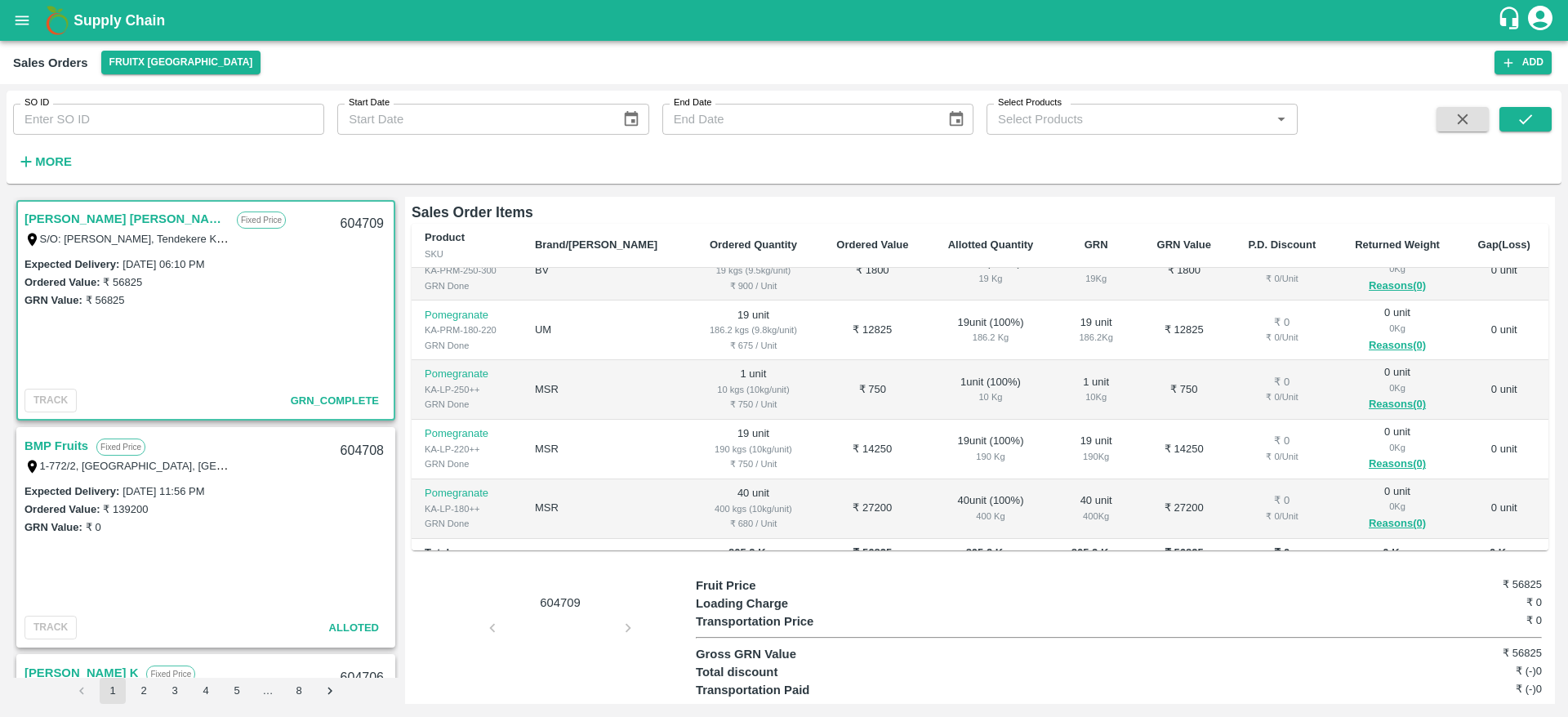
scroll to position [43, 0]
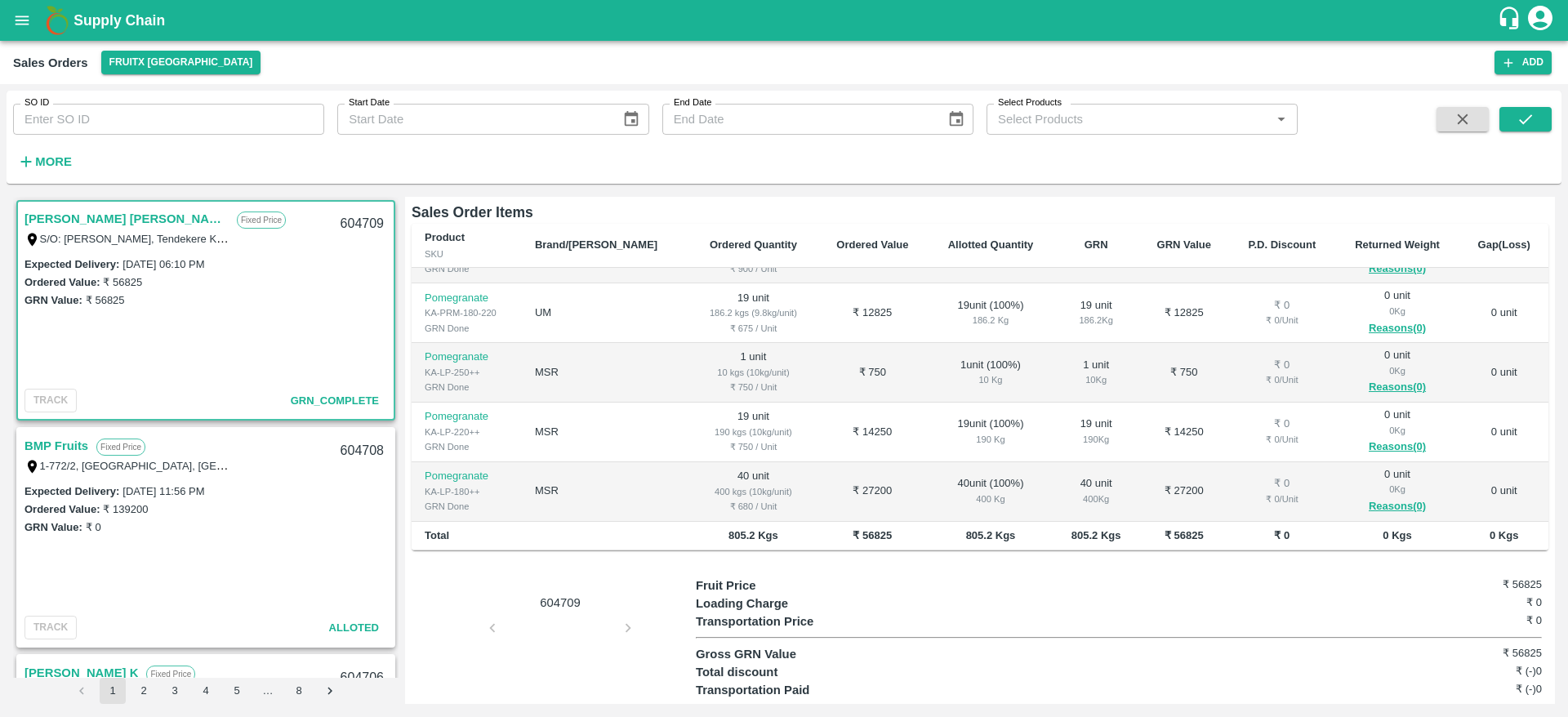
click at [1016, 522] on td "805.2 Kgs" at bounding box center [990, 536] width 126 height 29
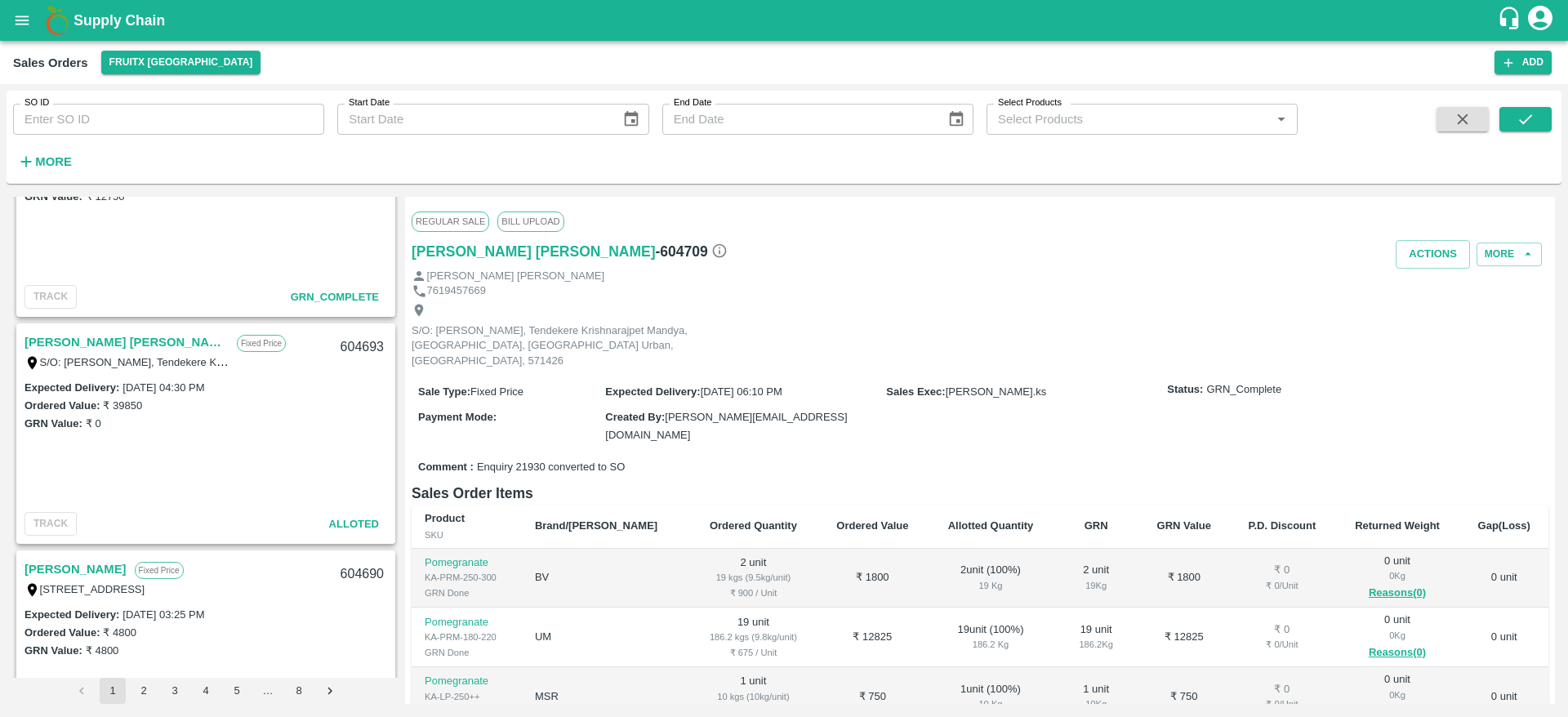
scroll to position [2601, 0]
click at [75, 344] on link "[PERSON_NAME] [PERSON_NAME]" at bounding box center [126, 341] width 205 height 21
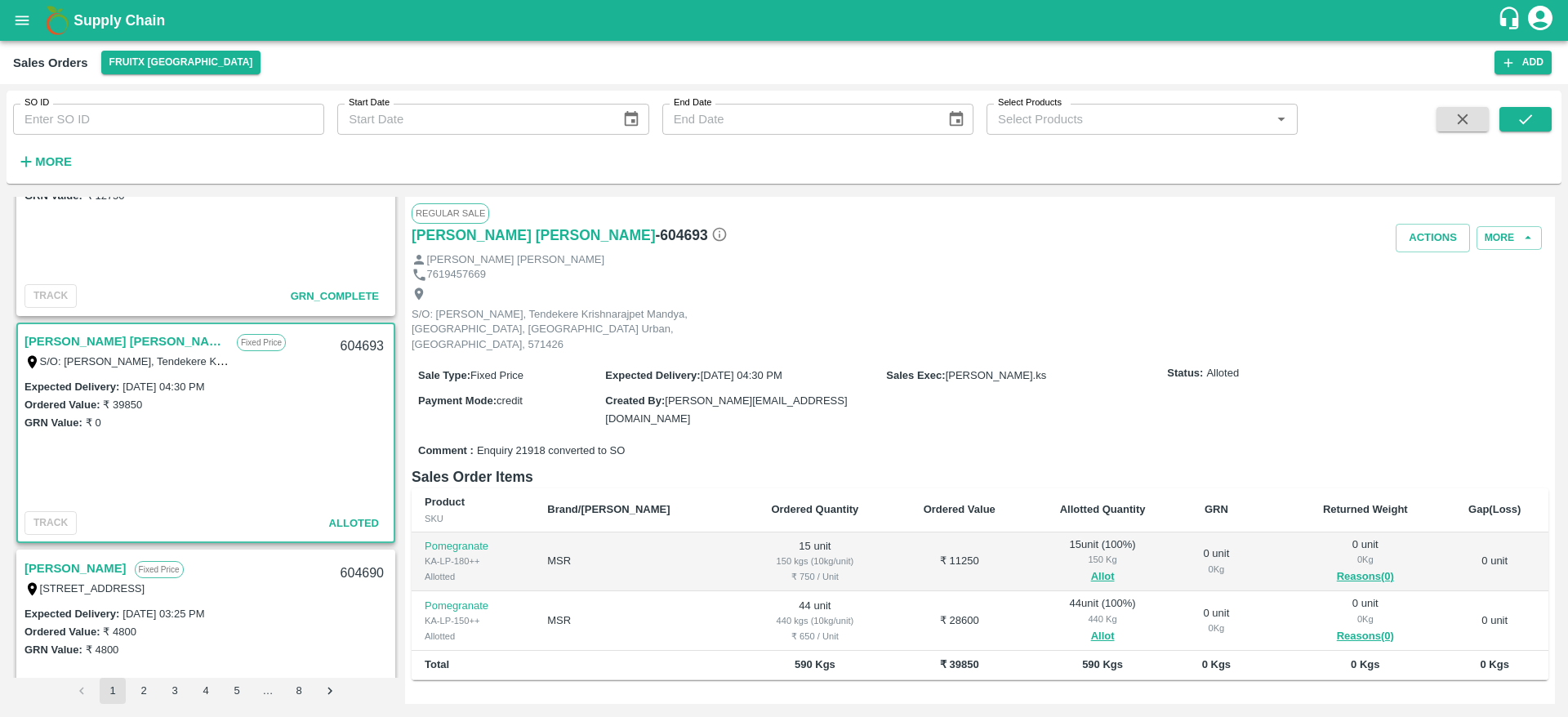
click at [361, 345] on div "604693" at bounding box center [361, 346] width 63 height 38
copy div "604693"
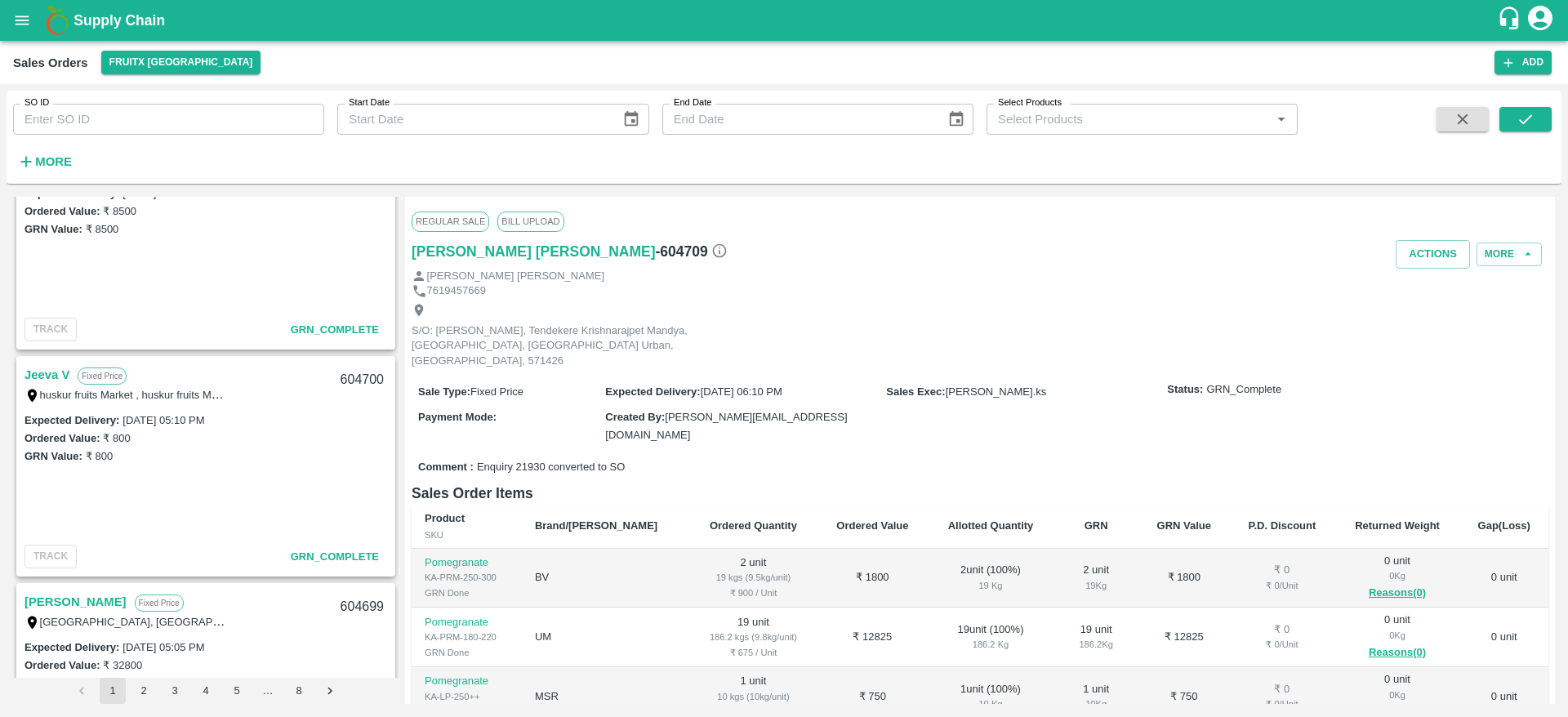
scroll to position [1638, 0]
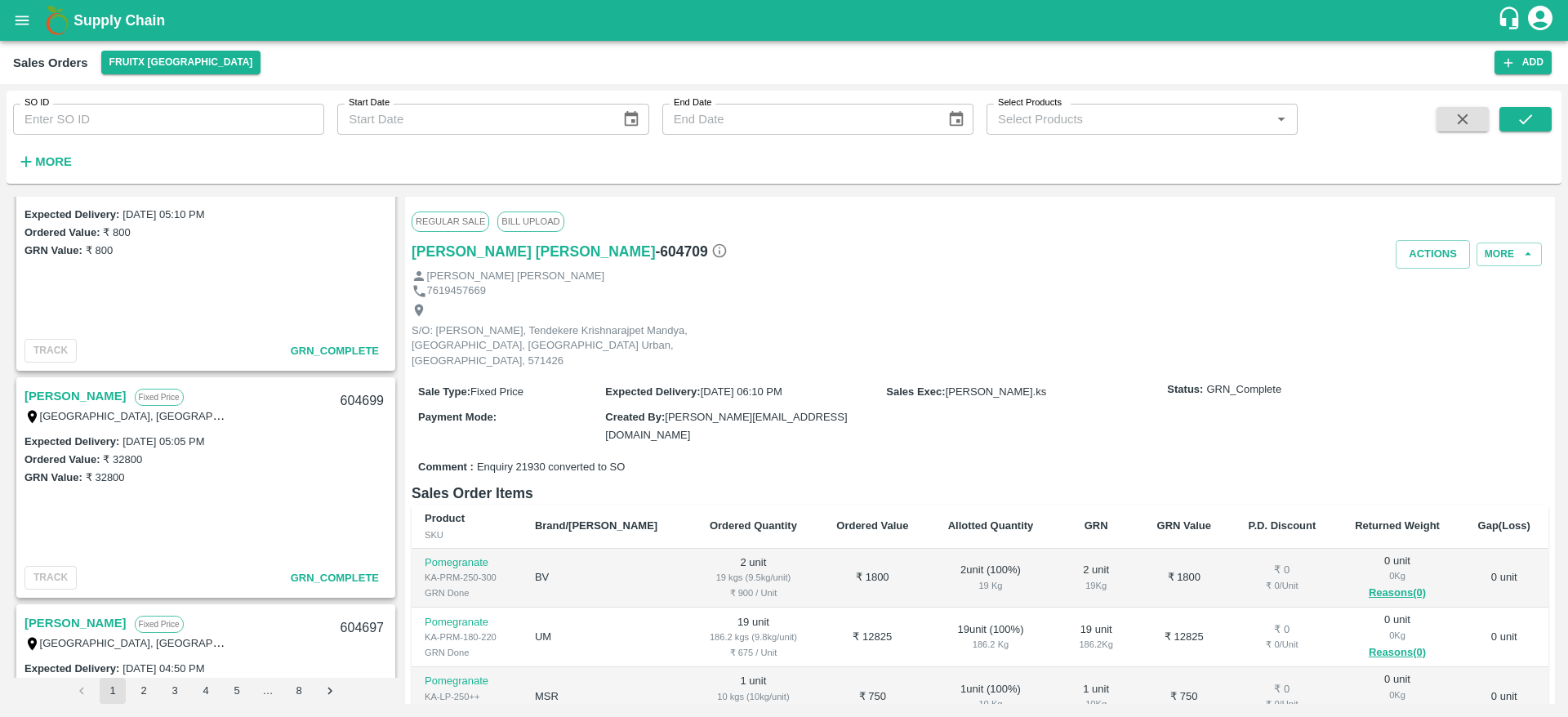
click at [257, 450] on div "Ordered Value: ₹ 32800" at bounding box center [205, 458] width 362 height 18
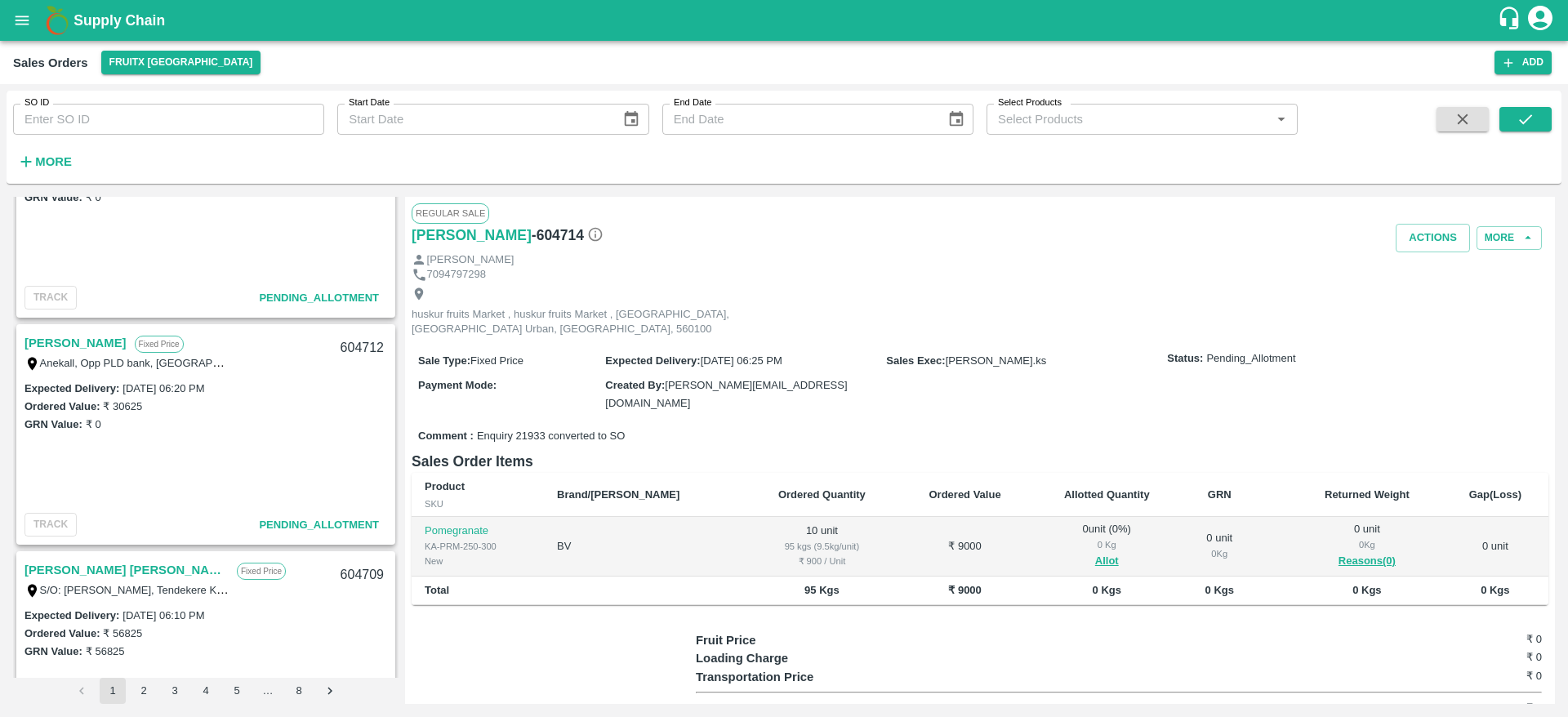
scroll to position [328, 0]
click at [65, 345] on link "[PERSON_NAME]" at bounding box center [75, 345] width 102 height 21
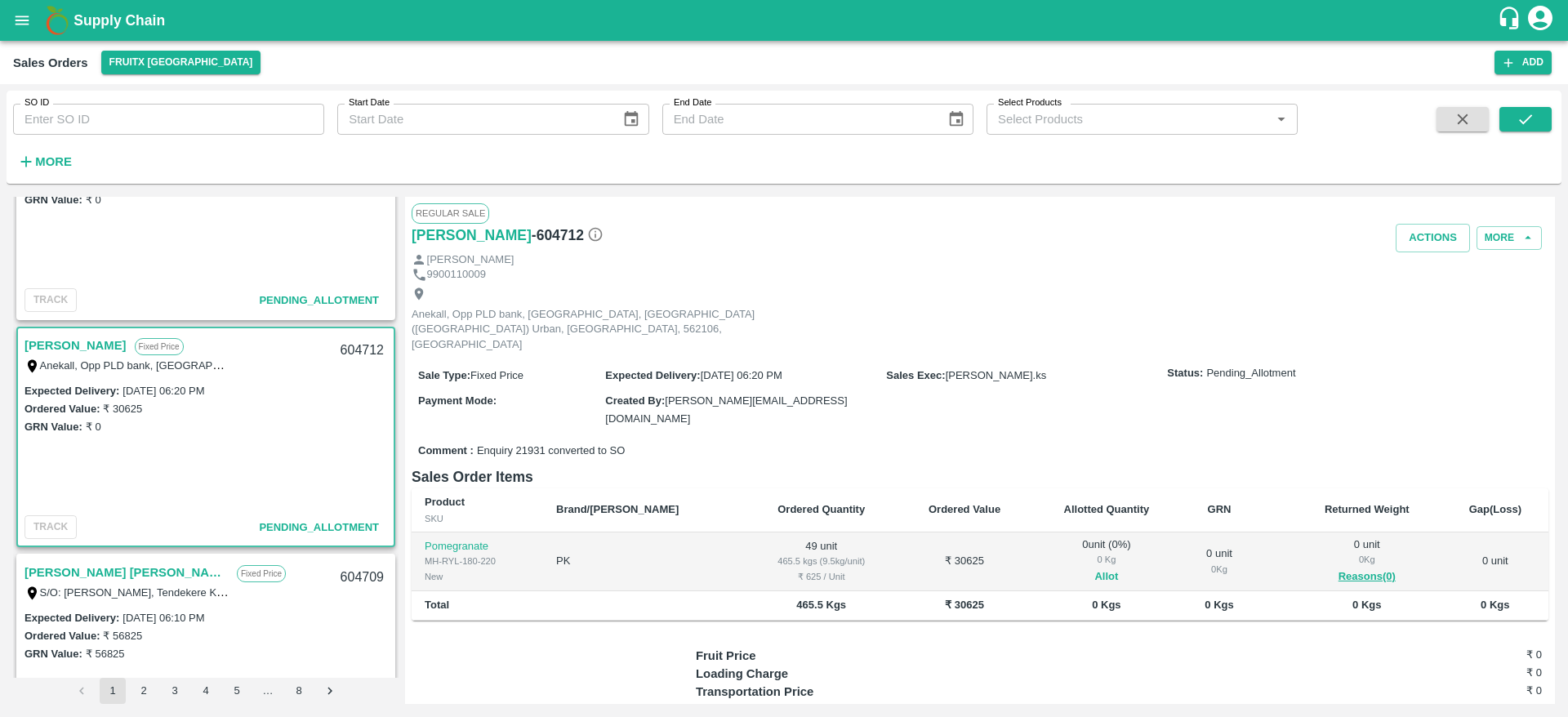
click at [1095, 568] on button "Allot" at bounding box center [1106, 577] width 23 height 19
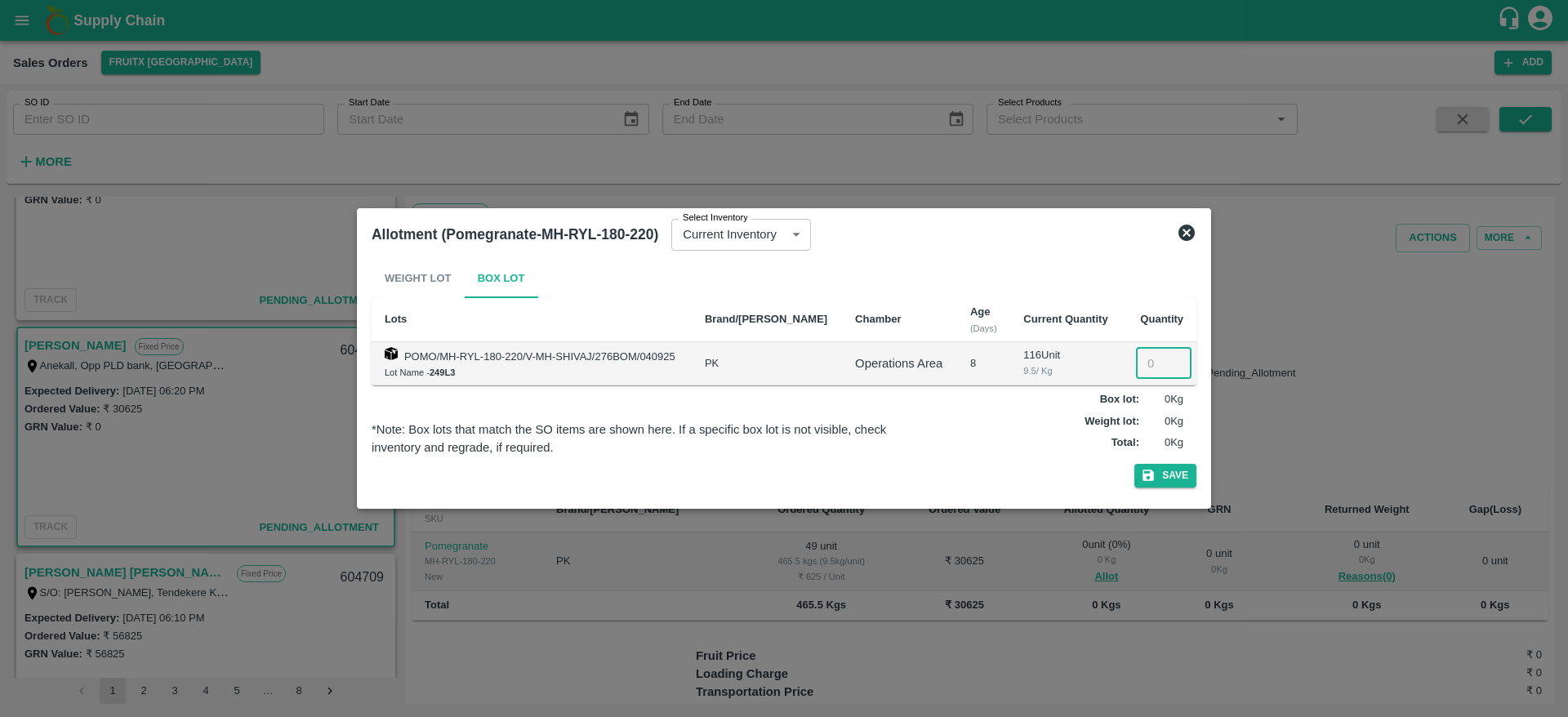
click at [1137, 358] on input "number" at bounding box center [1163, 363] width 55 height 31
type input "49"
click at [1135, 464] on button "Save" at bounding box center [1165, 475] width 62 height 23
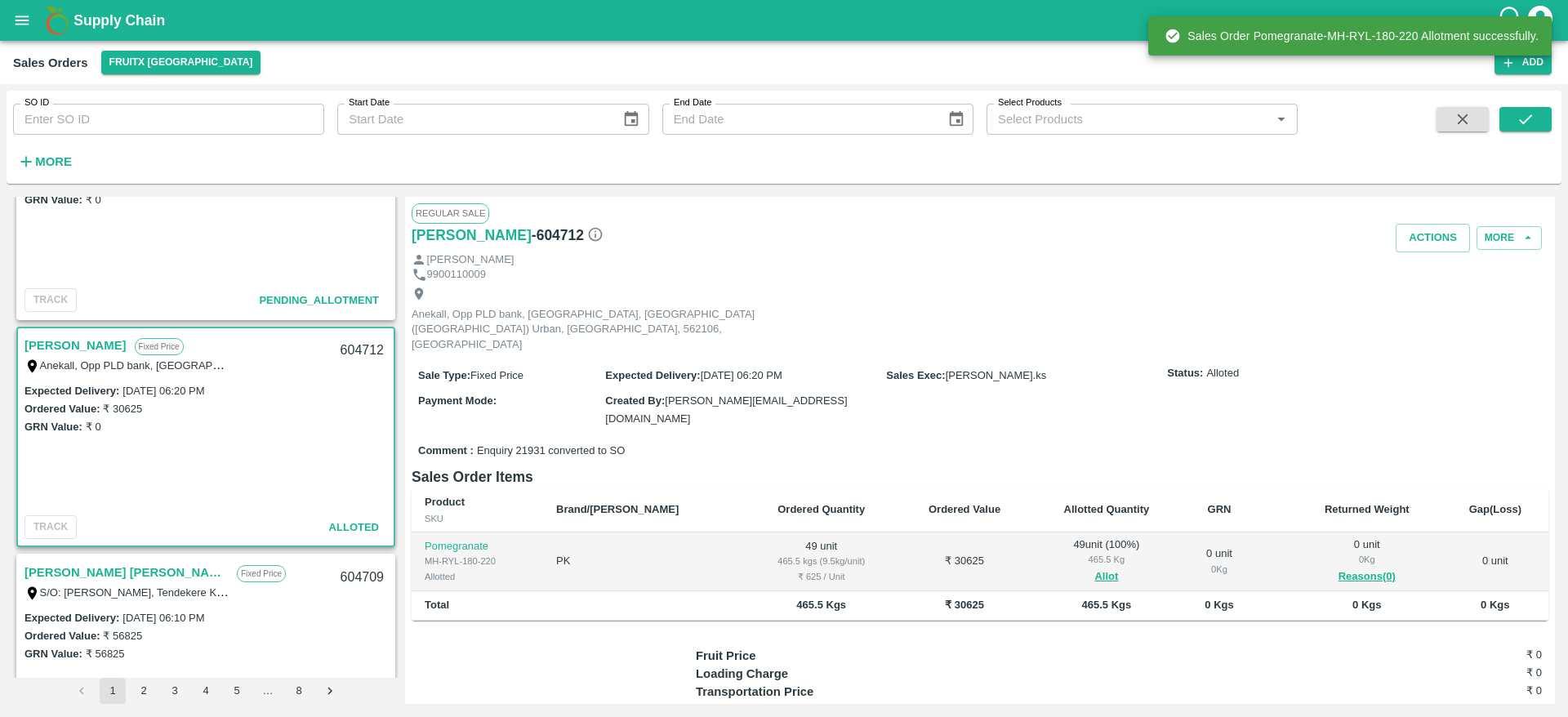
click at [346, 343] on div "604712" at bounding box center [361, 350] width 63 height 38
copy div "604712"
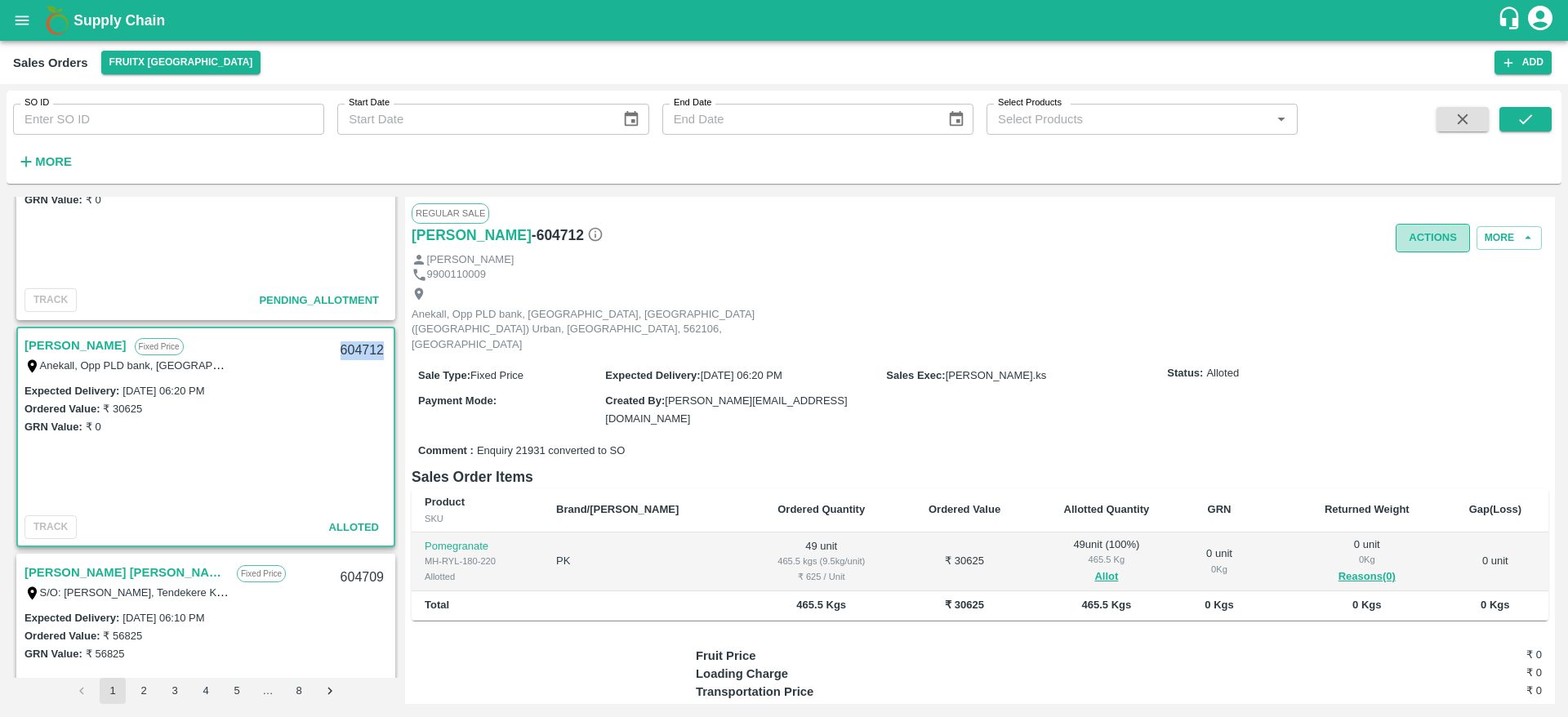
click at [1426, 234] on button "Actions" at bounding box center [1434, 238] width 75 height 29
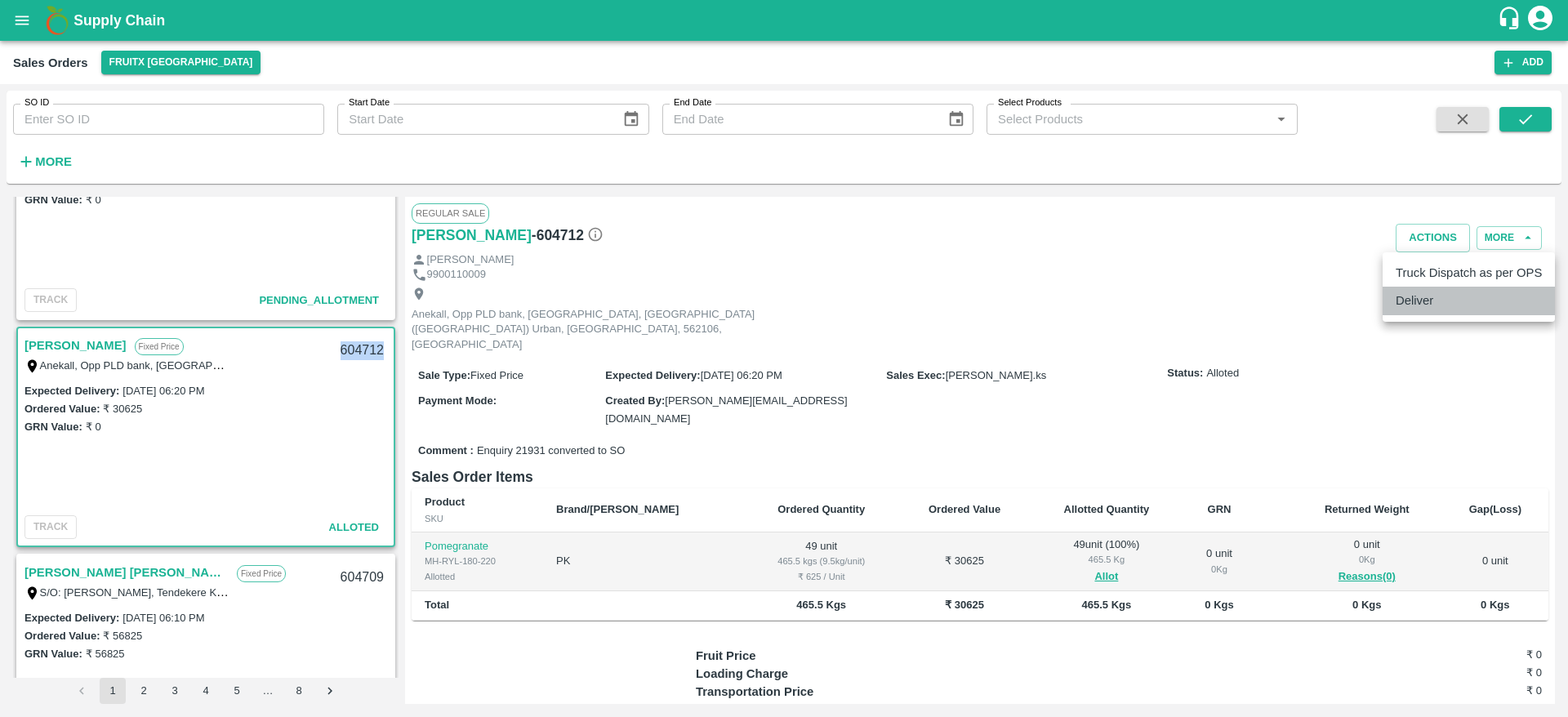
click at [1420, 297] on li "Deliver" at bounding box center [1469, 301] width 173 height 28
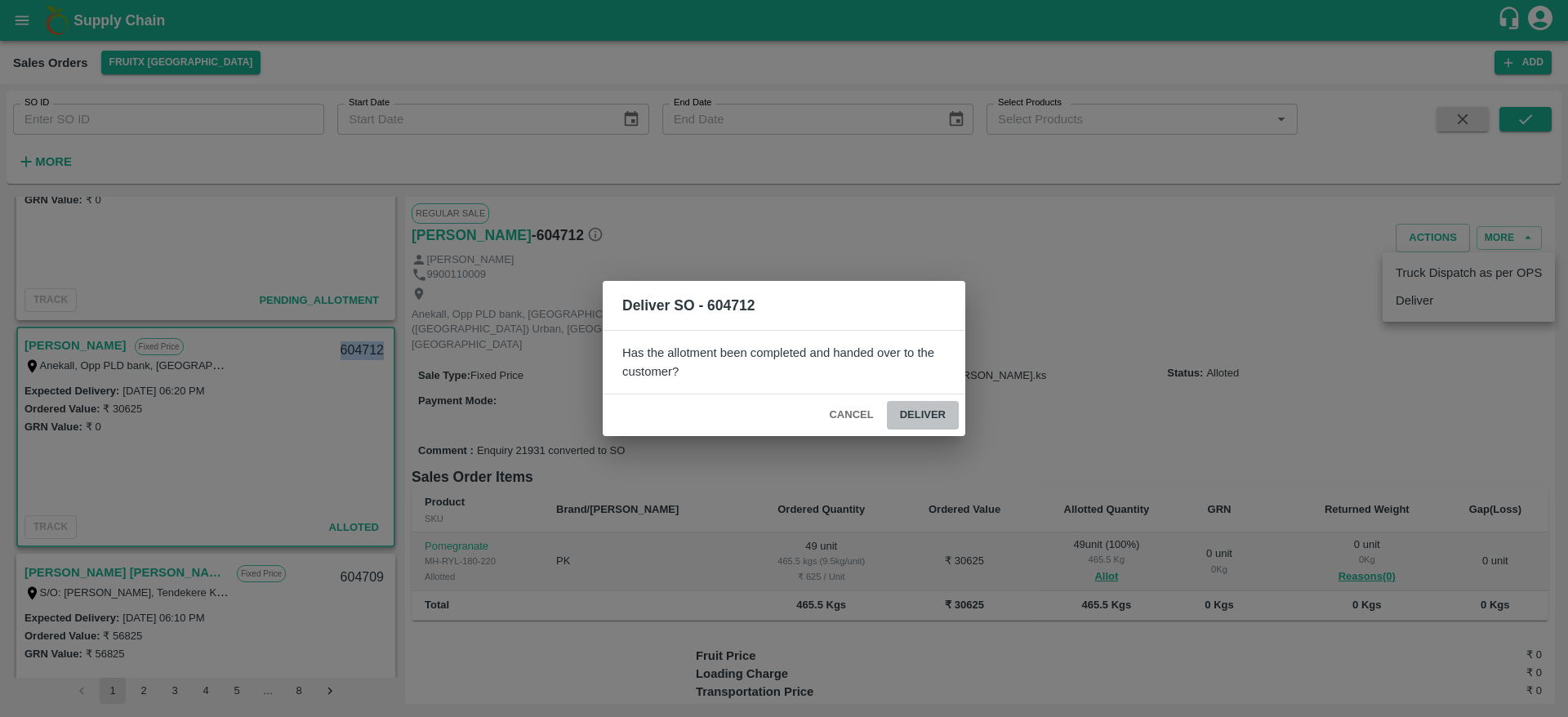
click at [949, 414] on button "Deliver" at bounding box center [923, 415] width 72 height 29
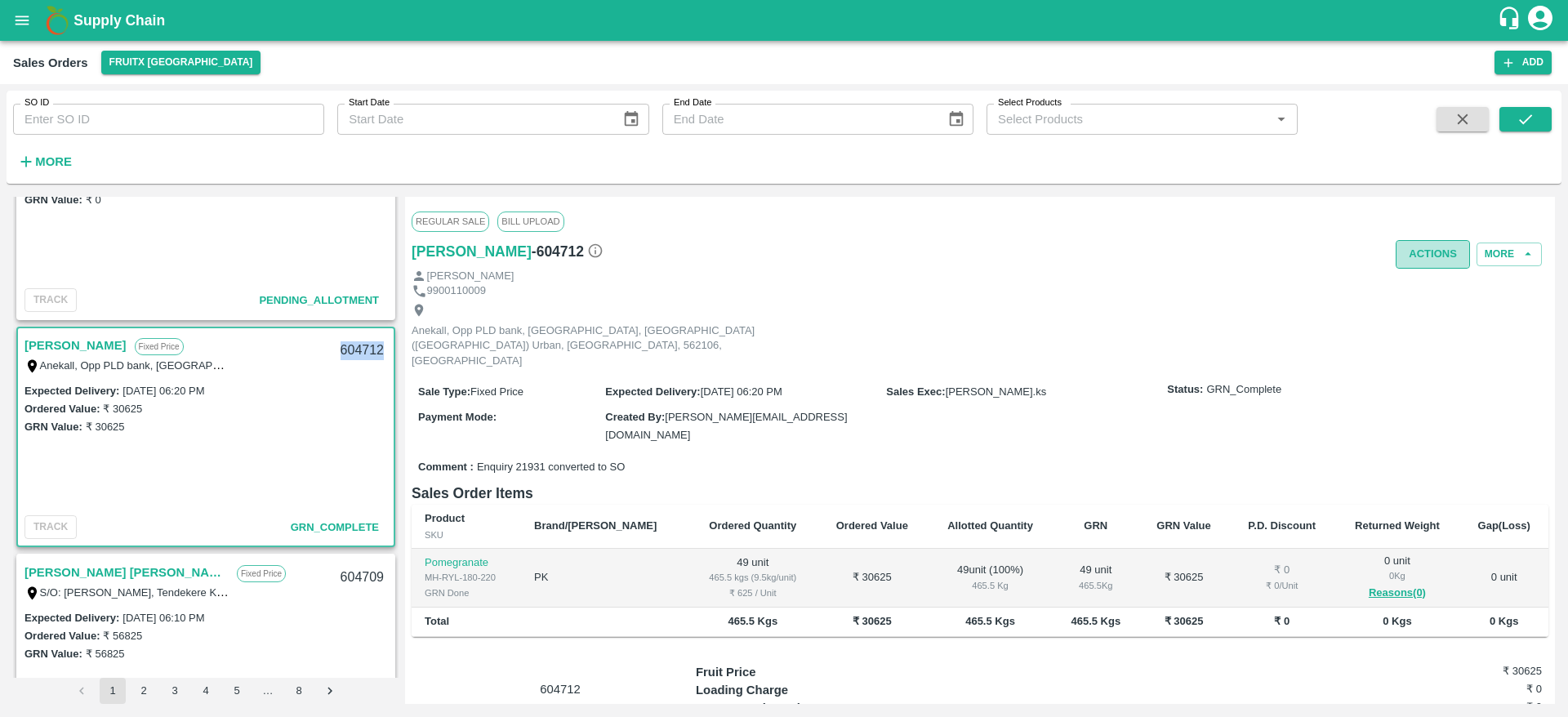
click at [1437, 248] on button "Actions" at bounding box center [1434, 254] width 75 height 29
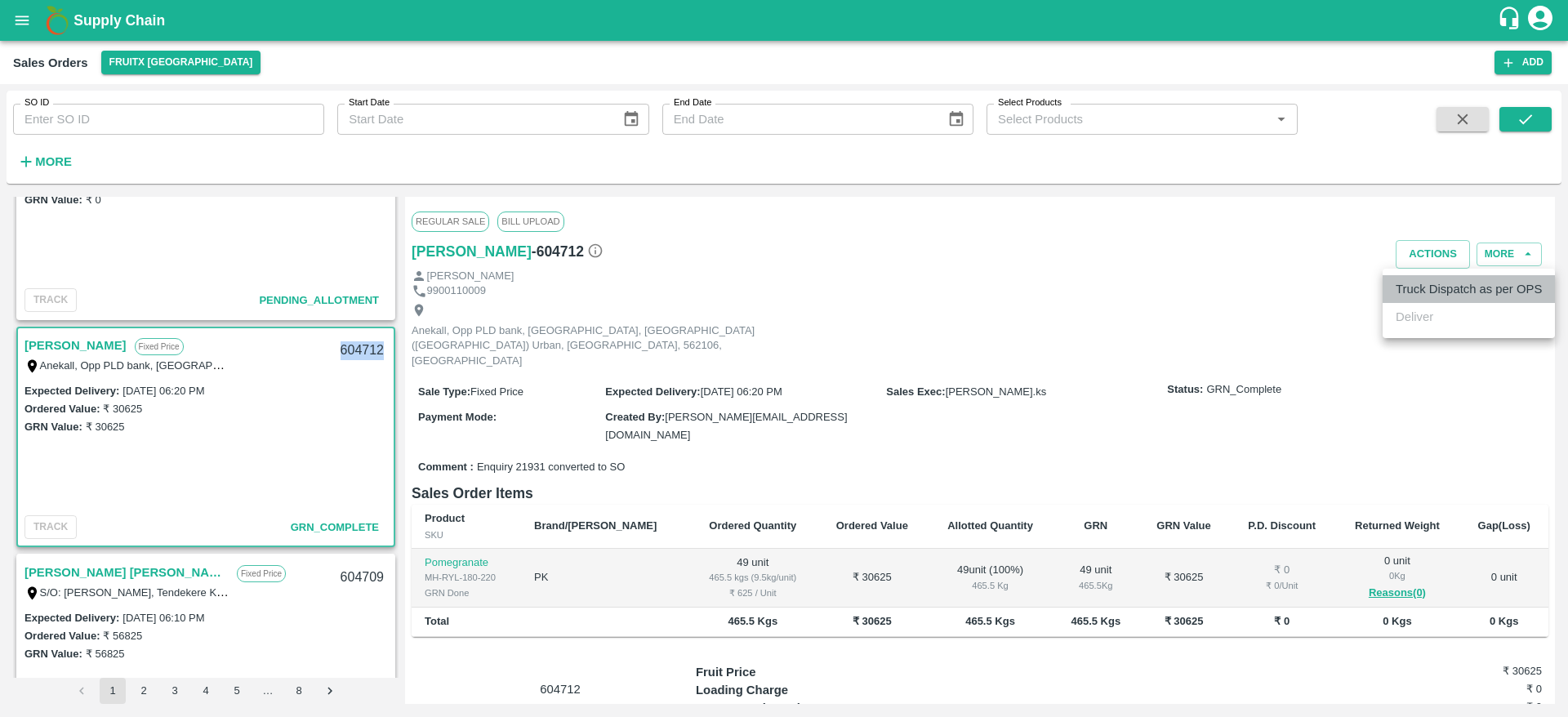
click at [1434, 278] on li "Truck Dispatch as per OPS" at bounding box center [1469, 289] width 173 height 28
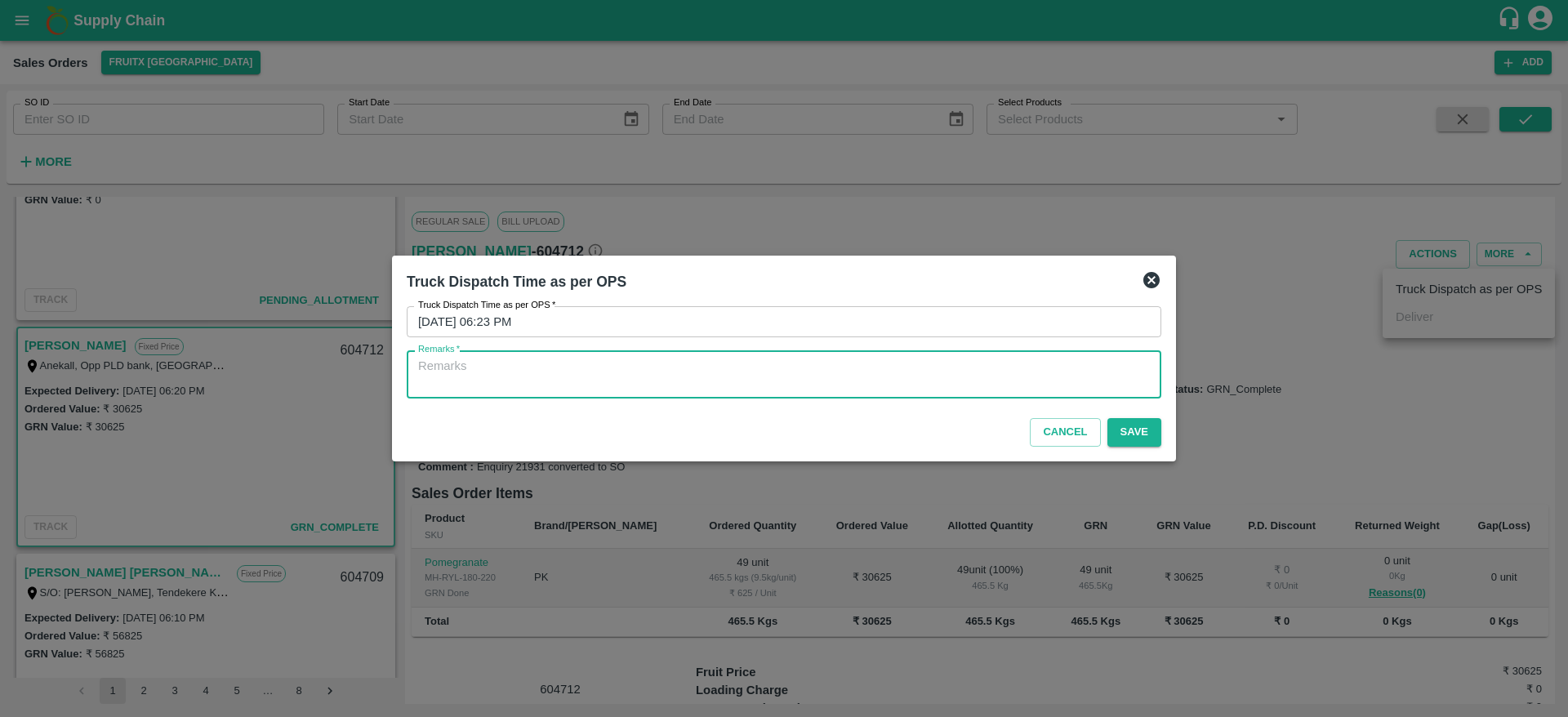
click at [974, 379] on textarea "Remarks   *" at bounding box center [784, 374] width 732 height 35
type textarea "OTD"
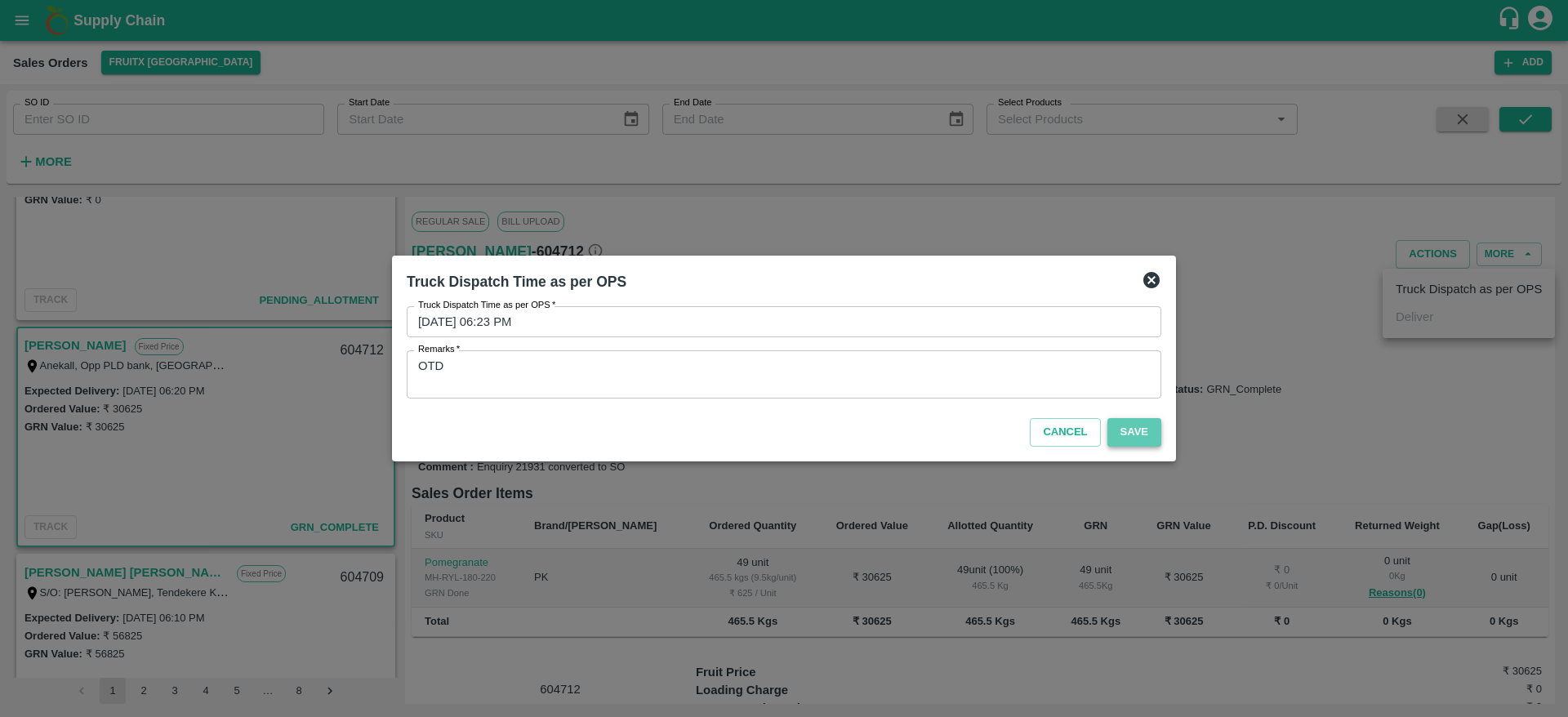
click at [1125, 428] on button "Save" at bounding box center [1135, 432] width 54 height 29
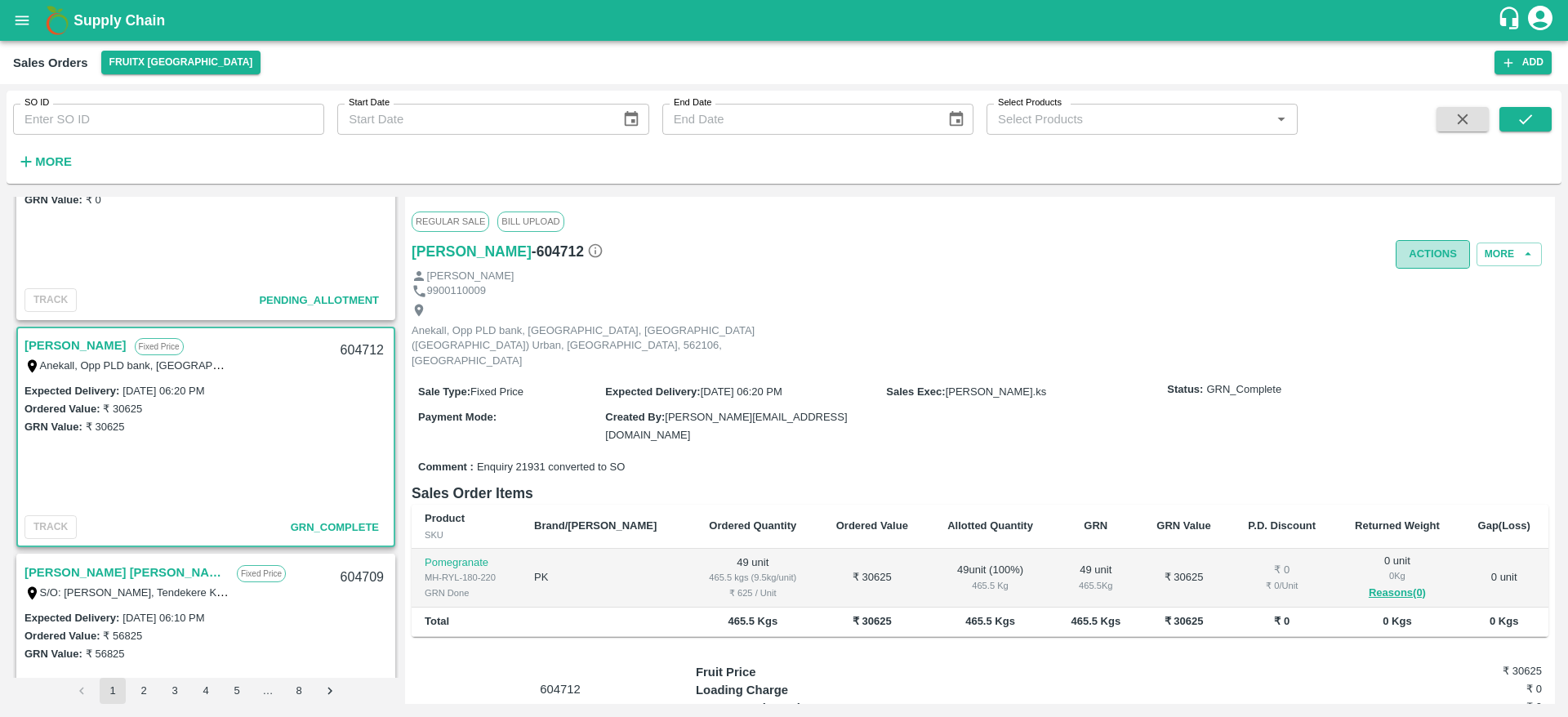
click at [1422, 260] on button "Actions" at bounding box center [1434, 254] width 75 height 29
click at [919, 342] on div at bounding box center [784, 358] width 1568 height 717
click at [361, 353] on div "604712" at bounding box center [361, 350] width 63 height 38
copy div "604712"
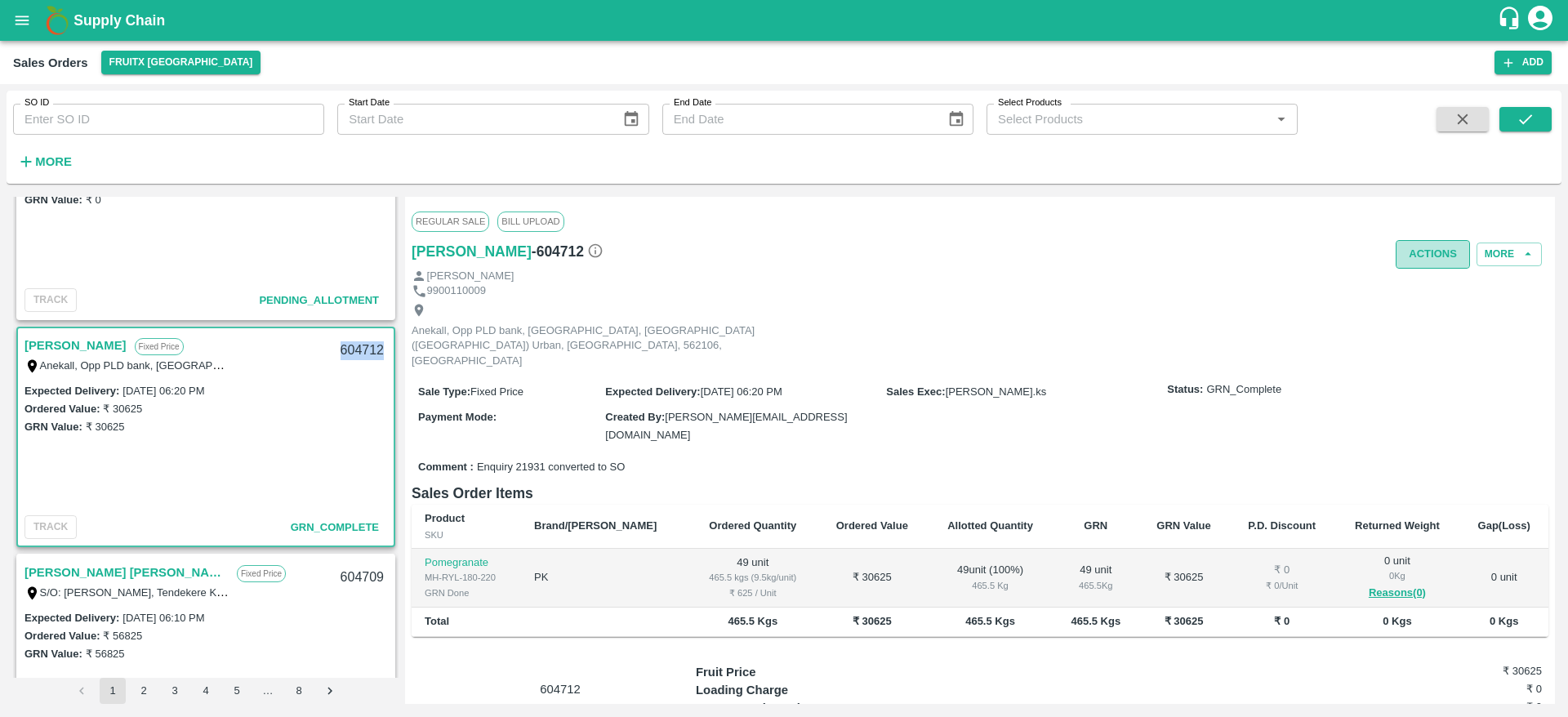
click at [1423, 265] on button "Actions" at bounding box center [1434, 254] width 75 height 29
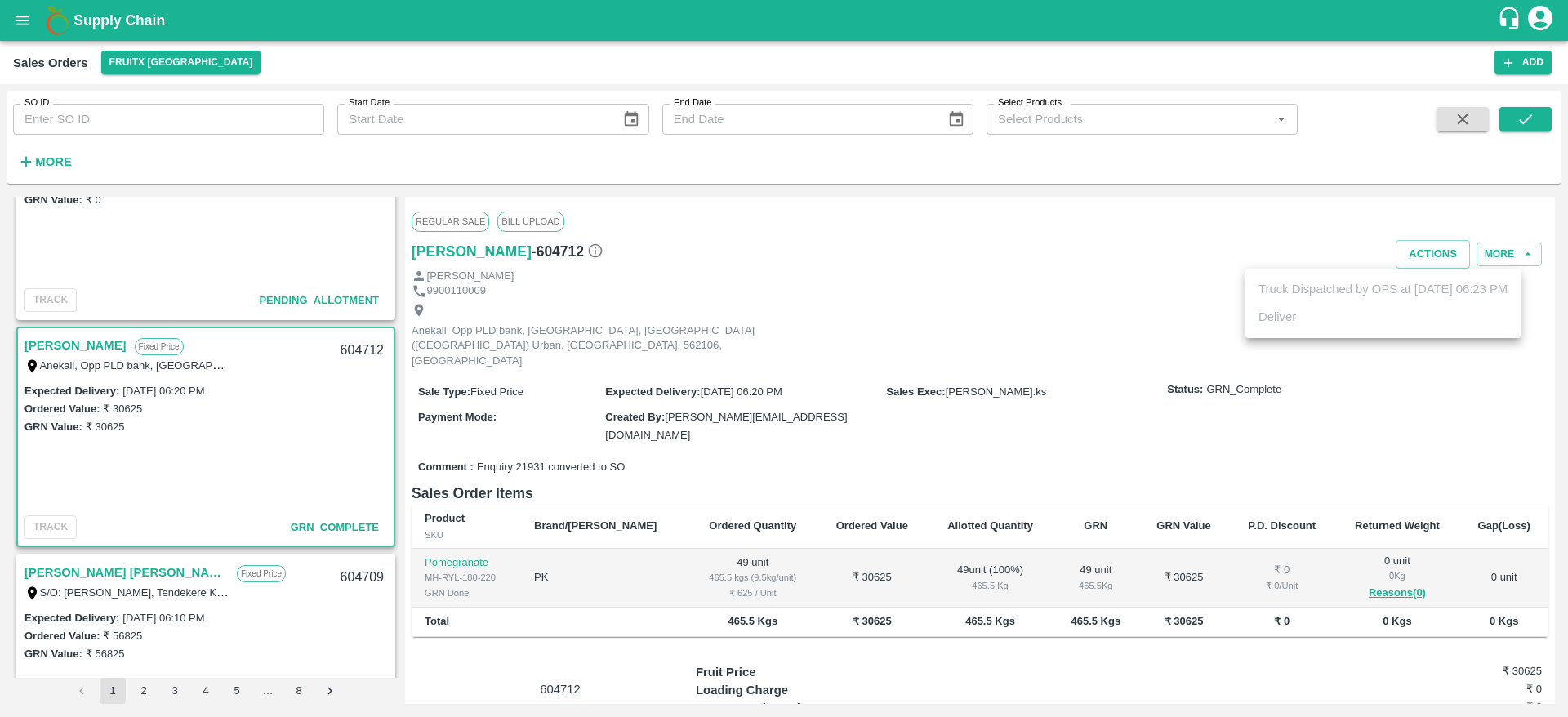
click at [895, 279] on div at bounding box center [784, 358] width 1568 height 717
click at [1430, 267] on button "Actions" at bounding box center [1434, 254] width 75 height 29
click at [1084, 331] on div at bounding box center [784, 358] width 1568 height 717
click at [362, 347] on div "604712" at bounding box center [361, 350] width 63 height 38
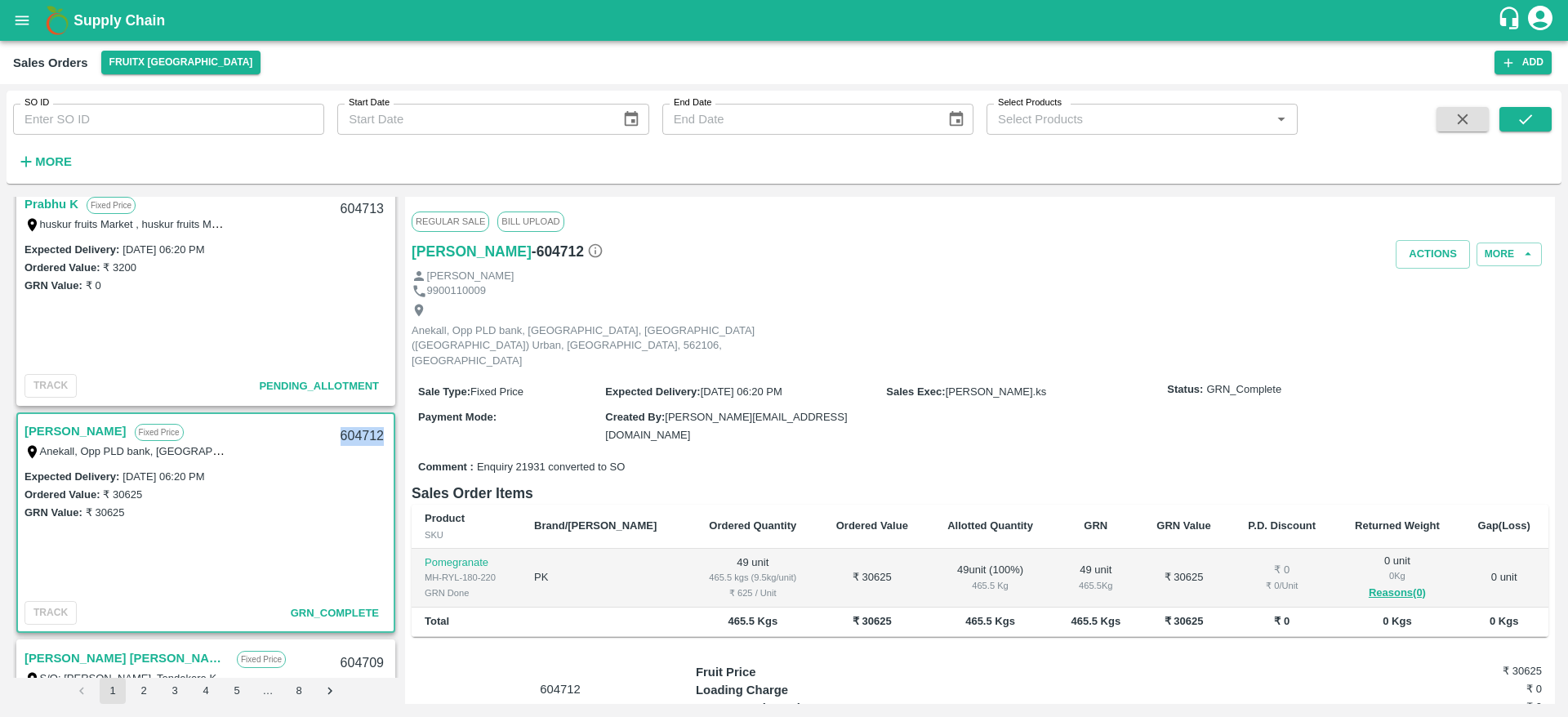
scroll to position [153, 0]
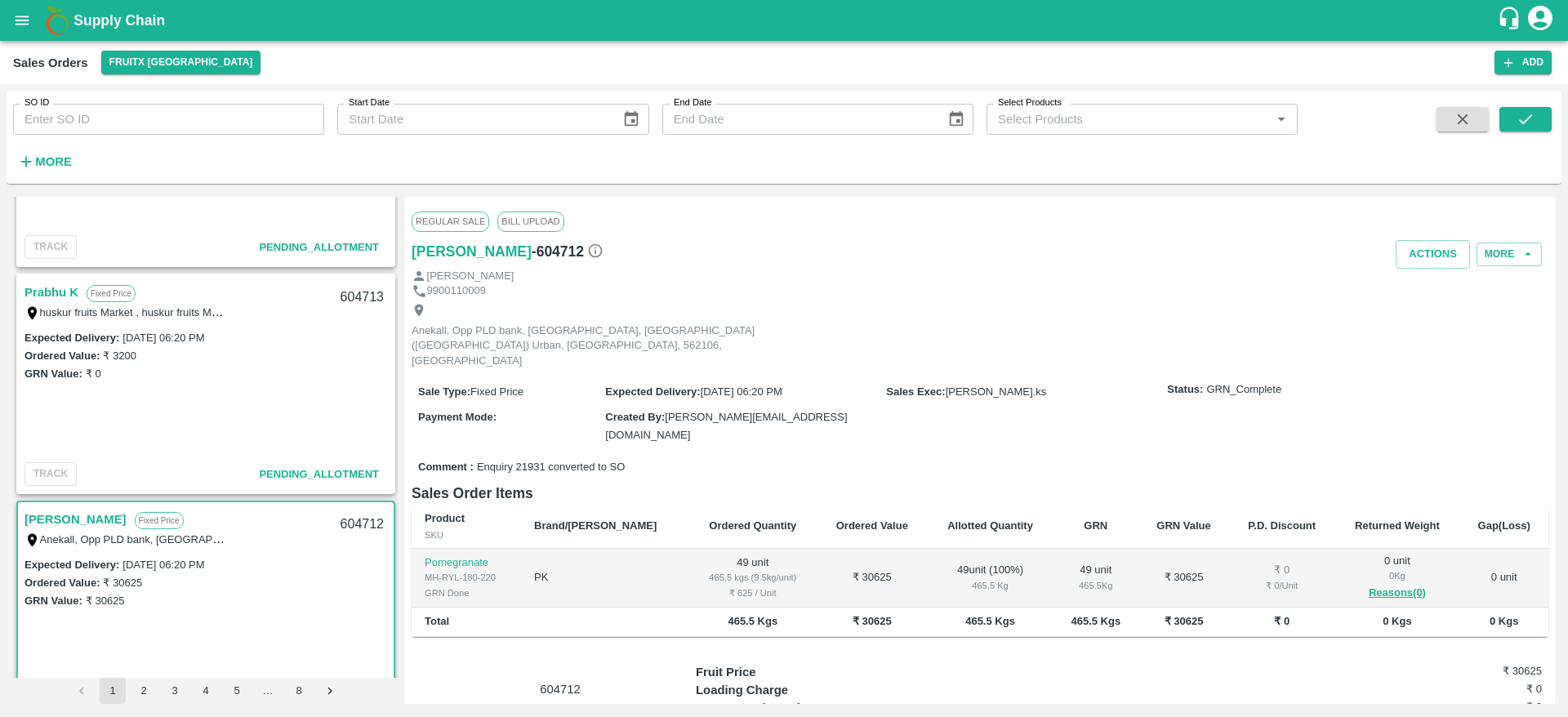
click at [74, 295] on link "Prabhu K" at bounding box center [51, 292] width 54 height 21
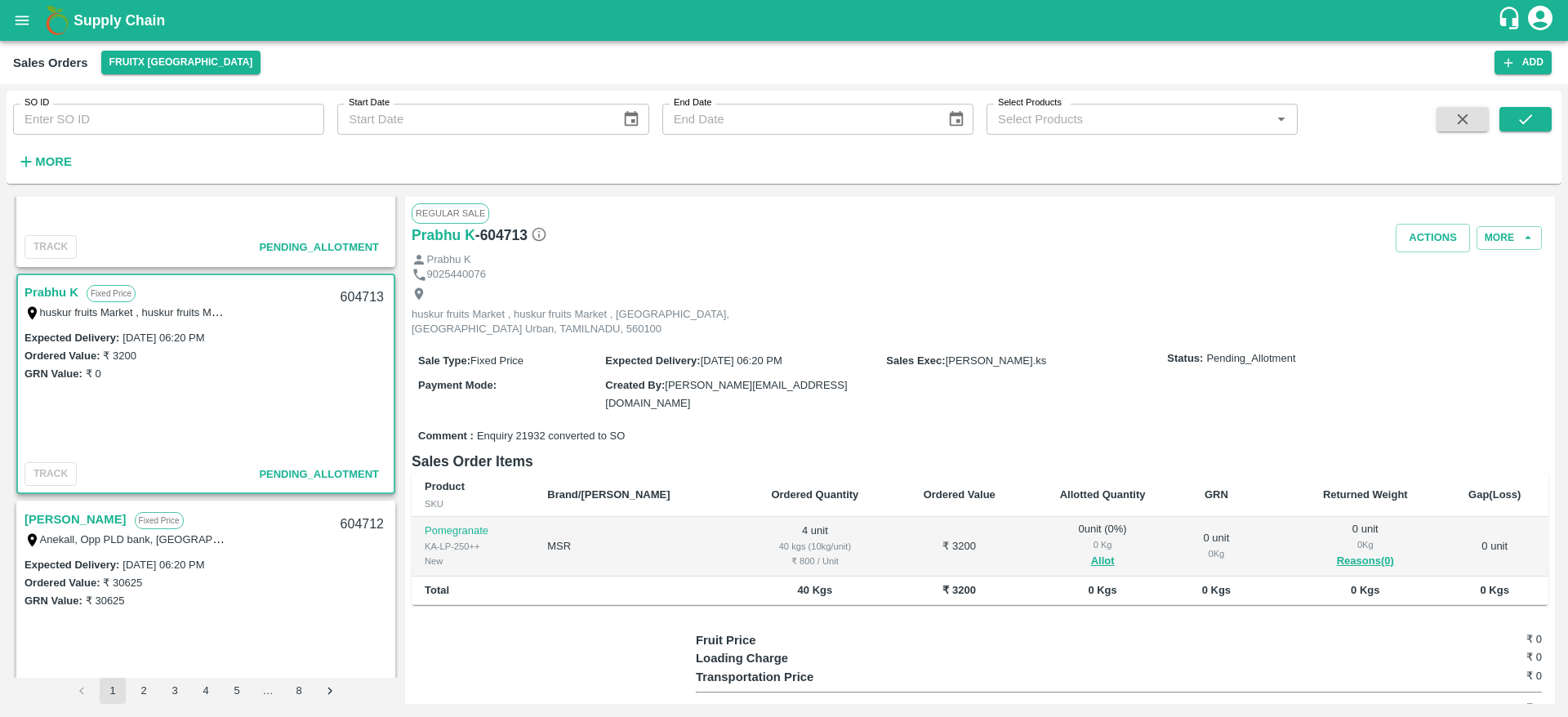
click at [360, 292] on div "604713" at bounding box center [361, 297] width 63 height 38
copy div "604713"
click at [1091, 552] on button "Allot" at bounding box center [1102, 561] width 23 height 19
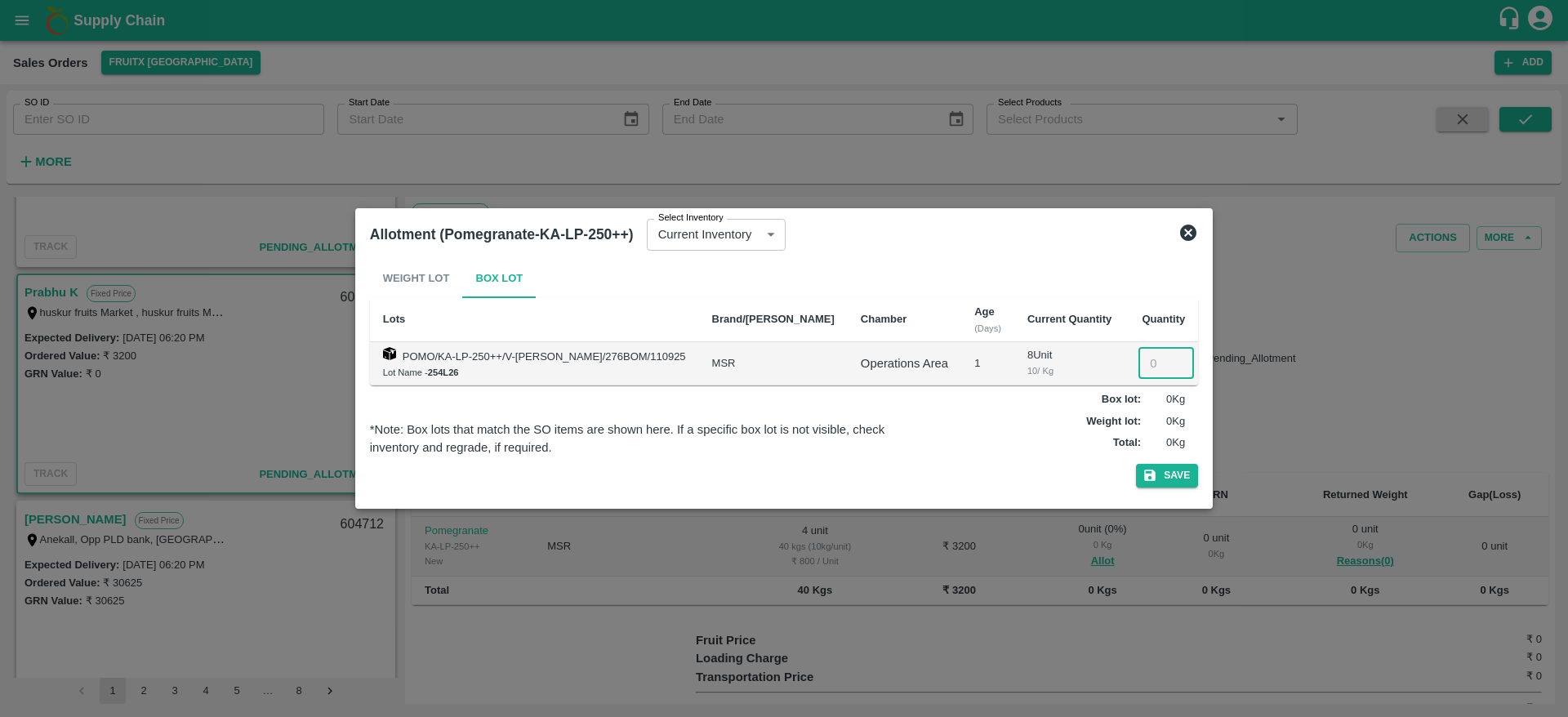
click at [1144, 359] on input "number" at bounding box center [1165, 363] width 55 height 31
type input "4"
click at [1136, 464] on button "Save" at bounding box center [1166, 475] width 62 height 23
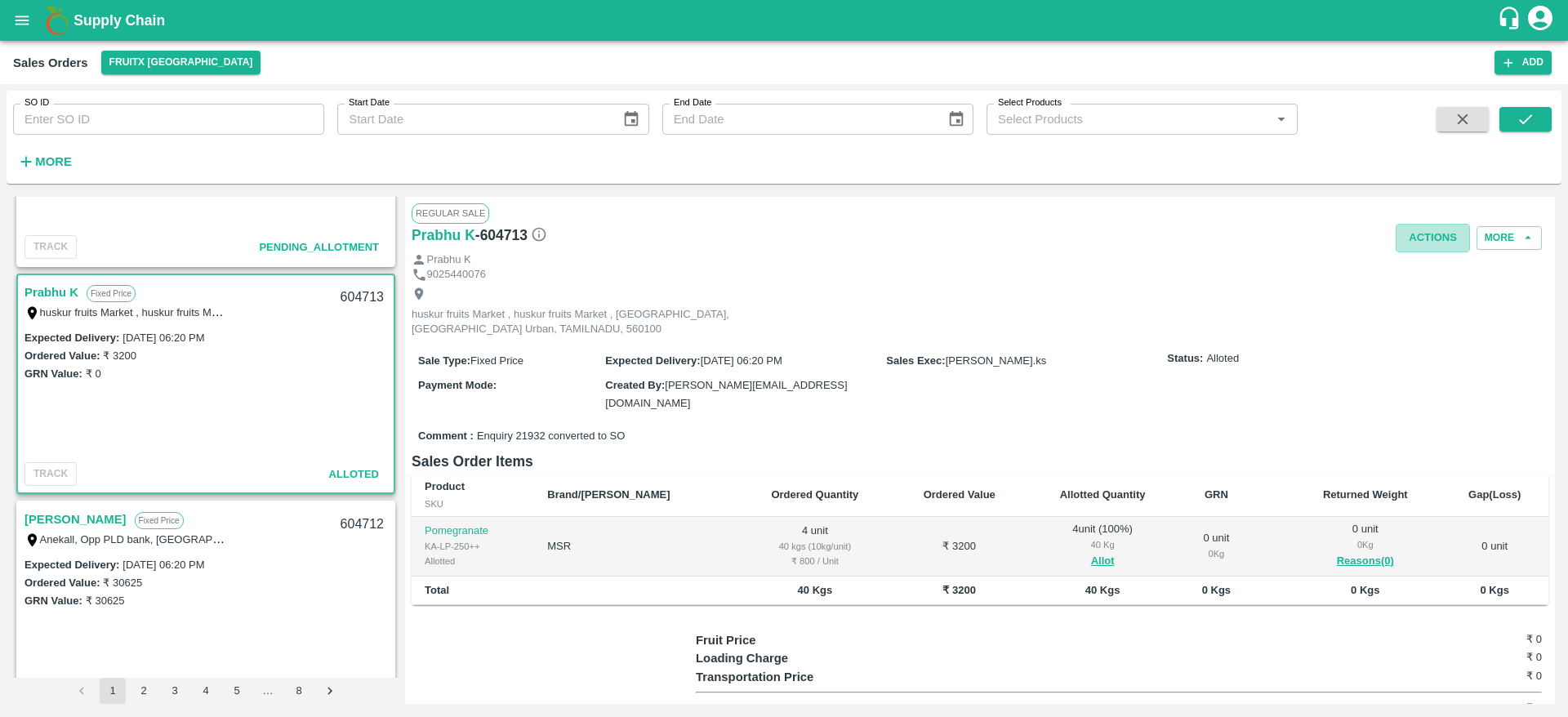
click at [1417, 240] on button "Actions" at bounding box center [1434, 238] width 75 height 29
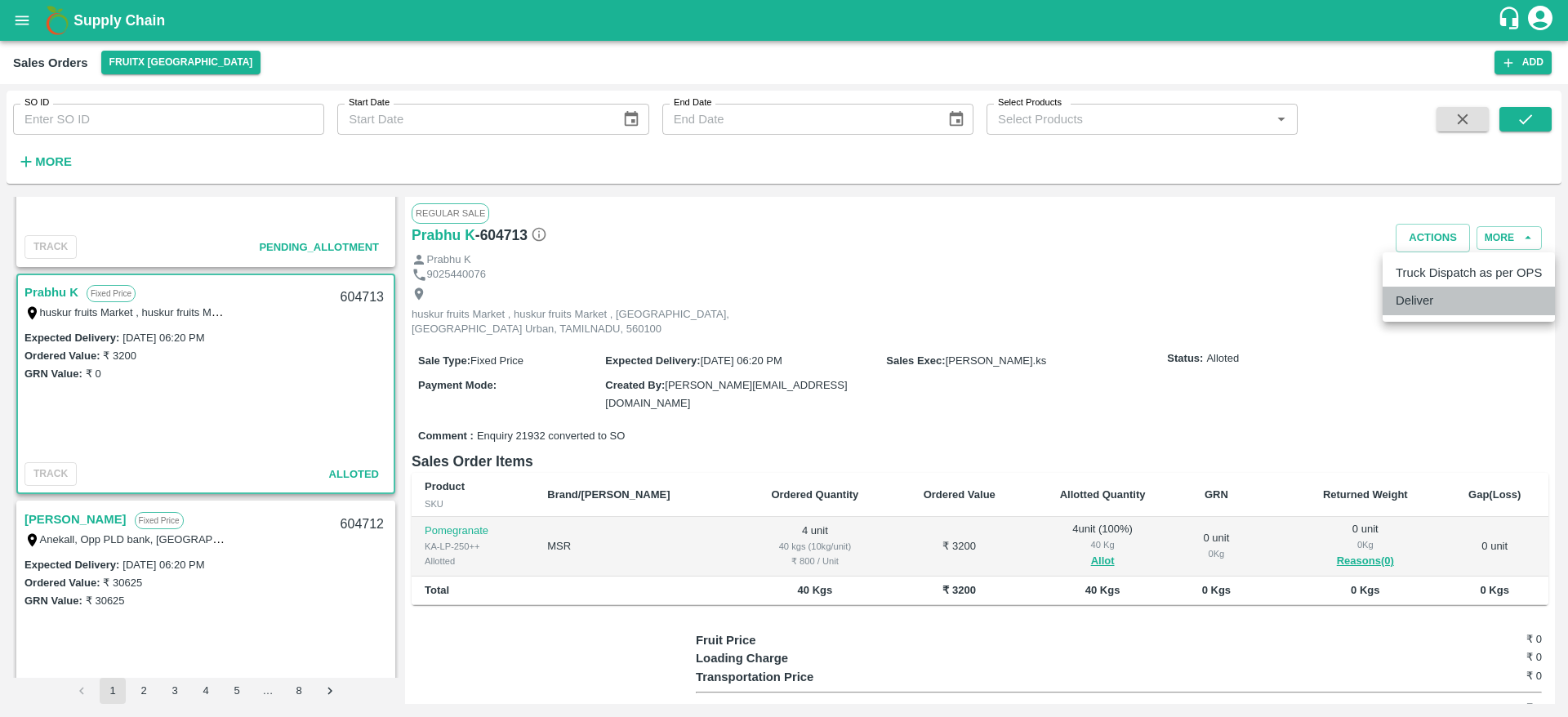
click at [1402, 308] on li "Deliver" at bounding box center [1469, 301] width 173 height 28
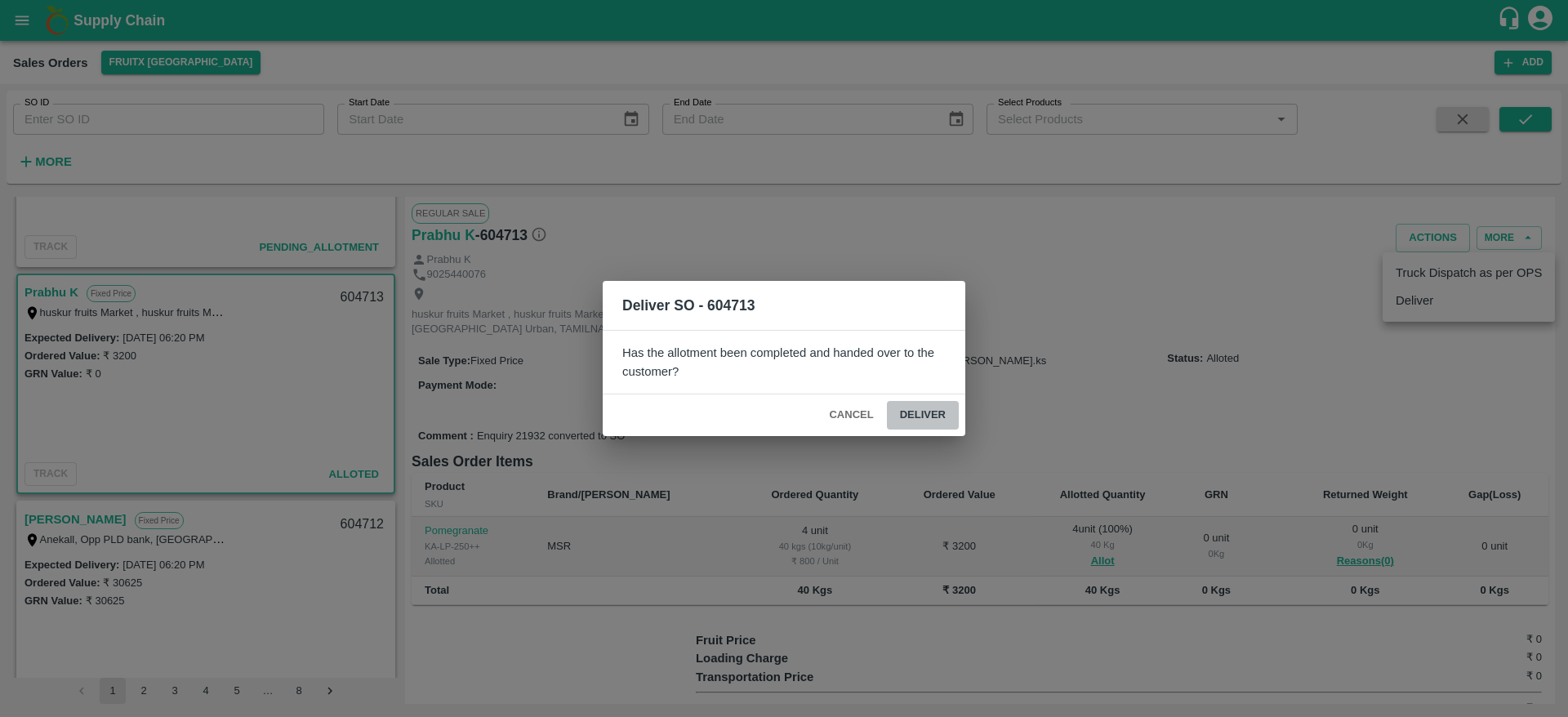
click at [927, 414] on button "Deliver" at bounding box center [923, 415] width 72 height 29
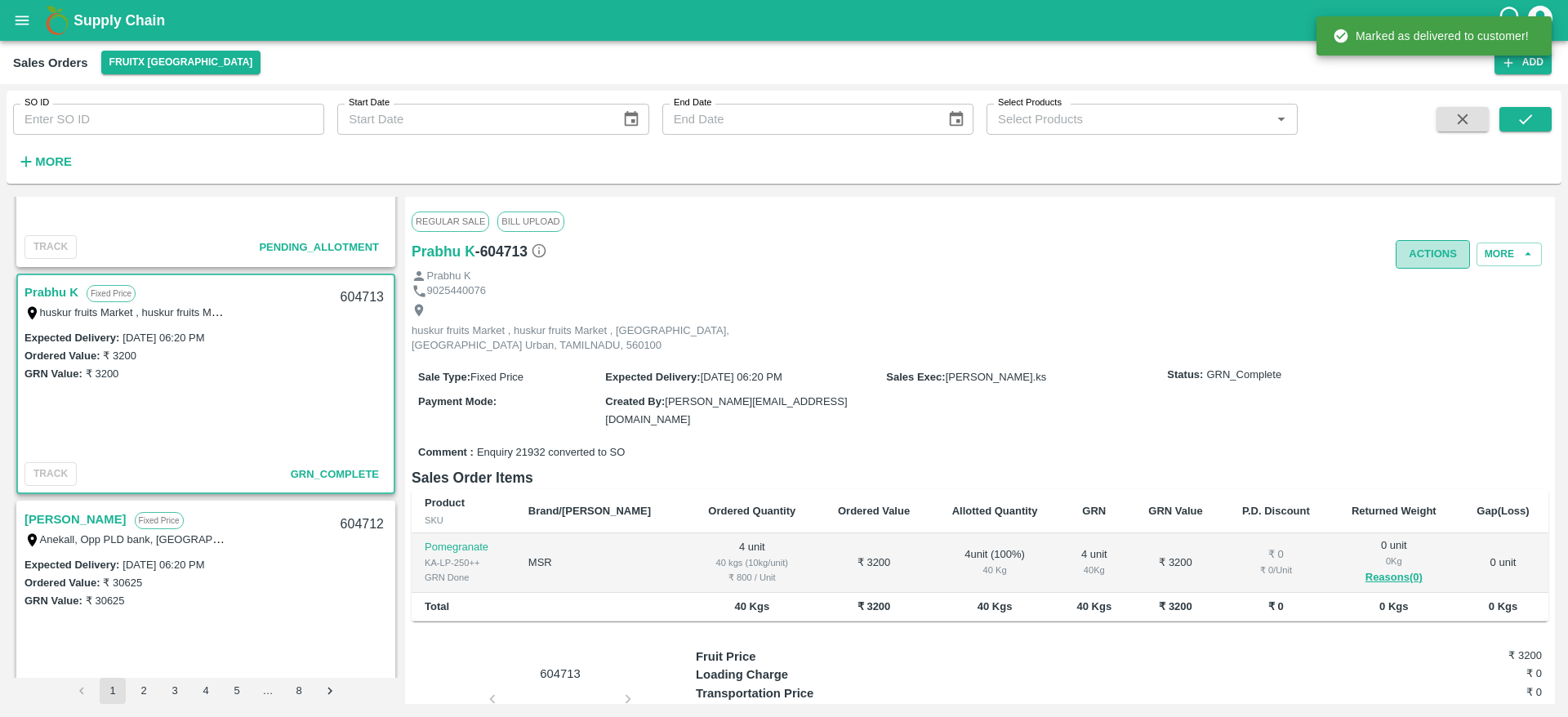
click at [1435, 250] on button "Actions" at bounding box center [1434, 254] width 75 height 29
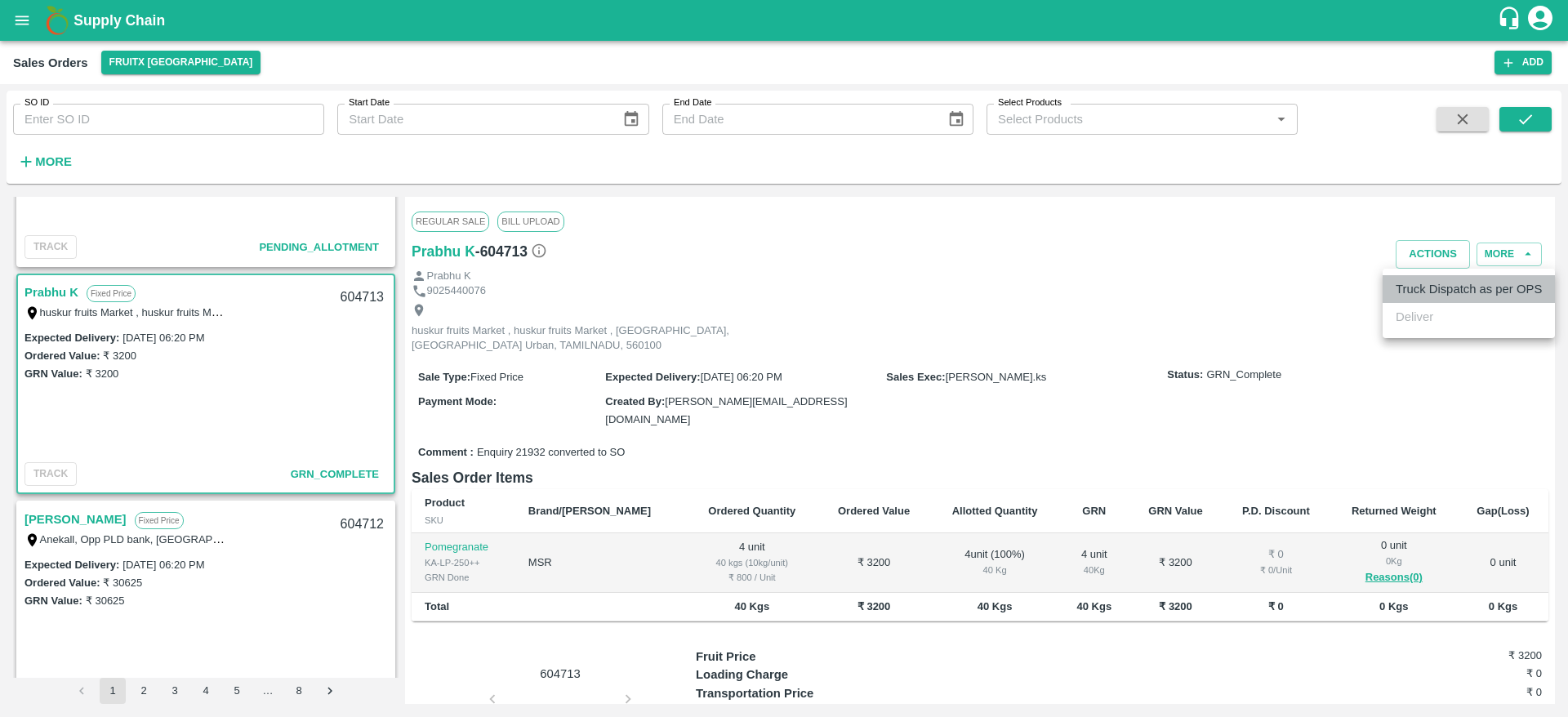
click at [1426, 284] on li "Truck Dispatch as per OPS" at bounding box center [1469, 289] width 173 height 28
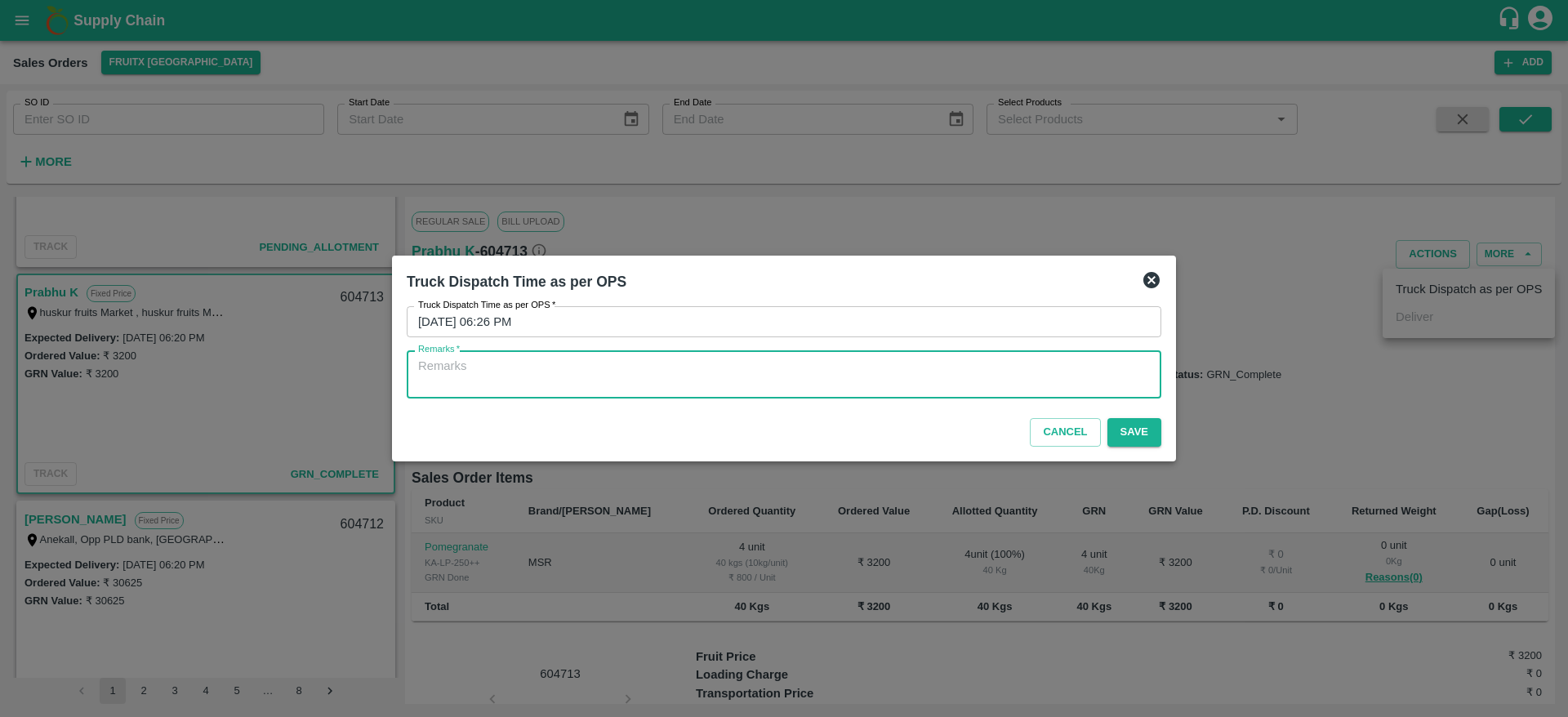
click at [993, 367] on textarea "Remarks   *" at bounding box center [784, 374] width 732 height 35
type textarea "OTD"
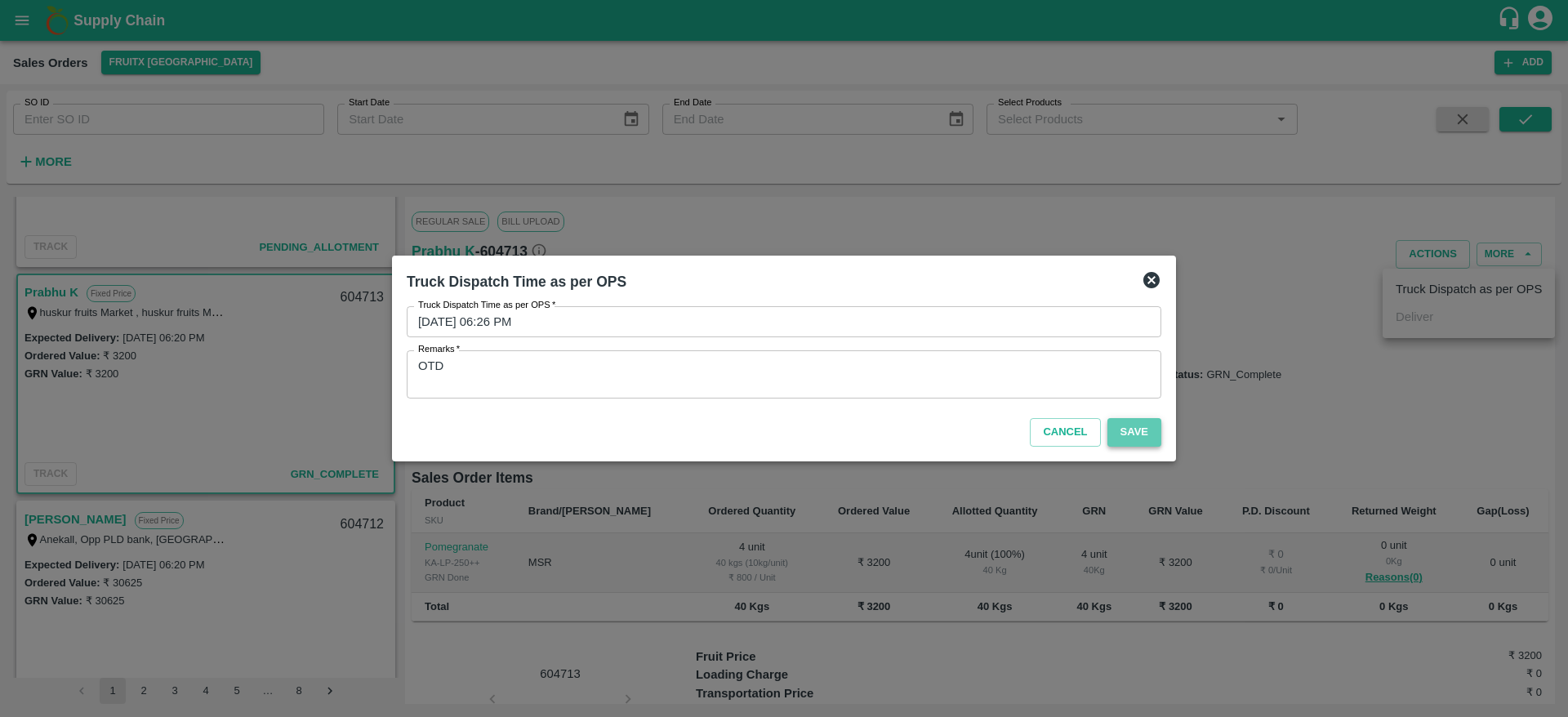
click at [1123, 435] on button "Save" at bounding box center [1135, 432] width 54 height 29
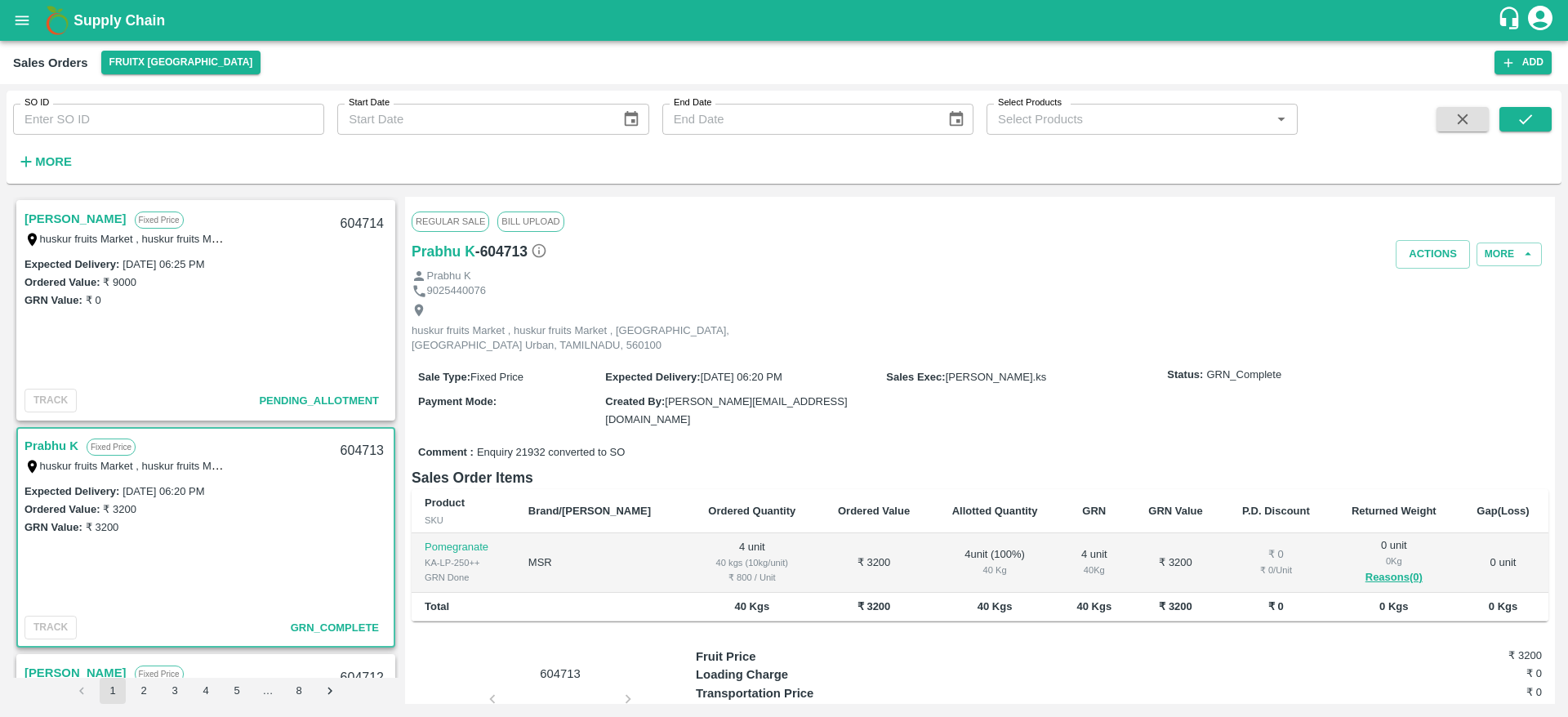
click at [79, 213] on link "[PERSON_NAME]" at bounding box center [75, 218] width 102 height 21
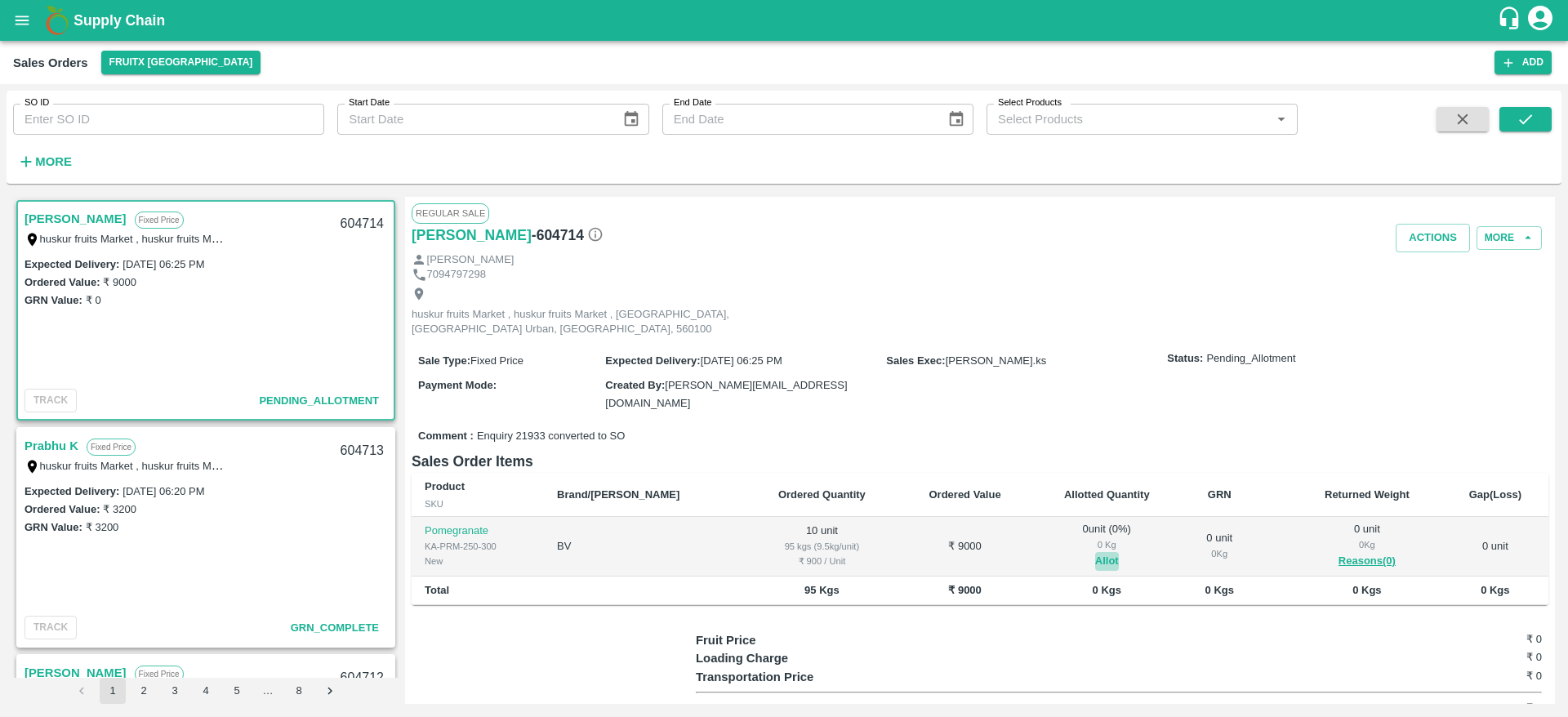
click at [1095, 552] on button "Allot" at bounding box center [1107, 561] width 23 height 19
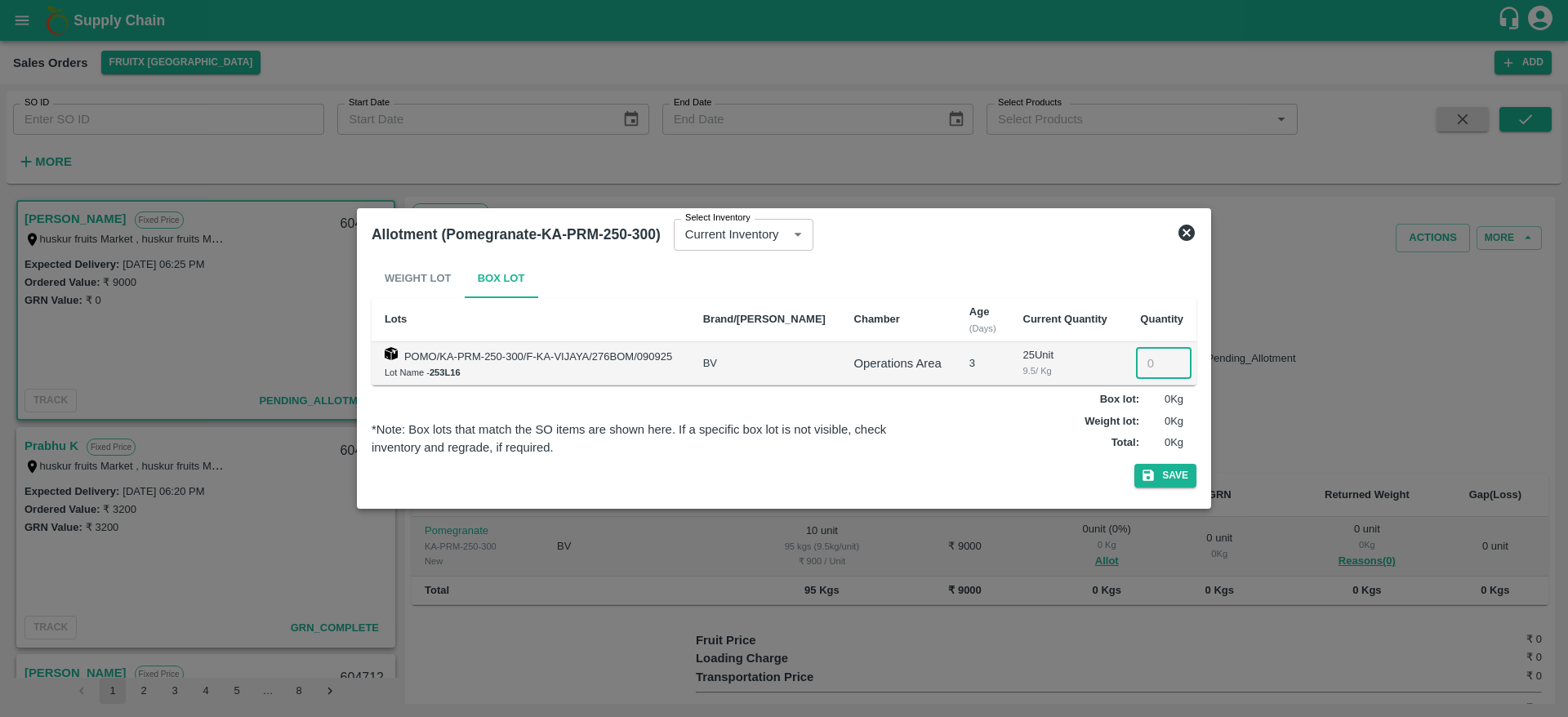
click at [1144, 358] on input "number" at bounding box center [1163, 363] width 55 height 31
type input "10"
click at [1135, 464] on button "Save" at bounding box center [1165, 475] width 62 height 23
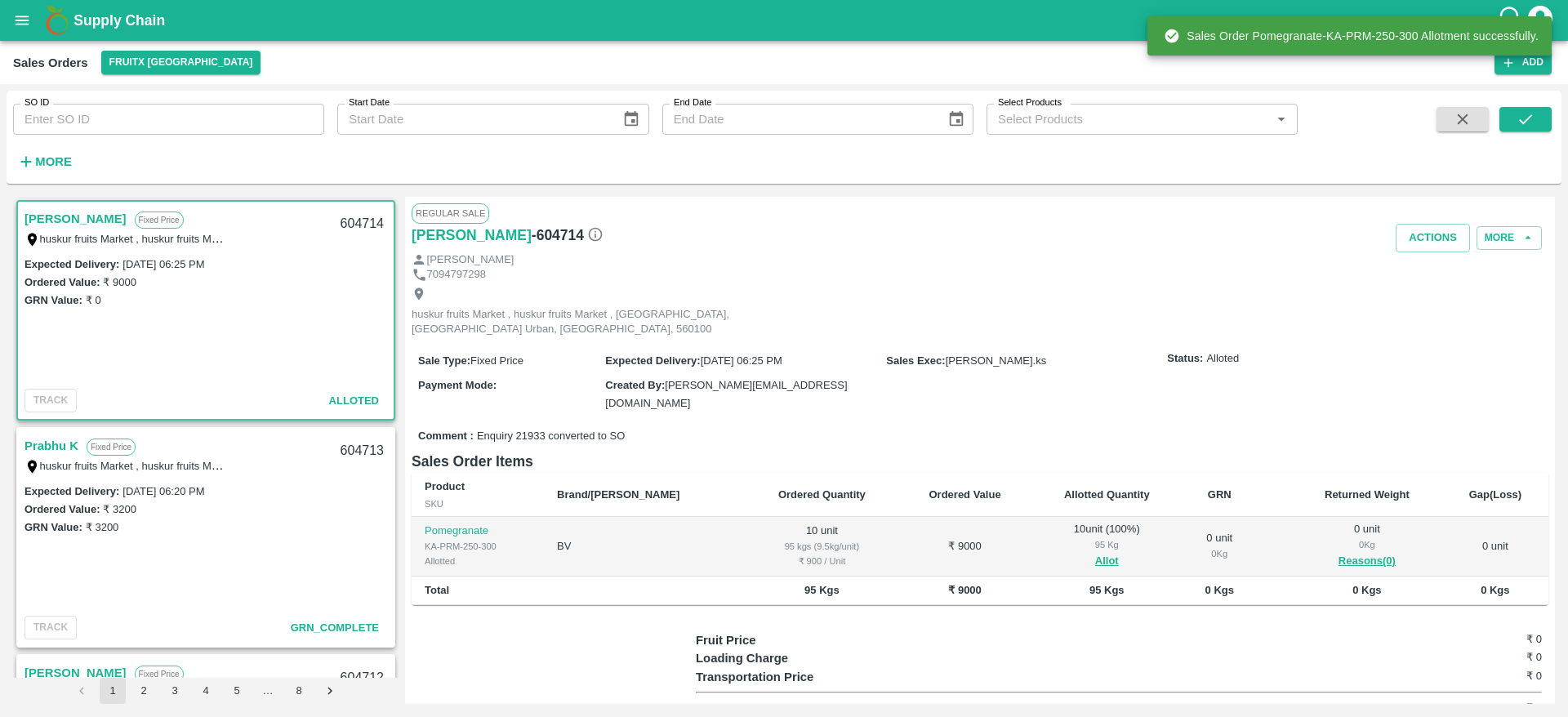
click at [355, 227] on div "604714" at bounding box center [361, 224] width 63 height 38
copy div "604714"
click at [1442, 239] on button "Actions" at bounding box center [1434, 238] width 75 height 29
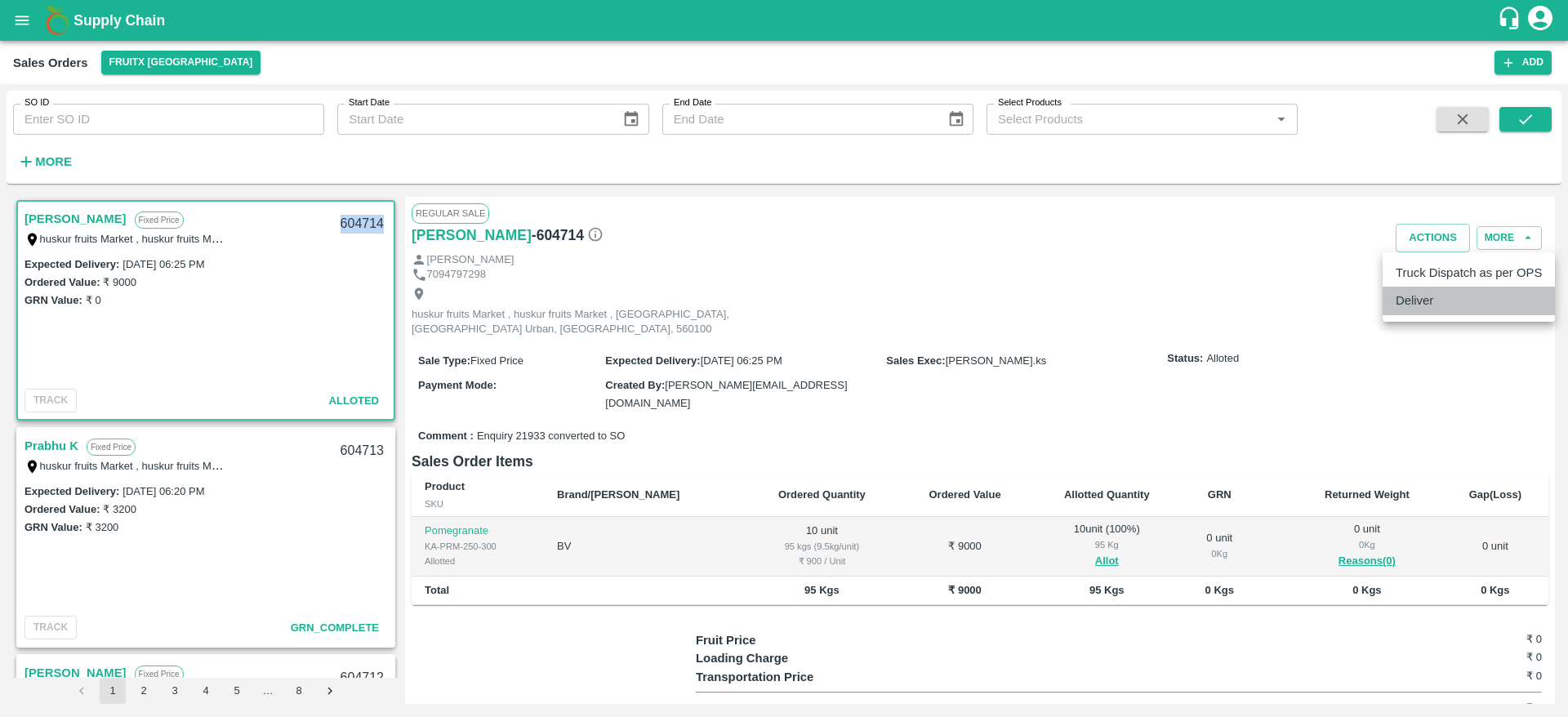
click at [1411, 300] on li "Deliver" at bounding box center [1469, 301] width 173 height 28
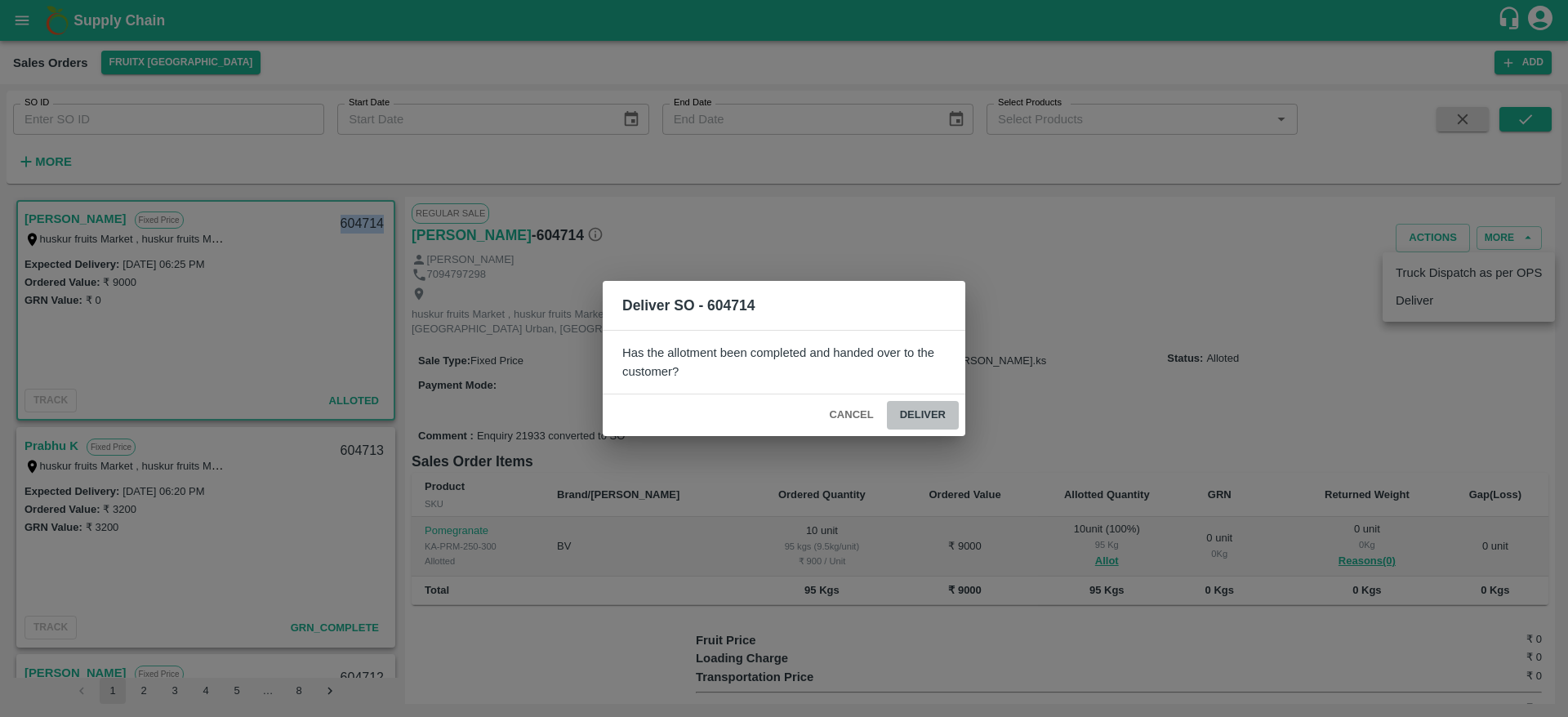
click at [925, 408] on button "Deliver" at bounding box center [923, 415] width 72 height 29
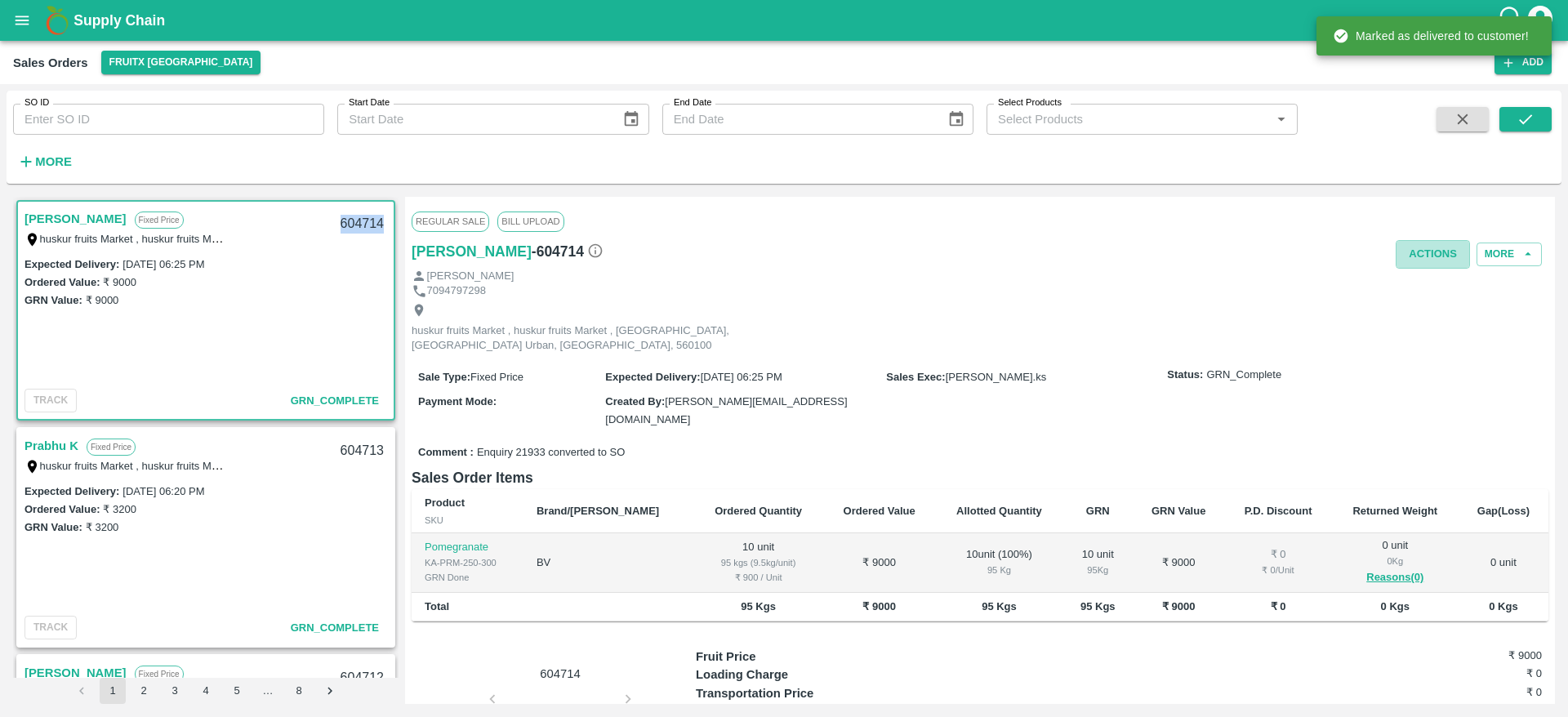
click at [1403, 241] on button "Actions" at bounding box center [1434, 254] width 75 height 29
click at [1409, 285] on li "Truck Dispatch as per OPS" at bounding box center [1469, 289] width 173 height 28
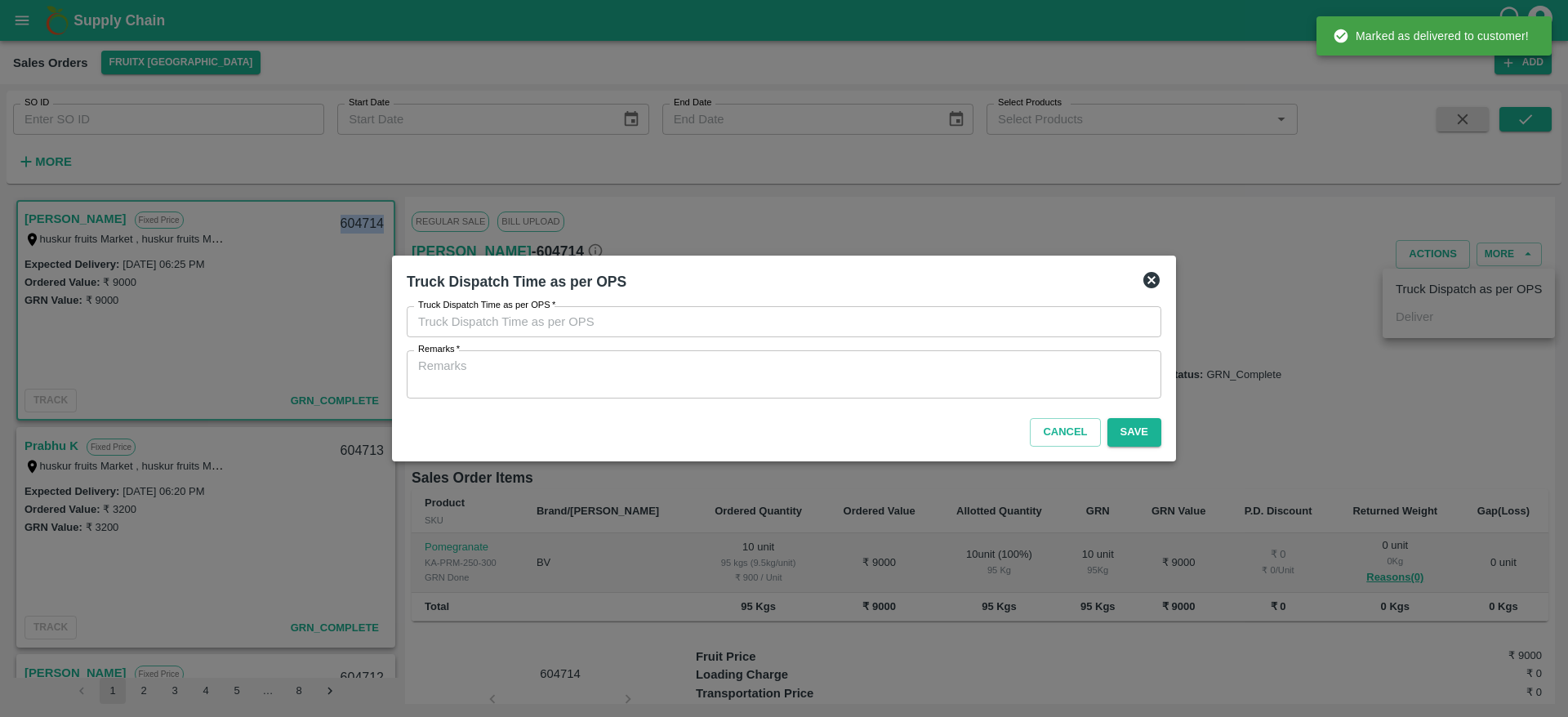
type input "12/09/2025 06:26 PM"
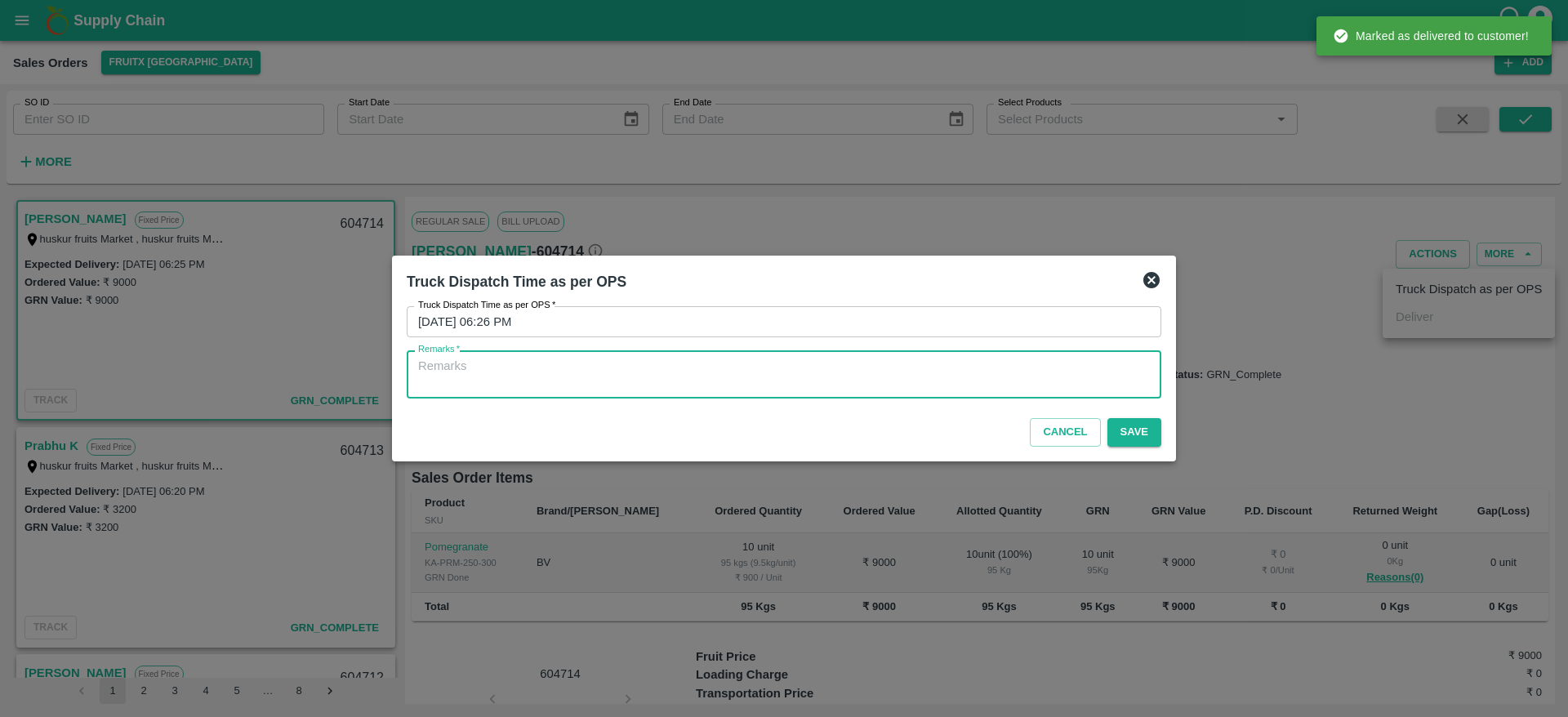
click at [1030, 387] on textarea "Remarks   *" at bounding box center [784, 374] width 732 height 35
type textarea "O"
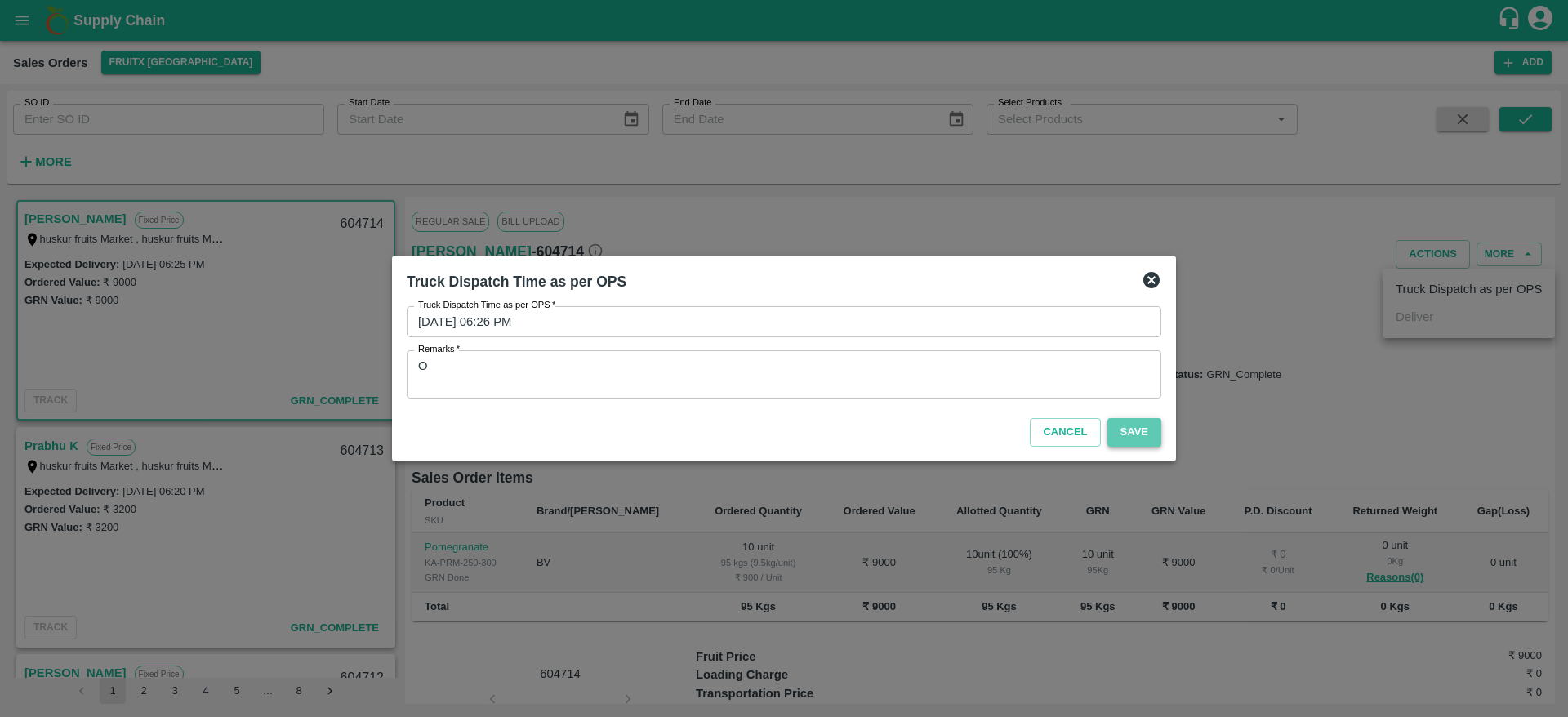
click at [1132, 433] on button "Save" at bounding box center [1135, 432] width 54 height 29
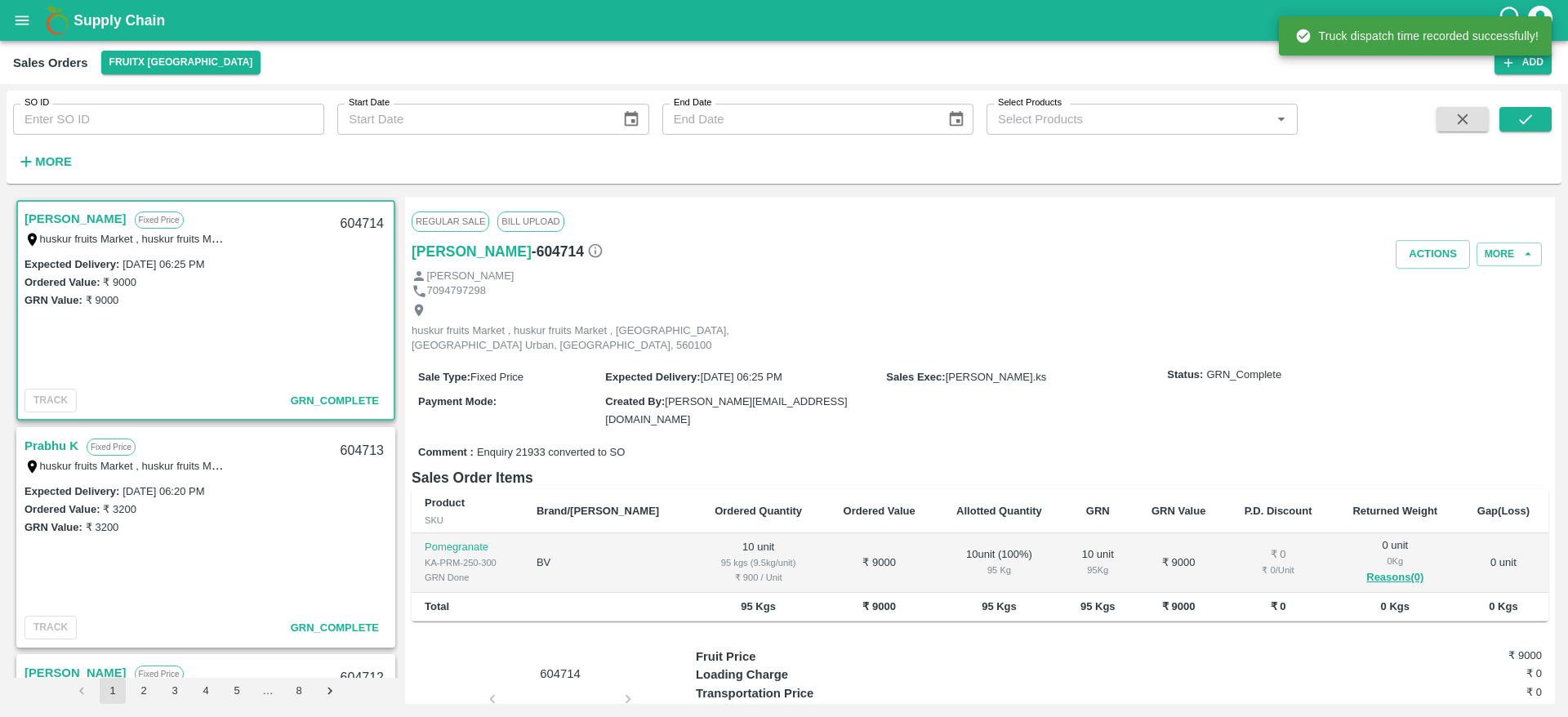
click at [355, 226] on div "604714" at bounding box center [361, 224] width 63 height 38
copy div "604714"
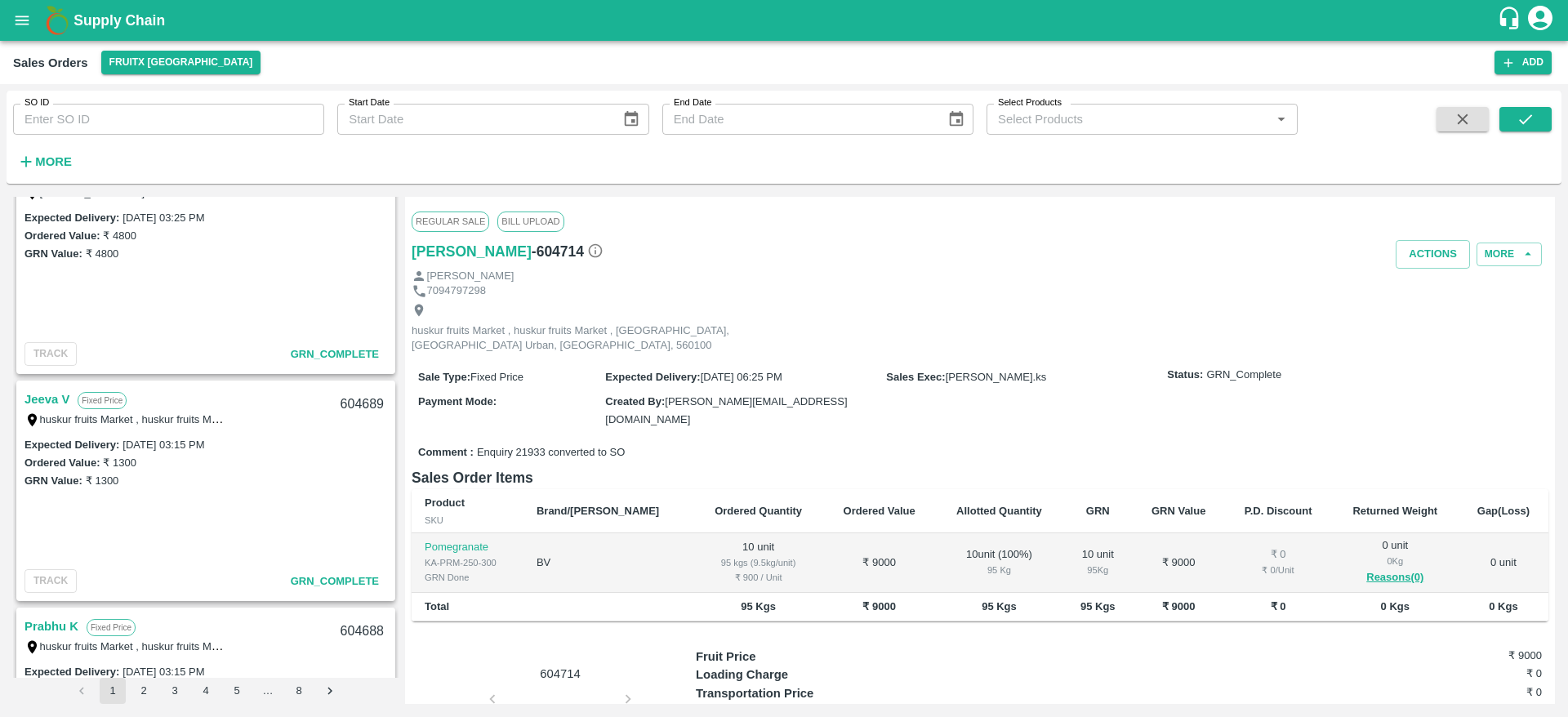
scroll to position [5194, 0]
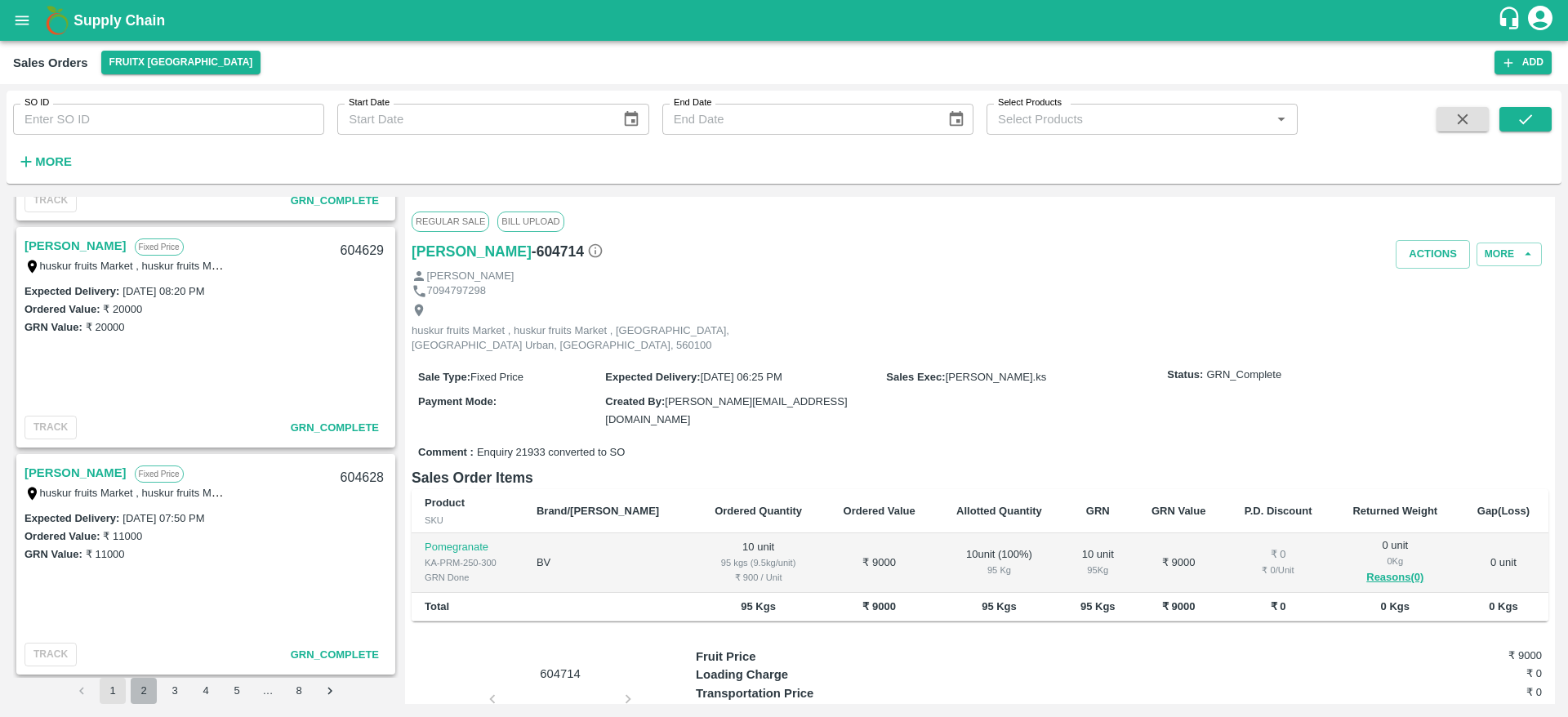
click at [143, 684] on button "2" at bounding box center [144, 691] width 26 height 26
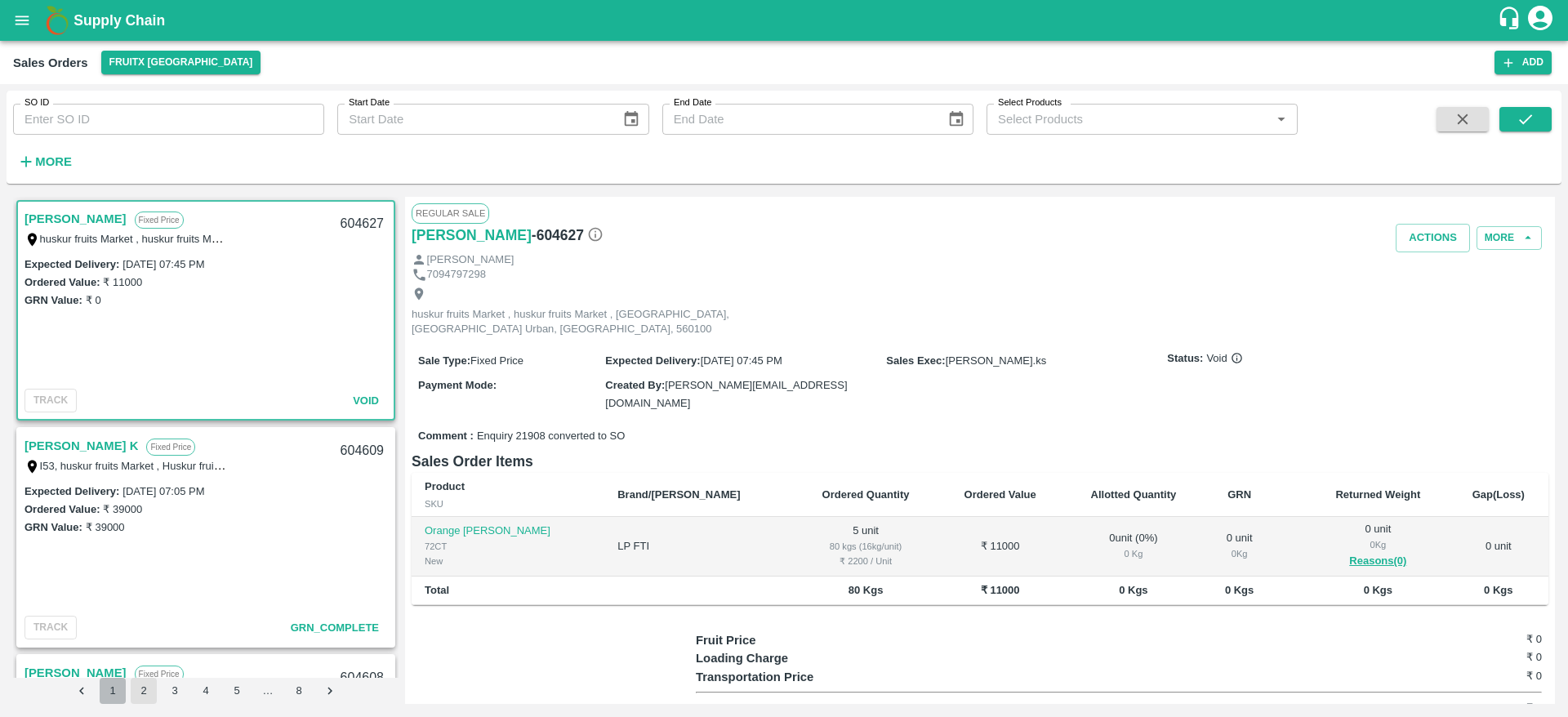
click at [114, 702] on button "1" at bounding box center [113, 691] width 26 height 26
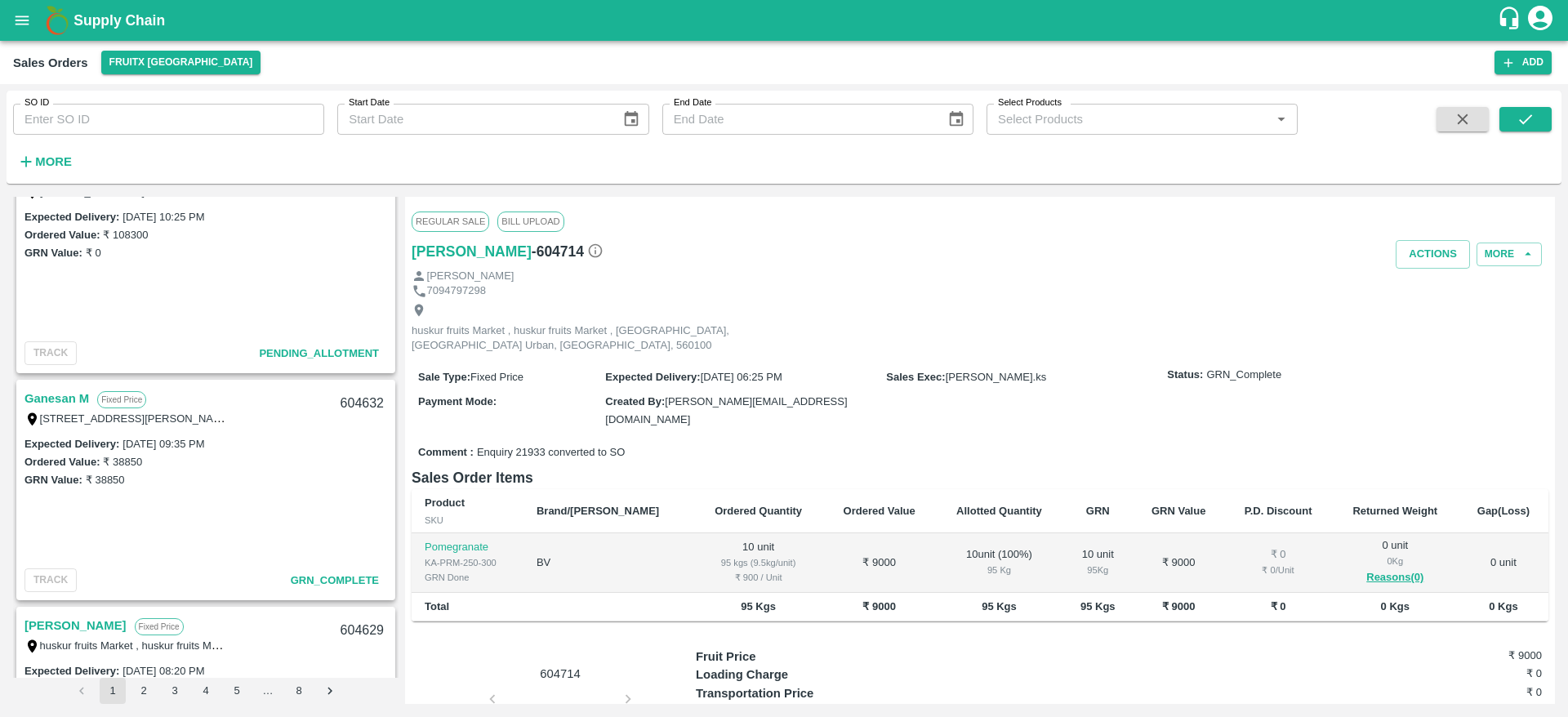
scroll to position [4794, 0]
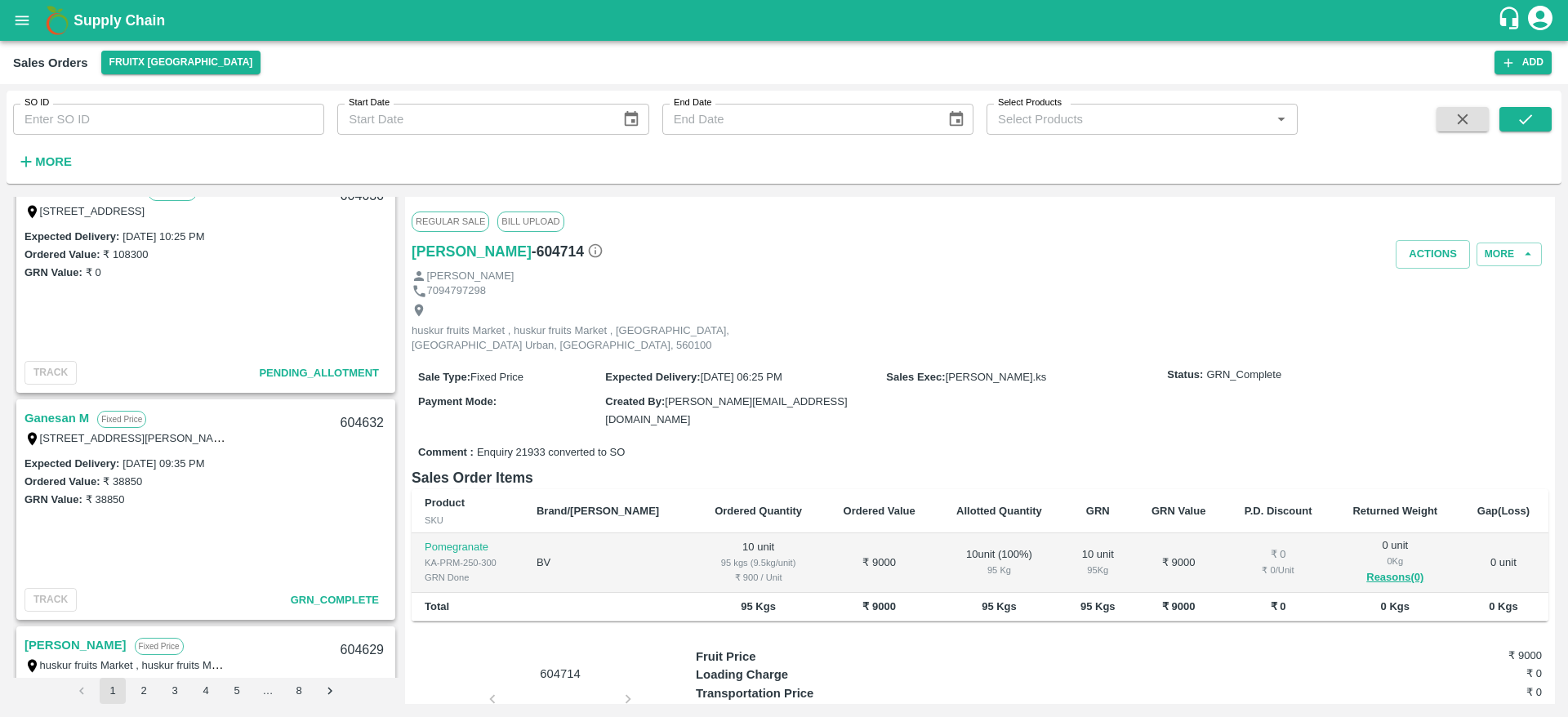
click at [71, 417] on link "Ganesan M" at bounding box center [56, 417] width 64 height 21
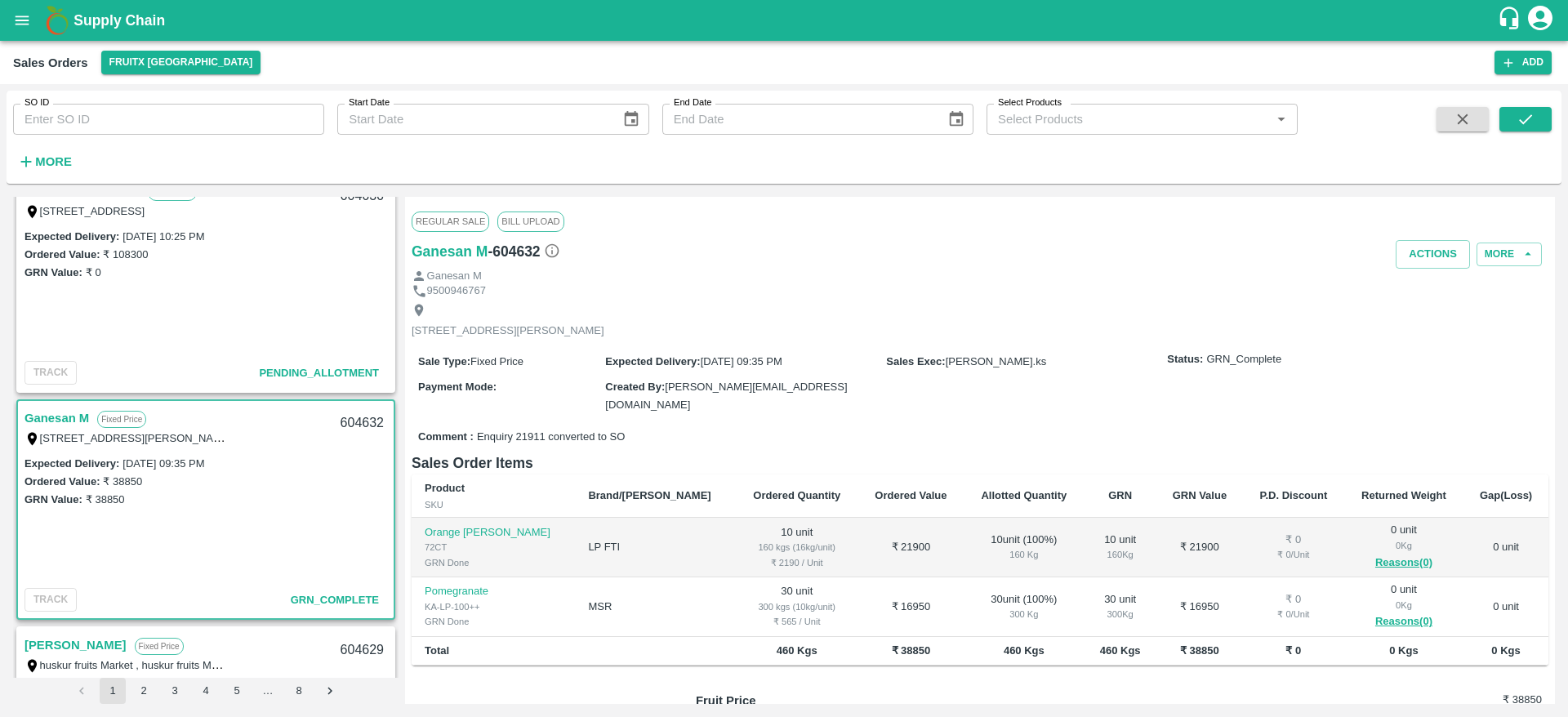
click at [360, 427] on div "604632" at bounding box center [361, 423] width 63 height 38
copy div "604632"
click at [168, 105] on input "SO ID" at bounding box center [168, 119] width 311 height 31
type input "604399"
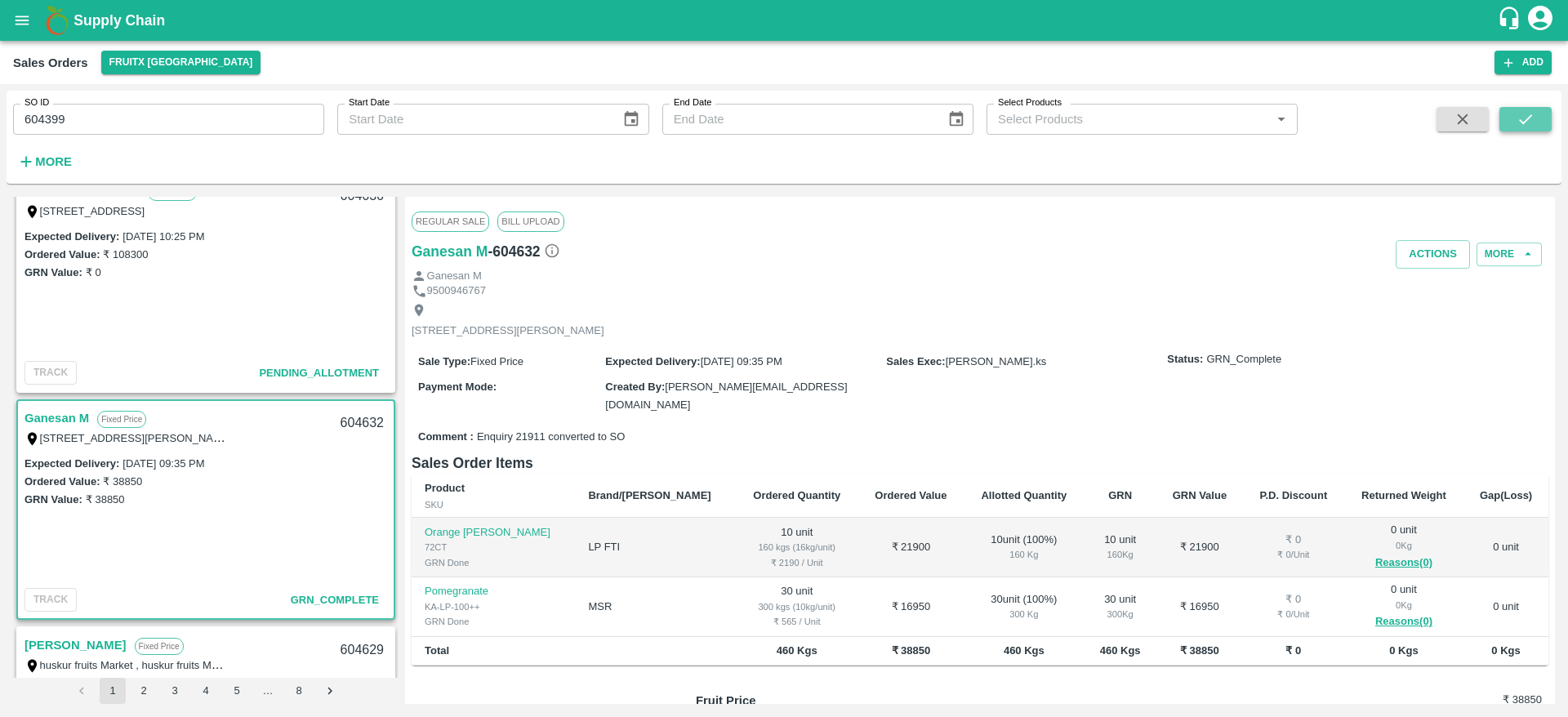
click at [1535, 114] on button "submit" at bounding box center [1526, 120] width 52 height 24
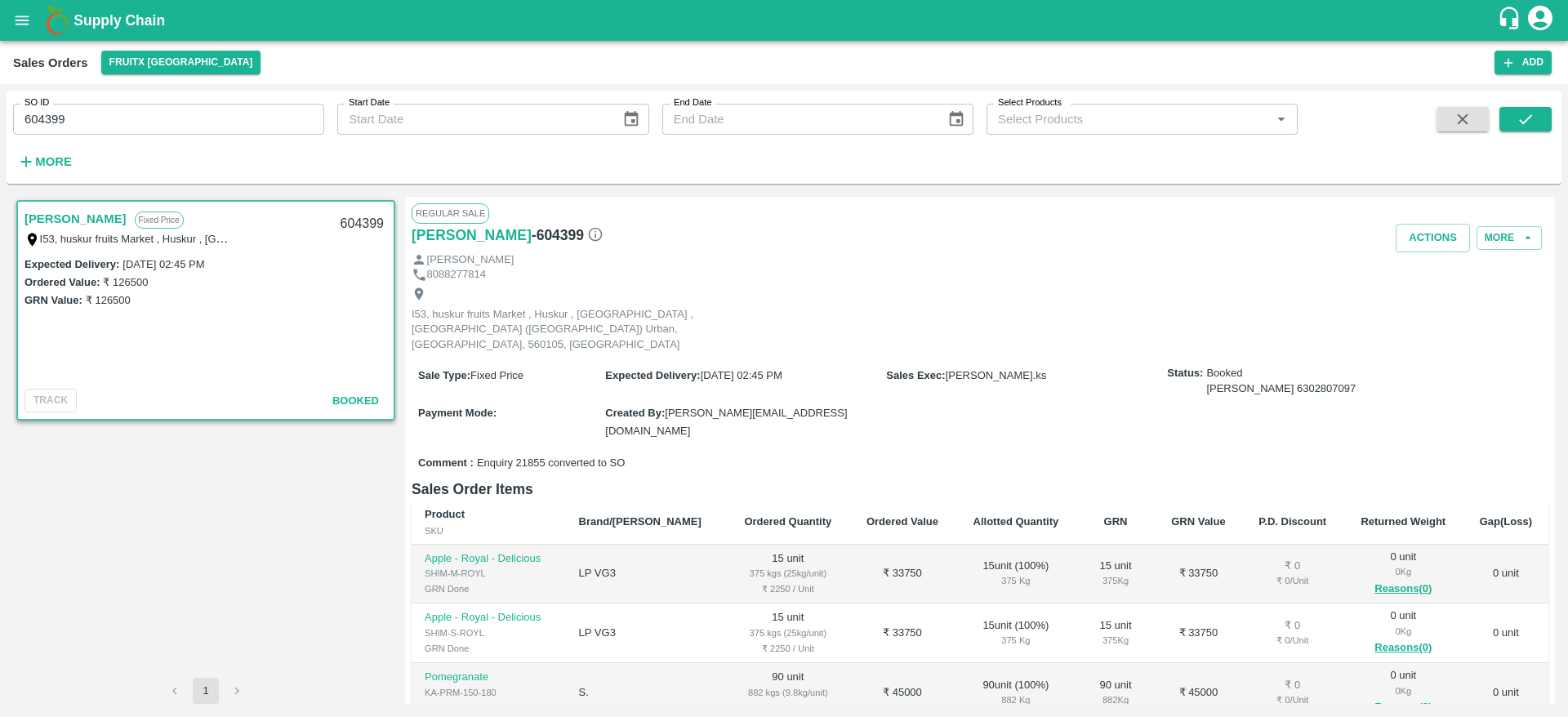
scroll to position [80, 0]
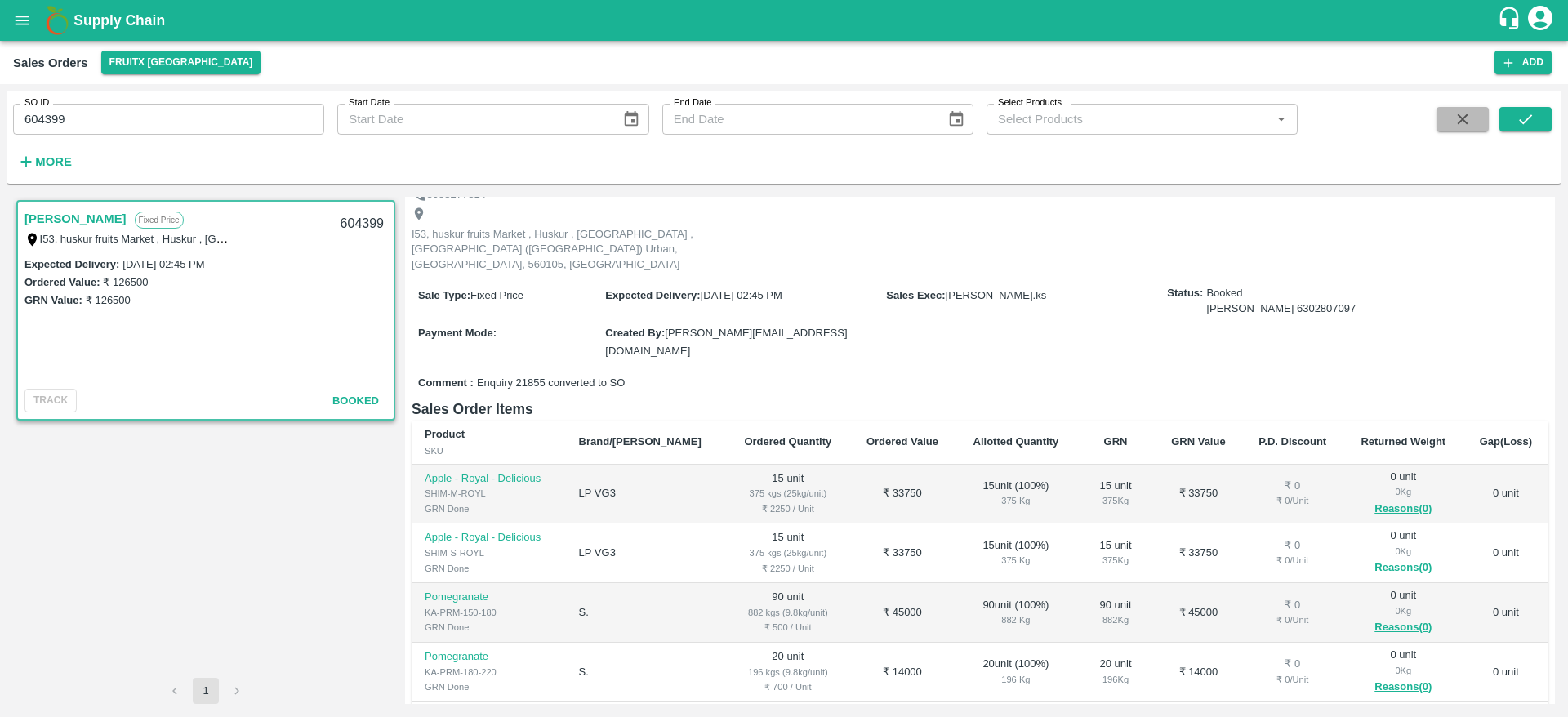
click at [1458, 128] on button "button" at bounding box center [1462, 120] width 52 height 24
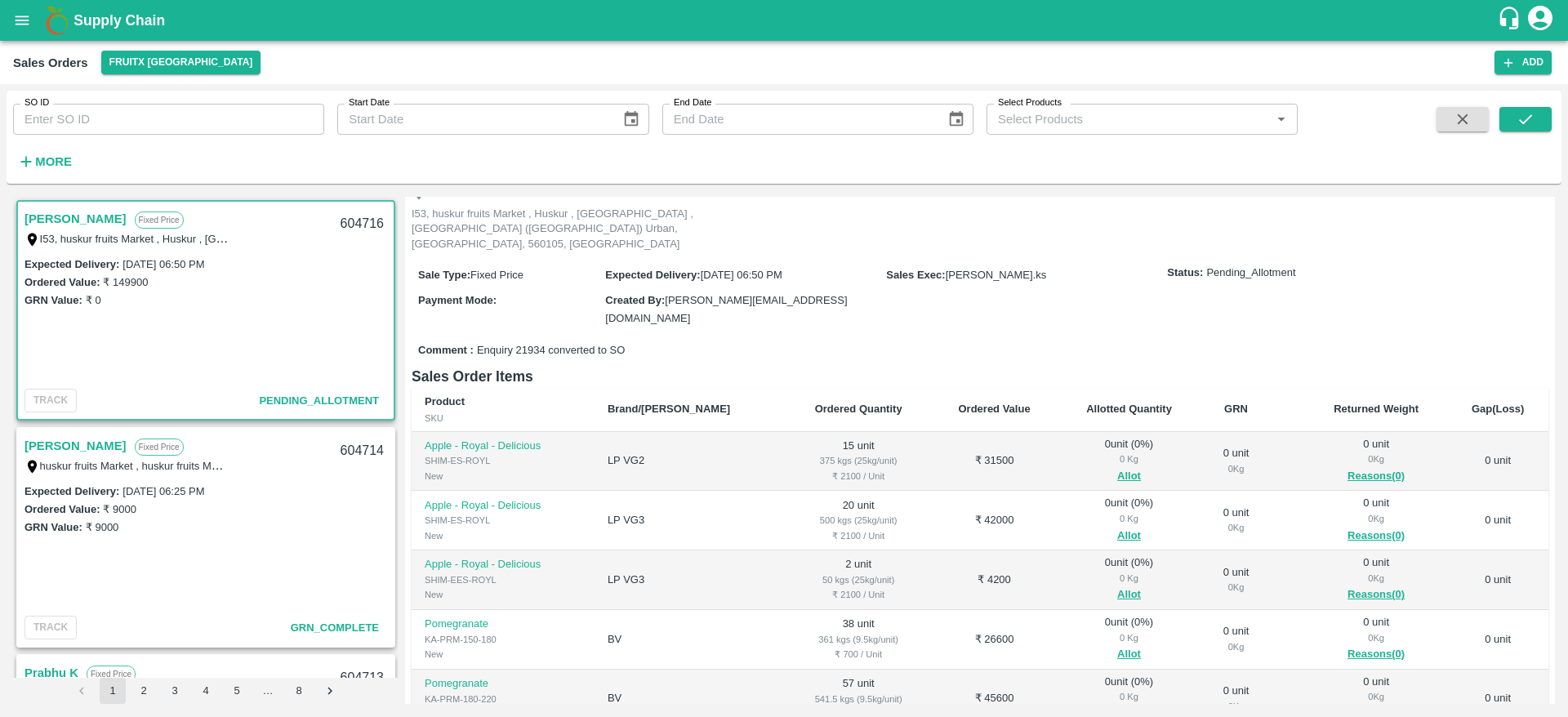
scroll to position [105, 0]
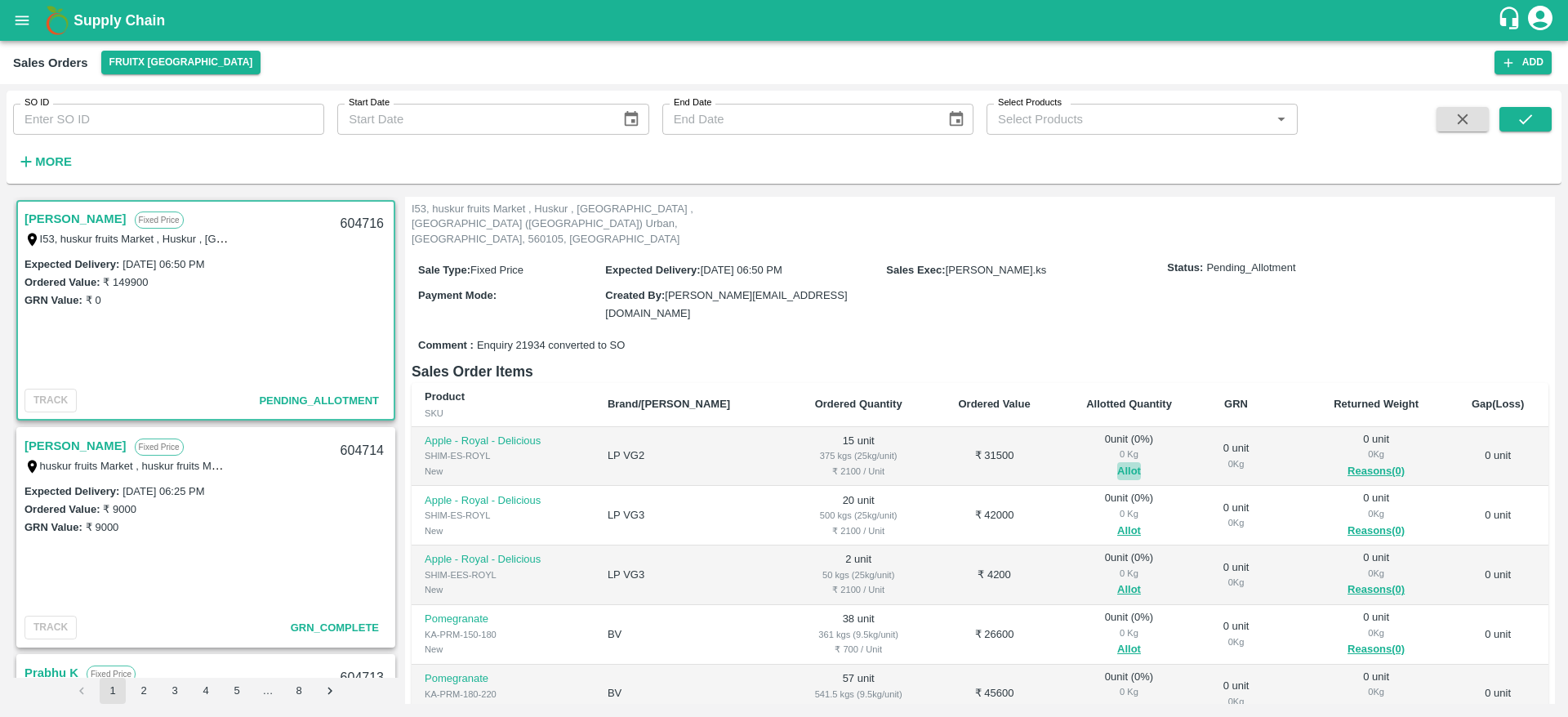
click at [1117, 462] on button "Allot" at bounding box center [1128, 471] width 23 height 19
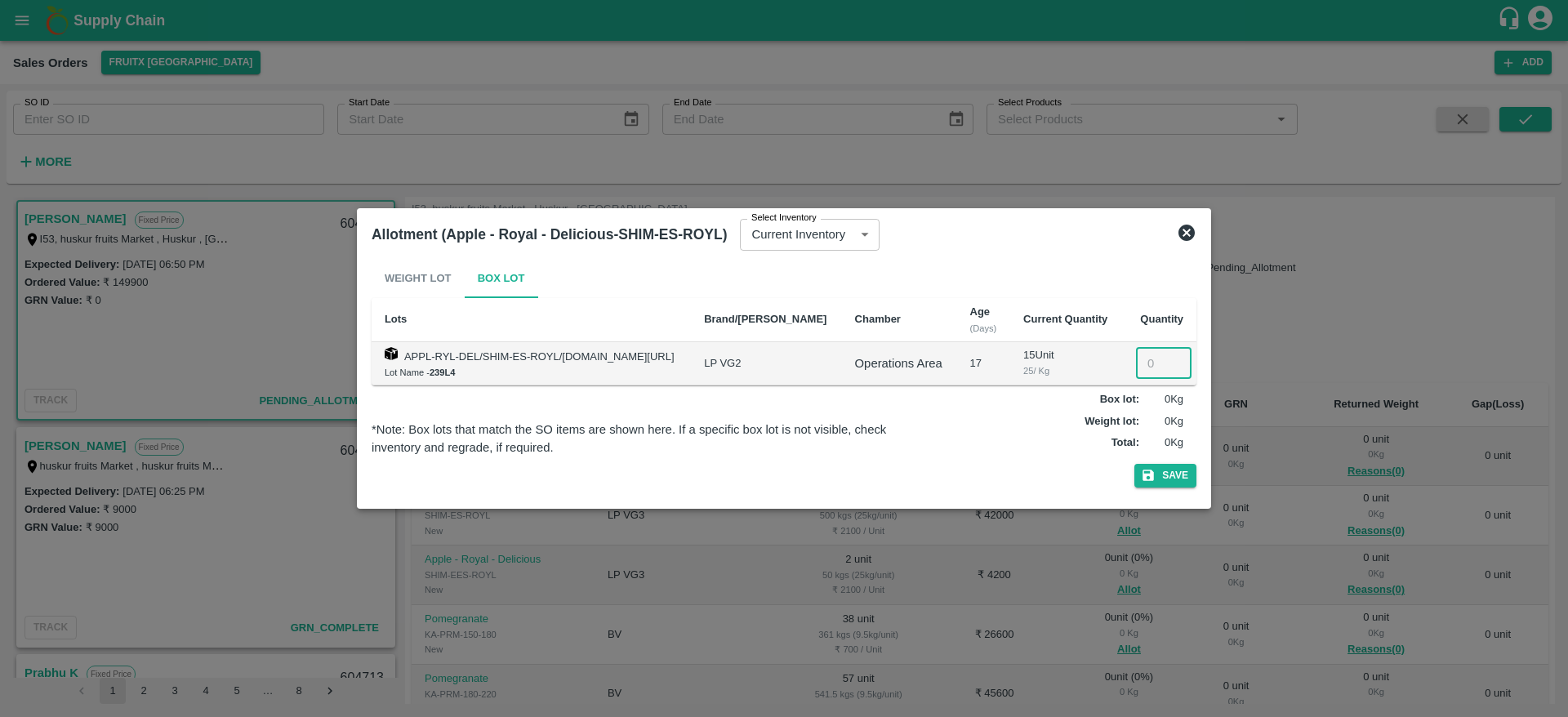
click at [1153, 357] on input "number" at bounding box center [1163, 363] width 55 height 31
type input "15"
click at [1135, 464] on button "Save" at bounding box center [1165, 475] width 62 height 23
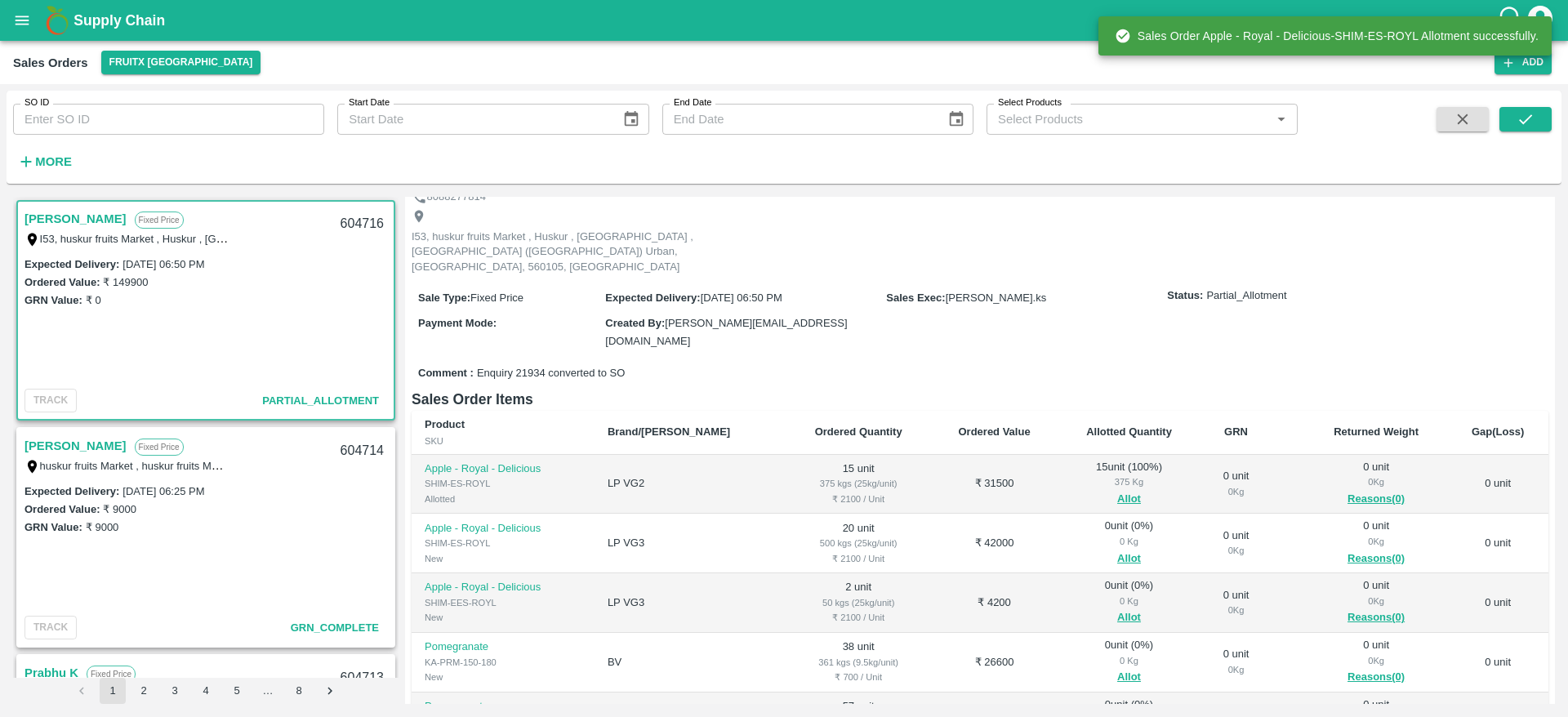
scroll to position [78, 0]
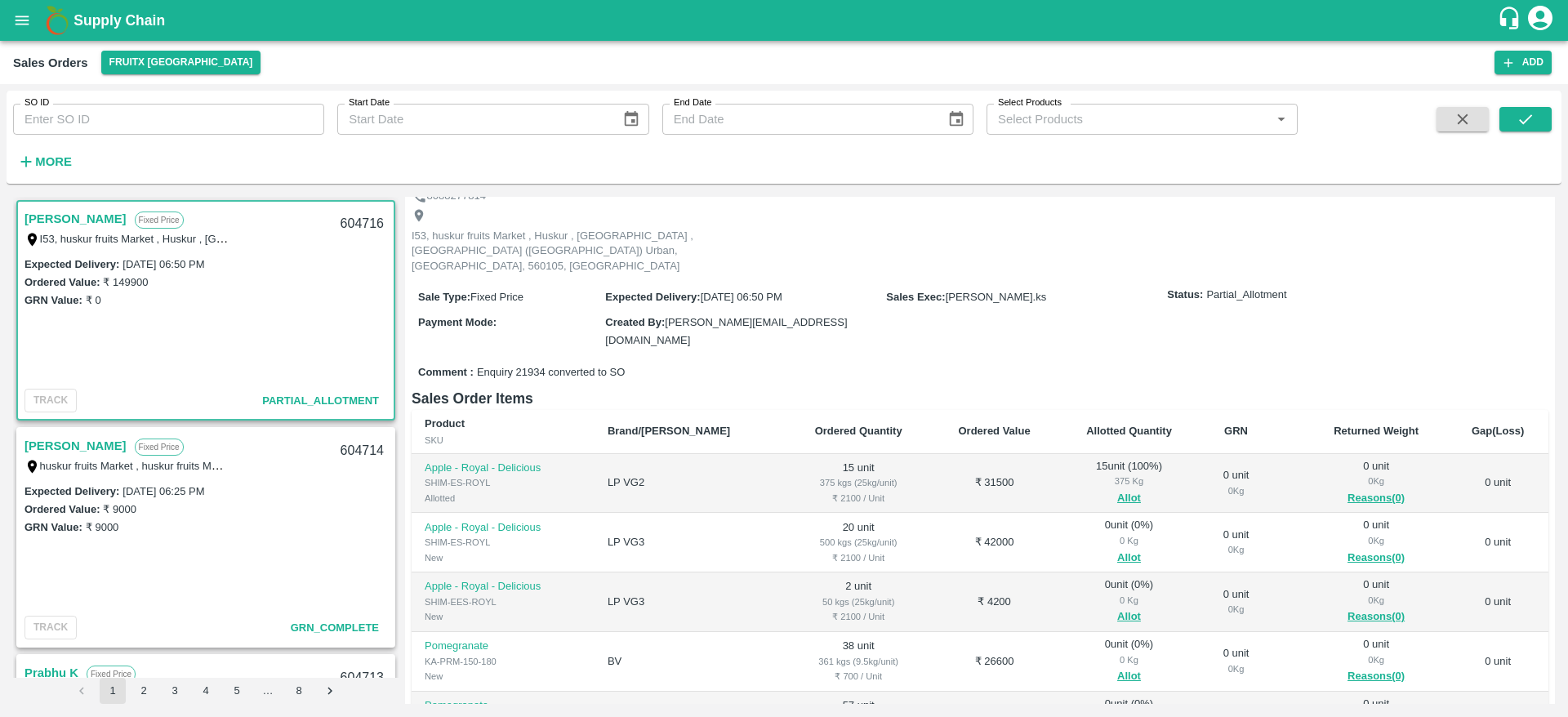
click at [360, 222] on div "604716" at bounding box center [361, 224] width 63 height 38
copy div "604716"
click at [1117, 549] on button "Allot" at bounding box center [1128, 558] width 23 height 19
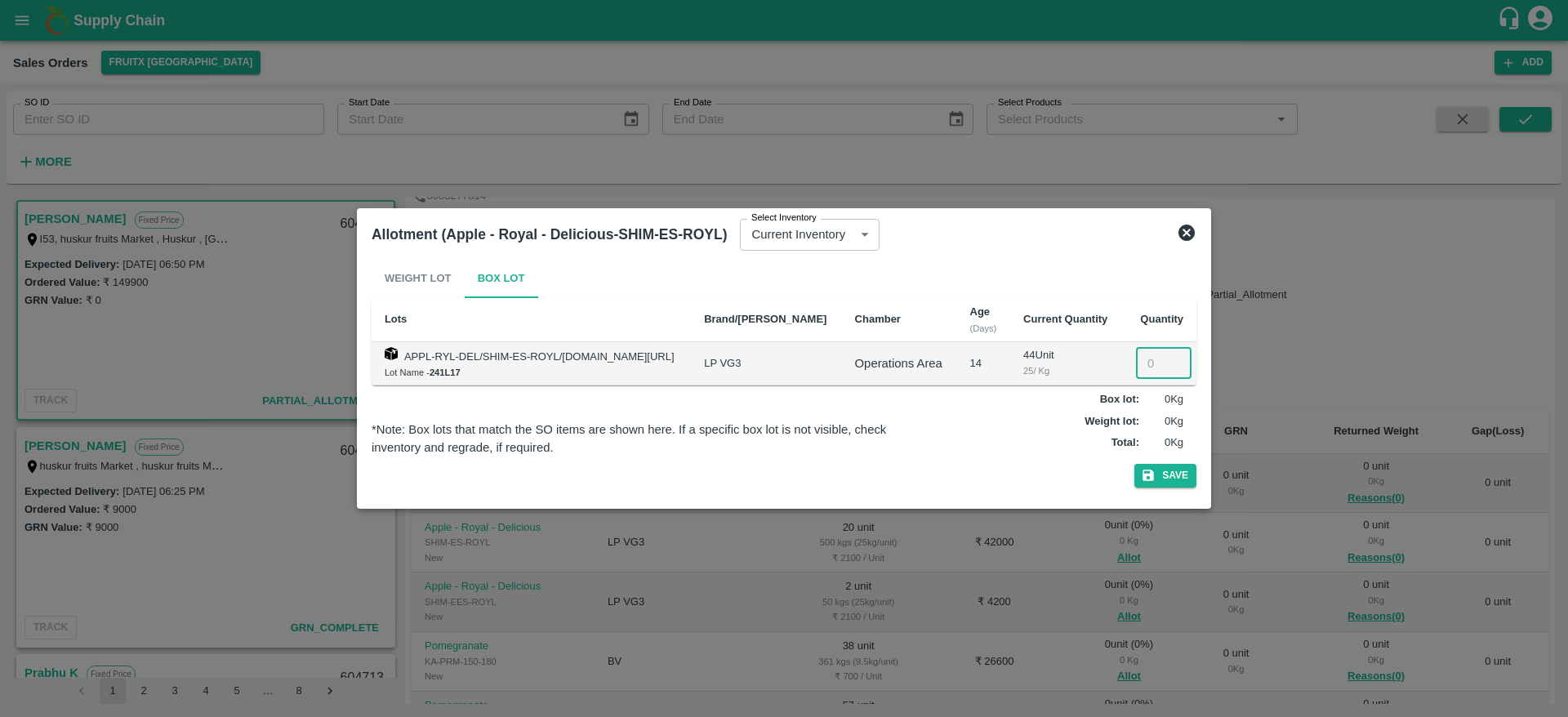
click at [1141, 374] on input "number" at bounding box center [1163, 363] width 55 height 31
type input "20"
click at [1135, 464] on button "Save" at bounding box center [1165, 475] width 62 height 23
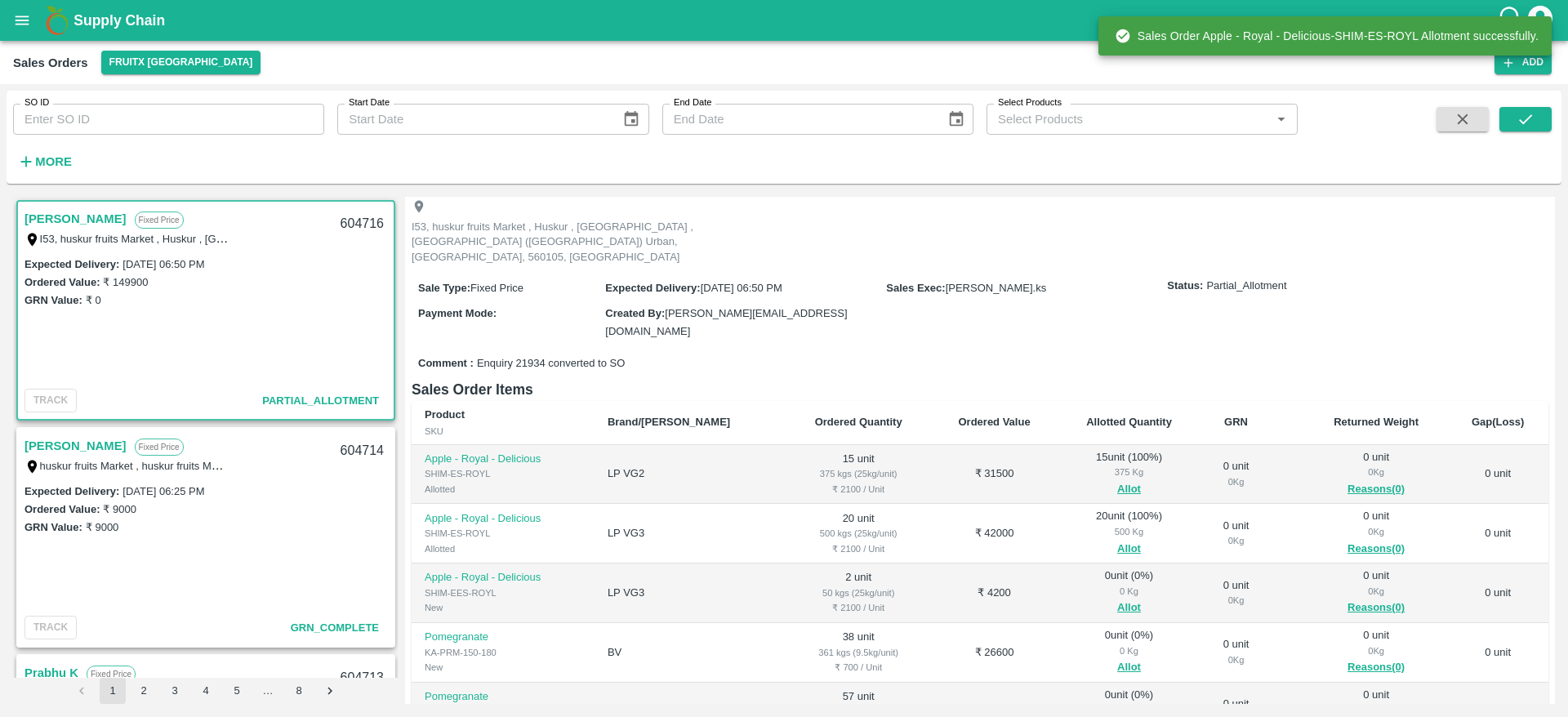
scroll to position [88, 0]
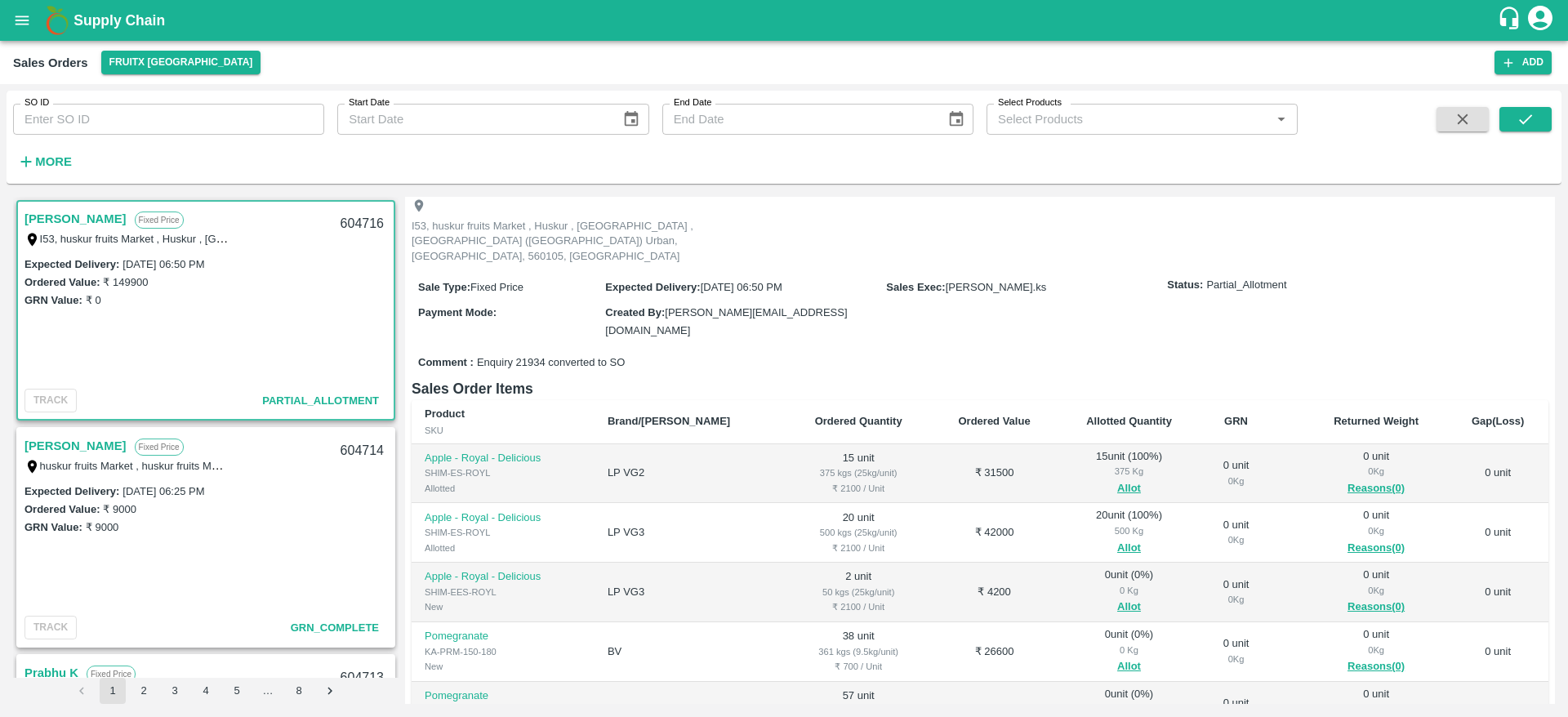
click at [351, 224] on div "604716" at bounding box center [361, 224] width 63 height 38
copy div "604716"
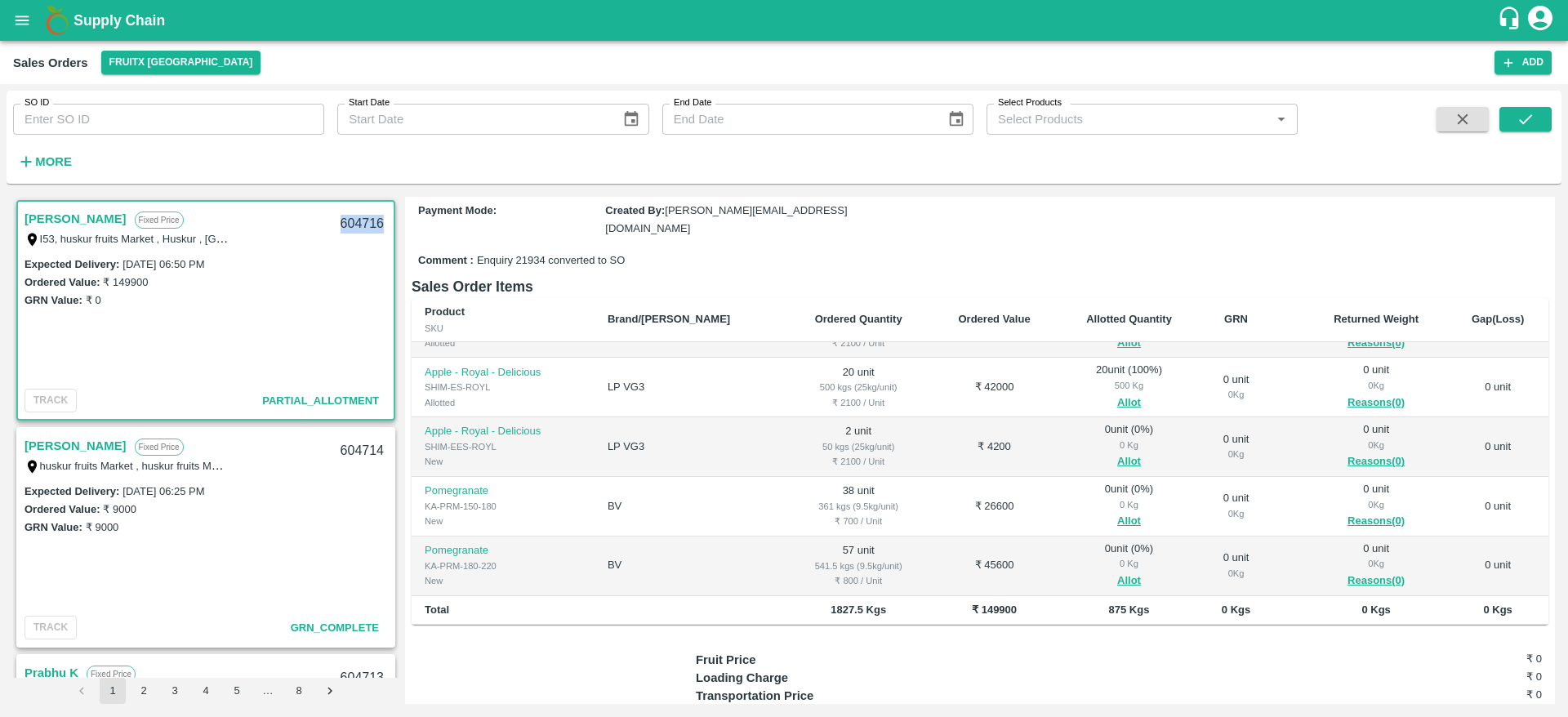
scroll to position [191, 0]
click at [1117, 452] on button "Allot" at bounding box center [1128, 461] width 23 height 19
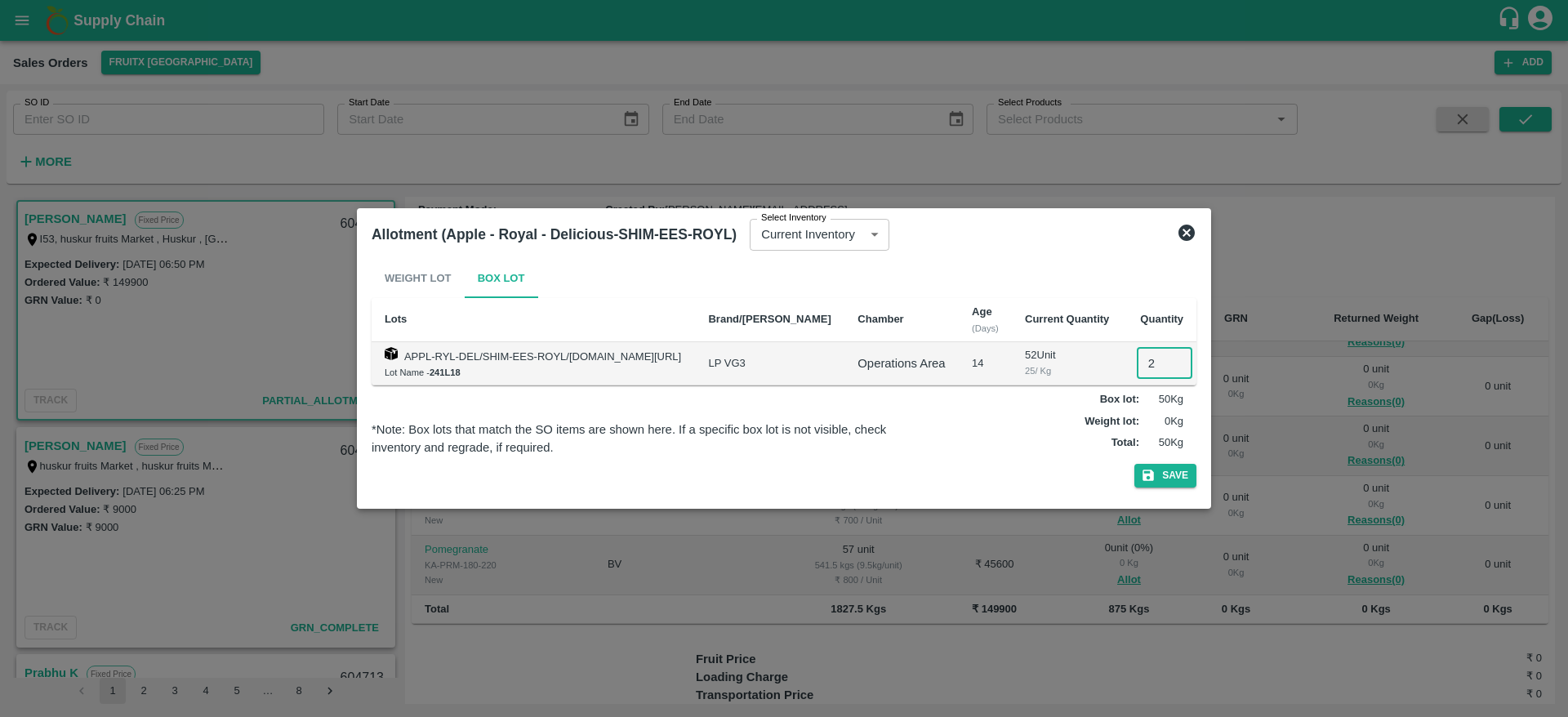
click at [1142, 358] on input "2" at bounding box center [1164, 363] width 55 height 31
type input "2"
click at [1135, 464] on button "Save" at bounding box center [1165, 475] width 62 height 23
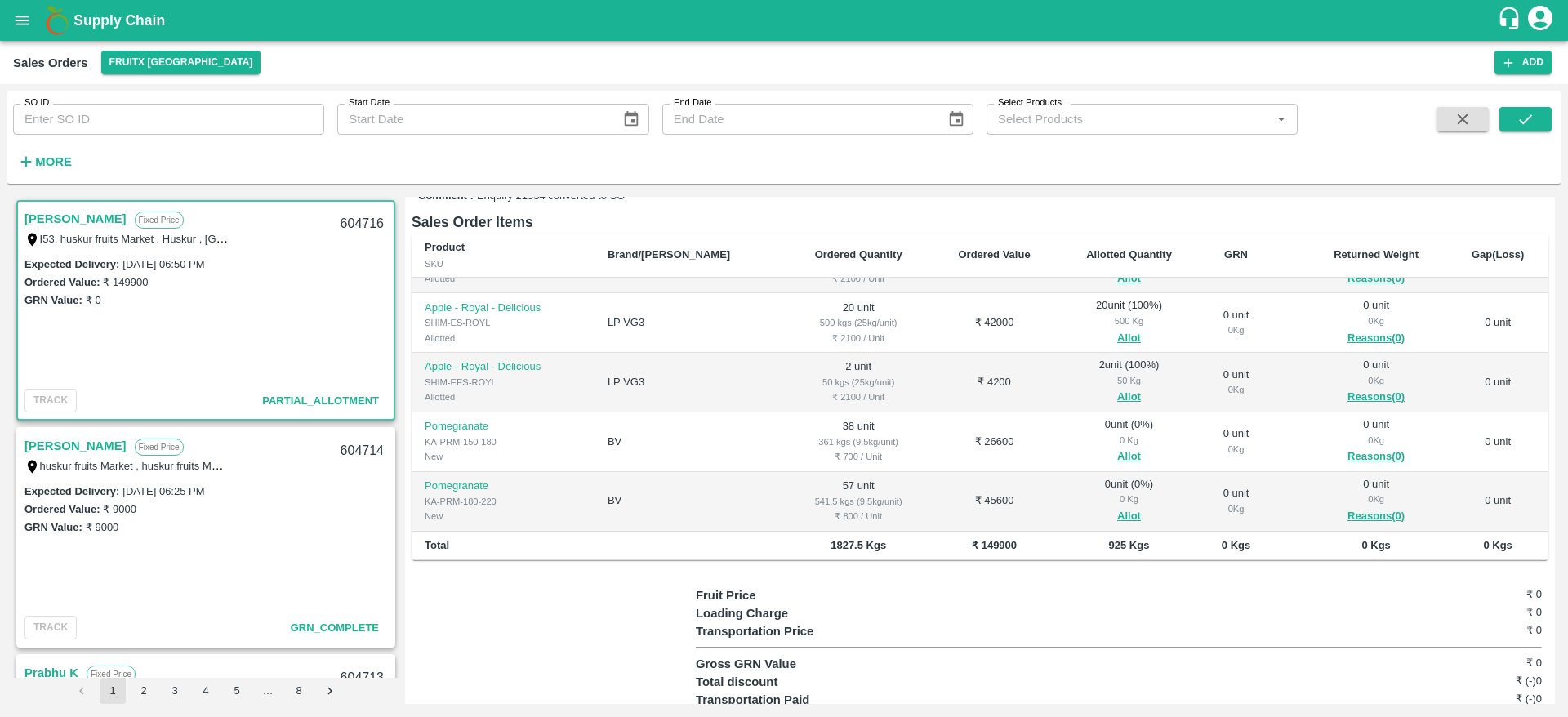
scroll to position [264, 0]
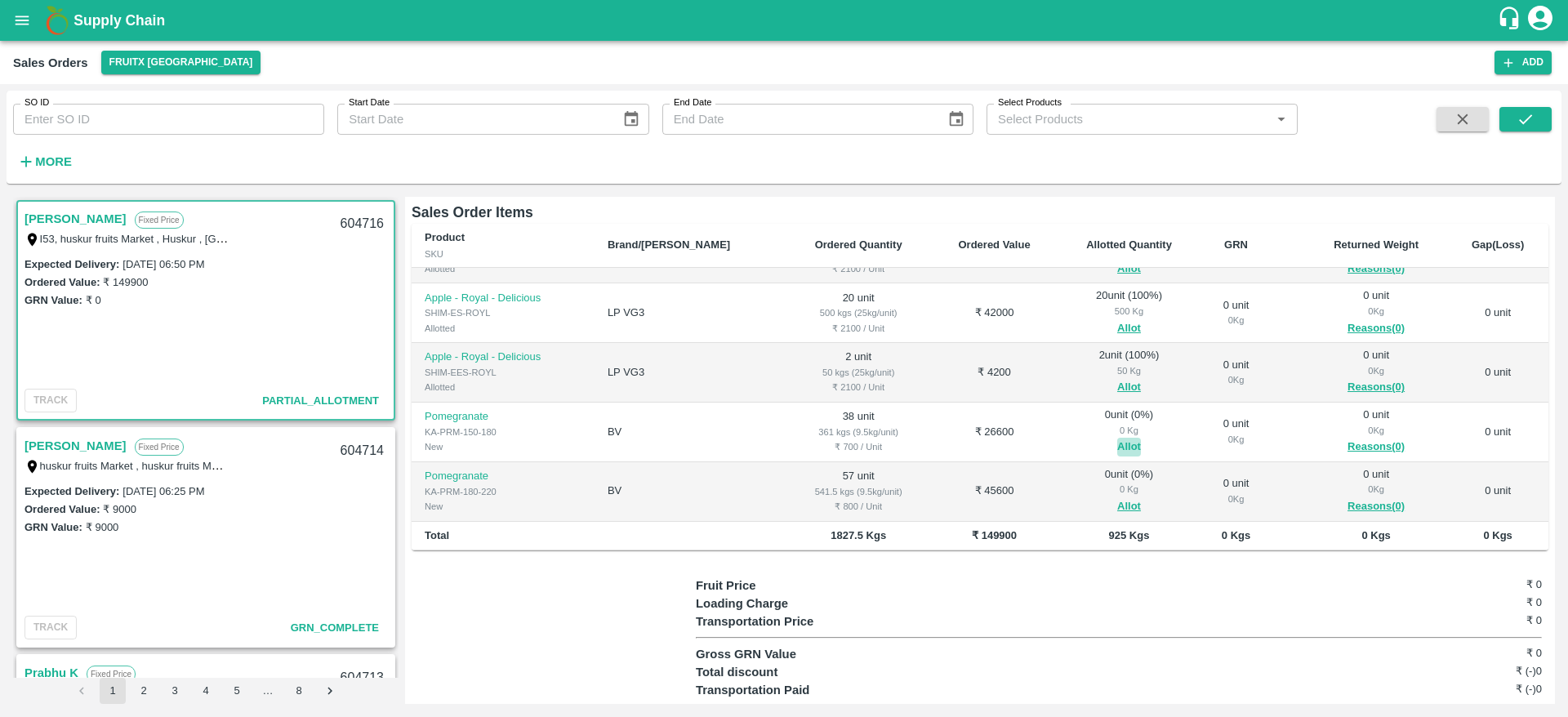
click at [1117, 438] on button "Allot" at bounding box center [1128, 447] width 23 height 19
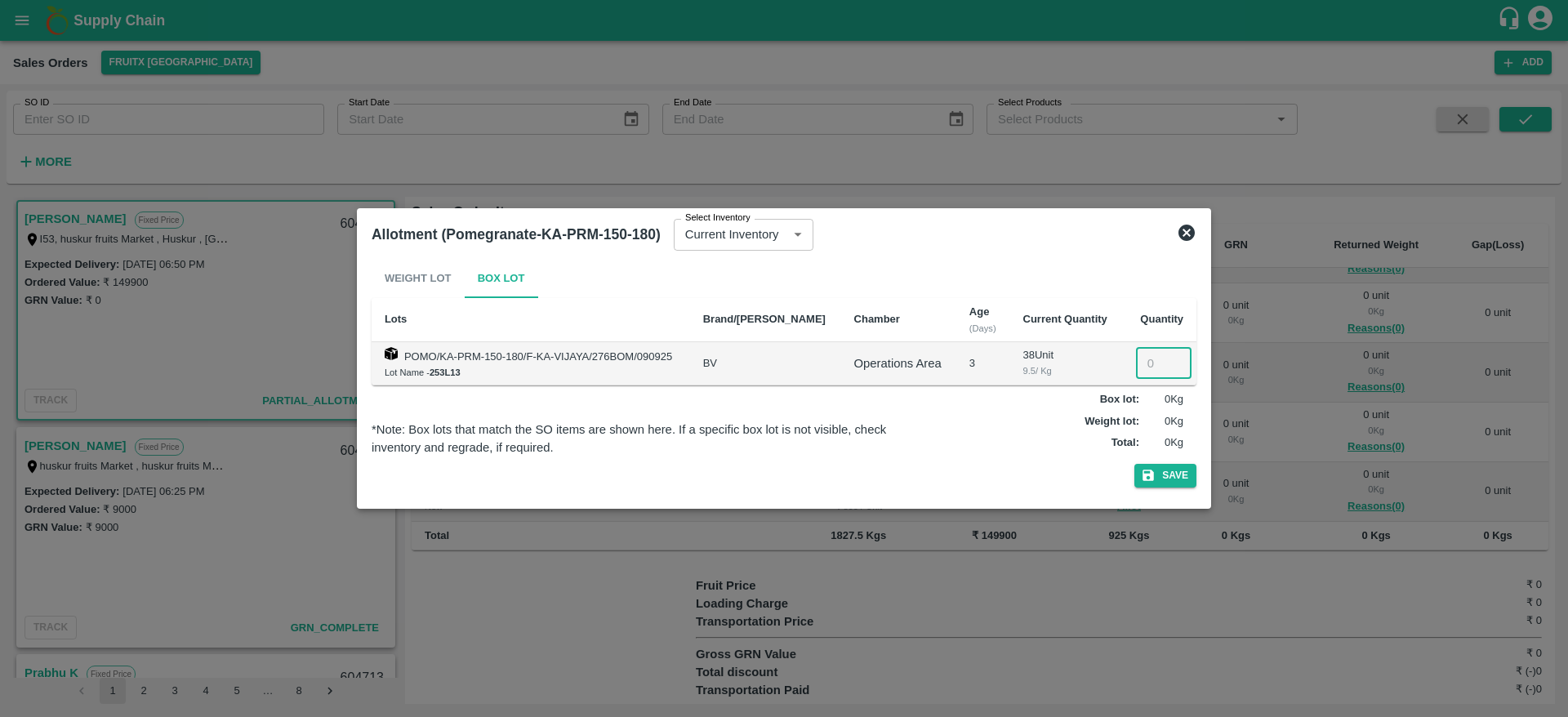
click at [1142, 372] on input "number" at bounding box center [1163, 363] width 55 height 31
type input "38"
click at [1135, 464] on button "Save" at bounding box center [1165, 475] width 62 height 23
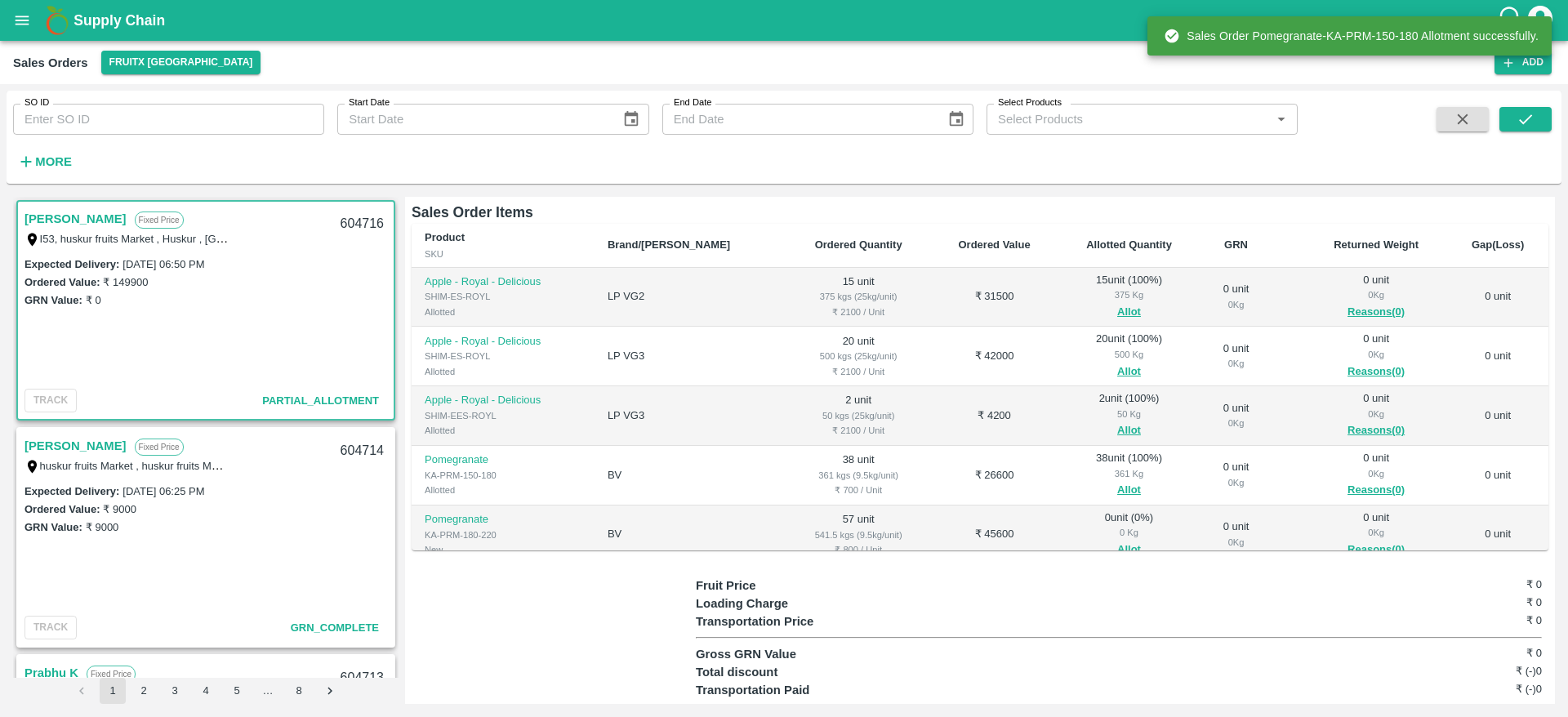
scroll to position [43, 0]
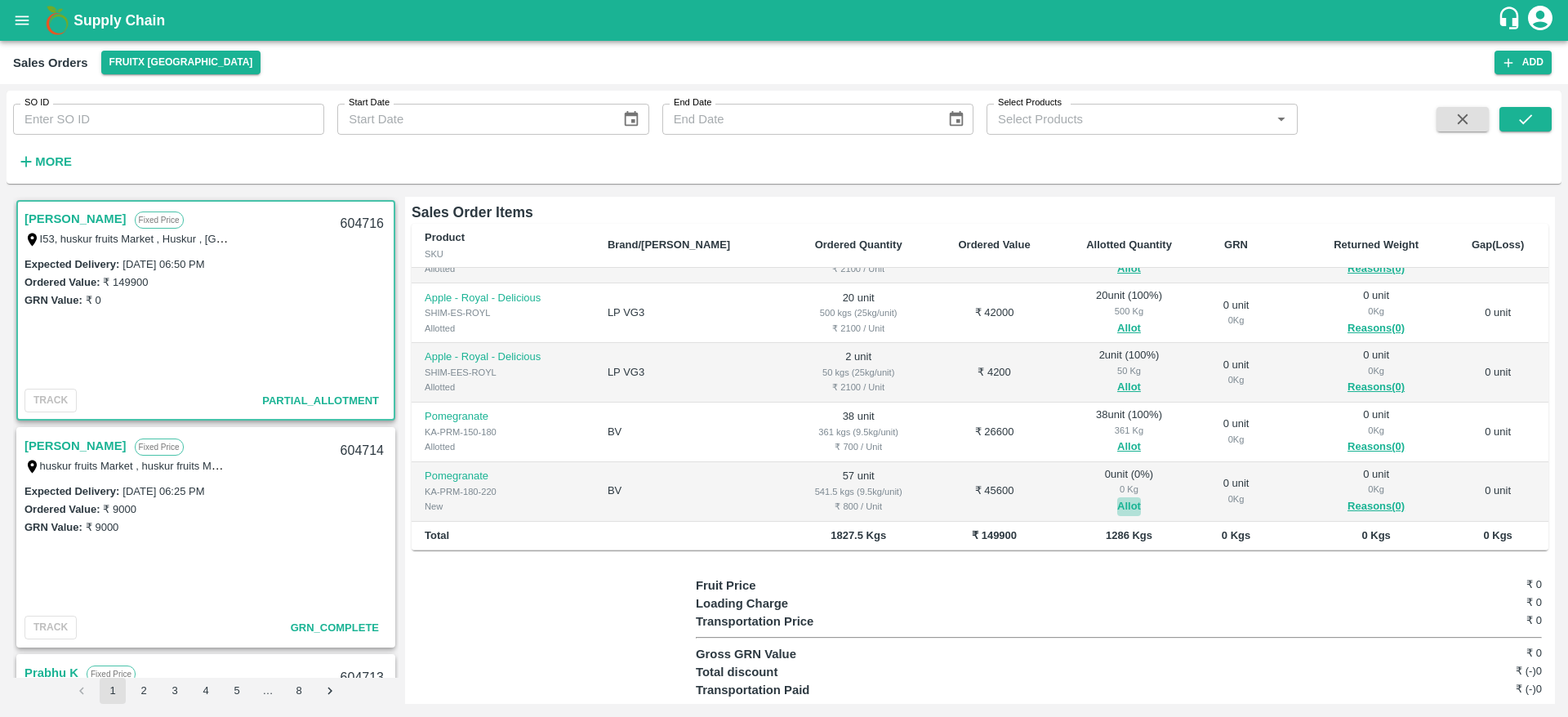
click at [1117, 498] on button "Allot" at bounding box center [1128, 507] width 23 height 19
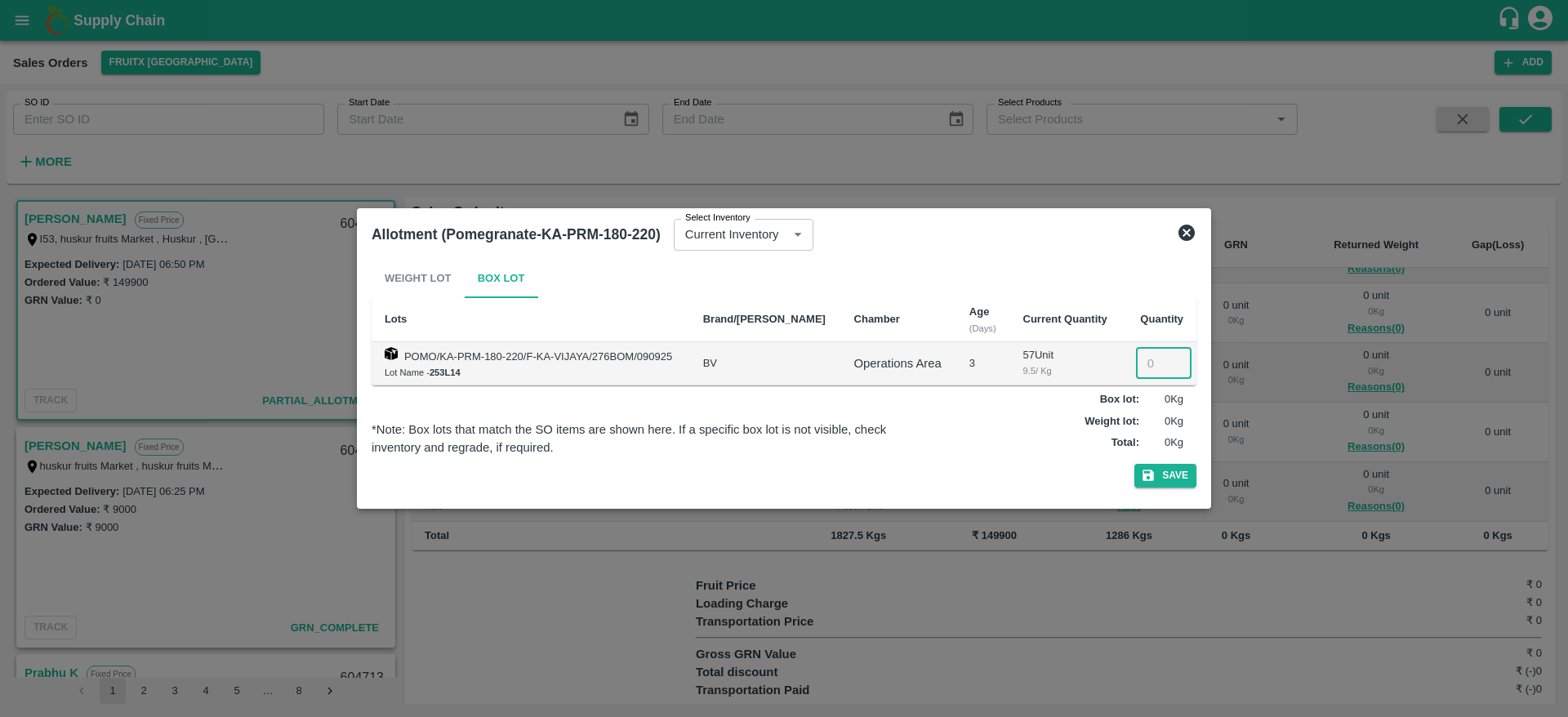
click at [1148, 355] on input "number" at bounding box center [1163, 363] width 55 height 31
type input "57"
click at [1135, 464] on button "Save" at bounding box center [1165, 475] width 62 height 23
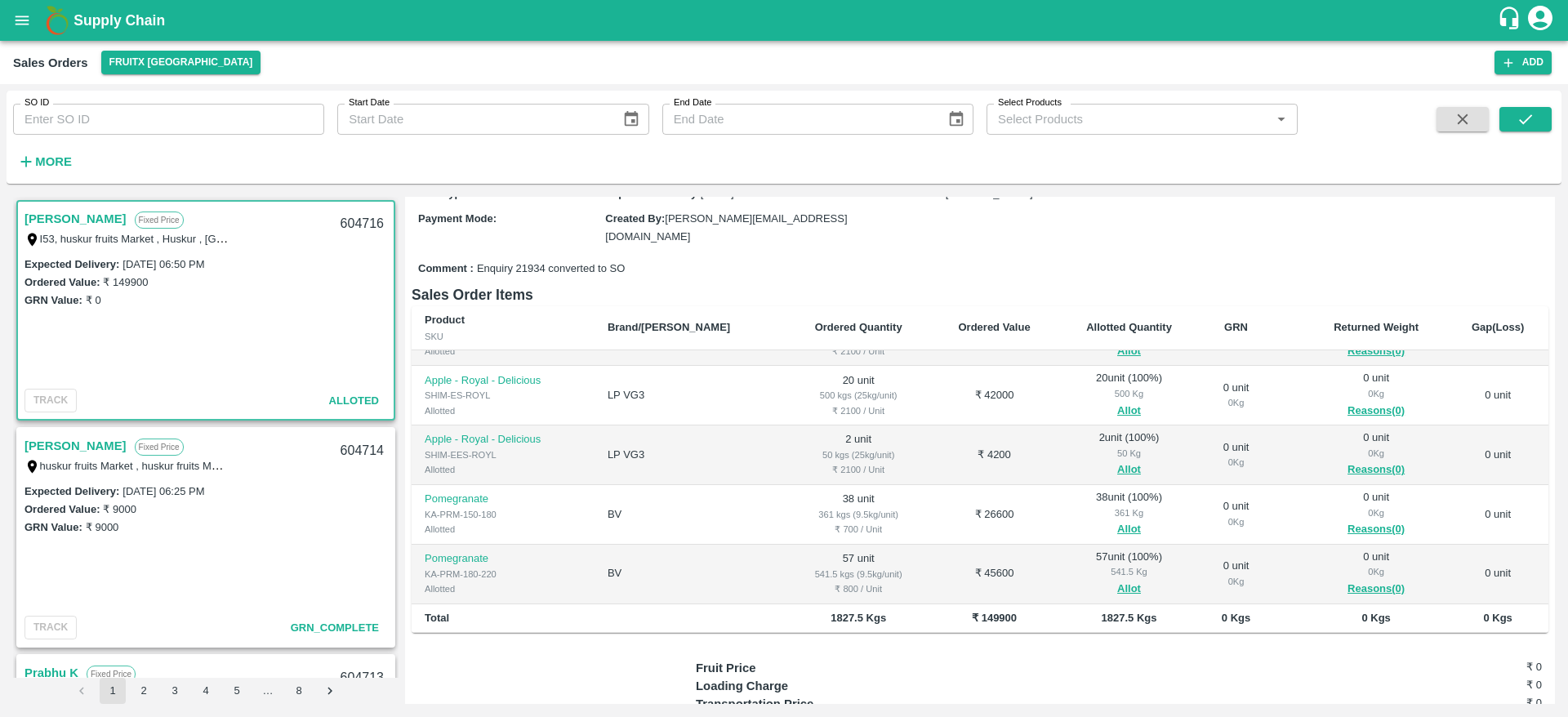
scroll to position [0, 0]
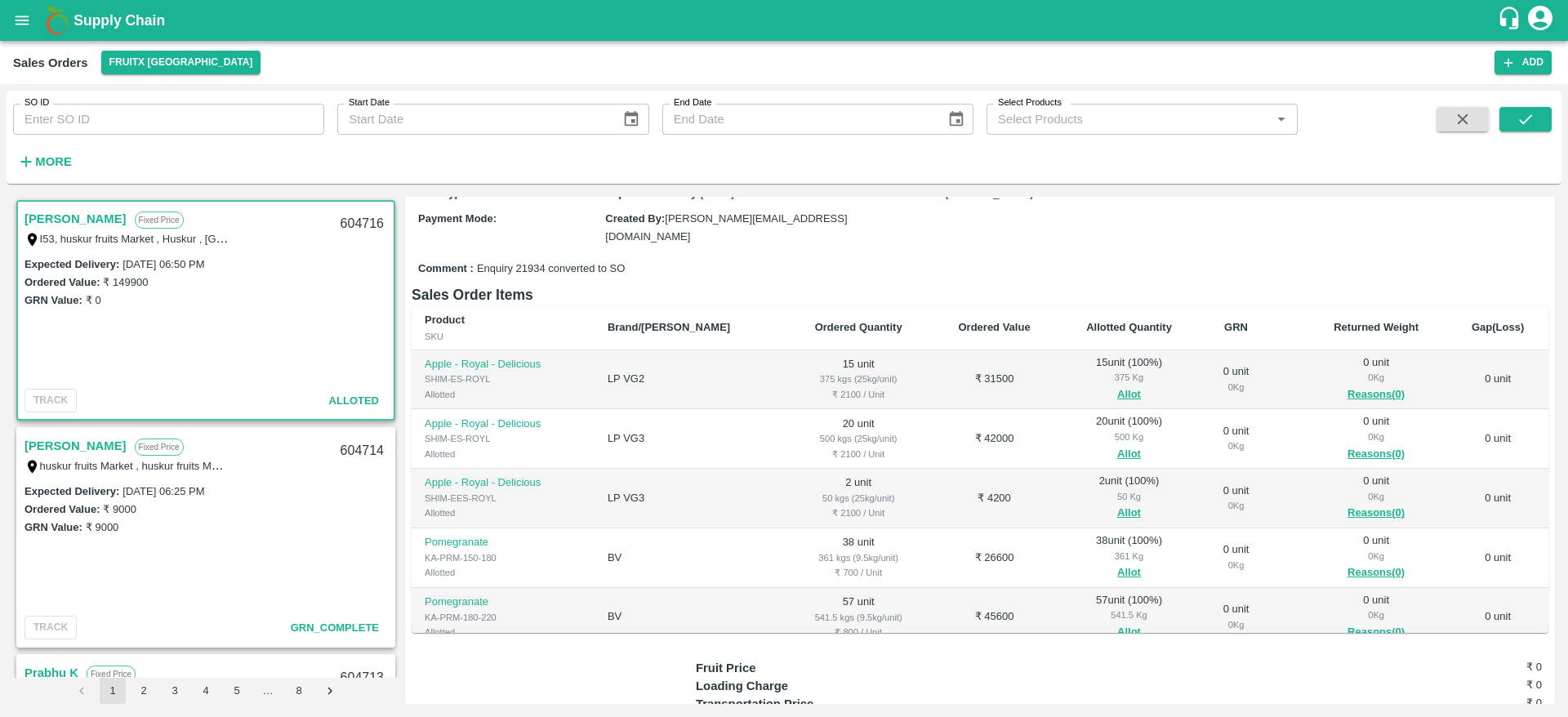
click at [355, 206] on div "604716" at bounding box center [361, 224] width 63 height 38
copy div "604716"
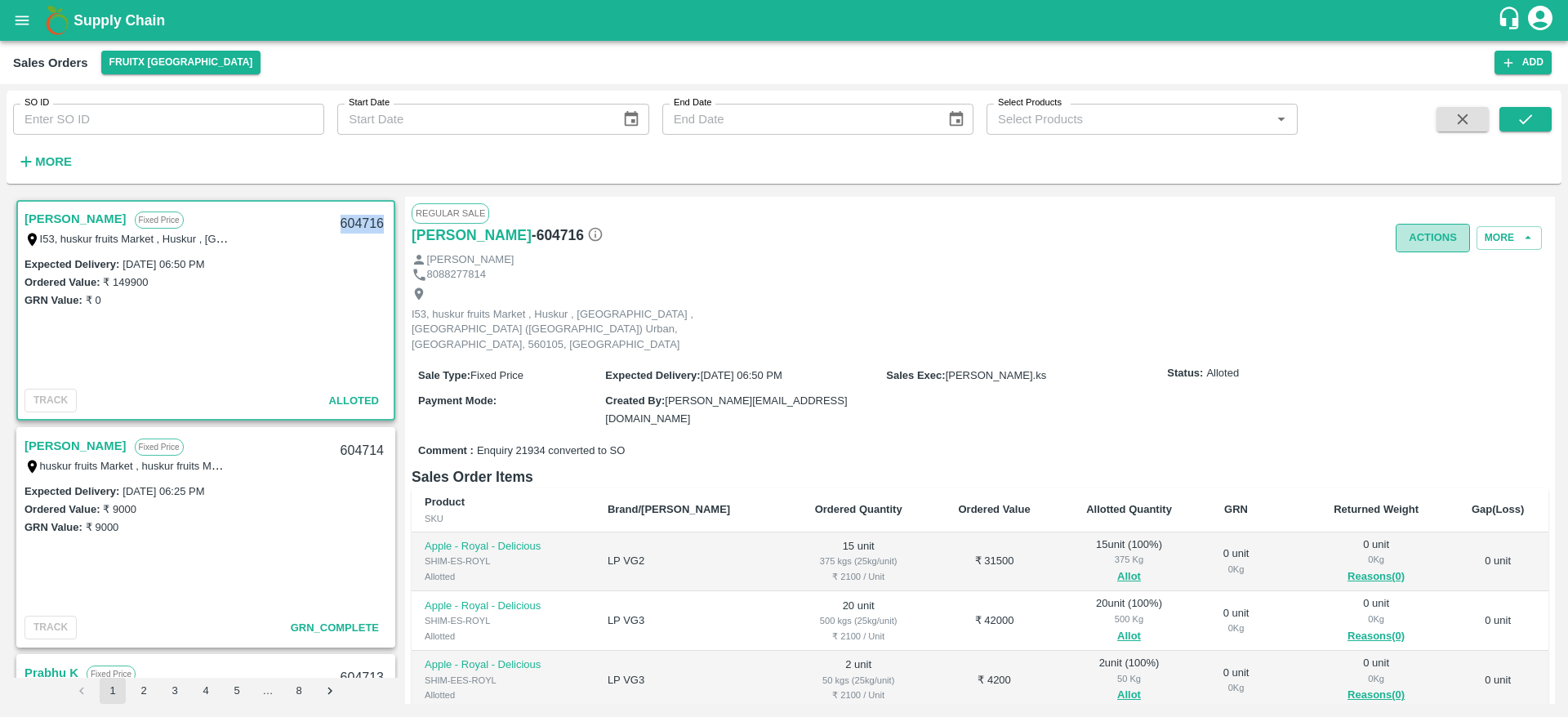
click at [1421, 240] on button "Actions" at bounding box center [1434, 238] width 75 height 29
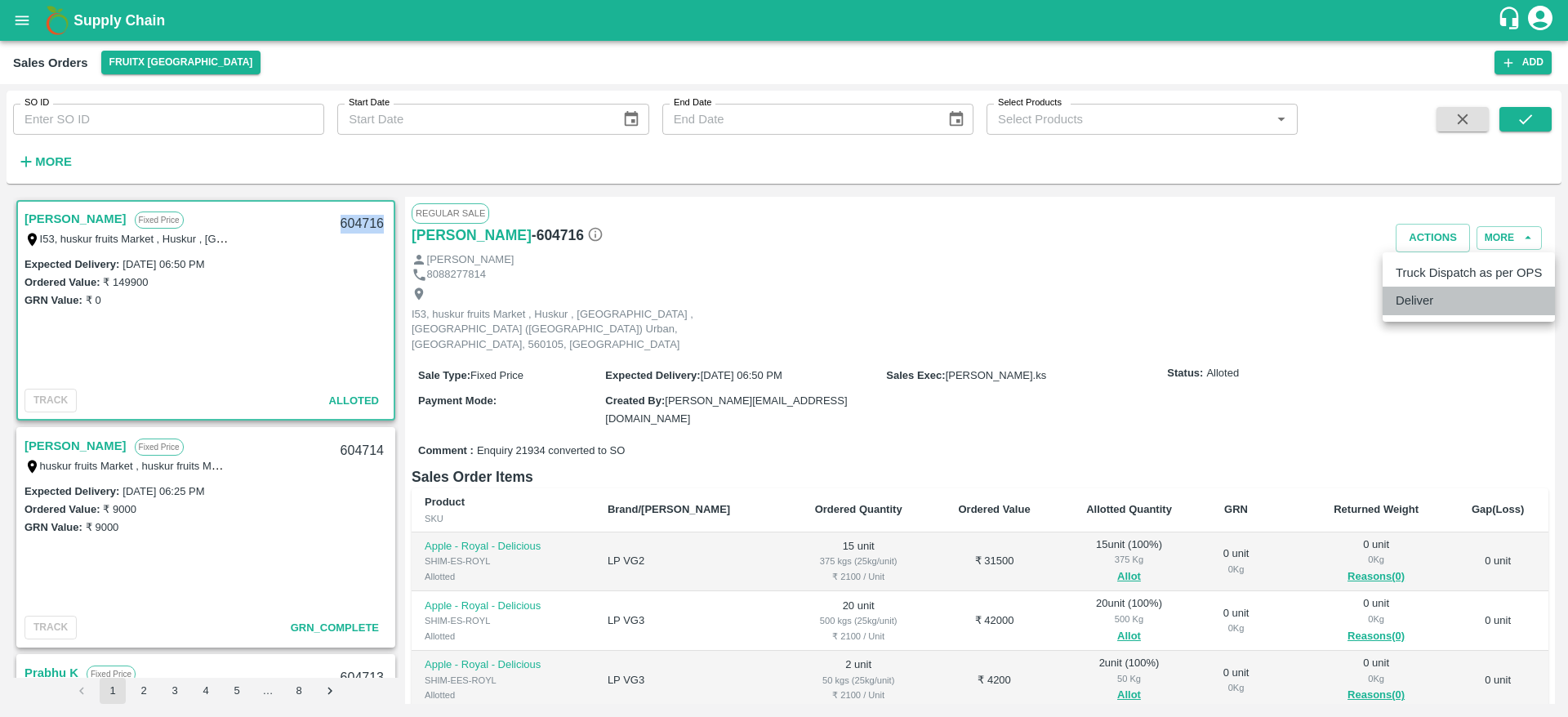
click at [1430, 302] on li "Deliver" at bounding box center [1469, 301] width 173 height 28
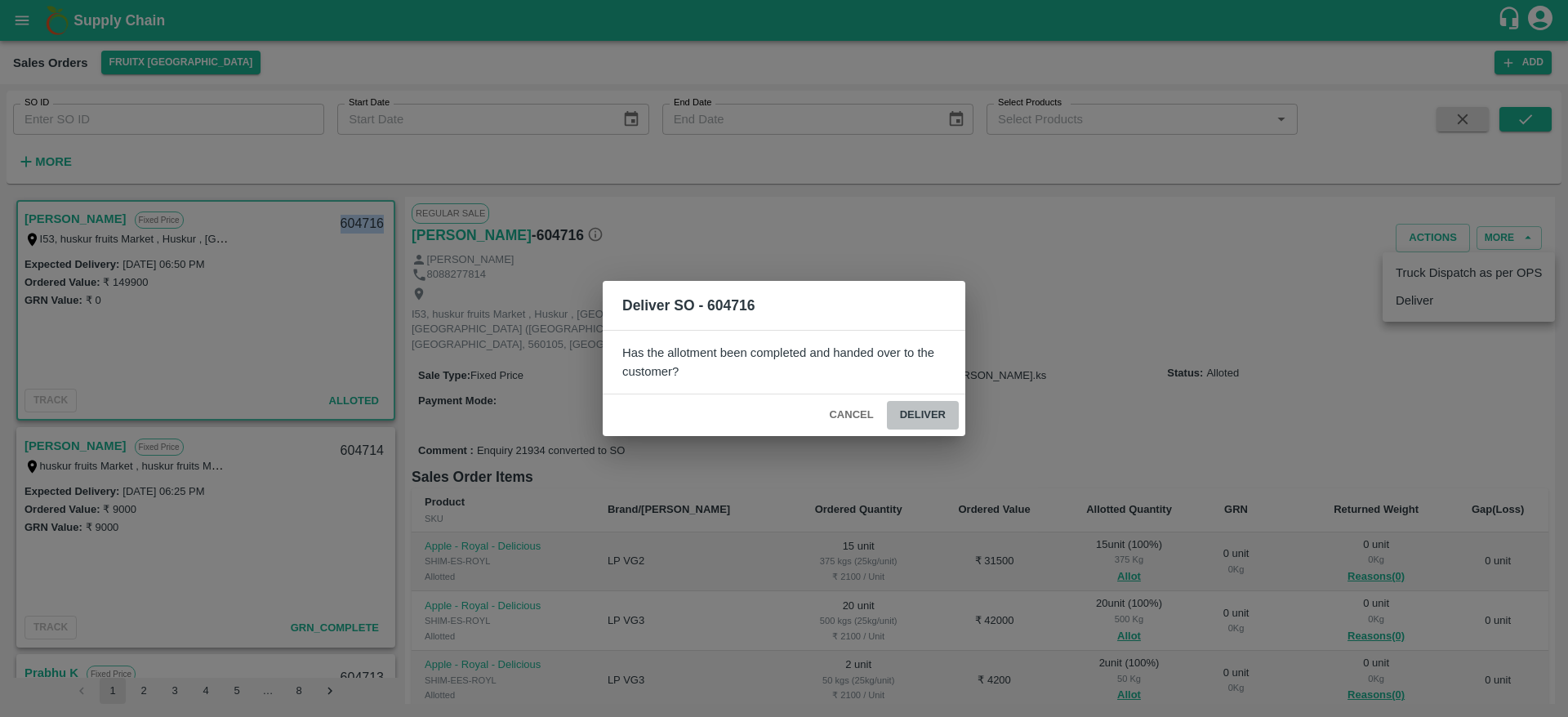
click at [920, 407] on button "Deliver" at bounding box center [923, 415] width 72 height 29
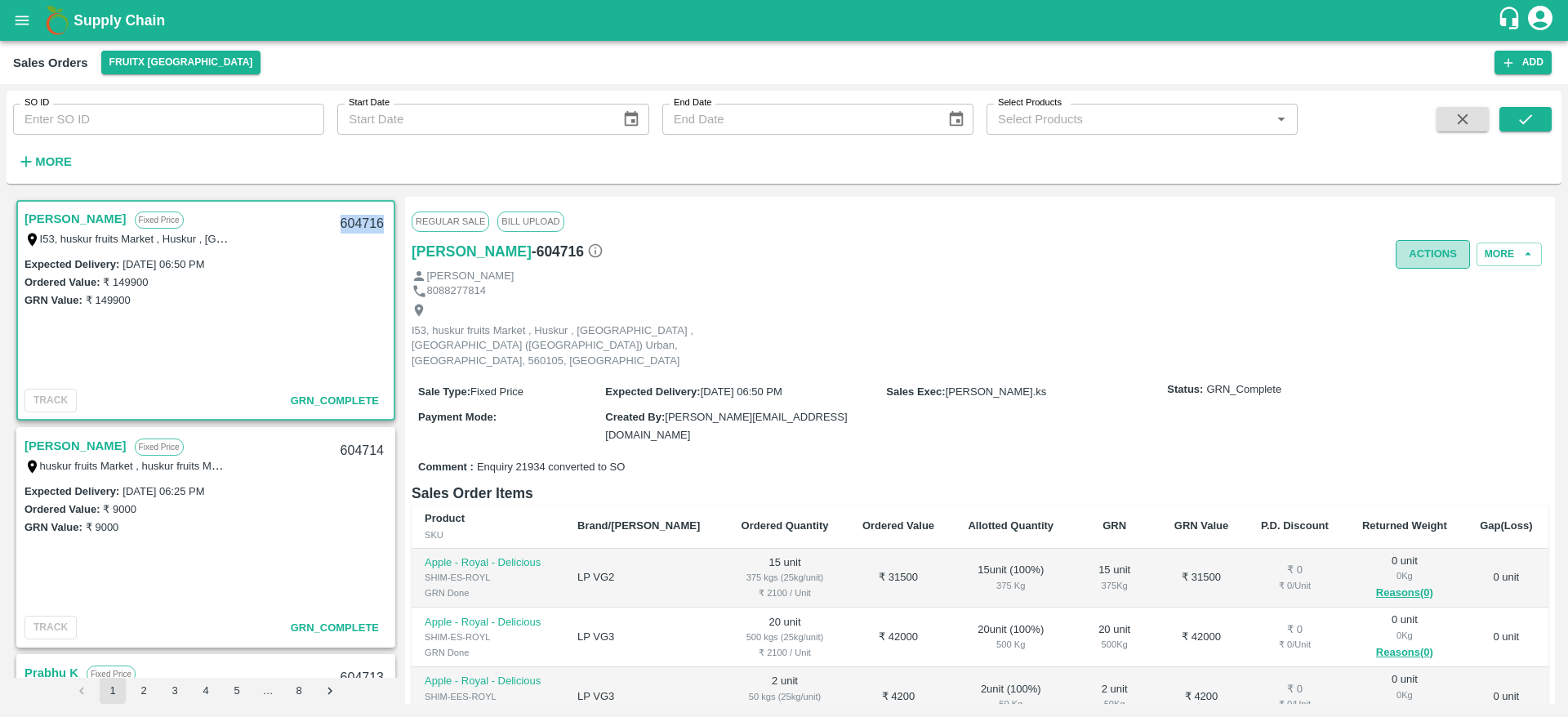
click at [1429, 246] on button "Actions" at bounding box center [1434, 254] width 75 height 29
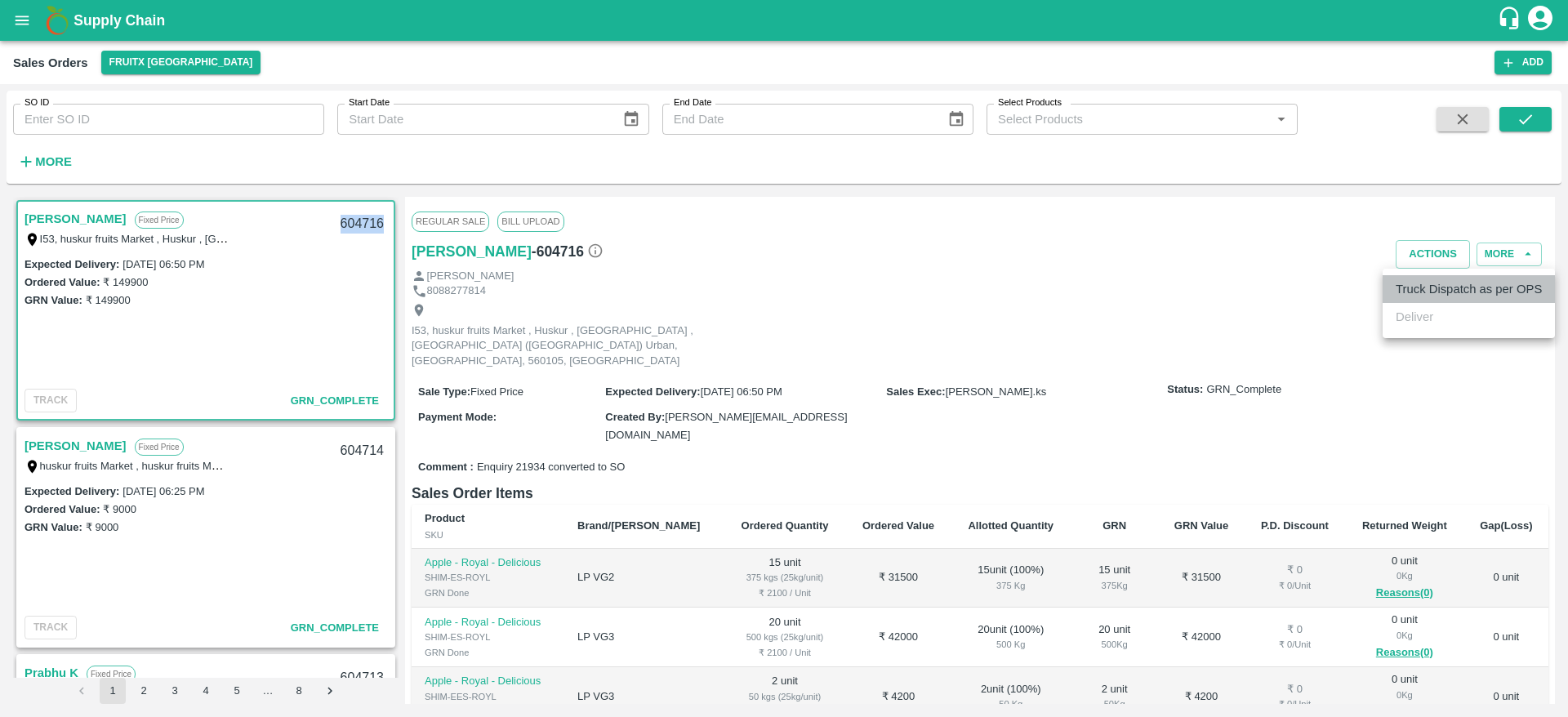
click at [1425, 283] on li "Truck Dispatch as per OPS" at bounding box center [1469, 289] width 173 height 28
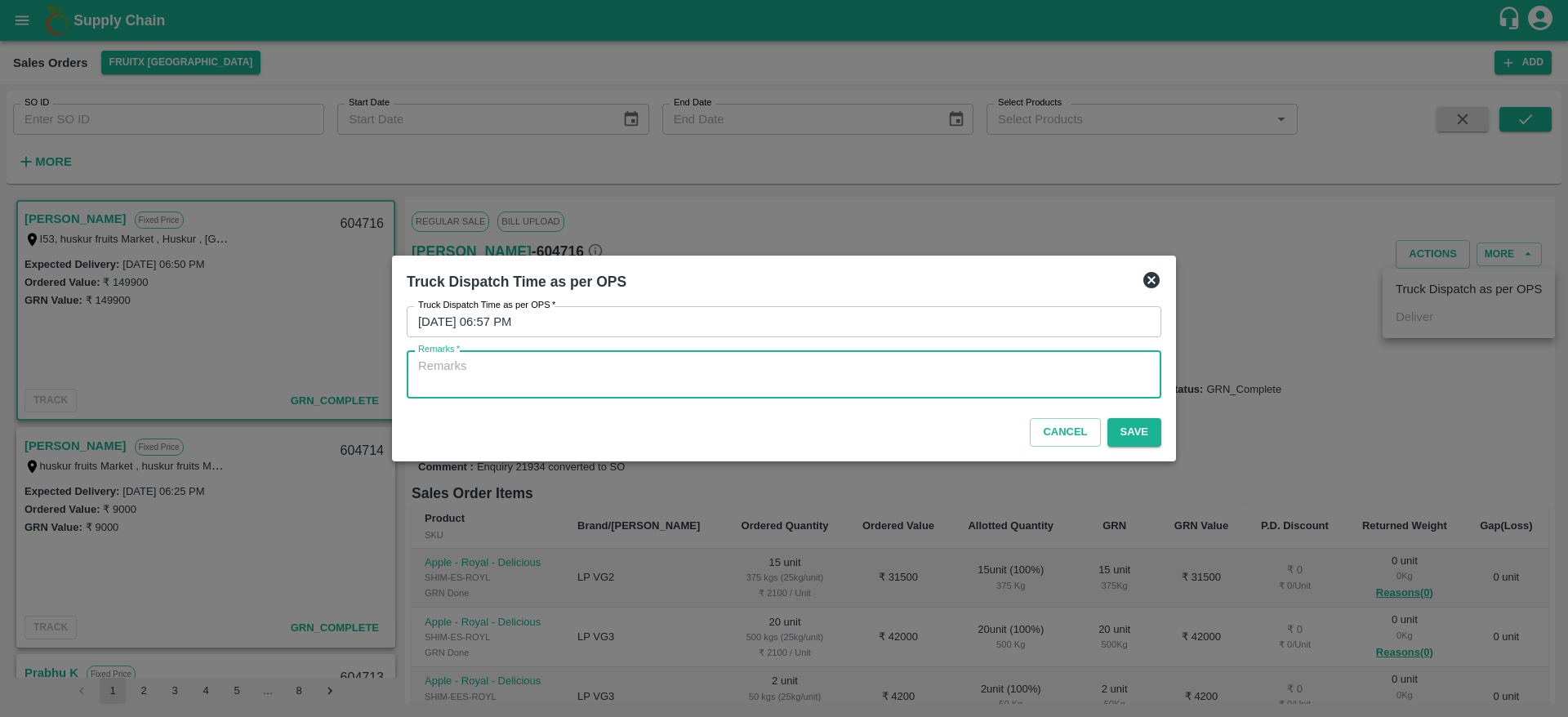
click at [1006, 382] on textarea "Remarks   *" at bounding box center [784, 374] width 732 height 35
type textarea "OTD"
click at [1145, 430] on button "Save" at bounding box center [1135, 432] width 54 height 29
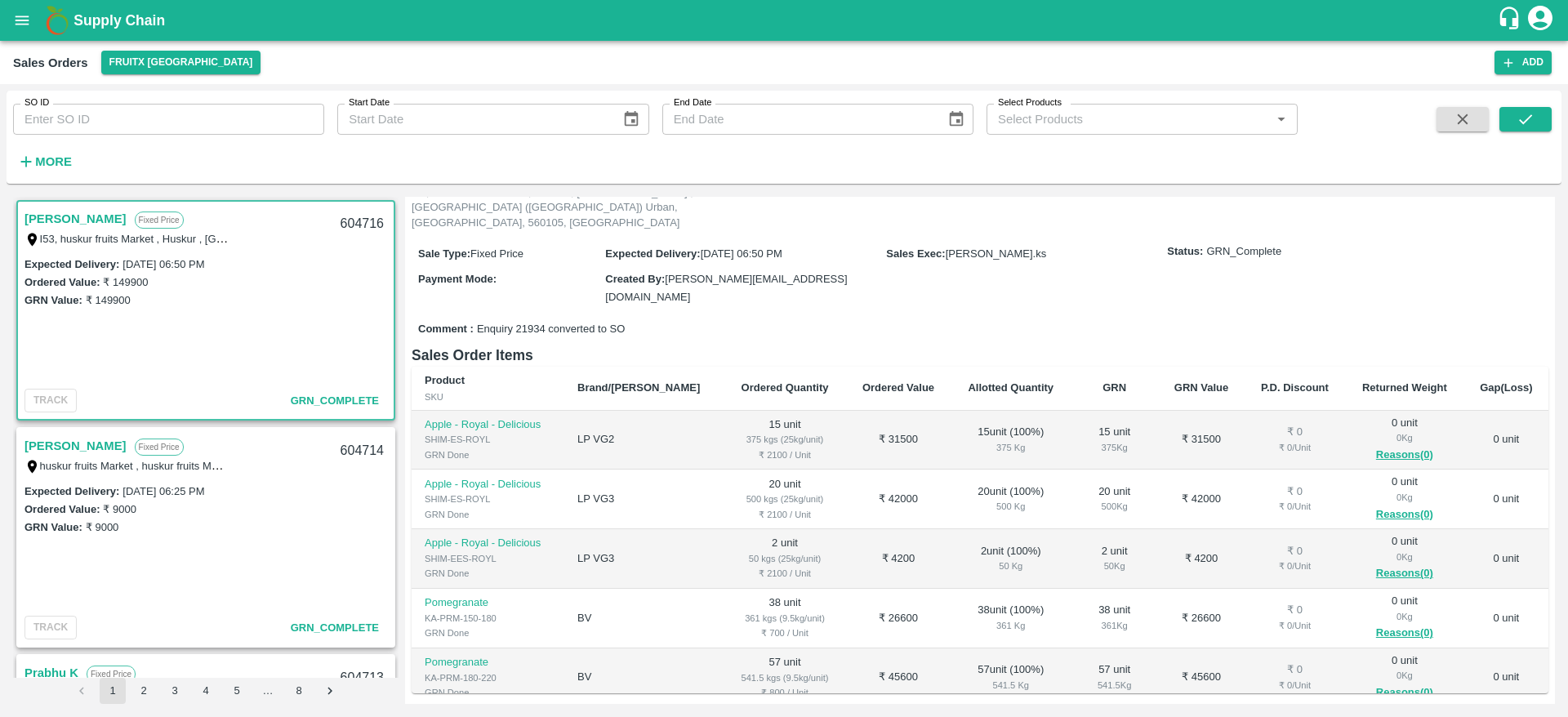
scroll to position [136, 0]
click at [359, 212] on div "604716" at bounding box center [361, 224] width 63 height 38
copy div "604716"
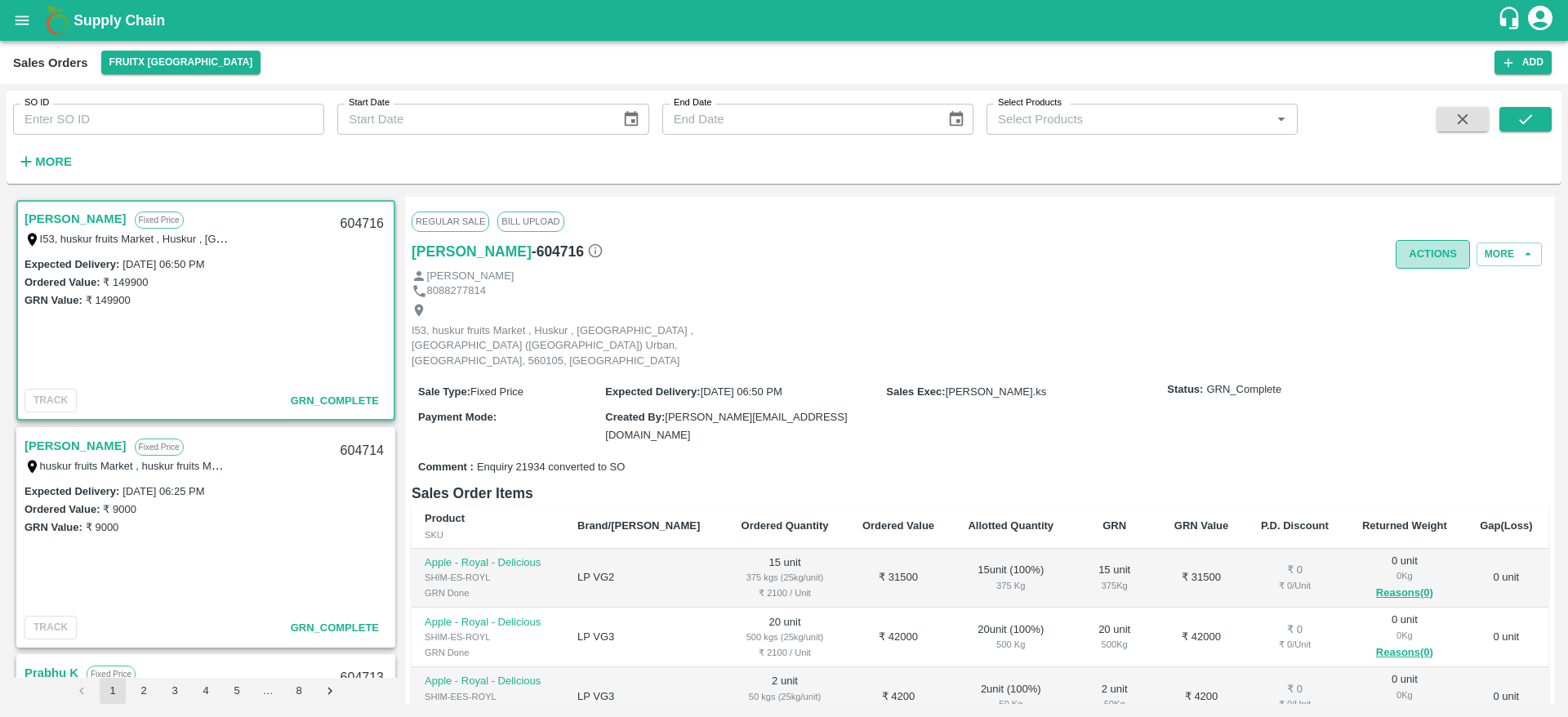
click at [1427, 244] on button "Actions" at bounding box center [1434, 254] width 75 height 29
click at [820, 358] on div at bounding box center [784, 358] width 1568 height 717
click at [1434, 256] on button "Actions" at bounding box center [1434, 254] width 75 height 29
click at [985, 394] on div at bounding box center [784, 358] width 1568 height 717
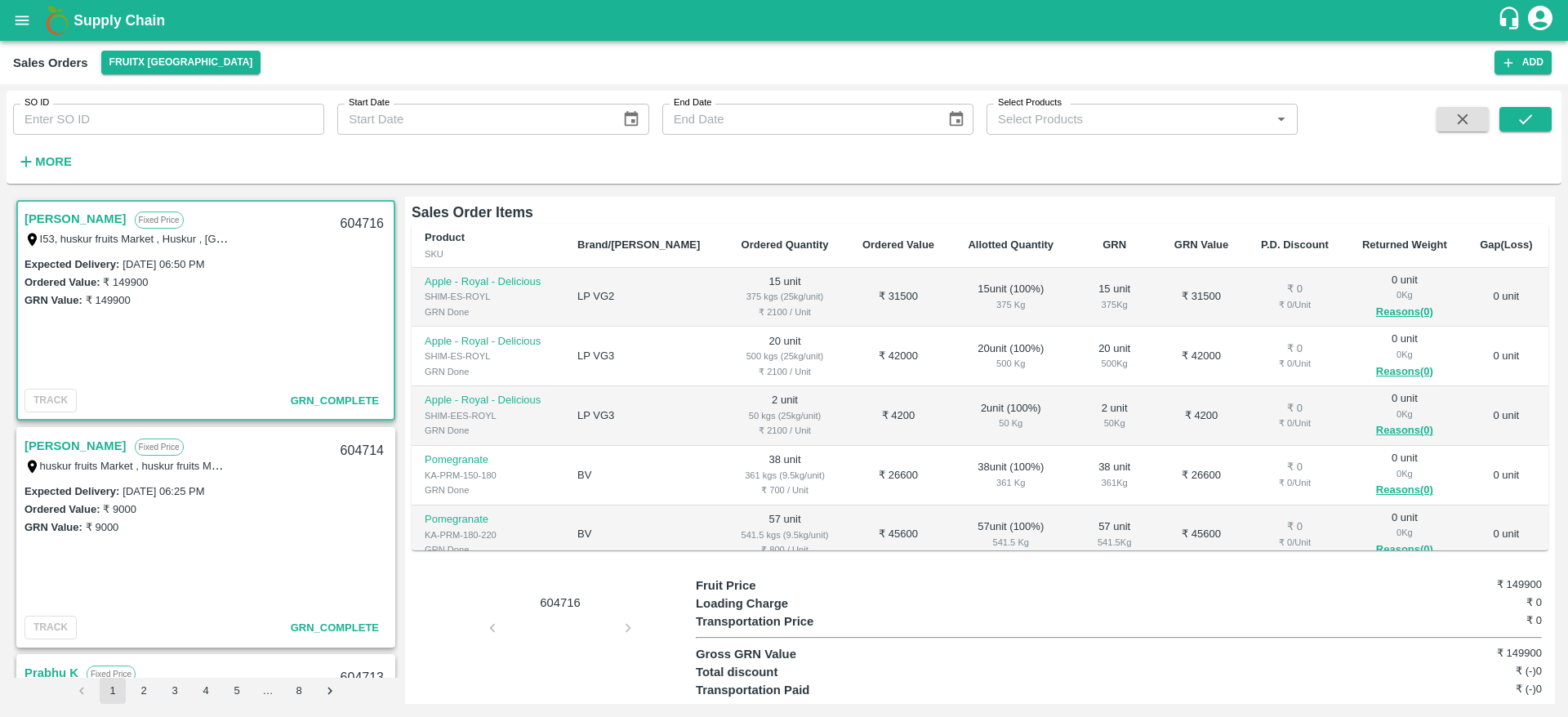
scroll to position [166, 0]
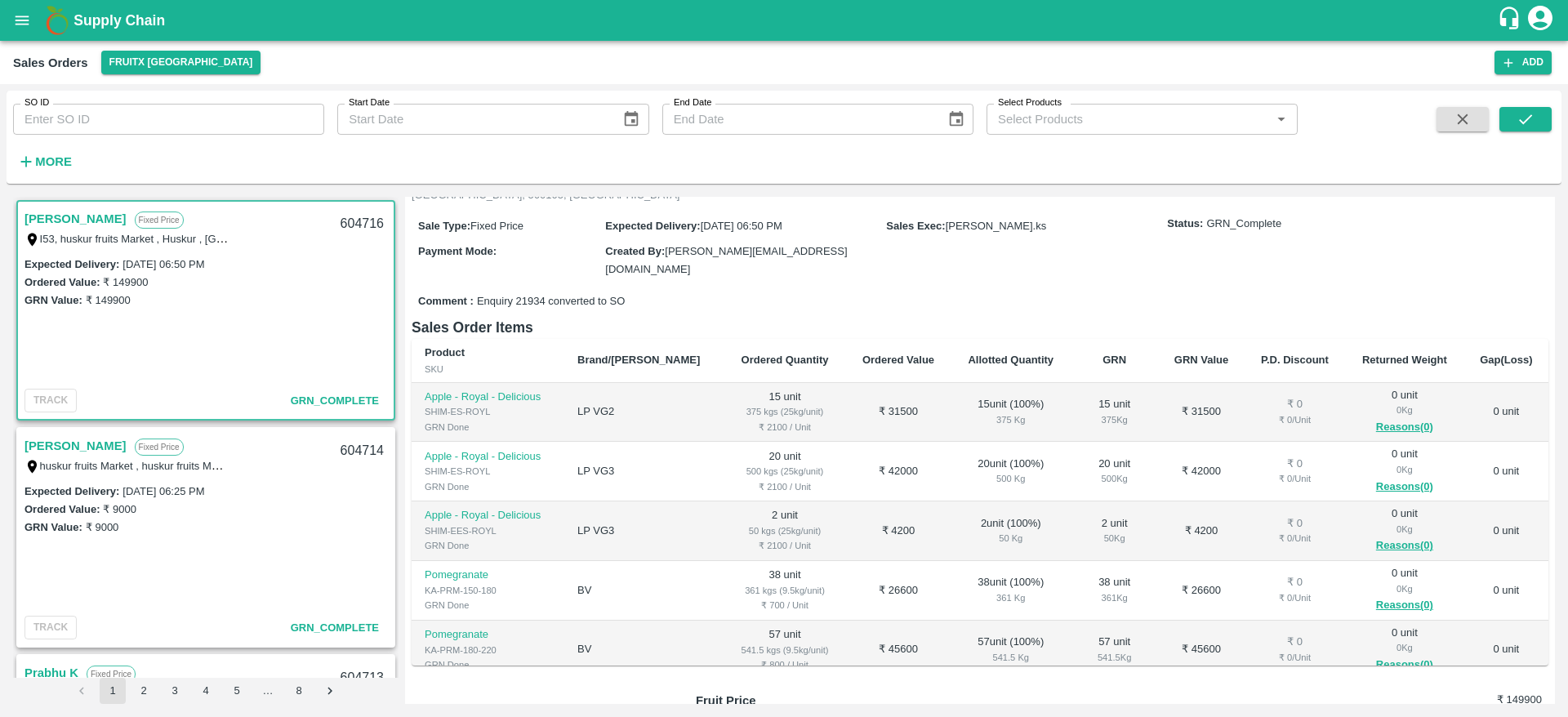
click at [368, 218] on div "604716" at bounding box center [361, 224] width 63 height 38
copy div "604716"
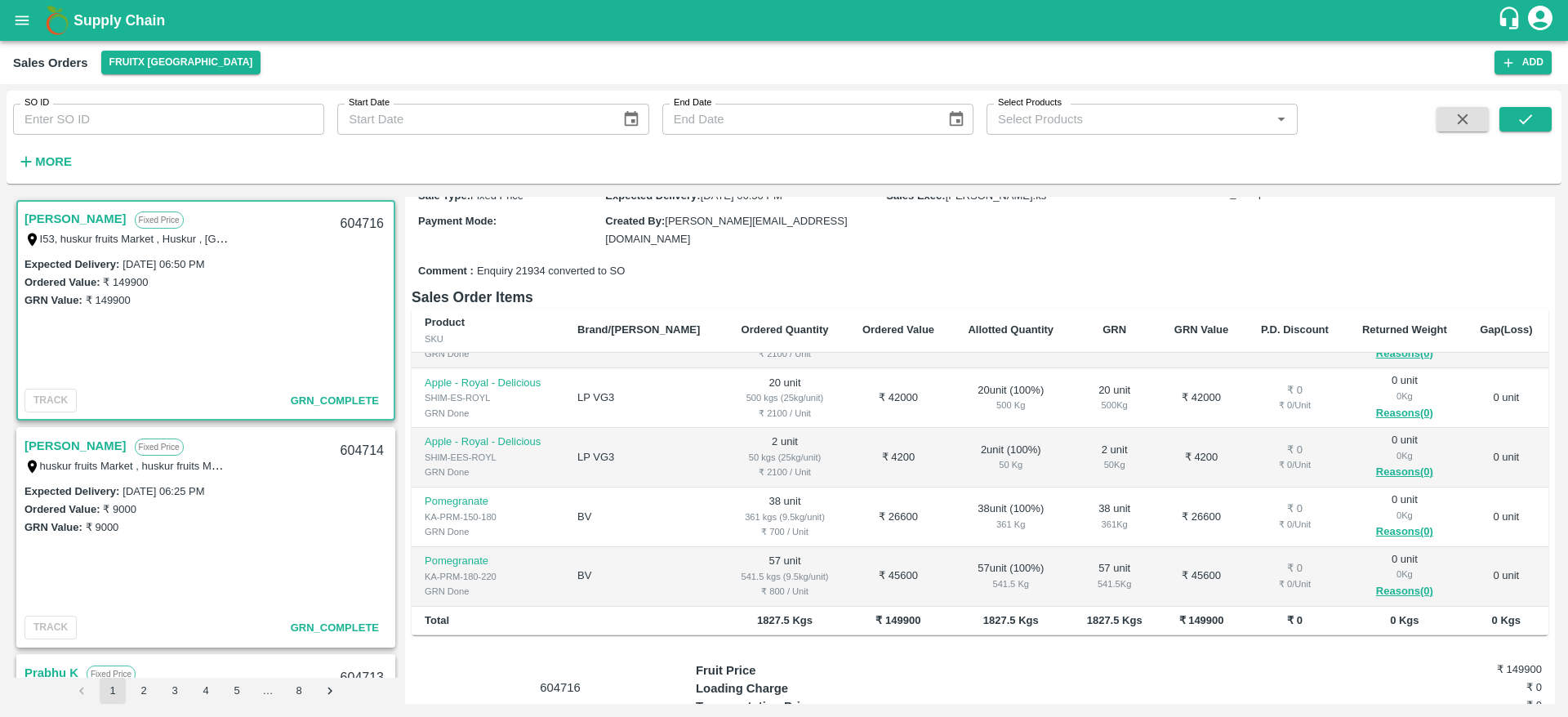
scroll to position [198, 0]
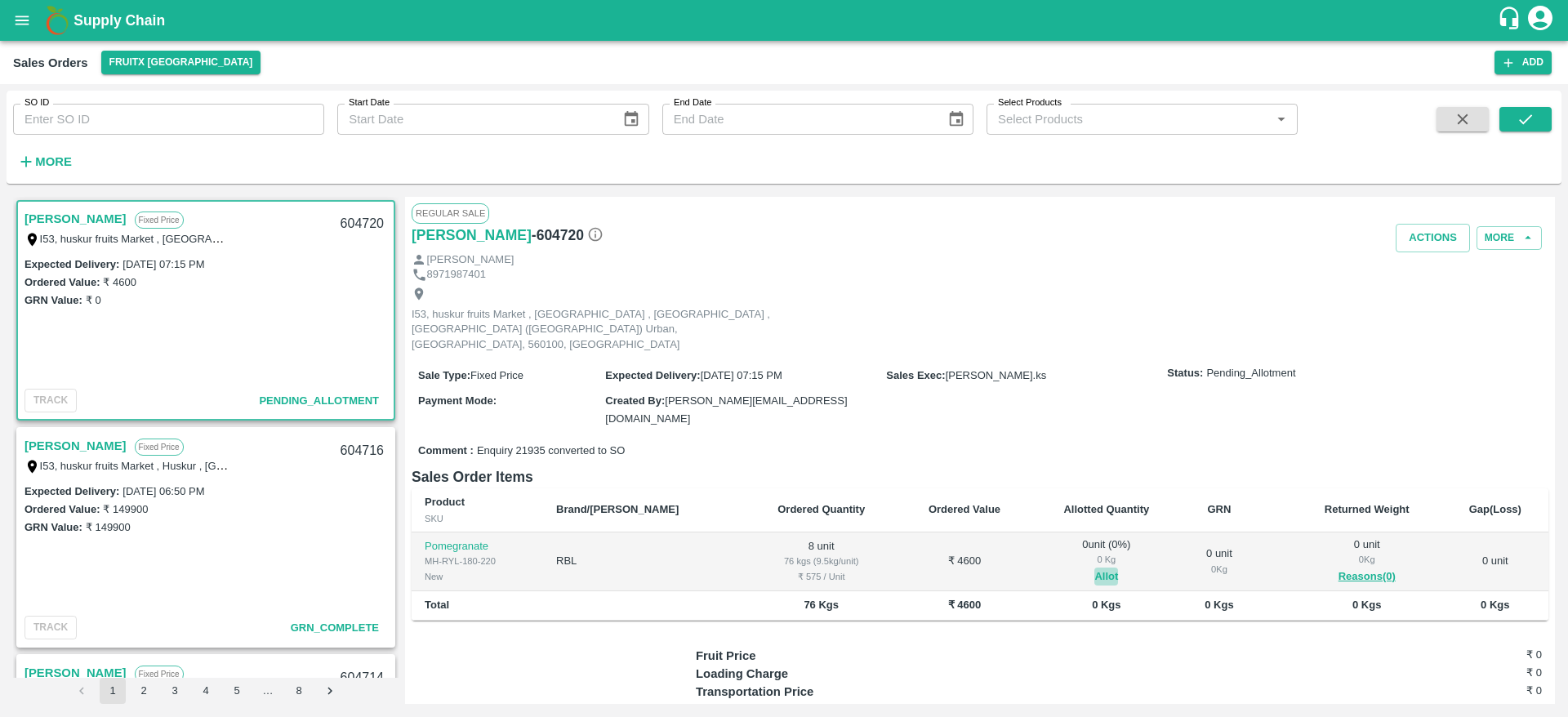
click at [1095, 568] on button "Allot" at bounding box center [1106, 577] width 23 height 19
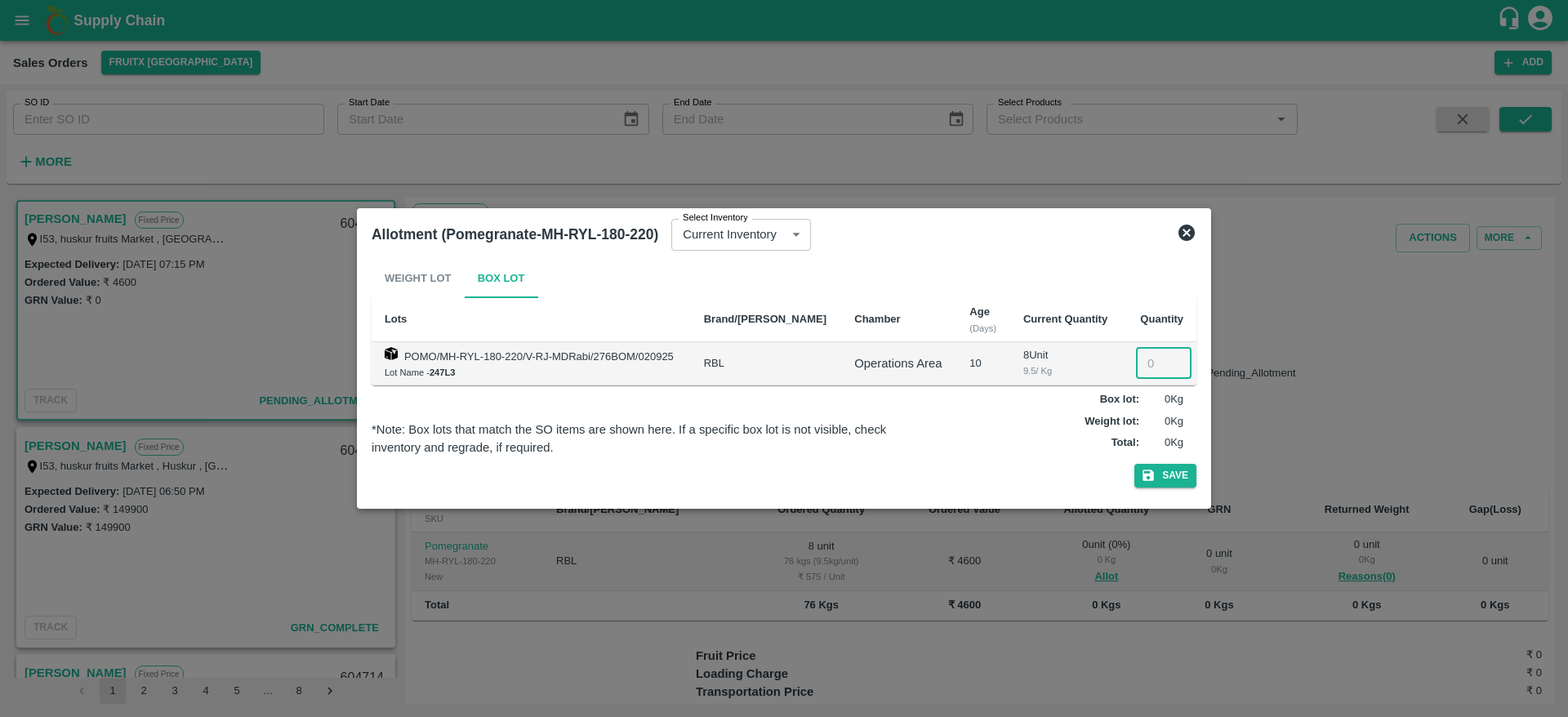
click at [1144, 353] on input "number" at bounding box center [1163, 363] width 55 height 31
type input "8"
click at [1135, 464] on button "Save" at bounding box center [1165, 475] width 62 height 23
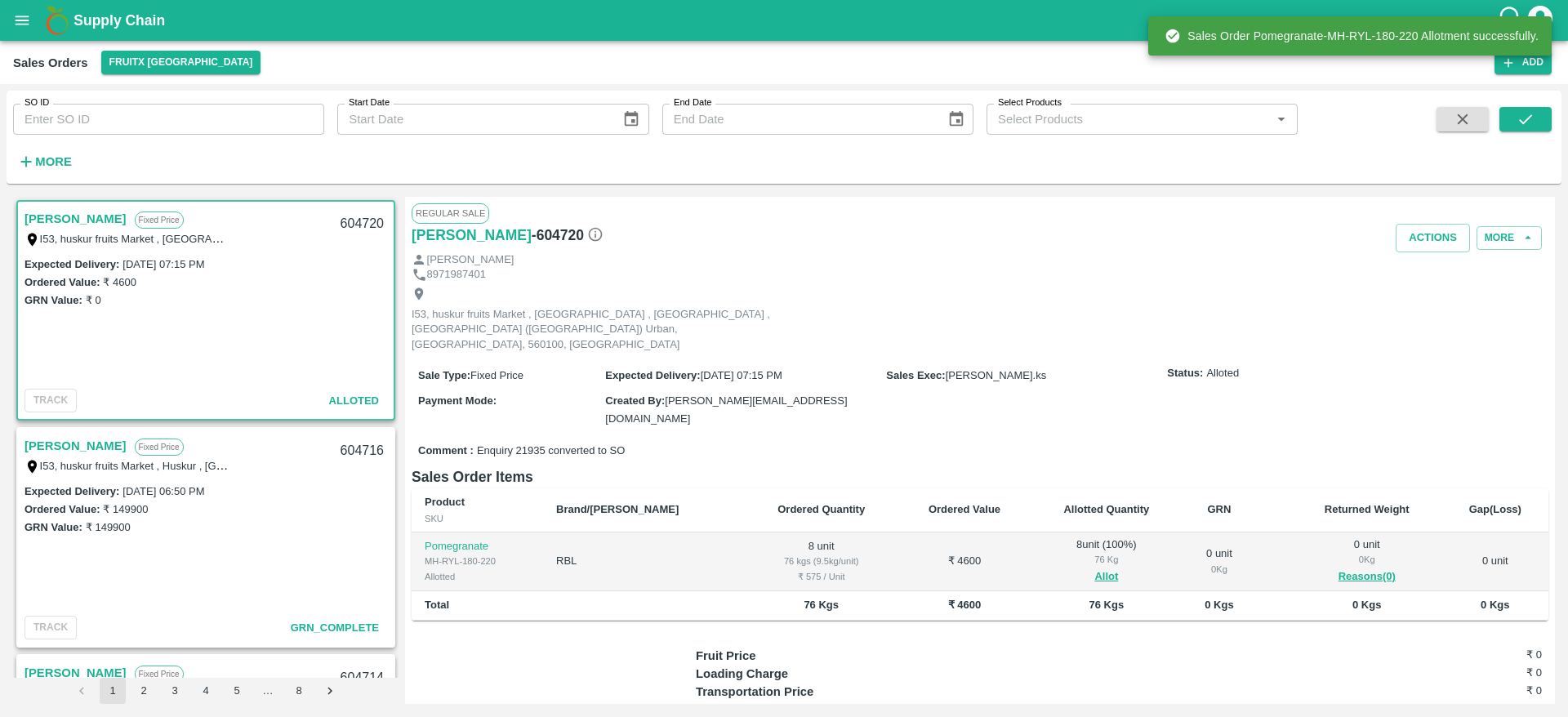
click at [346, 213] on div "604720" at bounding box center [361, 224] width 63 height 38
copy div "604720"
click at [1426, 236] on button "Actions" at bounding box center [1434, 238] width 75 height 29
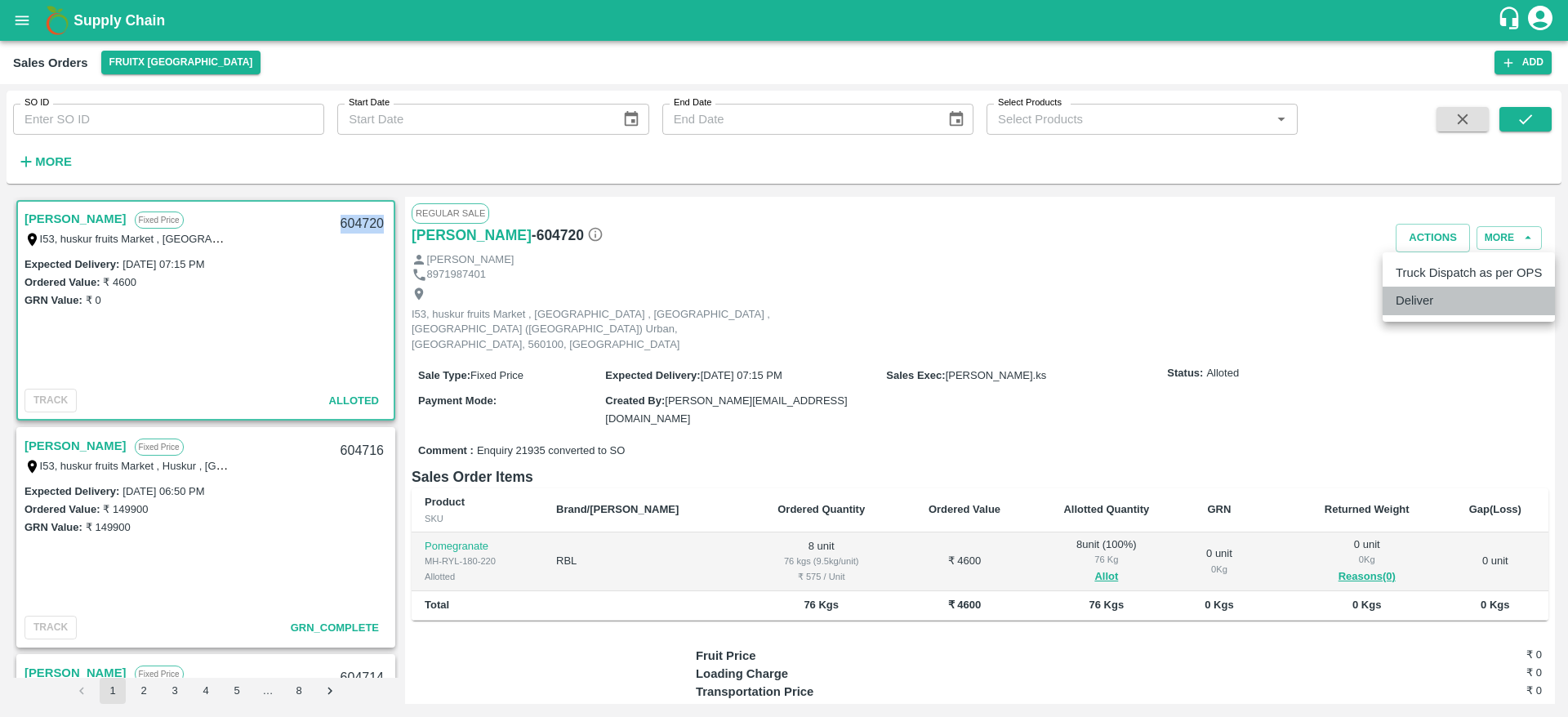
click at [1440, 314] on li "Deliver" at bounding box center [1469, 301] width 173 height 28
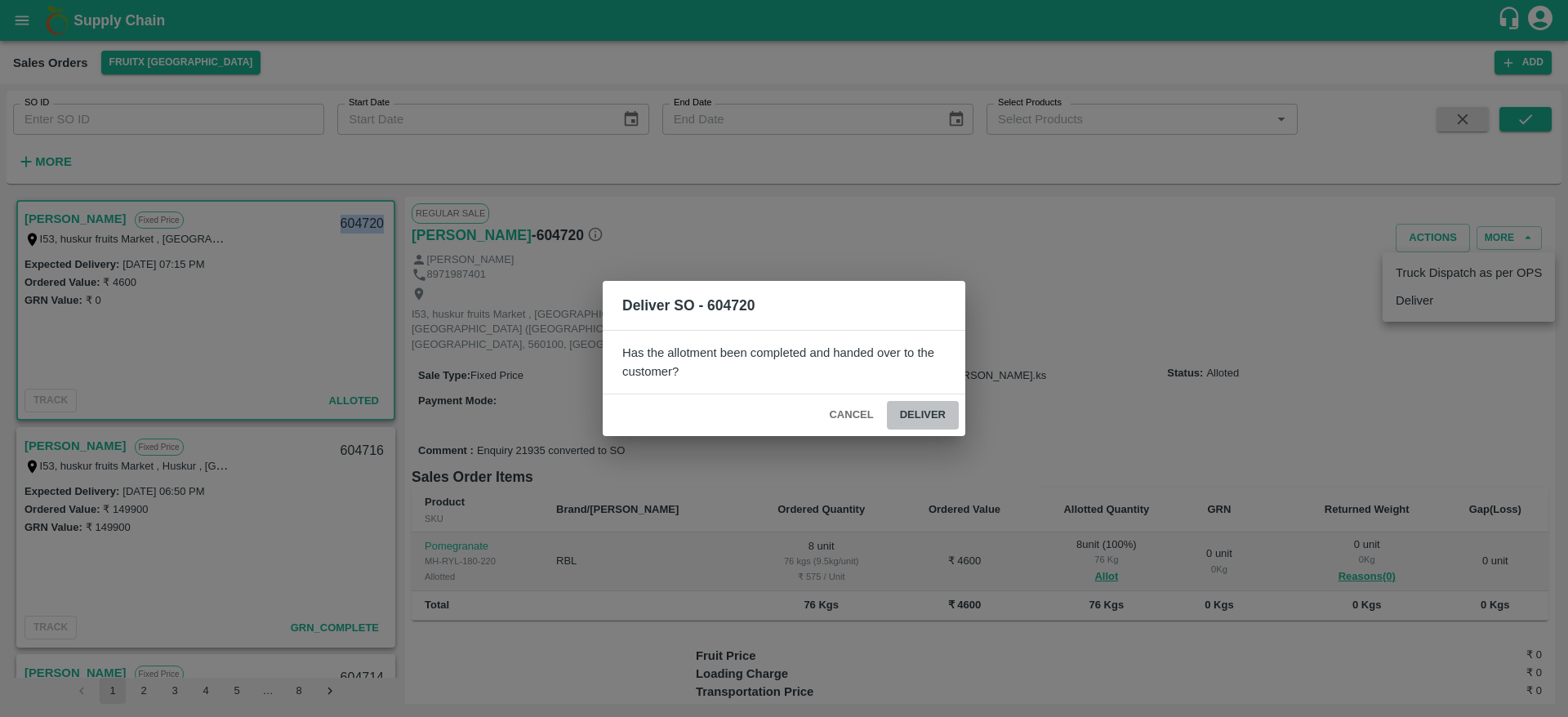
click at [902, 407] on button "Deliver" at bounding box center [923, 415] width 72 height 29
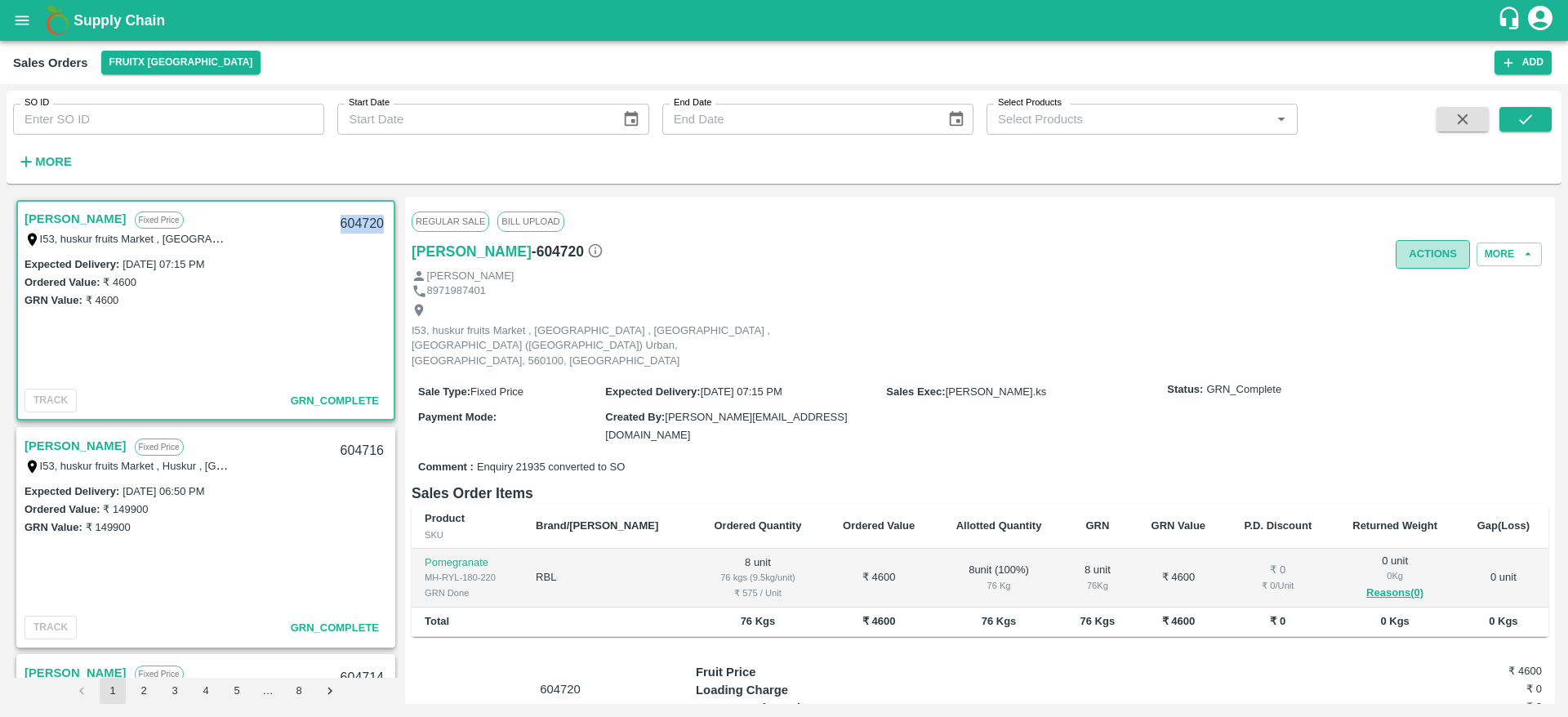
click at [1434, 251] on button "Actions" at bounding box center [1434, 254] width 75 height 29
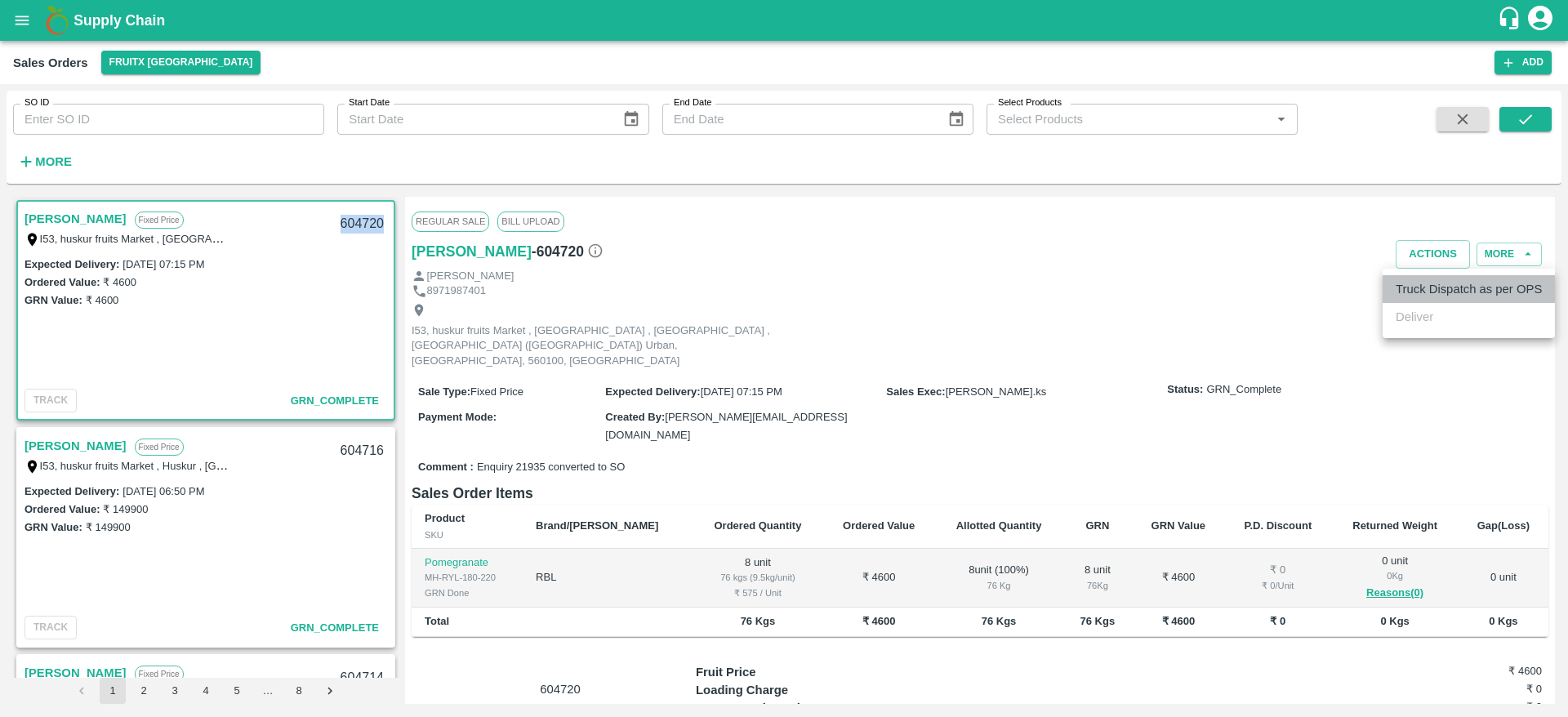
click at [1422, 289] on li "Truck Dispatch as per OPS" at bounding box center [1469, 289] width 173 height 28
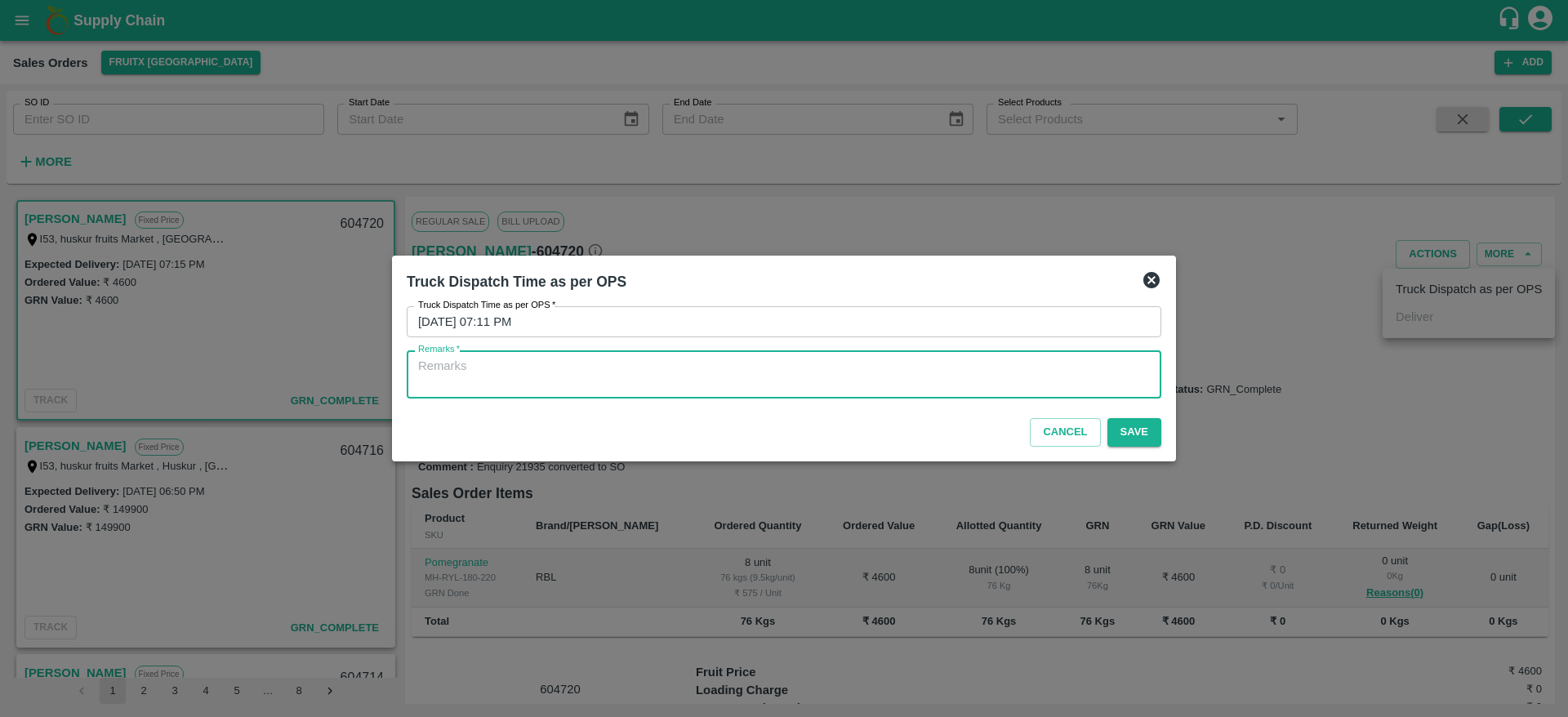
click at [996, 381] on textarea "Remarks   *" at bounding box center [784, 374] width 732 height 35
type textarea "OTD"
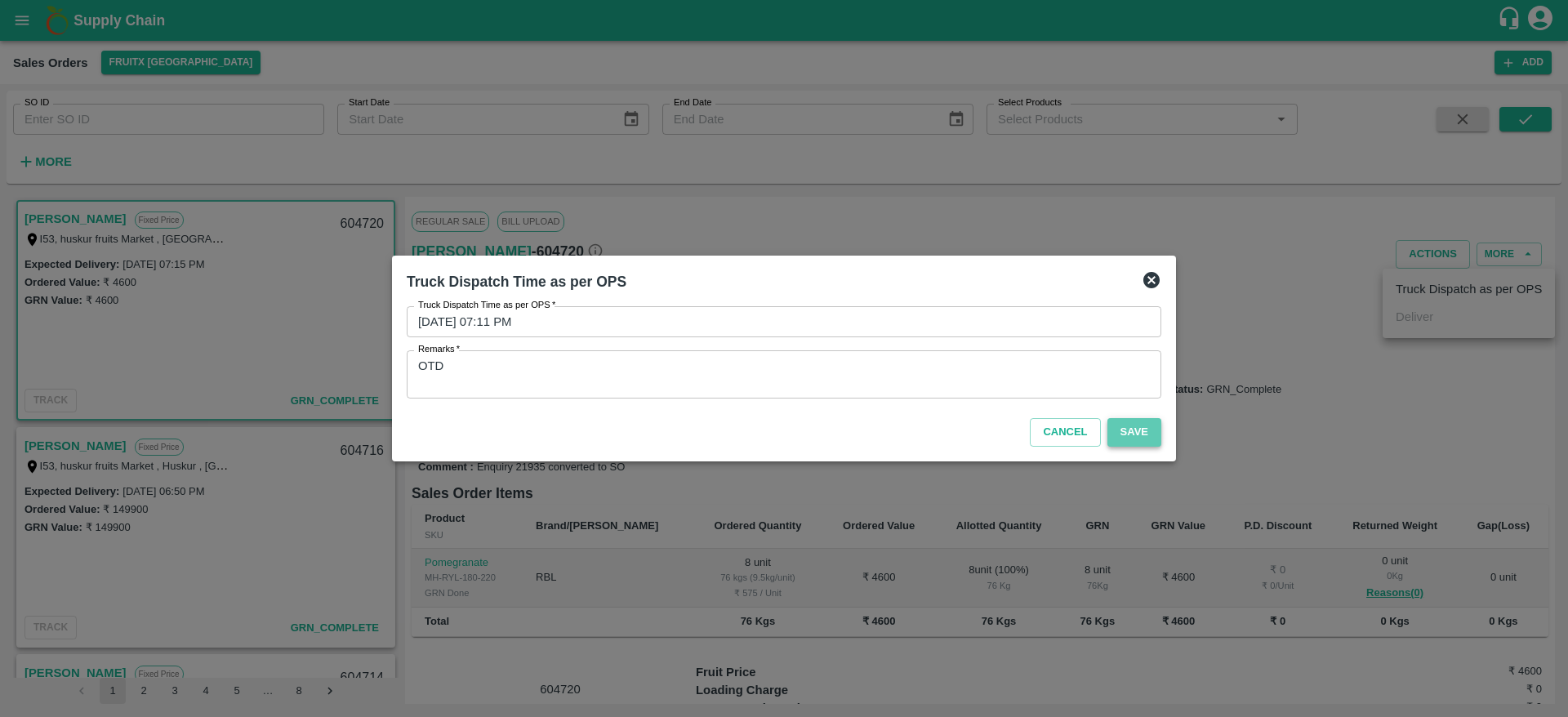
click at [1138, 433] on button "Save" at bounding box center [1135, 432] width 54 height 29
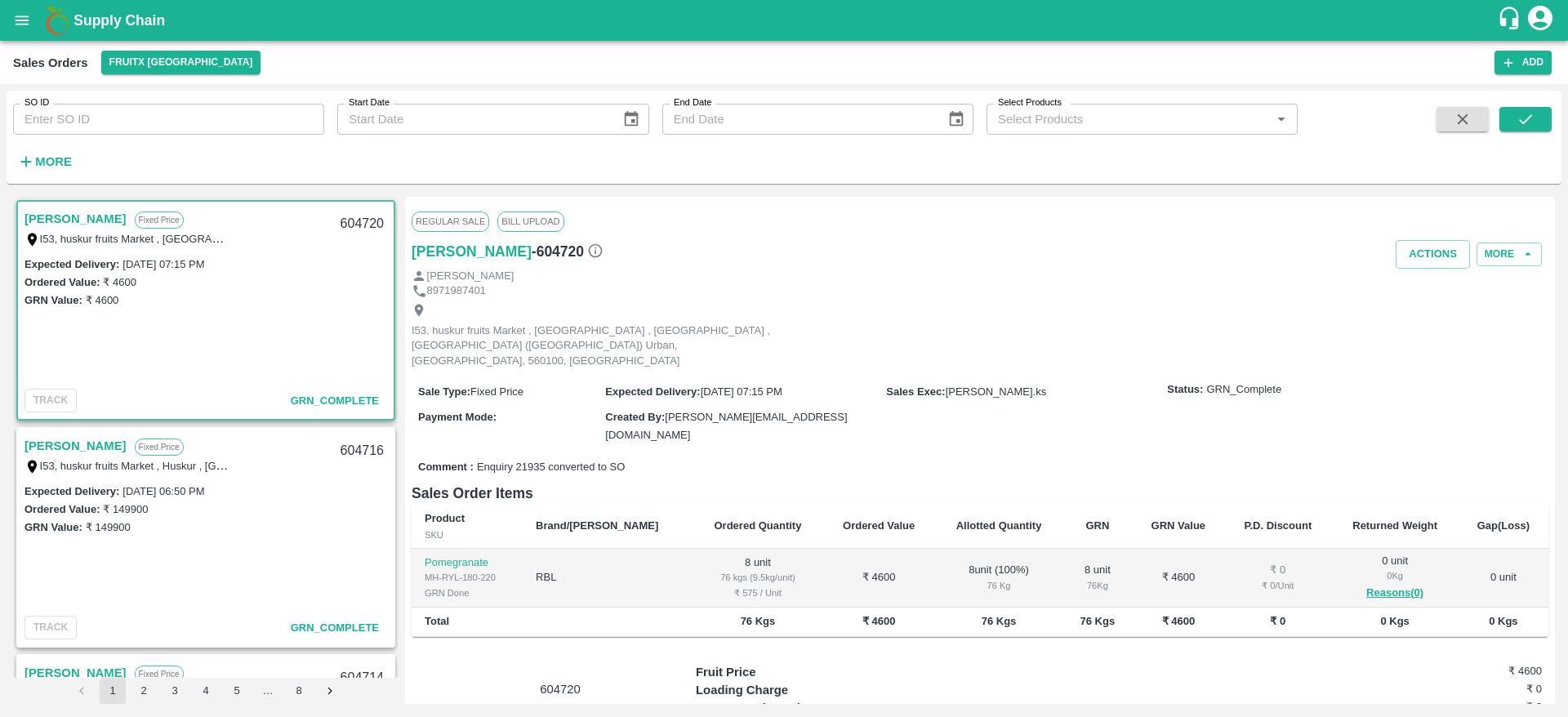
click at [349, 223] on div "604720" at bounding box center [361, 224] width 63 height 38
copy div "604720"
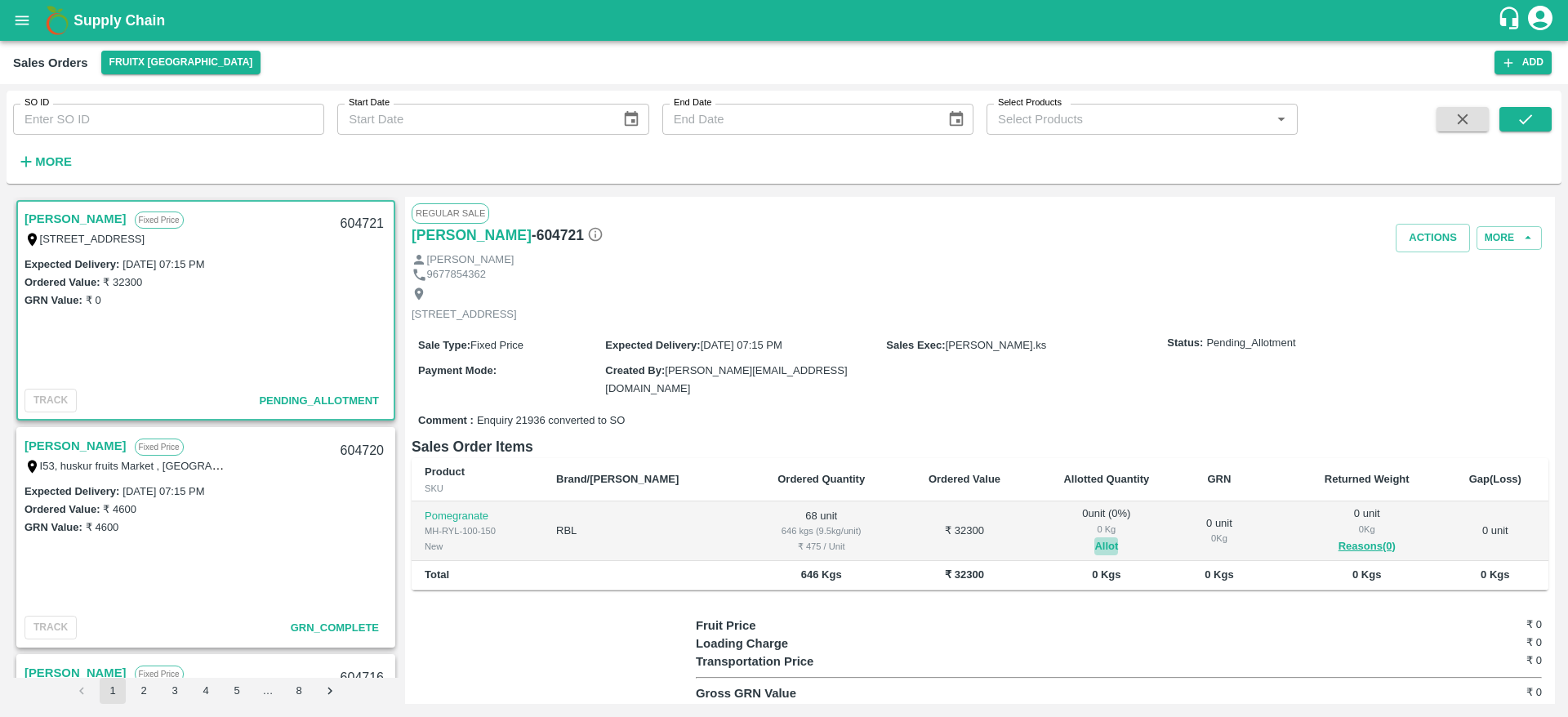
click at [1095, 541] on button "Allot" at bounding box center [1106, 546] width 23 height 19
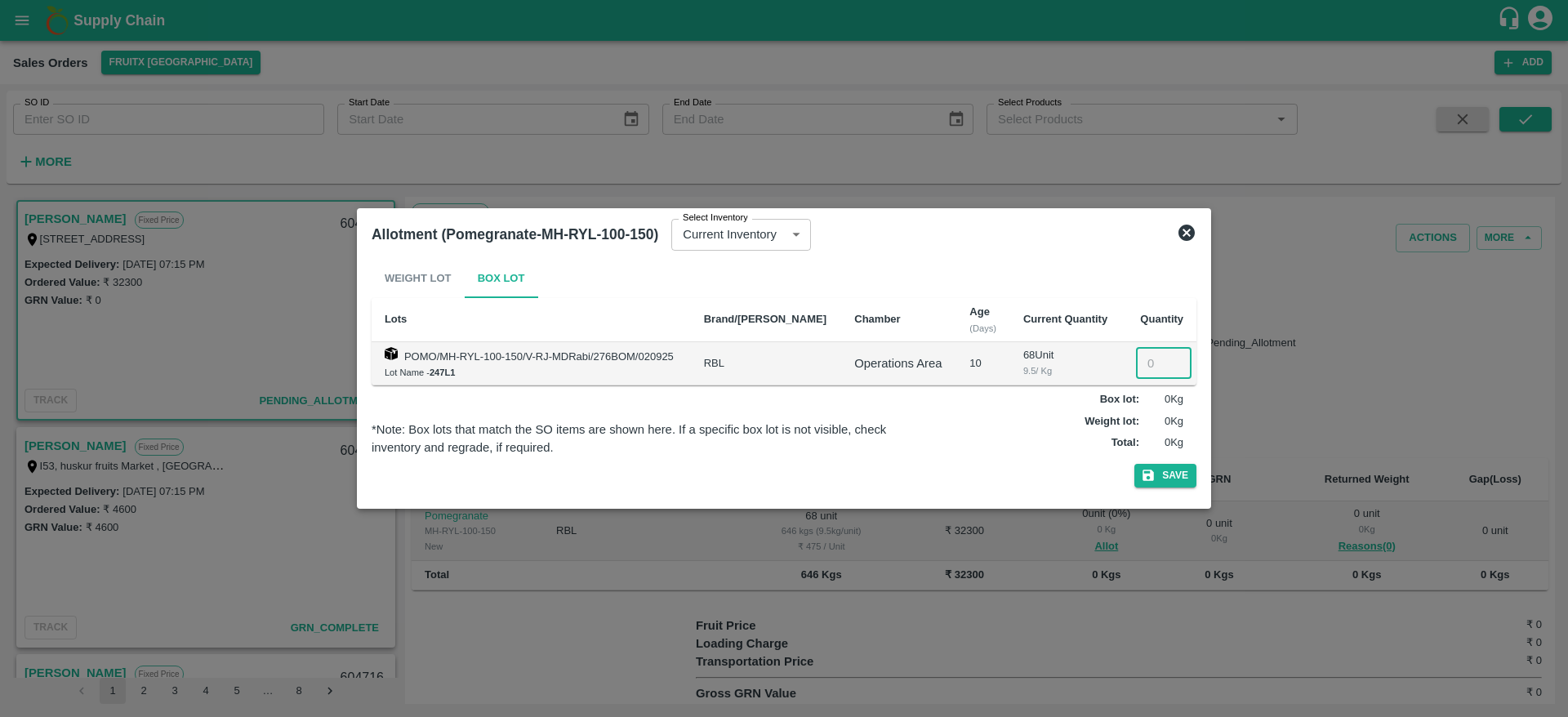
click at [1140, 357] on input "number" at bounding box center [1163, 363] width 55 height 31
type input "68"
click at [1171, 471] on button "Save" at bounding box center [1165, 475] width 62 height 23
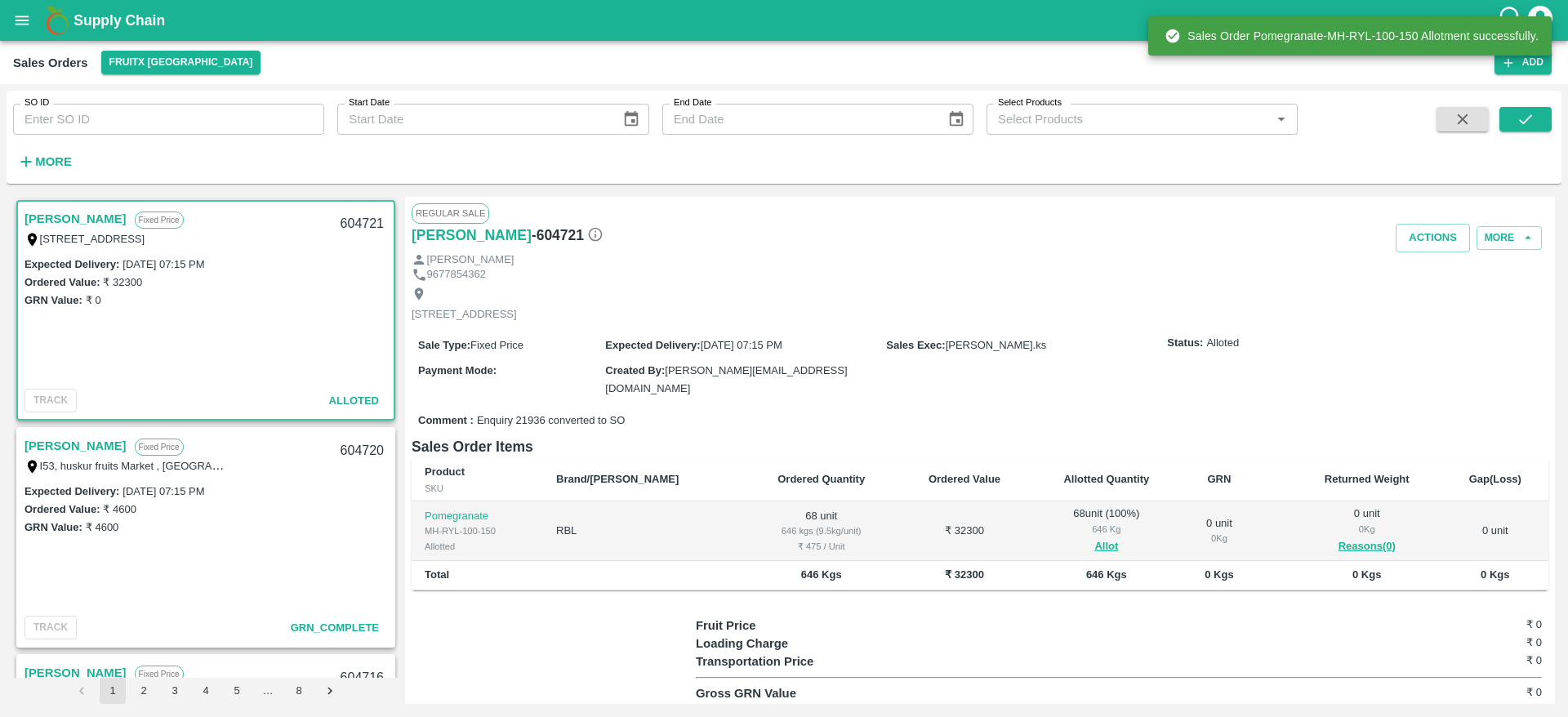
click at [352, 216] on div "604721" at bounding box center [361, 224] width 63 height 38
copy div "604721"
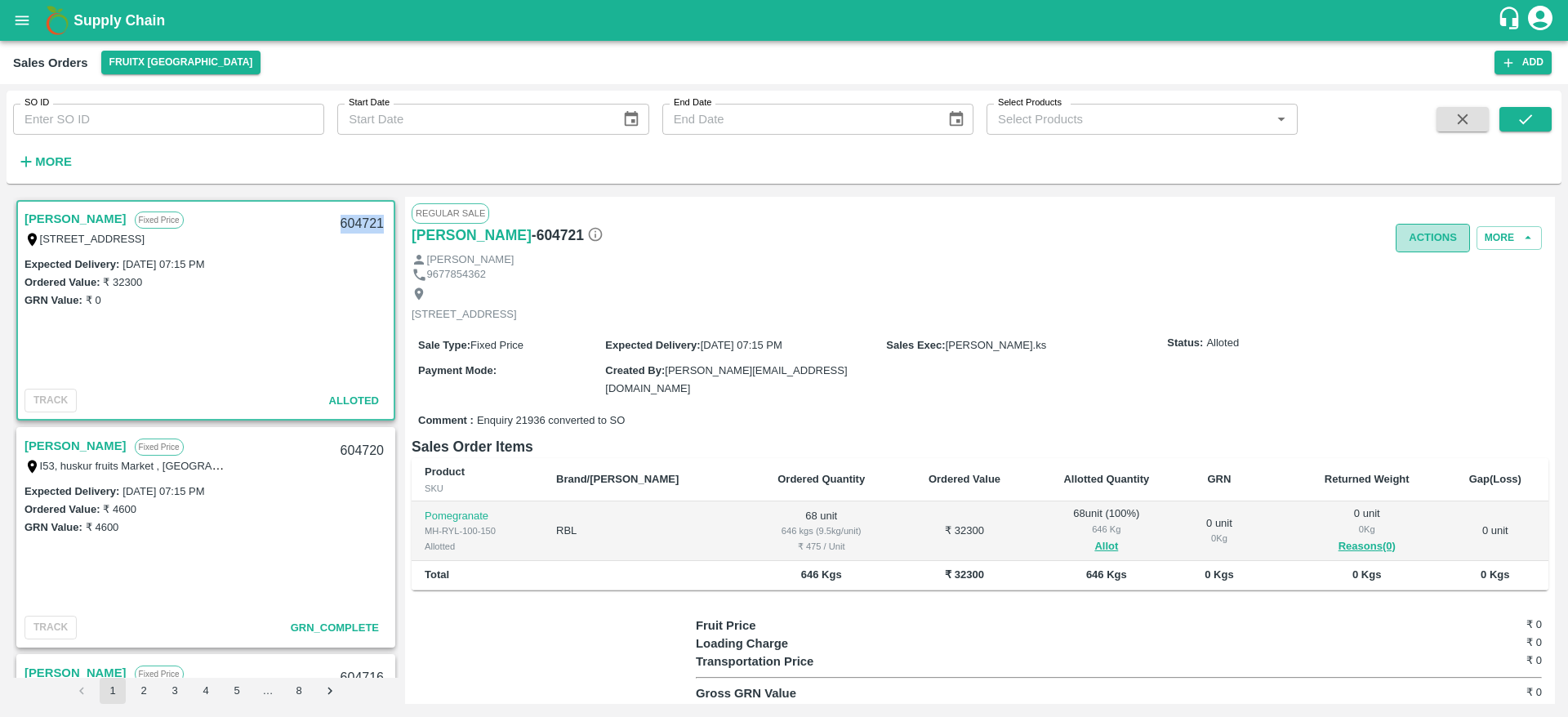
click at [1448, 237] on button "Actions" at bounding box center [1434, 238] width 75 height 29
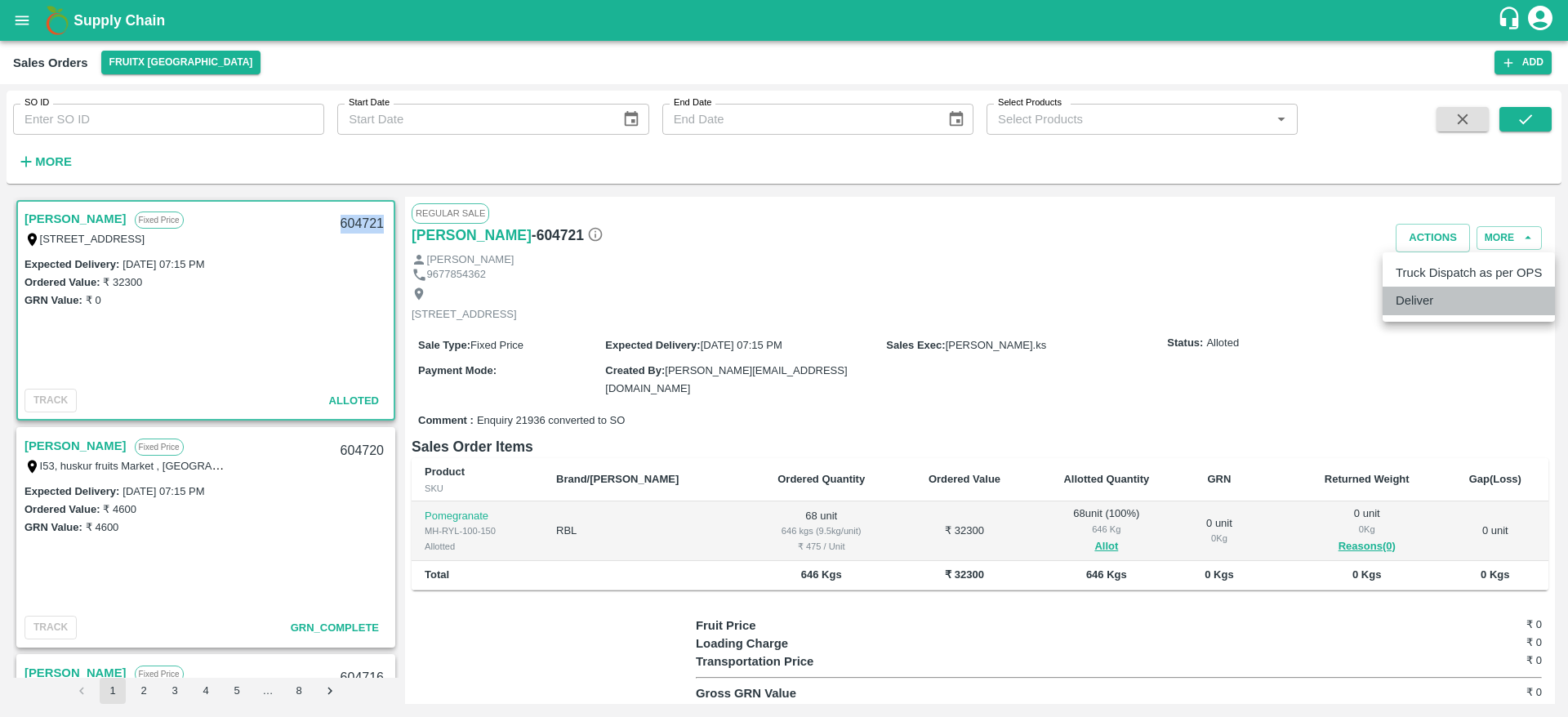
click at [1441, 297] on li "Deliver" at bounding box center [1469, 301] width 173 height 28
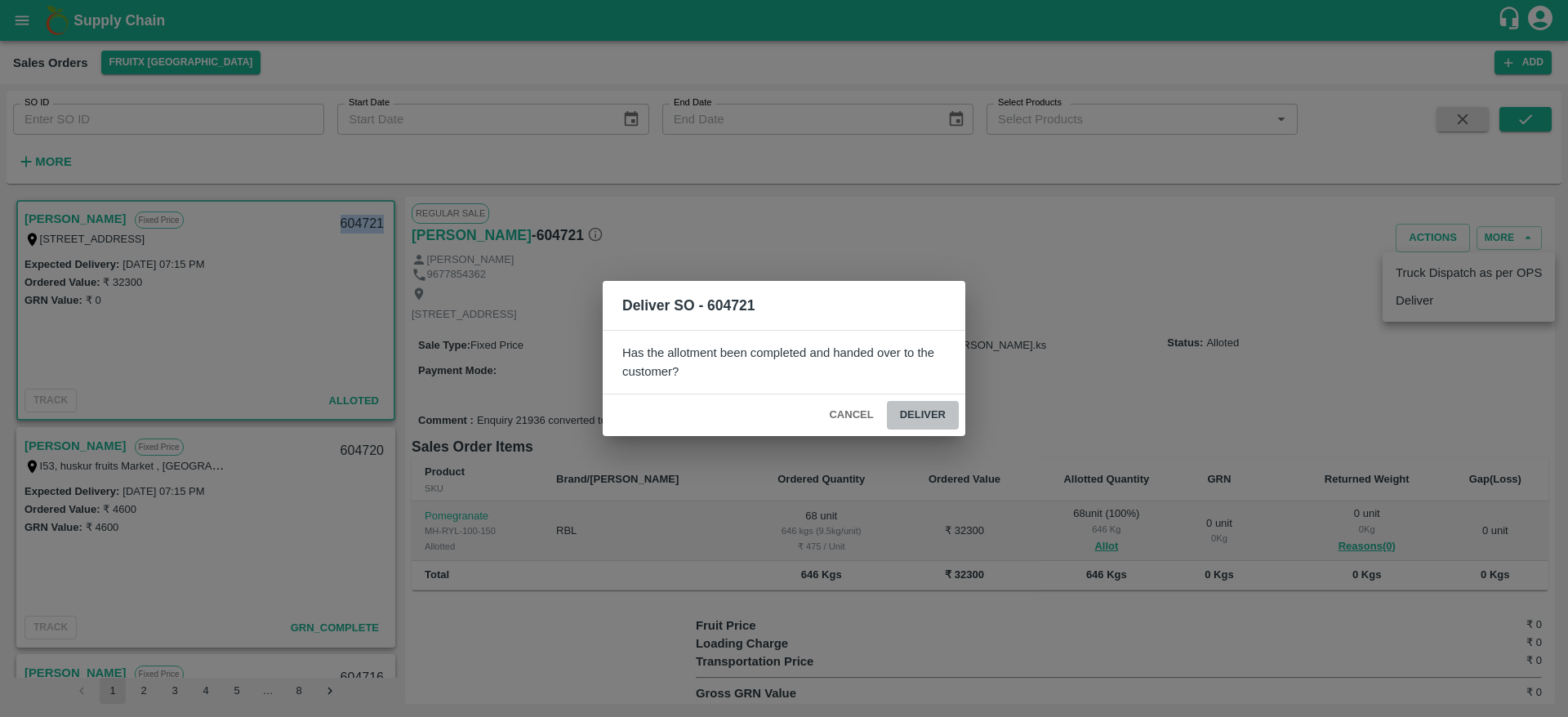
click at [942, 412] on button "Deliver" at bounding box center [923, 415] width 72 height 29
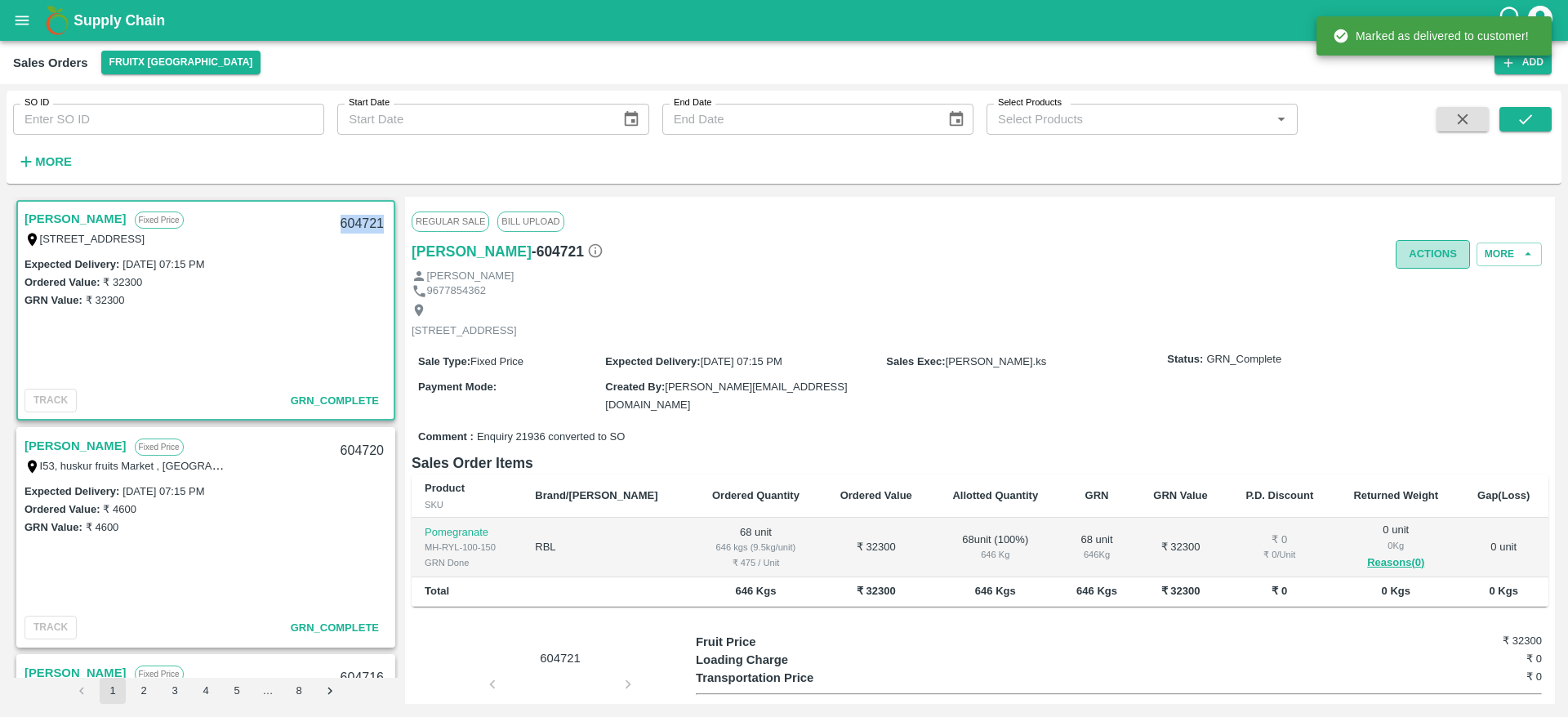
click at [1424, 258] on button "Actions" at bounding box center [1434, 254] width 75 height 29
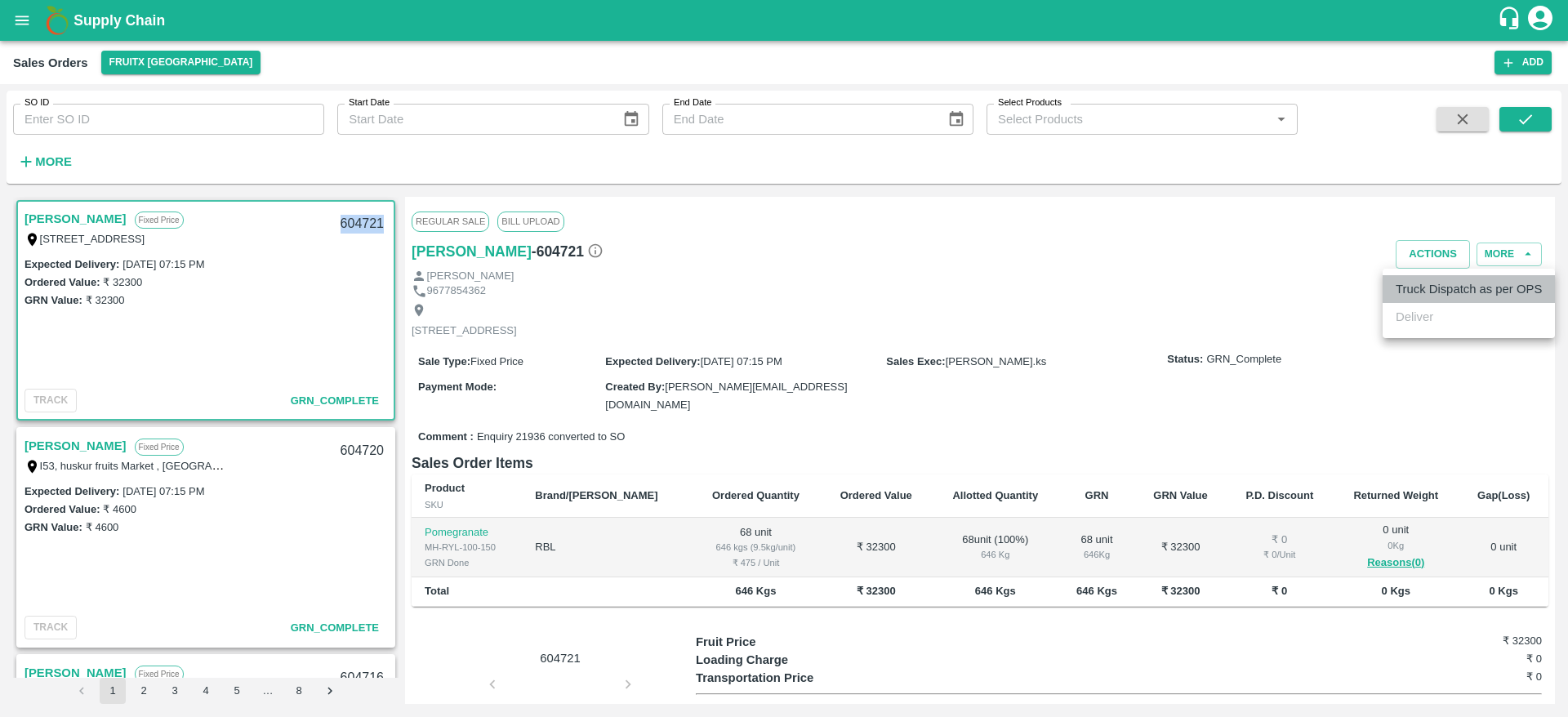
click at [1435, 288] on li "Truck Dispatch as per OPS" at bounding box center [1469, 289] width 173 height 28
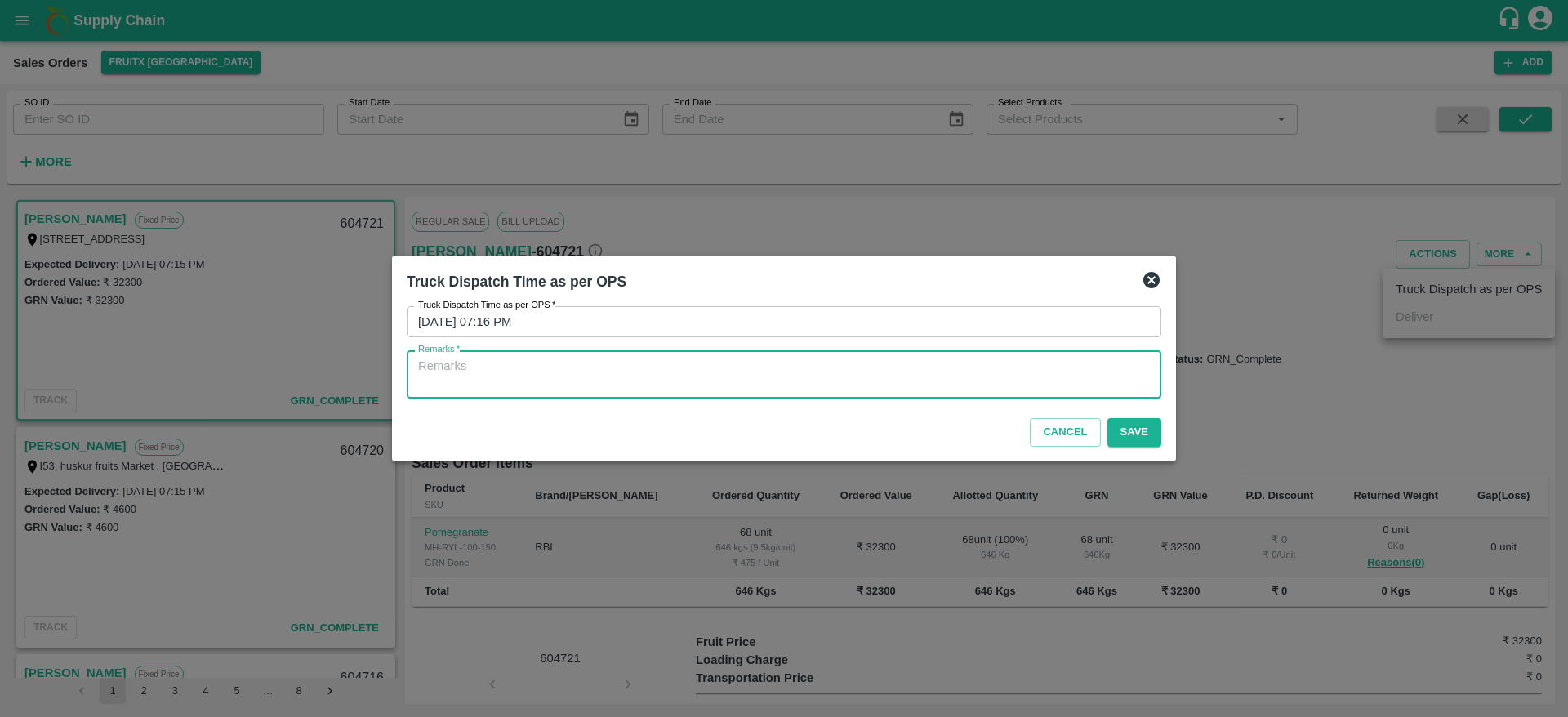
click at [954, 381] on textarea "Remarks   *" at bounding box center [784, 374] width 732 height 35
type textarea "OTD"
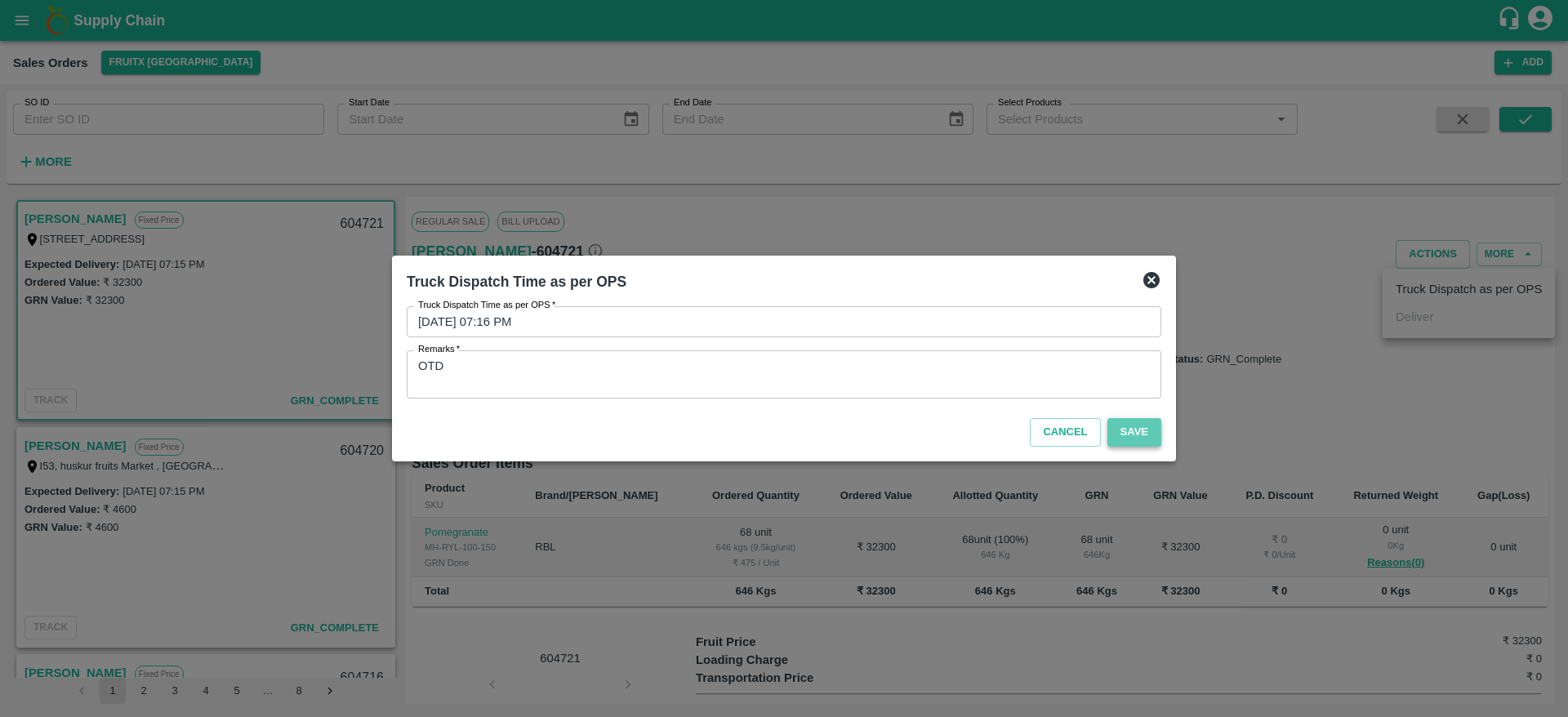
click at [1134, 434] on button "Save" at bounding box center [1135, 432] width 54 height 29
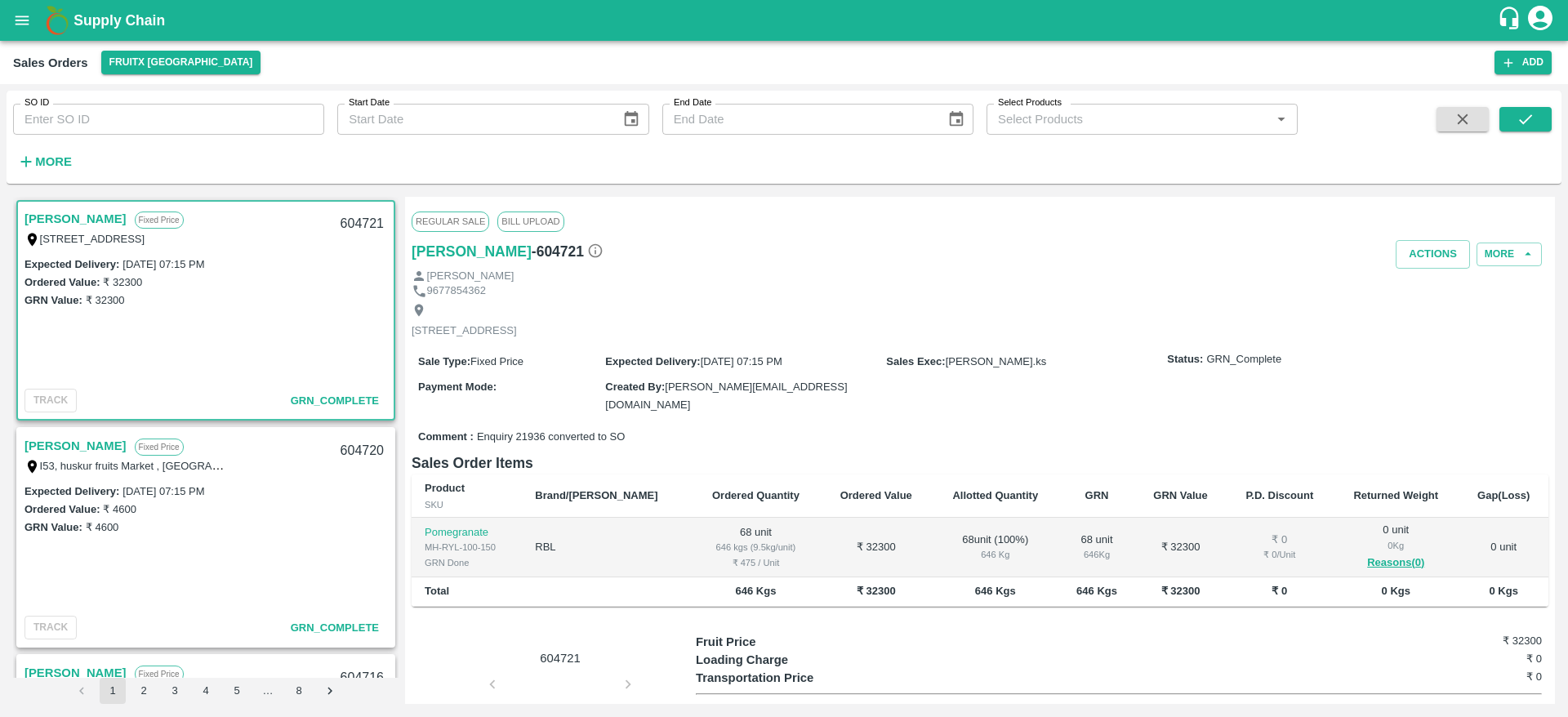
click at [357, 225] on div "604721" at bounding box center [361, 224] width 63 height 38
copy div "604721"
click at [140, 124] on input "SO ID" at bounding box center [168, 119] width 311 height 31
paste input "602485"
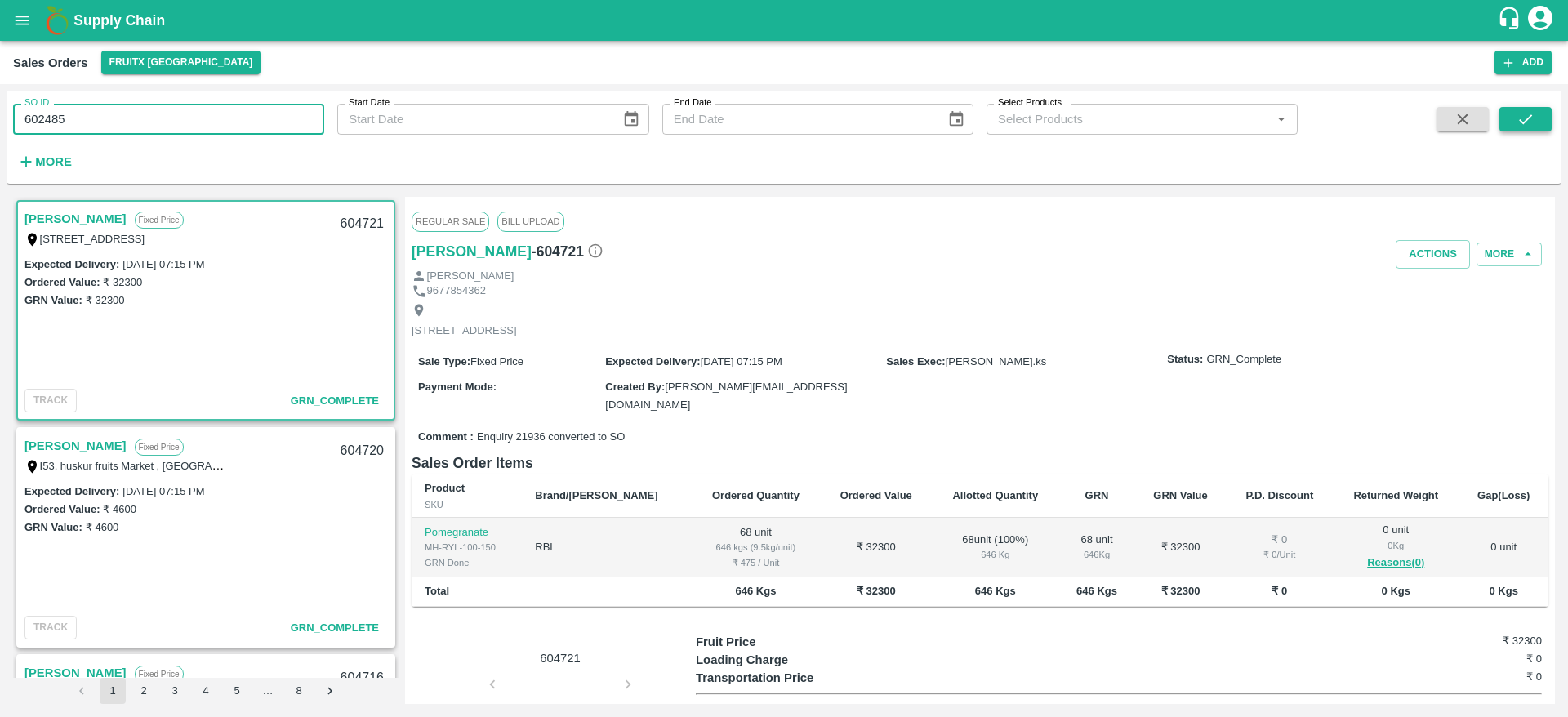
type input "602485"
click at [1521, 108] on button "submit" at bounding box center [1526, 120] width 52 height 24
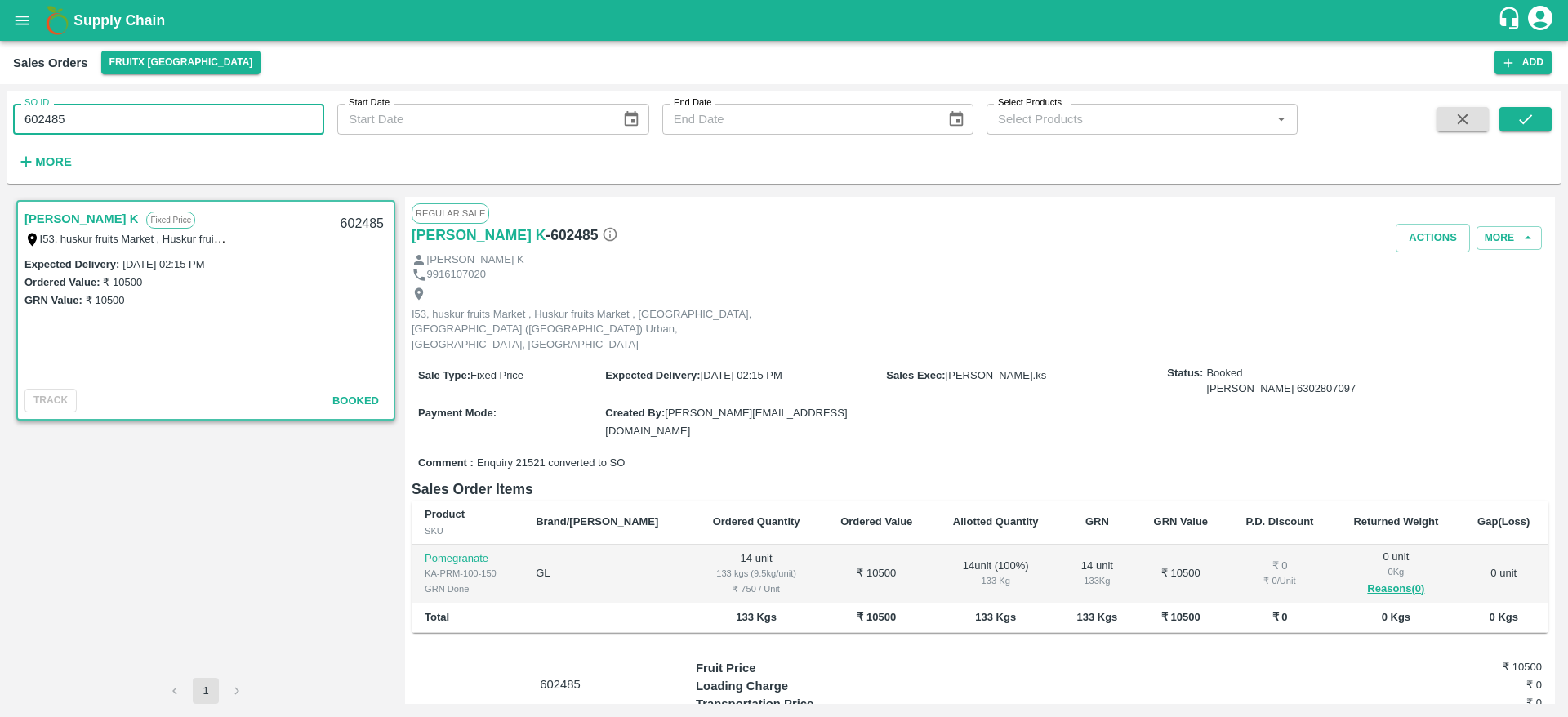
click at [251, 127] on input "602485" at bounding box center [168, 119] width 311 height 31
paste input "text"
click at [1507, 120] on button "submit" at bounding box center [1526, 120] width 52 height 24
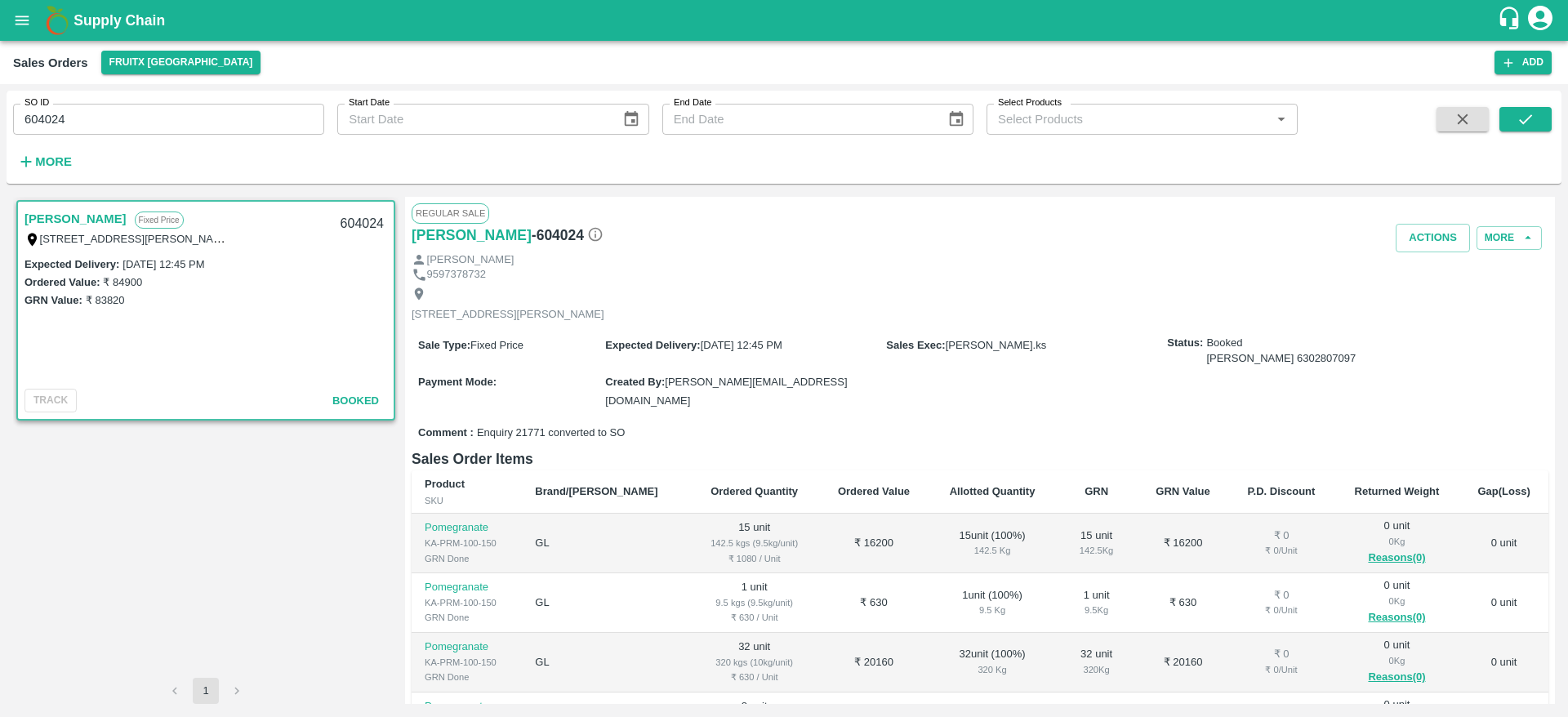
scroll to position [63, 0]
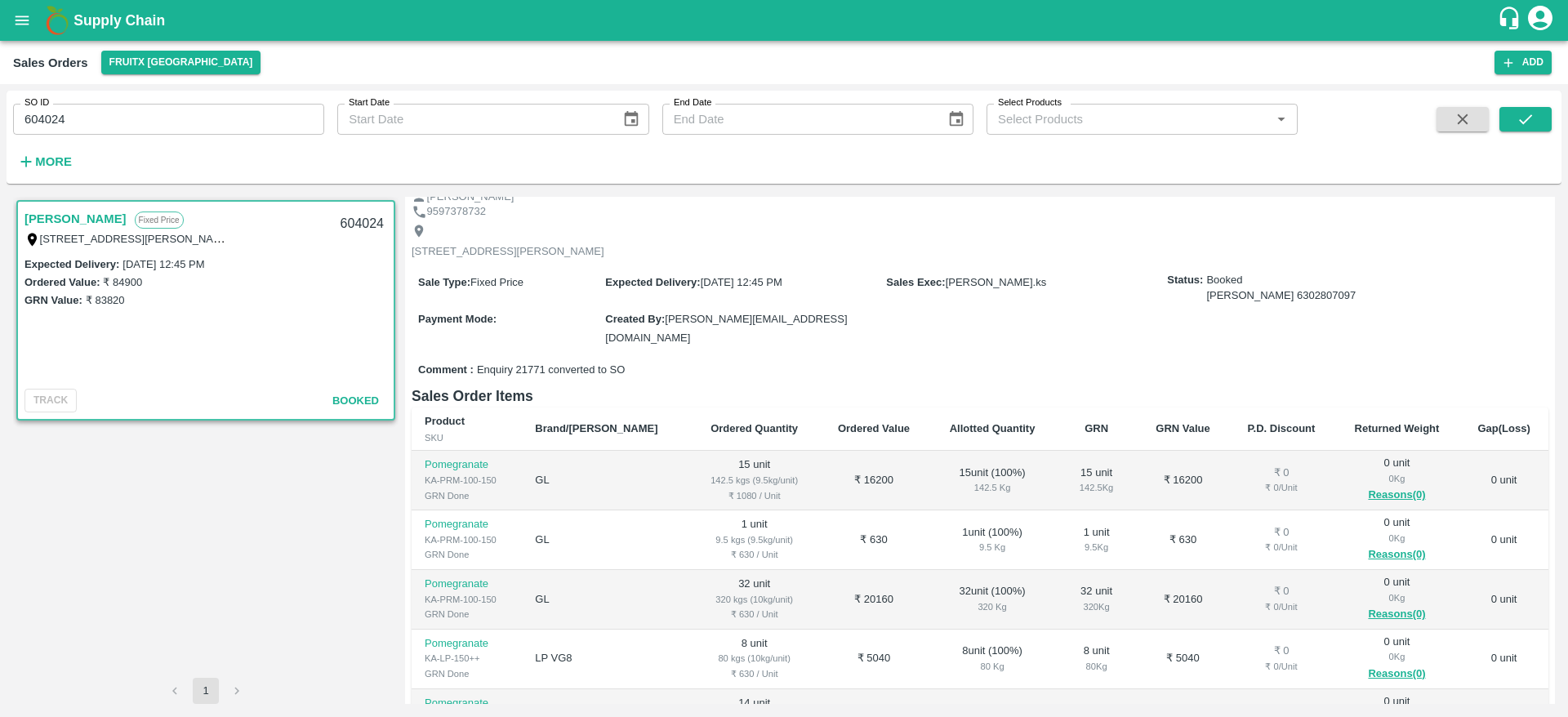
click at [238, 134] on input "604024" at bounding box center [168, 119] width 311 height 31
paste input "text"
click at [1517, 114] on icon "submit" at bounding box center [1525, 119] width 18 height 18
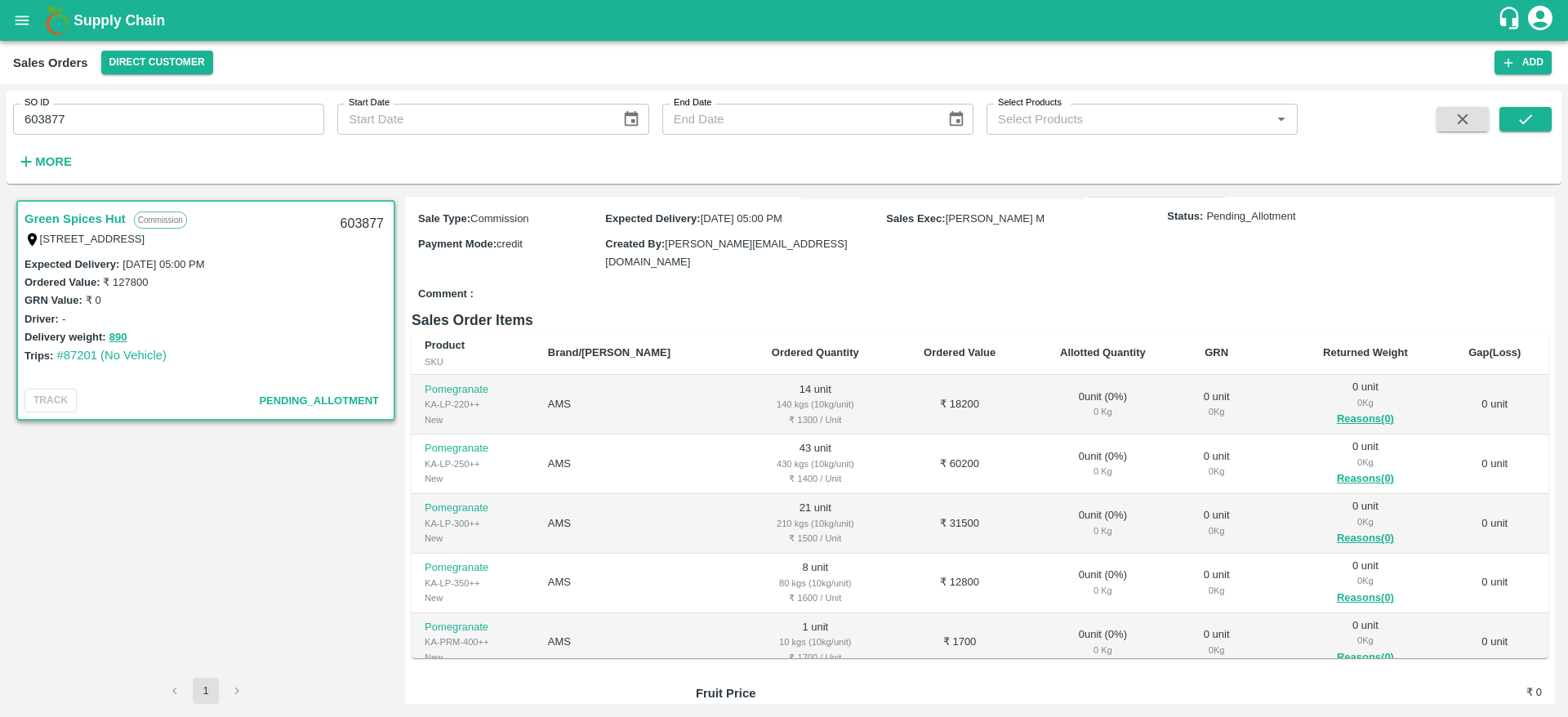
scroll to position [103, 0]
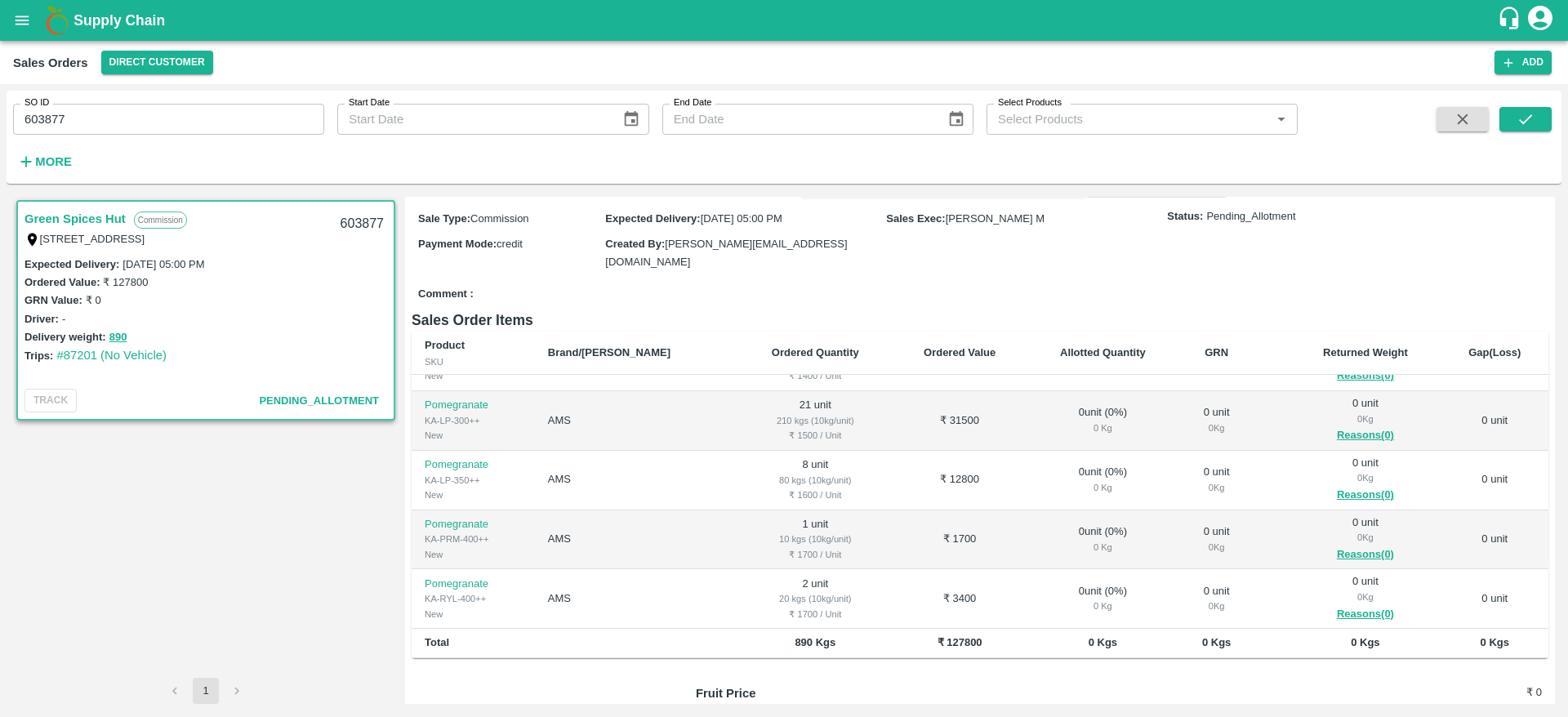
click at [224, 124] on input "603877" at bounding box center [168, 119] width 311 height 31
paste input "text"
type input "603817"
click at [1507, 126] on button "submit" at bounding box center [1526, 120] width 52 height 24
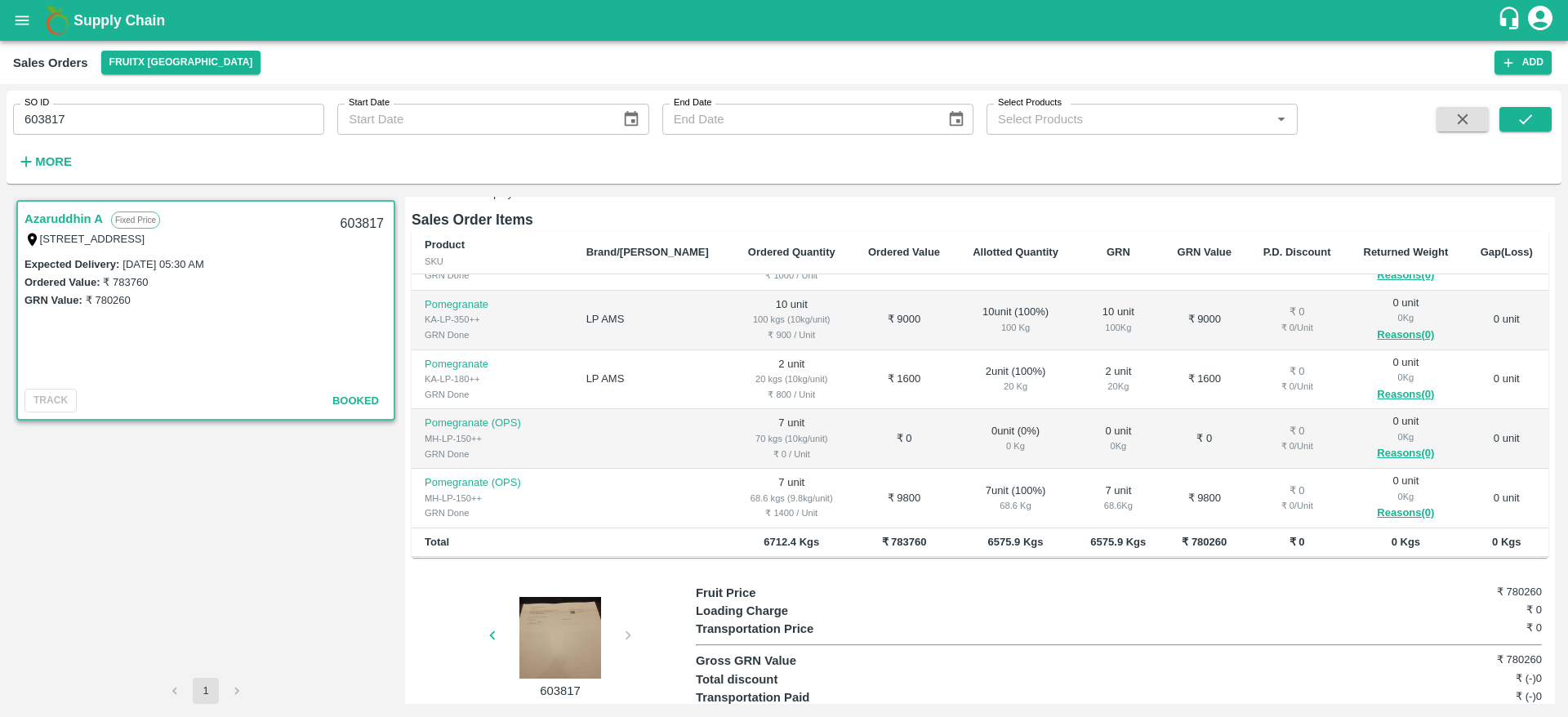
scroll to position [261, 0]
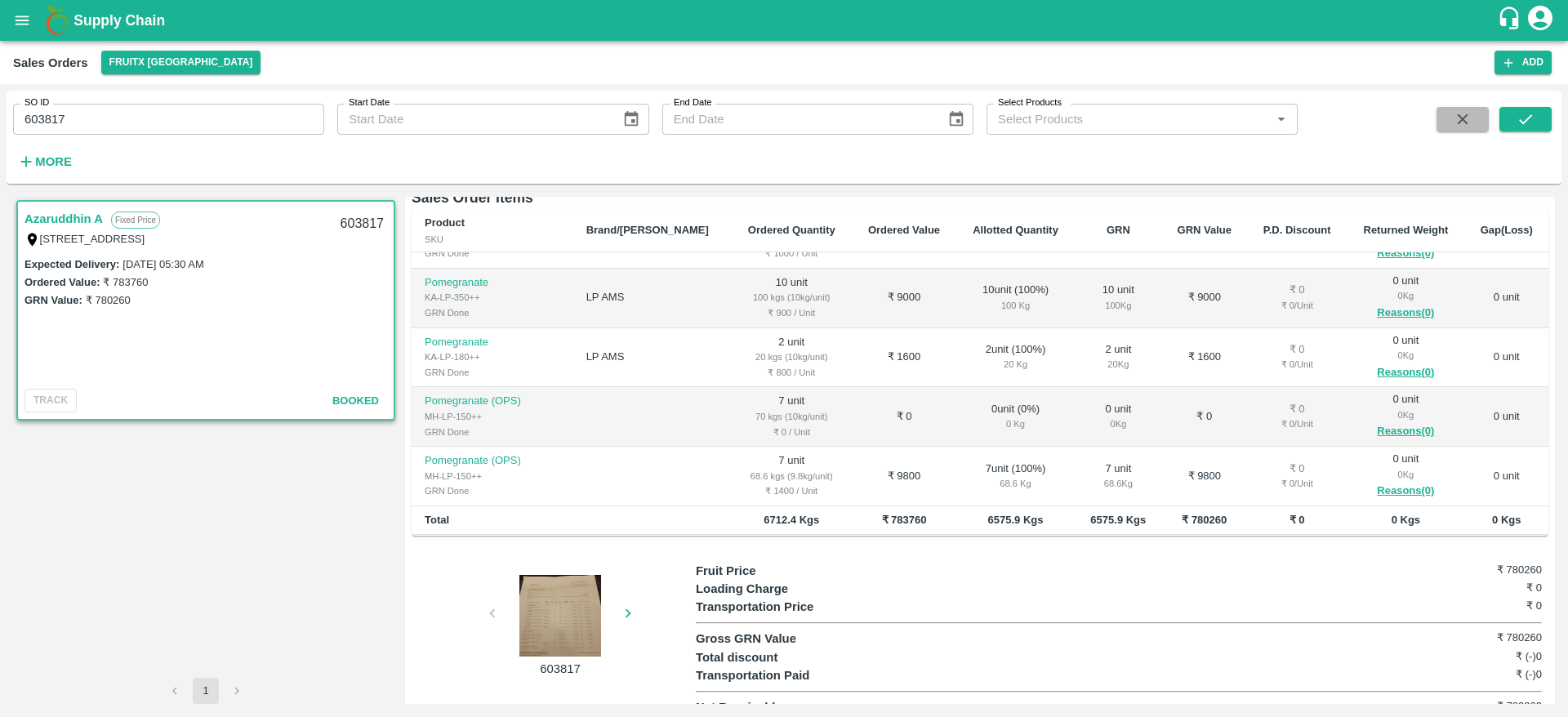
click at [1477, 127] on button "button" at bounding box center [1462, 120] width 52 height 24
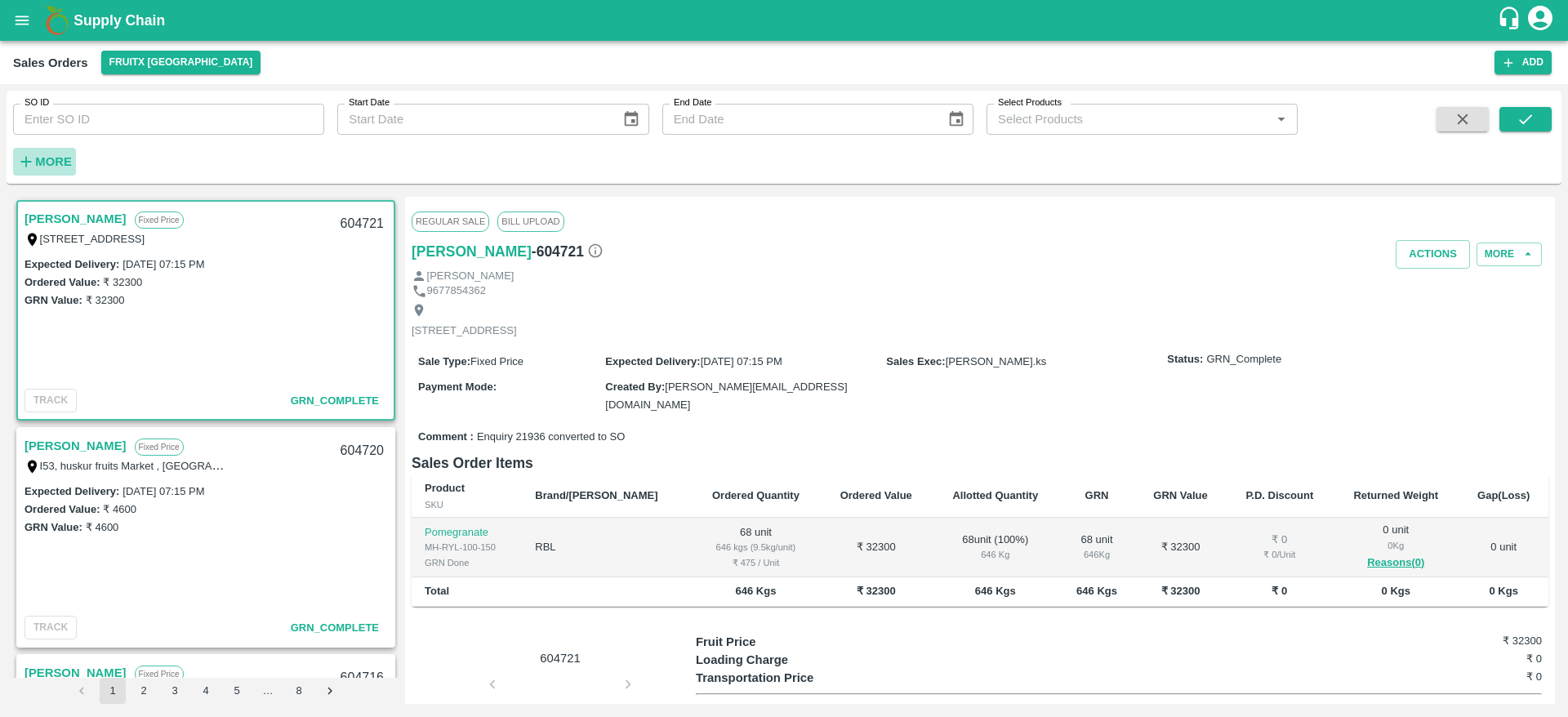
click at [55, 159] on strong "More" at bounding box center [53, 162] width 36 height 13
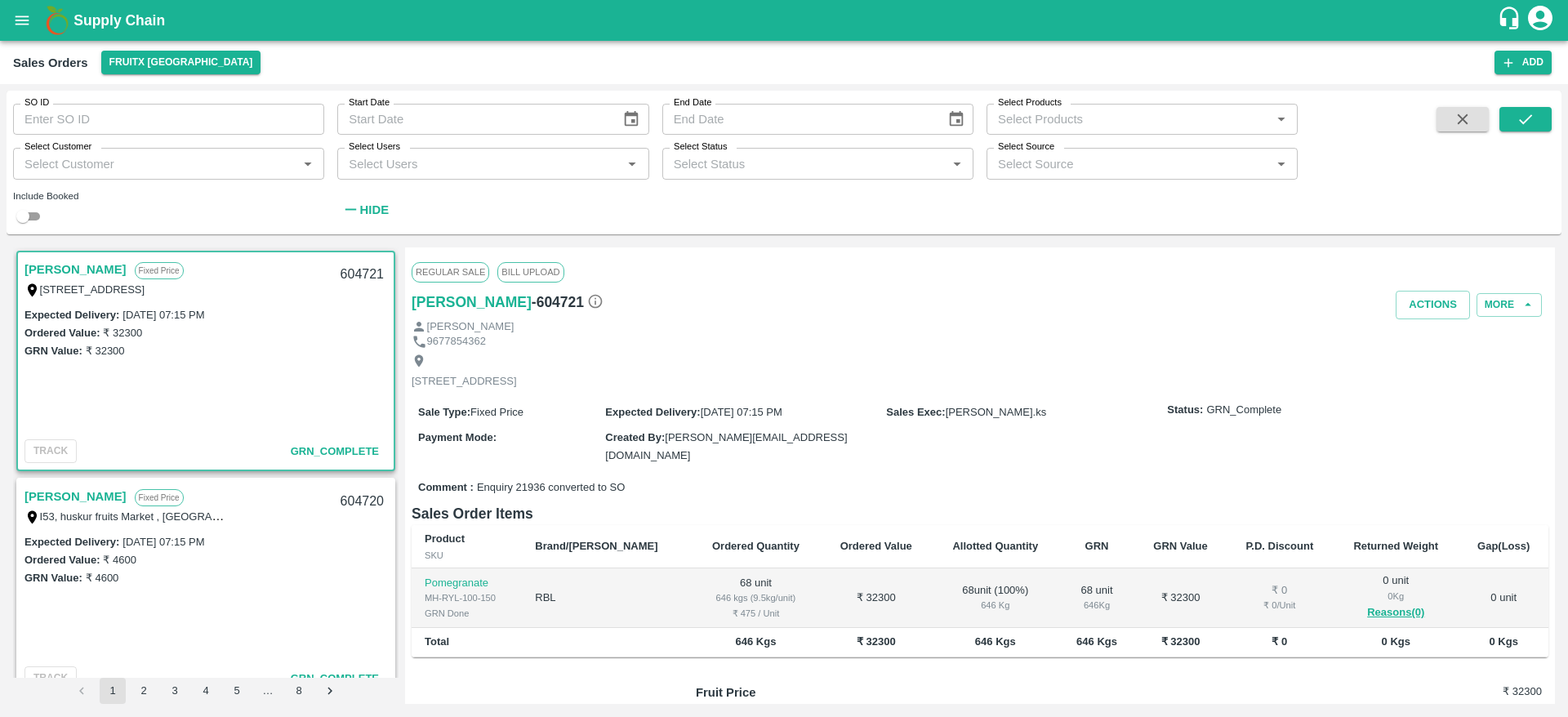
click at [765, 150] on div "Select Status   *" at bounding box center [817, 162] width 311 height 31
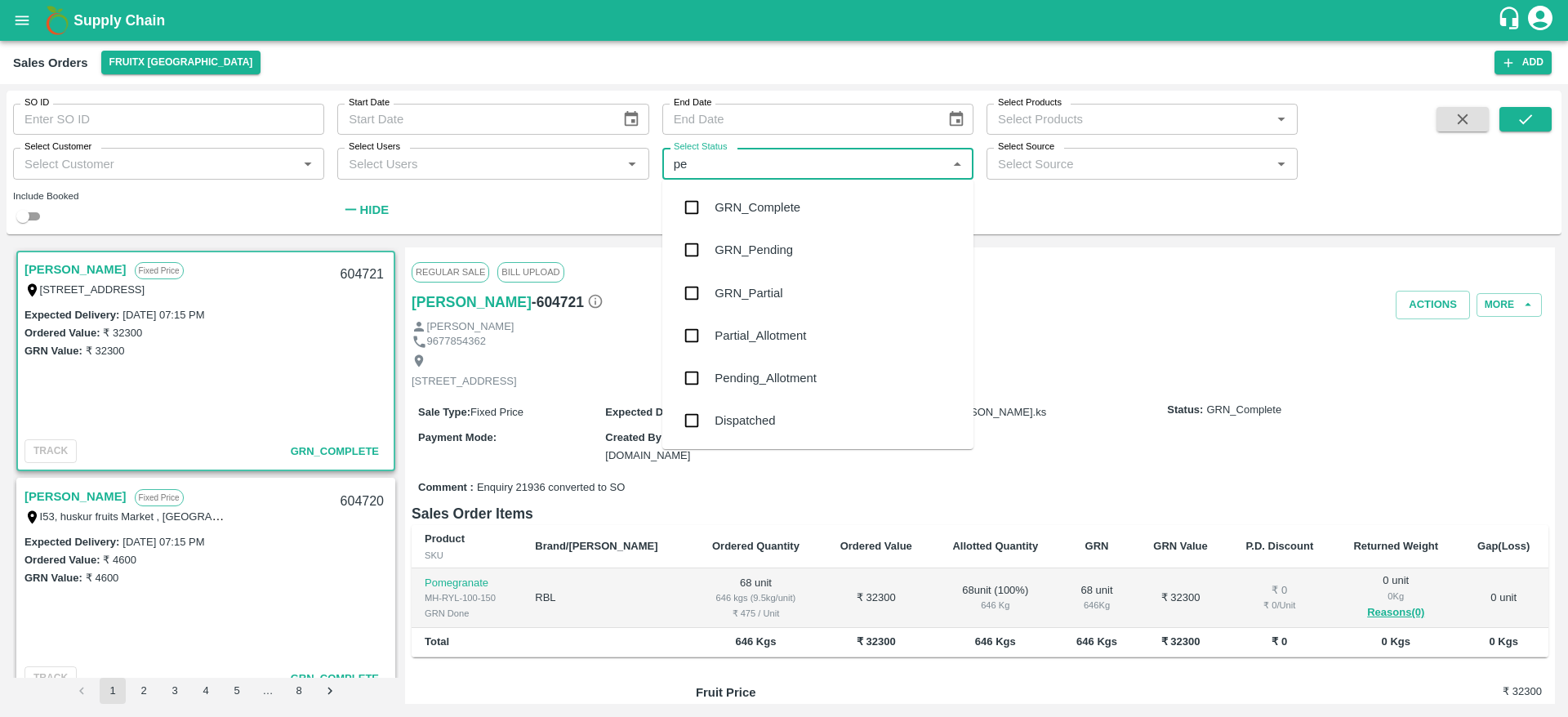
type input "pen"
click at [750, 256] on div "Pending_Allotment" at bounding box center [765, 249] width 102 height 18
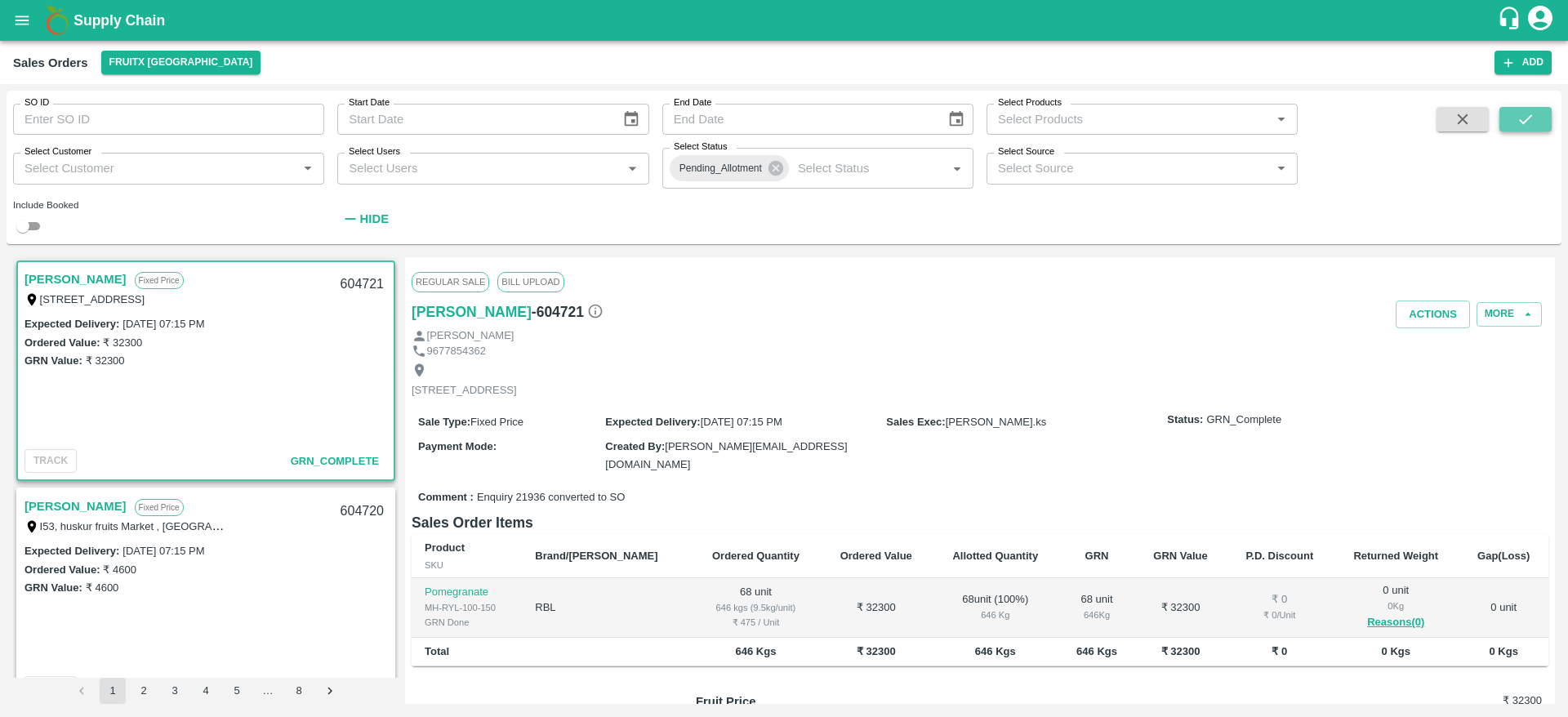
click at [1533, 123] on icon "submit" at bounding box center [1525, 119] width 18 height 18
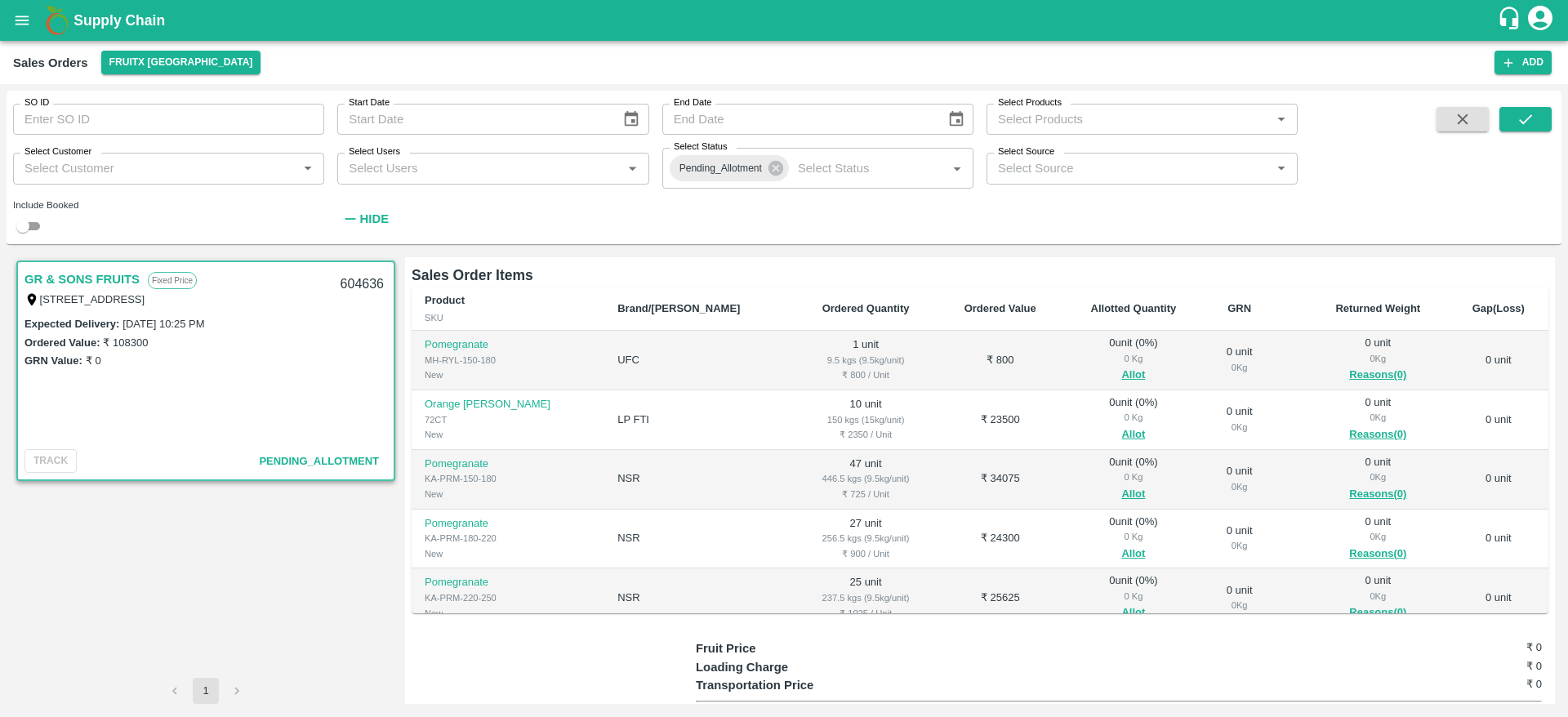
scroll to position [43, 0]
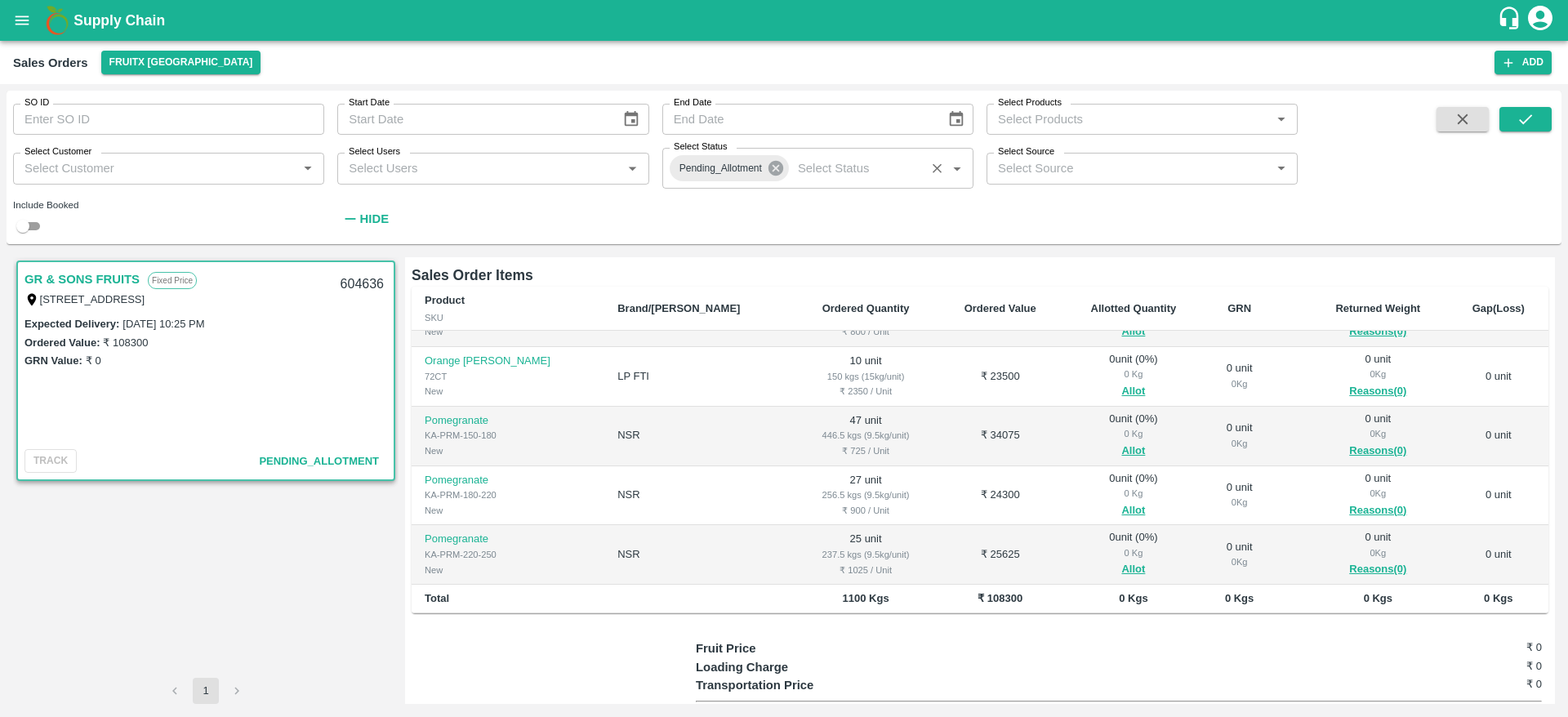
click at [774, 166] on icon at bounding box center [775, 168] width 18 height 18
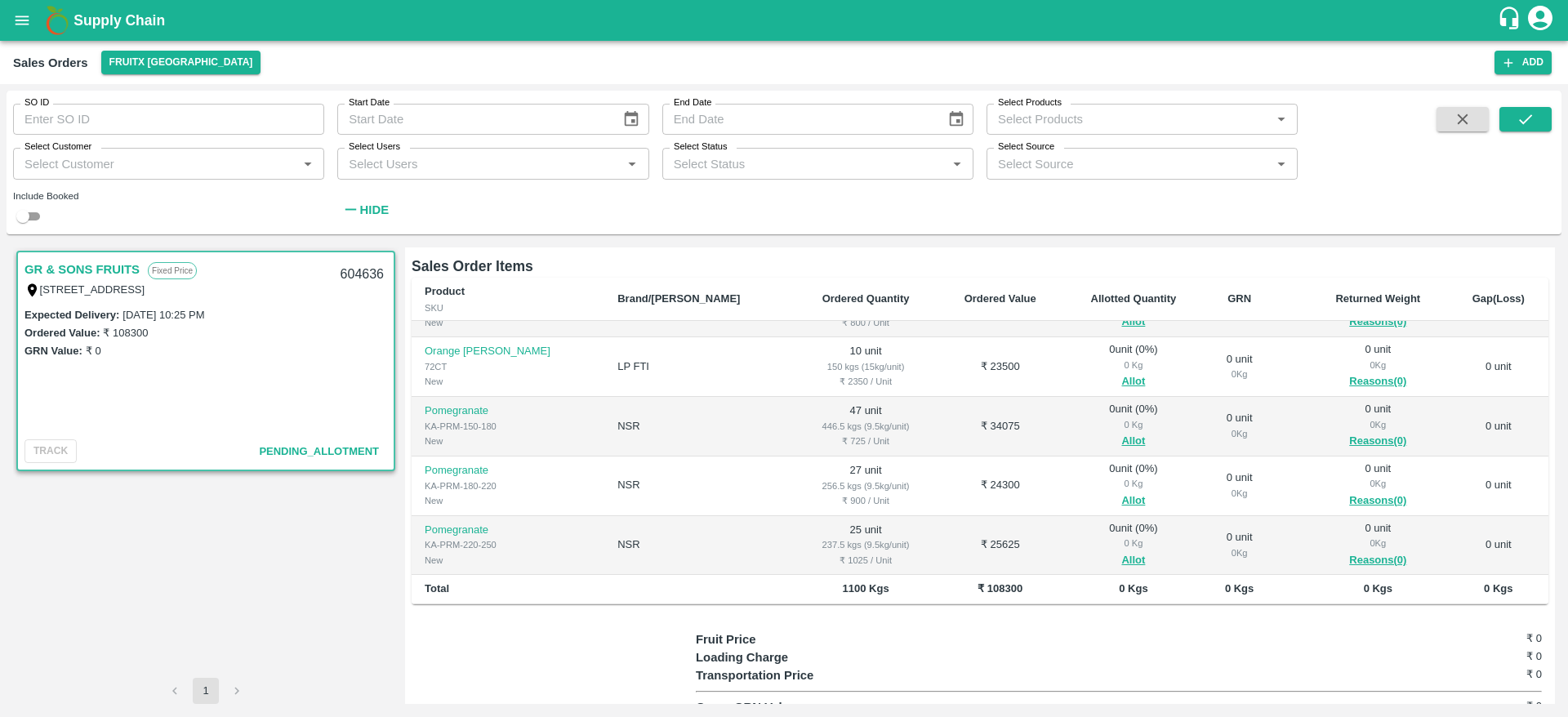
click at [137, 125] on input "SO ID" at bounding box center [168, 119] width 311 height 31
paste input "text"
click at [1525, 111] on icon "submit" at bounding box center [1525, 119] width 18 height 18
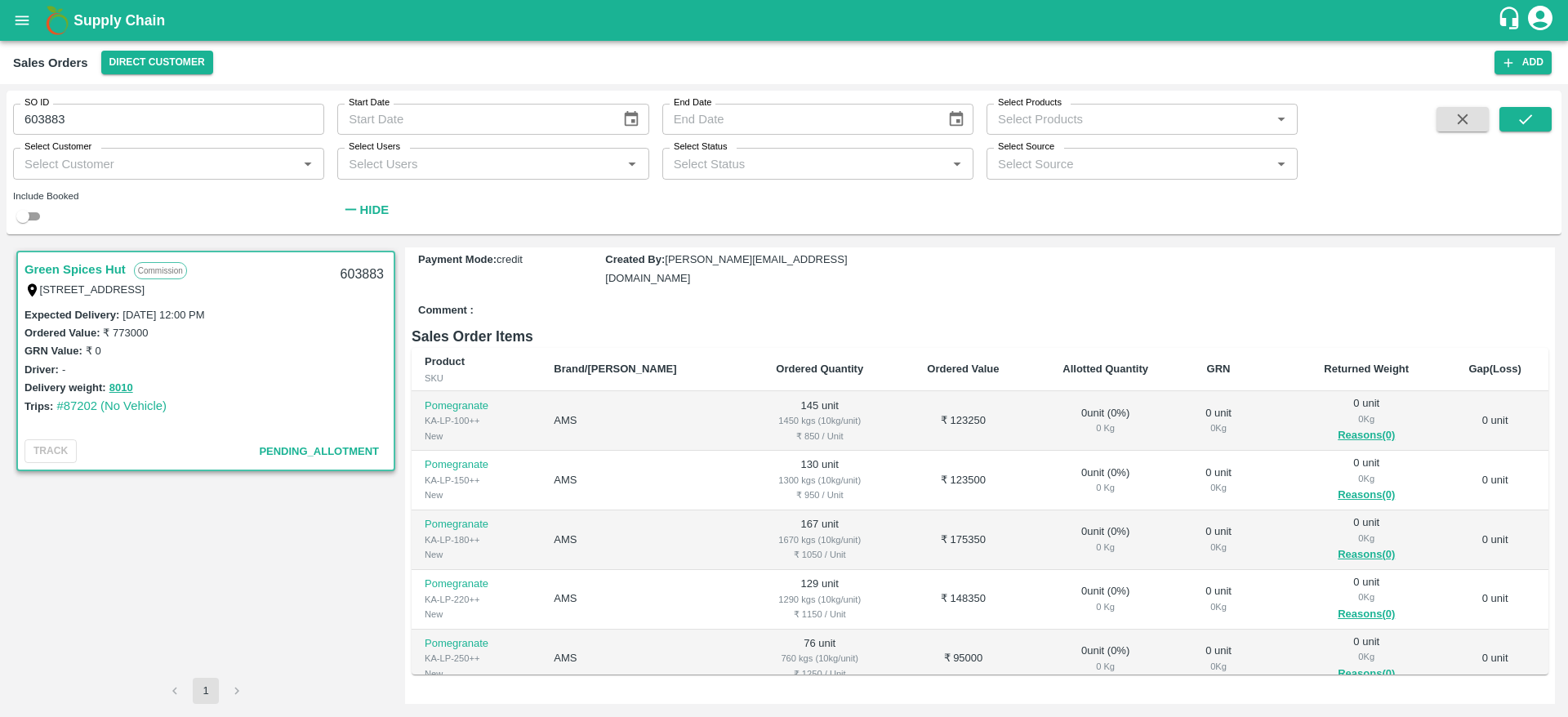
click at [348, 270] on div "603883" at bounding box center [361, 274] width 63 height 38
copy div "603883"
click at [139, 127] on input "603883" at bounding box center [168, 119] width 311 height 31
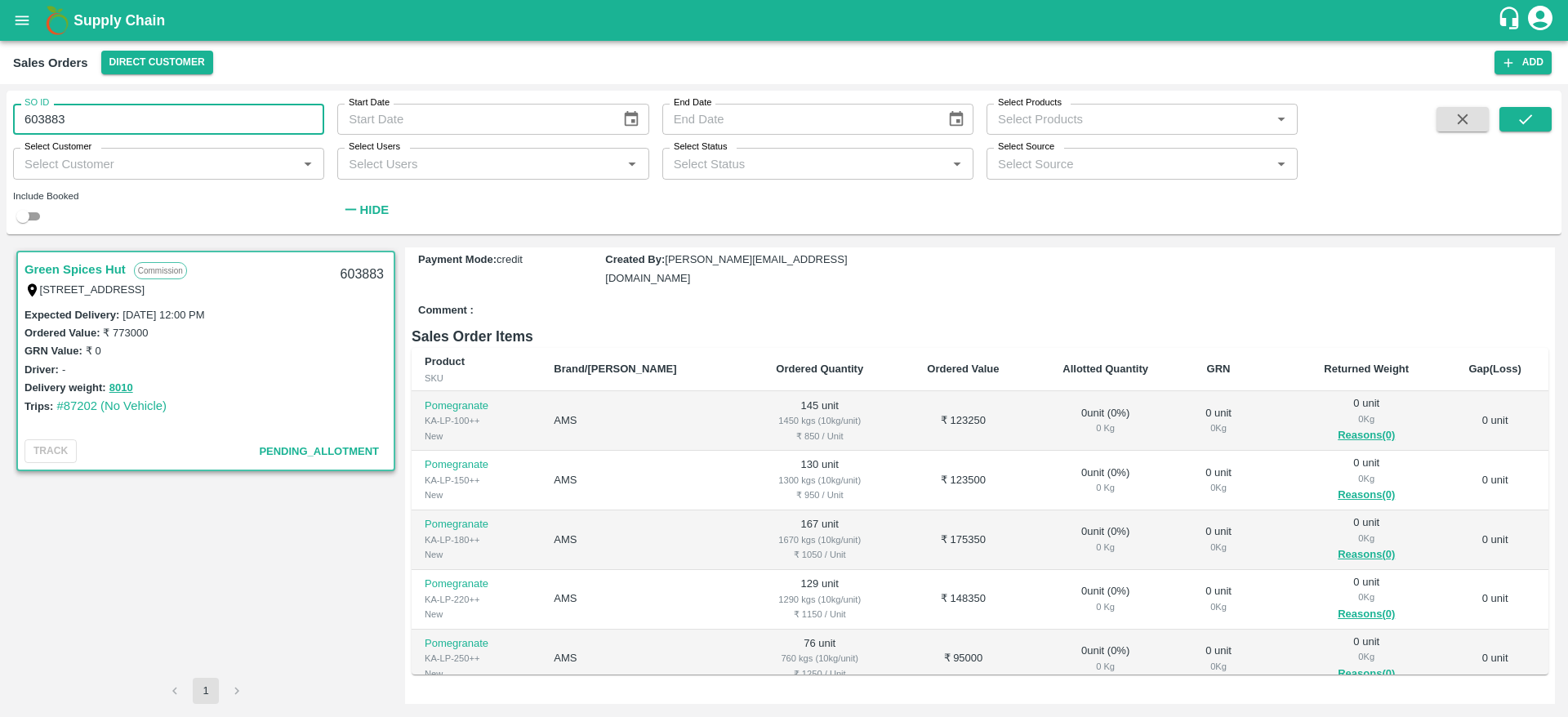
paste input "text"
type input "603341"
click at [1533, 121] on icon "submit" at bounding box center [1525, 119] width 18 height 18
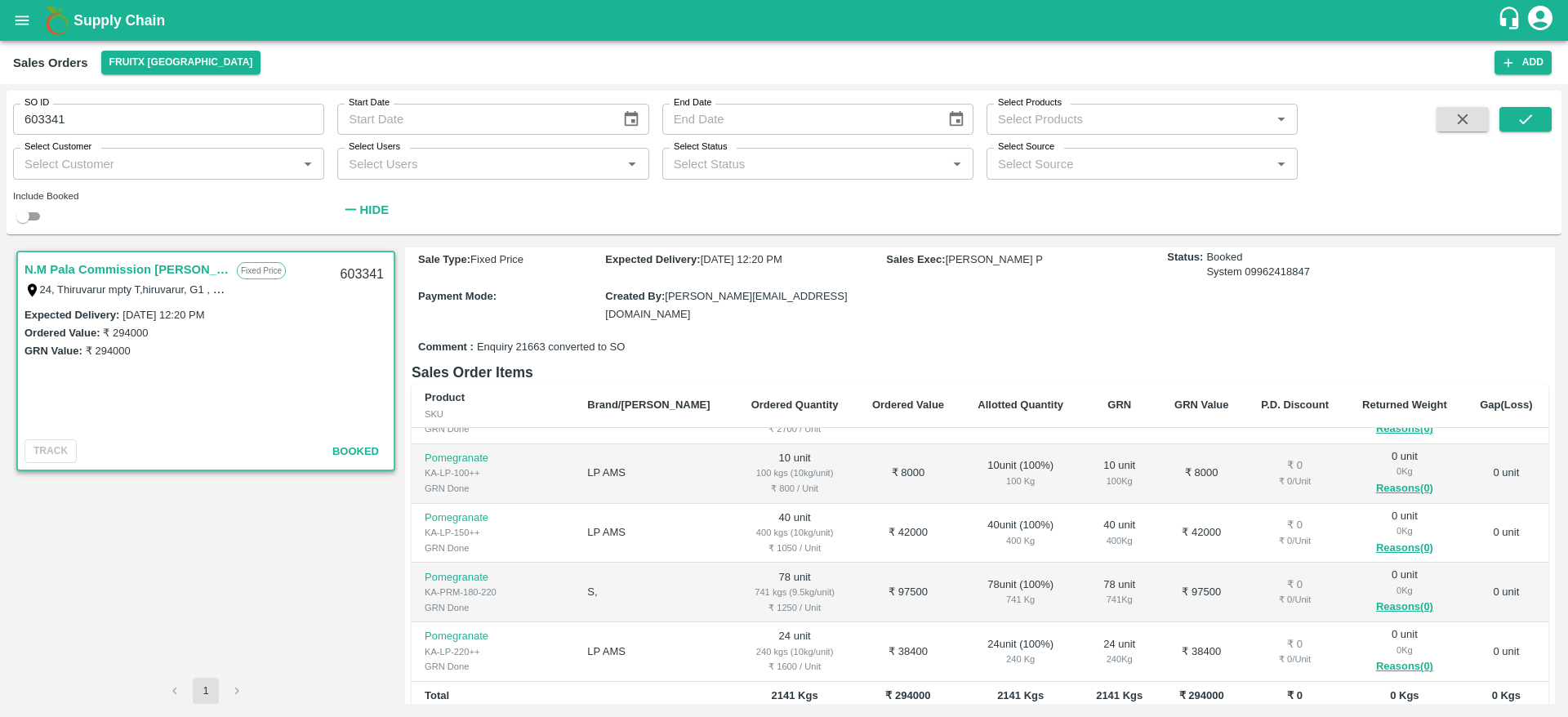
scroll to position [328, 0]
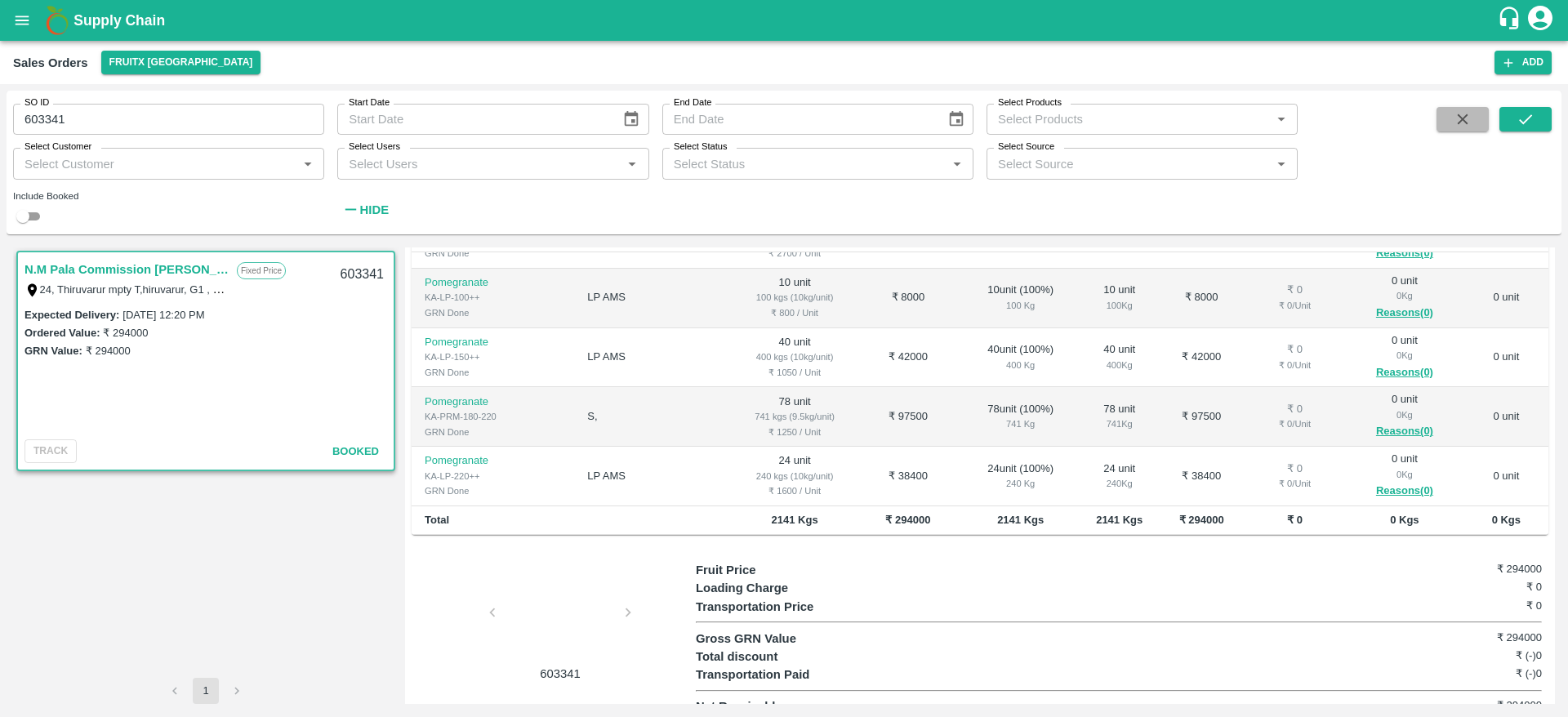
click at [1466, 107] on button "button" at bounding box center [1462, 120] width 52 height 24
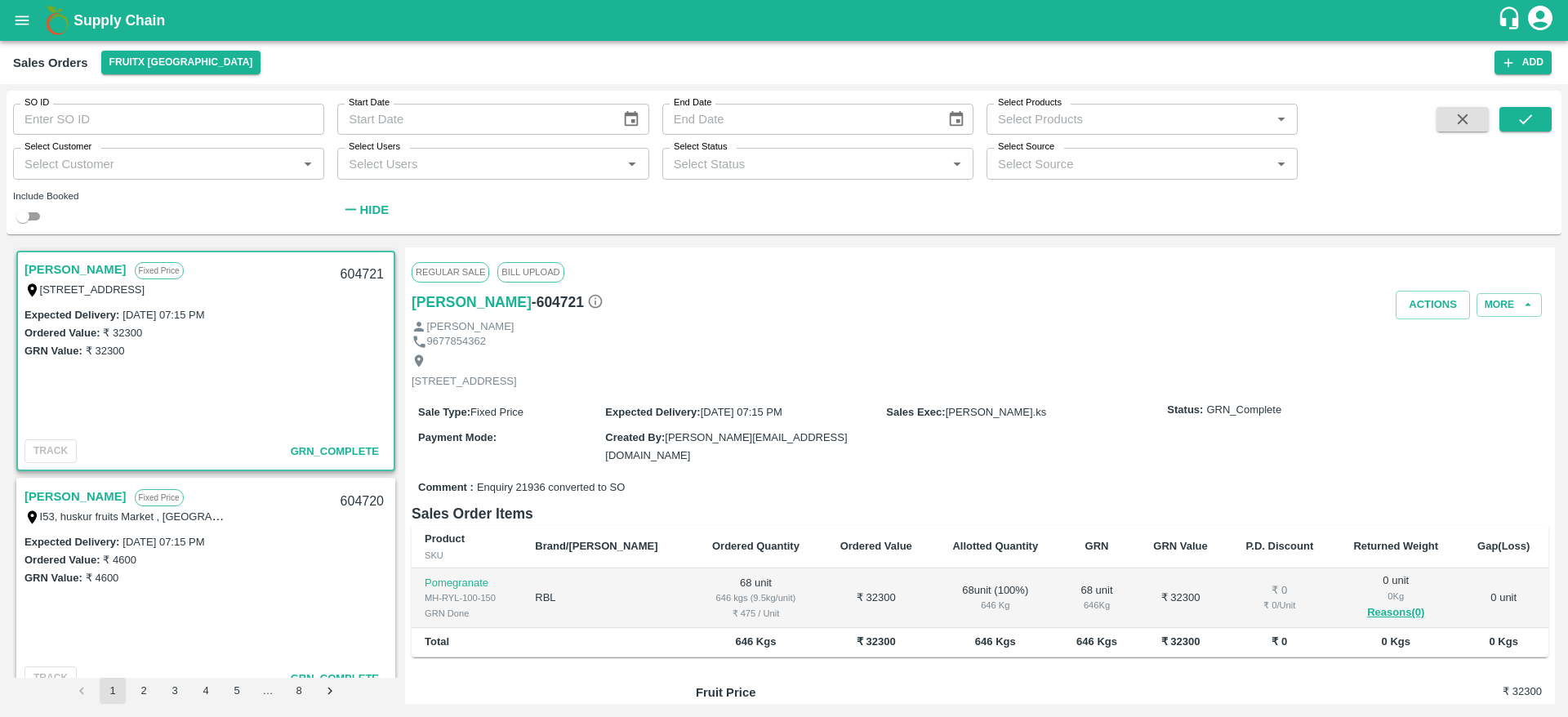
scroll to position [3, 0]
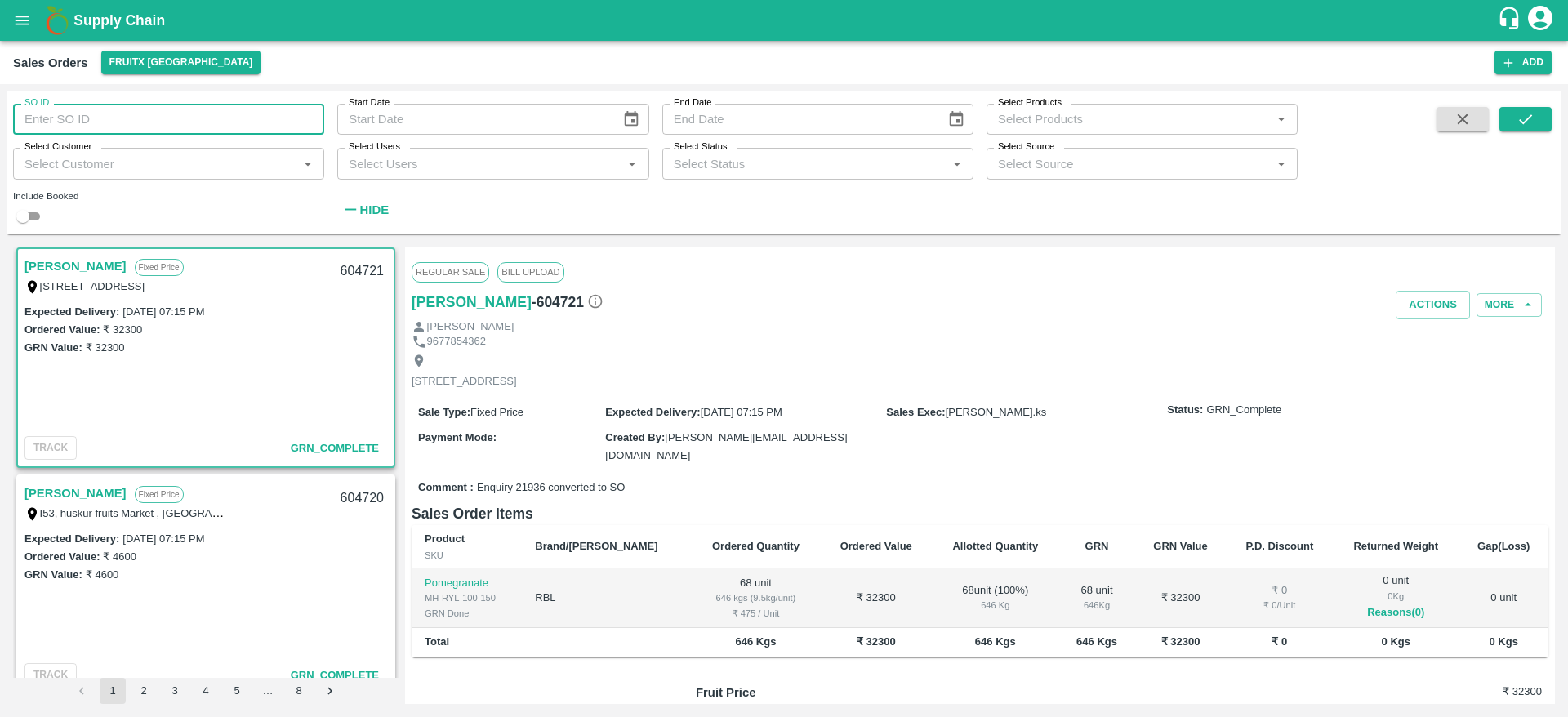
click at [246, 115] on input "SO ID" at bounding box center [168, 119] width 311 height 31
paste input "text"
click at [1530, 114] on icon "submit" at bounding box center [1525, 119] width 18 height 18
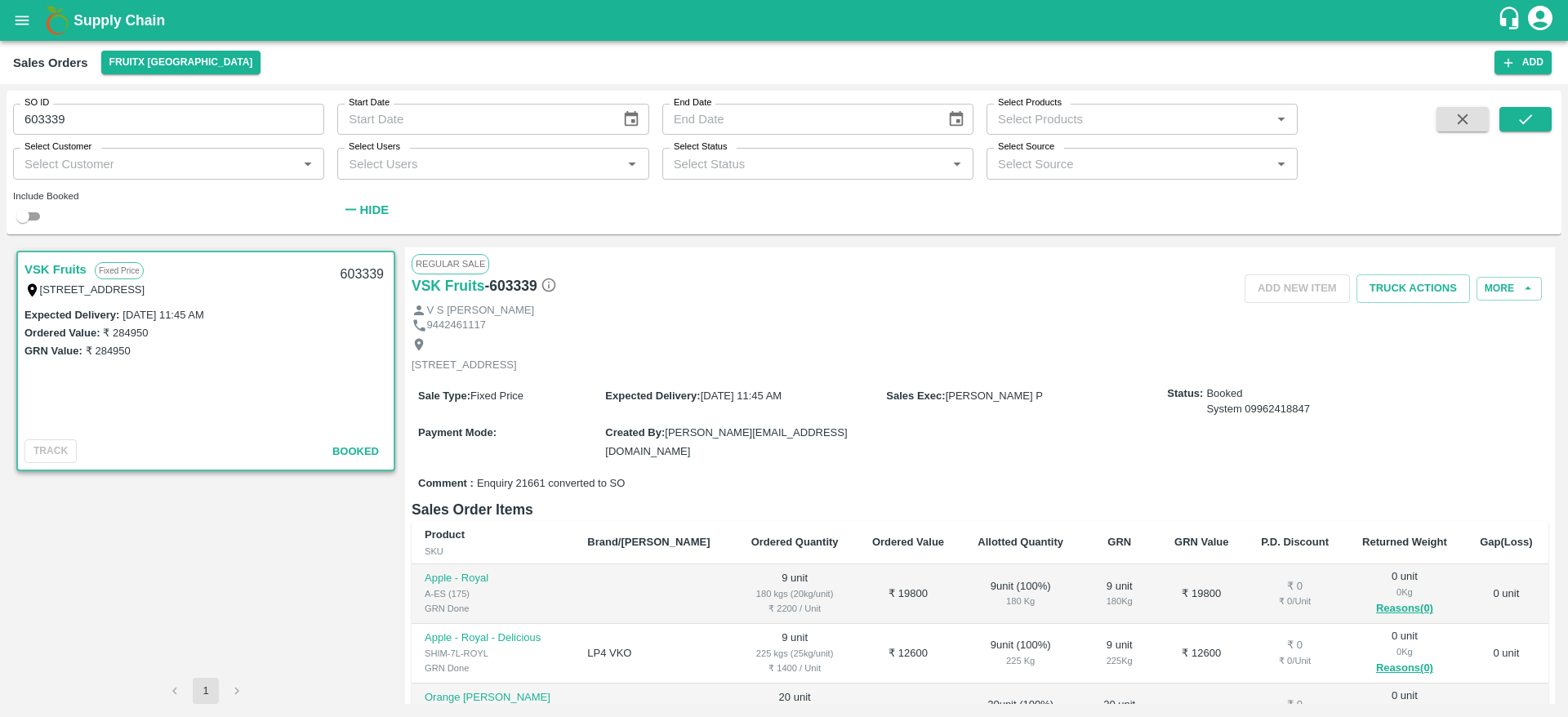
click at [237, 128] on input "603339" at bounding box center [168, 119] width 311 height 31
paste input "text"
click at [1530, 121] on icon "submit" at bounding box center [1525, 119] width 18 height 18
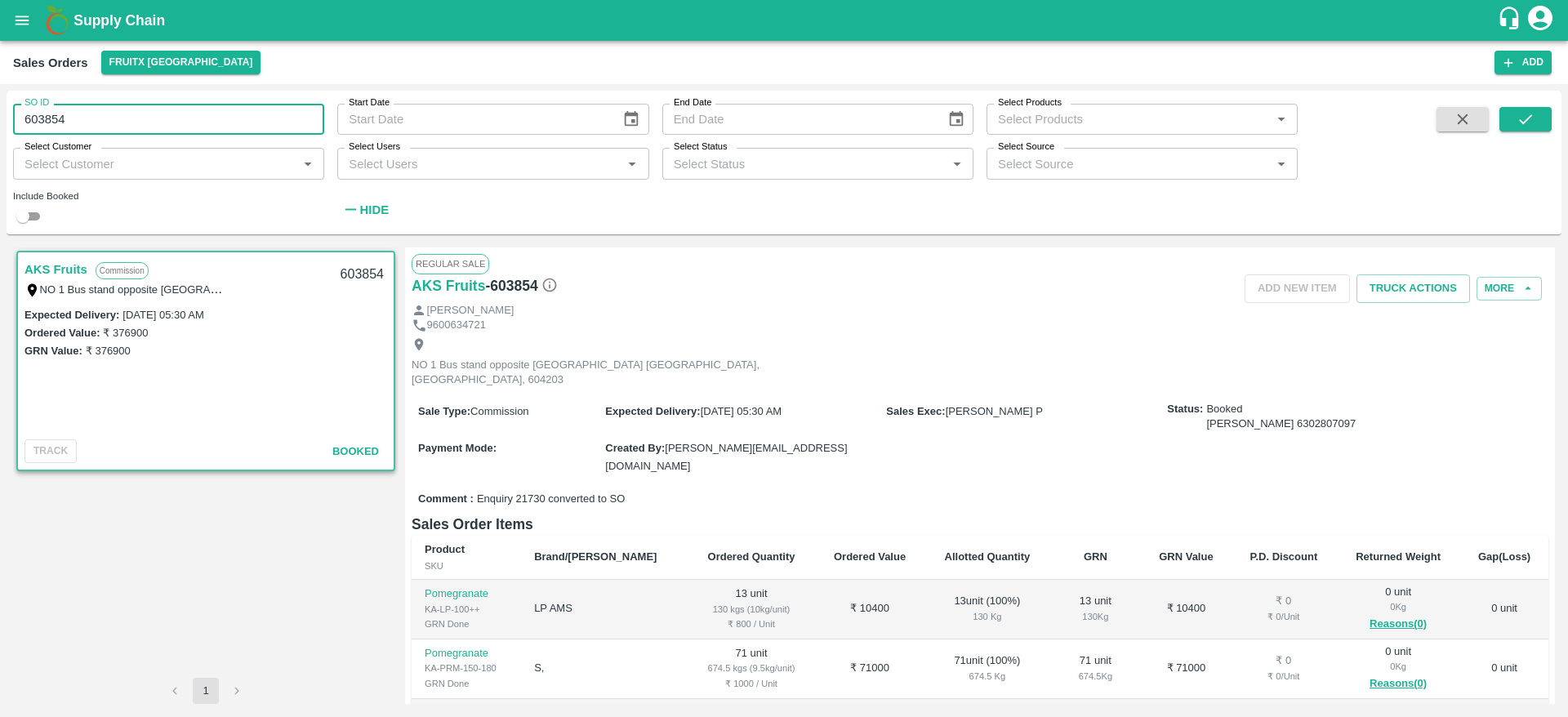
click at [148, 121] on input "603854" at bounding box center [168, 119] width 311 height 31
paste input "text"
type input "604655"
drag, startPoint x: 1552, startPoint y: 125, endPoint x: 1541, endPoint y: 121, distance: 11.7
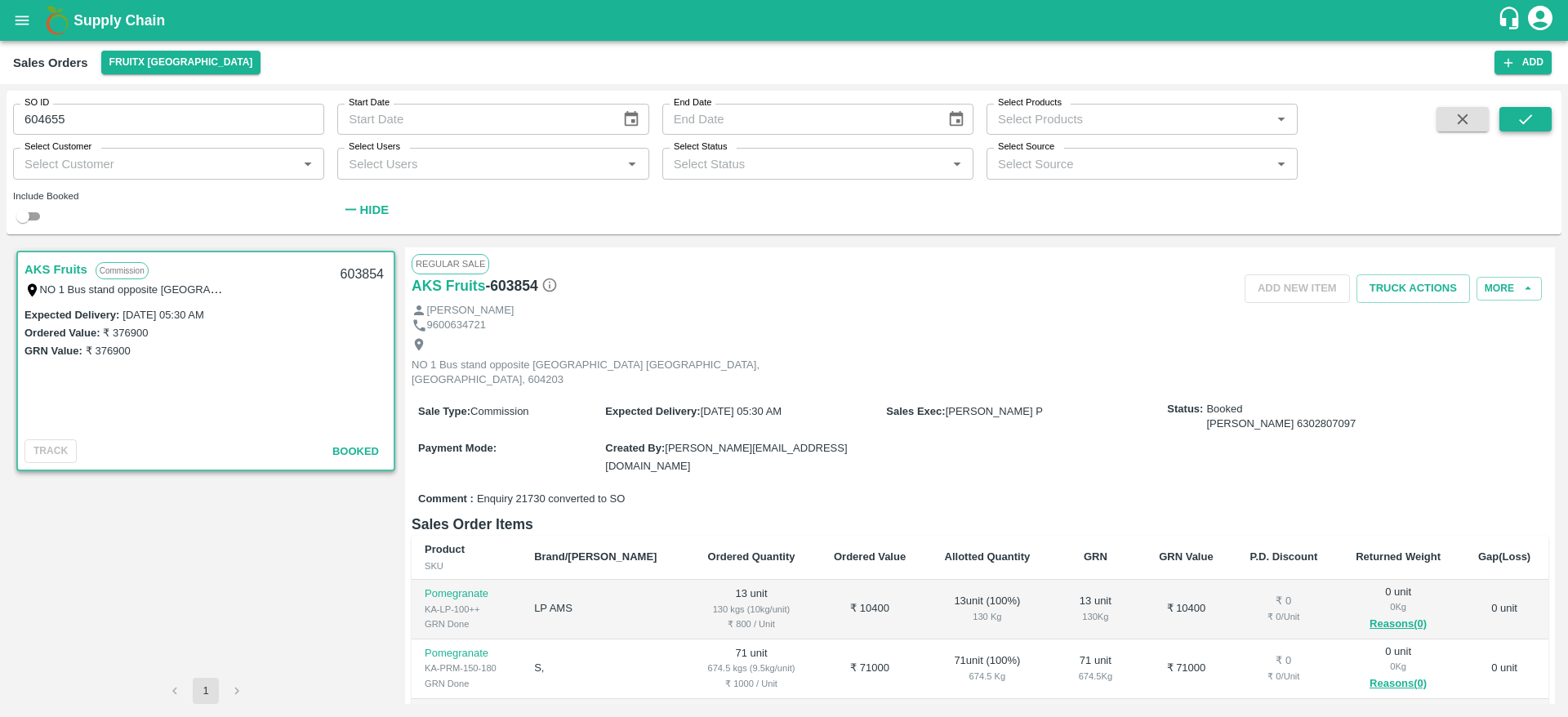
click at [1541, 121] on div "SO ID 604655 SO ID Start Date Start Date End Date End Date Select Products Sele…" at bounding box center [784, 162] width 1555 height 131
click at [1541, 121] on button "submit" at bounding box center [1526, 120] width 52 height 24
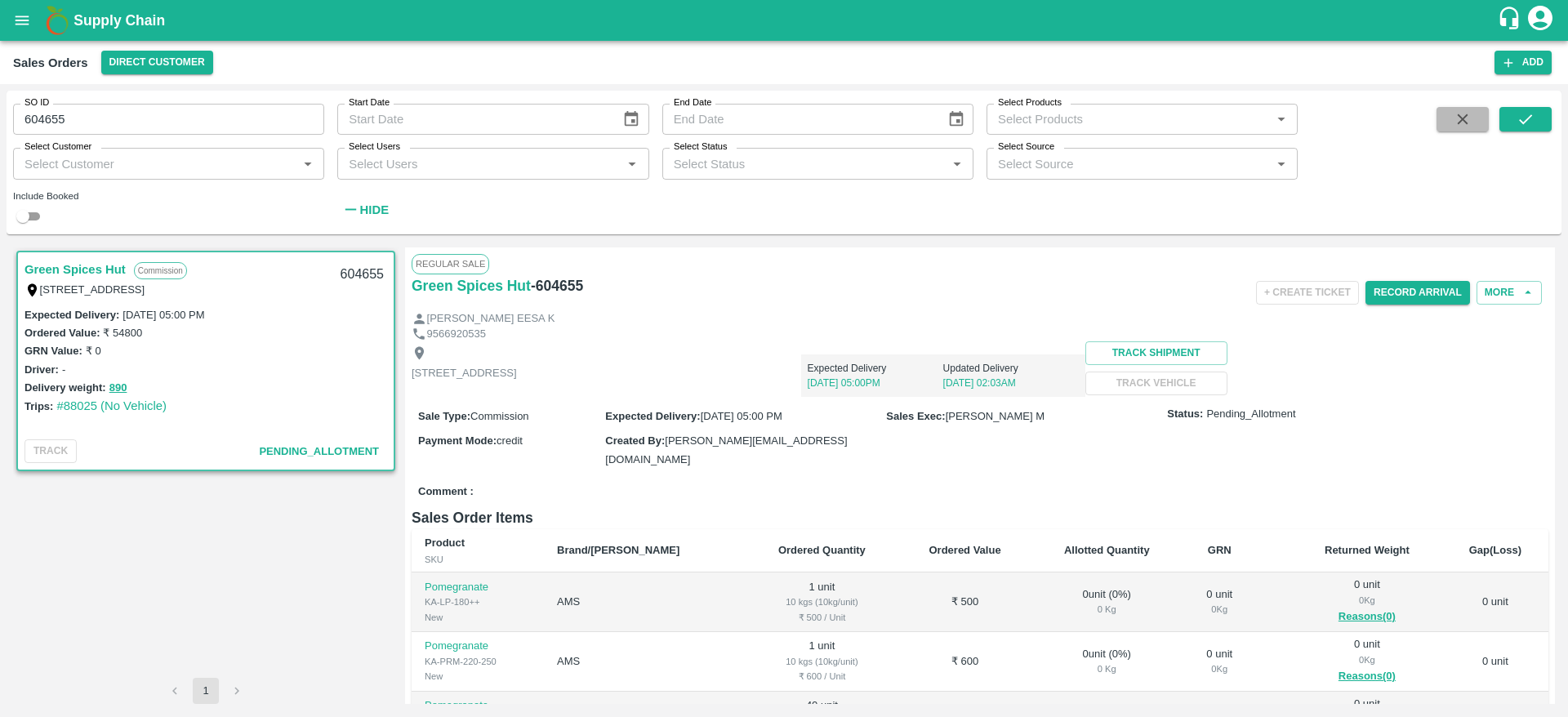
click at [1453, 107] on button "button" at bounding box center [1462, 120] width 52 height 24
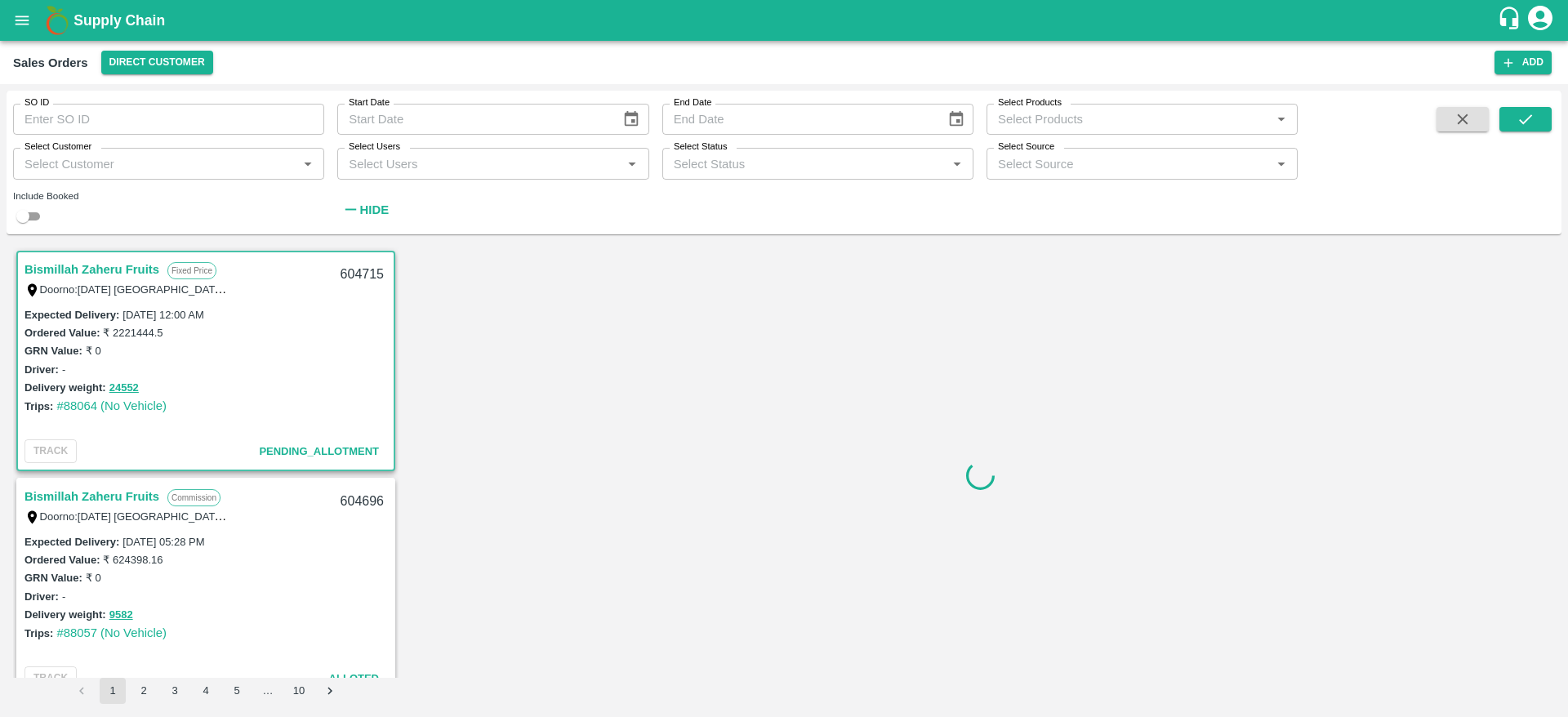
scroll to position [3, 0]
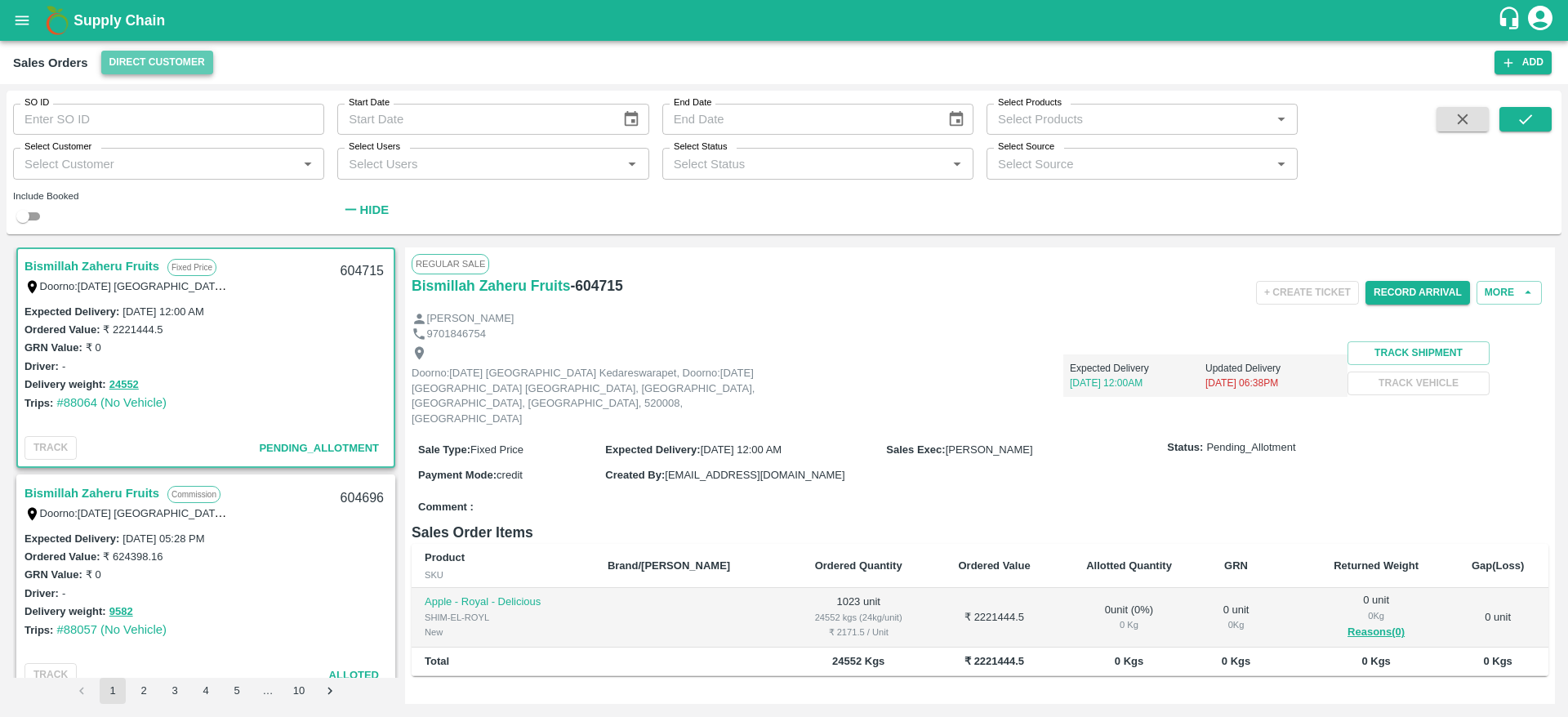
click at [177, 66] on button "Direct Customer" at bounding box center [157, 62] width 112 height 23
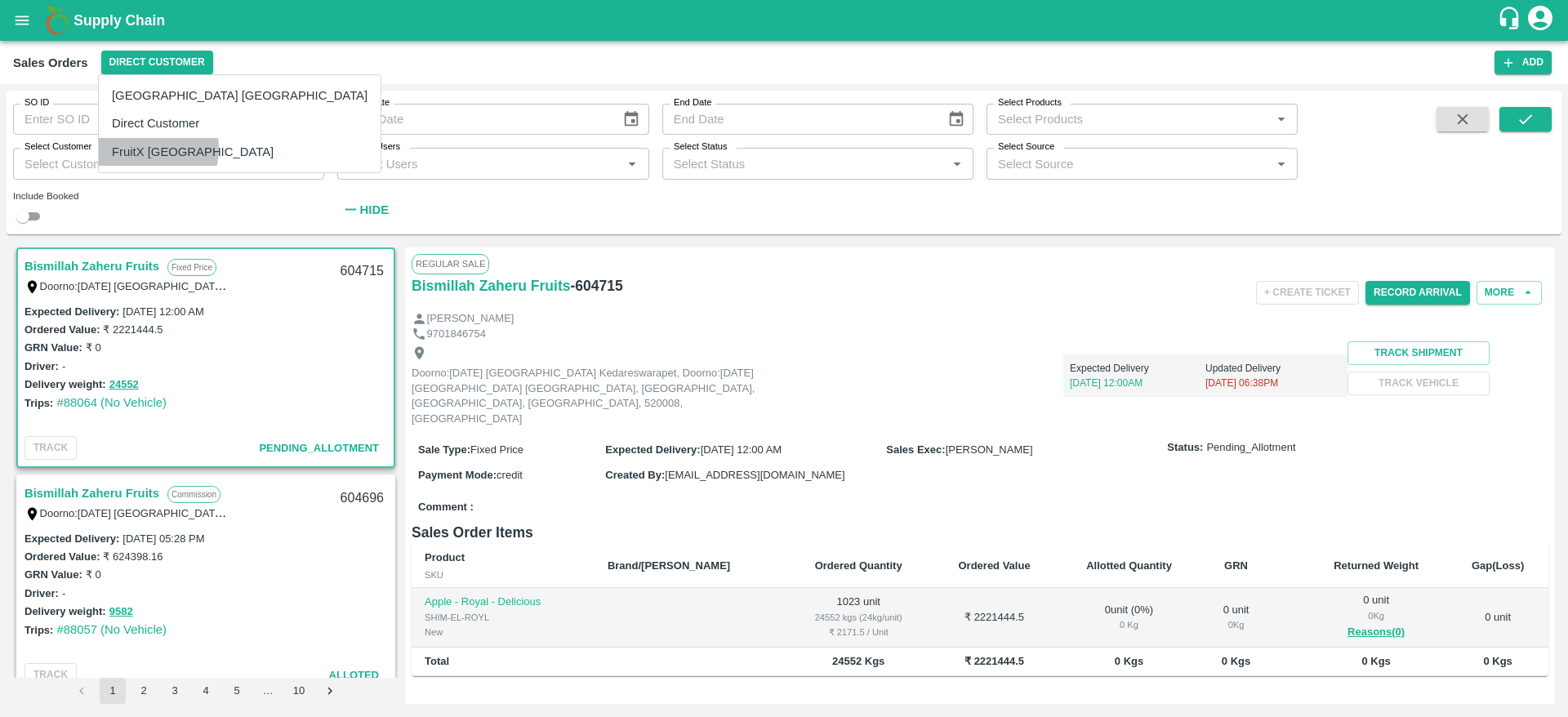
click at [140, 148] on li "FruitX [GEOGRAPHIC_DATA]" at bounding box center [240, 152] width 282 height 28
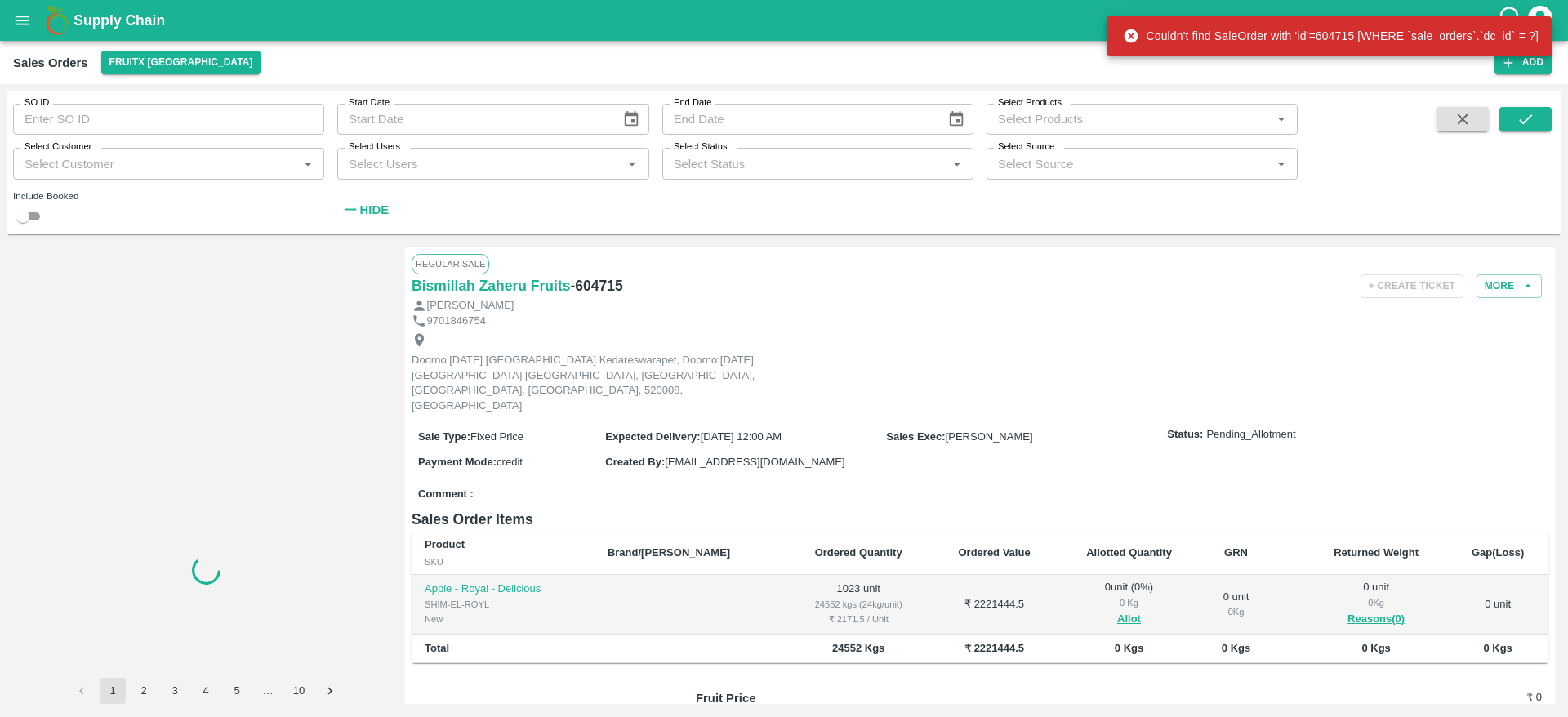
scroll to position [0, 0]
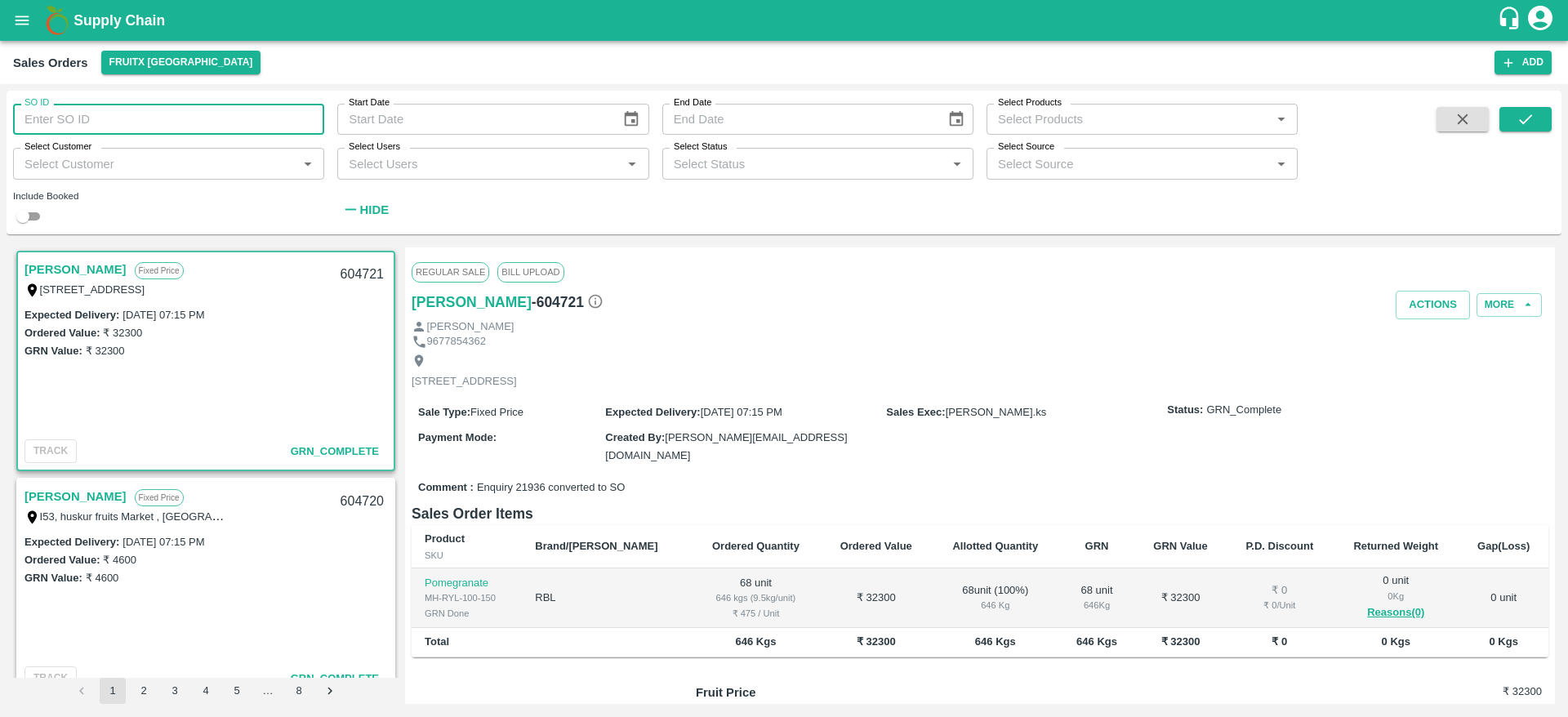
click at [239, 120] on input "SO ID" at bounding box center [168, 119] width 311 height 31
paste input "text"
click at [1526, 110] on div "SO ID 603347 SO ID Start Date Start Date End Date End Date Select Products Sele…" at bounding box center [784, 162] width 1555 height 131
click at [1526, 110] on icon "submit" at bounding box center [1525, 119] width 18 height 18
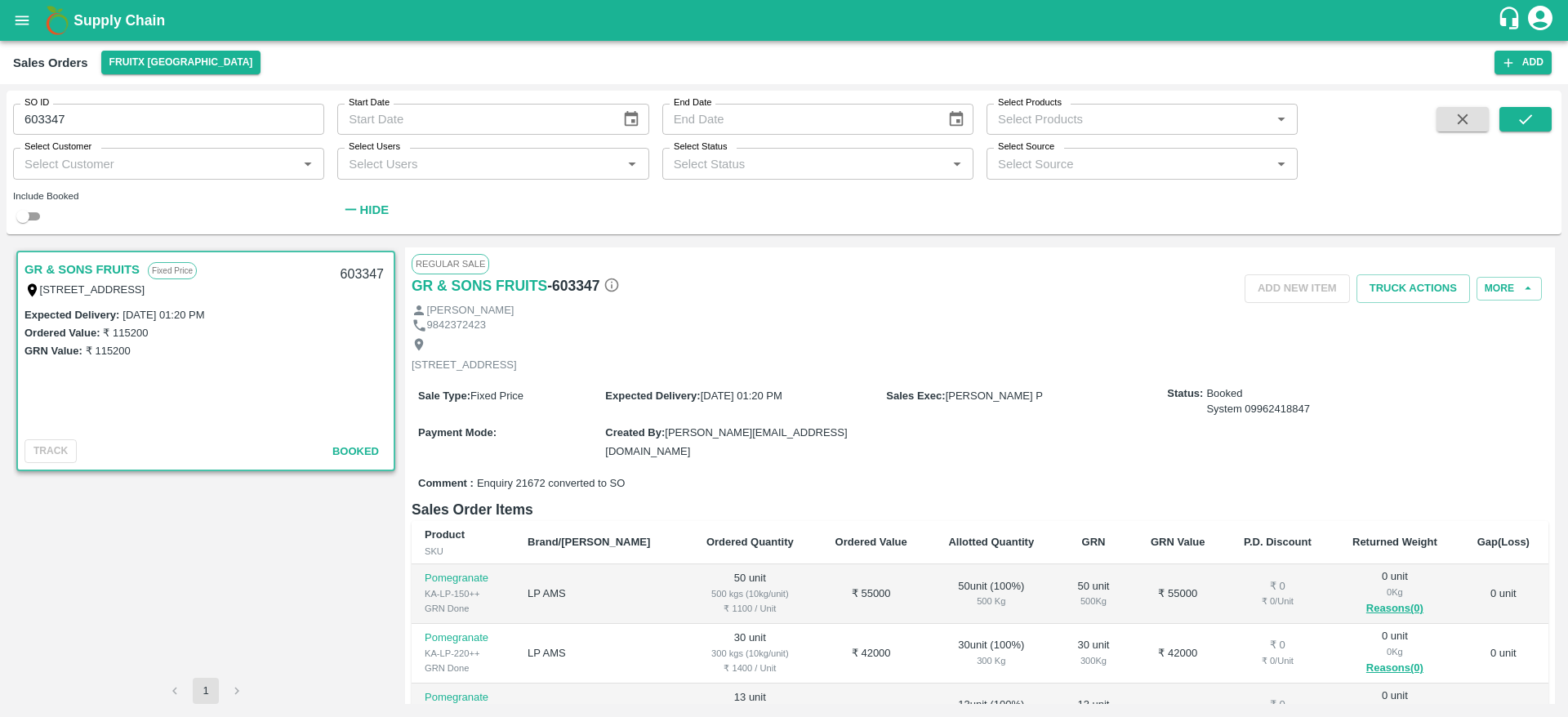
scroll to position [107, 0]
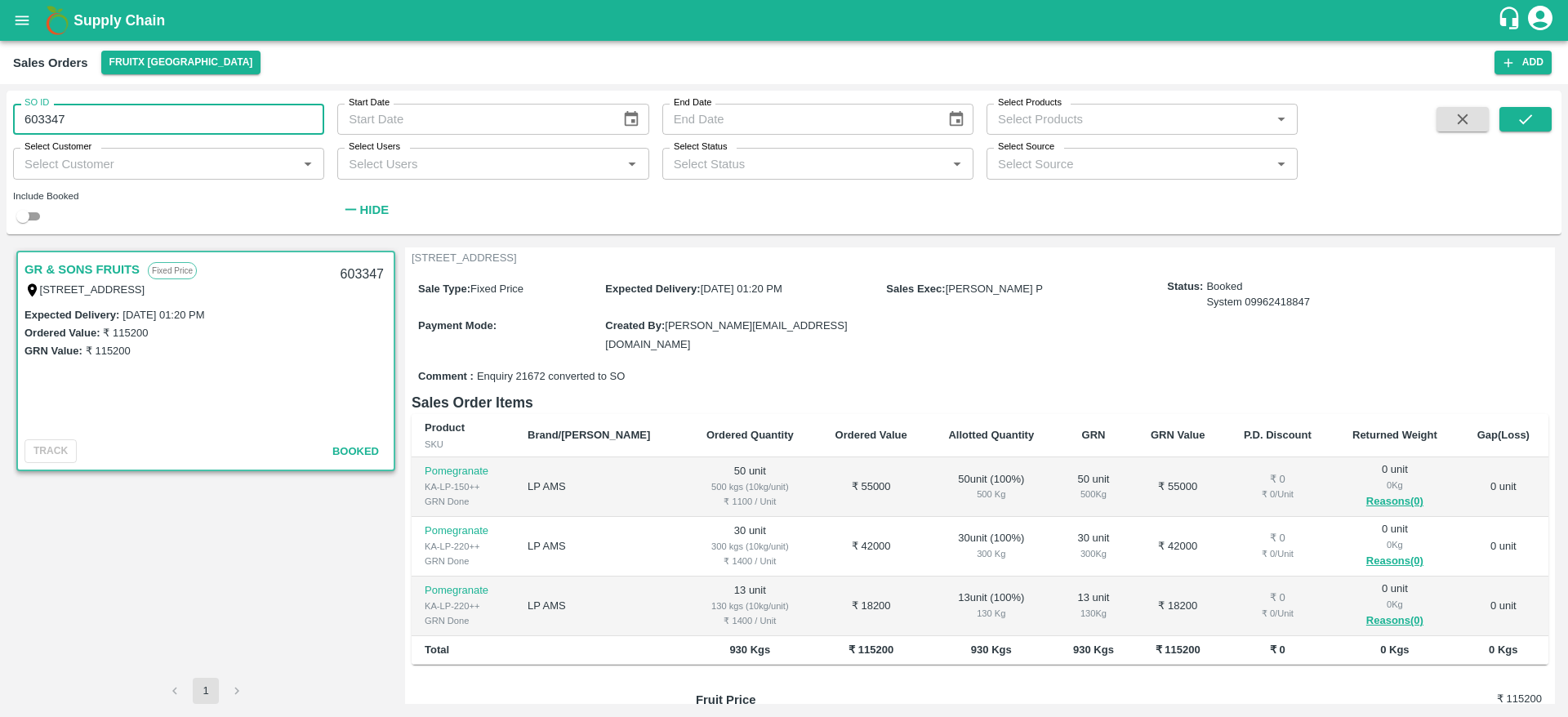
click at [179, 114] on input "603347" at bounding box center [168, 119] width 311 height 31
paste input "text"
type input "603305"
click at [1539, 117] on button "submit" at bounding box center [1526, 120] width 52 height 24
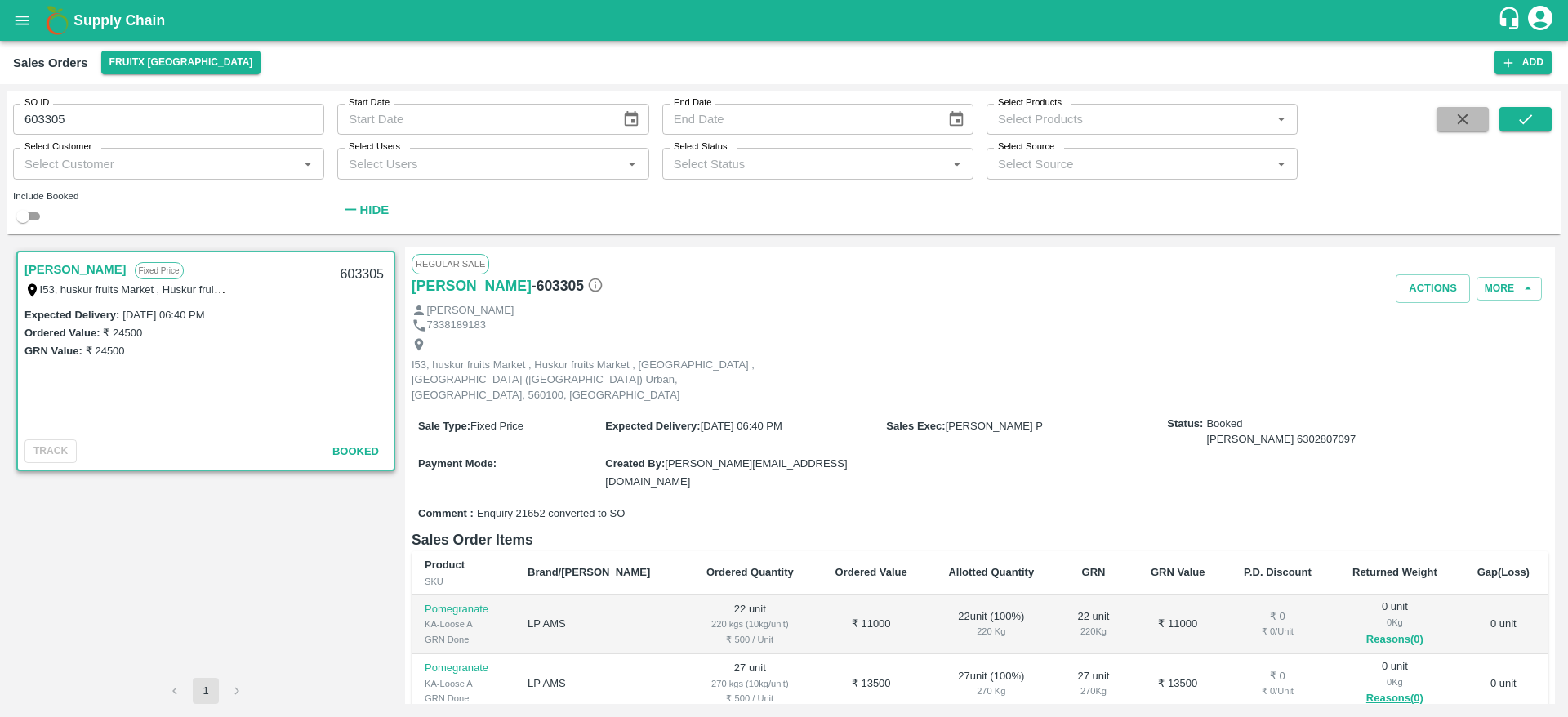
click at [1474, 124] on button "button" at bounding box center [1462, 120] width 52 height 24
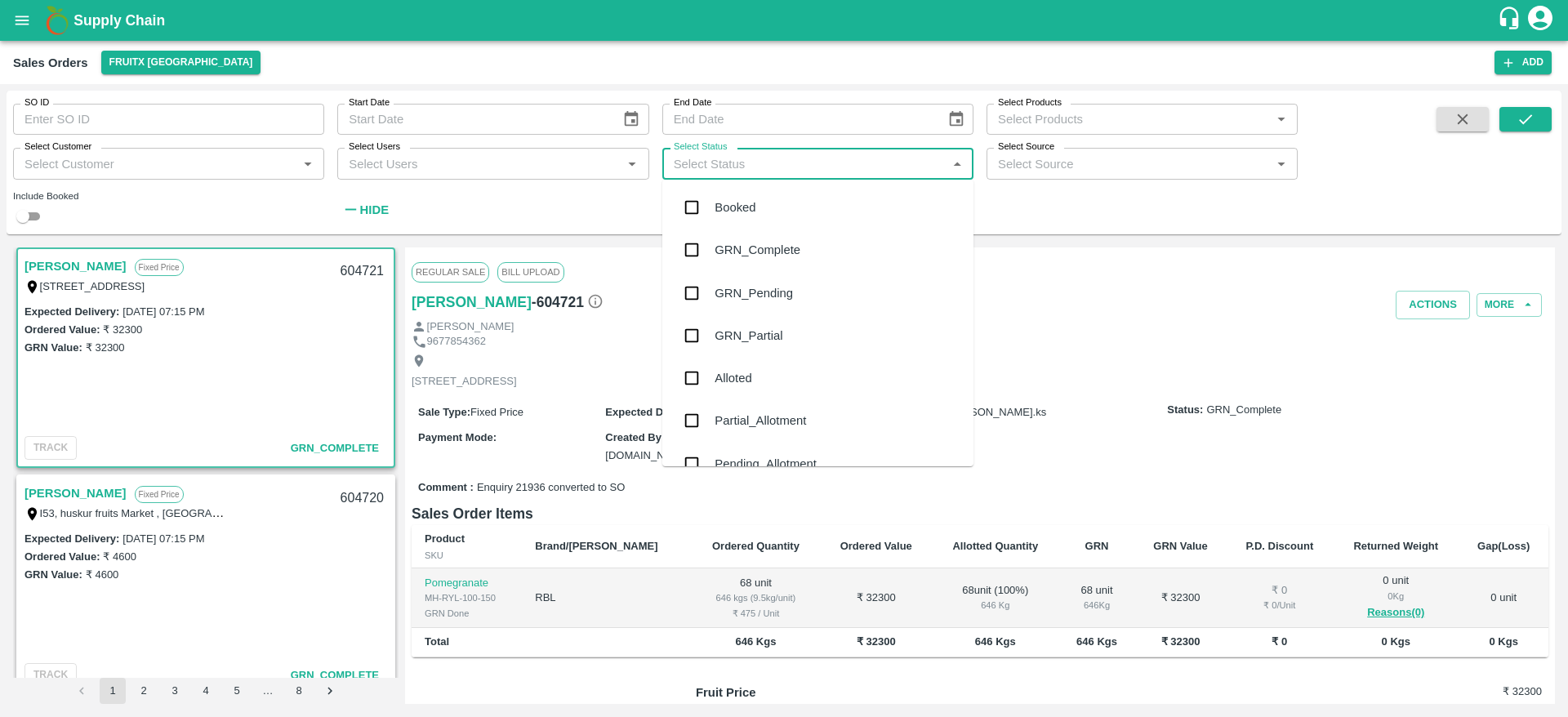
click at [791, 170] on input "Select Status" at bounding box center [804, 163] width 275 height 21
type input "par"
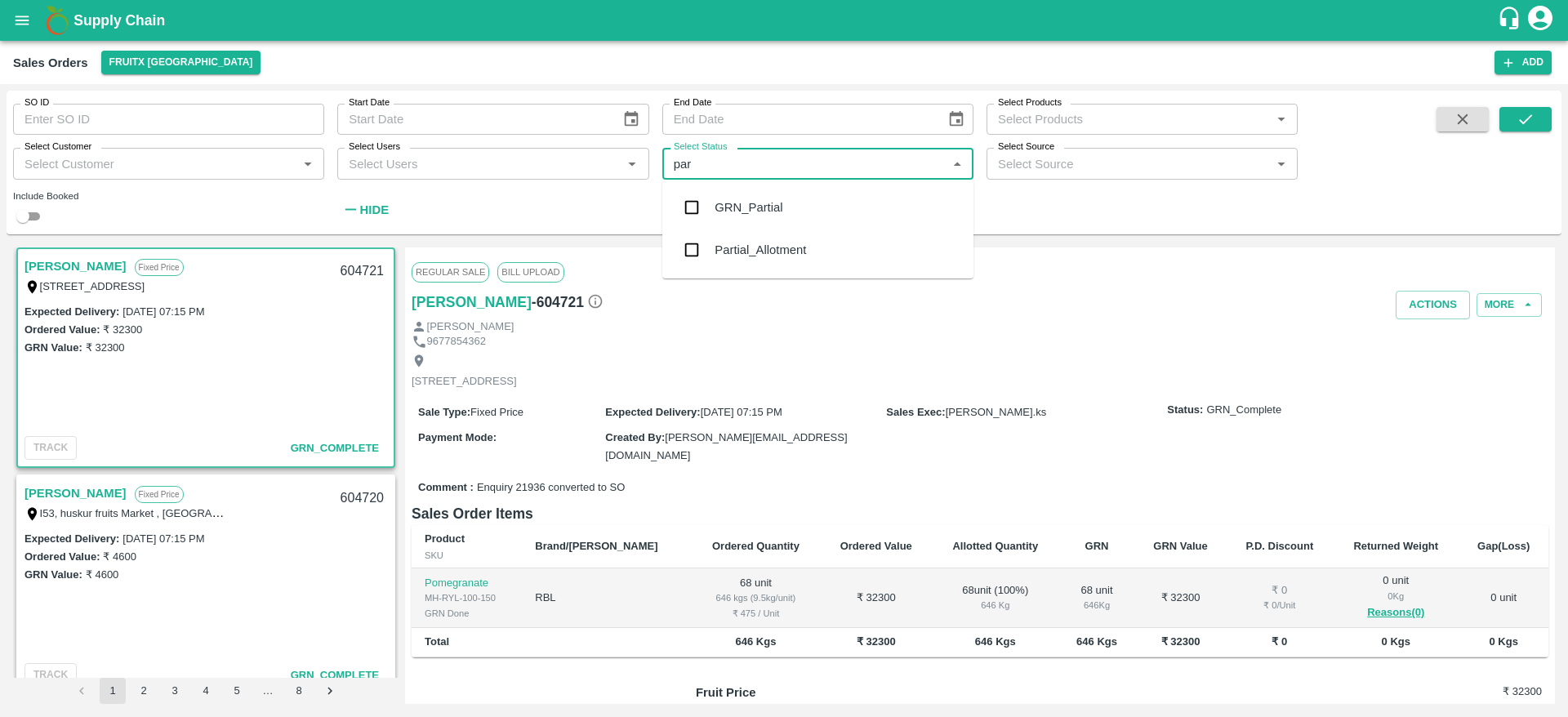
click at [771, 252] on div "Partial_Allotment" at bounding box center [760, 249] width 92 height 18
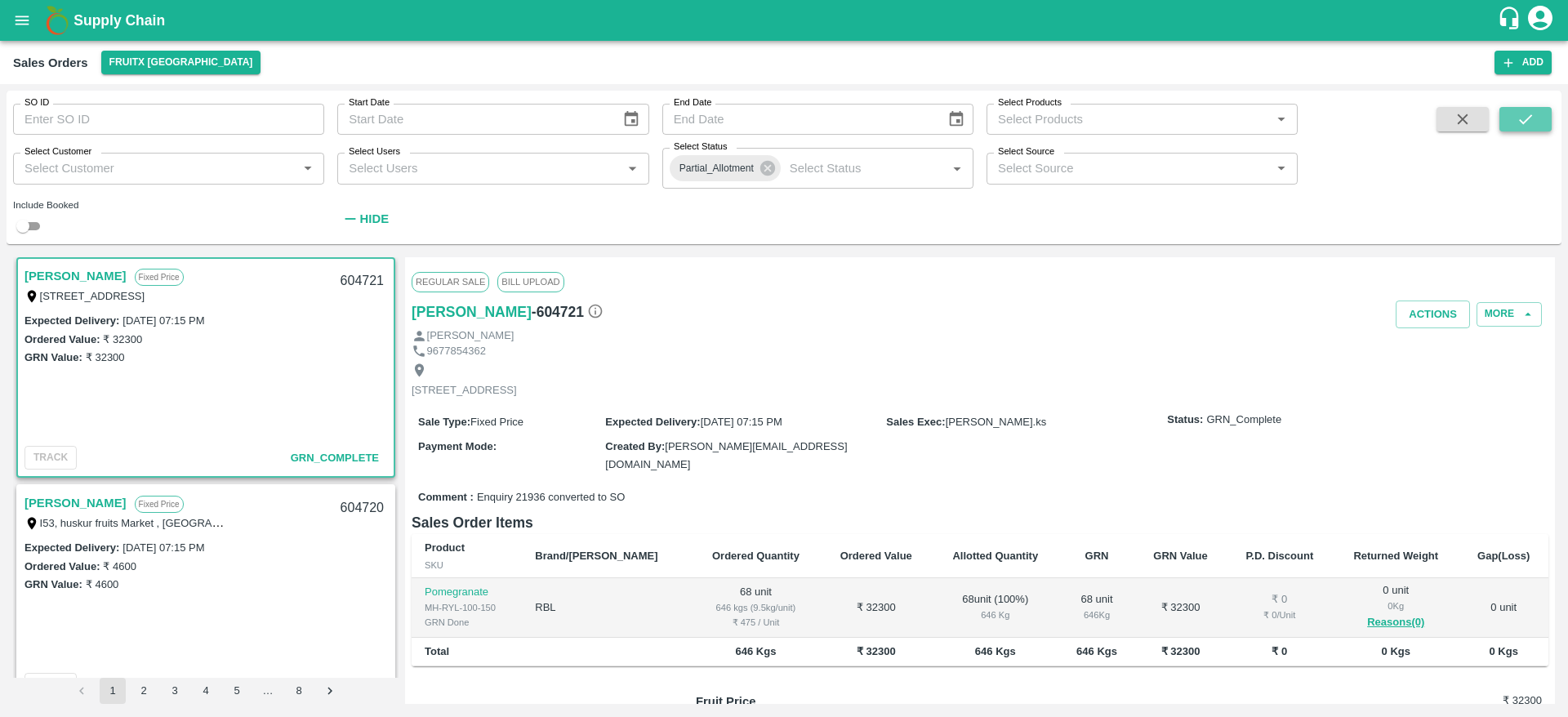
click at [1539, 122] on button "submit" at bounding box center [1526, 120] width 52 height 24
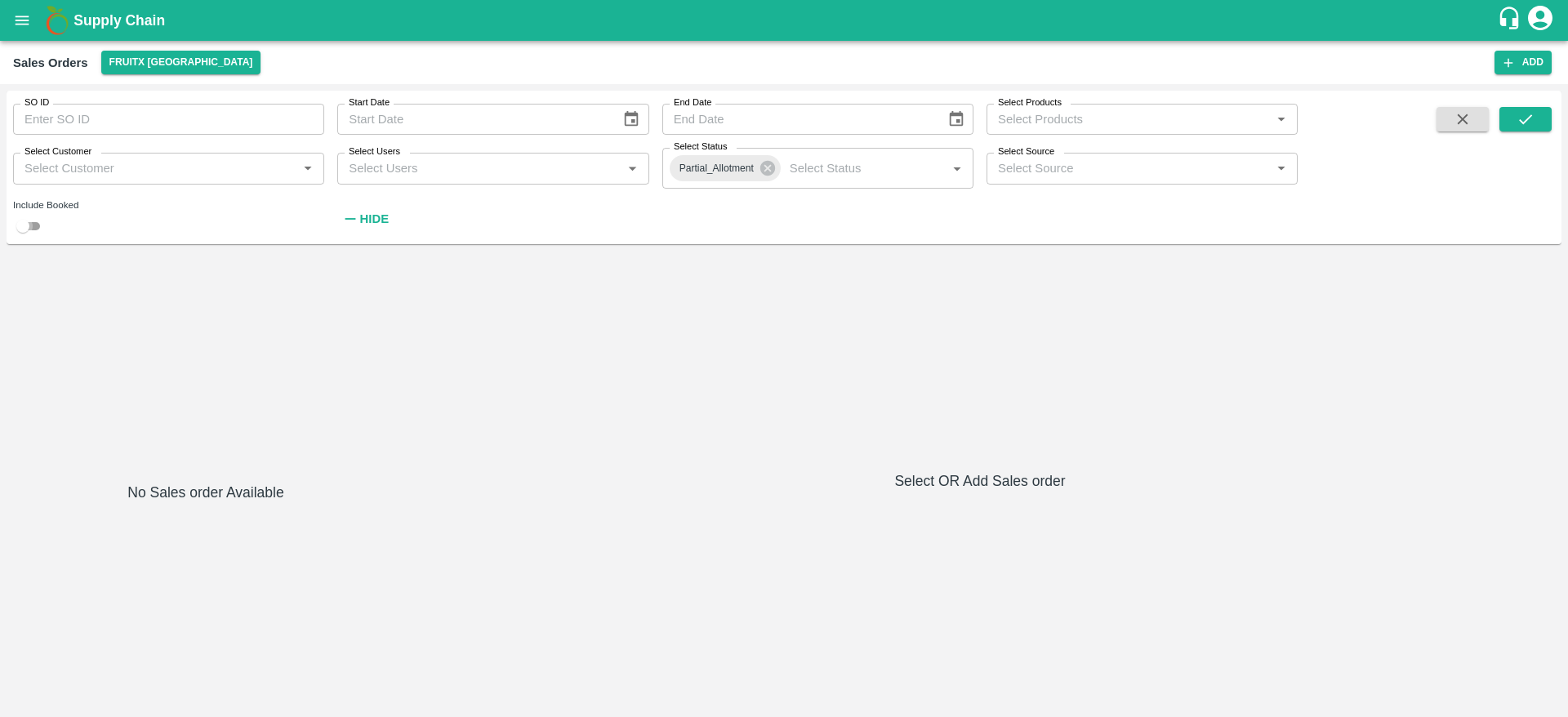
click at [32, 232] on input "checkbox" at bounding box center [22, 226] width 59 height 20
click at [1527, 115] on icon "submit" at bounding box center [1525, 119] width 18 height 18
click at [1462, 120] on icon "button" at bounding box center [1462, 119] width 10 height 10
checkbox input "false"
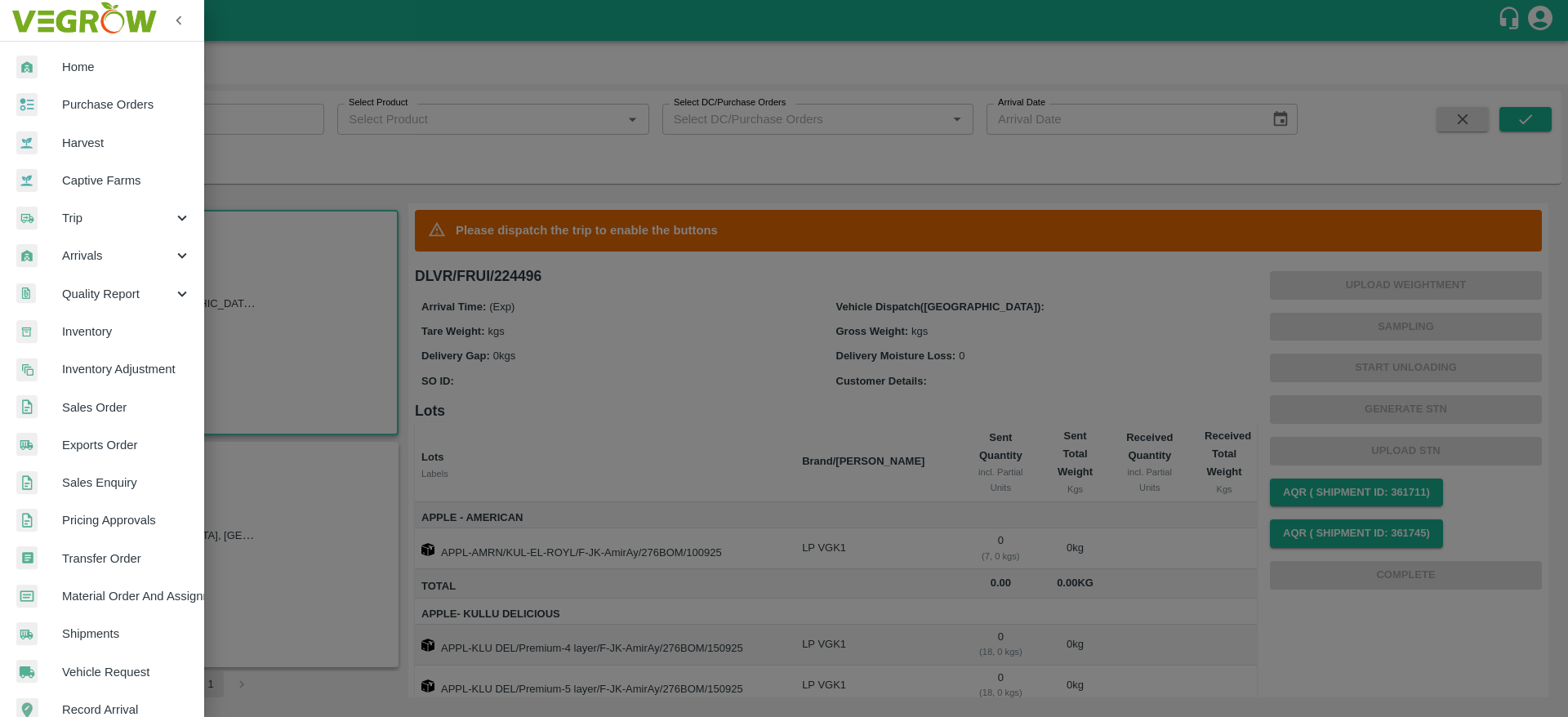
click at [140, 569] on link "Transfer Order" at bounding box center [102, 558] width 205 height 37
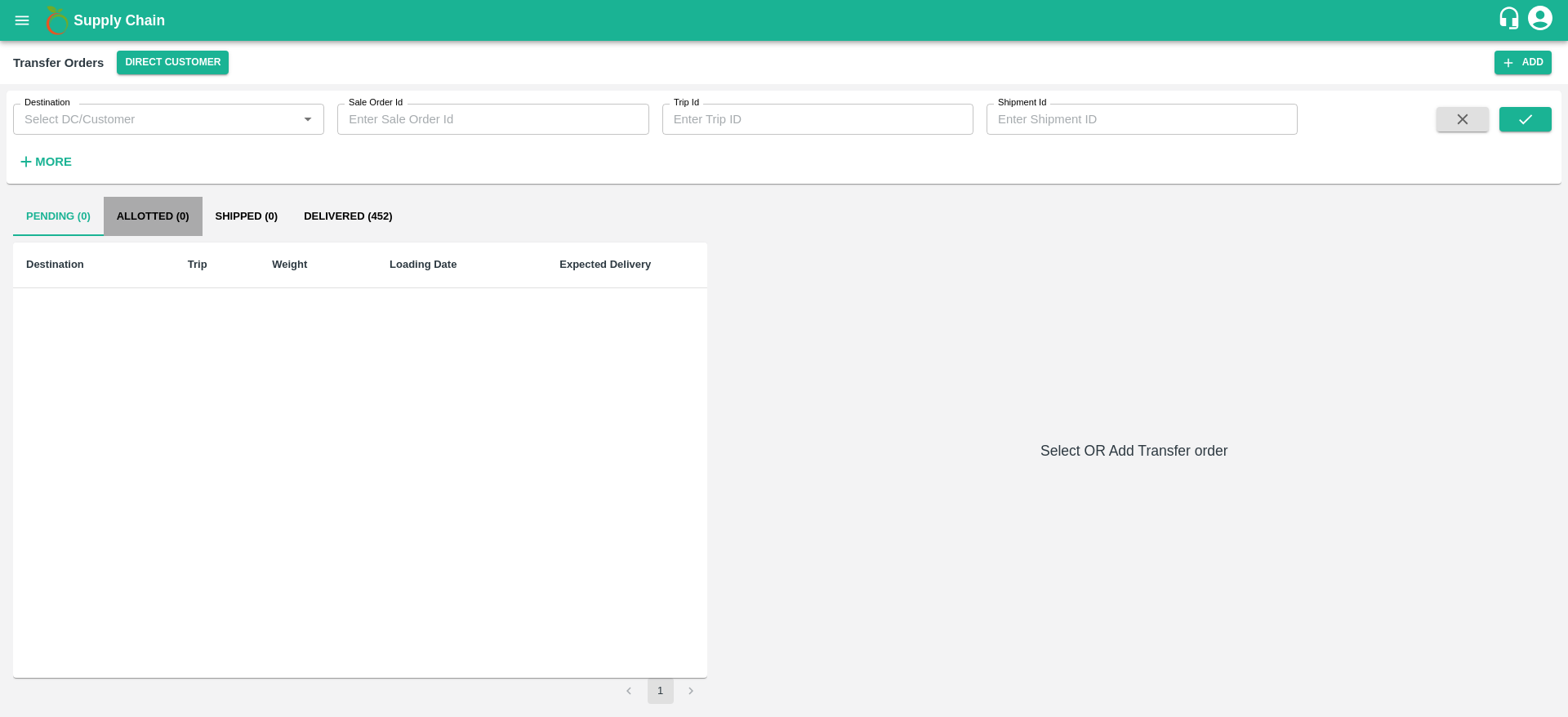
click at [175, 218] on button "Allotted (0)" at bounding box center [153, 217] width 99 height 39
click at [100, 115] on input "Destination" at bounding box center [155, 119] width 275 height 21
drag, startPoint x: 417, startPoint y: 135, endPoint x: 414, endPoint y: 114, distance: 21.2
click at [414, 114] on div "Destination Destination   * Sale Order Id Sale Order Id Trip Id Trip Id Shipmen…" at bounding box center [649, 133] width 1298 height 85
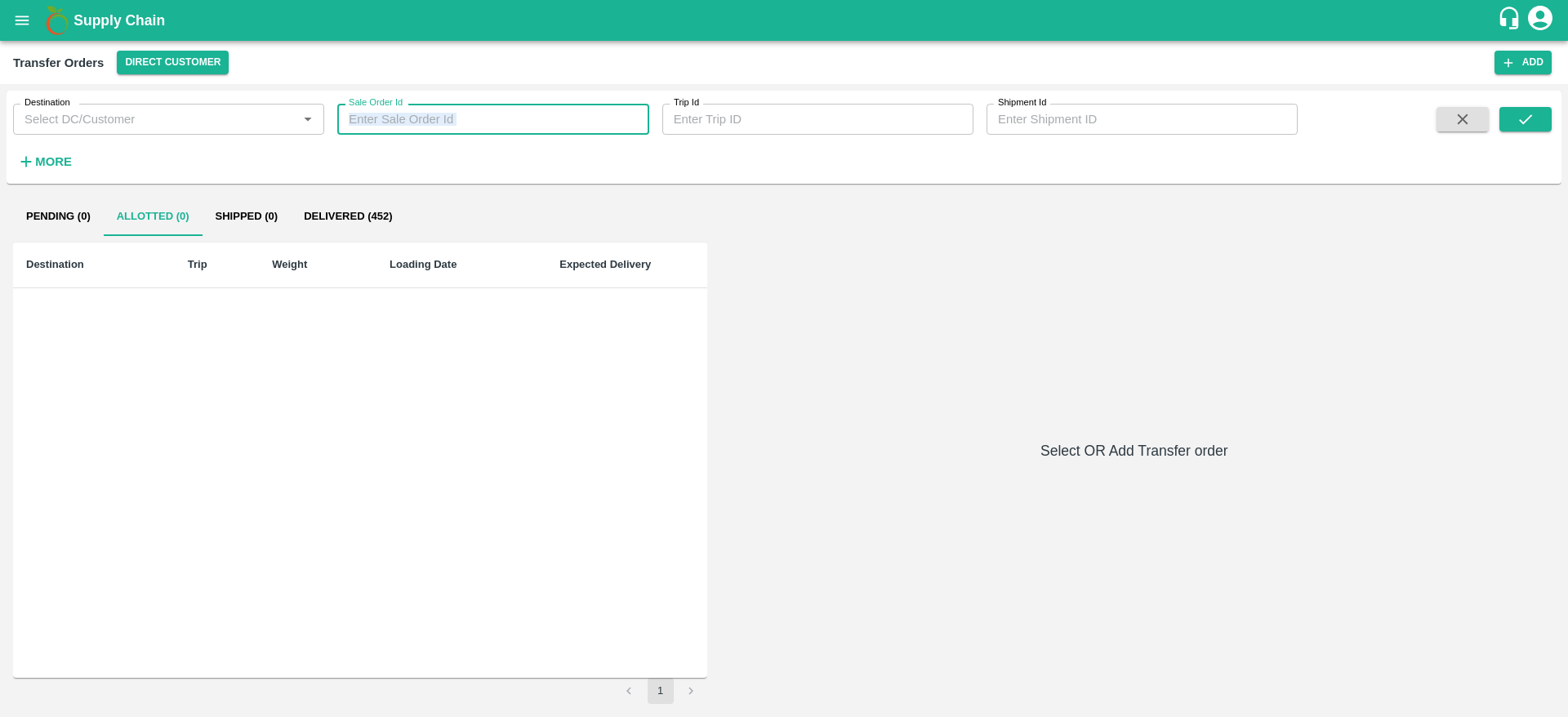
click at [414, 114] on input "Sale Order Id" at bounding box center [492, 119] width 311 height 31
paste input "603883"
type input "603883"
click at [146, 55] on button "Direct Customer" at bounding box center [173, 62] width 112 height 23
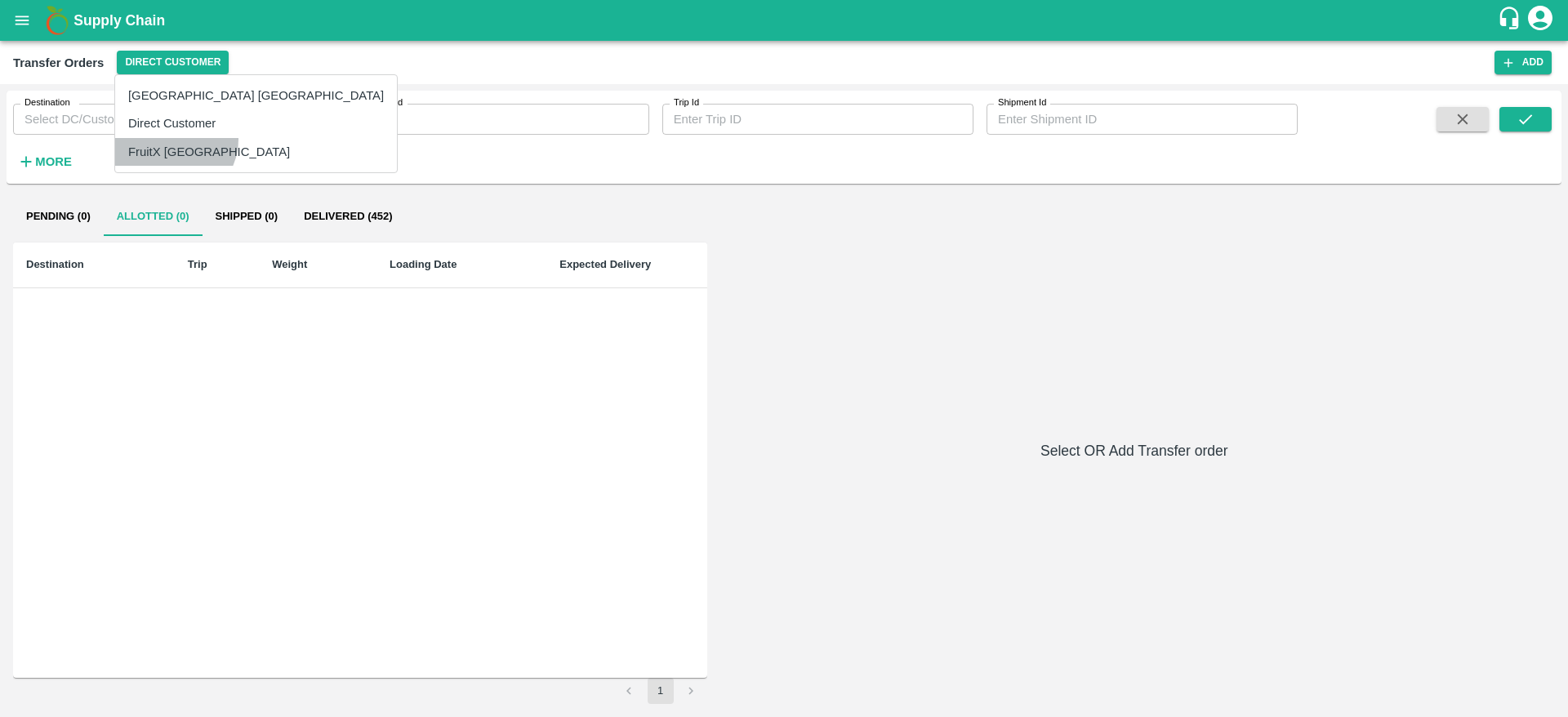
click at [171, 140] on li "FruitX [GEOGRAPHIC_DATA]" at bounding box center [256, 152] width 282 height 28
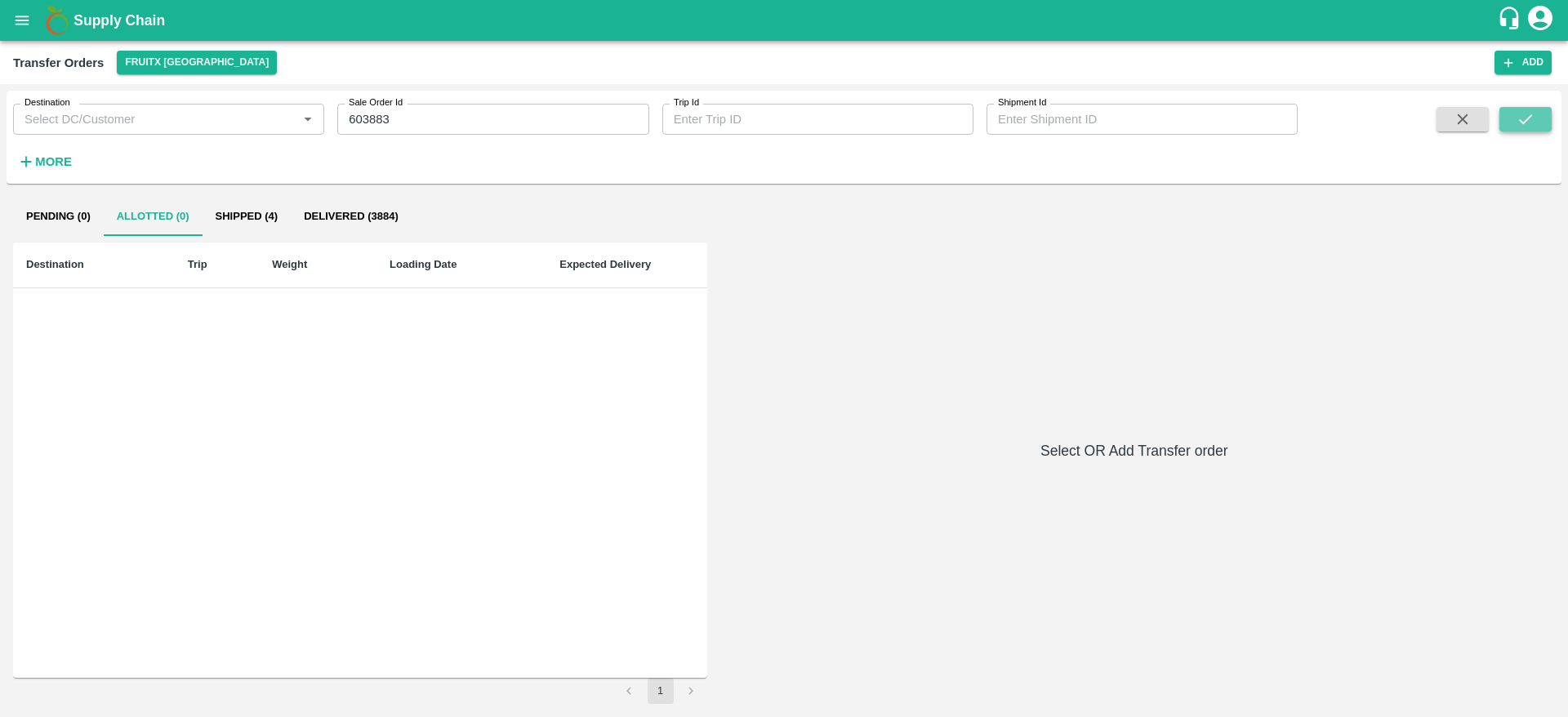
click at [1519, 110] on icon "submit" at bounding box center [1525, 119] width 18 height 18
click at [1518, 120] on icon "submit" at bounding box center [1525, 119] width 18 height 18
click at [228, 203] on button "Shipped (4)" at bounding box center [247, 217] width 89 height 39
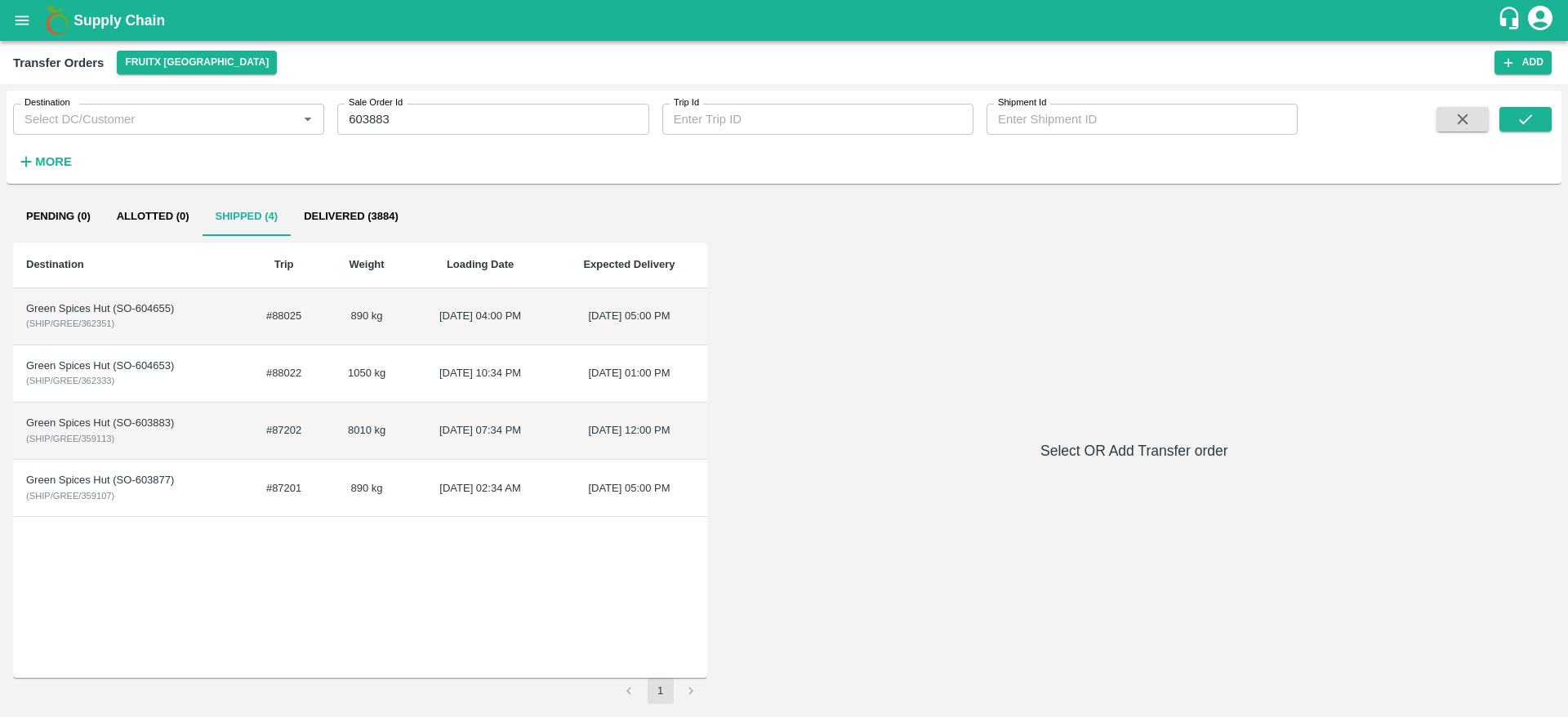
click at [212, 438] on td "Green Spices Hut (SO-603883) ( SHIP/GREE/359113 )" at bounding box center [128, 430] width 231 height 57
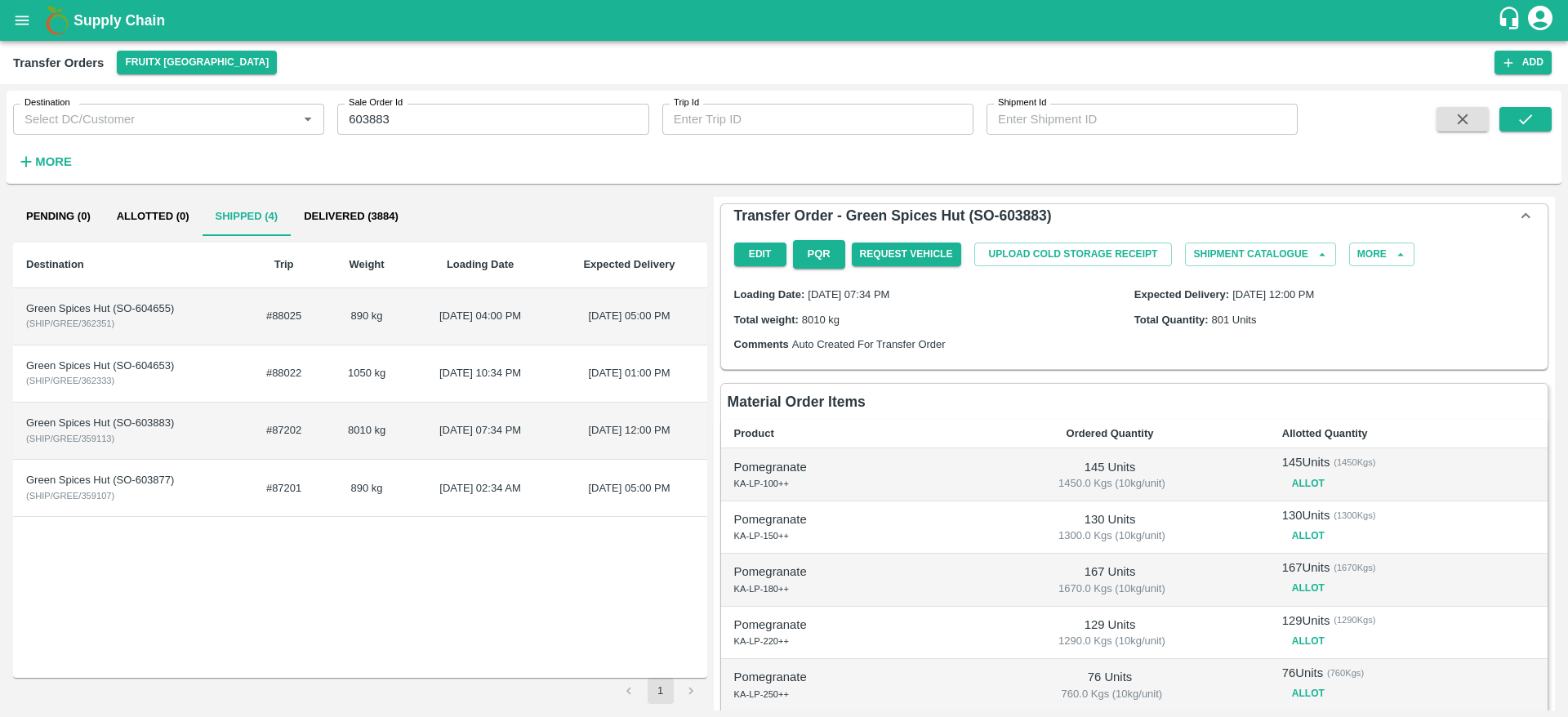
click at [166, 498] on td "Green Spices Hut (SO-603877) ( SHIP/GREE/359107 )" at bounding box center [128, 487] width 231 height 57
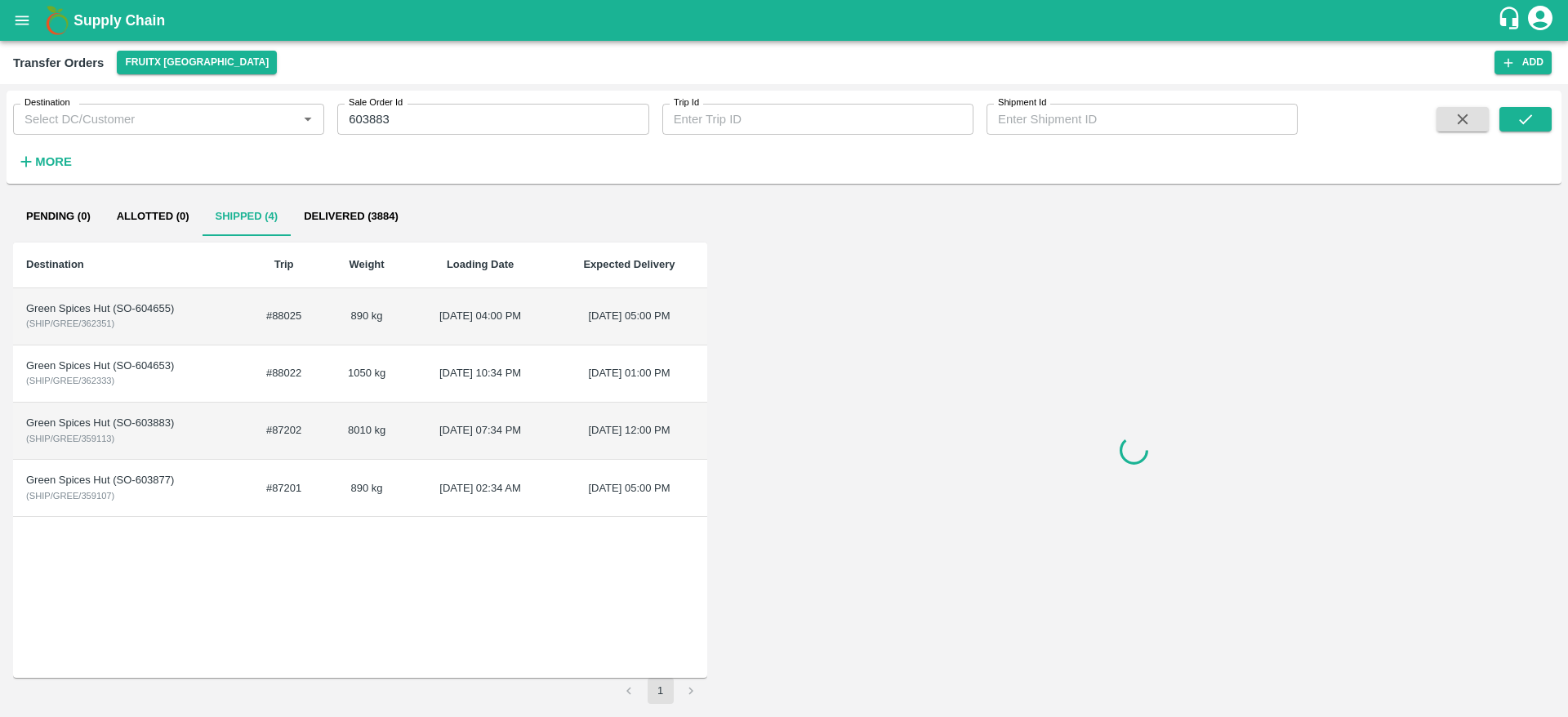
click at [166, 498] on td "Green Spices Hut (SO-603877) ( SHIP/GREE/359107 )" at bounding box center [128, 487] width 231 height 57
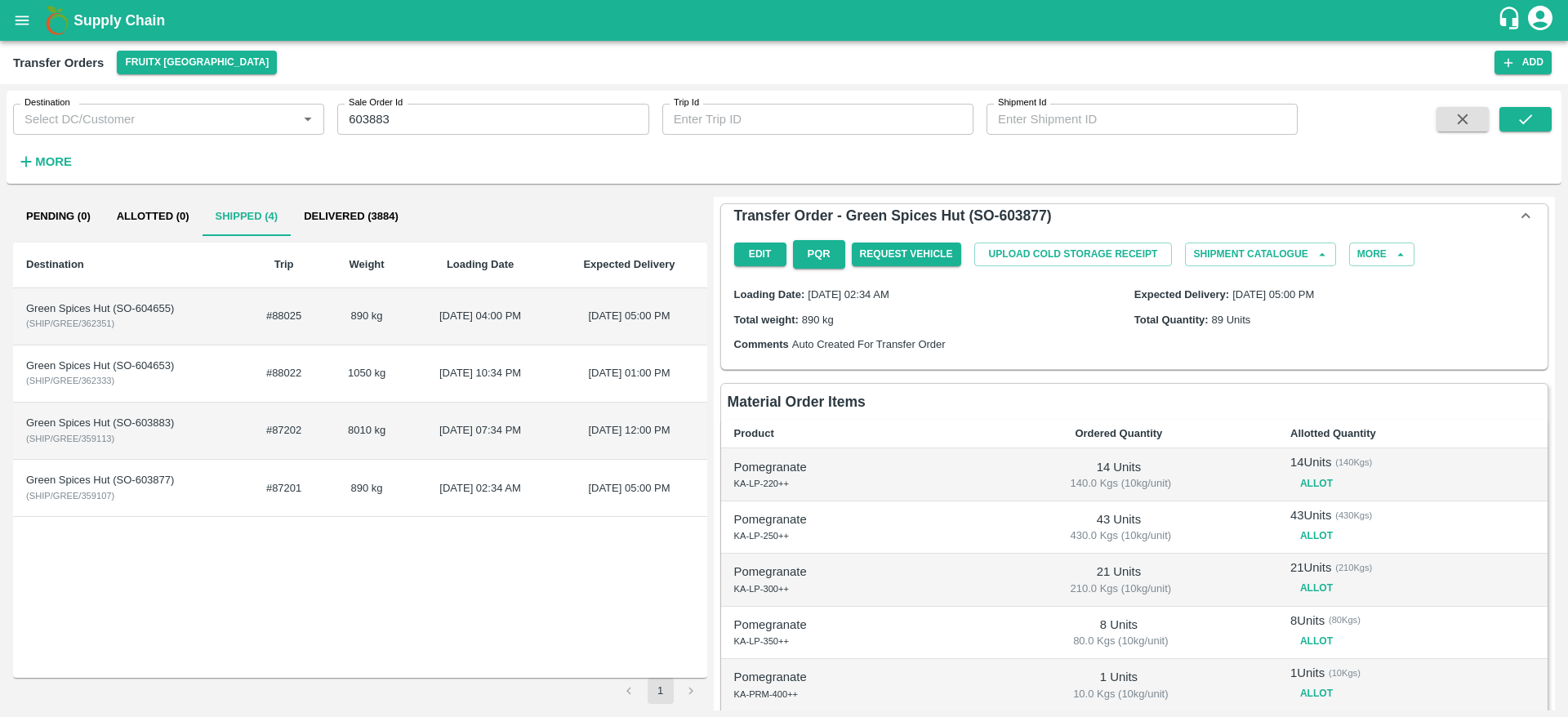
click at [207, 387] on td "Green Spices Hut (SO-604653) ( SHIP/GREE/362333 )" at bounding box center [128, 373] width 231 height 57
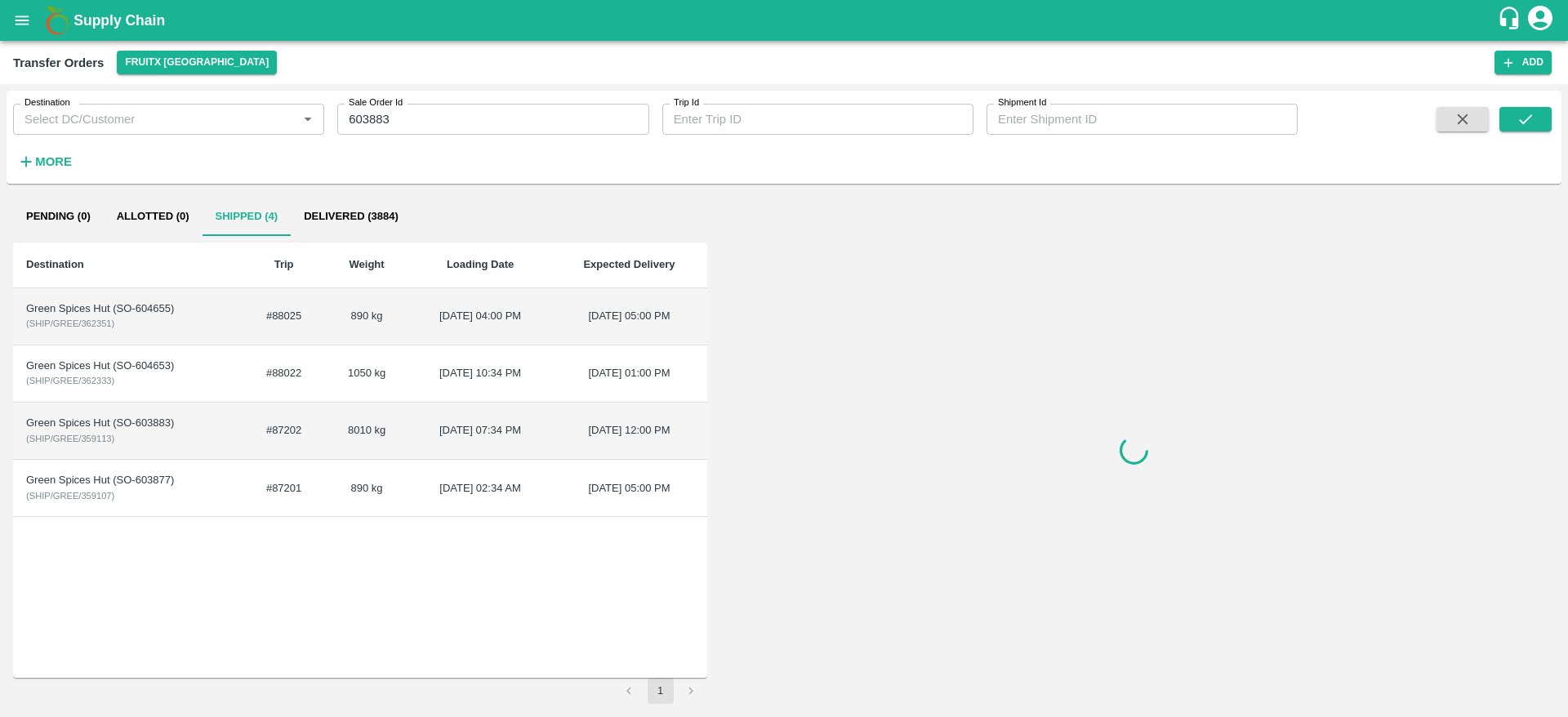
click at [207, 387] on td "Green Spices Hut (SO-604653) ( SHIP/GREE/362333 )" at bounding box center [128, 373] width 231 height 57
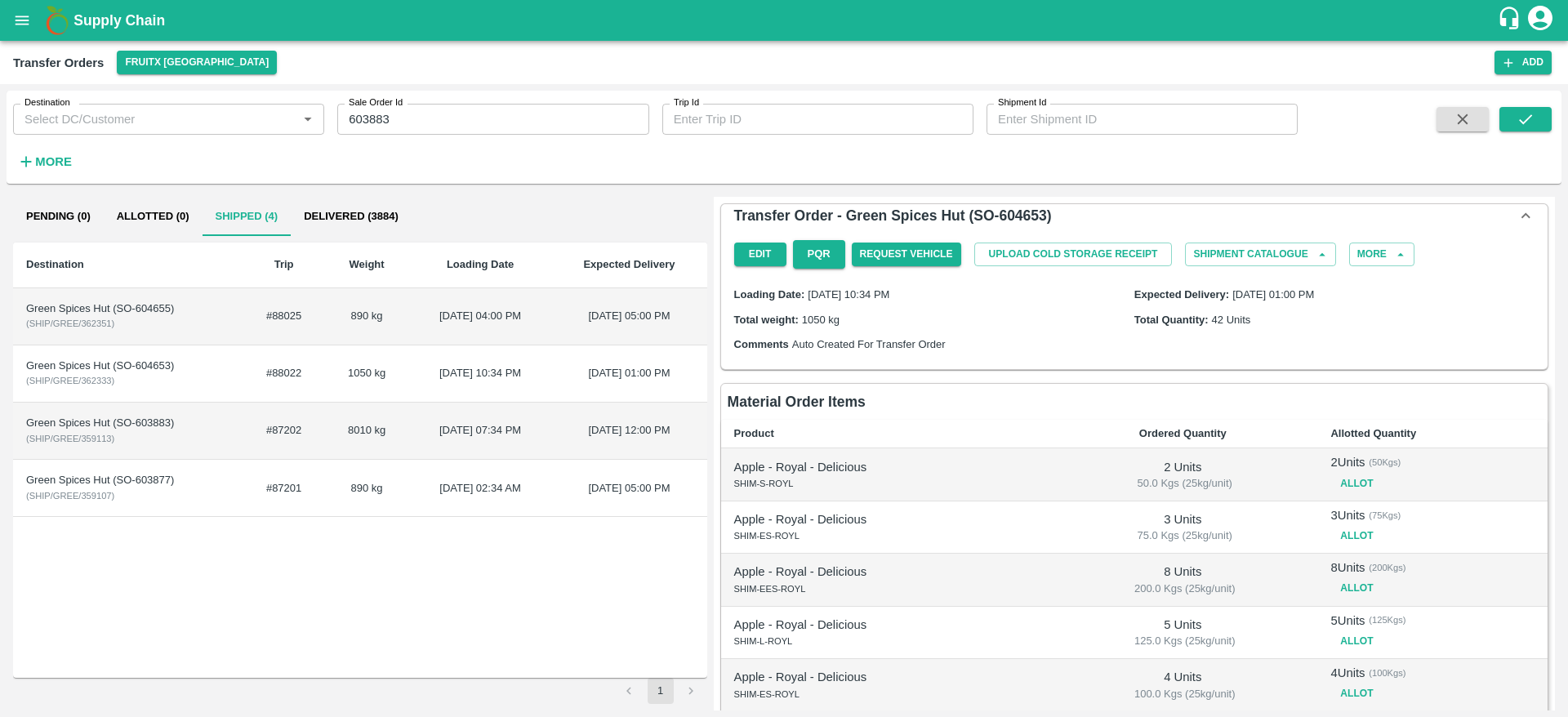
click at [185, 498] on td "Green Spices Hut (SO-603877) ( SHIP/GREE/359107 )" at bounding box center [128, 487] width 231 height 57
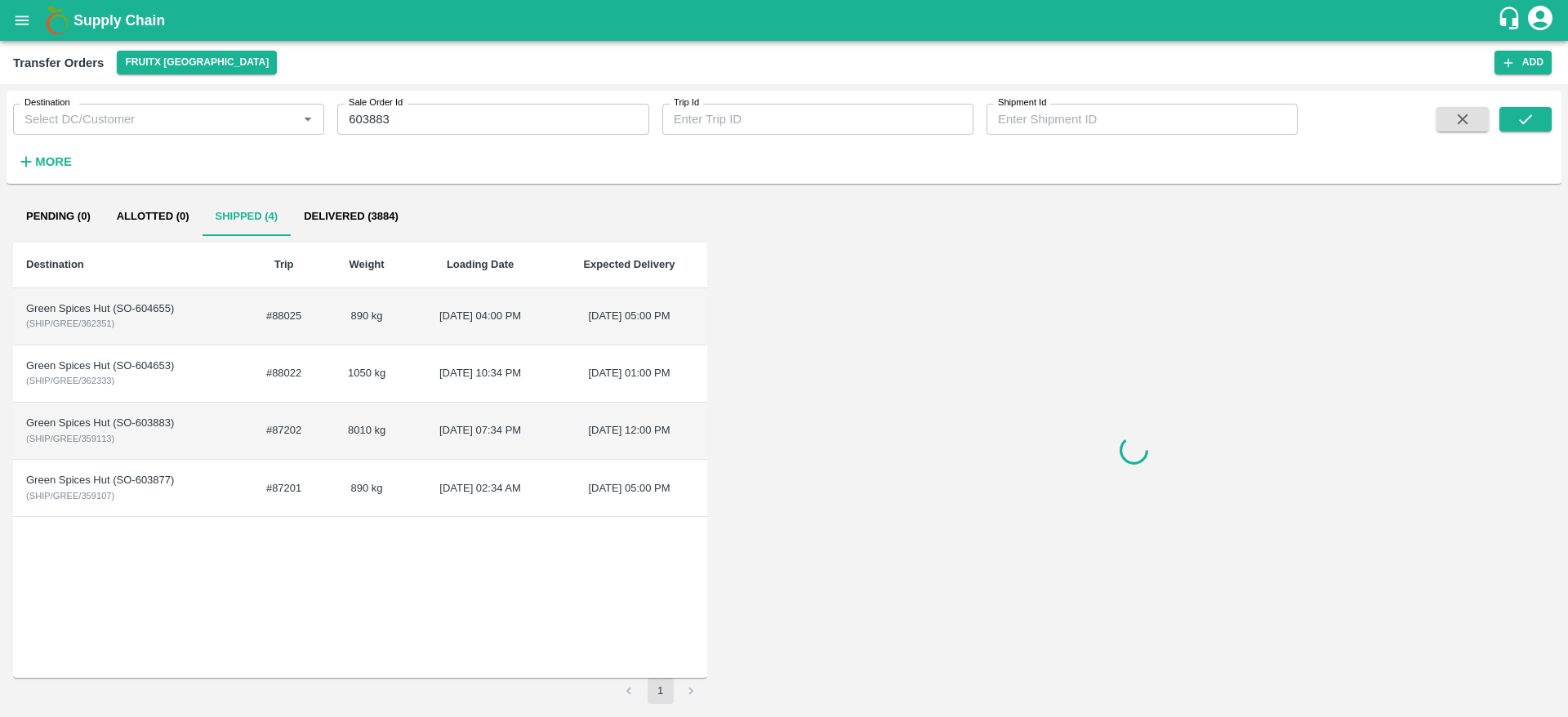
click at [185, 498] on td "Green Spices Hut (SO-603877) ( SHIP/GREE/359107 )" at bounding box center [128, 487] width 231 height 57
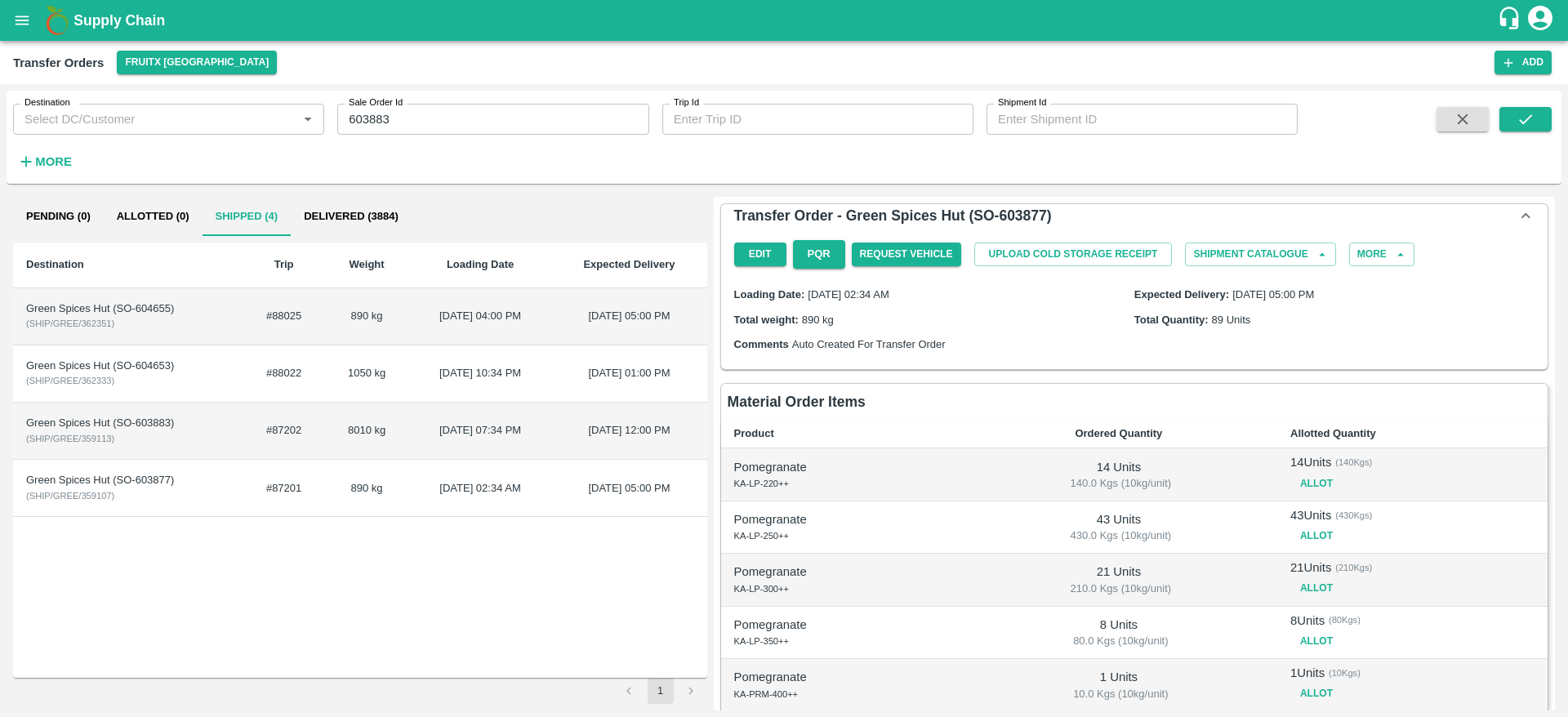
click at [212, 499] on td "Green Spices Hut (SO-603877) ( SHIP/GREE/359107 )" at bounding box center [128, 487] width 231 height 57
click at [194, 429] on div "Green Spices Hut (SO-603883)" at bounding box center [128, 423] width 205 height 16
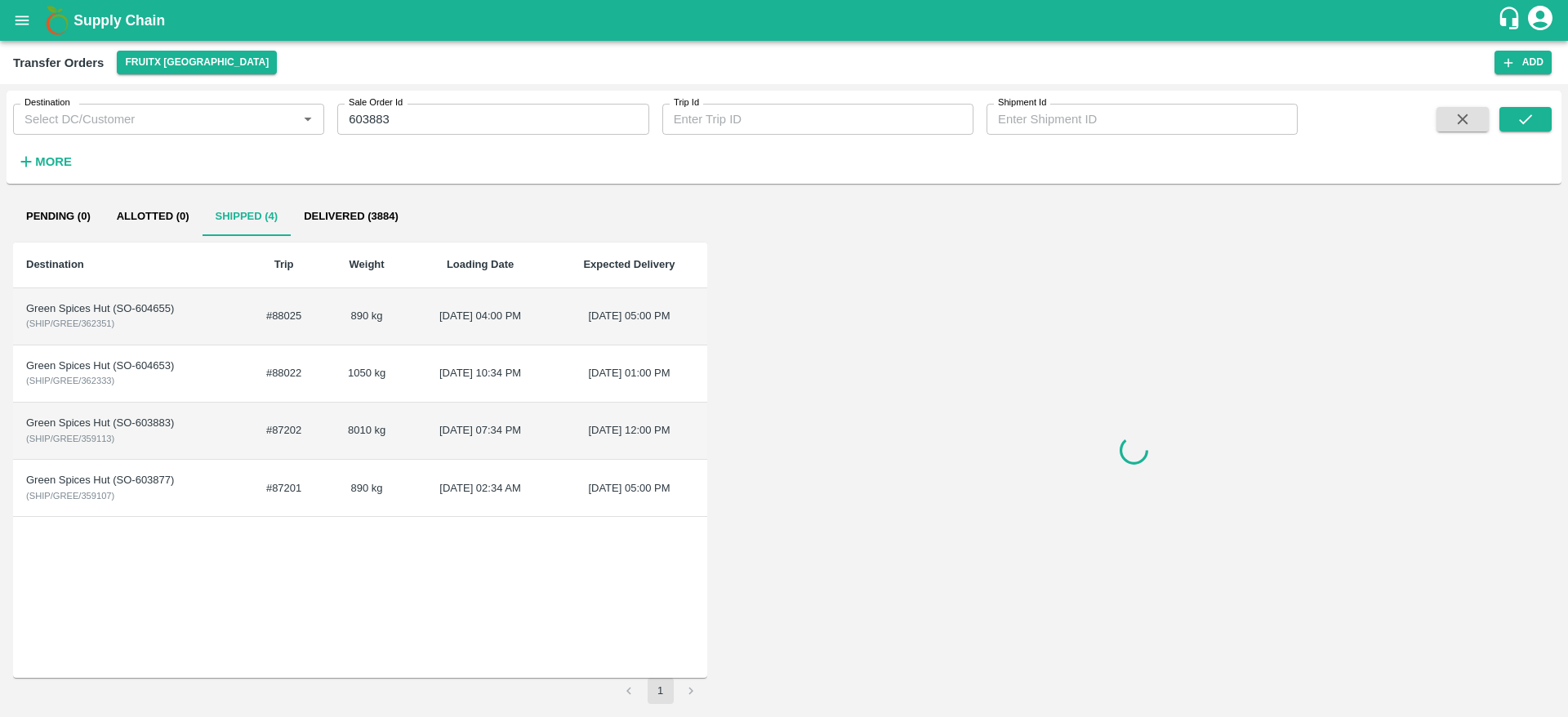
click at [194, 429] on div "Green Spices Hut (SO-603883)" at bounding box center [128, 423] width 205 height 16
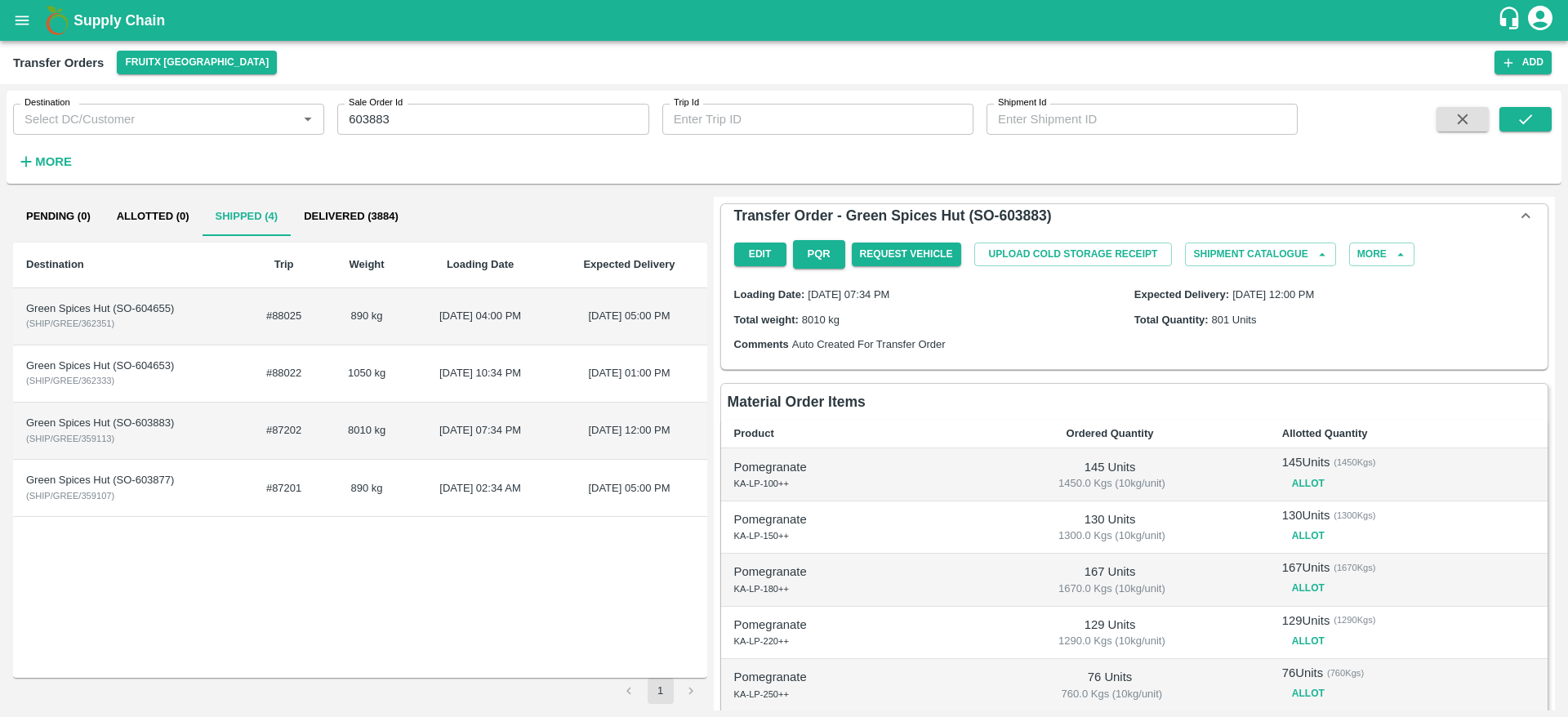
click at [181, 377] on td "Green Spices Hut (SO-604653) ( SHIP/GREE/362333 )" at bounding box center [128, 373] width 231 height 57
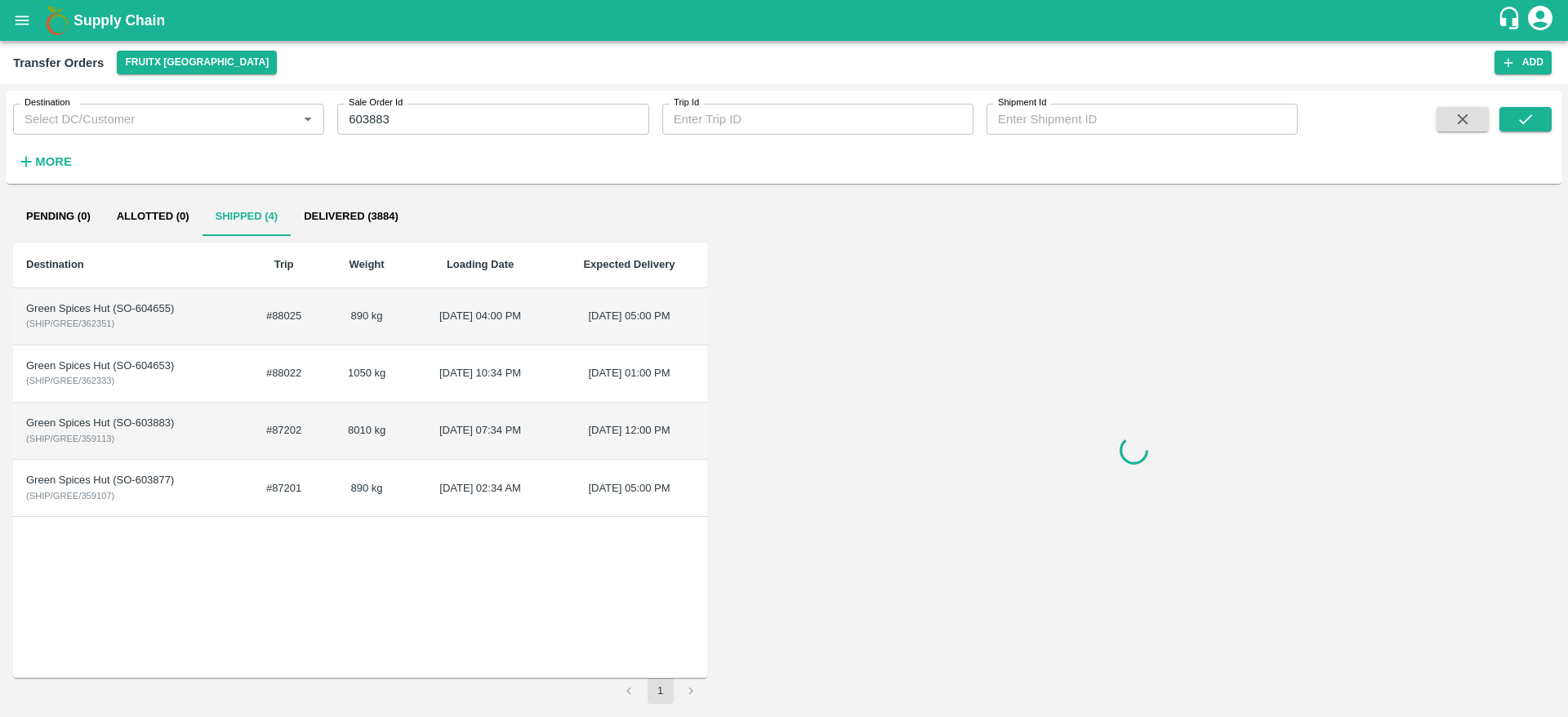
click at [181, 377] on td "Green Spices Hut (SO-604653) ( SHIP/GREE/362333 )" at bounding box center [128, 373] width 231 height 57
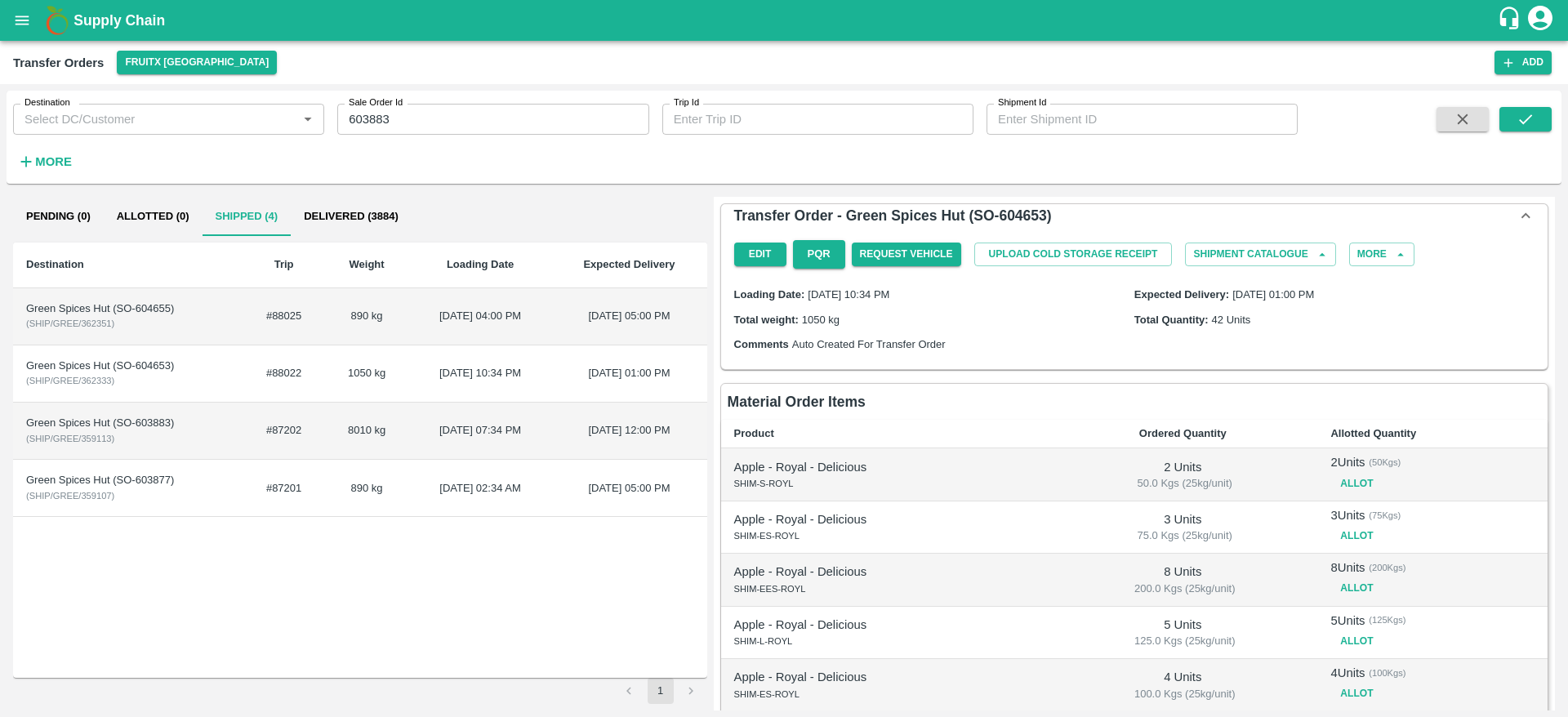
click at [185, 309] on div "Green Spices Hut (SO-604655)" at bounding box center [128, 309] width 205 height 16
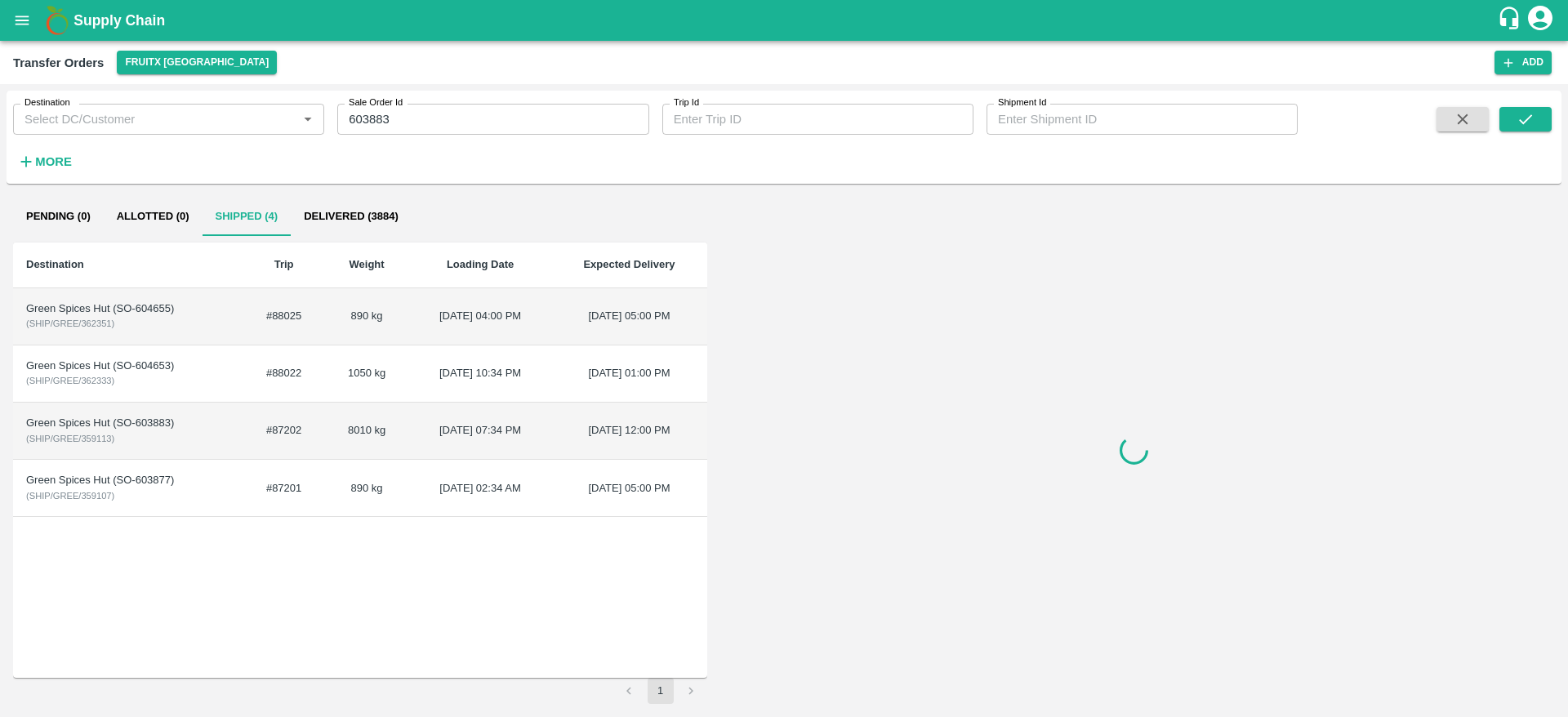
click at [185, 309] on div "Green Spices Hut (SO-604655)" at bounding box center [128, 309] width 205 height 16
